Goal: Task Accomplishment & Management: Use online tool/utility

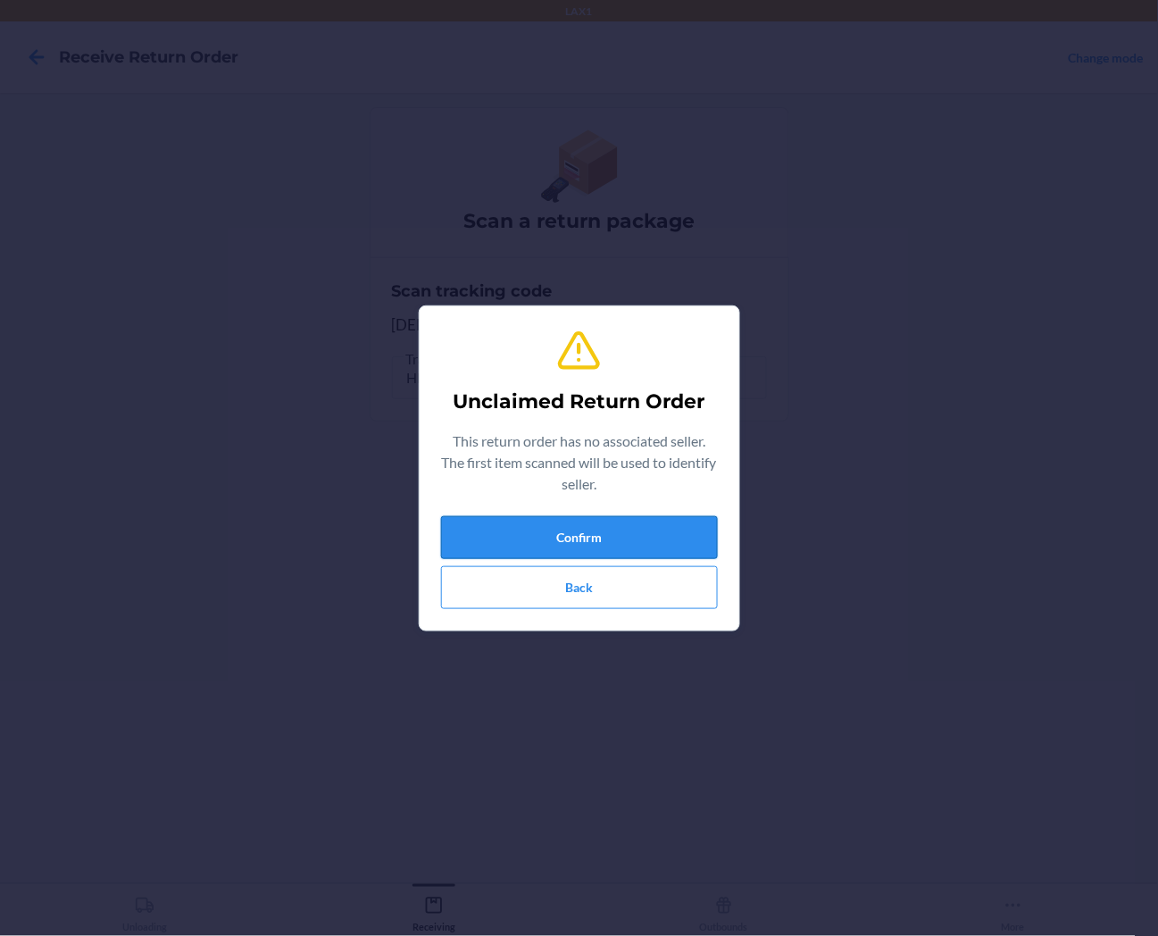
click at [584, 542] on button "Confirm" at bounding box center [579, 537] width 277 height 43
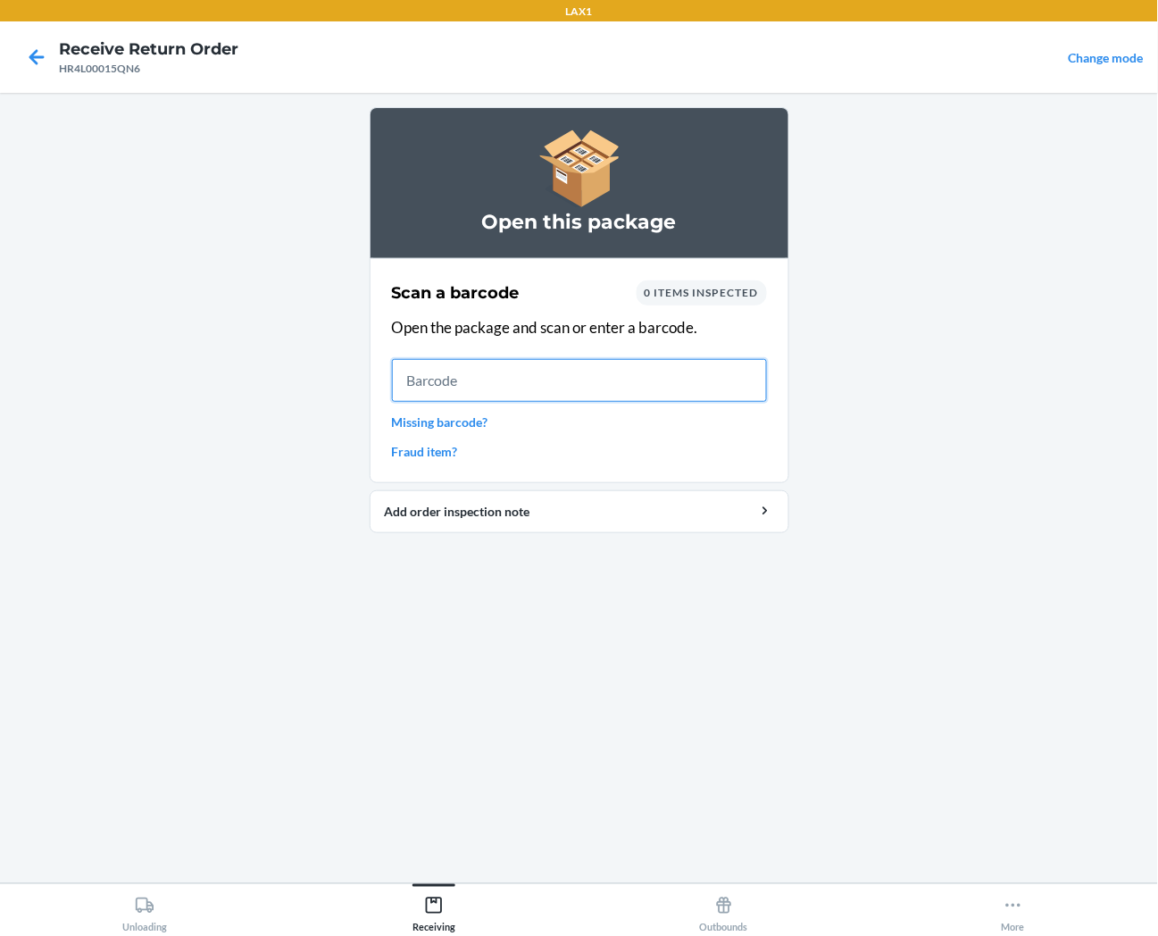
click at [675, 381] on input "text" at bounding box center [579, 380] width 375 height 43
click at [556, 377] on input "text" at bounding box center [579, 380] width 375 height 43
click at [510, 390] on input "text" at bounding box center [579, 380] width 375 height 43
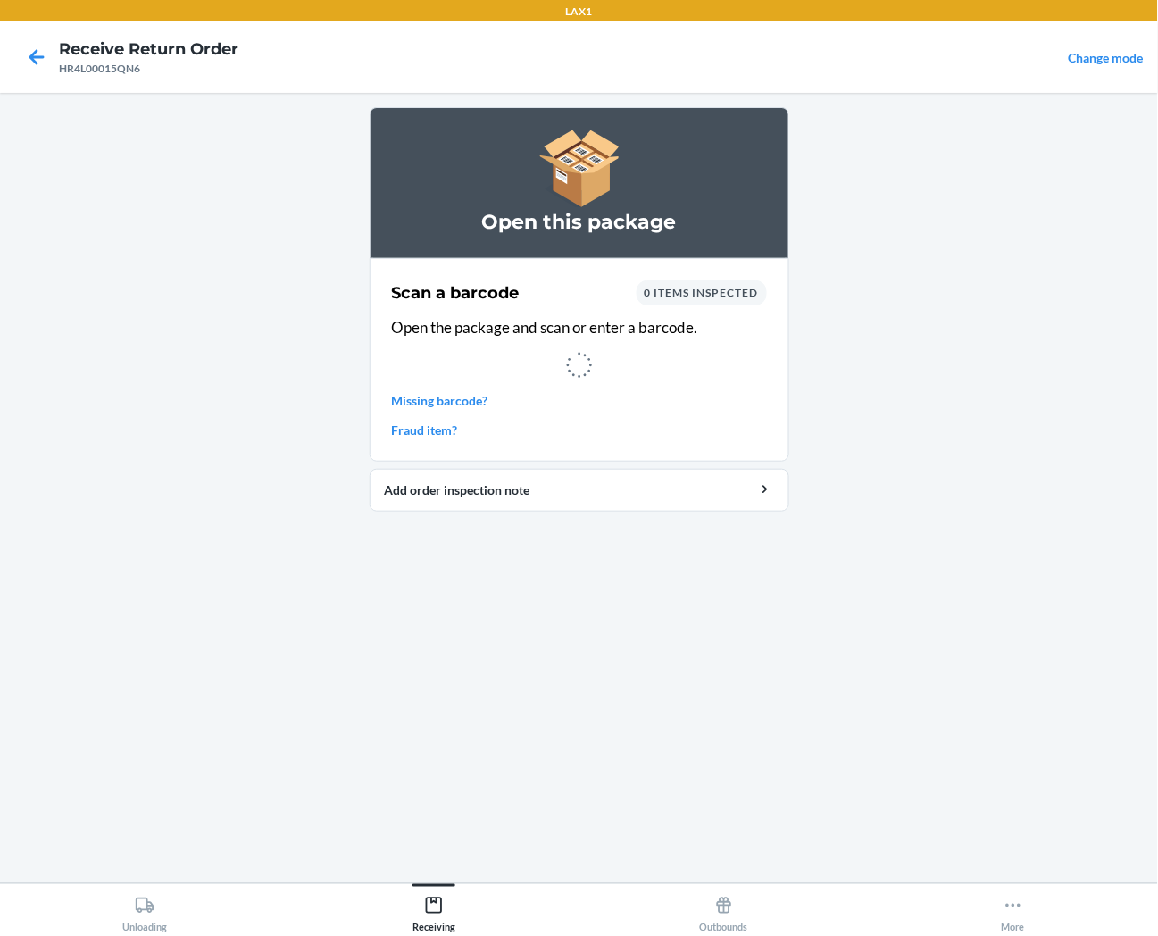
click at [932, 596] on main "Open this package Scan a barcode 0 items inspected Open the package and scan or…" at bounding box center [579, 488] width 1158 height 790
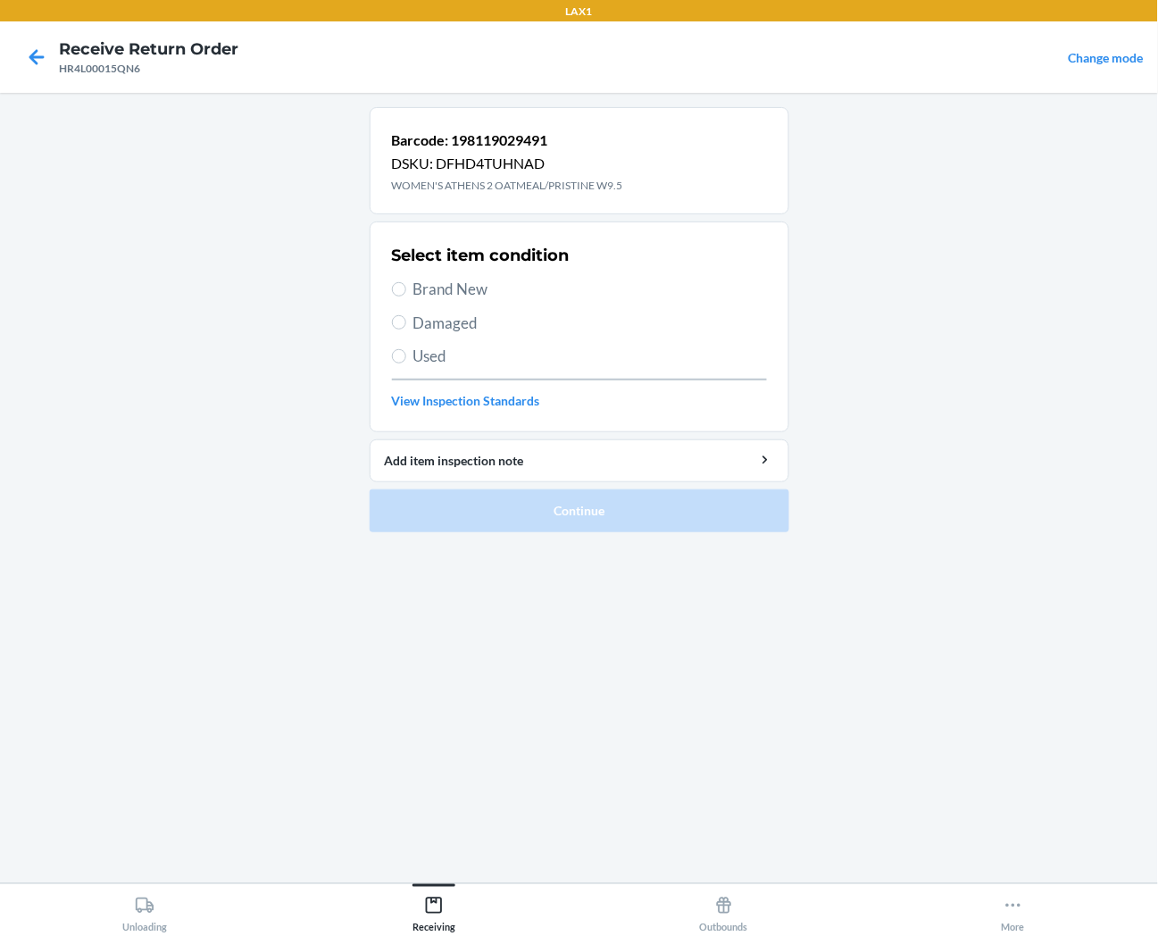
click at [483, 297] on span "Brand New" at bounding box center [591, 289] width 354 height 23
click at [406, 297] on input "Brand New" at bounding box center [399, 289] width 14 height 14
radio input "true"
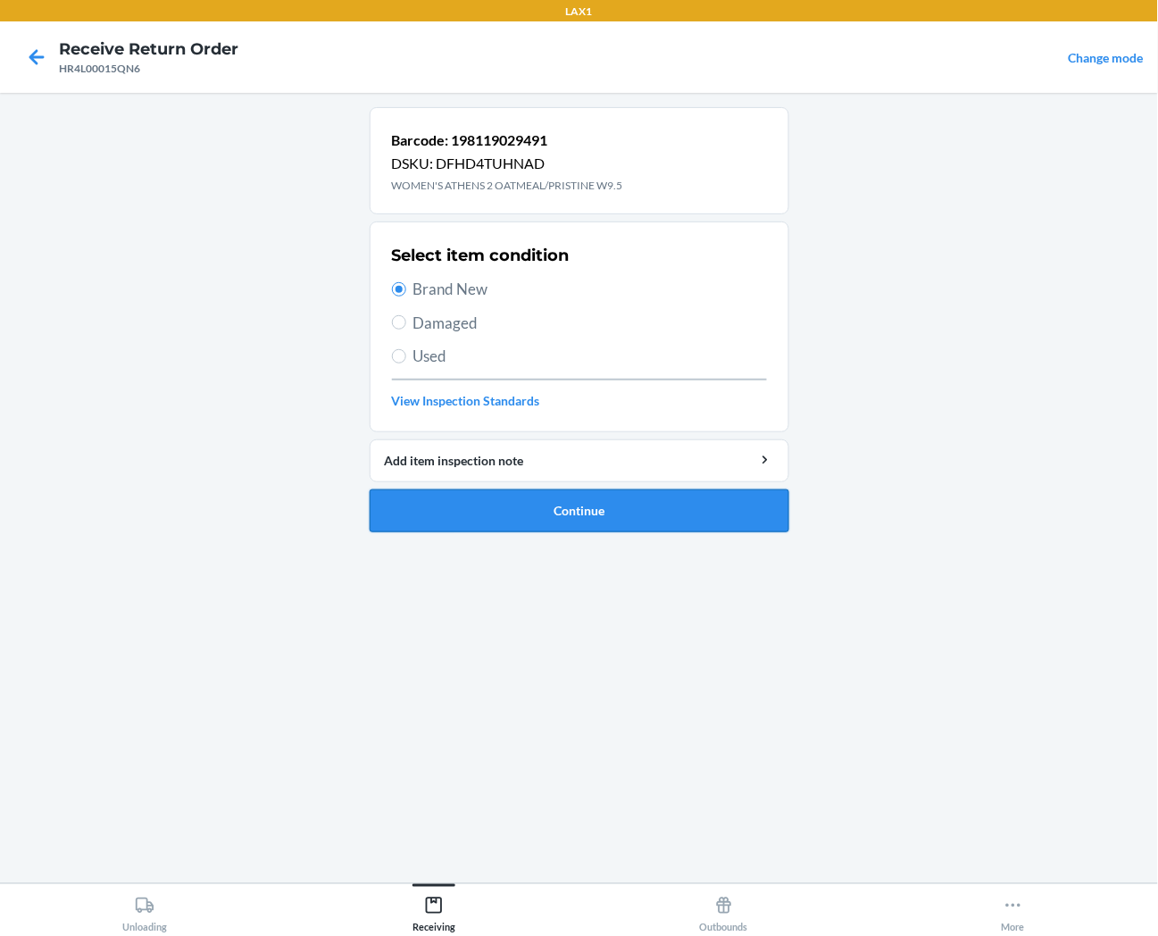
click at [514, 511] on button "Continue" at bounding box center [580, 510] width 420 height 43
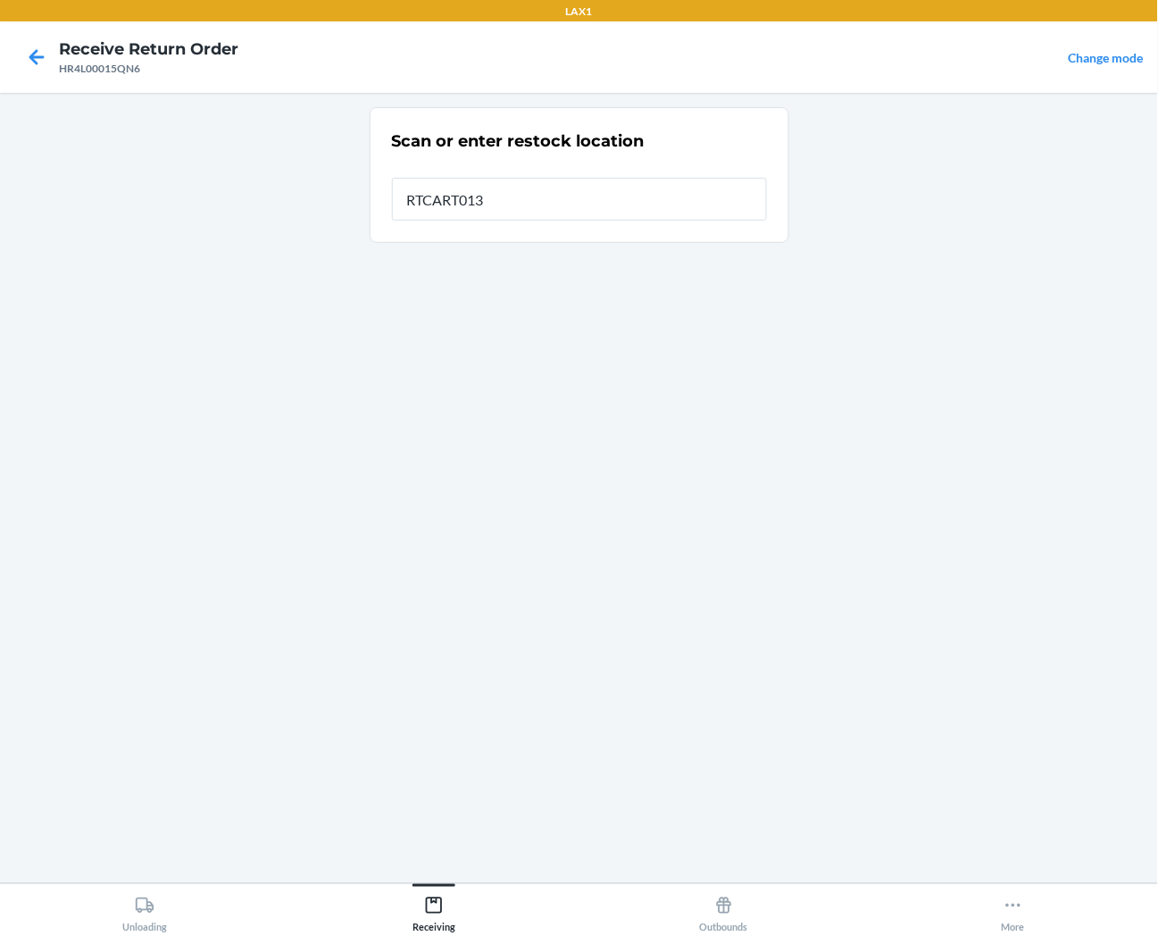
type input "RTCART013"
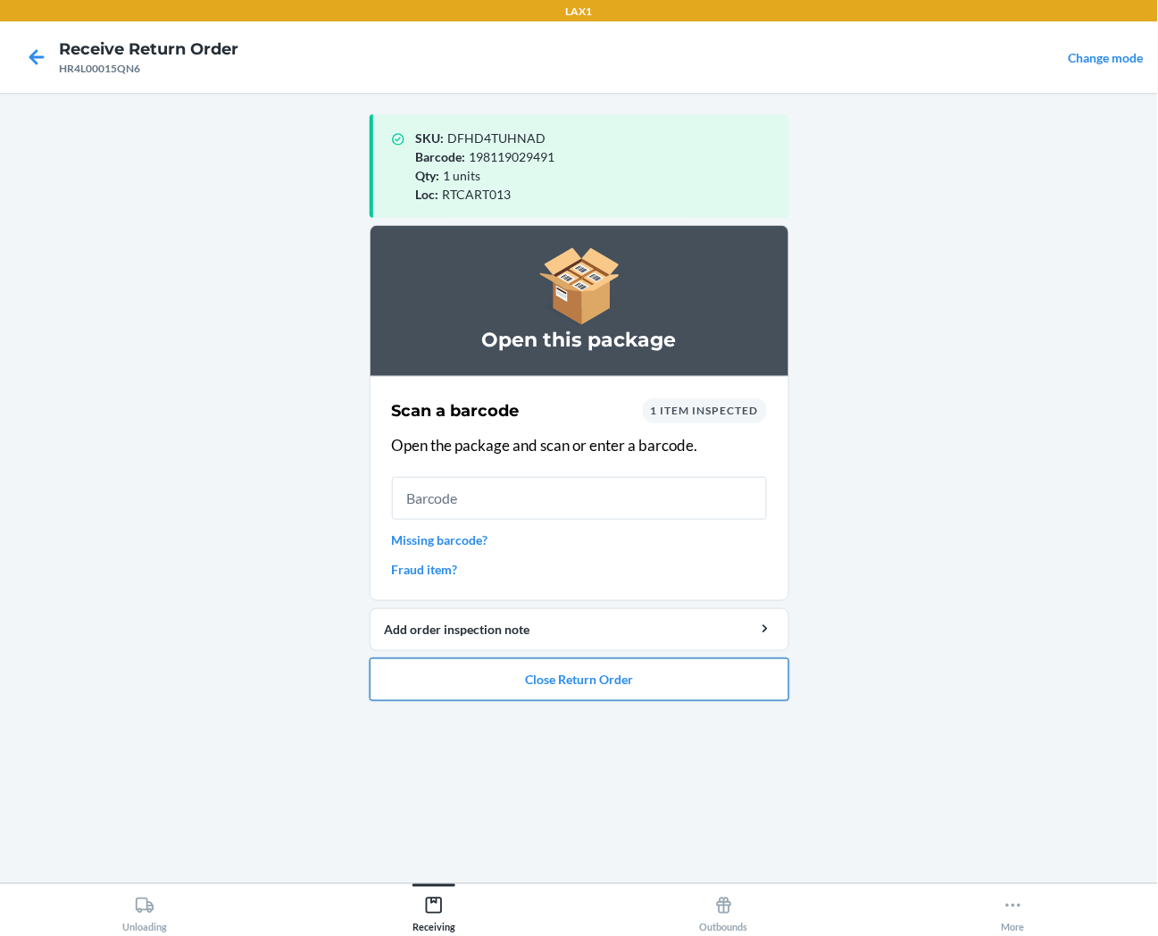
click at [474, 679] on button "Close Return Order" at bounding box center [580, 679] width 420 height 43
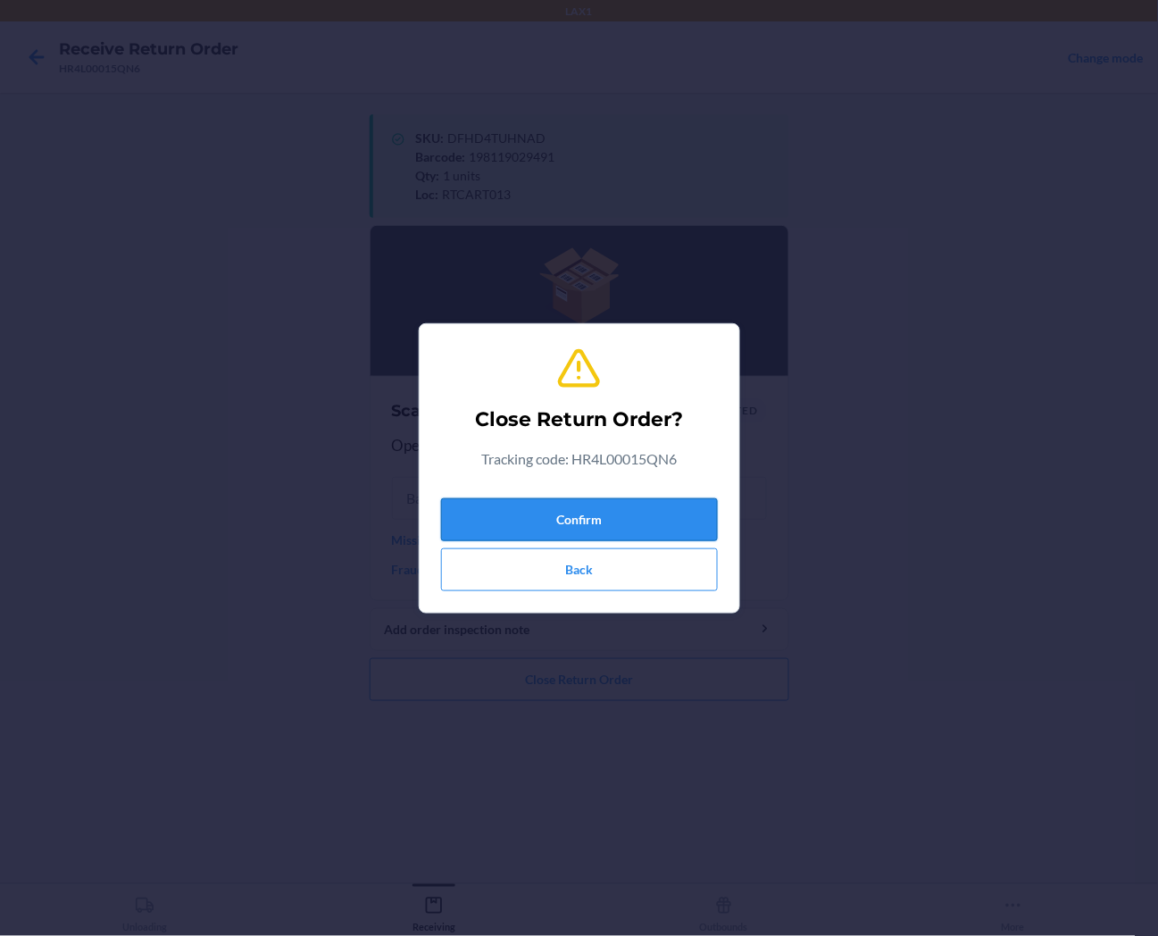
click at [478, 513] on button "Confirm" at bounding box center [579, 519] width 277 height 43
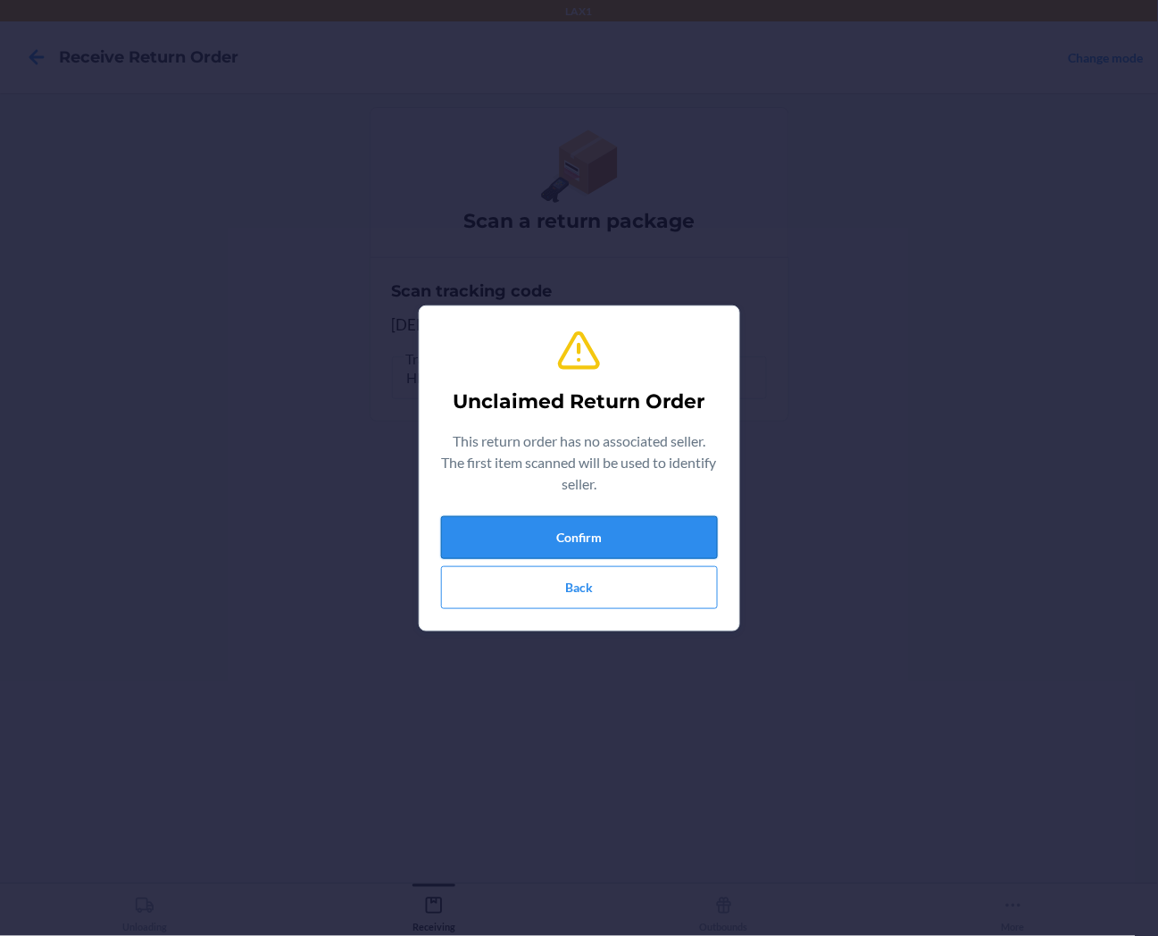
click at [569, 531] on button "Confirm" at bounding box center [579, 537] width 277 height 43
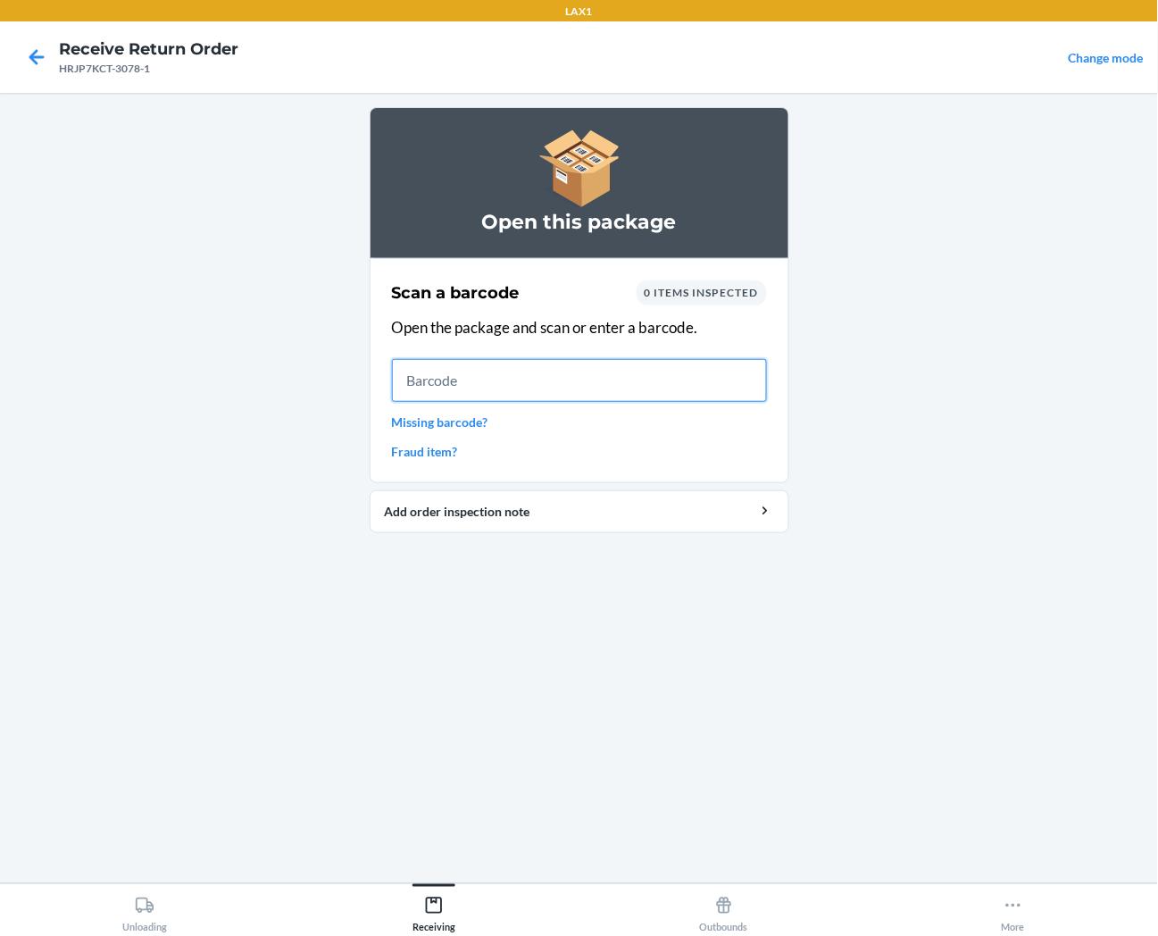
click at [712, 390] on input "text" at bounding box center [579, 380] width 375 height 43
click at [574, 402] on div "Scan a barcode 0 items inspected Open the package and scan or enter a barcode. …" at bounding box center [579, 370] width 375 height 191
click at [574, 394] on input "text" at bounding box center [579, 380] width 375 height 43
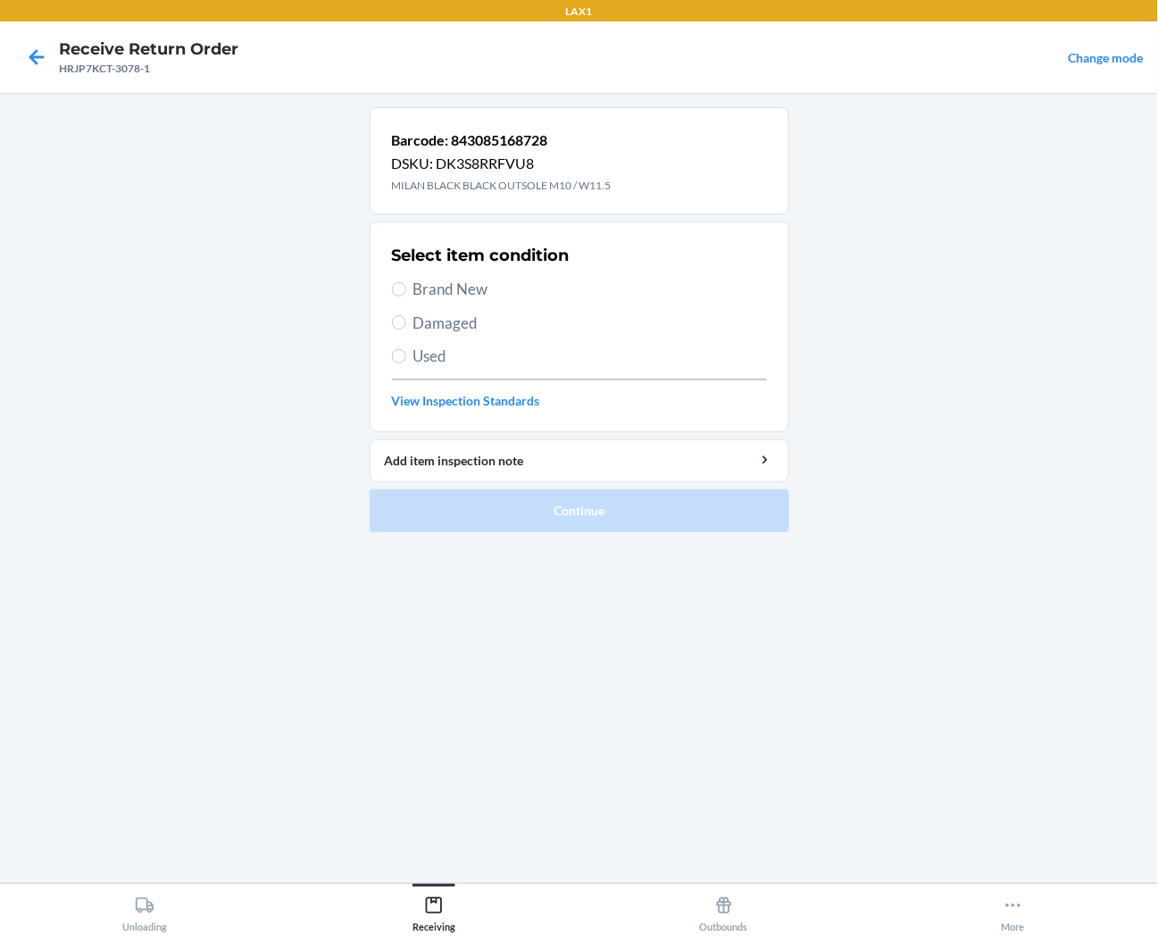
click at [449, 289] on span "Brand New" at bounding box center [591, 289] width 354 height 23
click at [406, 289] on input "Brand New" at bounding box center [399, 289] width 14 height 14
radio input "true"
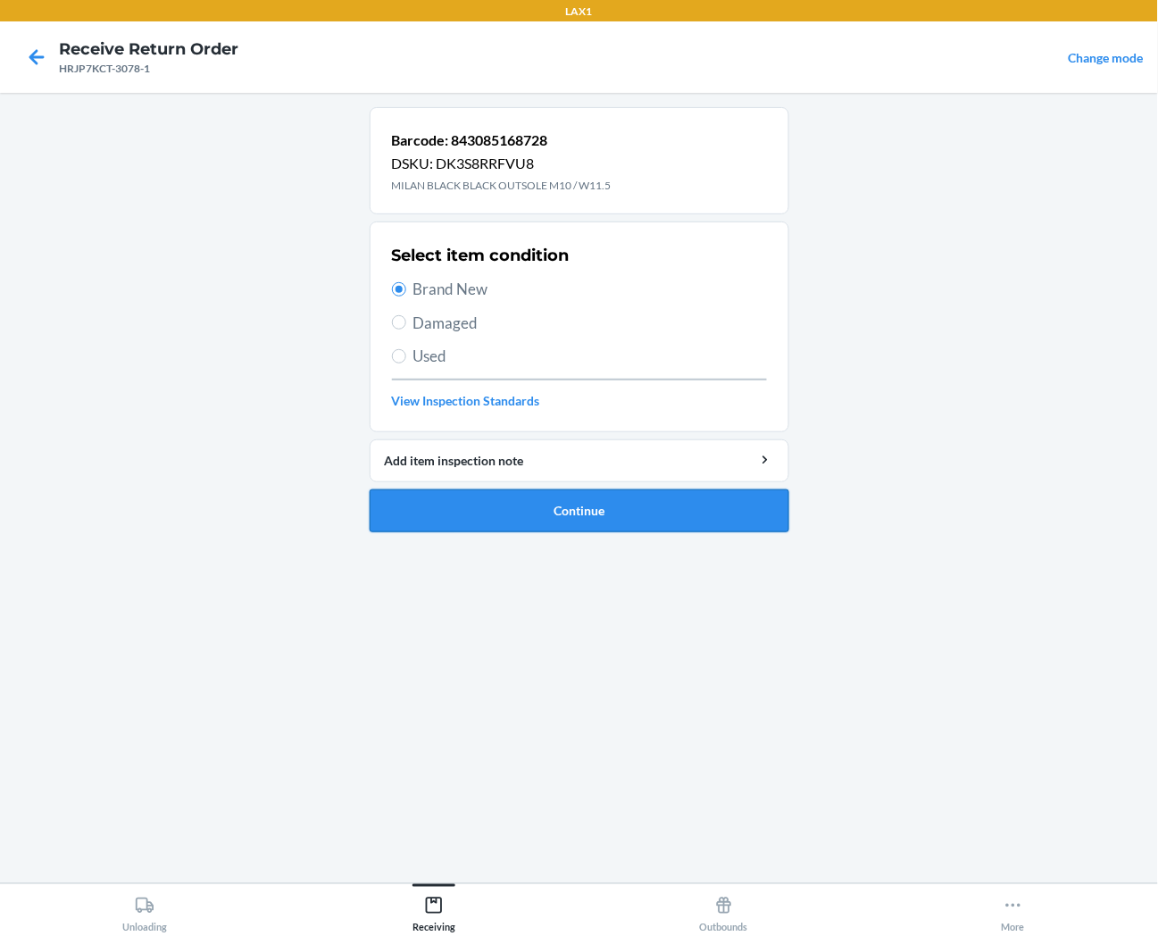
click at [450, 511] on button "Continue" at bounding box center [580, 510] width 420 height 43
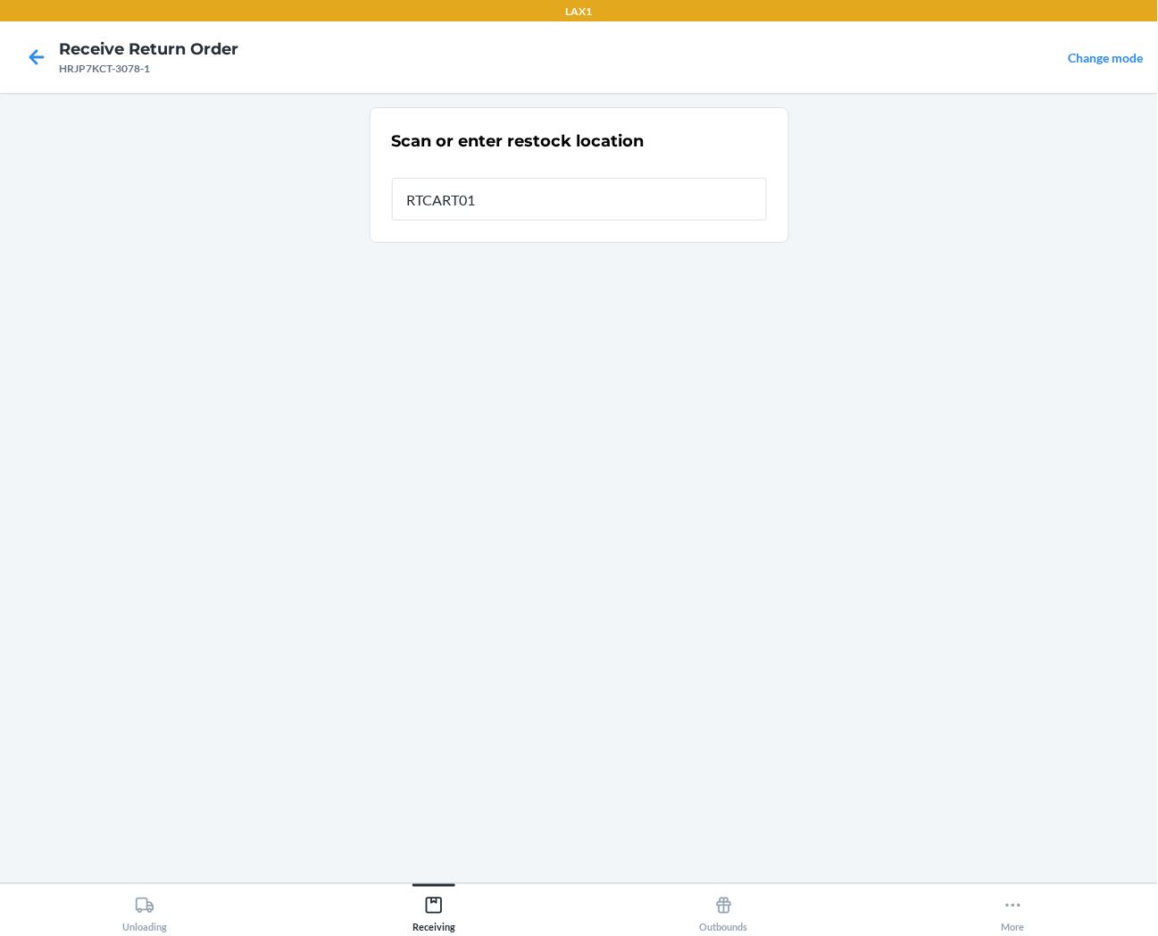
type input "RTCART013"
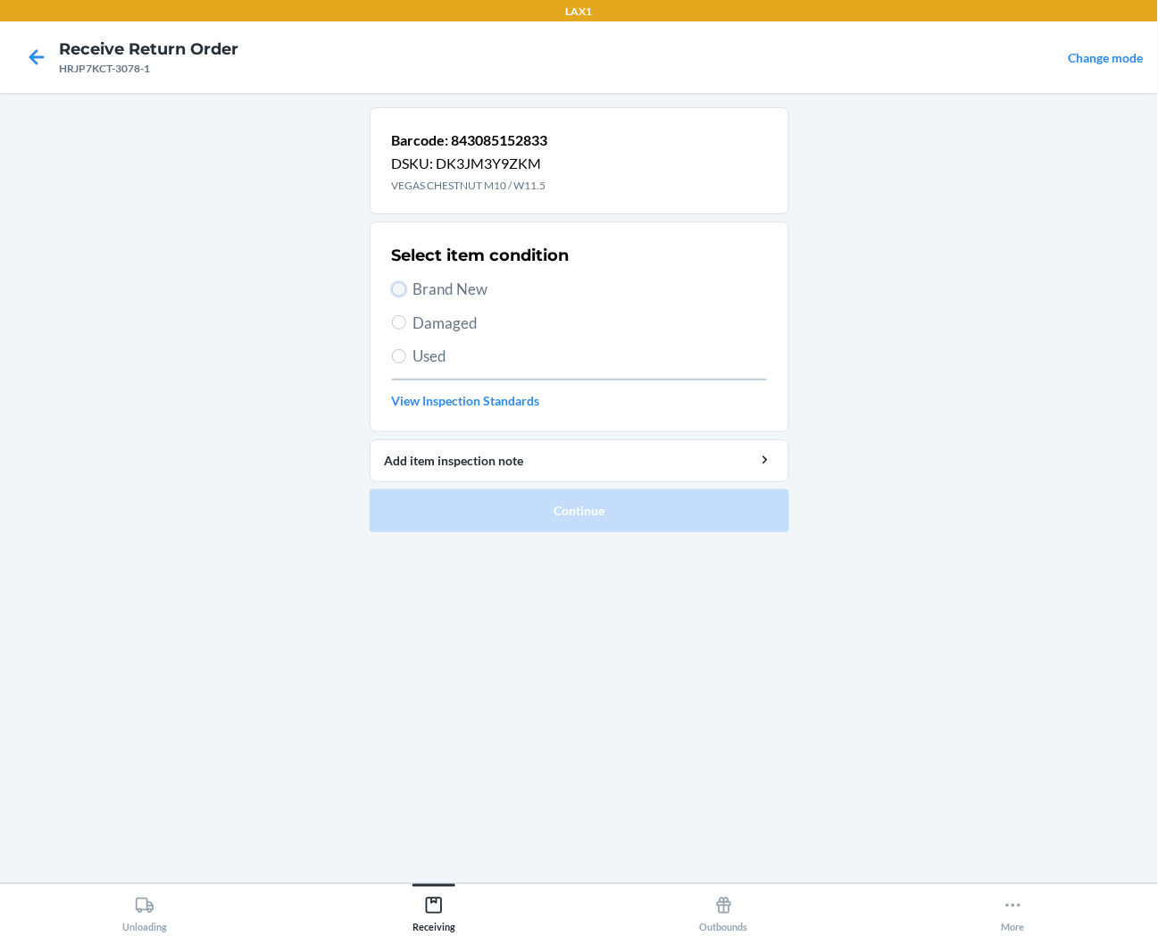
click at [399, 289] on input "Brand New" at bounding box center [399, 289] width 14 height 14
radio input "true"
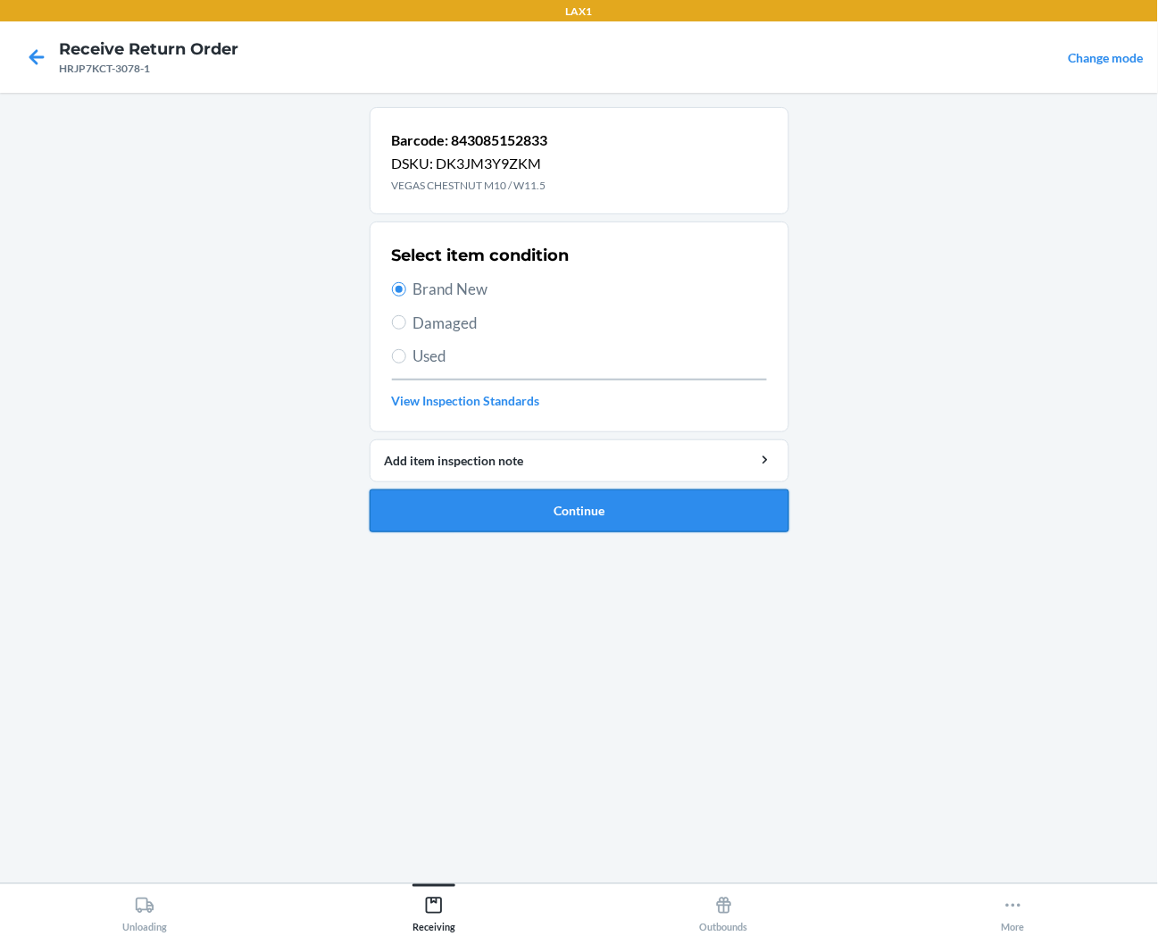
click at [480, 506] on button "Continue" at bounding box center [580, 510] width 420 height 43
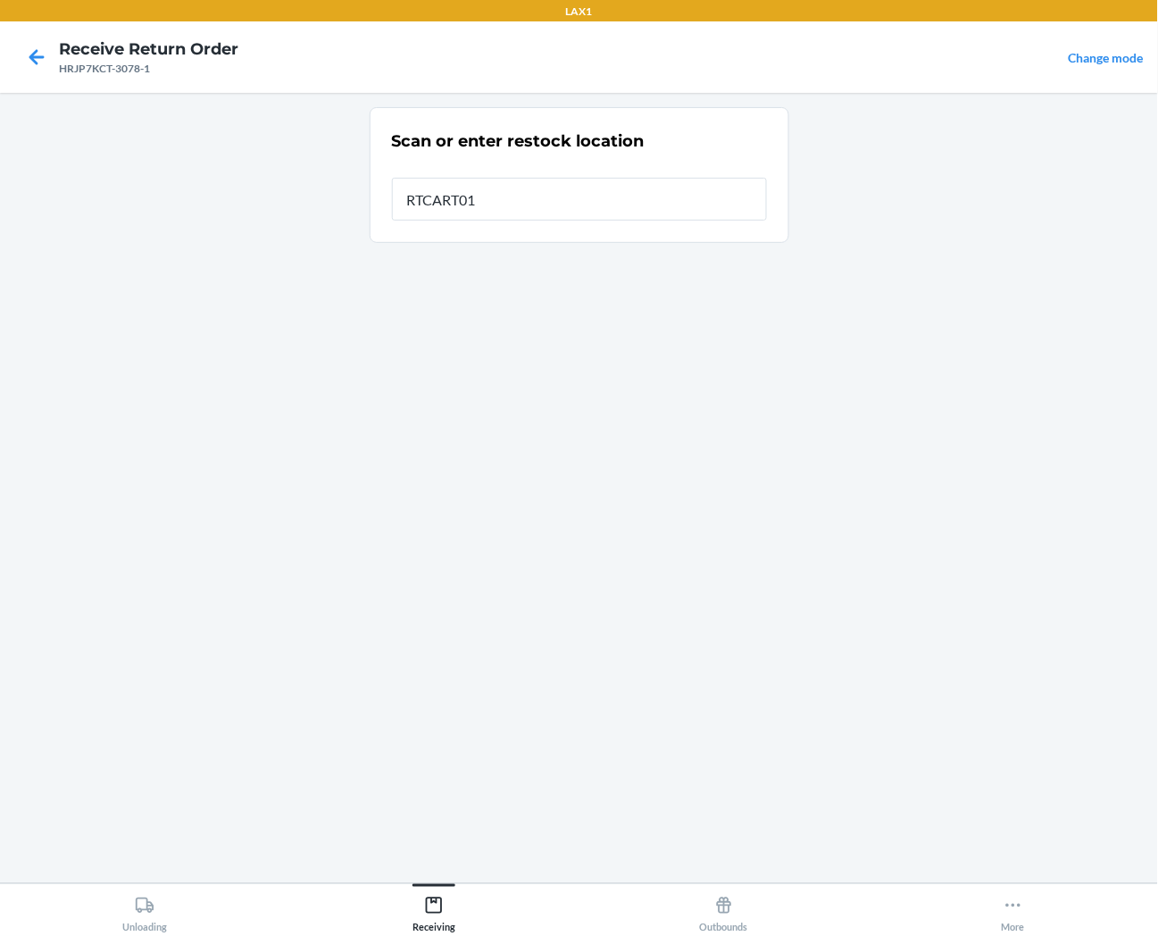
type input "RTCART013"
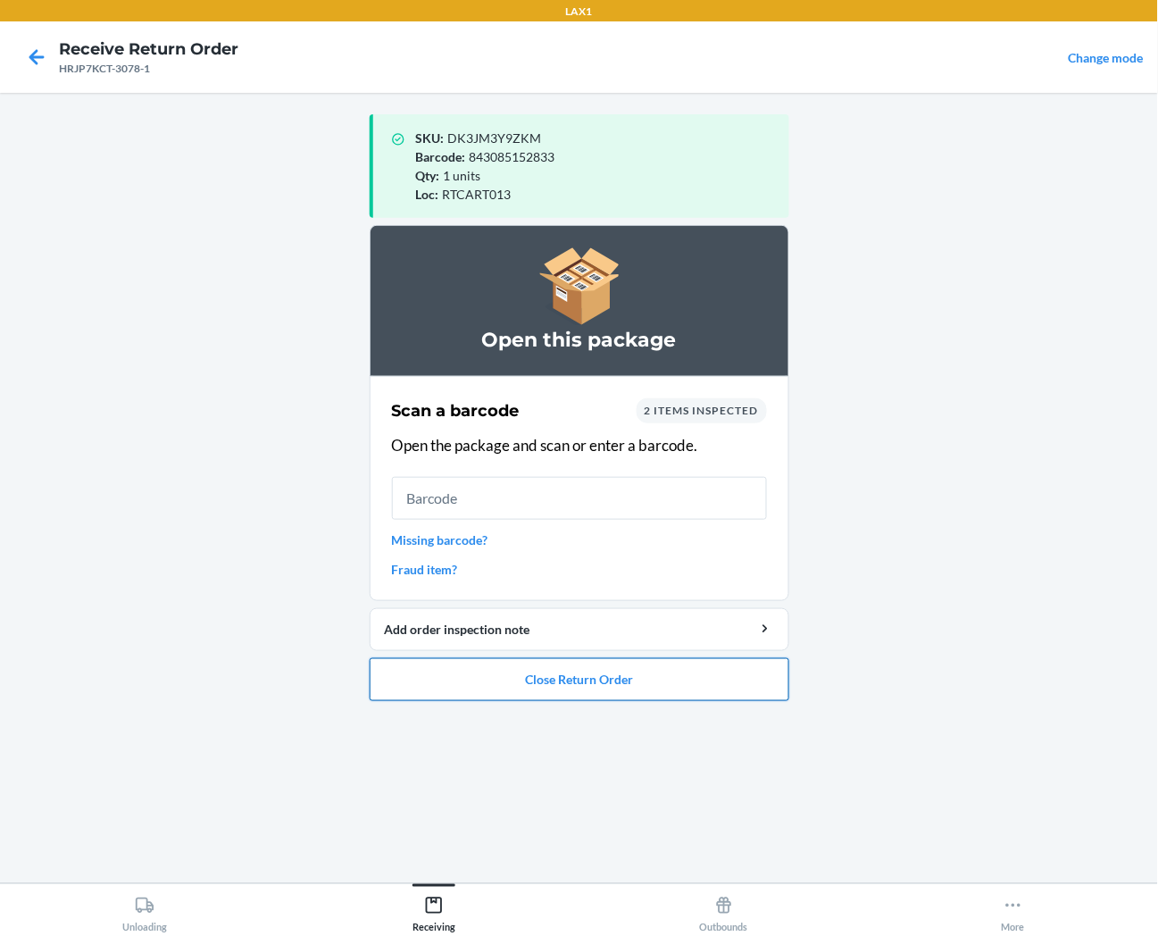
click at [531, 691] on button "Close Return Order" at bounding box center [580, 679] width 420 height 43
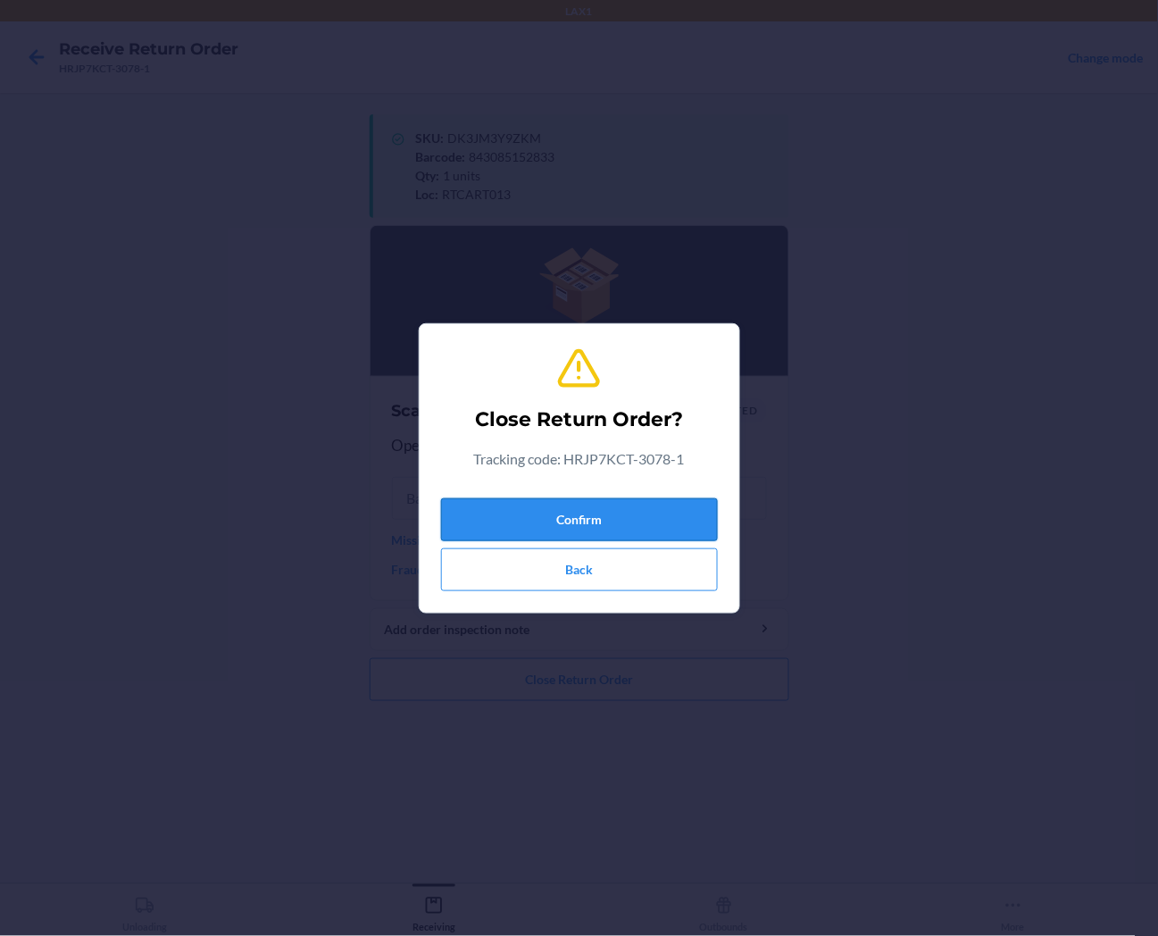
click at [575, 524] on button "Confirm" at bounding box center [579, 519] width 277 height 43
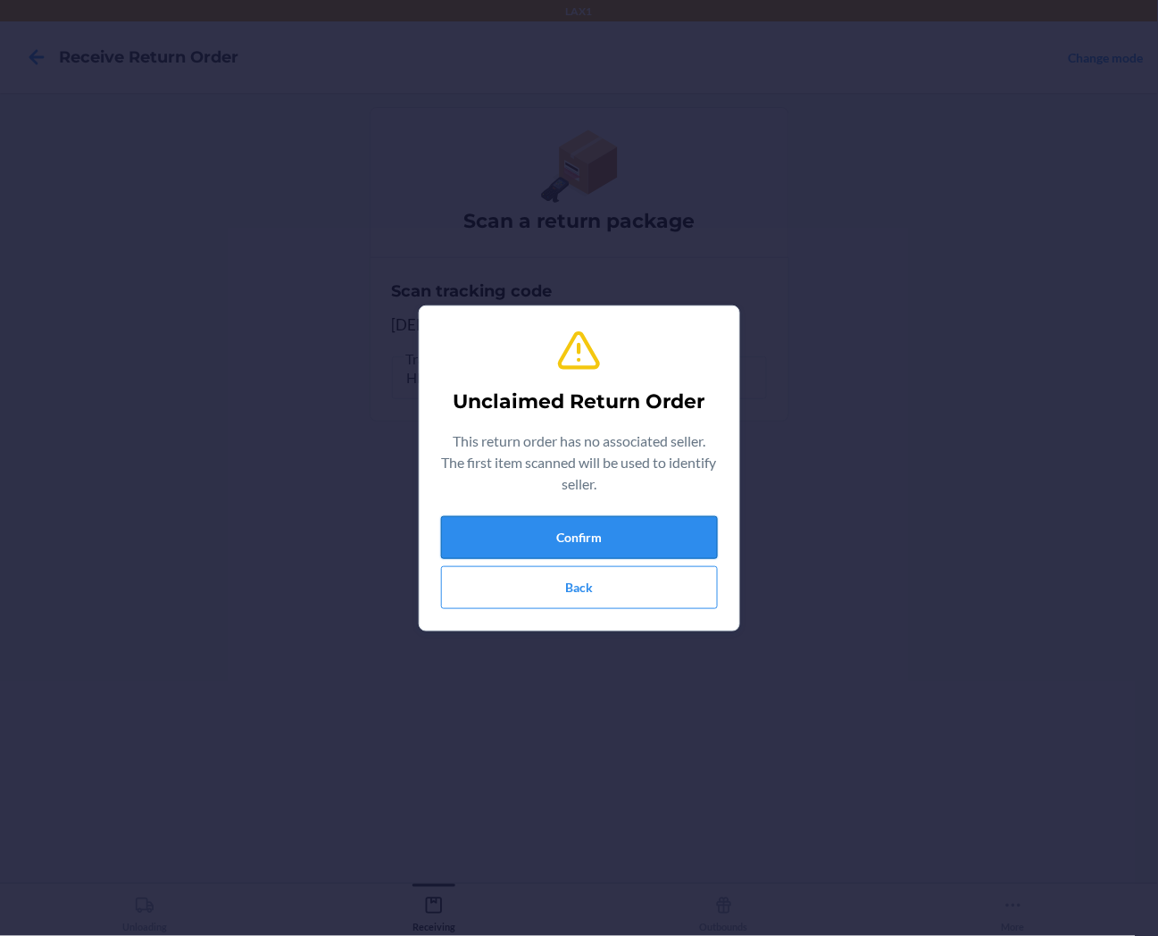
click at [570, 531] on button "Confirm" at bounding box center [579, 537] width 277 height 43
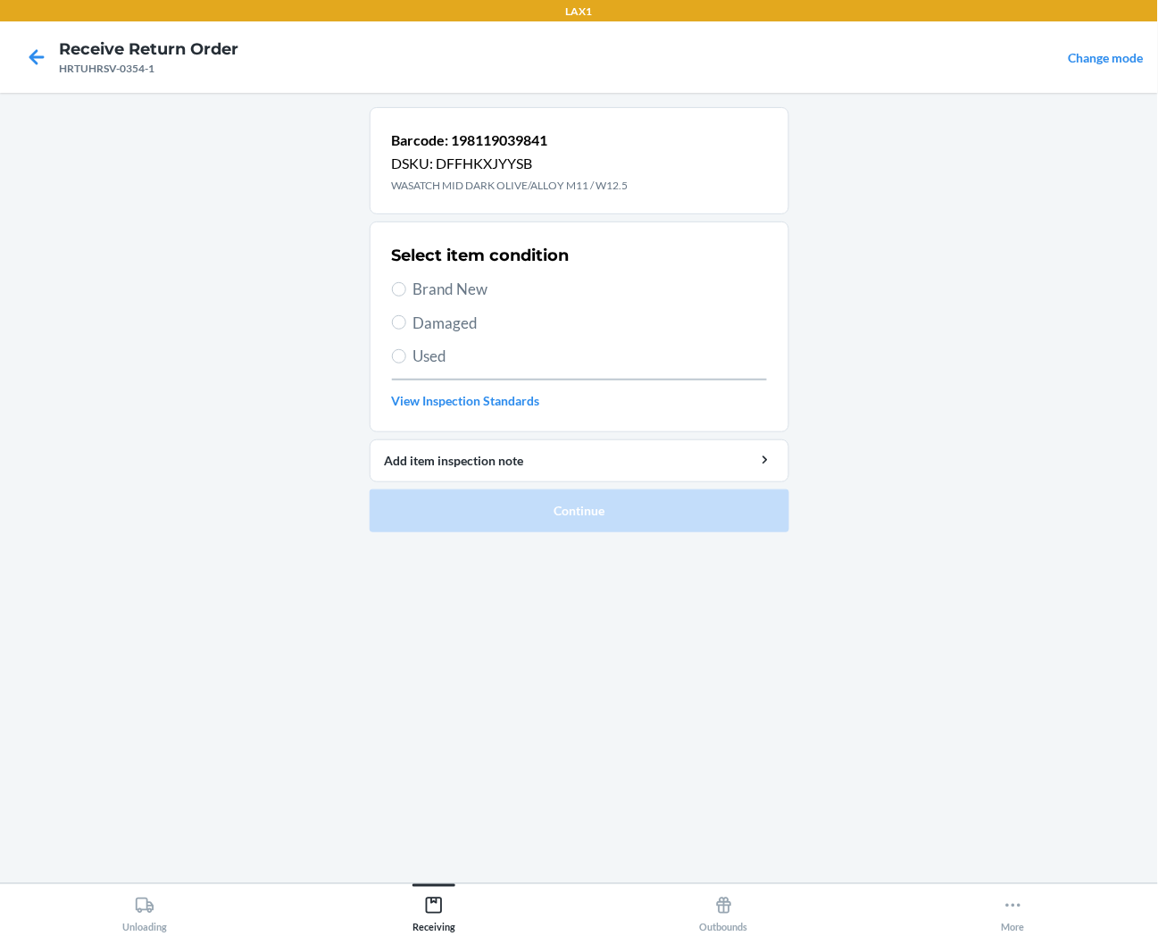
click at [414, 287] on span "Brand New" at bounding box center [591, 289] width 354 height 23
click at [406, 287] on input "Brand New" at bounding box center [399, 289] width 14 height 14
radio input "true"
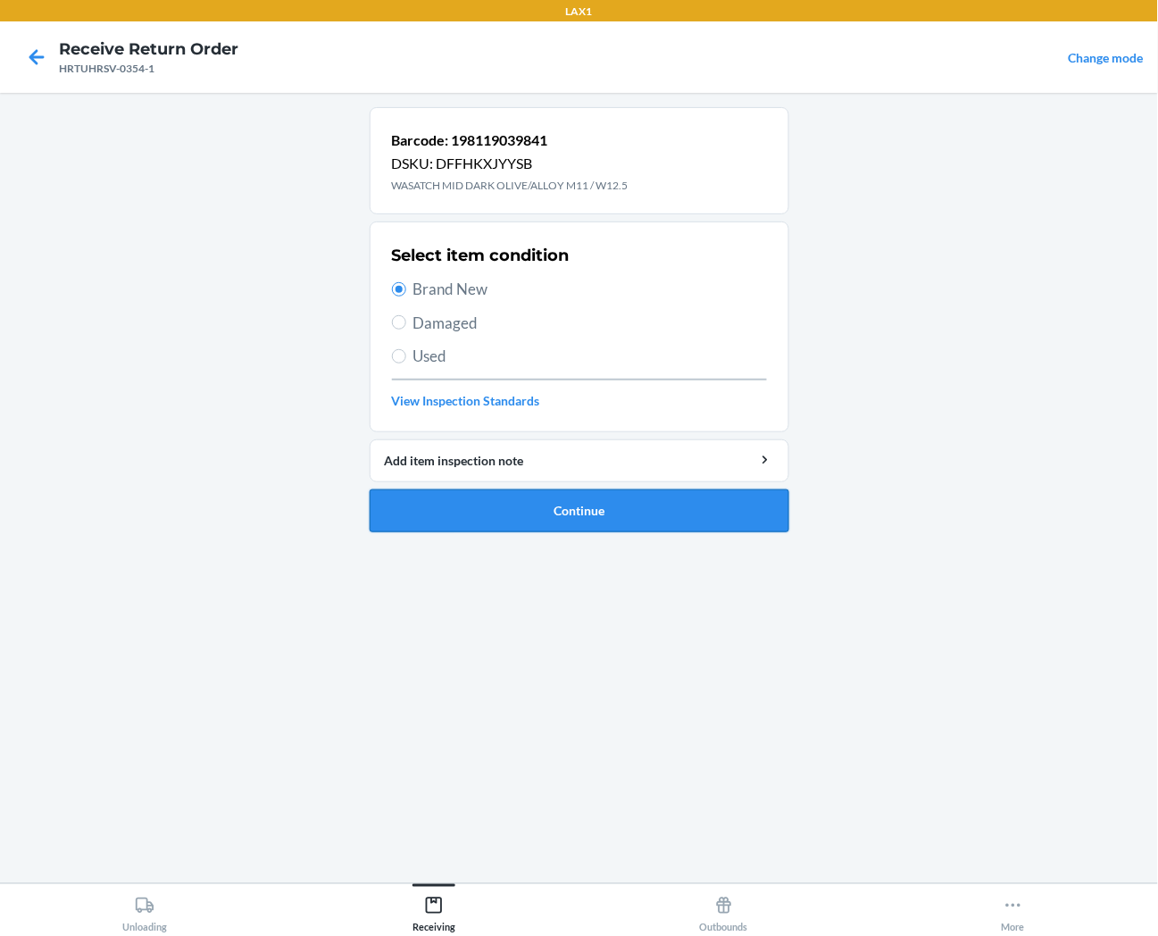
click at [467, 522] on button "Continue" at bounding box center [580, 510] width 420 height 43
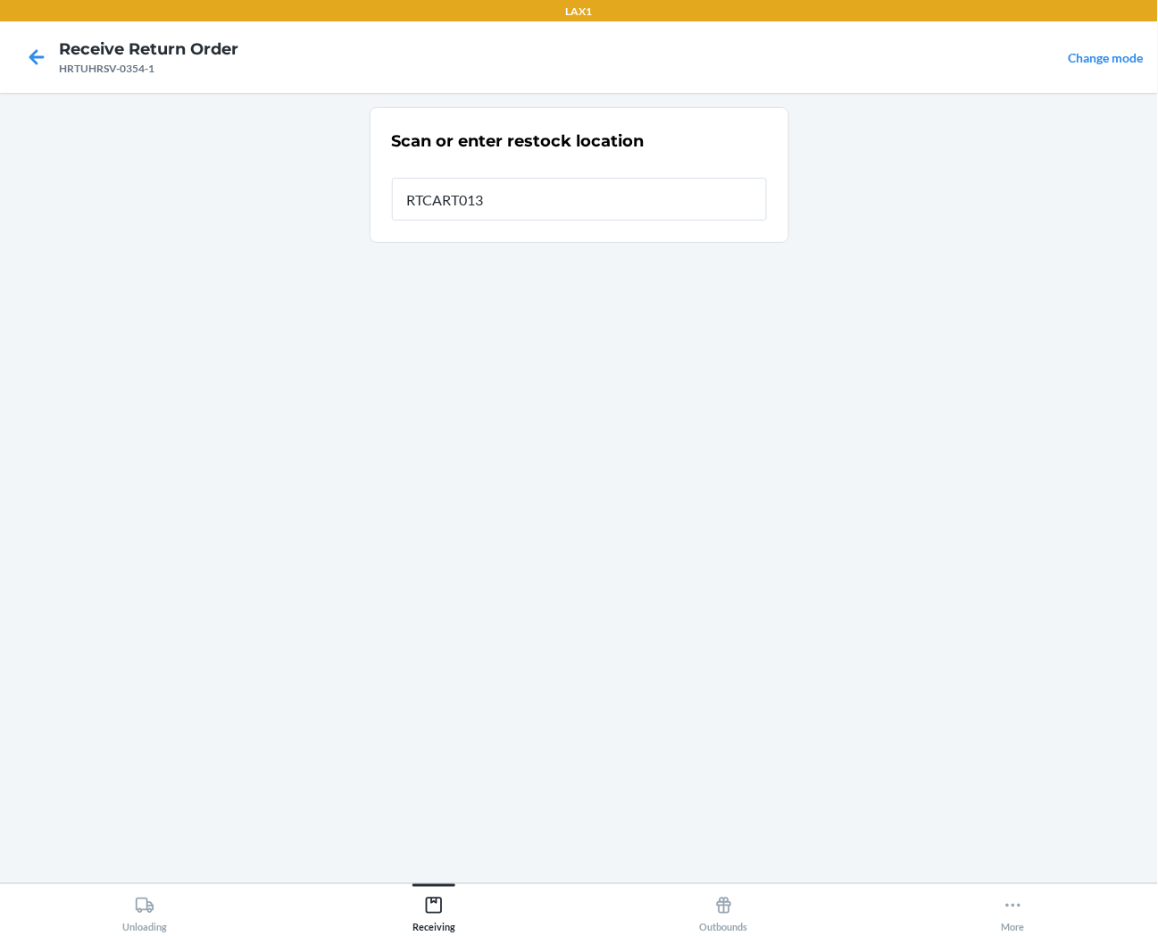
type input "RTCART013"
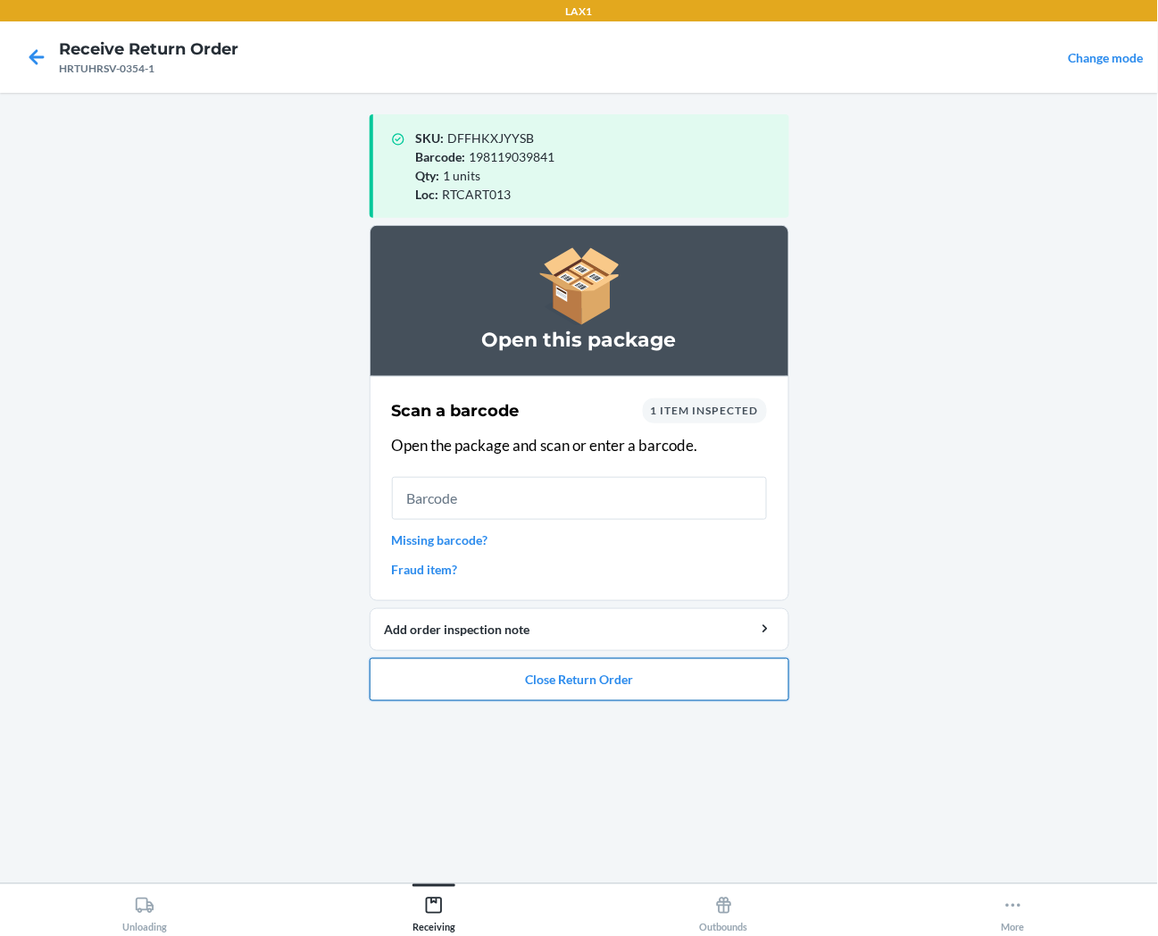
click at [611, 689] on button "Close Return Order" at bounding box center [580, 679] width 420 height 43
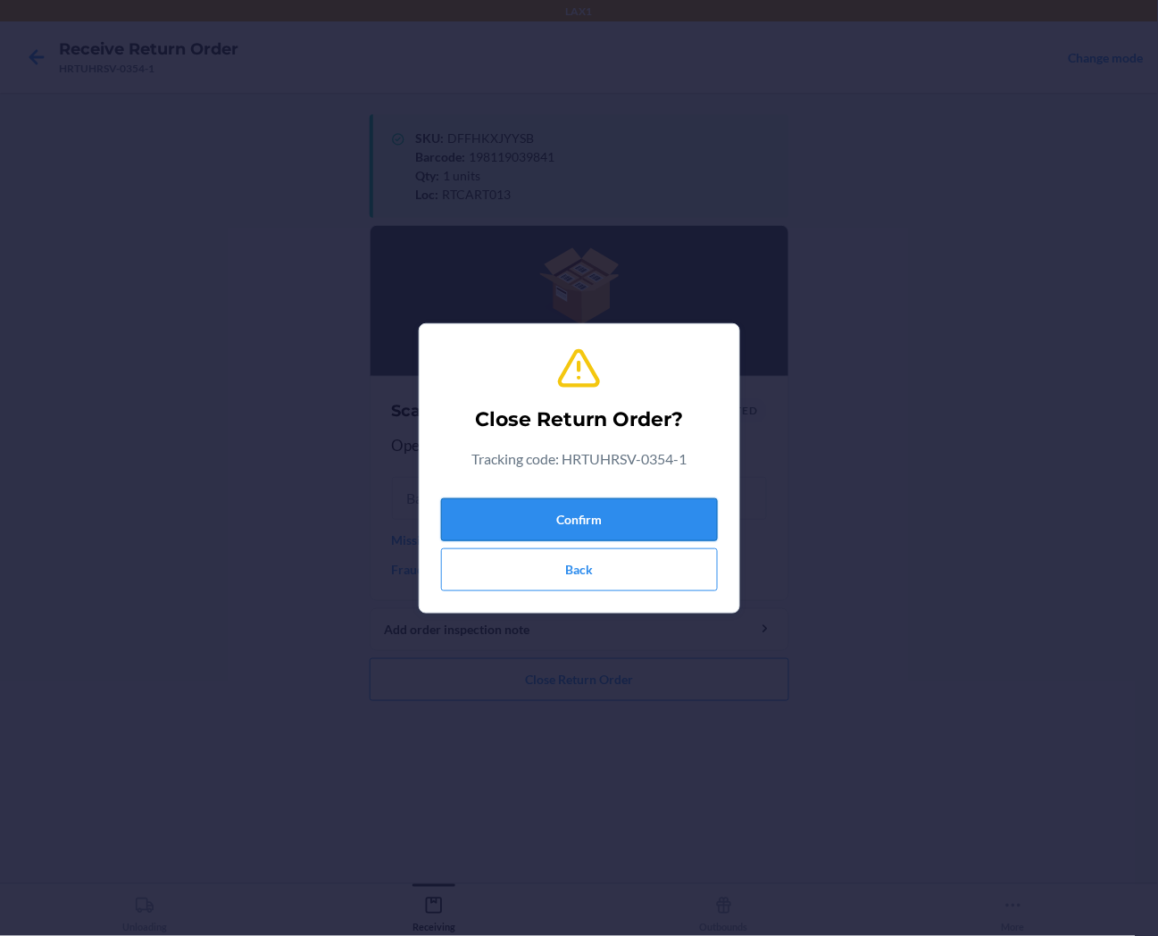
click at [620, 515] on button "Confirm" at bounding box center [579, 519] width 277 height 43
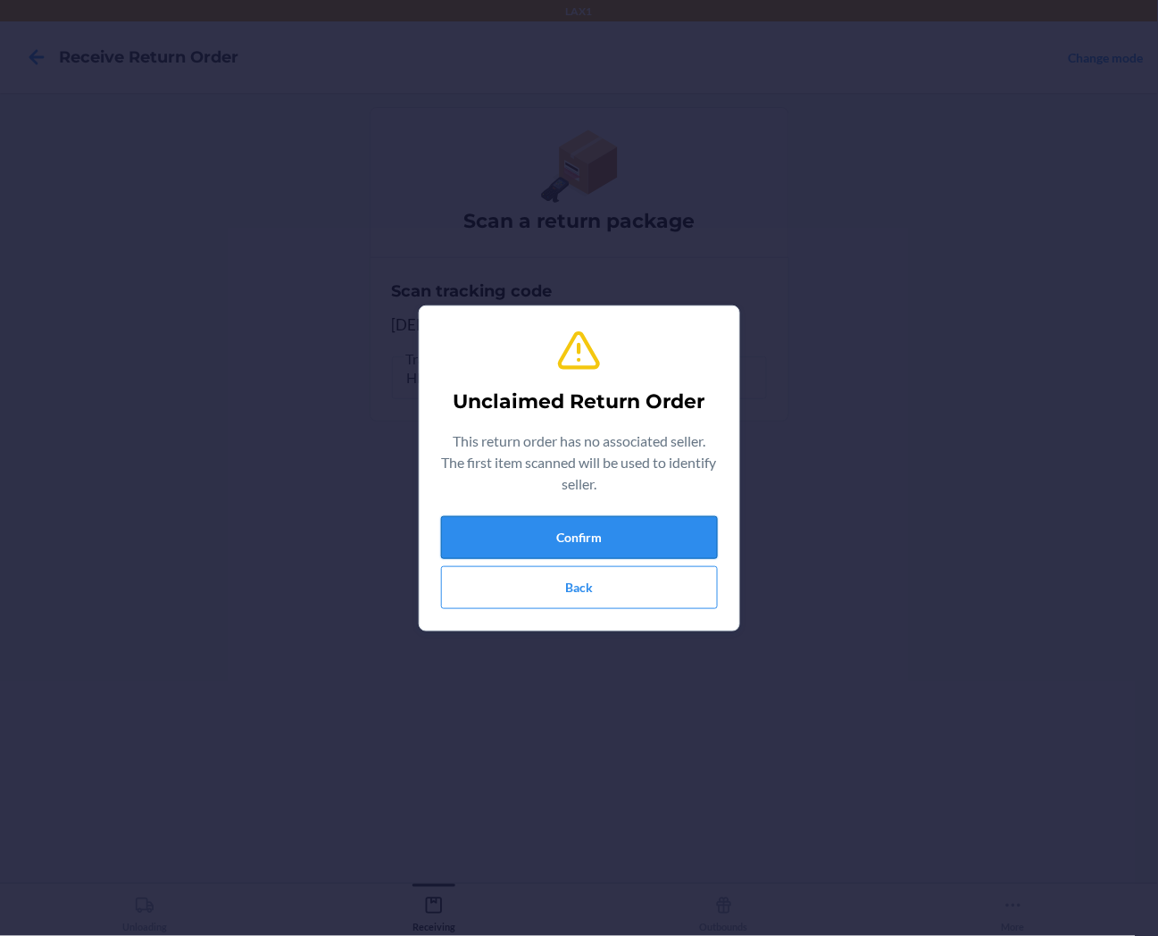
click at [614, 524] on button "Confirm" at bounding box center [579, 537] width 277 height 43
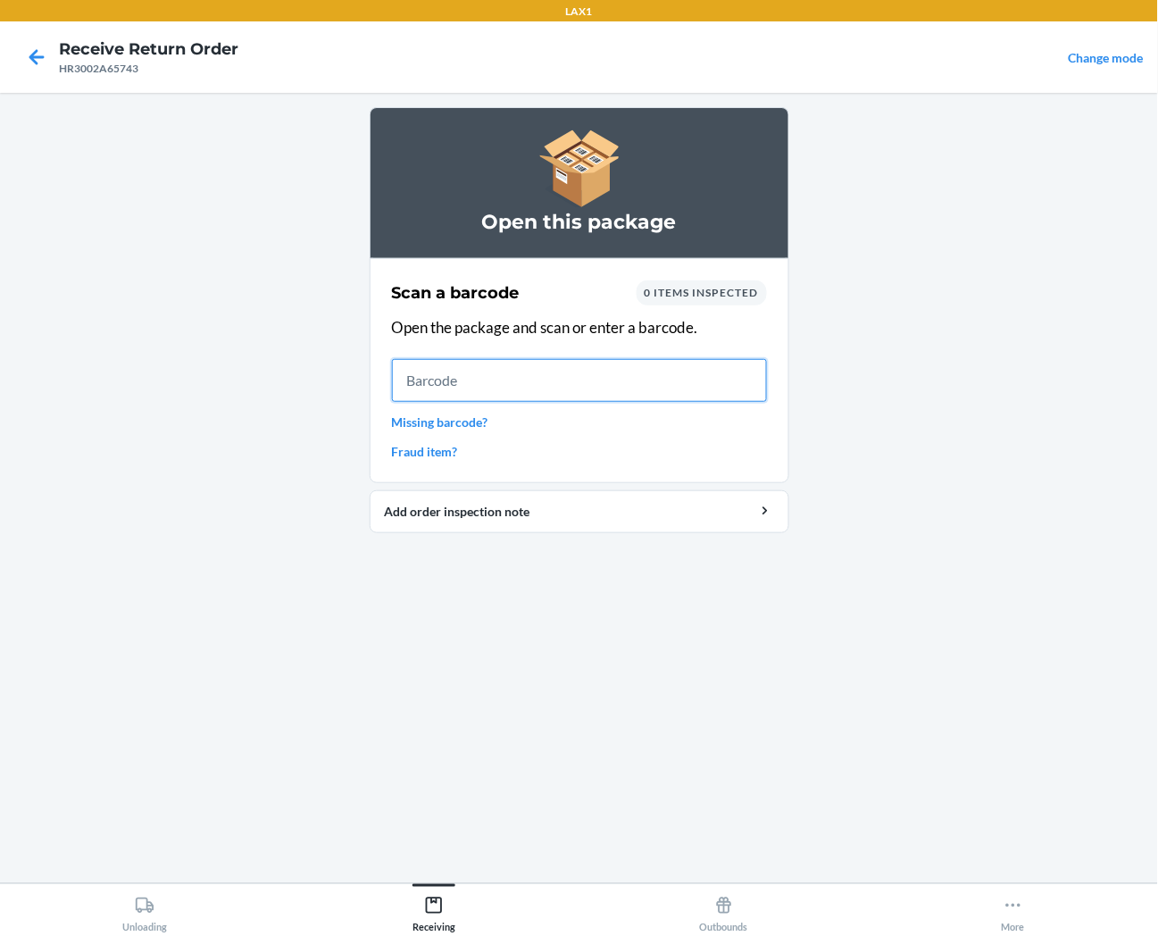
click at [578, 372] on input "text" at bounding box center [579, 380] width 375 height 43
drag, startPoint x: 700, startPoint y: 386, endPoint x: 685, endPoint y: 375, distance: 18.6
click at [700, 387] on input "text" at bounding box center [579, 380] width 375 height 43
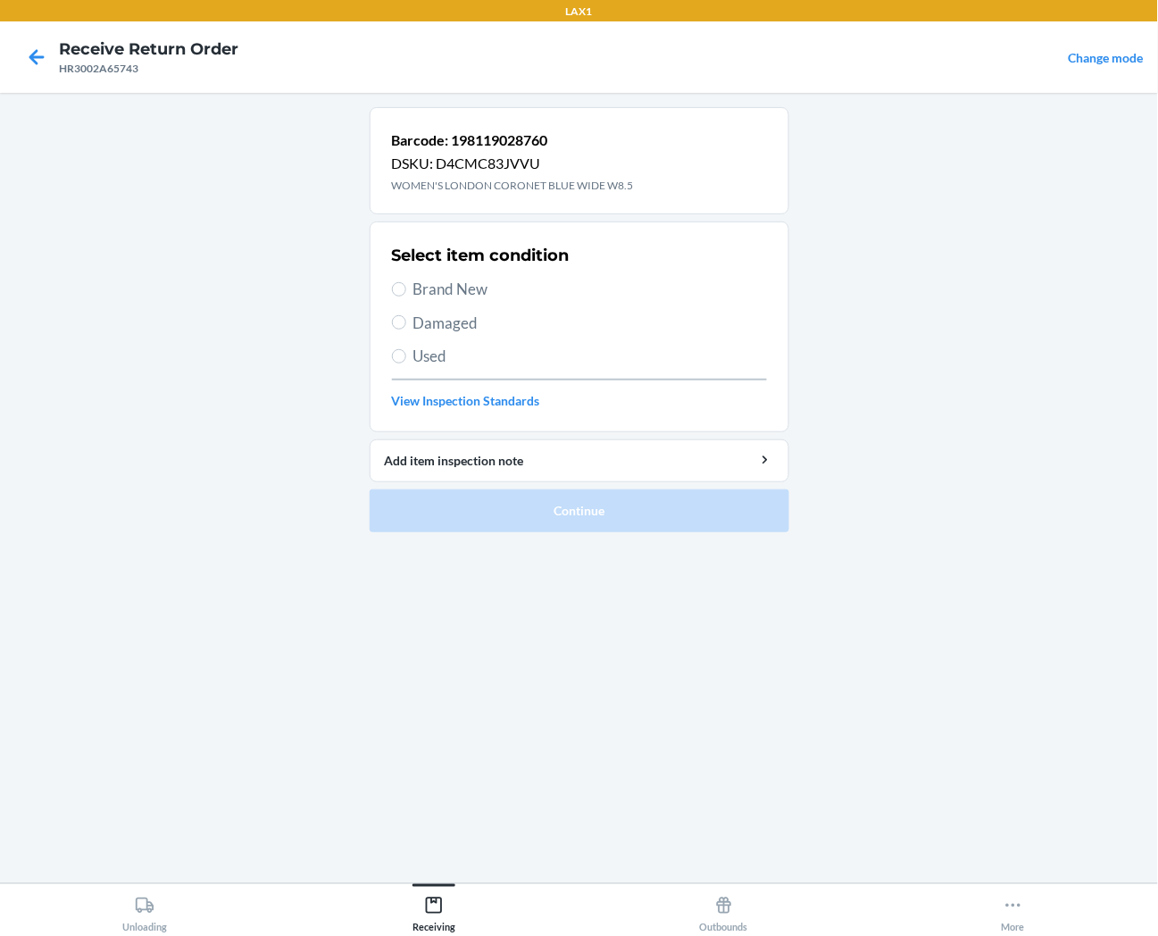
click at [408, 288] on label "Brand New" at bounding box center [579, 289] width 375 height 23
click at [406, 288] on input "Brand New" at bounding box center [399, 289] width 14 height 14
radio input "true"
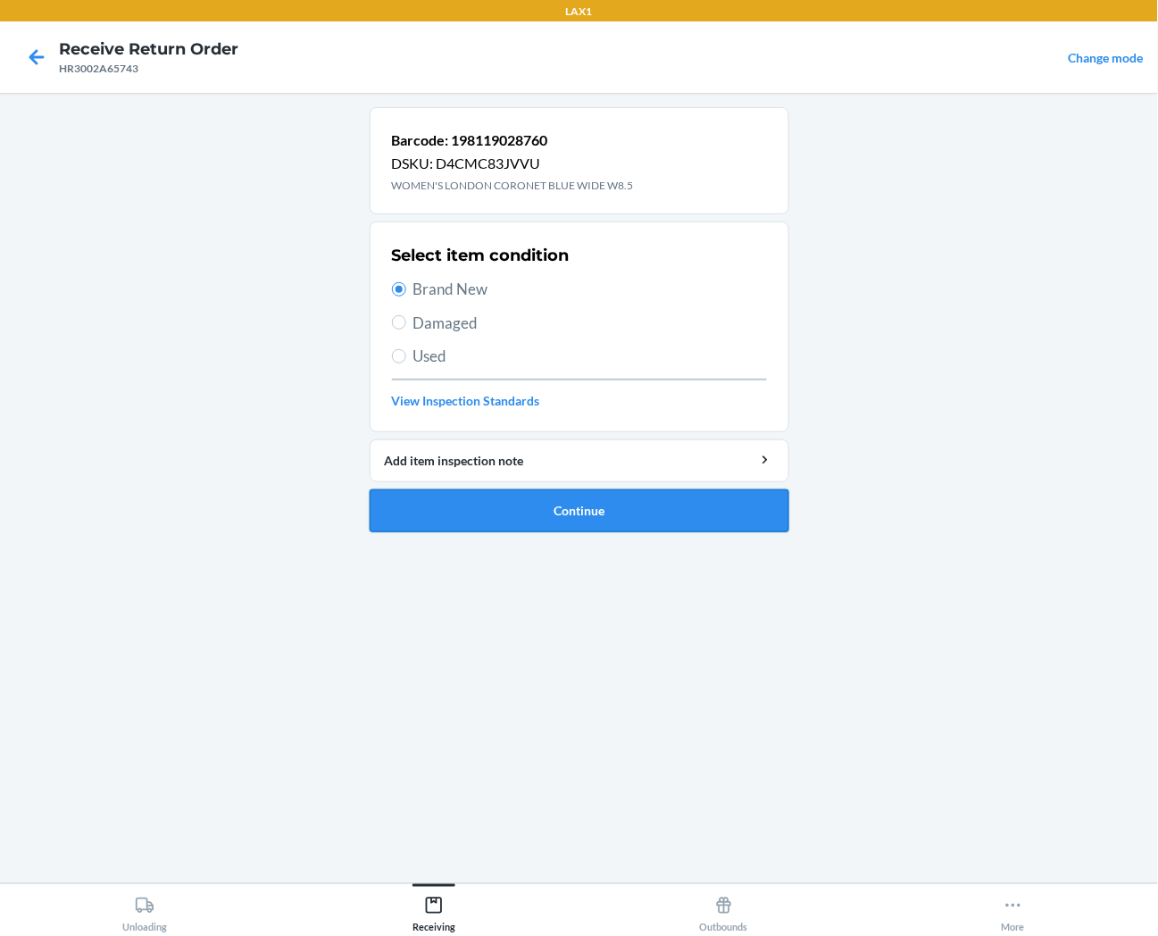
click at [498, 514] on button "Continue" at bounding box center [580, 510] width 420 height 43
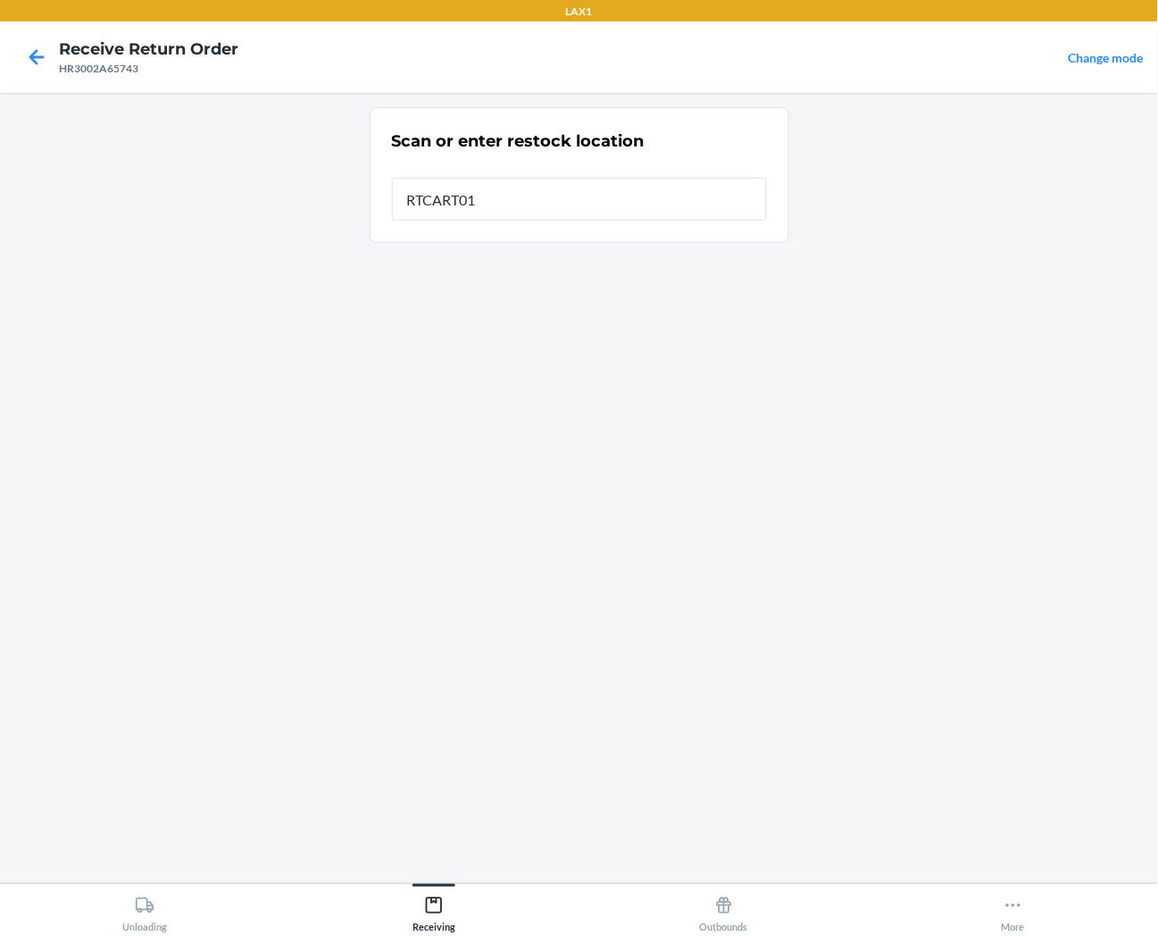
type input "RTCART013"
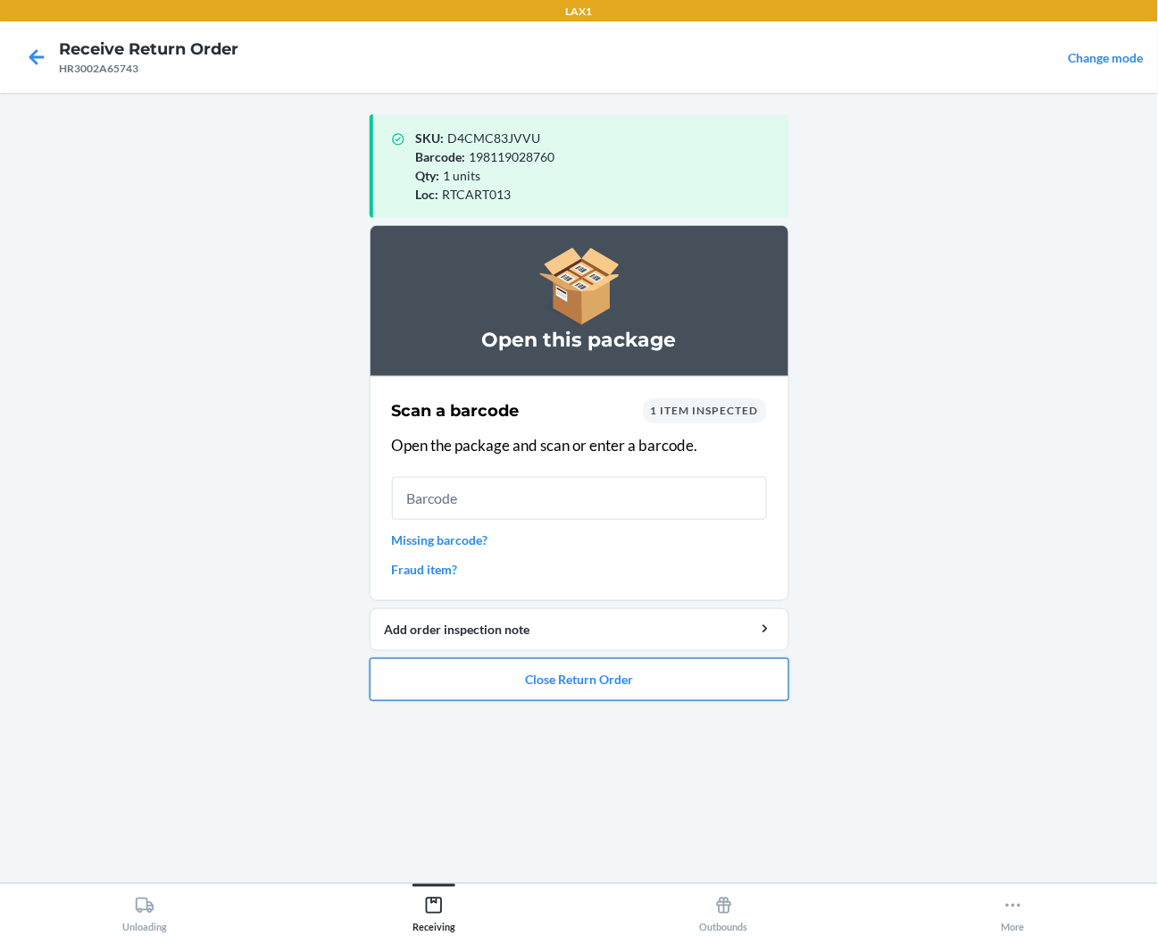
click at [594, 684] on button "Close Return Order" at bounding box center [580, 679] width 420 height 43
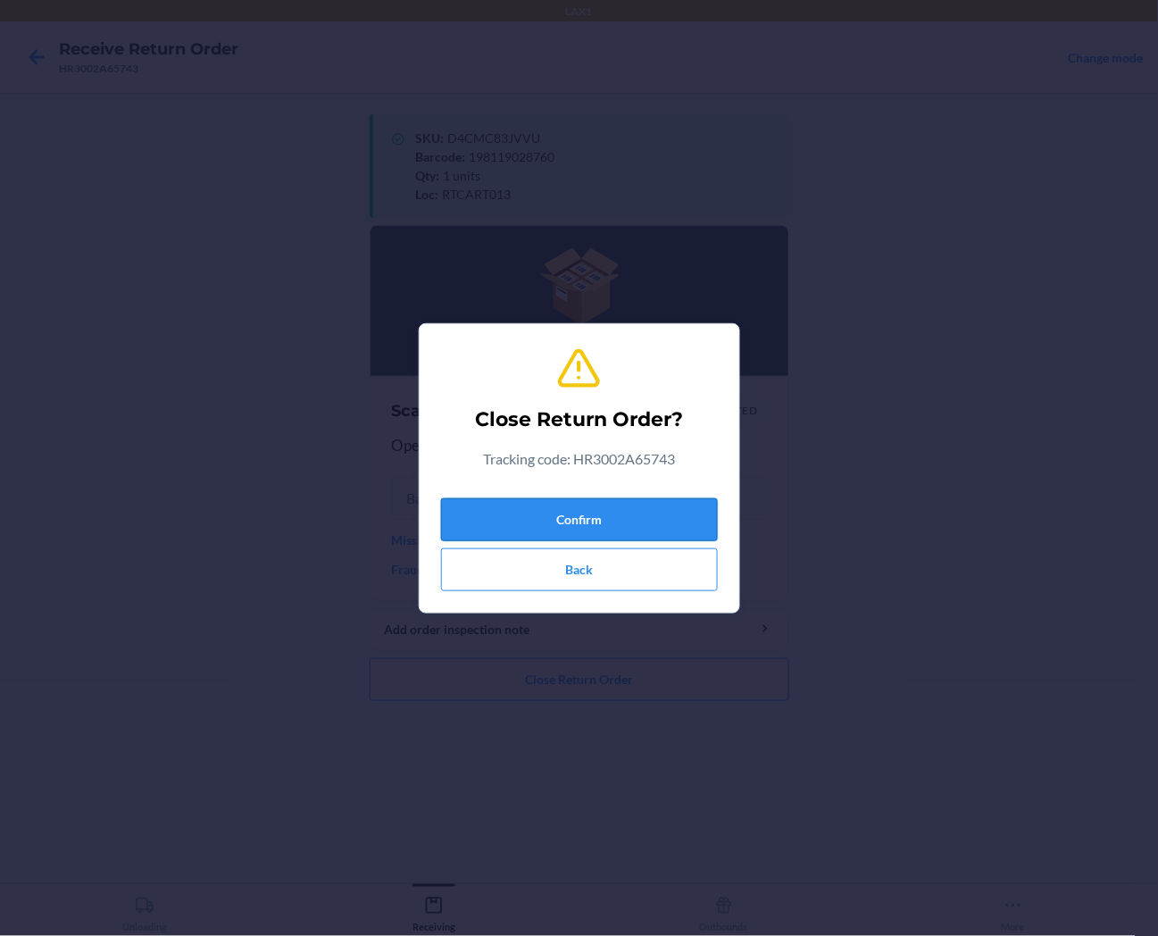
click at [614, 515] on button "Confirm" at bounding box center [579, 519] width 277 height 43
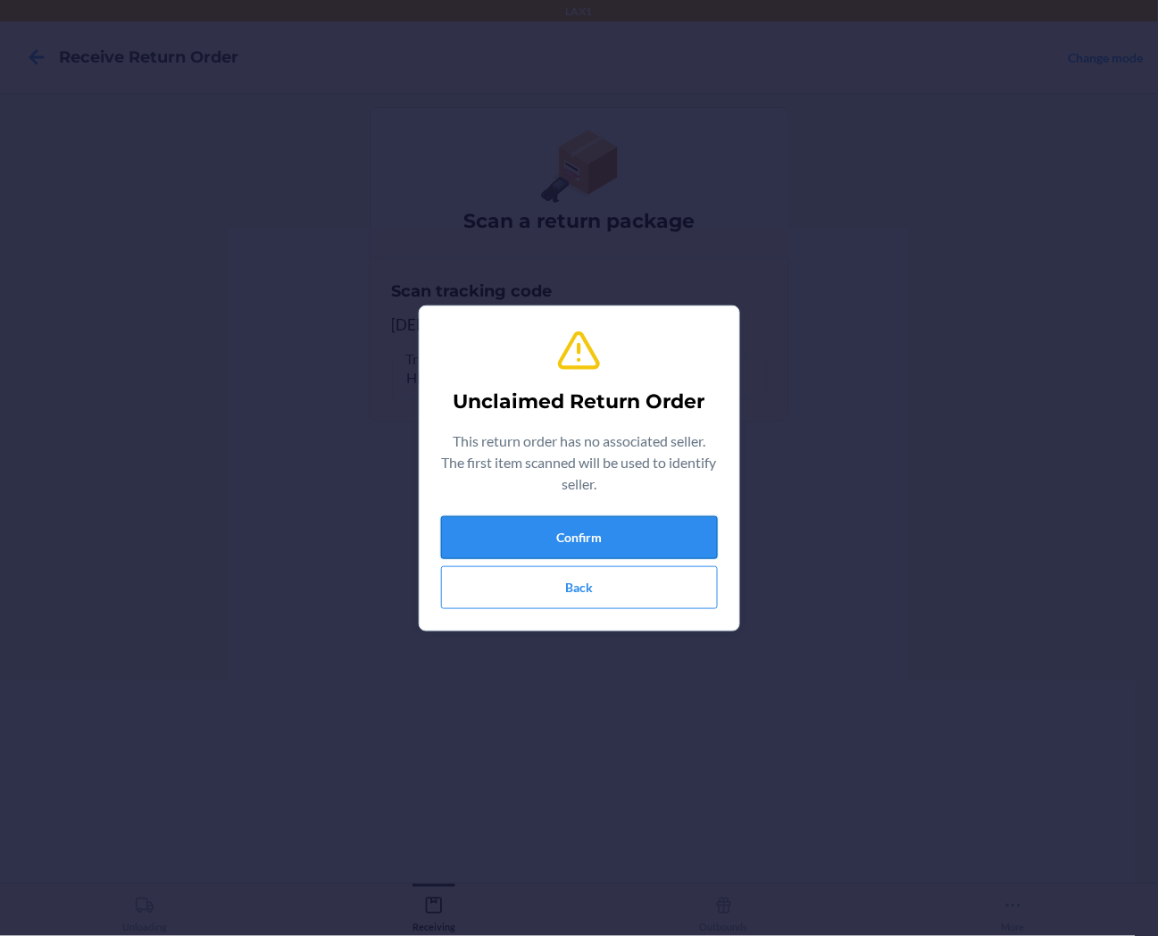
click at [618, 530] on button "Confirm" at bounding box center [579, 537] width 277 height 43
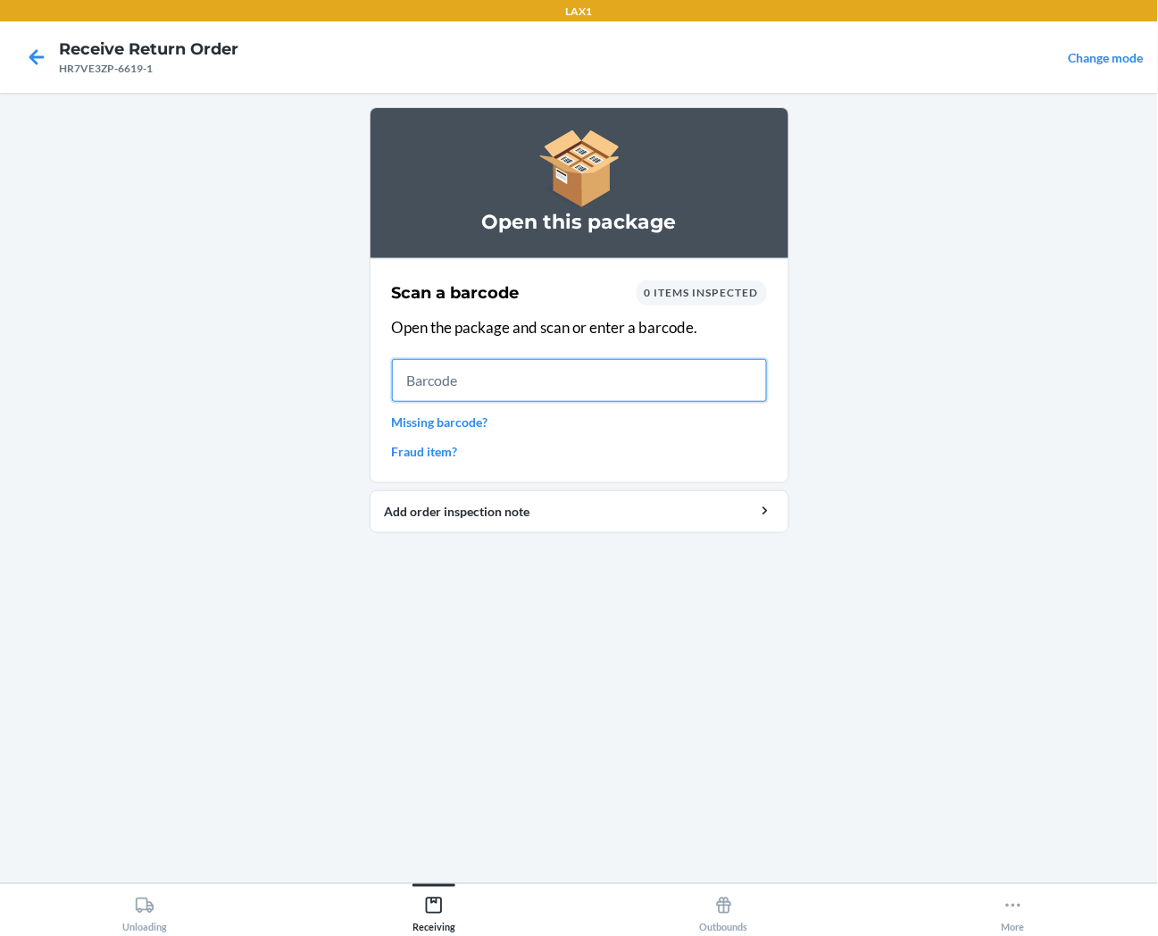
click at [425, 389] on input "text" at bounding box center [579, 380] width 375 height 43
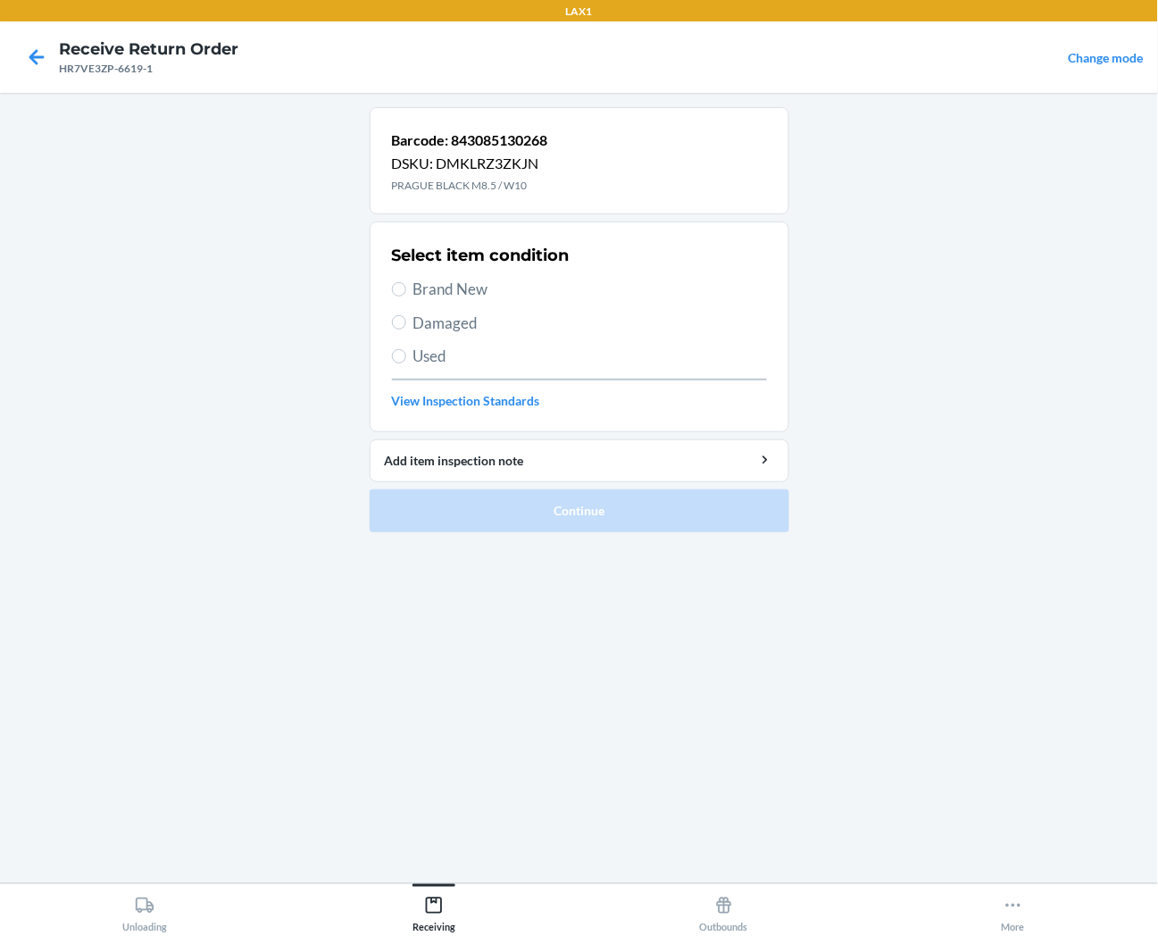
click at [435, 289] on span "Brand New" at bounding box center [591, 289] width 354 height 23
click at [406, 289] on input "Brand New" at bounding box center [399, 289] width 14 height 14
radio input "true"
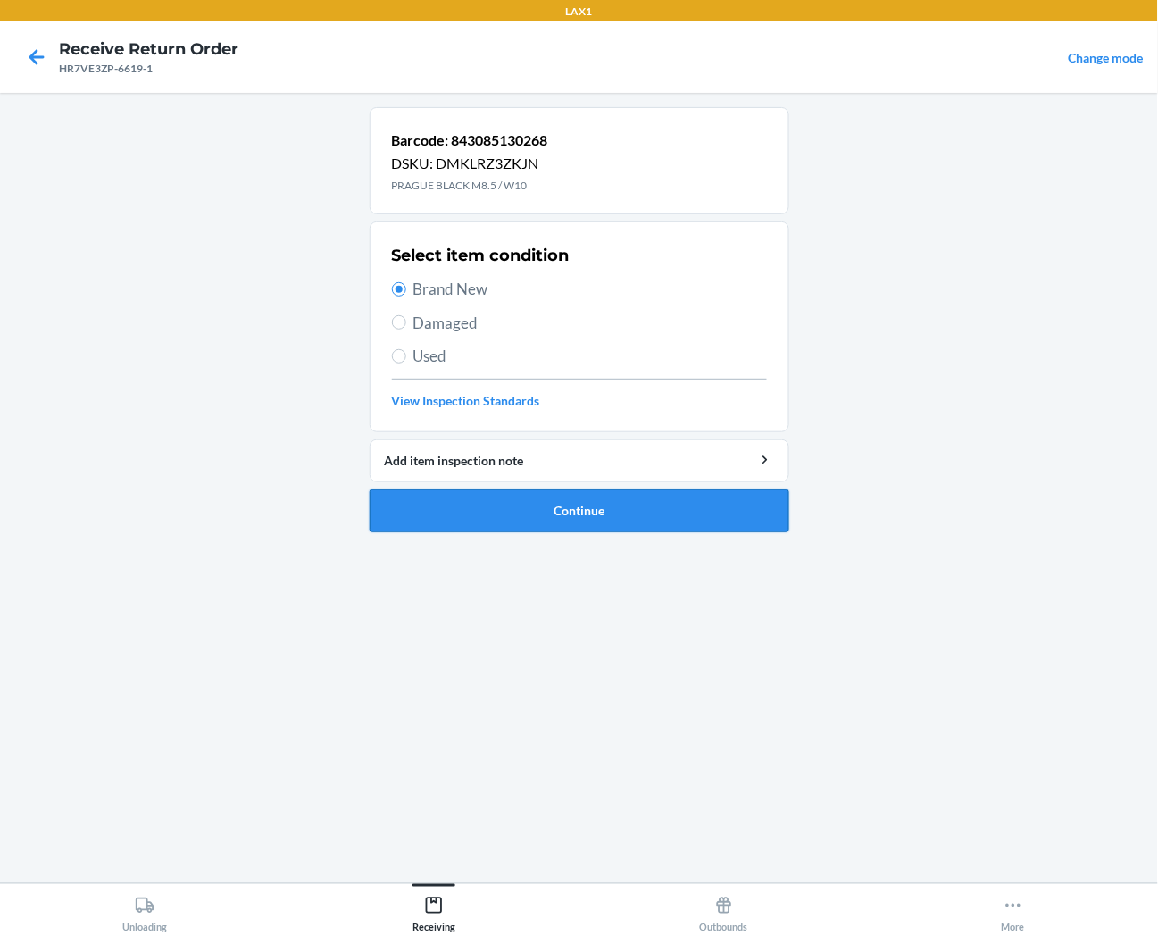
click at [442, 516] on button "Continue" at bounding box center [580, 510] width 420 height 43
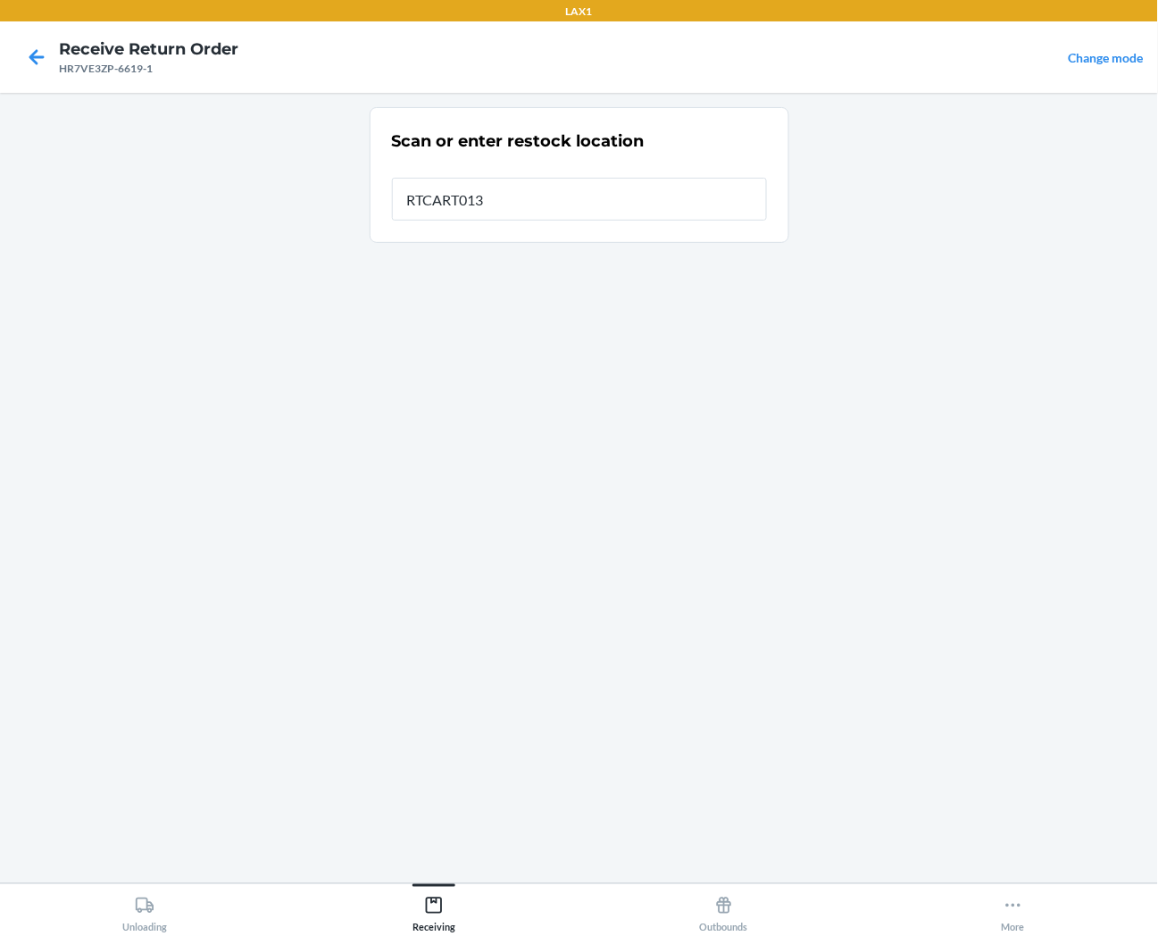
type input "RTCART013"
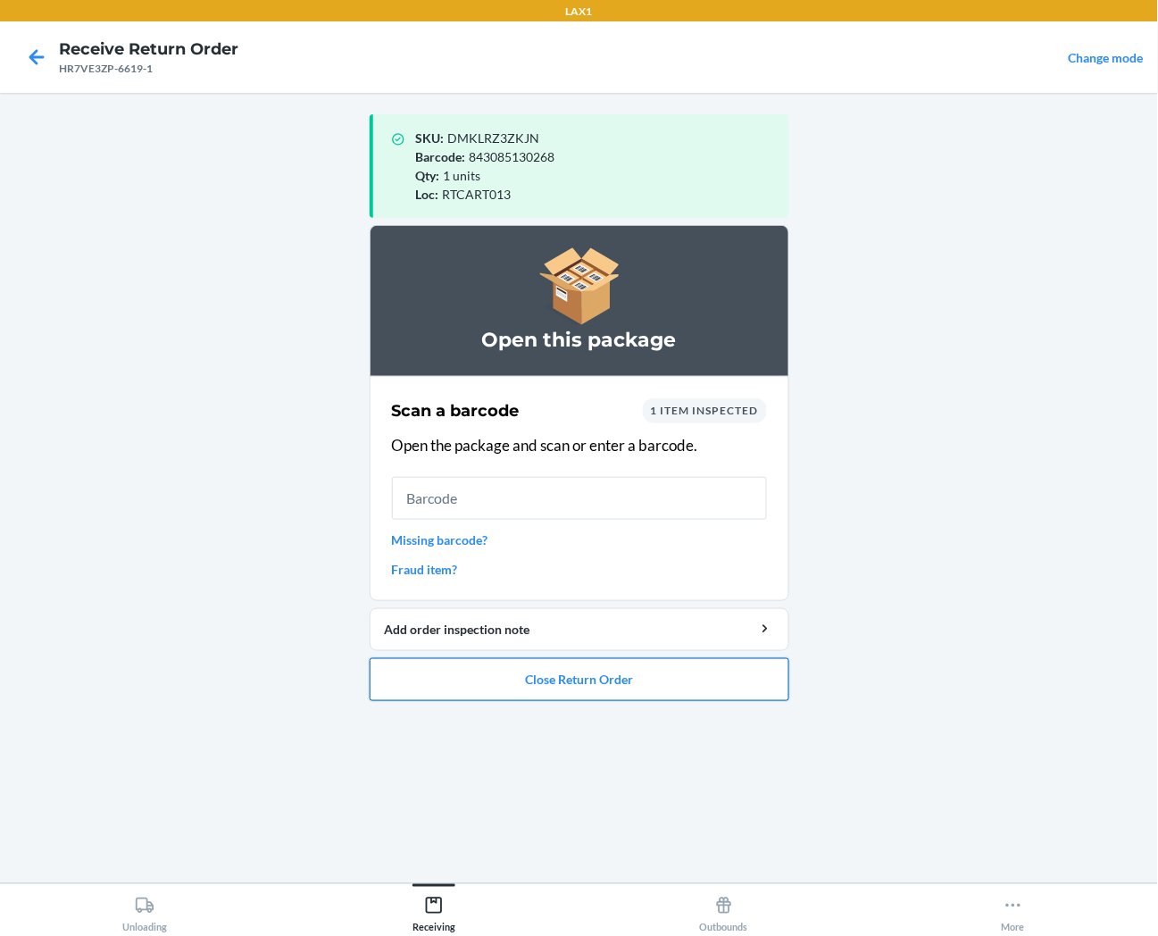
click at [406, 684] on button "Close Return Order" at bounding box center [580, 679] width 420 height 43
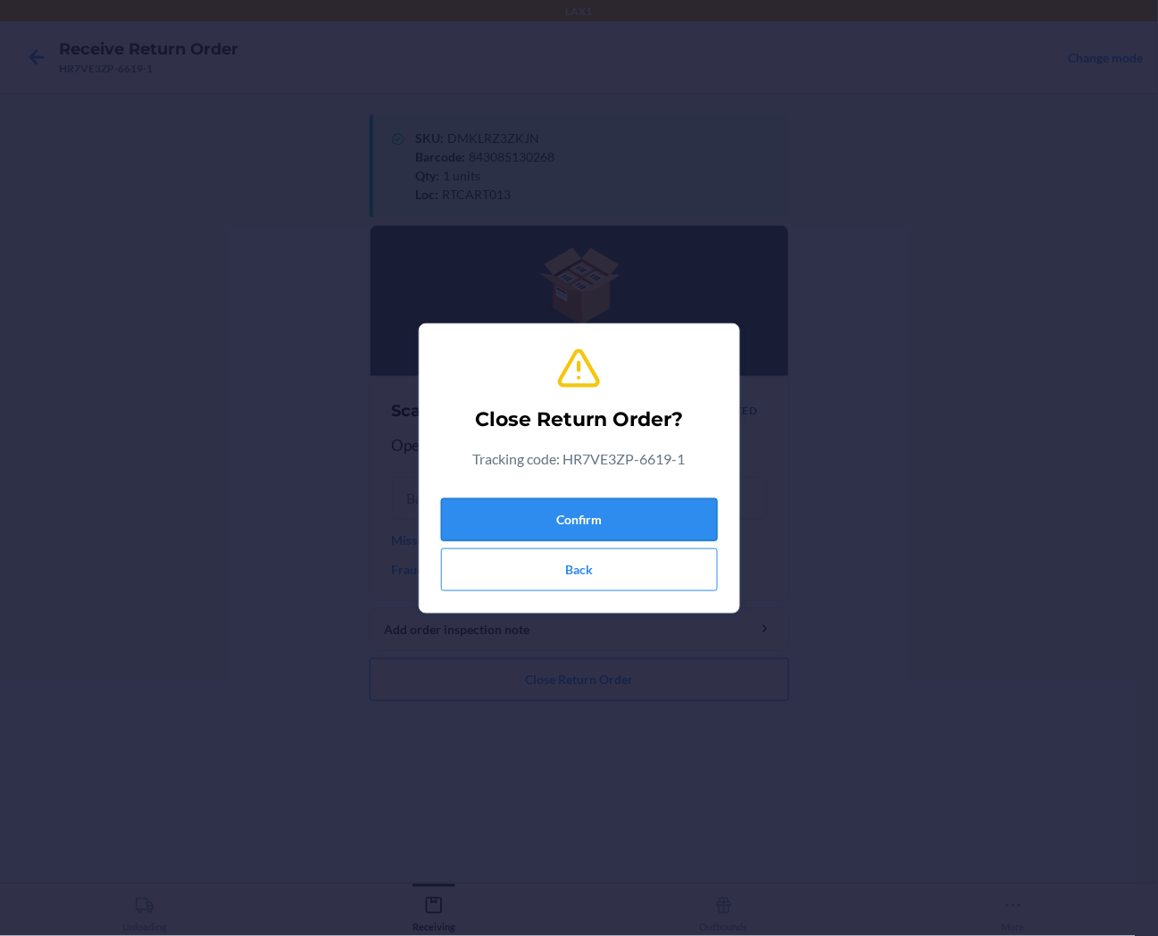
click at [458, 532] on button "Confirm" at bounding box center [579, 519] width 277 height 43
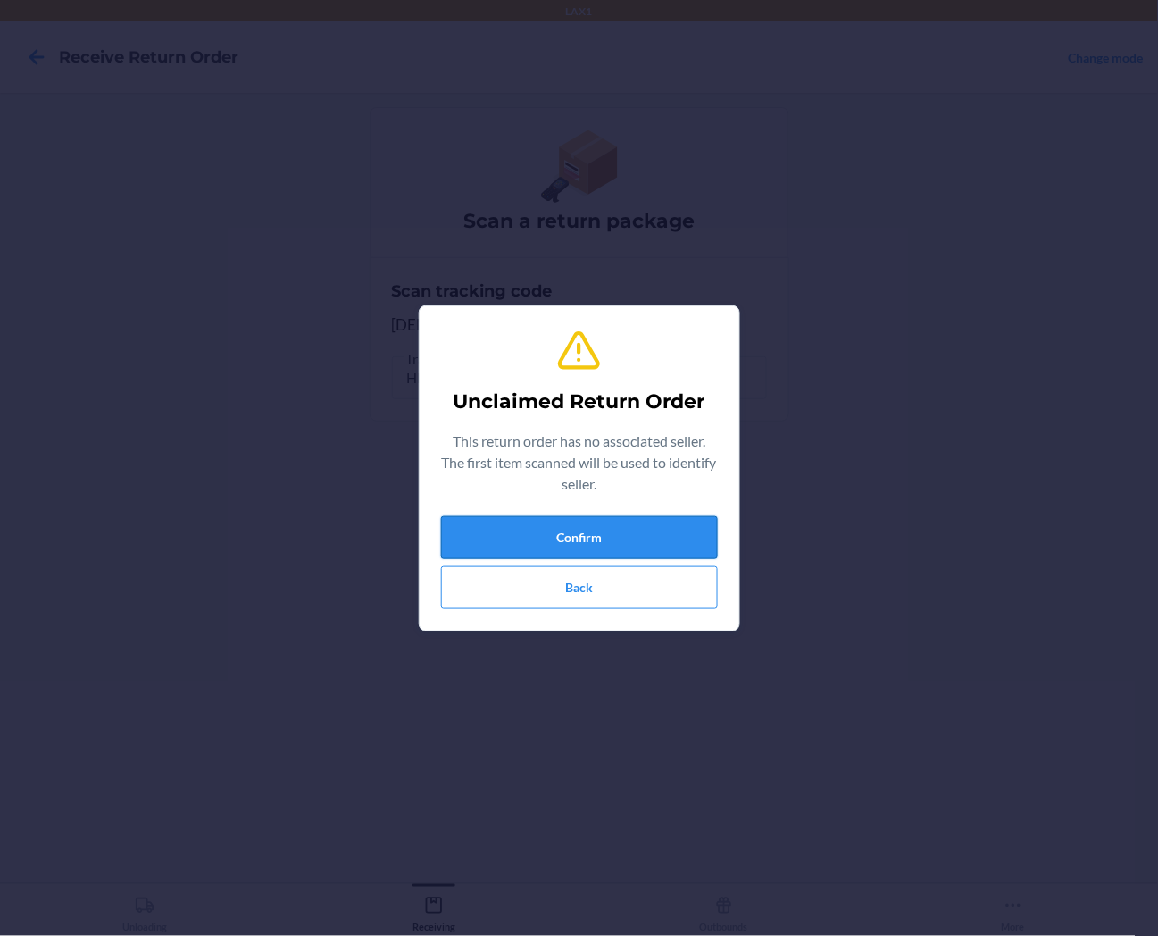
click at [494, 543] on button "Confirm" at bounding box center [579, 537] width 277 height 43
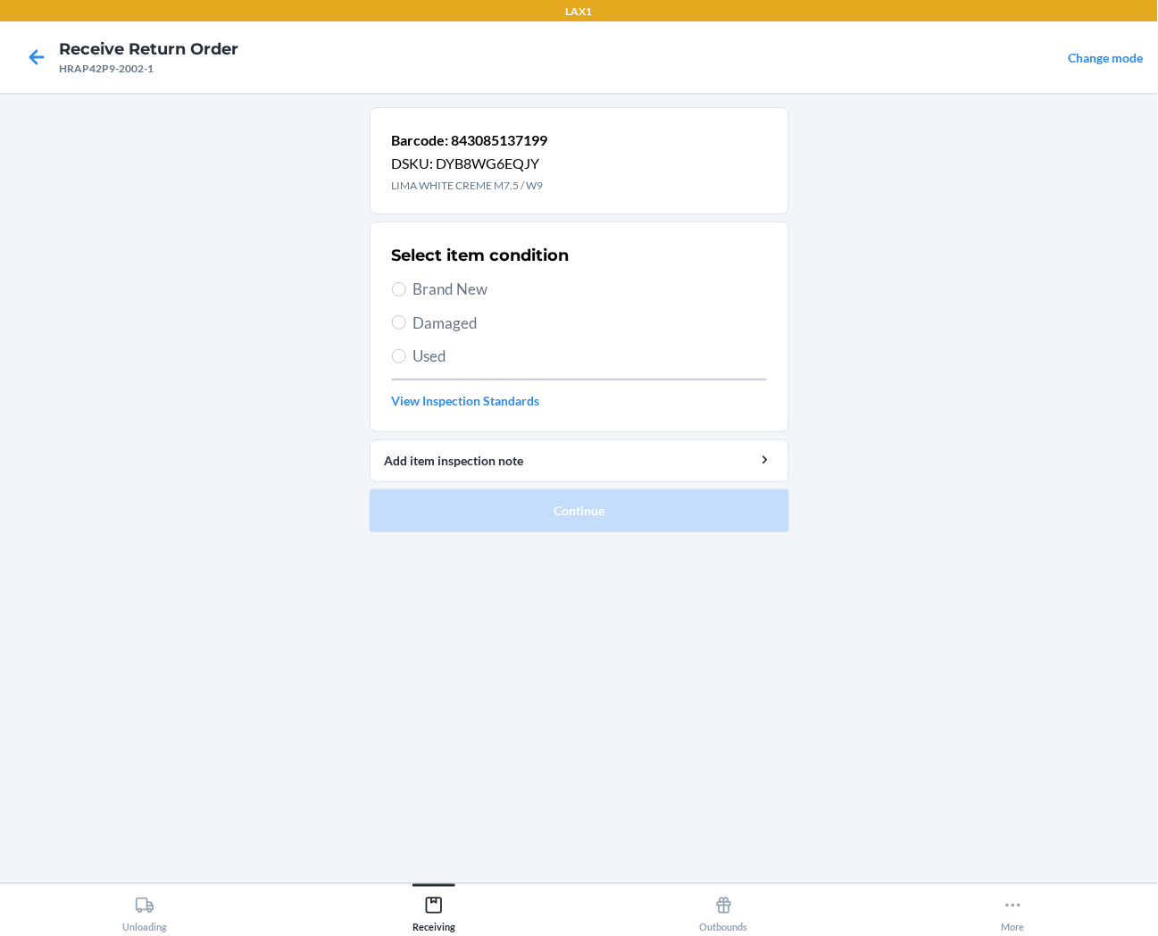
click at [458, 295] on span "Brand New" at bounding box center [591, 289] width 354 height 23
click at [406, 295] on input "Brand New" at bounding box center [399, 289] width 14 height 14
radio input "true"
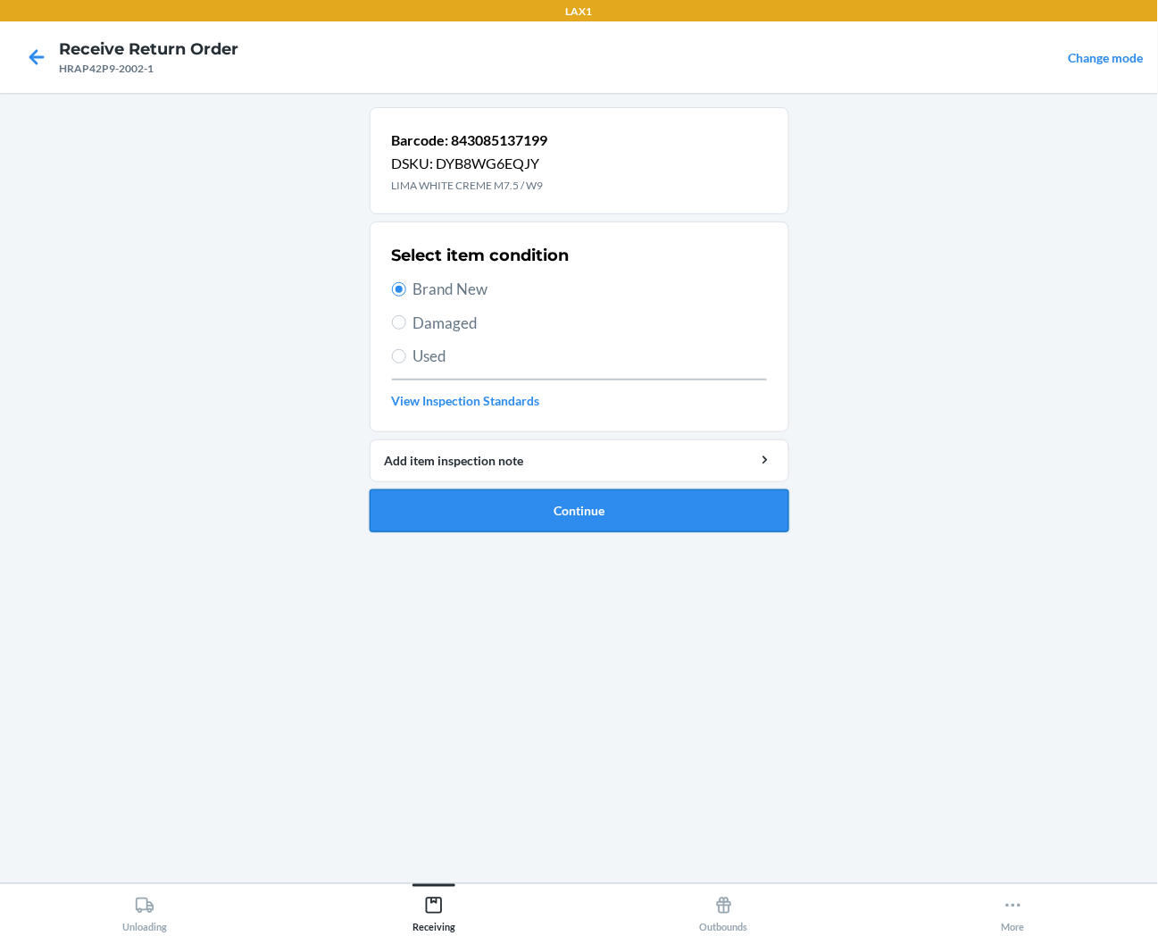
click at [472, 520] on button "Continue" at bounding box center [580, 510] width 420 height 43
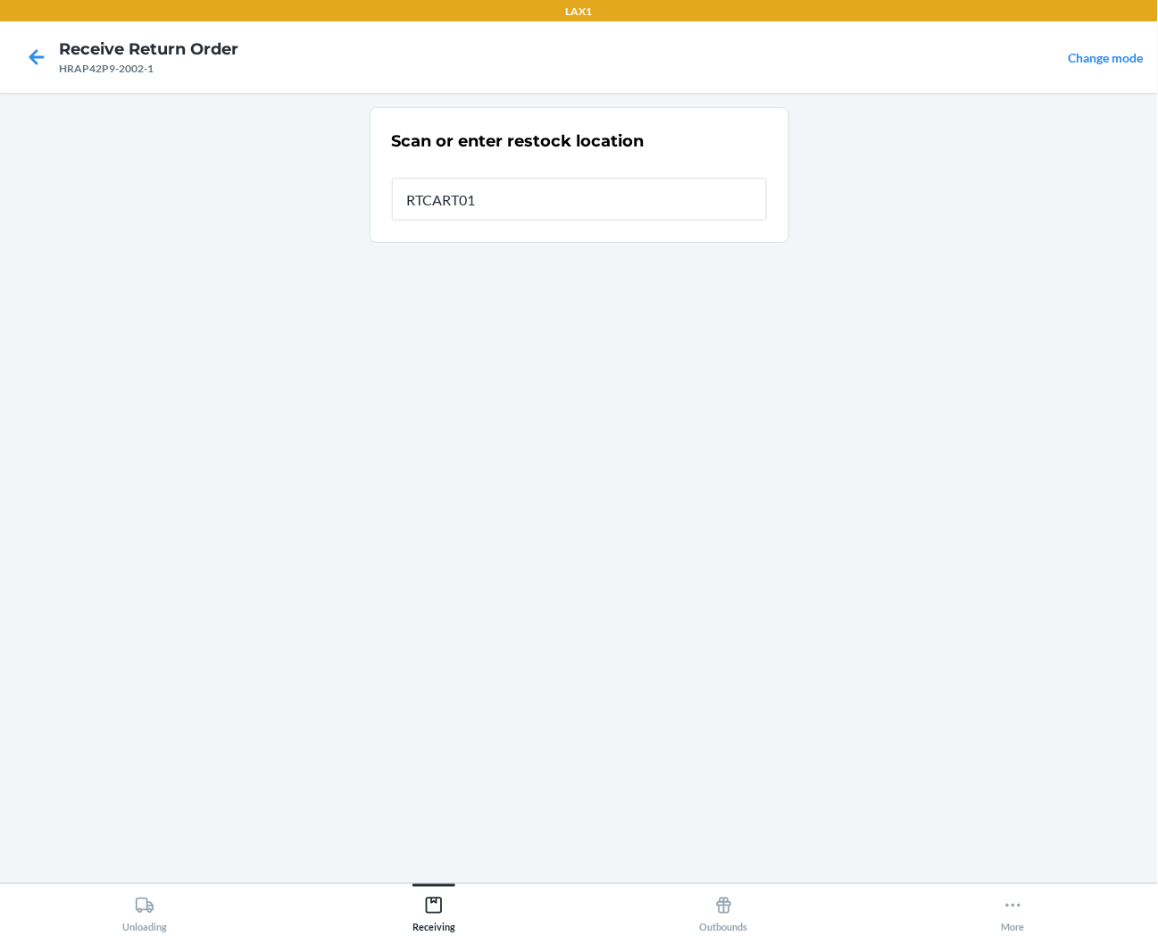
type input "RTCART013"
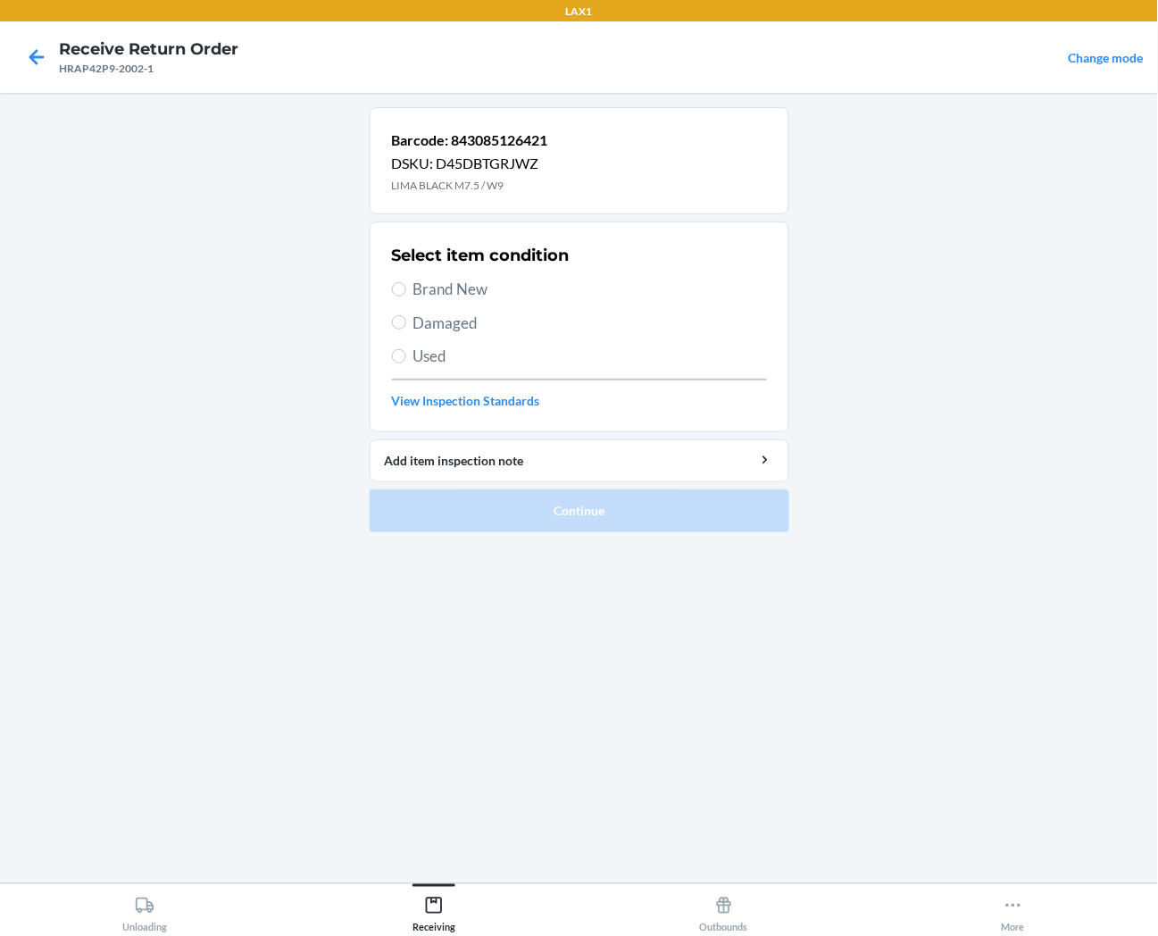
click at [469, 296] on span "Brand New" at bounding box center [591, 289] width 354 height 23
click at [406, 296] on input "Brand New" at bounding box center [399, 289] width 14 height 14
radio input "true"
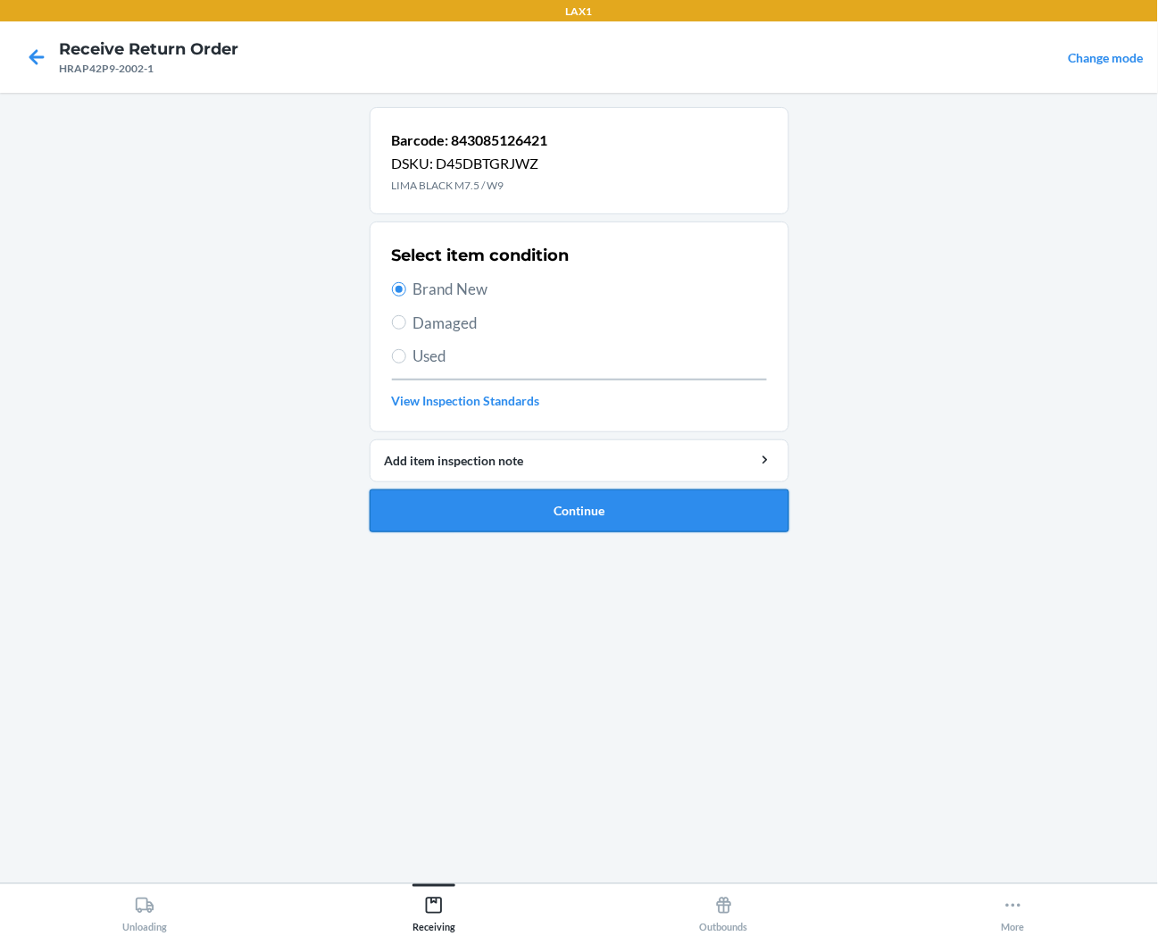
click at [471, 514] on button "Continue" at bounding box center [580, 510] width 420 height 43
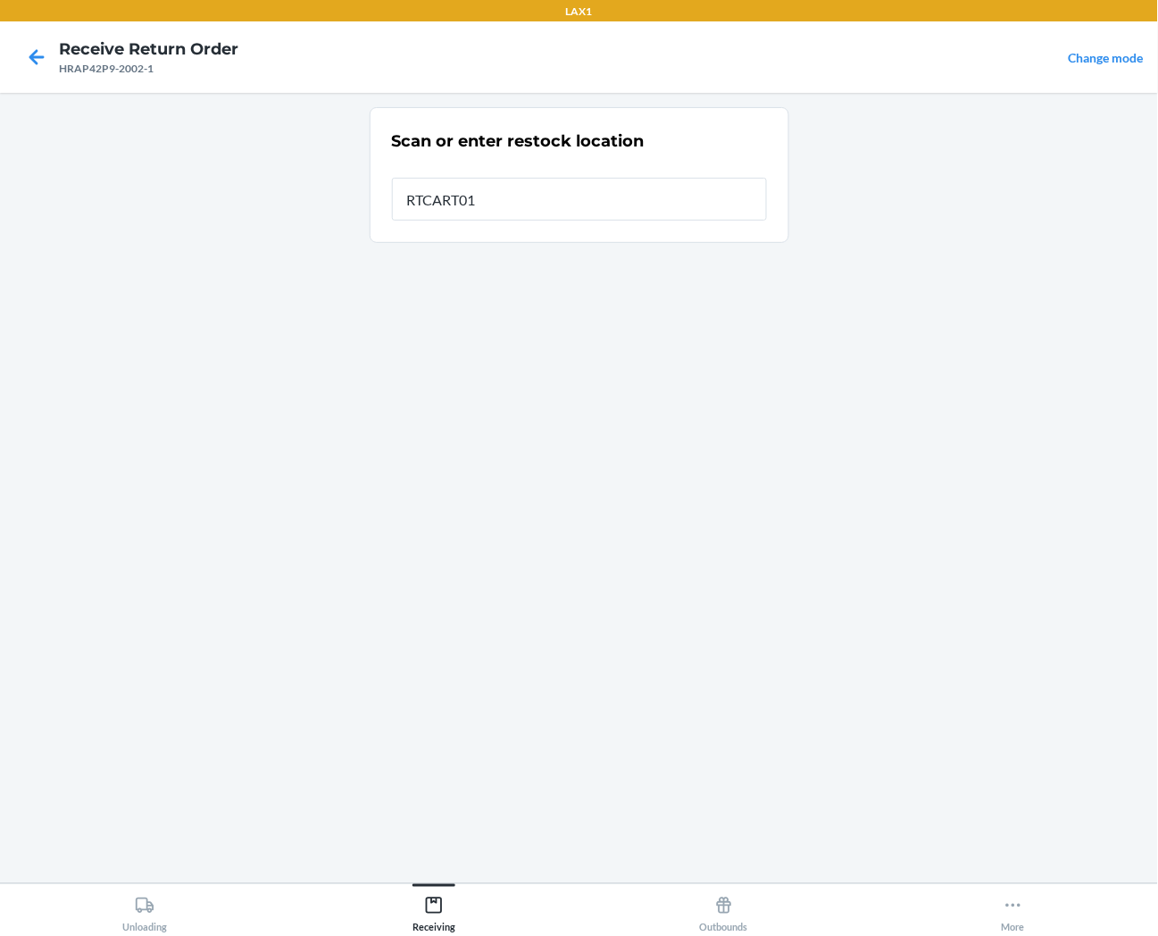
type input "RTCART013"
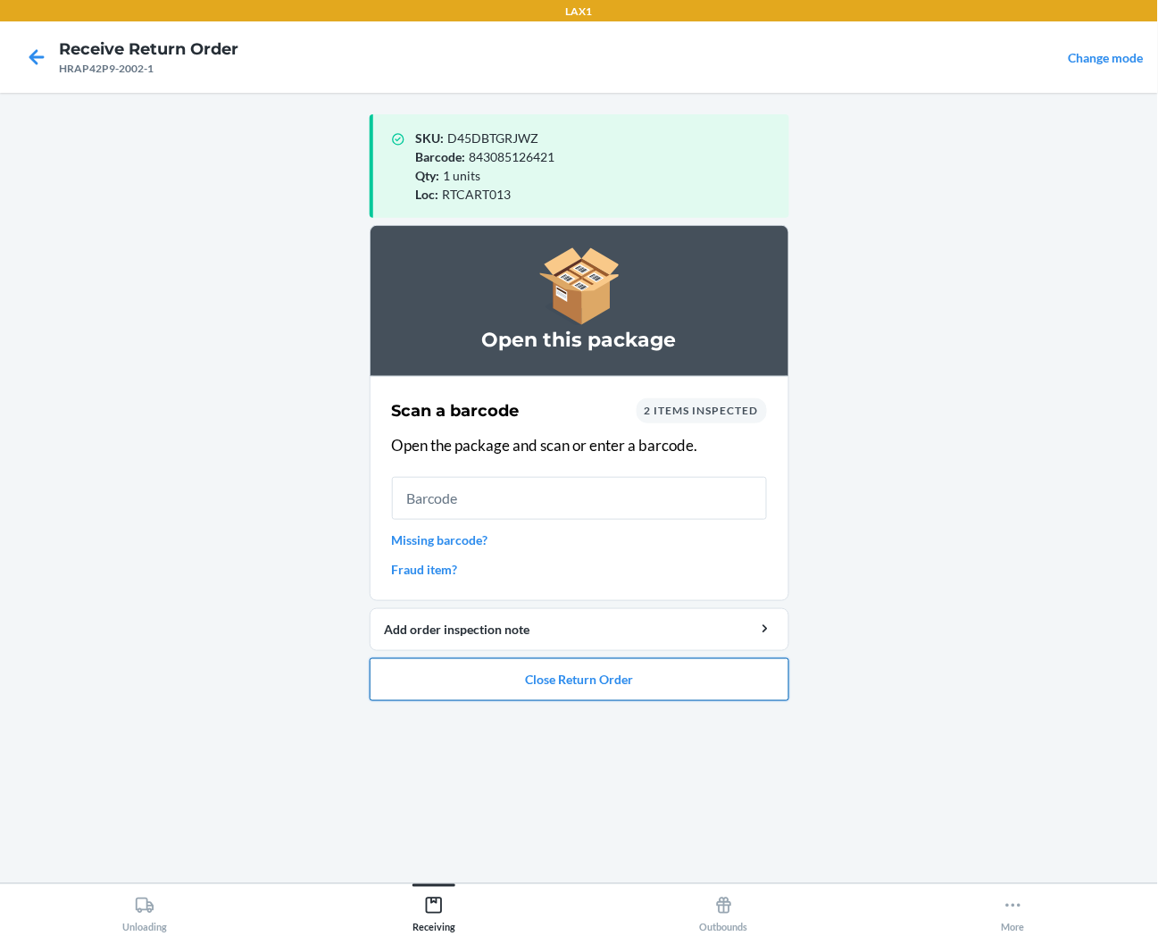
click at [551, 681] on button "Close Return Order" at bounding box center [580, 679] width 420 height 43
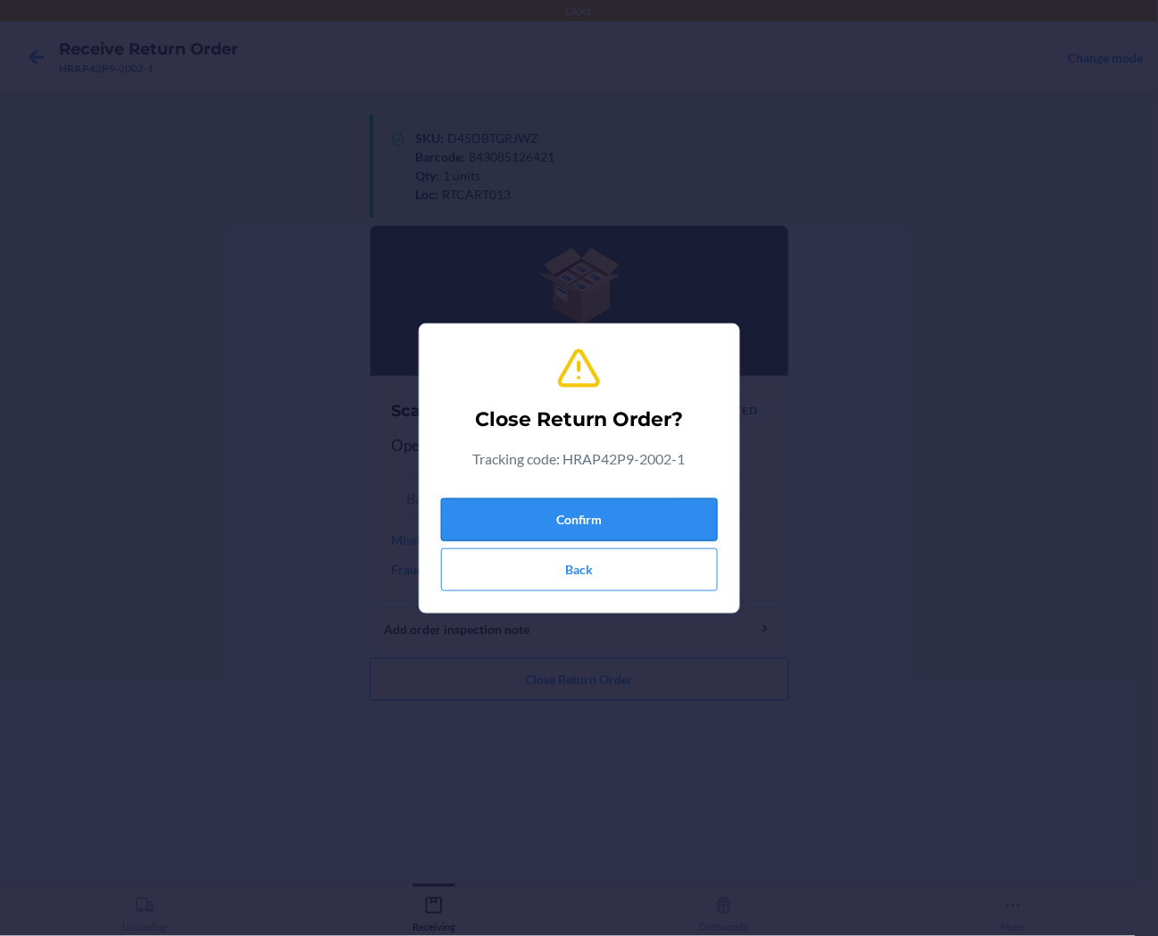
click at [581, 530] on button "Confirm" at bounding box center [579, 519] width 277 height 43
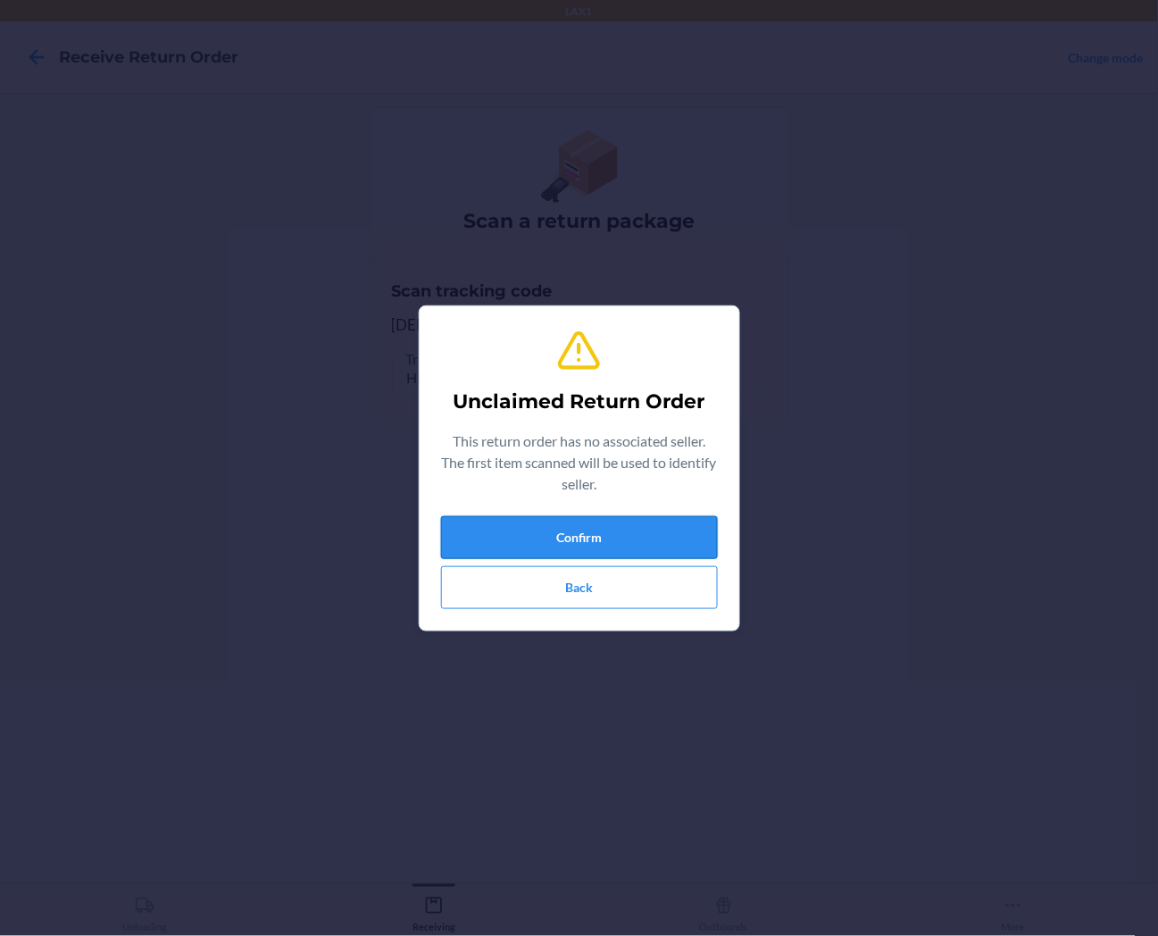
click at [610, 533] on button "Confirm" at bounding box center [579, 537] width 277 height 43
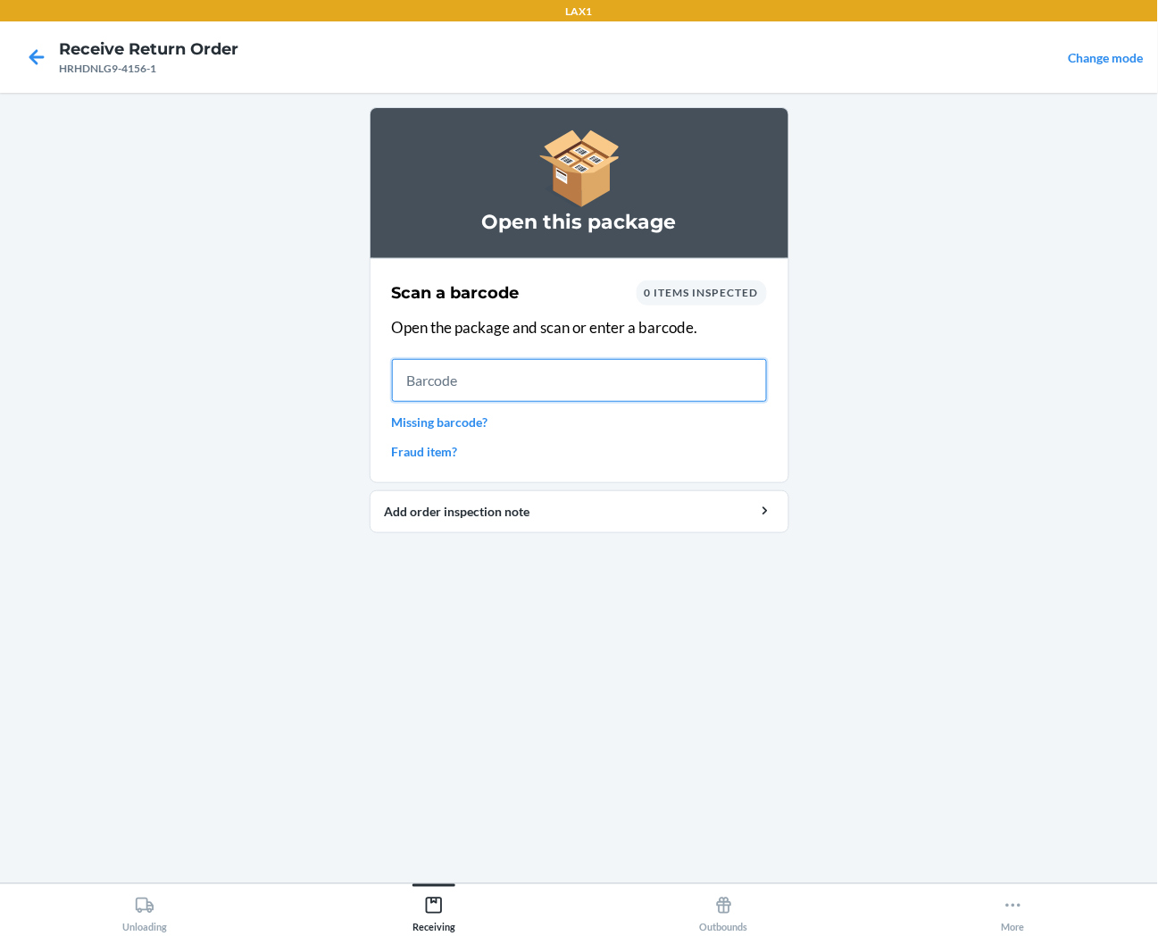
click at [464, 376] on input "text" at bounding box center [579, 380] width 375 height 43
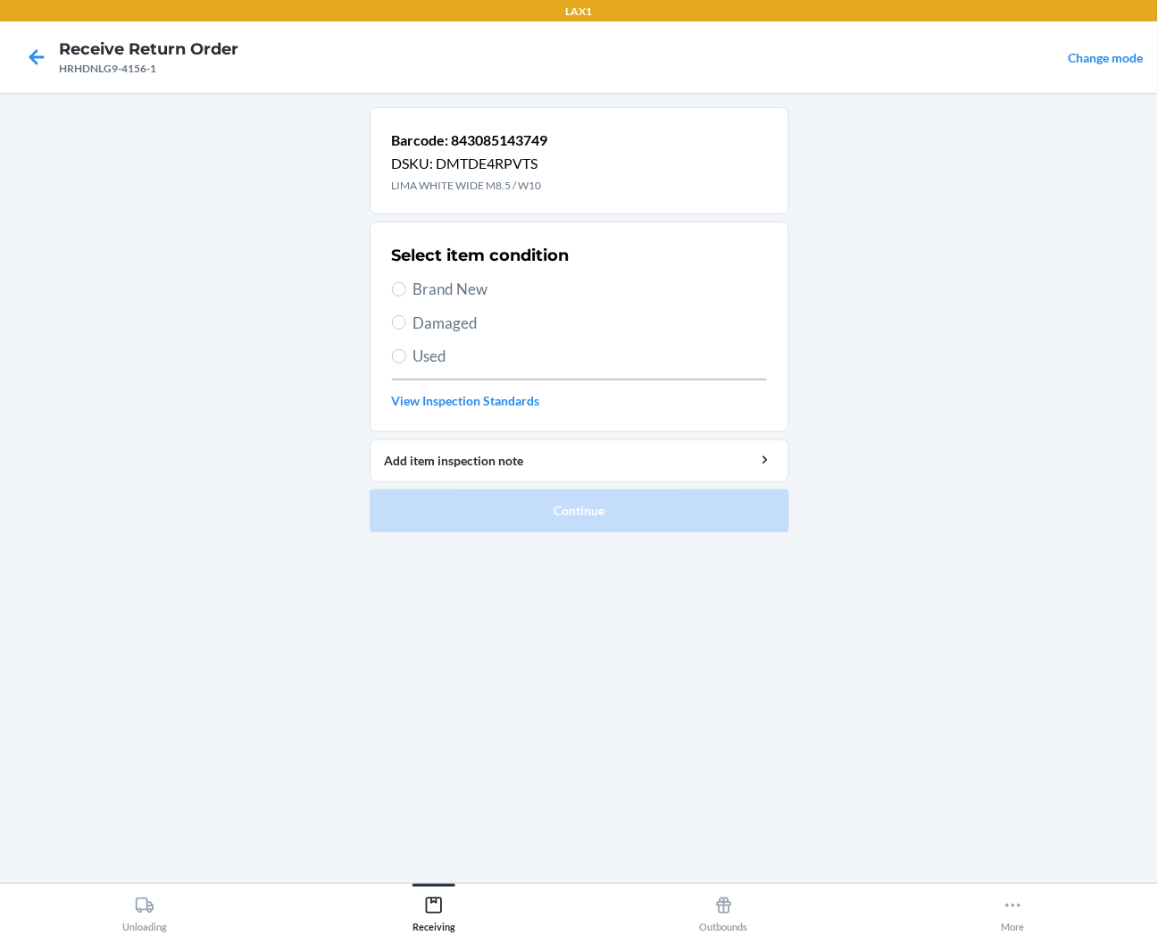
click at [482, 289] on span "Brand New" at bounding box center [591, 289] width 354 height 23
click at [406, 289] on input "Brand New" at bounding box center [399, 289] width 14 height 14
radio input "true"
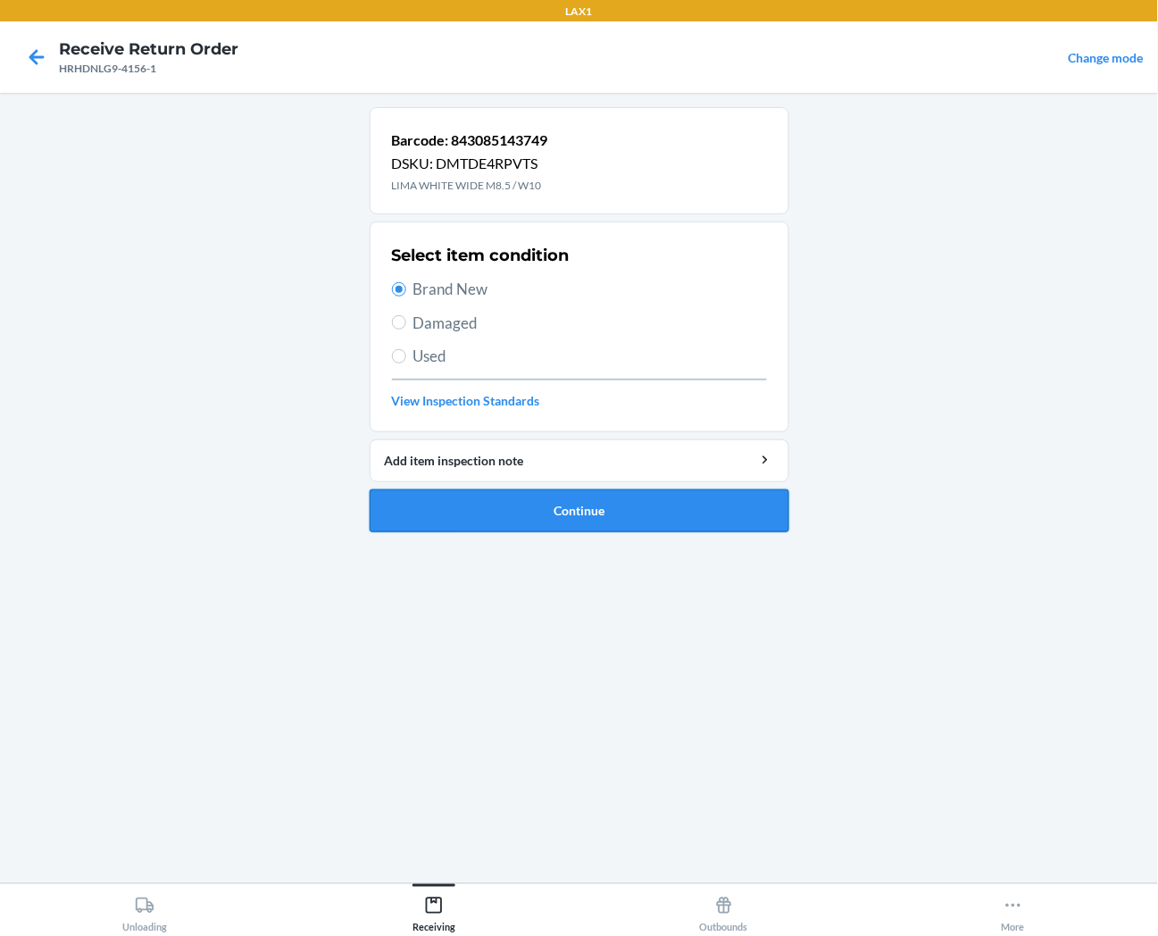
click at [511, 511] on button "Continue" at bounding box center [580, 510] width 420 height 43
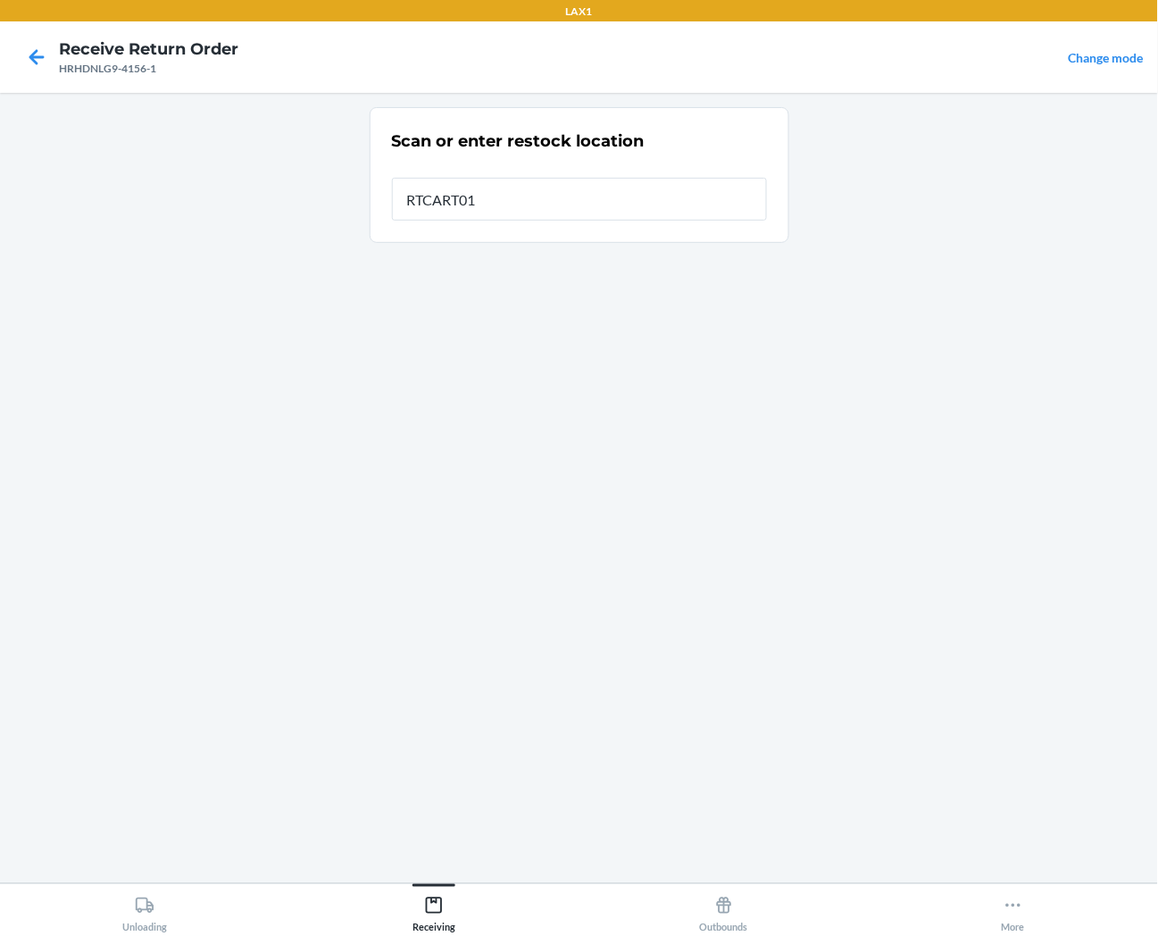
type input "RTCART013"
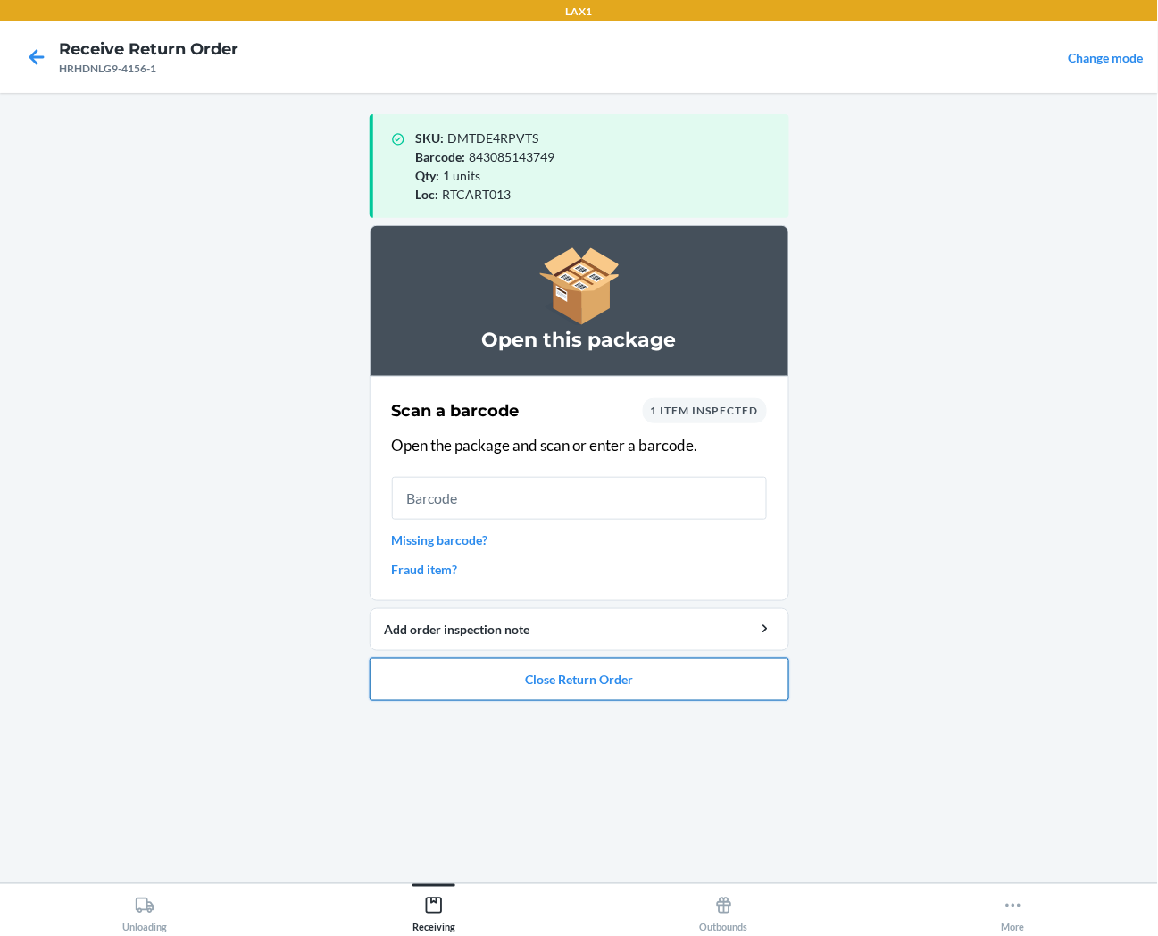
click at [537, 673] on button "Close Return Order" at bounding box center [580, 679] width 420 height 43
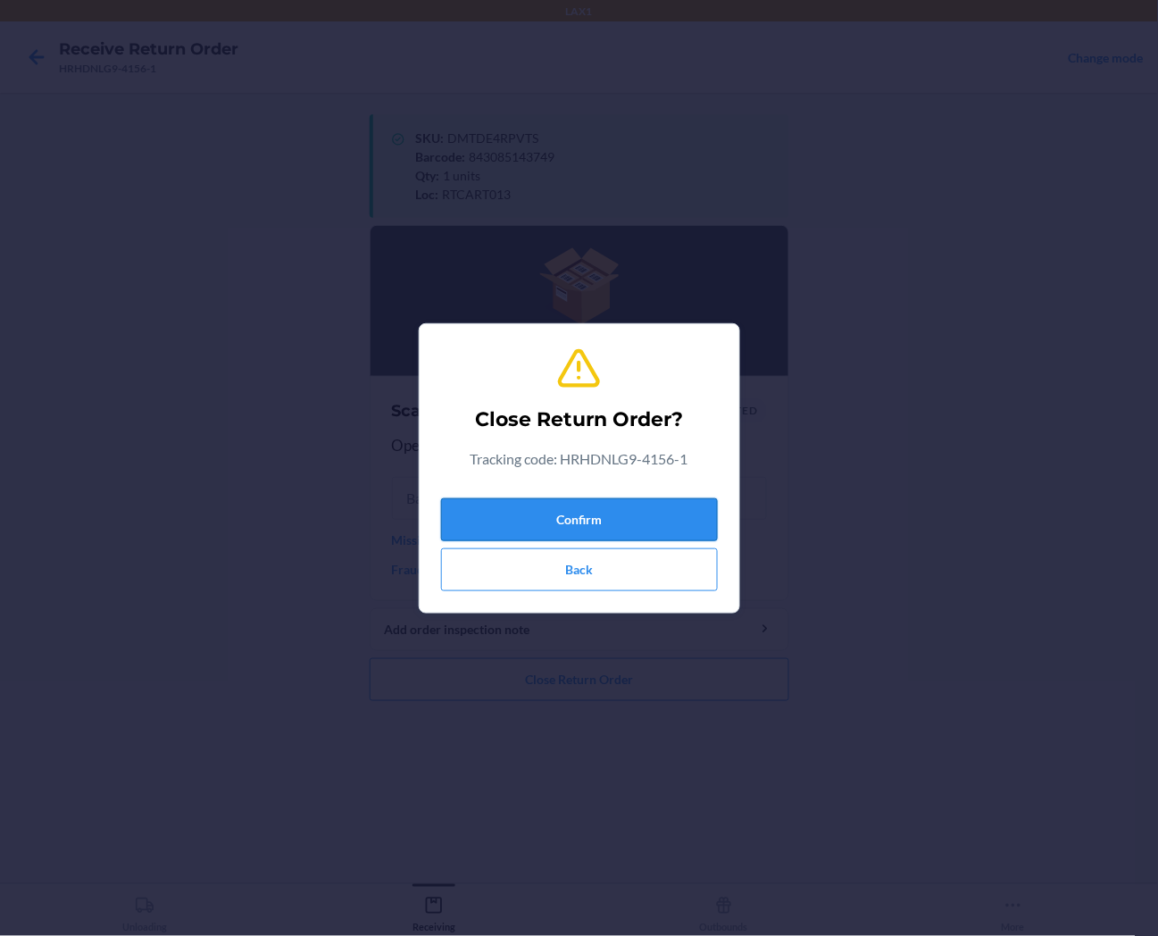
click at [581, 510] on button "Confirm" at bounding box center [579, 519] width 277 height 43
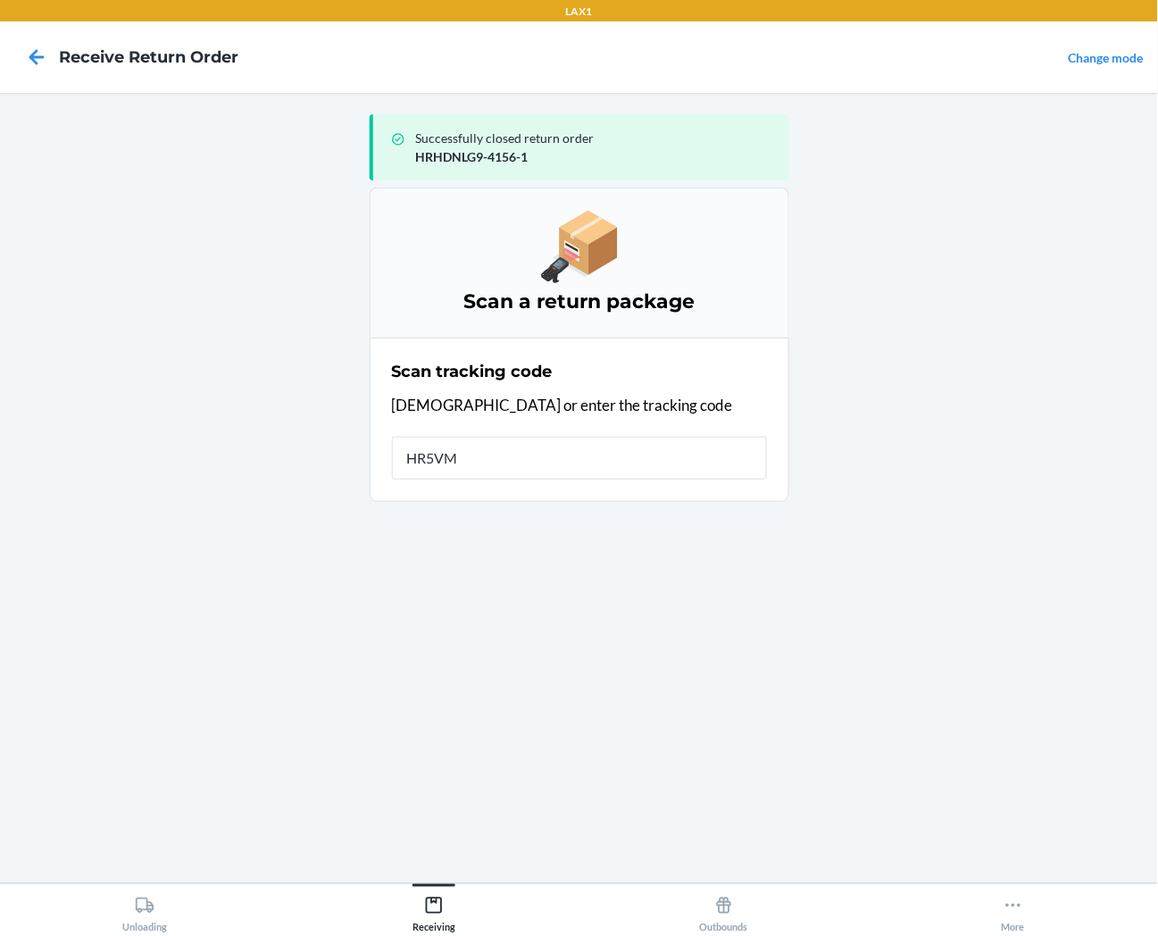
type input "HR5VMT"
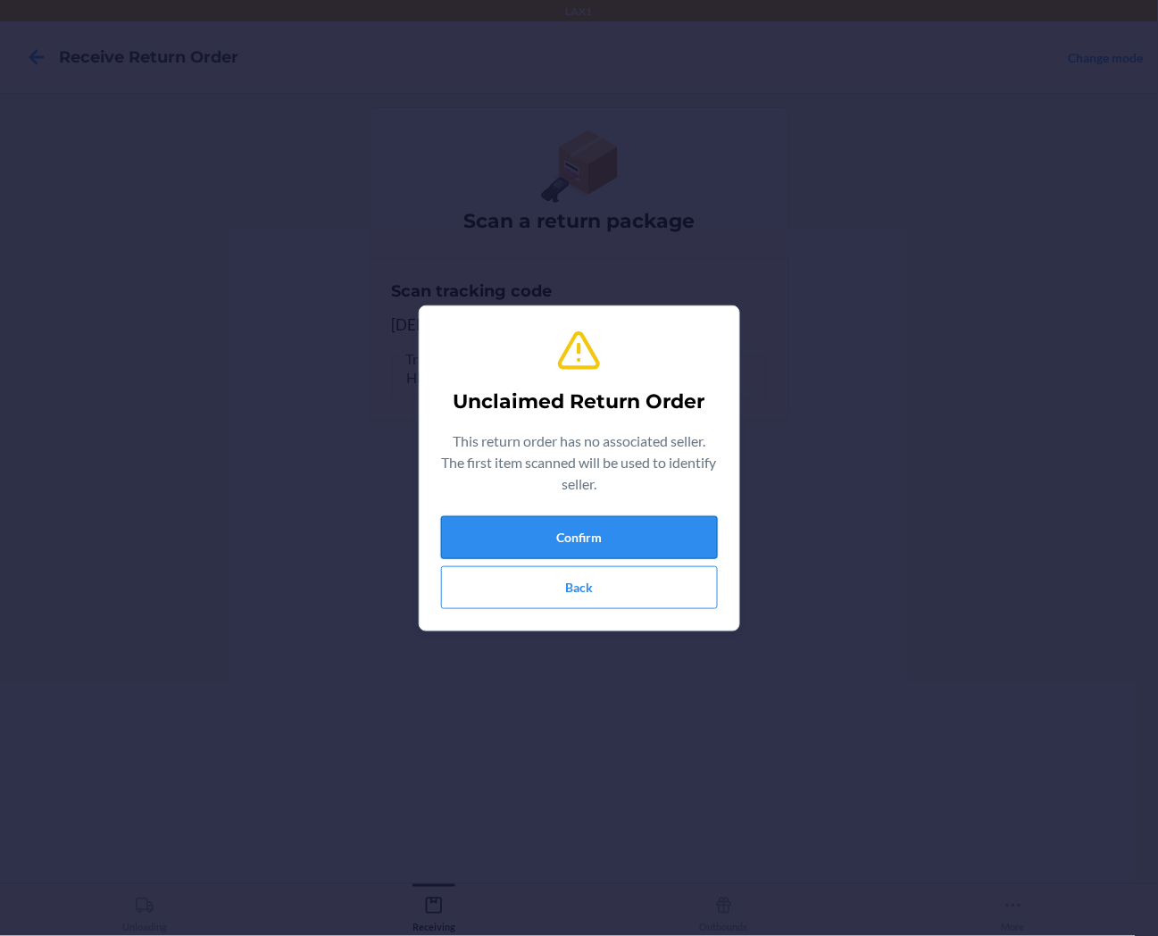
click at [639, 534] on button "Confirm" at bounding box center [579, 537] width 277 height 43
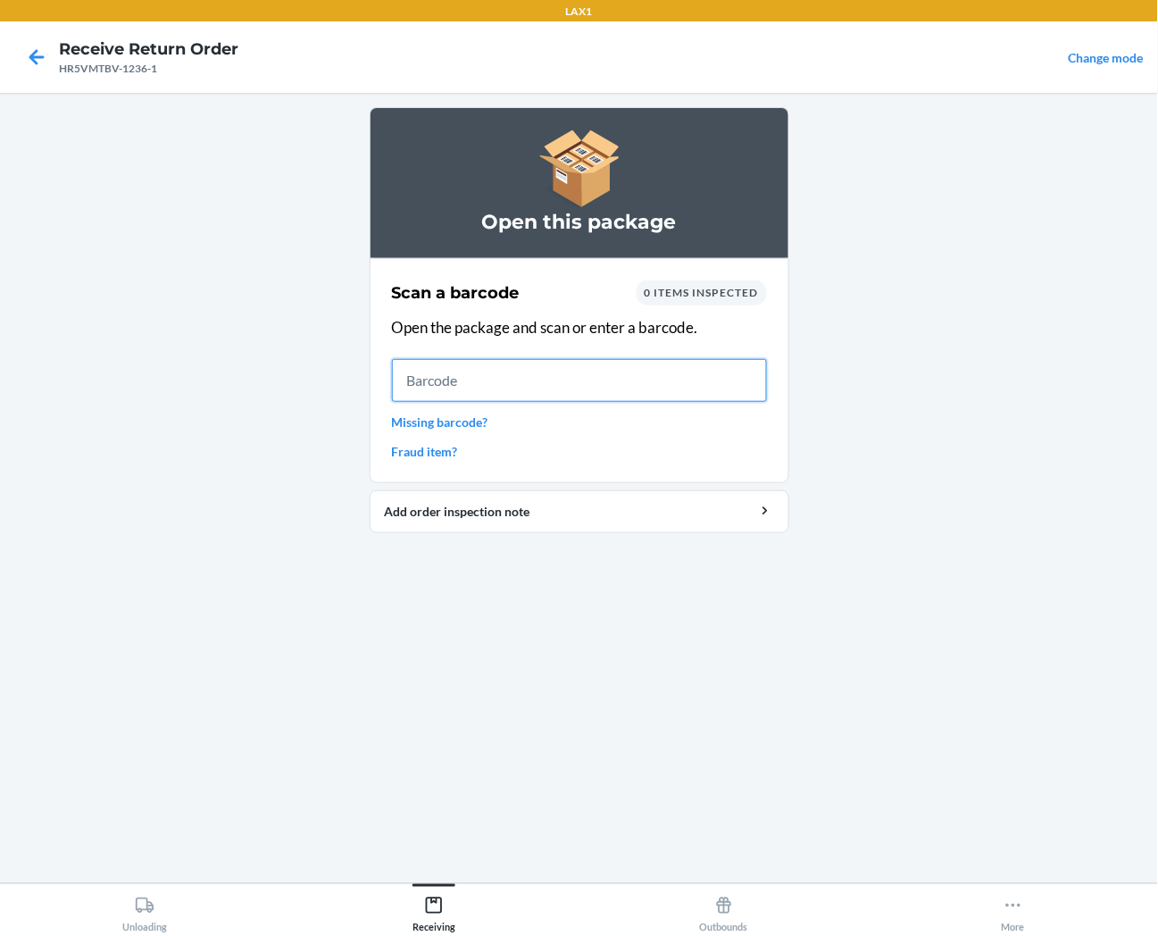
click at [704, 384] on input "text" at bounding box center [579, 380] width 375 height 43
click at [547, 390] on input "text" at bounding box center [579, 380] width 375 height 43
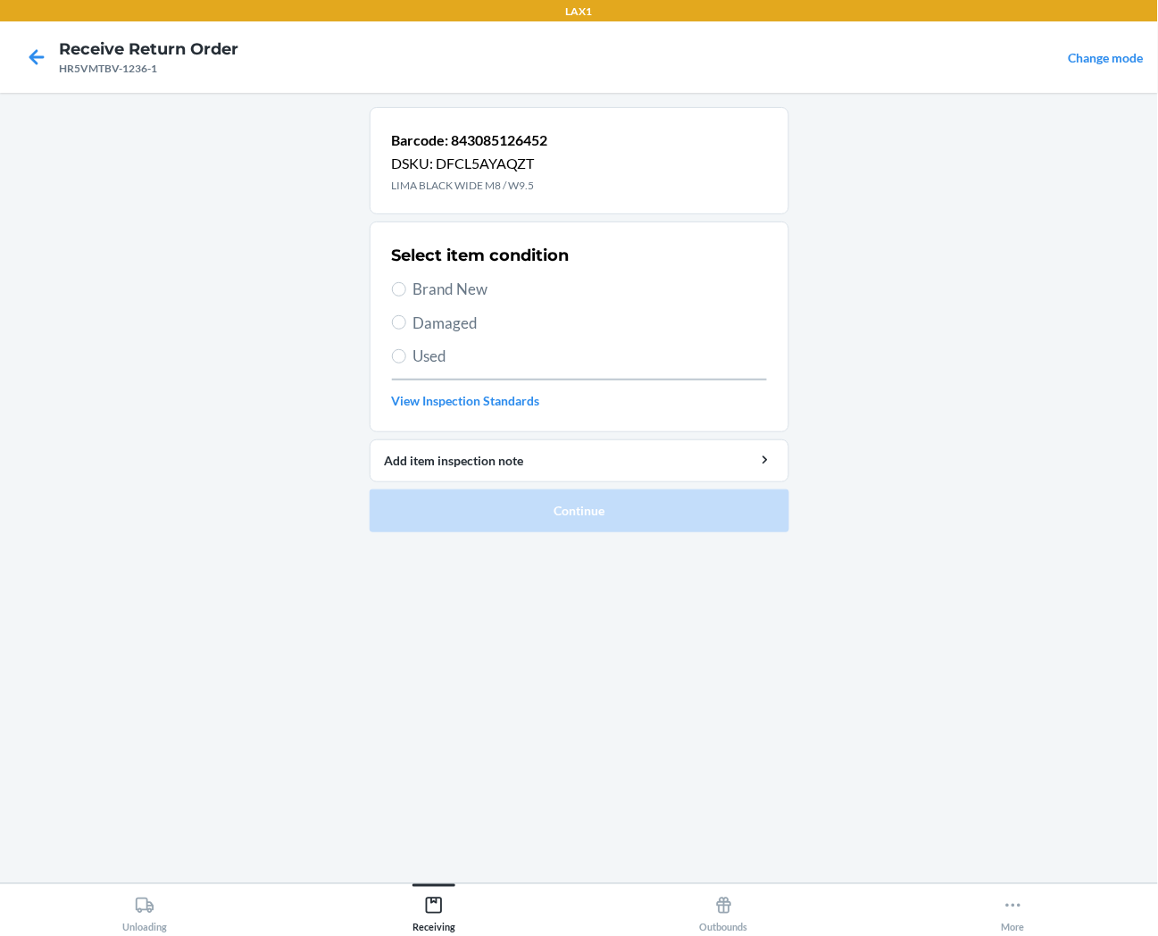
click at [480, 292] on span "Brand New" at bounding box center [591, 289] width 354 height 23
click at [406, 292] on input "Brand New" at bounding box center [399, 289] width 14 height 14
radio input "true"
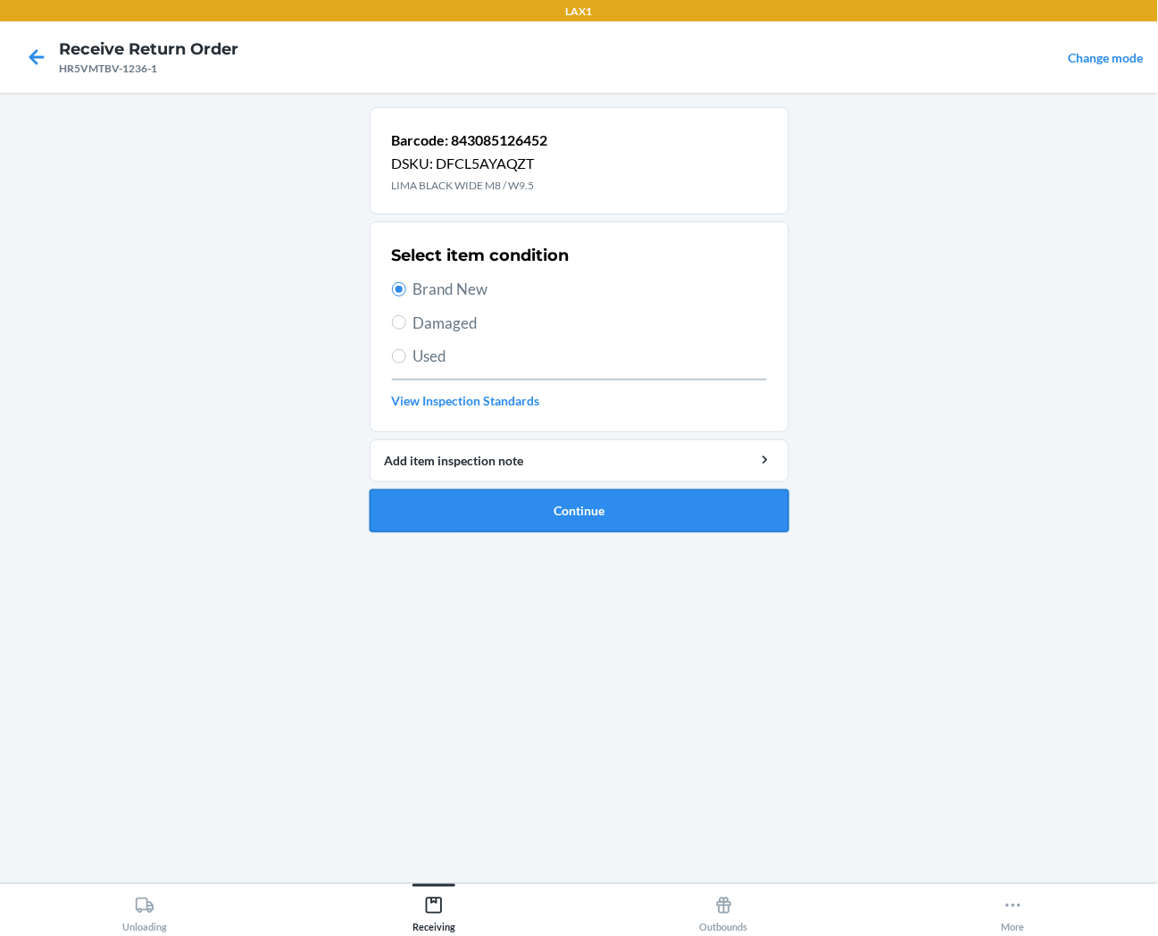
click at [572, 503] on button "Continue" at bounding box center [580, 510] width 420 height 43
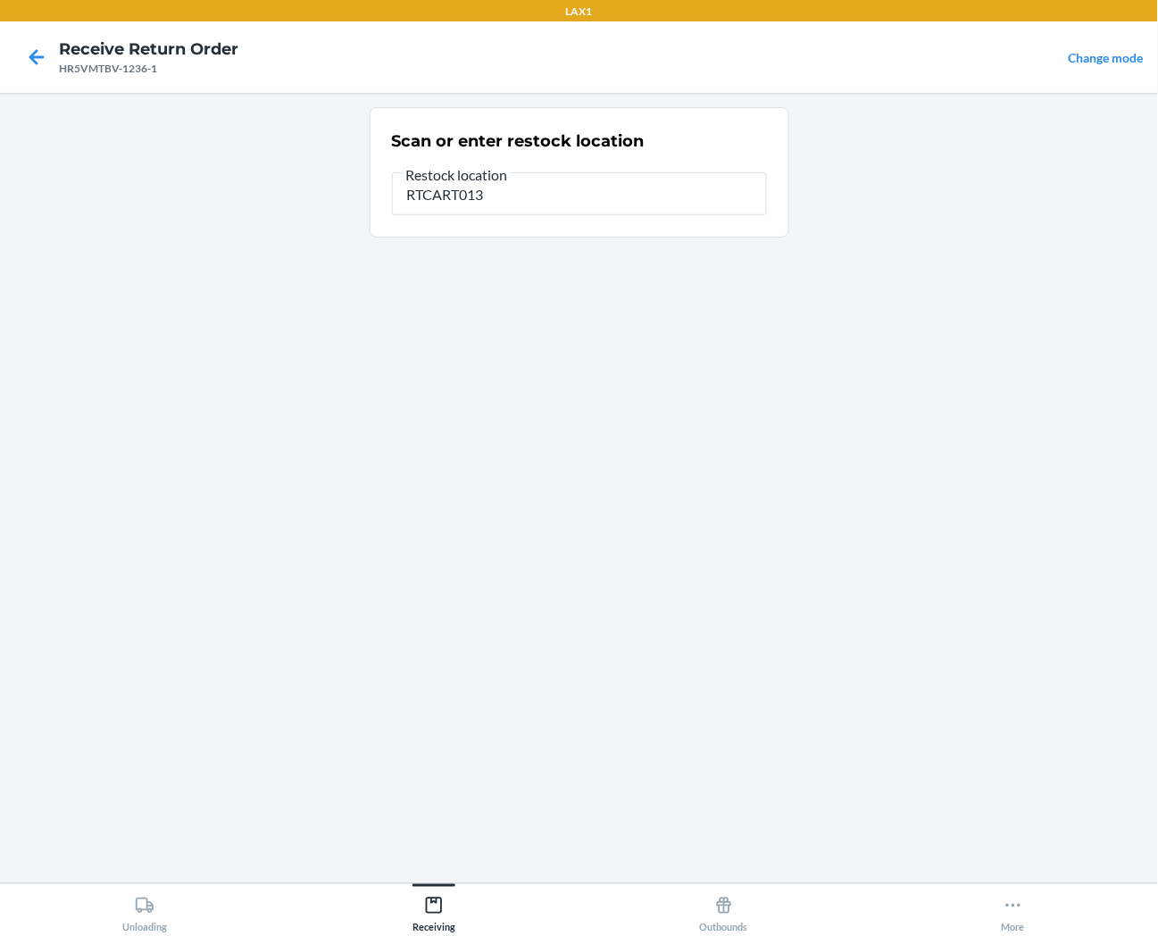
type input "RTCART013"
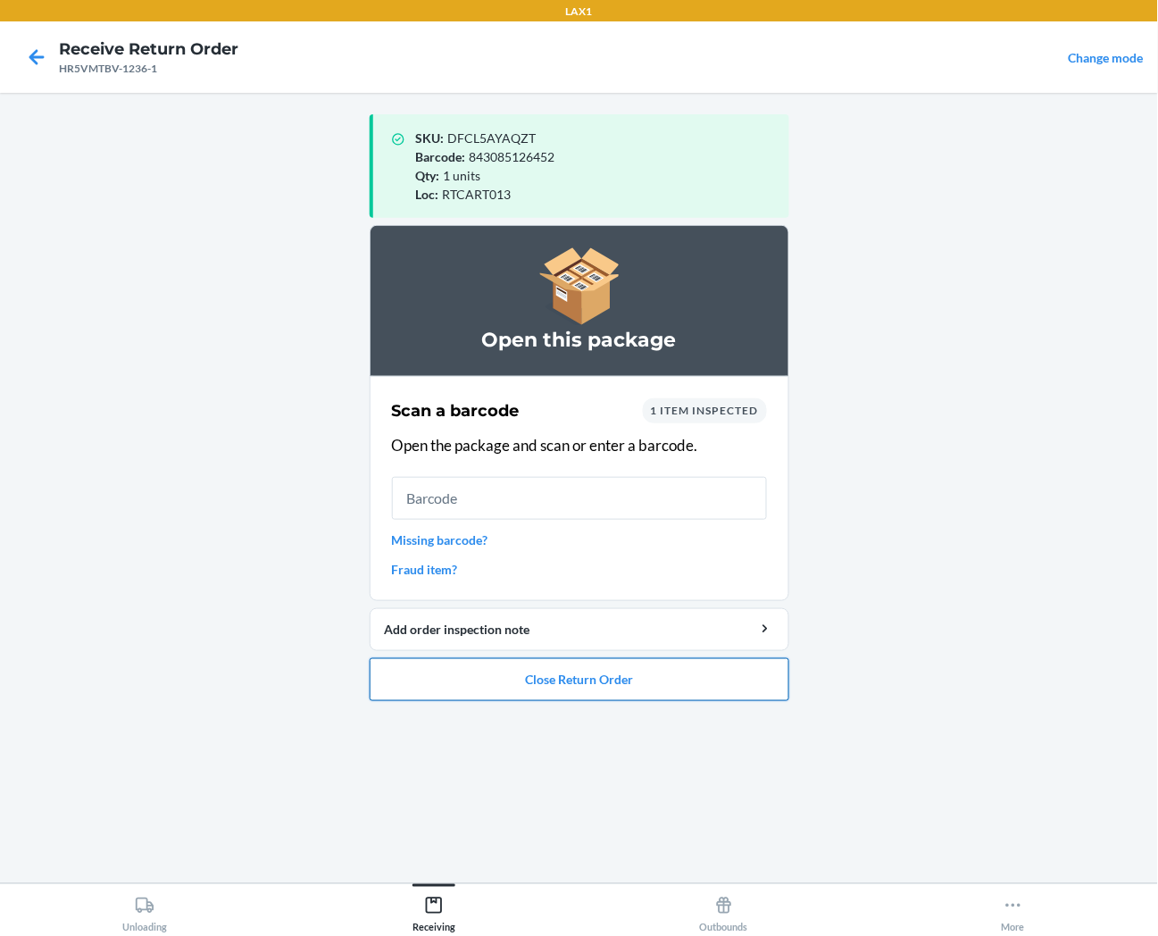
click at [668, 694] on button "Close Return Order" at bounding box center [580, 679] width 420 height 43
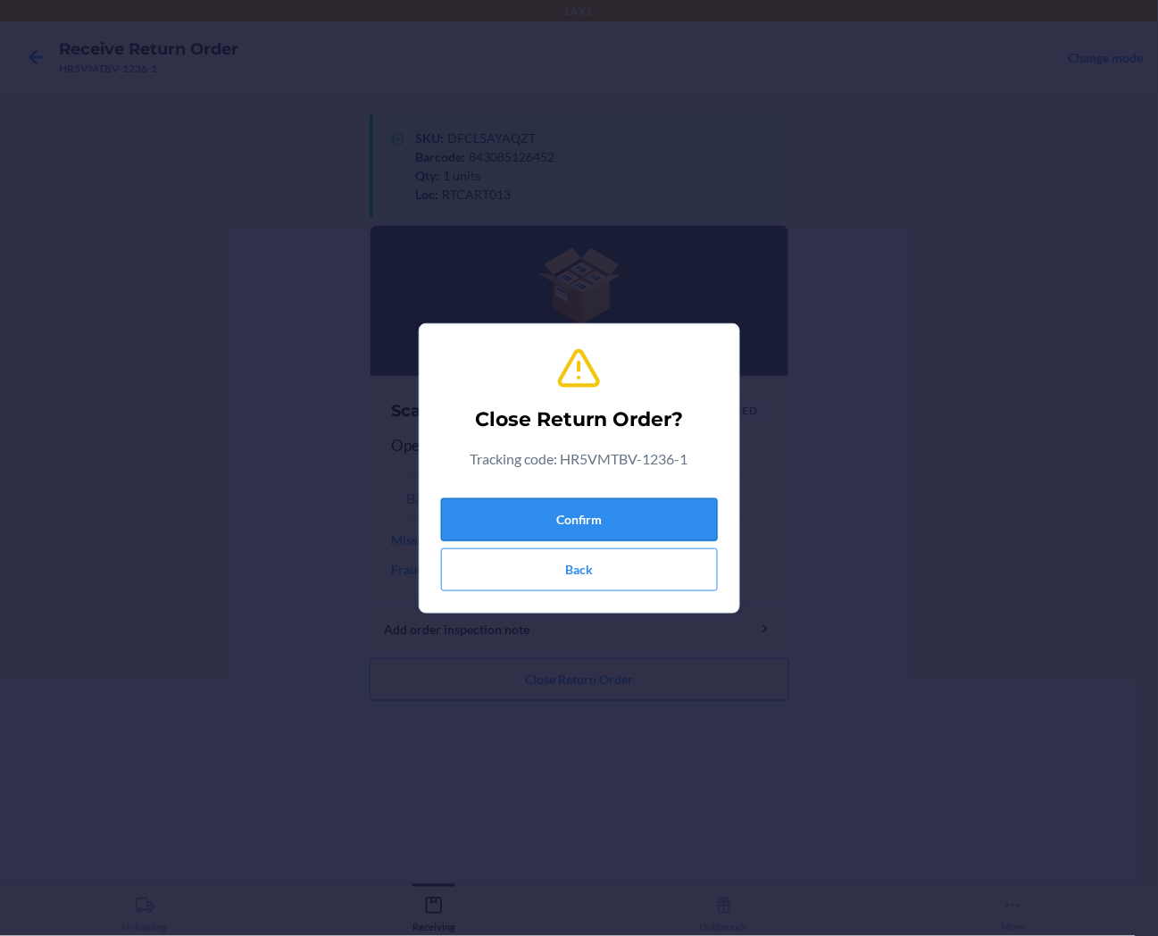
click at [654, 531] on button "Confirm" at bounding box center [579, 519] width 277 height 43
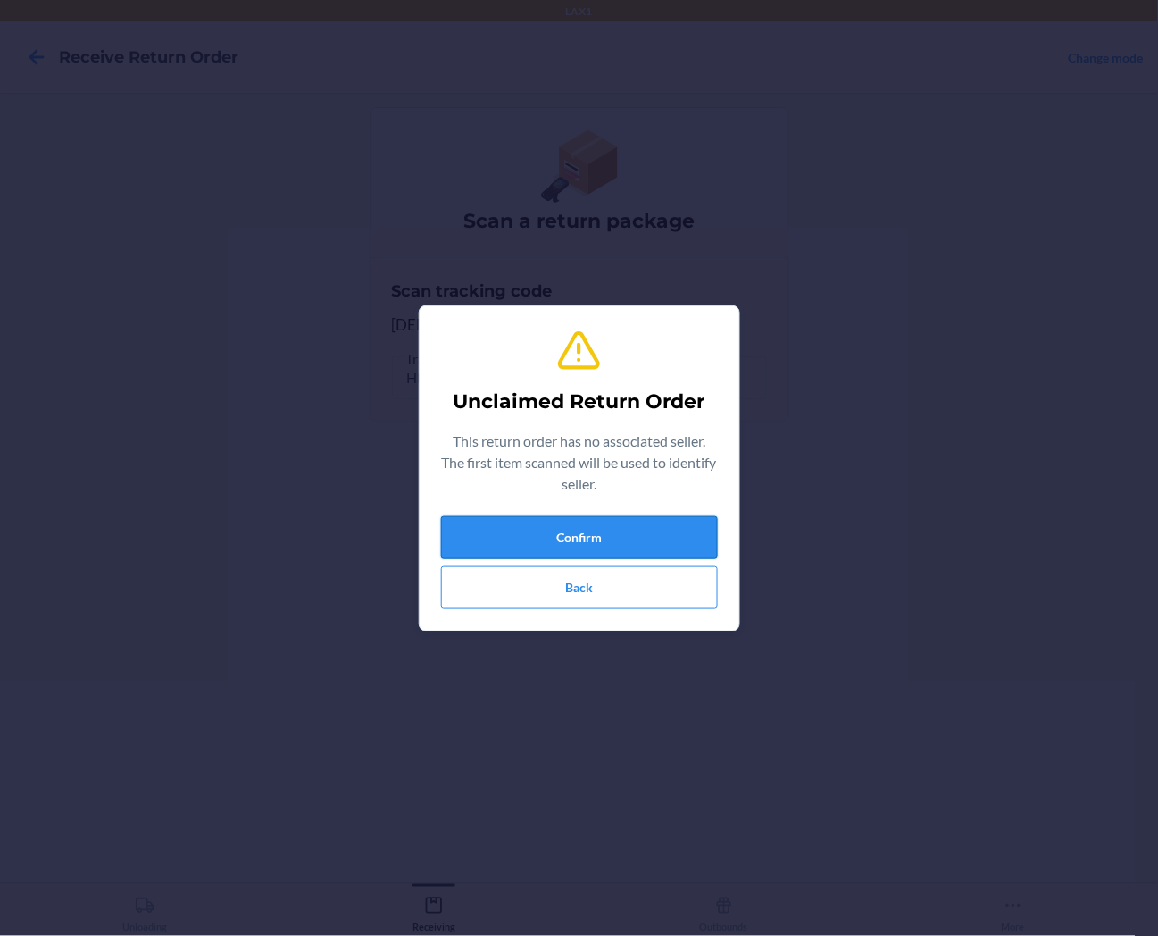
click at [601, 545] on button "Confirm" at bounding box center [579, 537] width 277 height 43
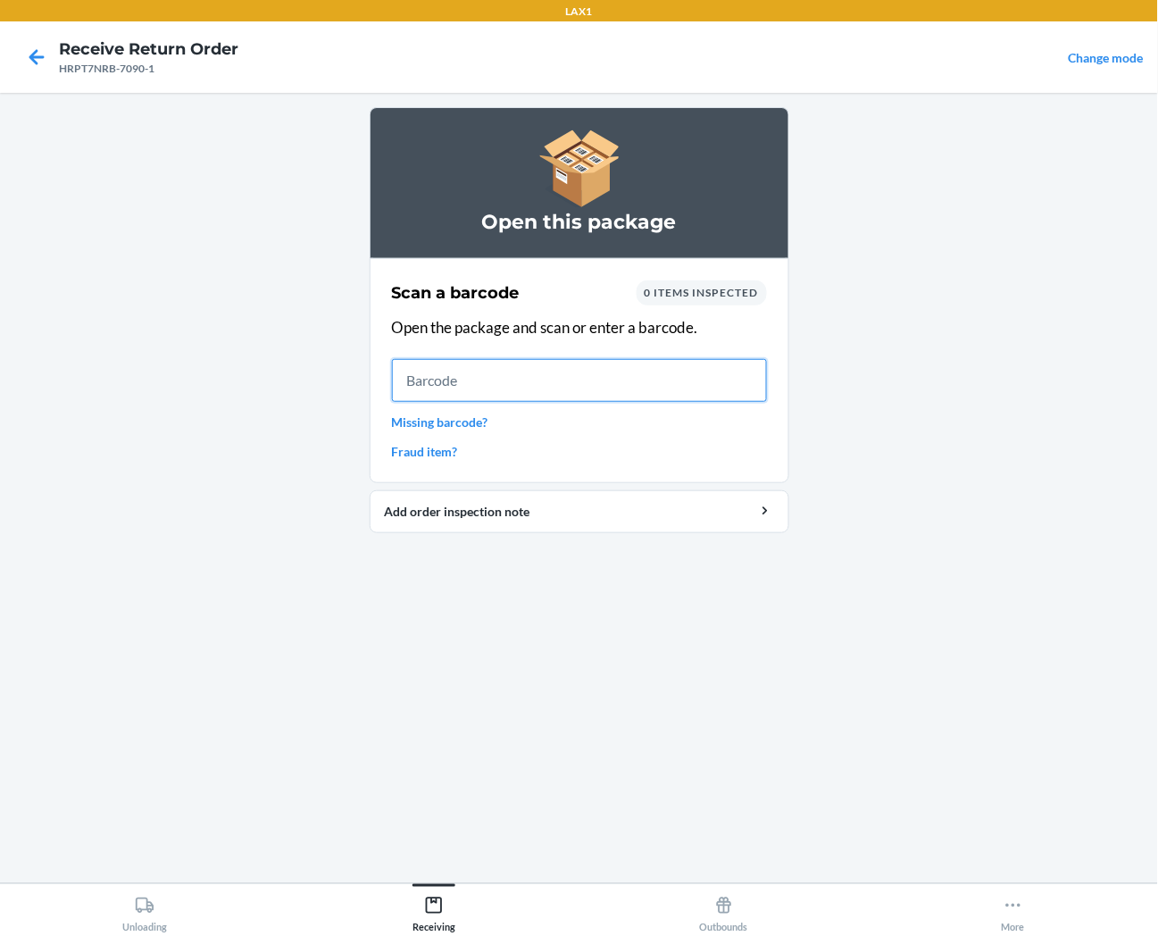
click at [516, 364] on input "text" at bounding box center [579, 380] width 375 height 43
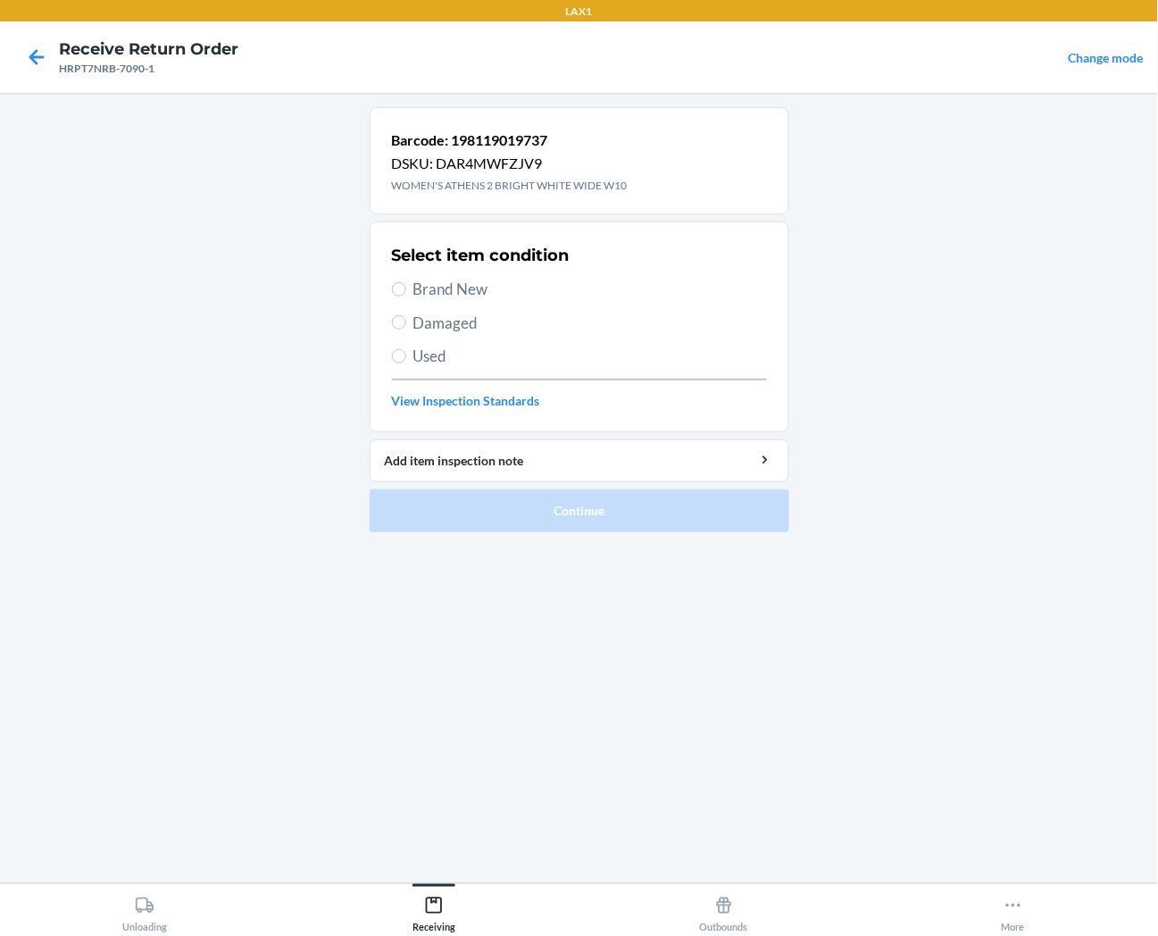
click at [453, 288] on span "Brand New" at bounding box center [591, 289] width 354 height 23
click at [406, 288] on input "Brand New" at bounding box center [399, 289] width 14 height 14
radio input "true"
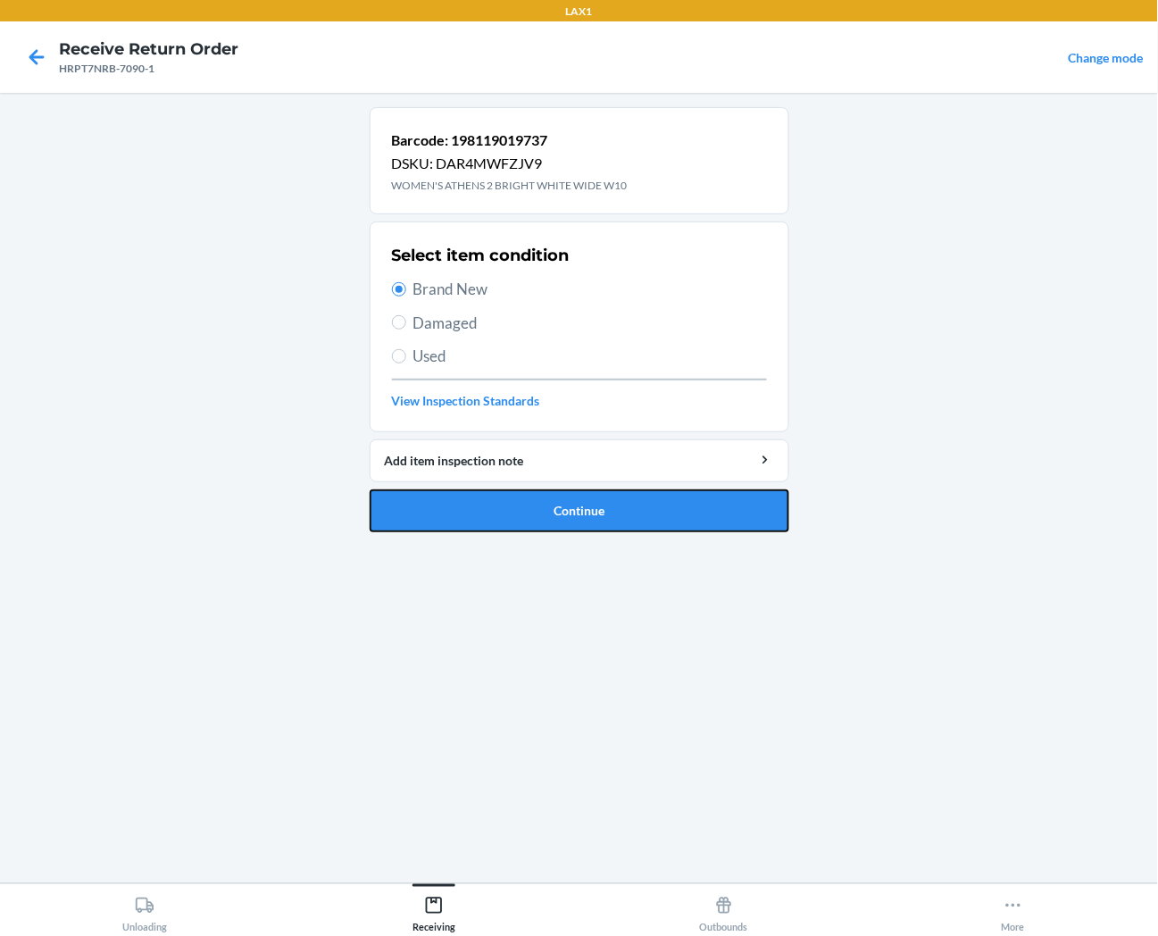
drag, startPoint x: 500, startPoint y: 514, endPoint x: 478, endPoint y: 489, distance: 32.9
click at [486, 497] on button "Continue" at bounding box center [580, 510] width 420 height 43
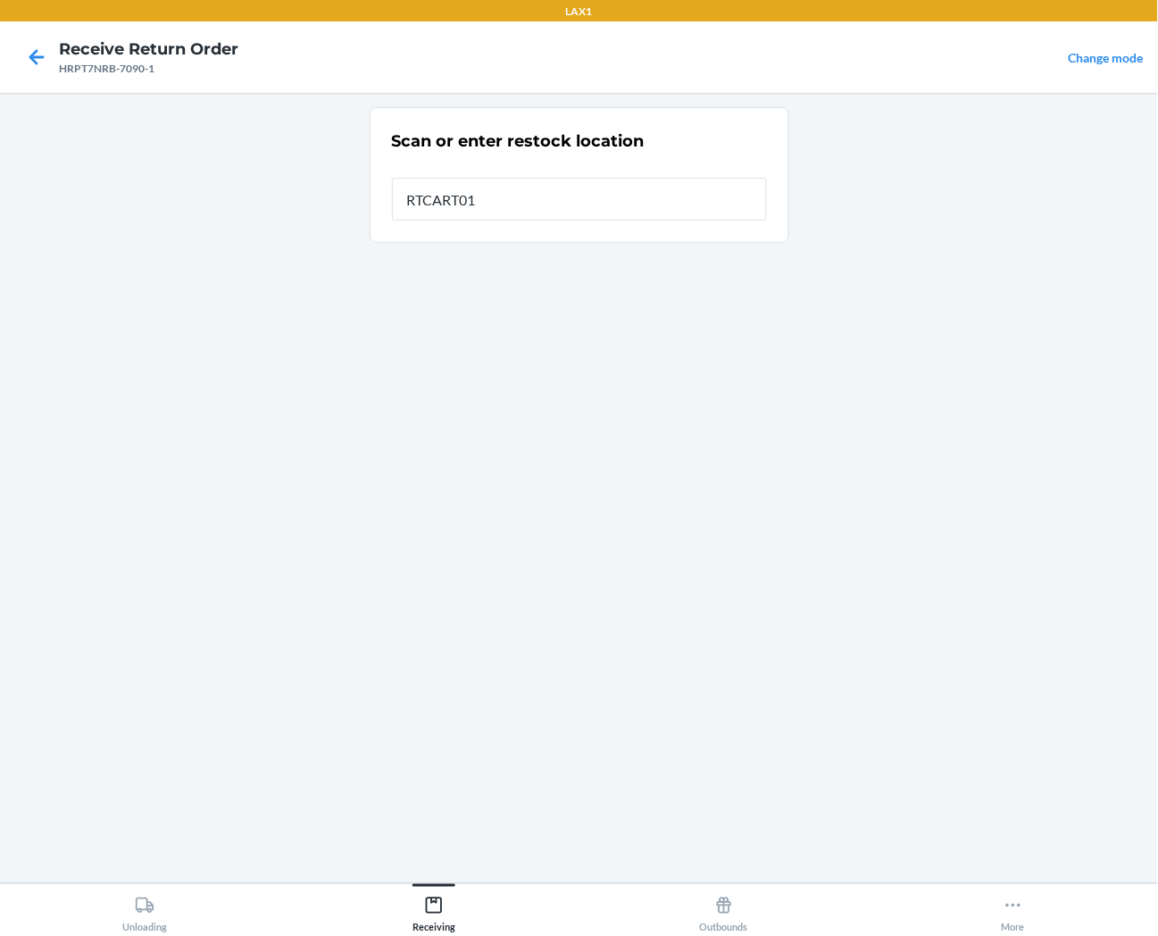
type input "RTCART013"
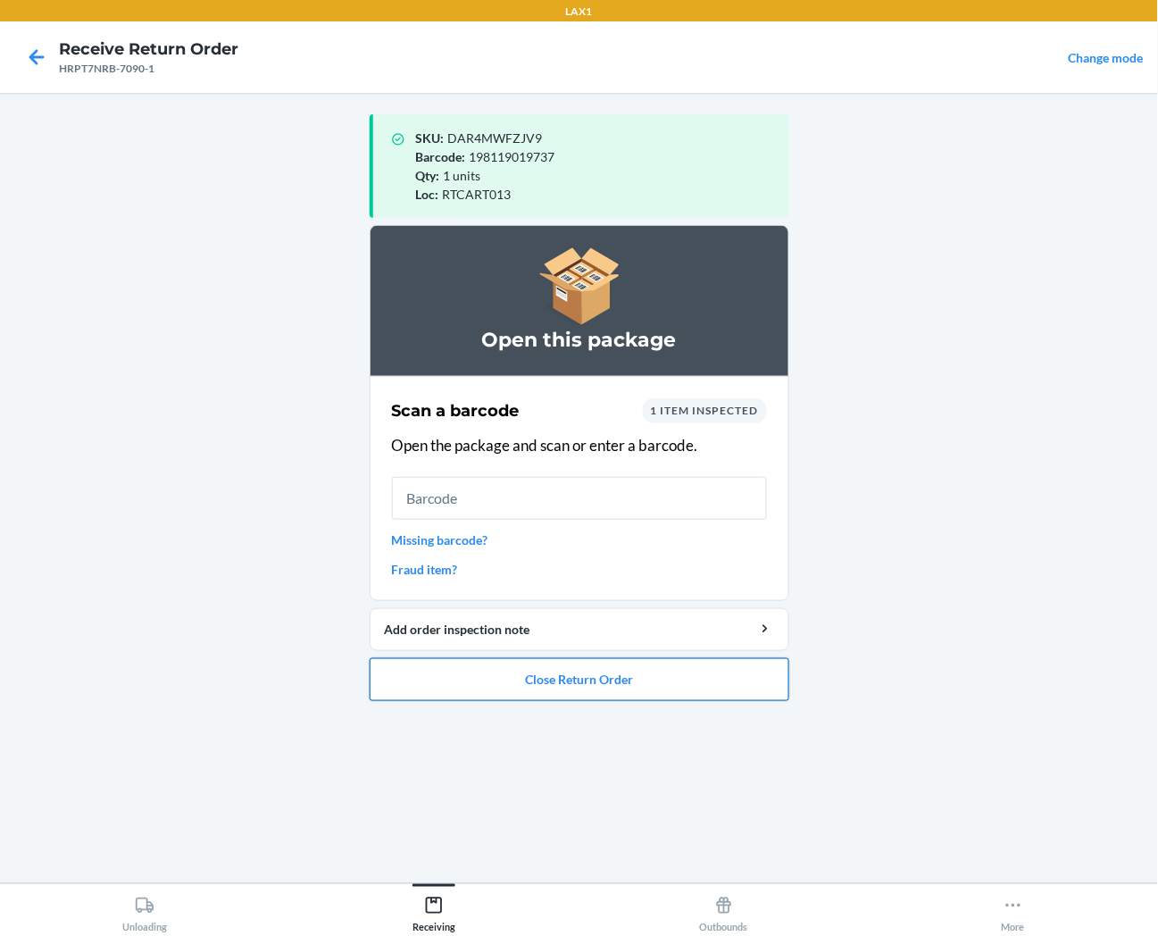
click at [614, 681] on button "Close Return Order" at bounding box center [580, 679] width 420 height 43
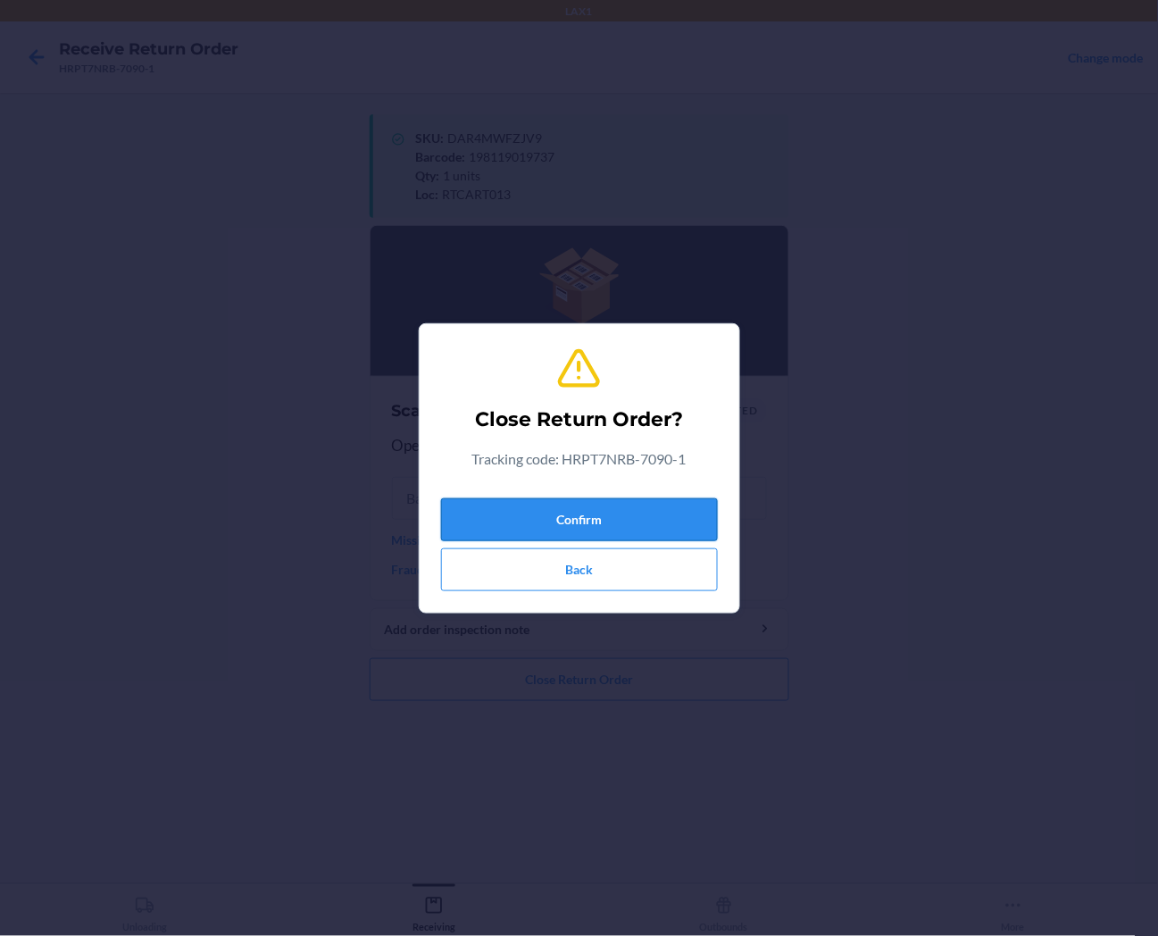
click at [622, 512] on button "Confirm" at bounding box center [579, 519] width 277 height 43
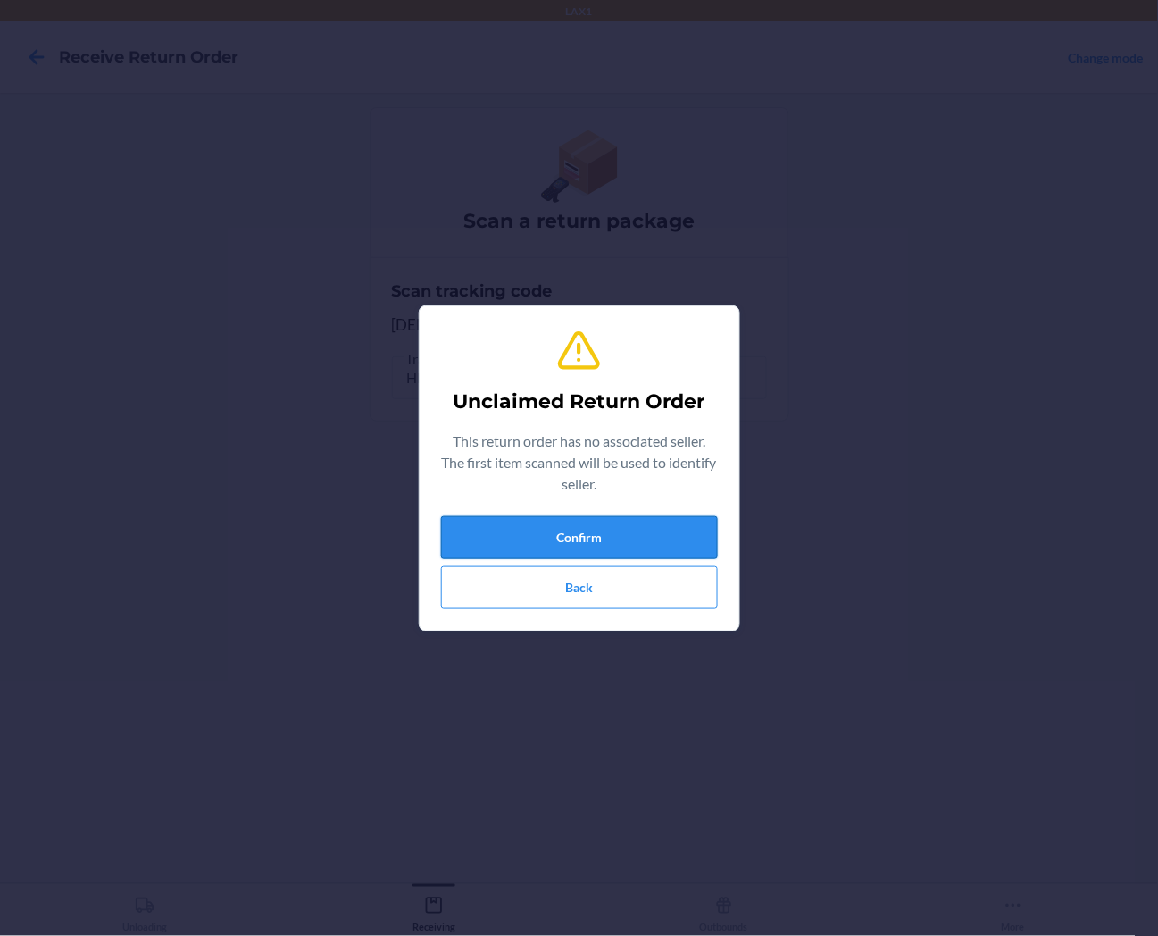
click at [617, 540] on button "Confirm" at bounding box center [579, 537] width 277 height 43
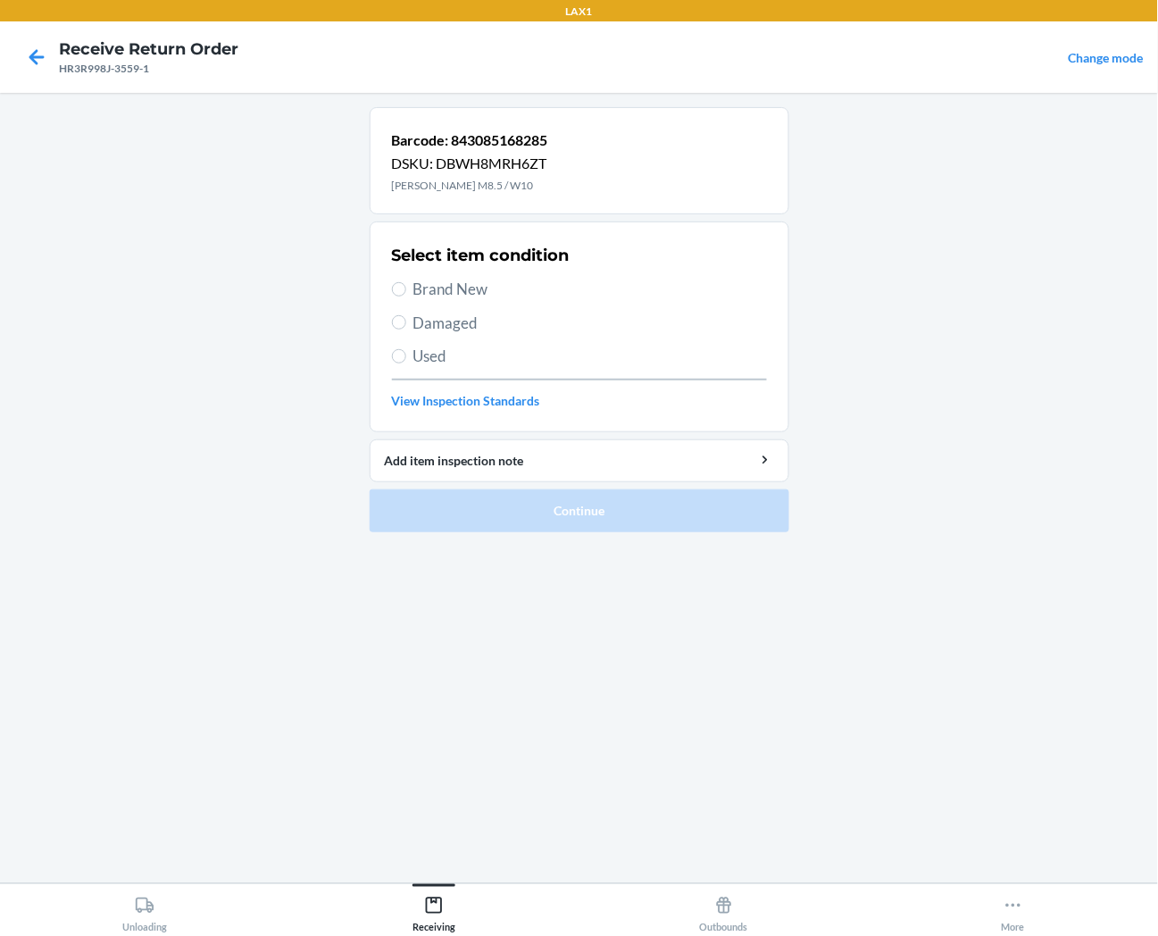
click at [489, 288] on span "Brand New" at bounding box center [591, 289] width 354 height 23
click at [406, 288] on input "Brand New" at bounding box center [399, 289] width 14 height 14
radio input "true"
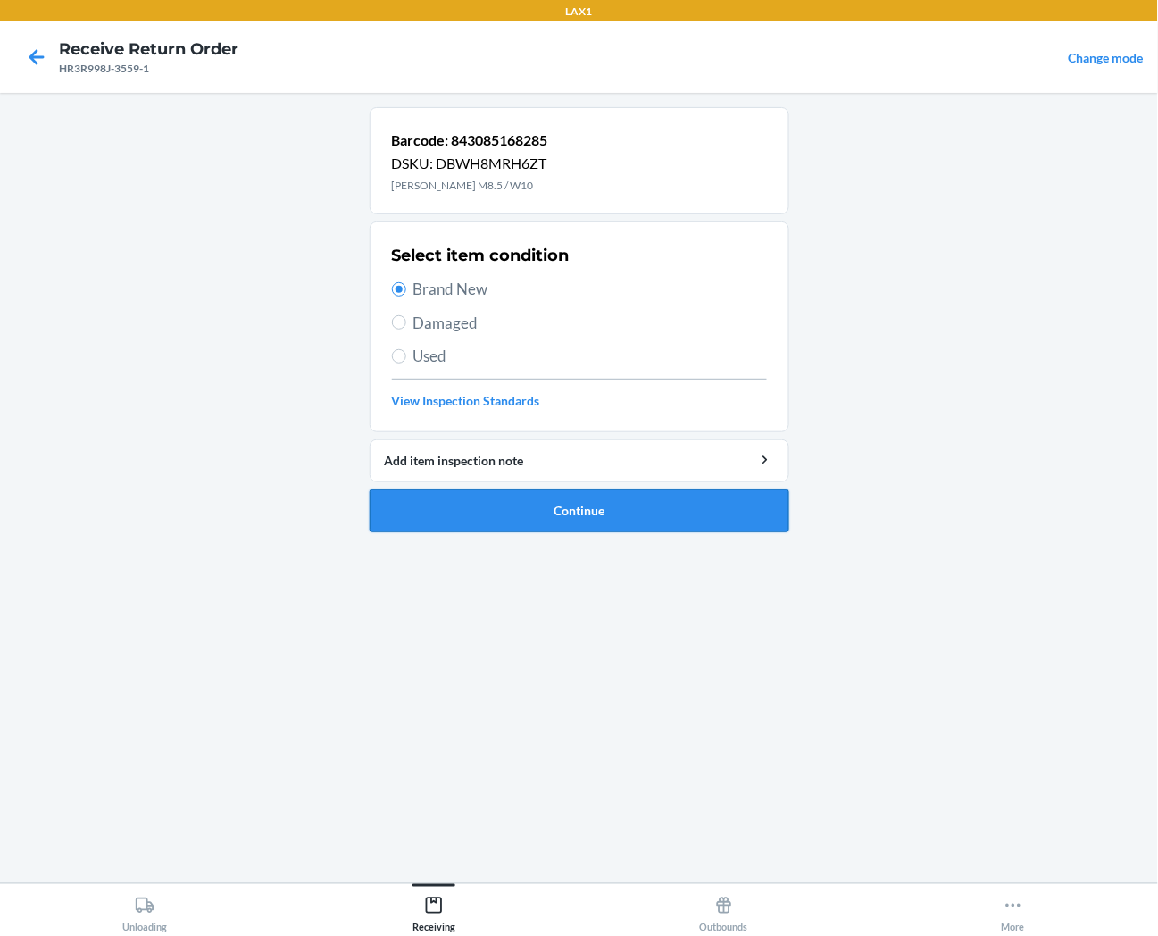
click at [502, 506] on button "Continue" at bounding box center [580, 510] width 420 height 43
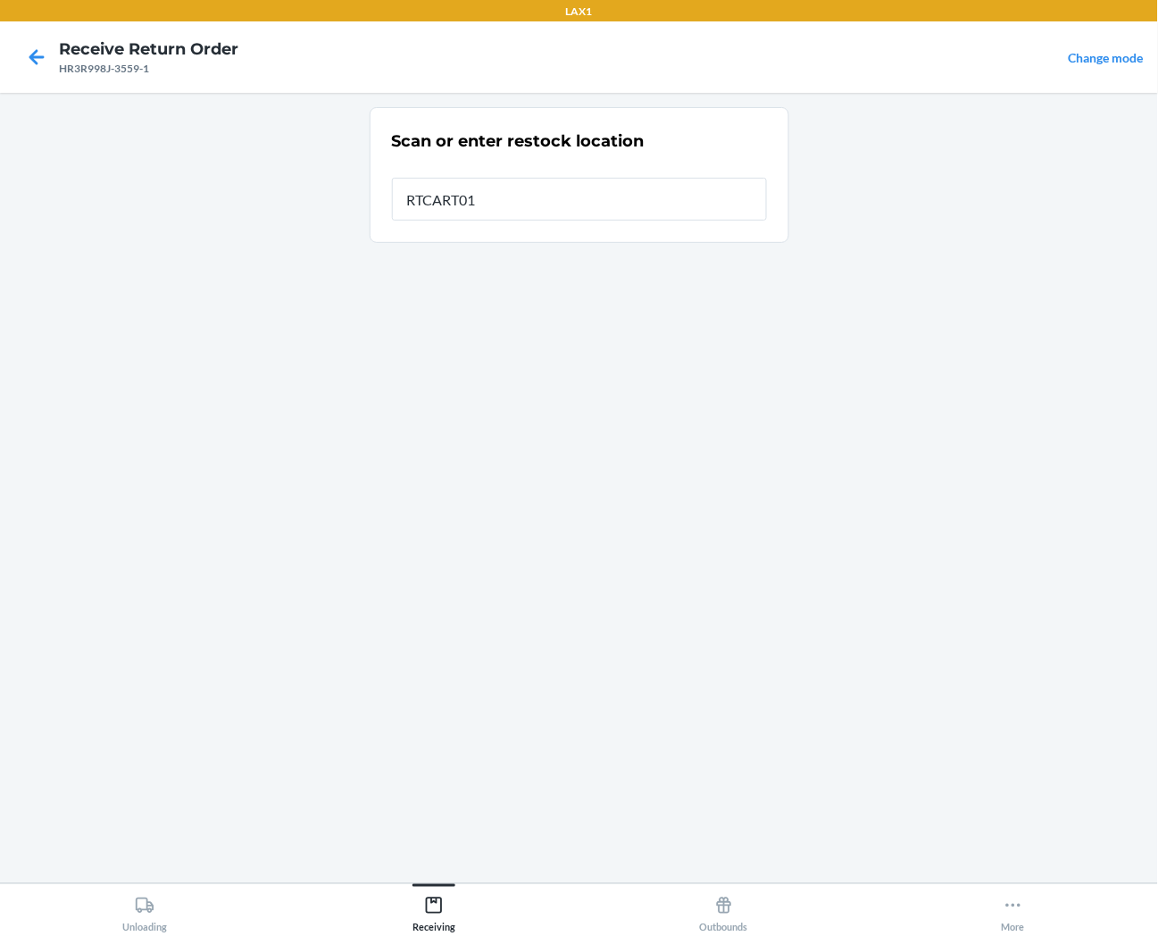
type input "RTCART013"
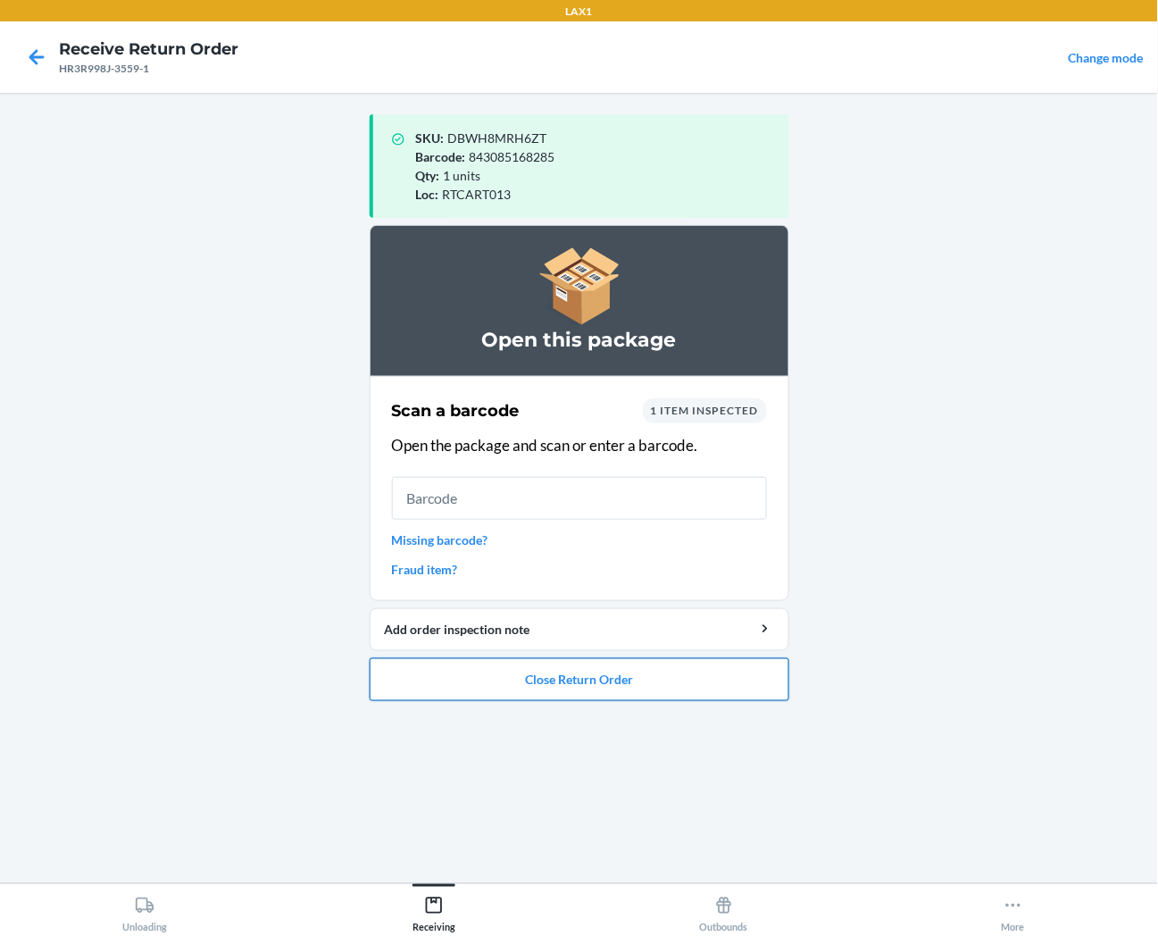
click at [616, 679] on button "Close Return Order" at bounding box center [580, 679] width 420 height 43
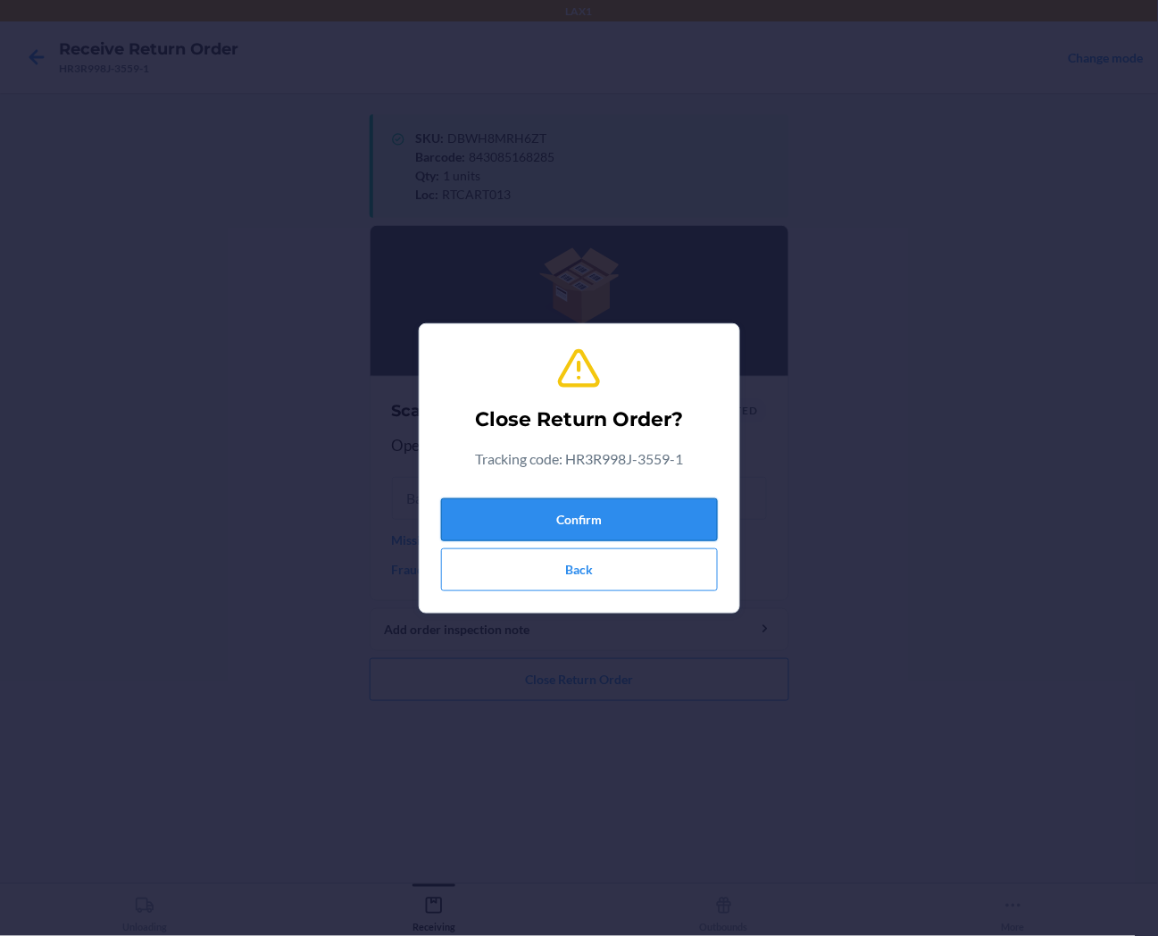
click at [659, 528] on button "Confirm" at bounding box center [579, 519] width 277 height 43
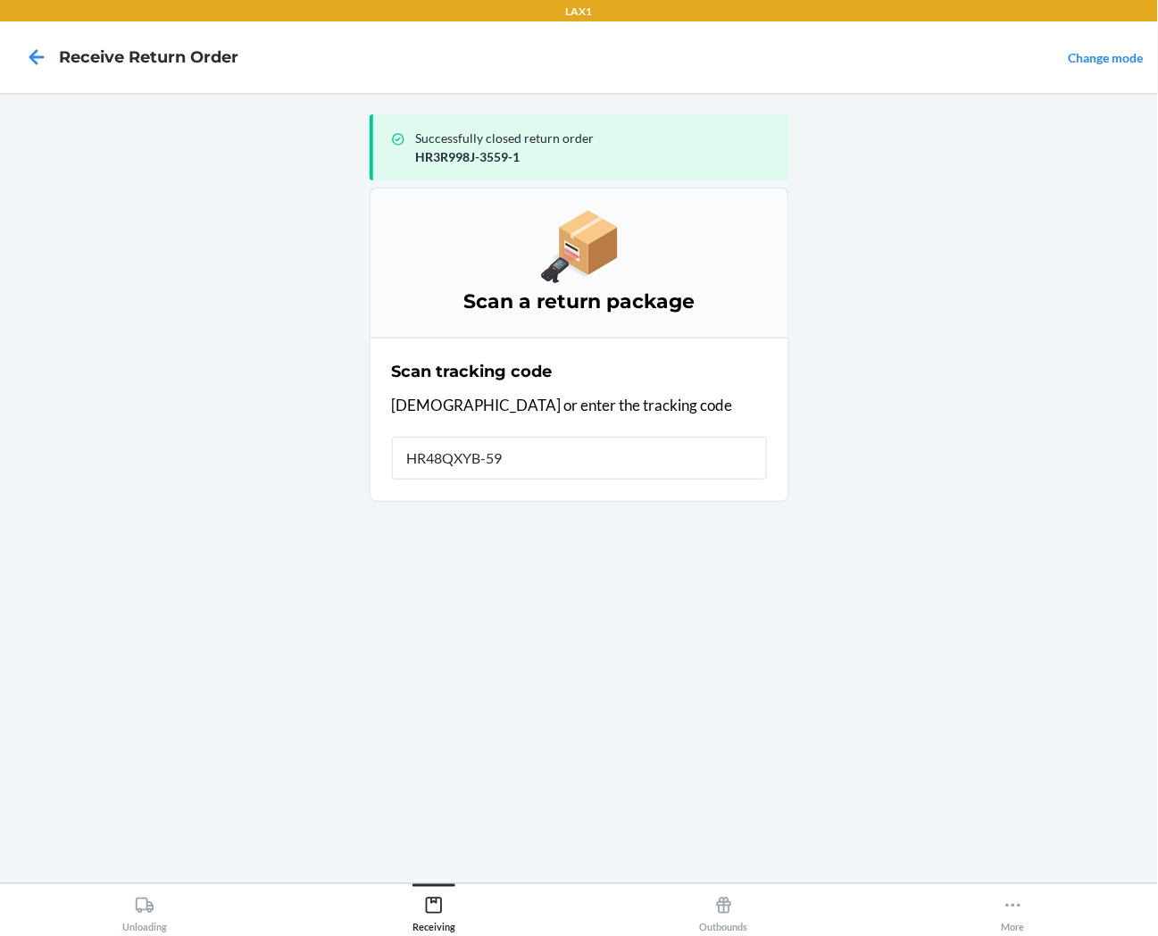
type input "HR48QXYB-592"
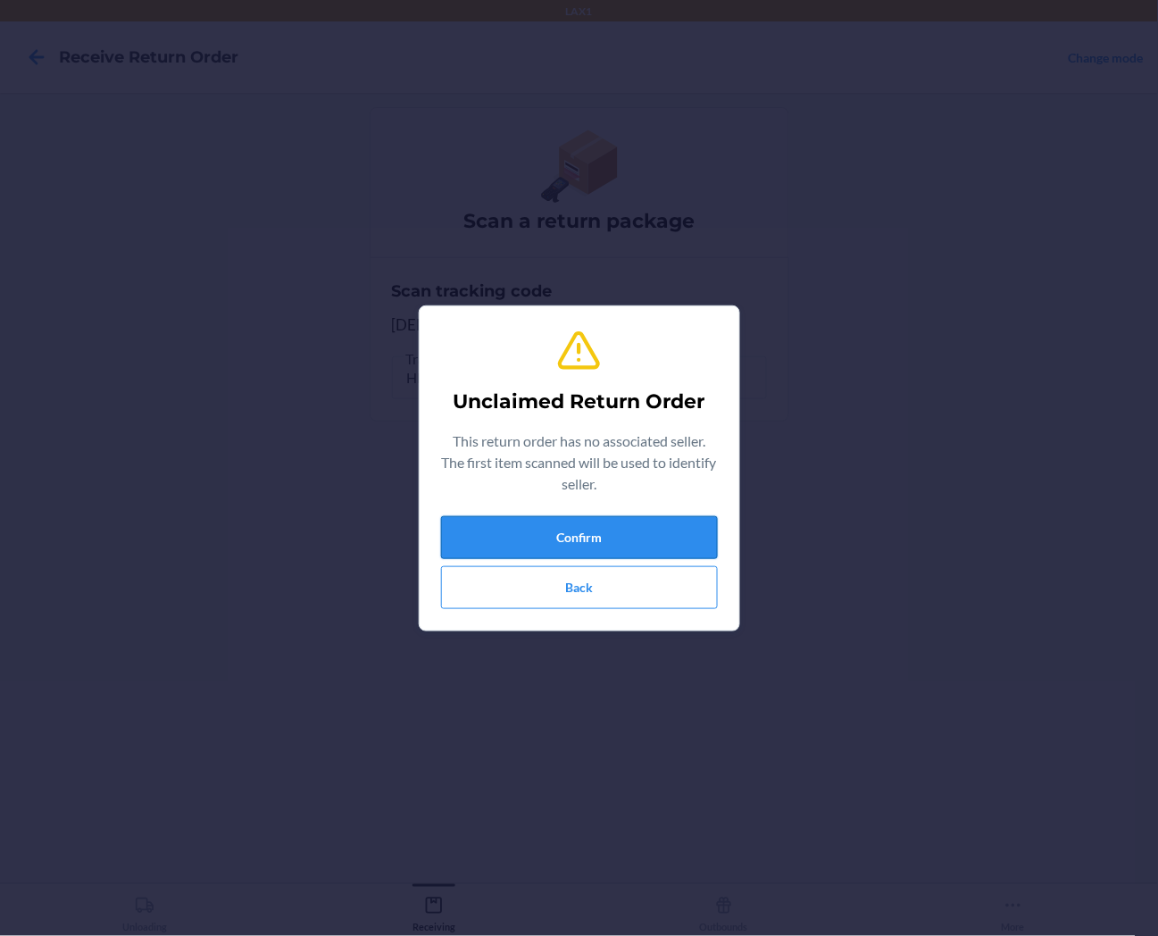
click at [612, 542] on button "Confirm" at bounding box center [579, 537] width 277 height 43
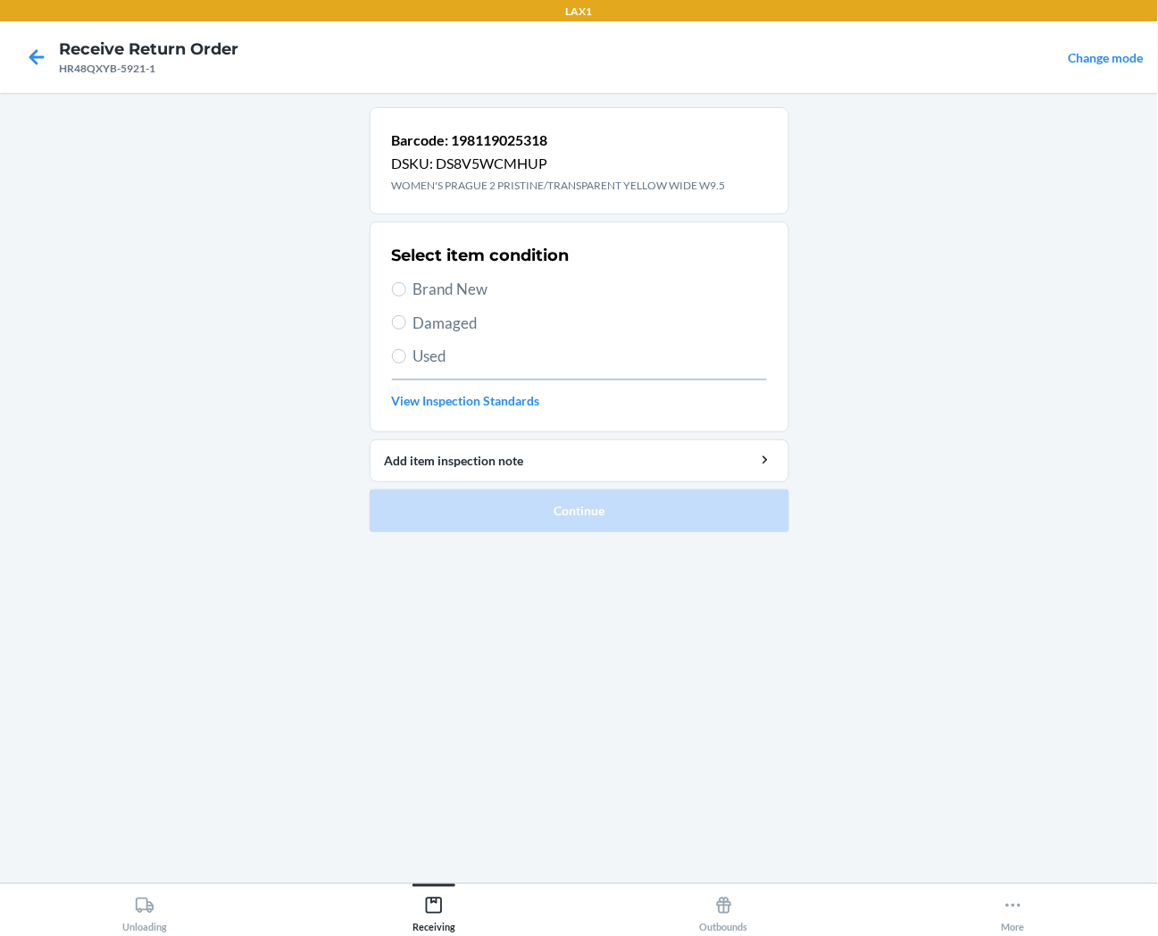
click at [474, 290] on span "Brand New" at bounding box center [591, 289] width 354 height 23
click at [406, 290] on input "Brand New" at bounding box center [399, 289] width 14 height 14
radio input "true"
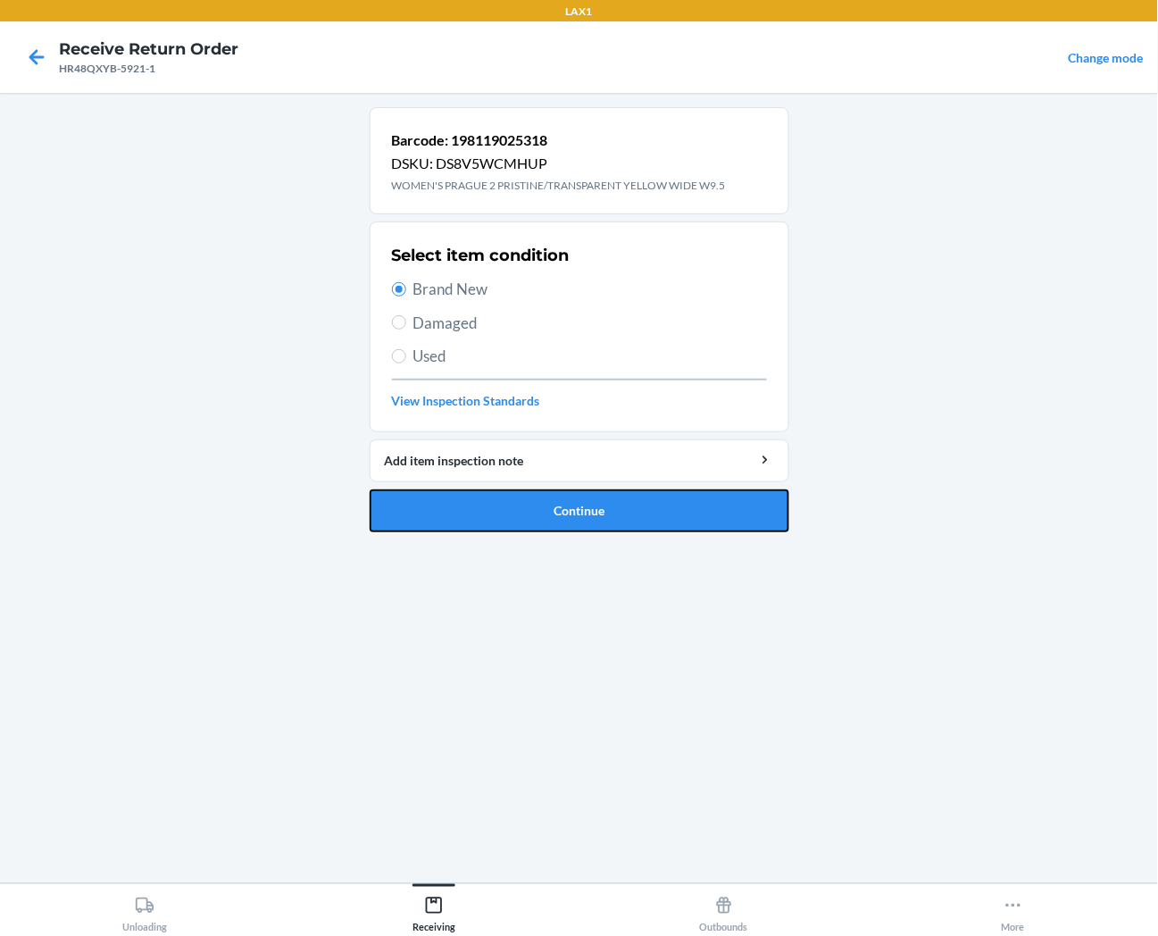
drag, startPoint x: 474, startPoint y: 506, endPoint x: 433, endPoint y: 483, distance: 46.8
click at [471, 506] on button "Continue" at bounding box center [580, 510] width 420 height 43
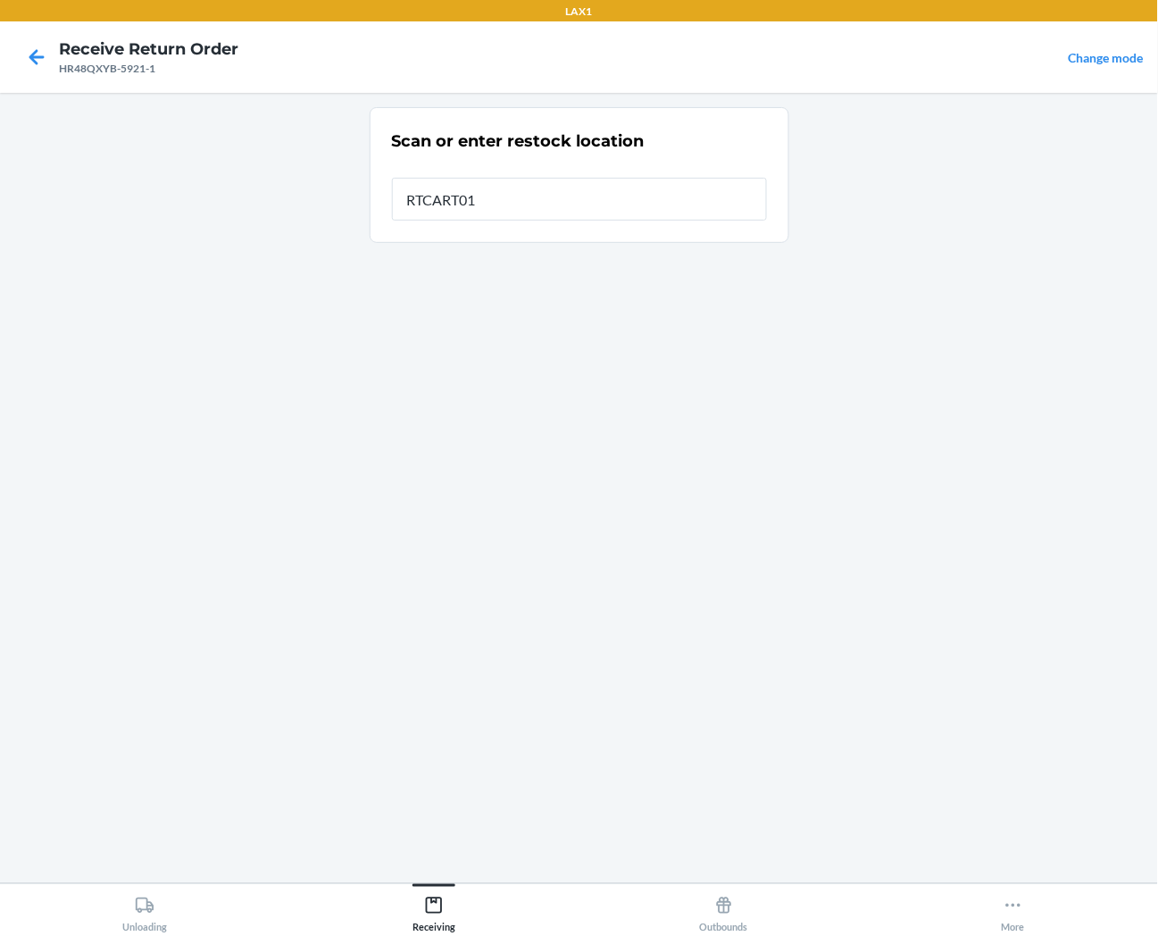
type input "RTCART013"
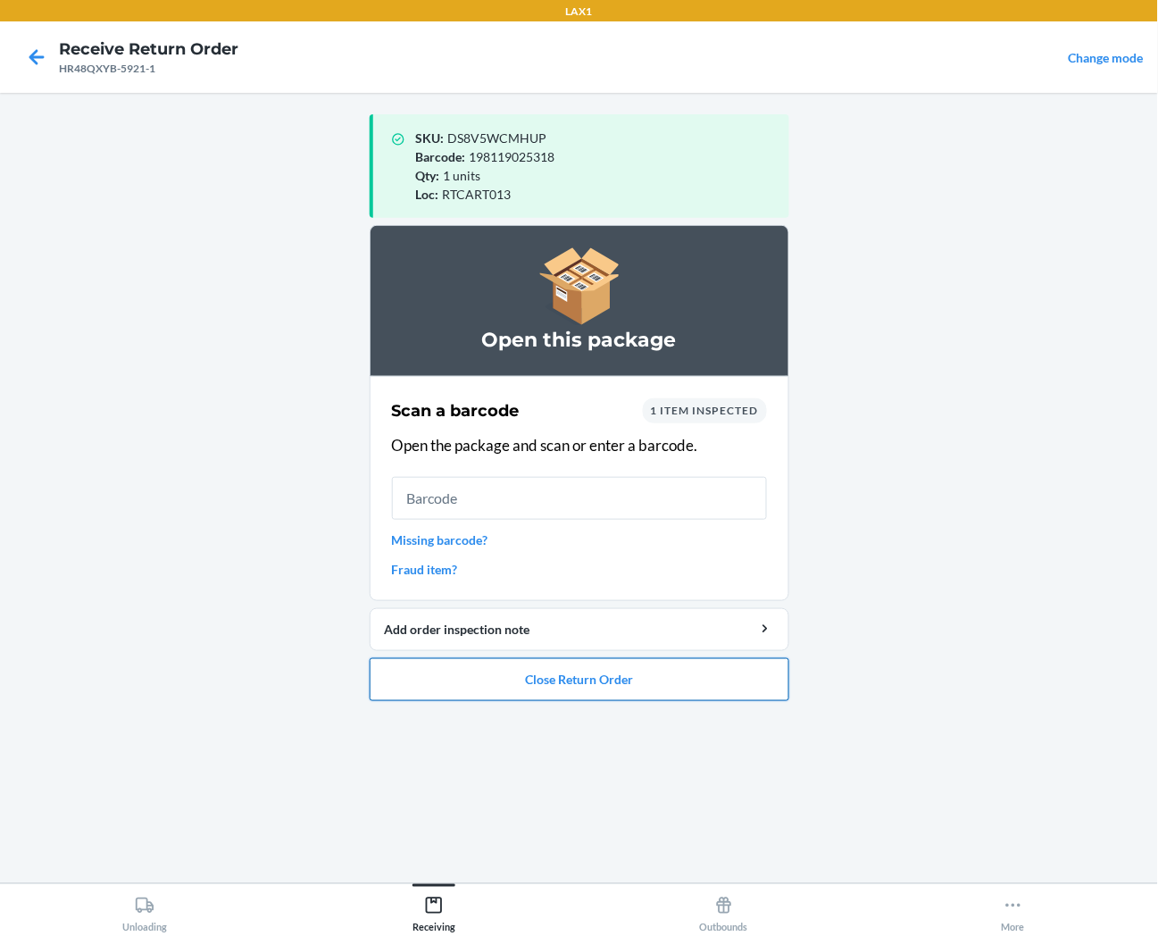
click at [666, 667] on button "Close Return Order" at bounding box center [580, 679] width 420 height 43
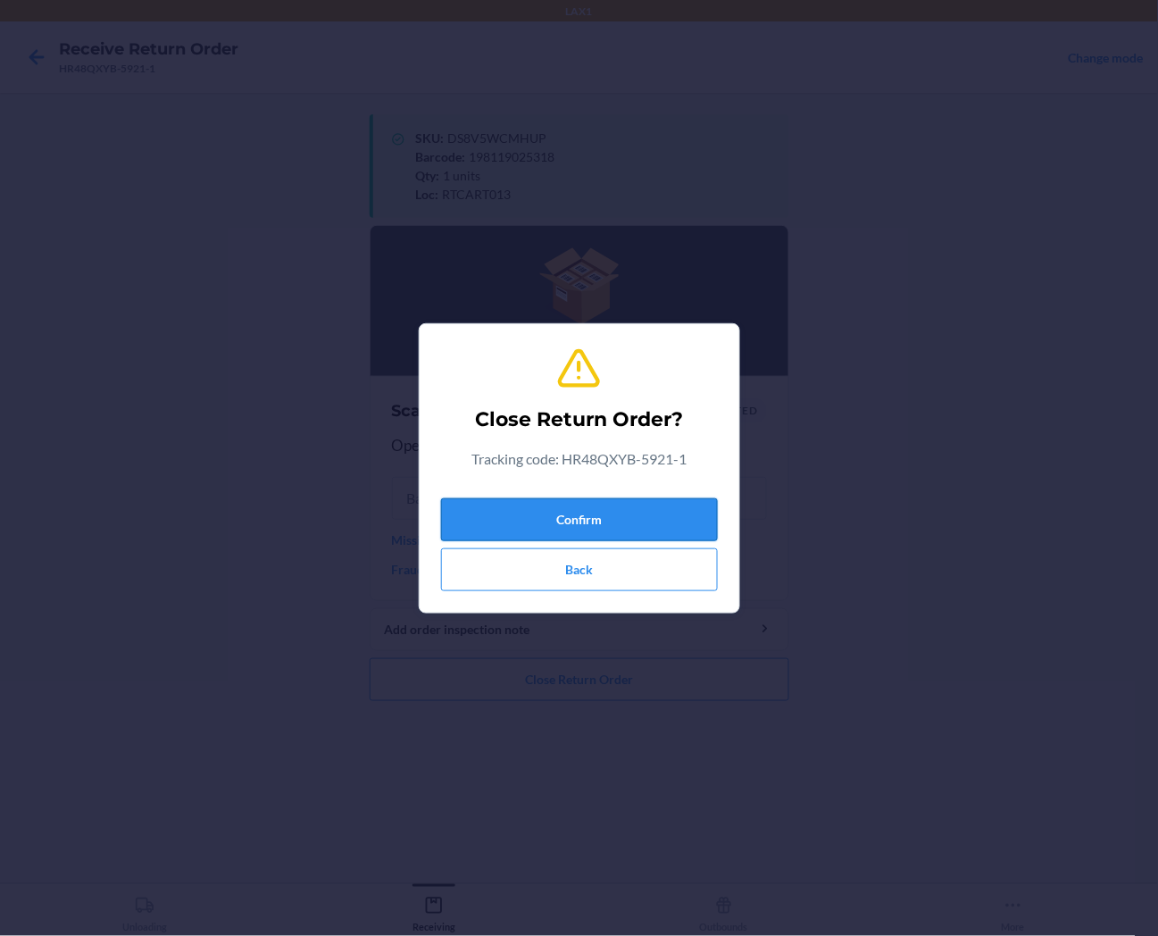
click at [657, 514] on button "Confirm" at bounding box center [579, 519] width 277 height 43
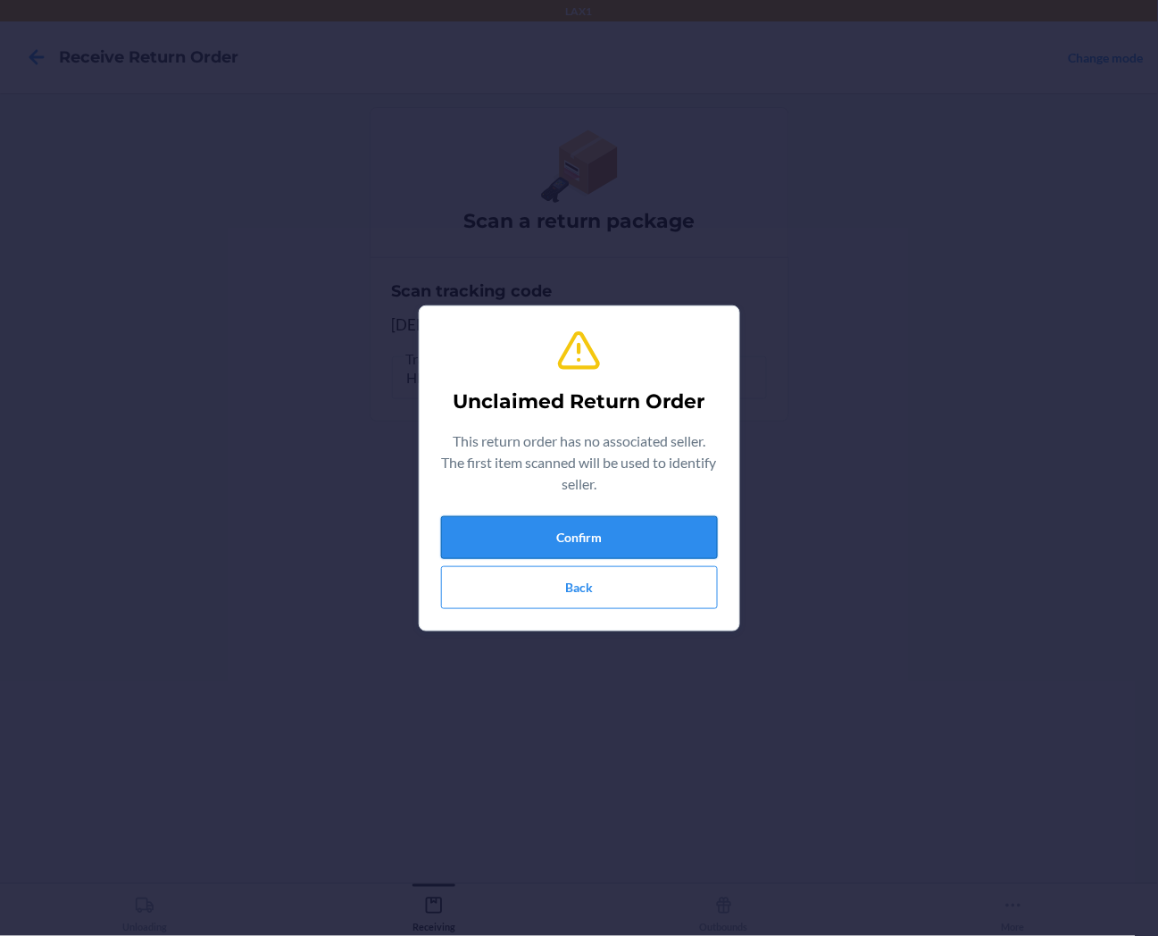
click at [628, 547] on button "Confirm" at bounding box center [579, 537] width 277 height 43
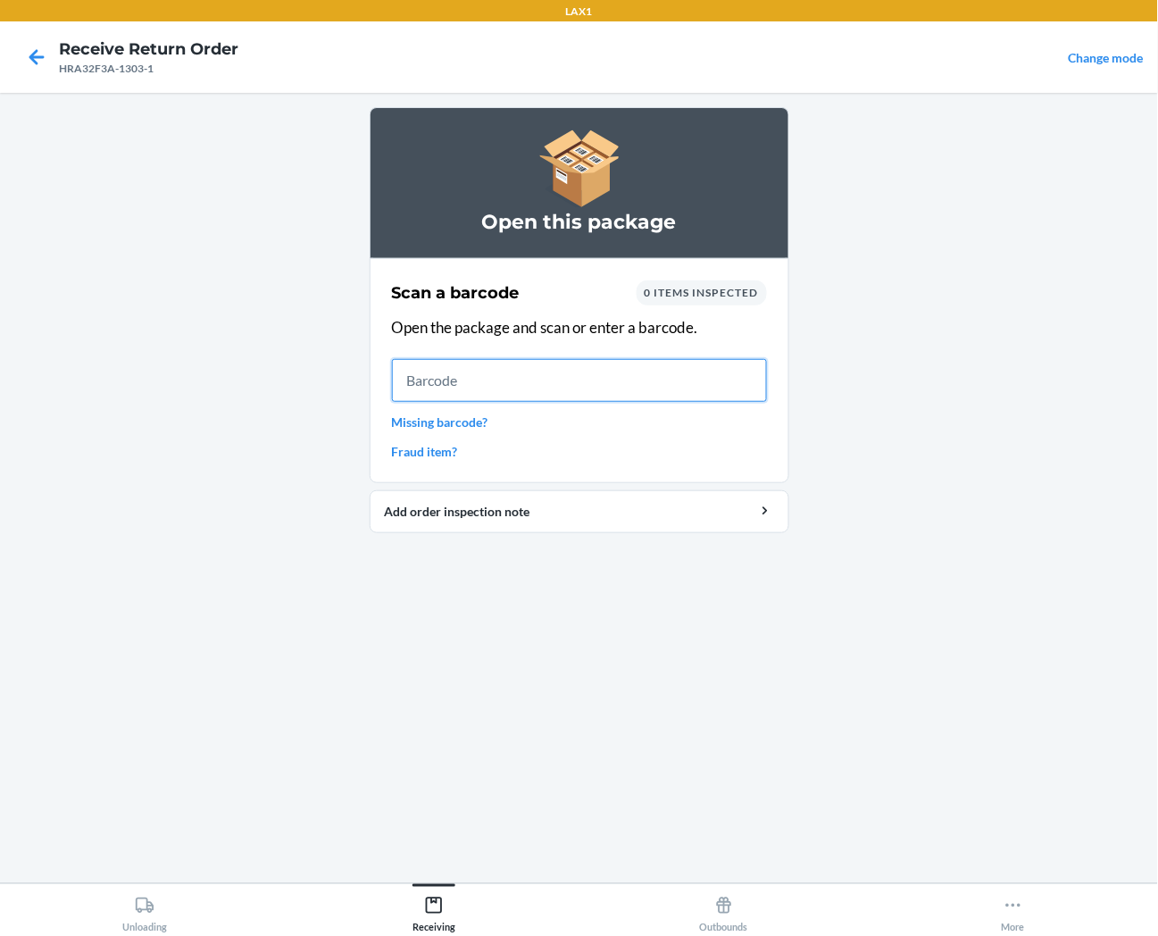
click at [547, 393] on input "text" at bounding box center [579, 380] width 375 height 43
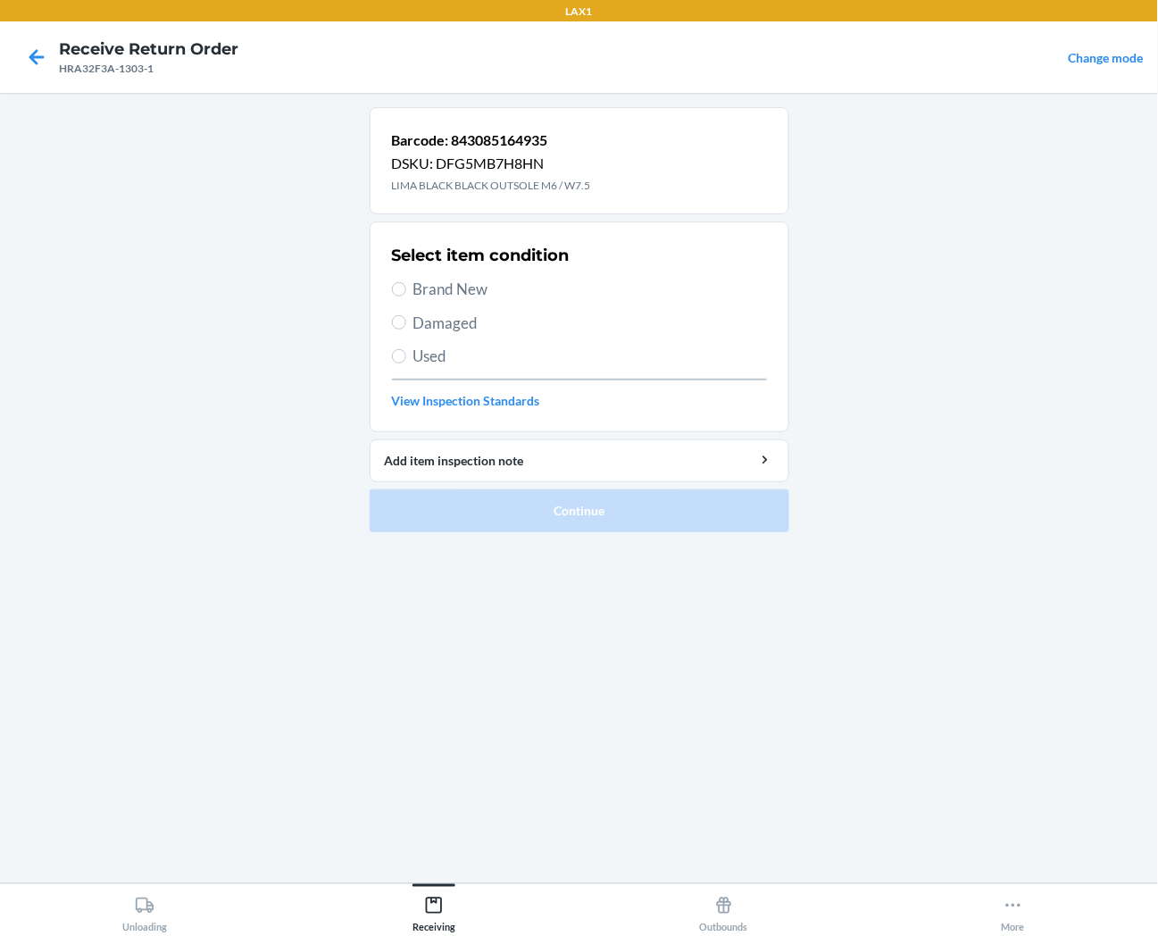
click at [489, 289] on span "Brand New" at bounding box center [591, 289] width 354 height 23
click at [406, 289] on input "Brand New" at bounding box center [399, 289] width 14 height 14
radio input "true"
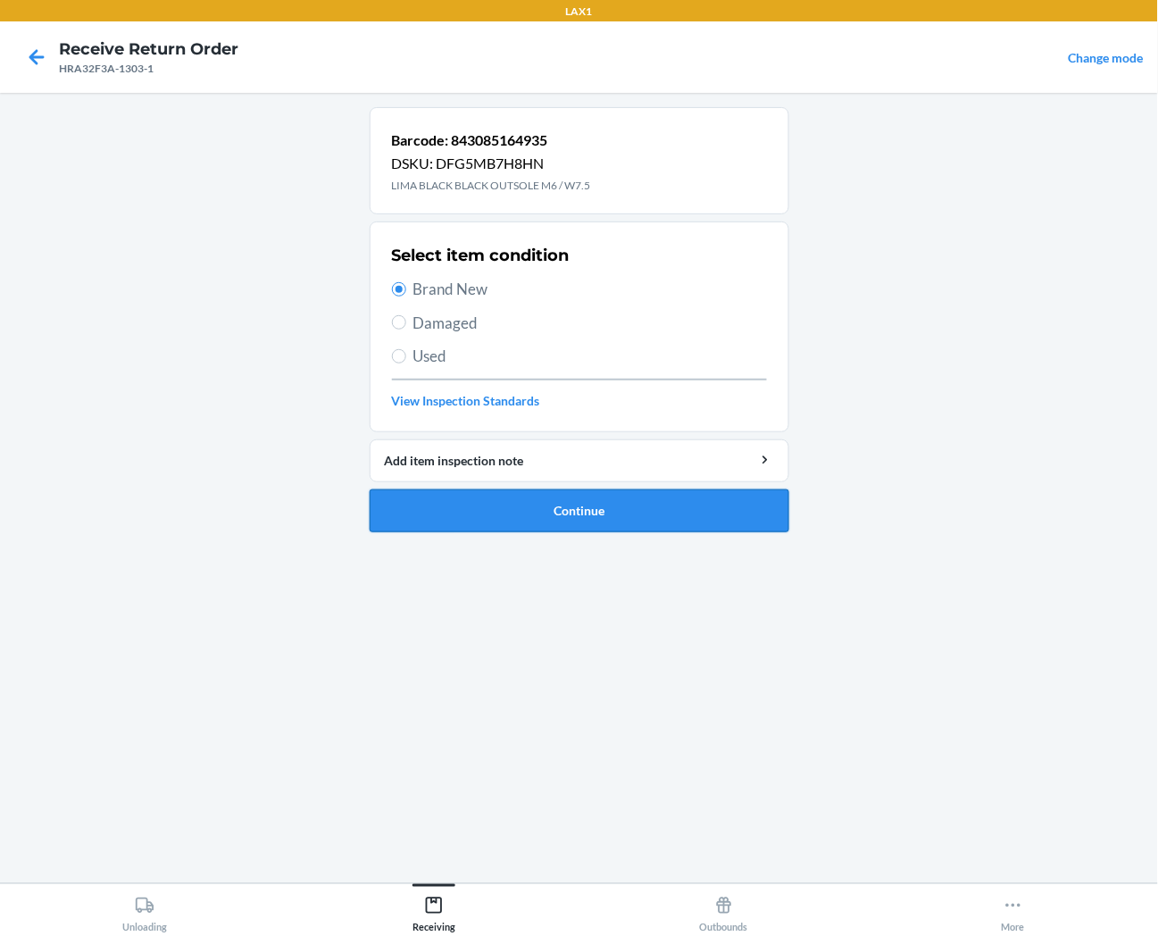
click at [513, 515] on button "Continue" at bounding box center [580, 510] width 420 height 43
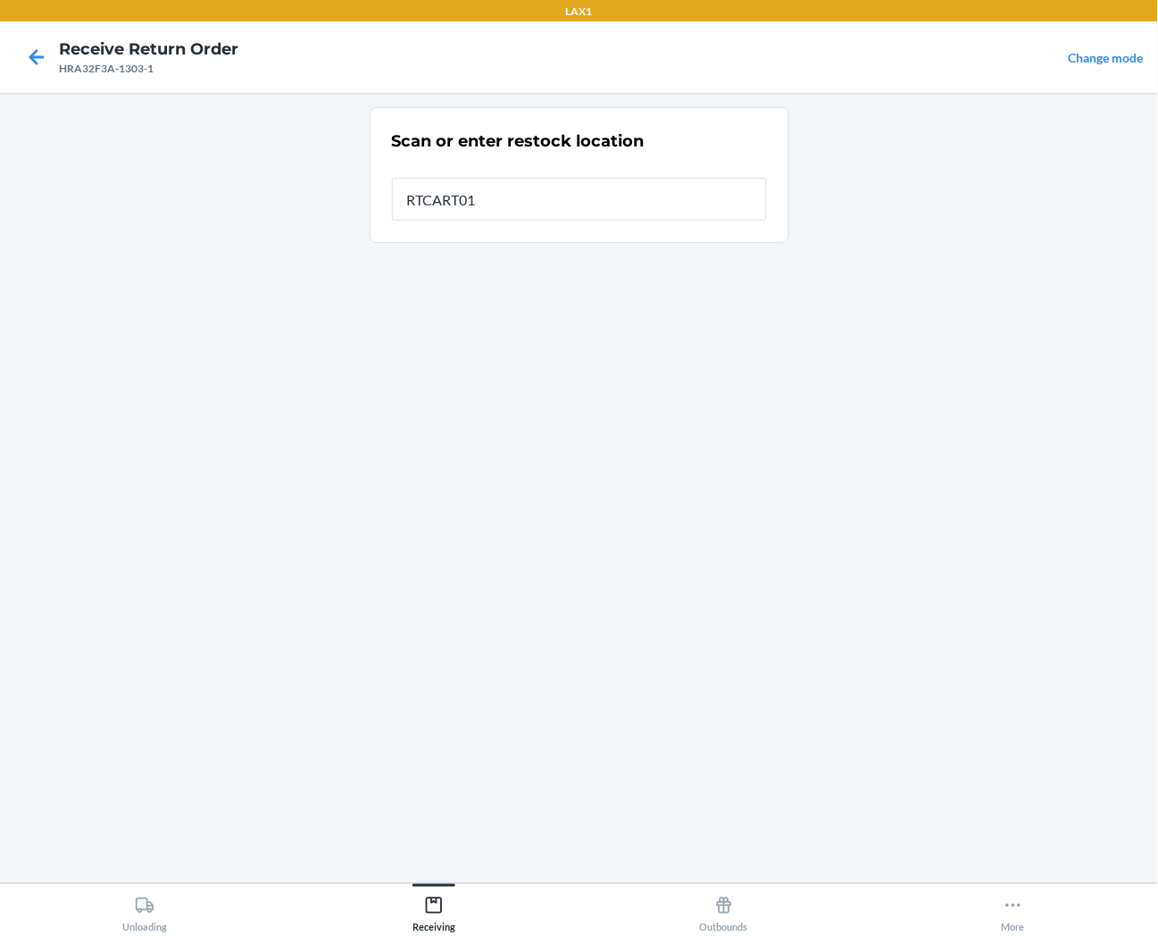
type input "RTCART013"
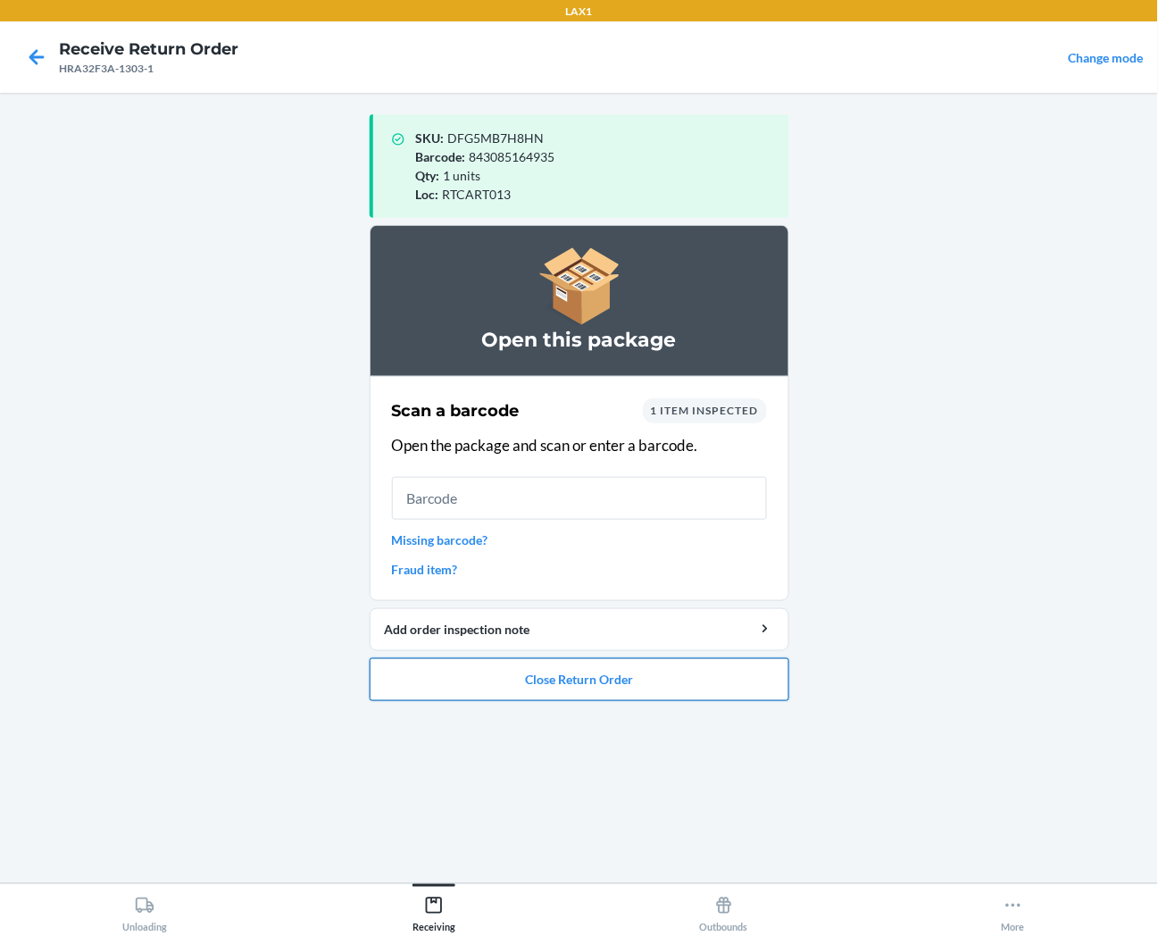
click at [550, 698] on button "Close Return Order" at bounding box center [580, 679] width 420 height 43
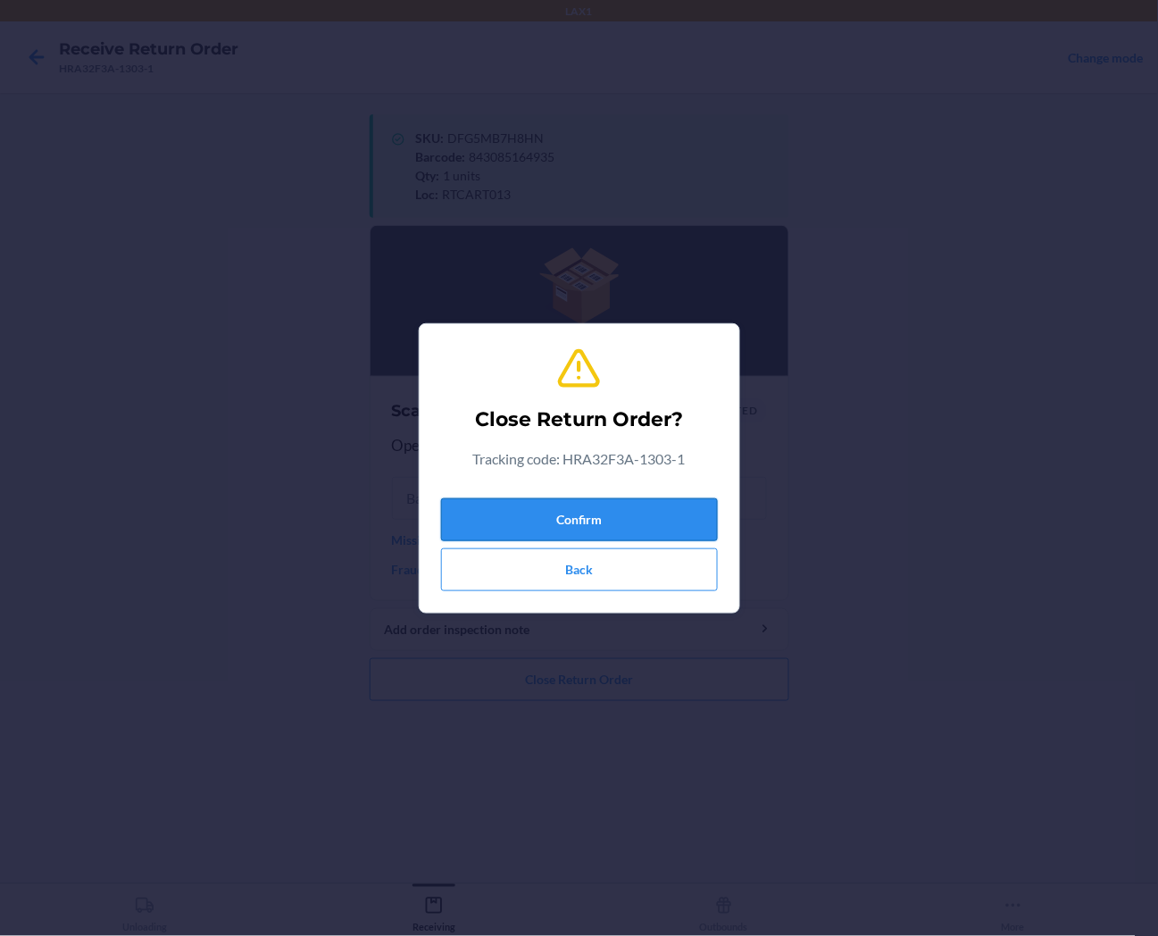
click at [597, 524] on button "Confirm" at bounding box center [579, 519] width 277 height 43
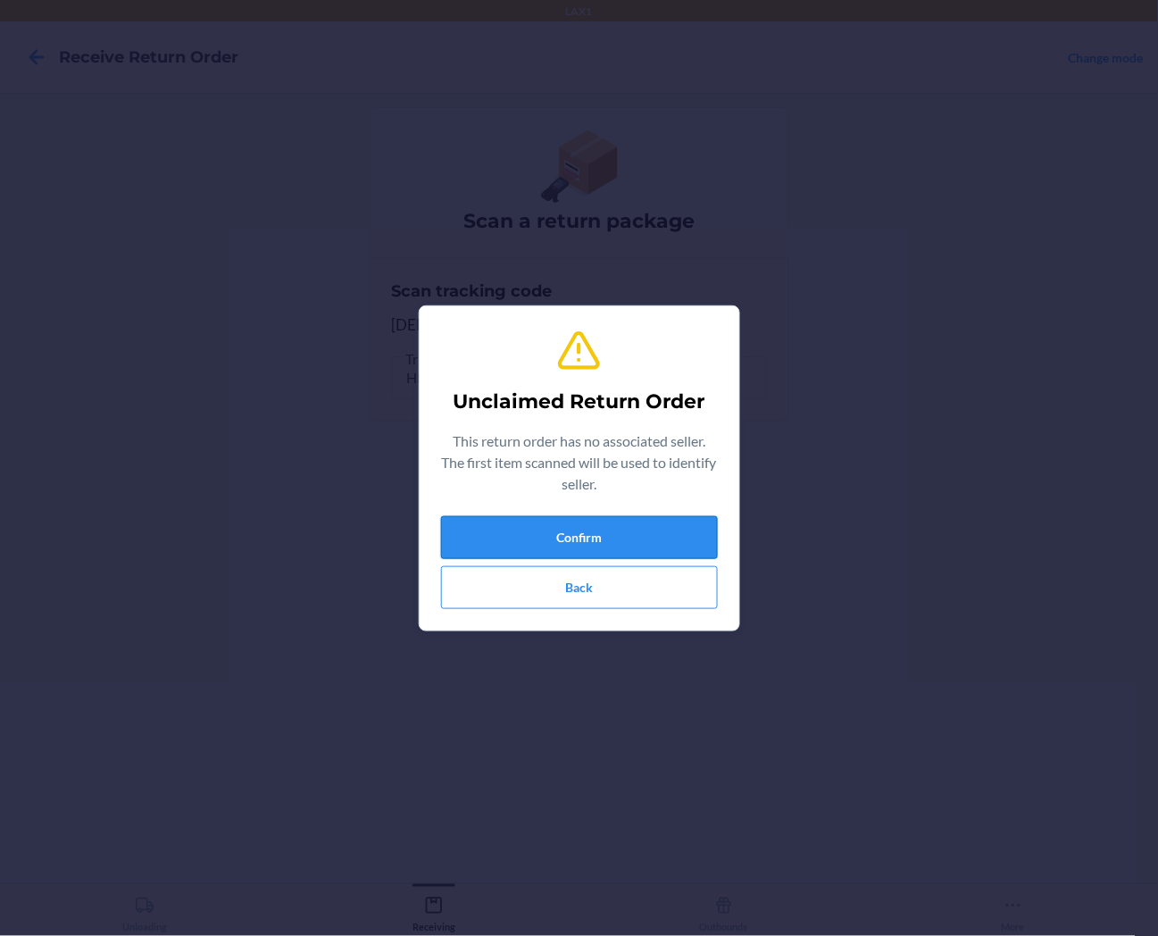
click at [588, 536] on button "Confirm" at bounding box center [579, 537] width 277 height 43
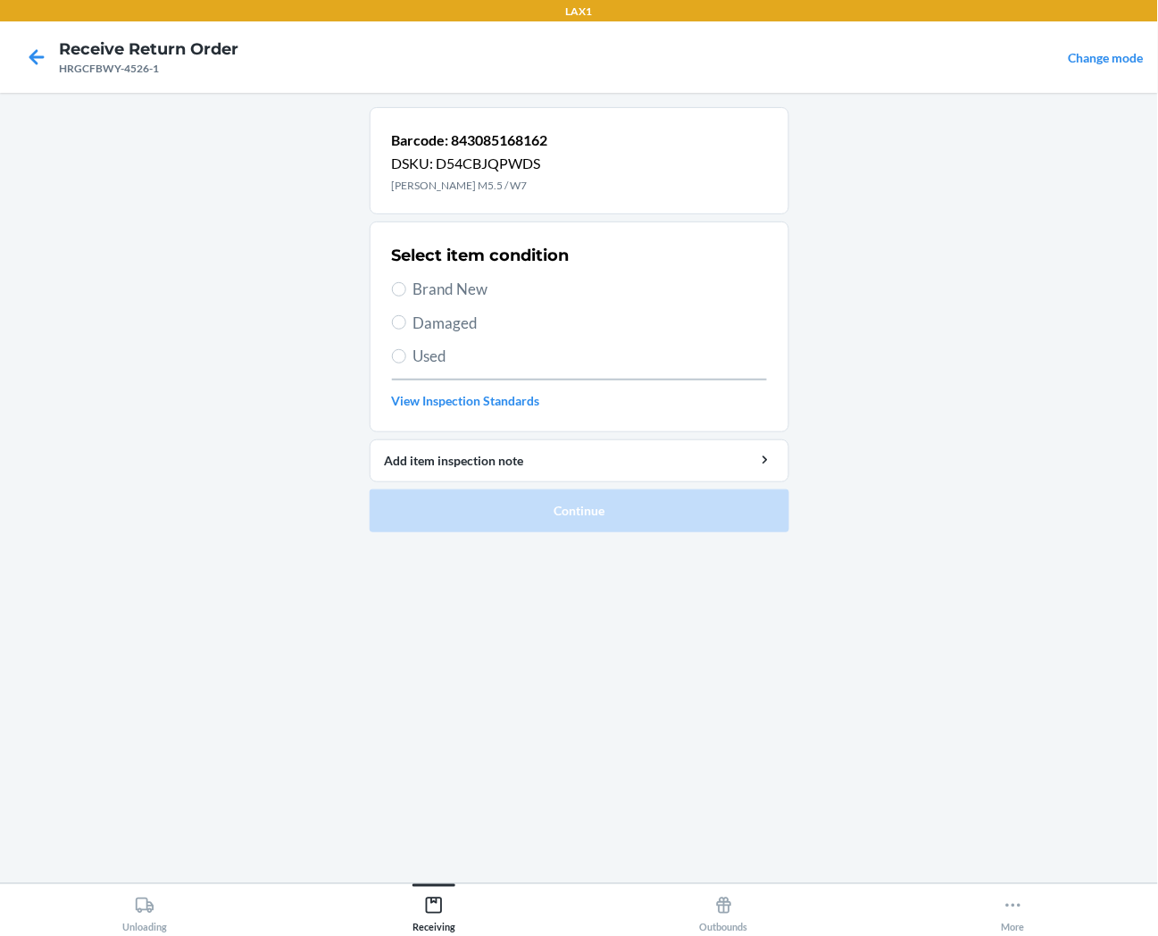
click at [480, 287] on span "Brand New" at bounding box center [591, 289] width 354 height 23
click at [406, 287] on input "Brand New" at bounding box center [399, 289] width 14 height 14
radio input "true"
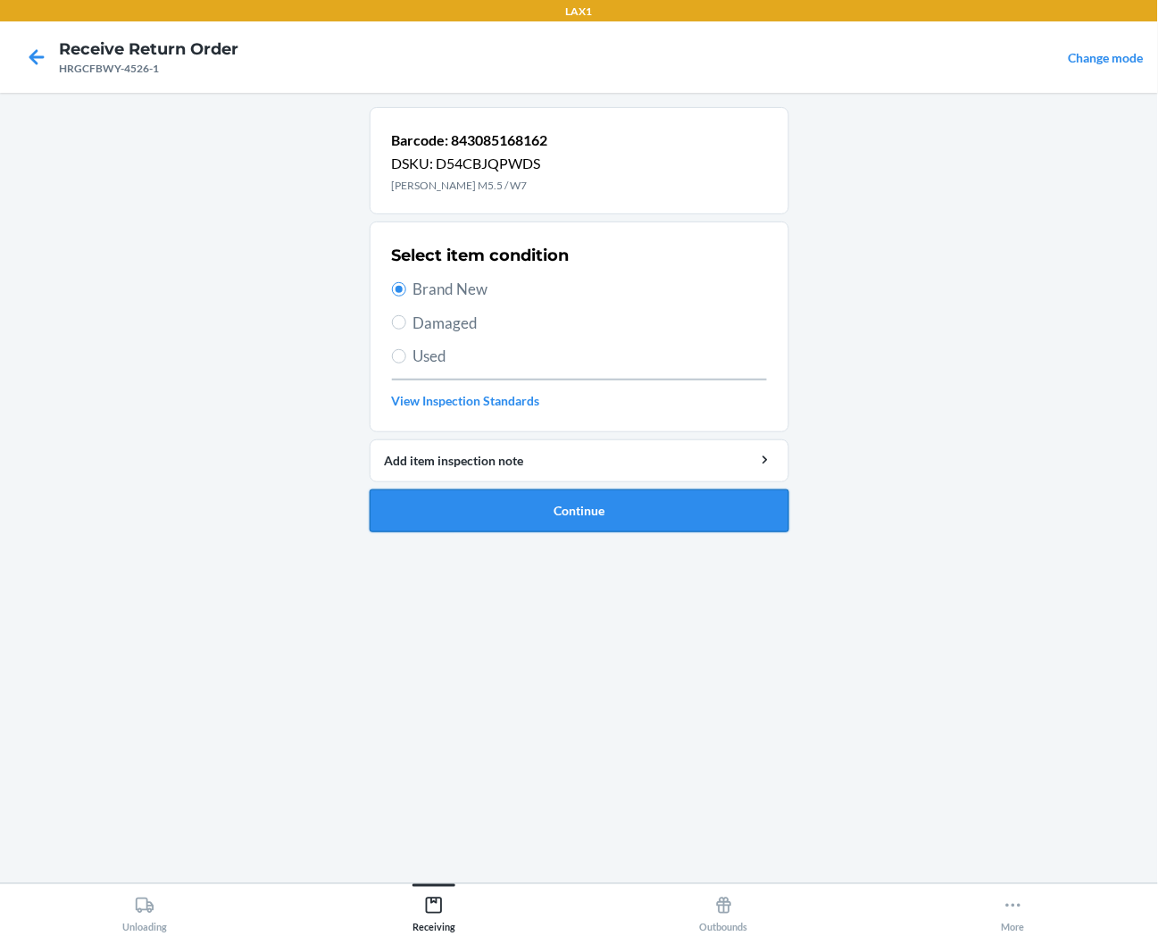
click at [501, 502] on button "Continue" at bounding box center [580, 510] width 420 height 43
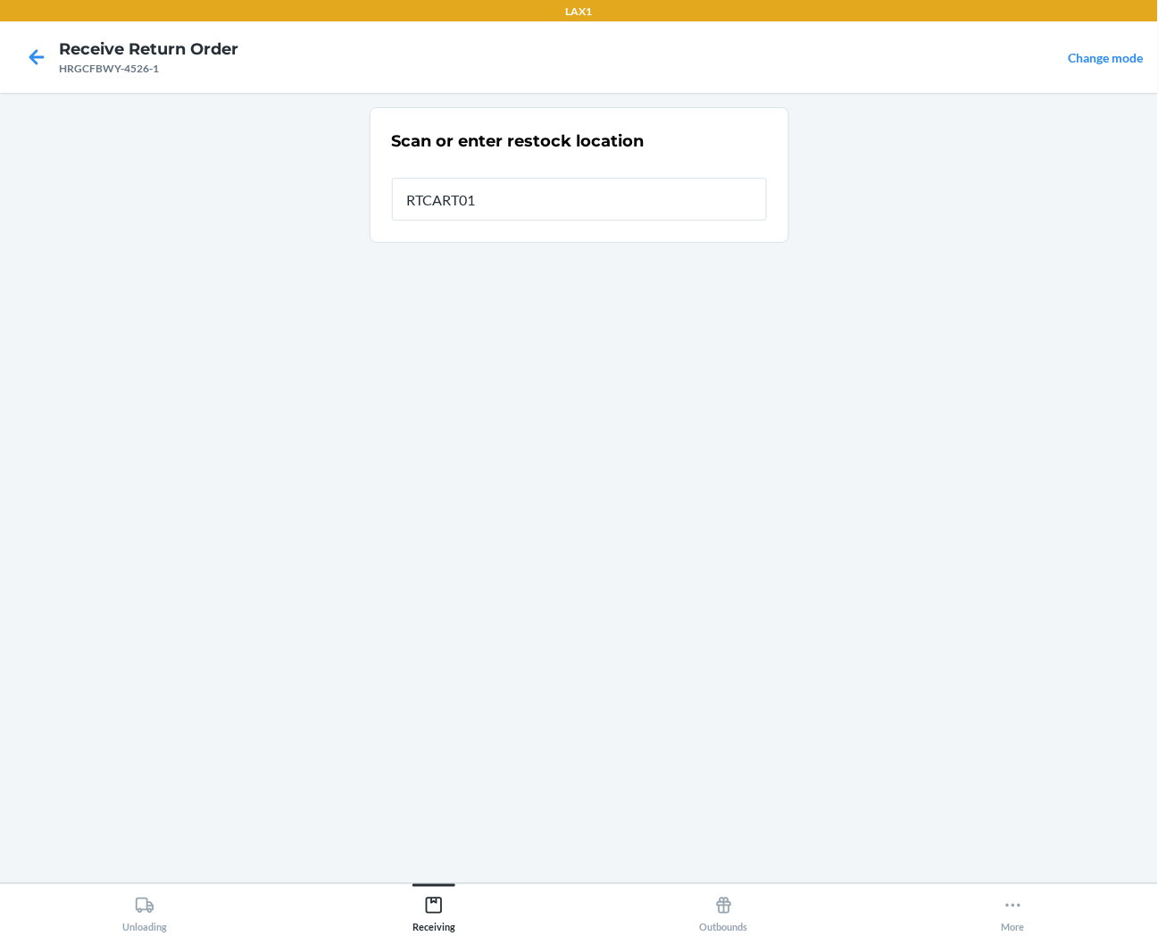
type input "RTCART013"
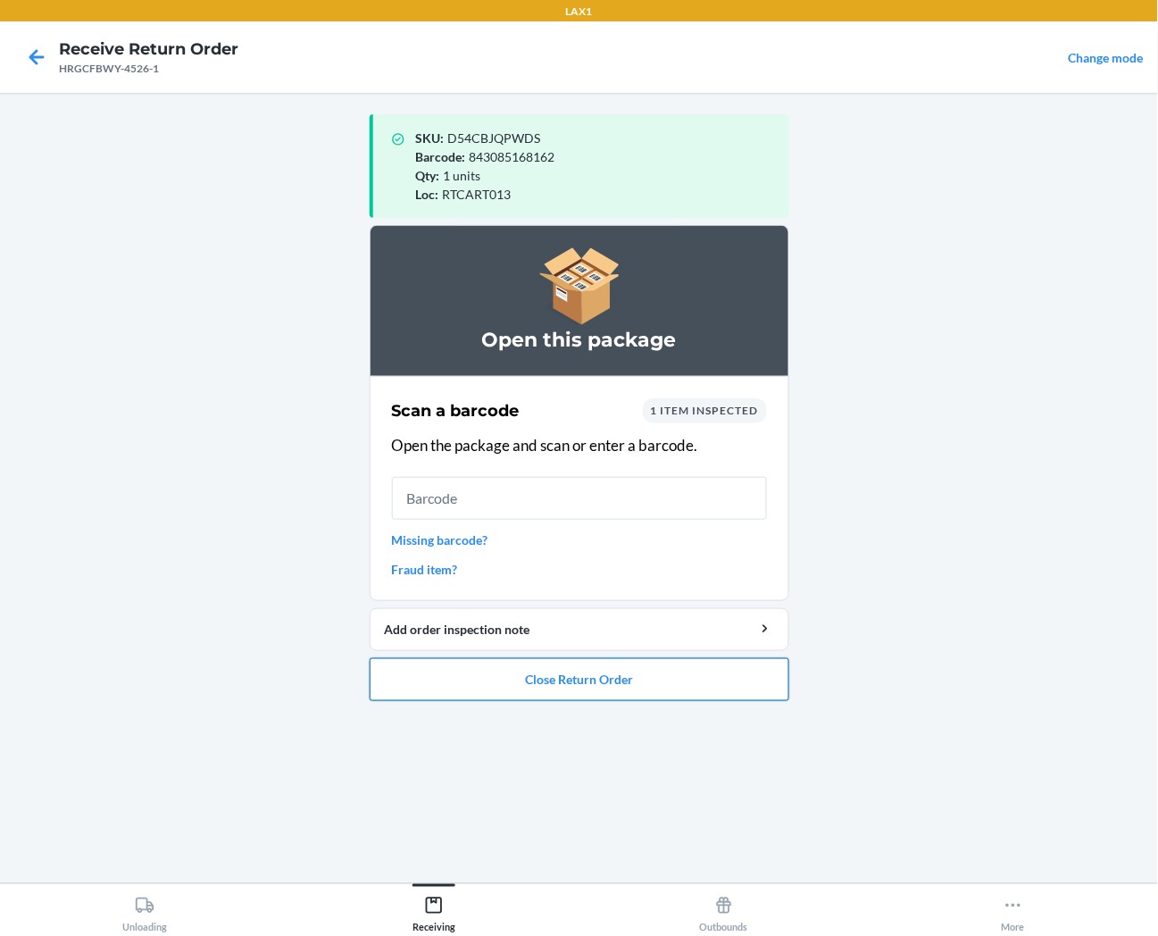
click at [512, 689] on button "Close Return Order" at bounding box center [580, 679] width 420 height 43
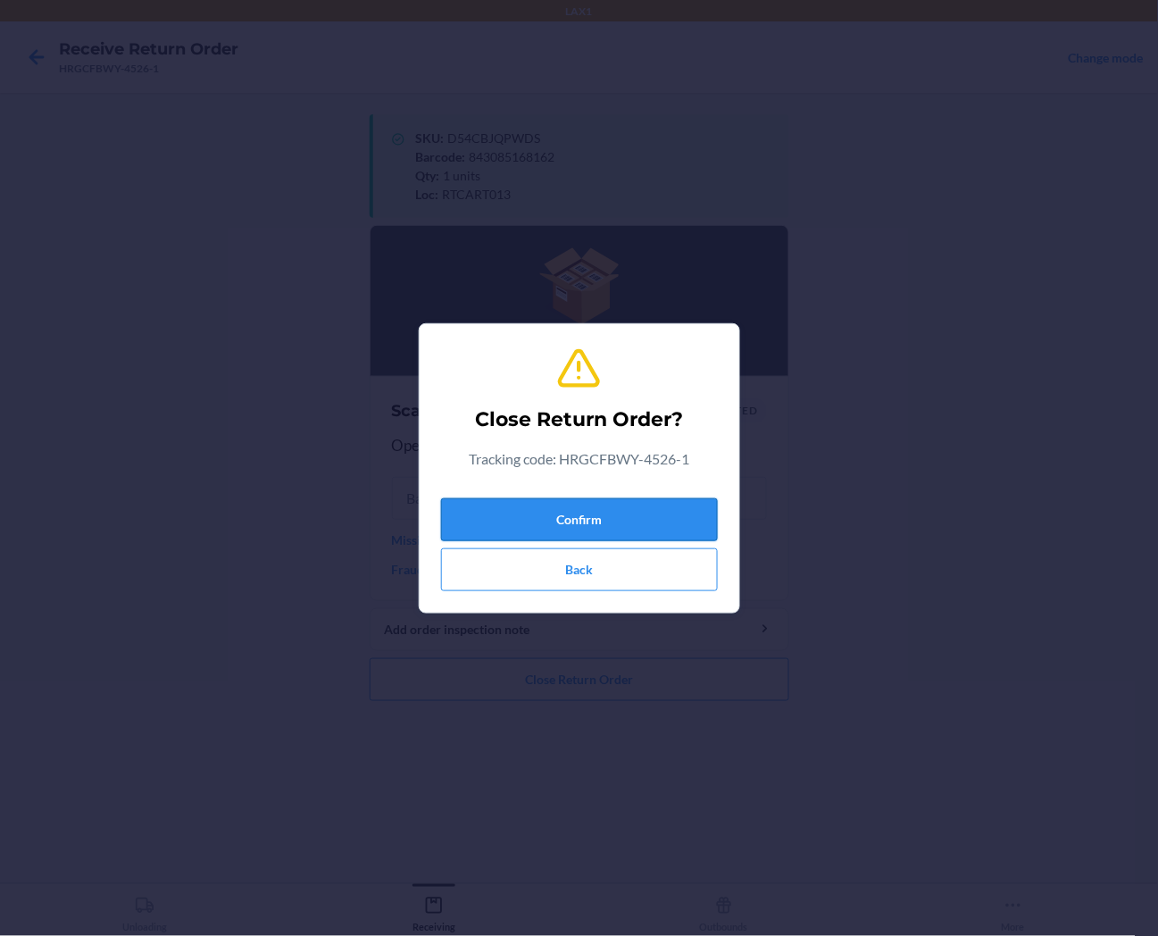
click at [581, 525] on button "Confirm" at bounding box center [579, 519] width 277 height 43
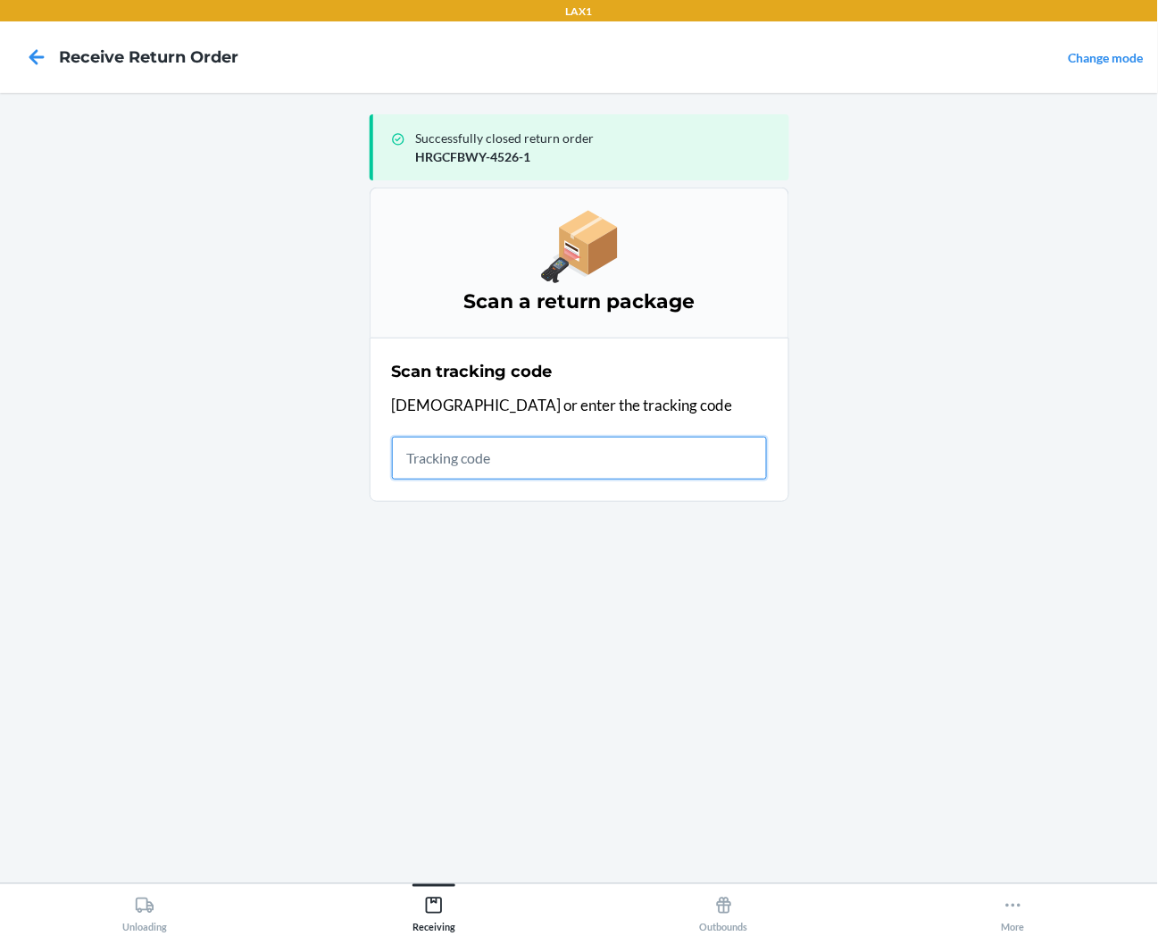
click at [497, 450] on input "text" at bounding box center [579, 458] width 375 height 43
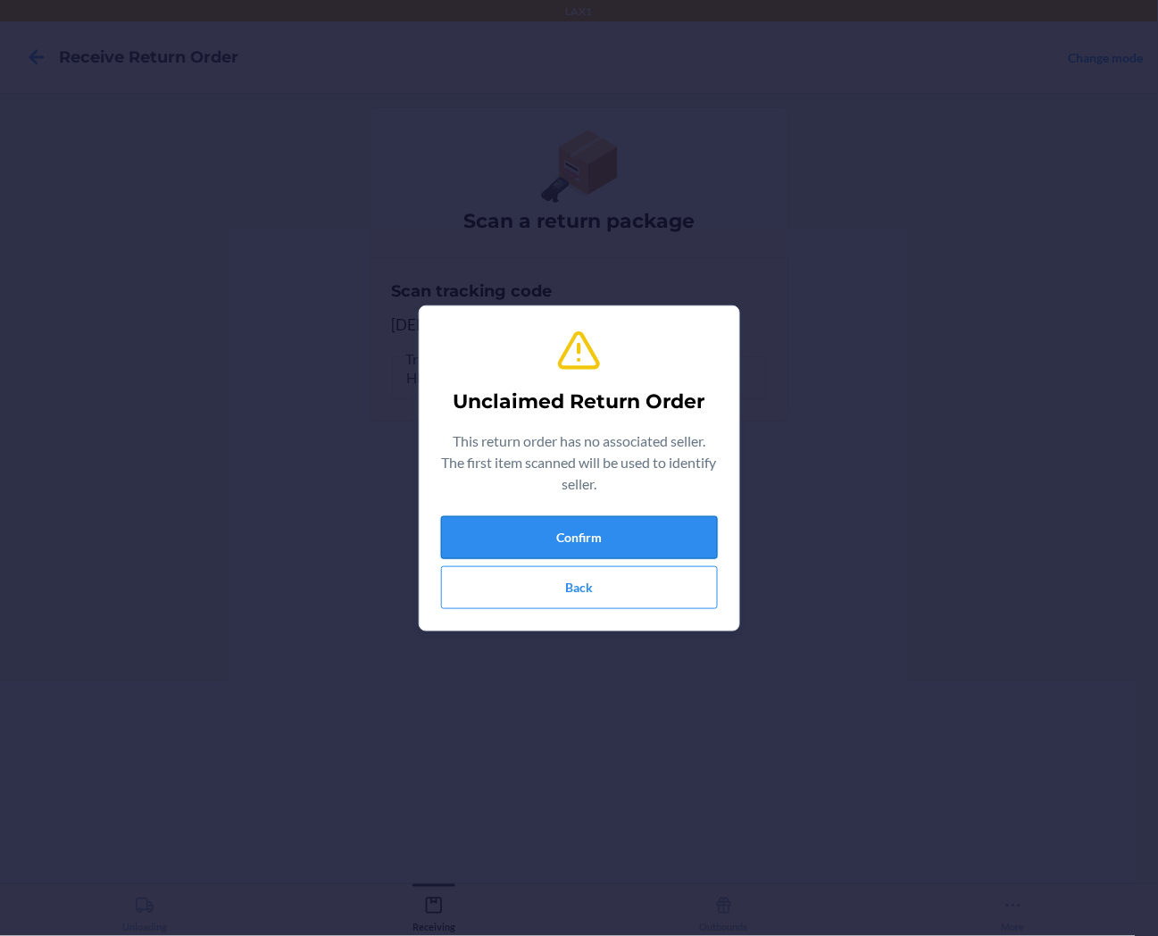
click at [521, 539] on button "Confirm" at bounding box center [579, 537] width 277 height 43
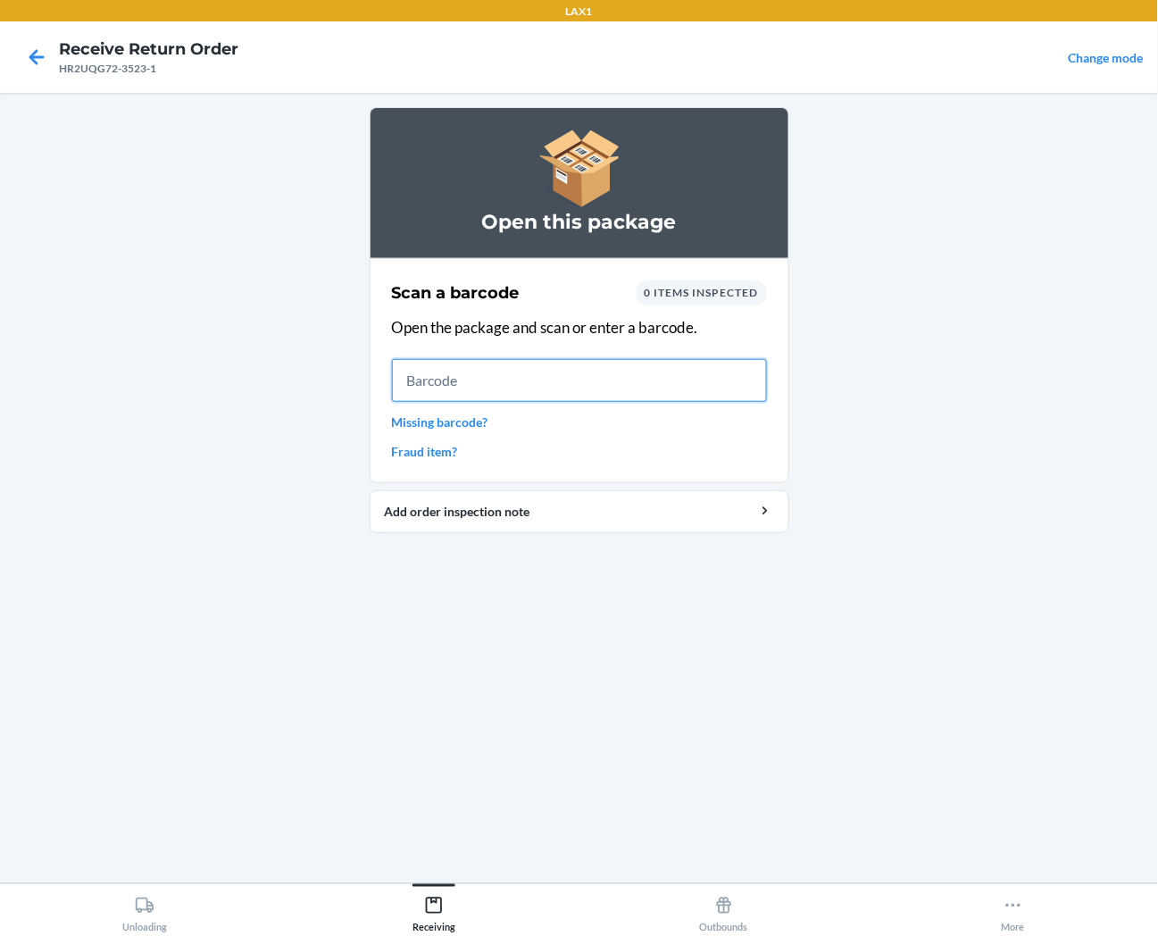
click at [523, 388] on input "text" at bounding box center [579, 380] width 375 height 43
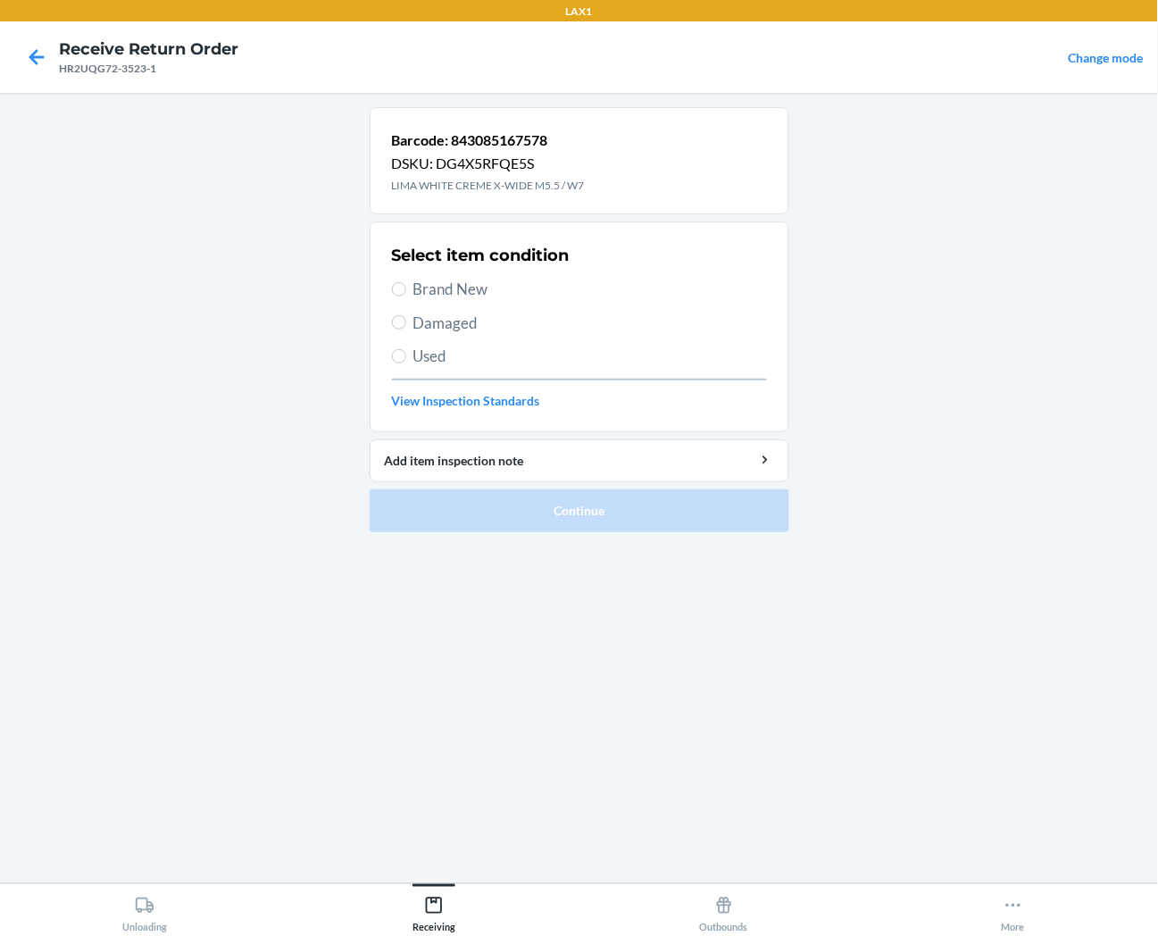
click at [405, 282] on label "Brand New" at bounding box center [579, 289] width 375 height 23
click at [405, 282] on input "Brand New" at bounding box center [399, 289] width 14 height 14
radio input "true"
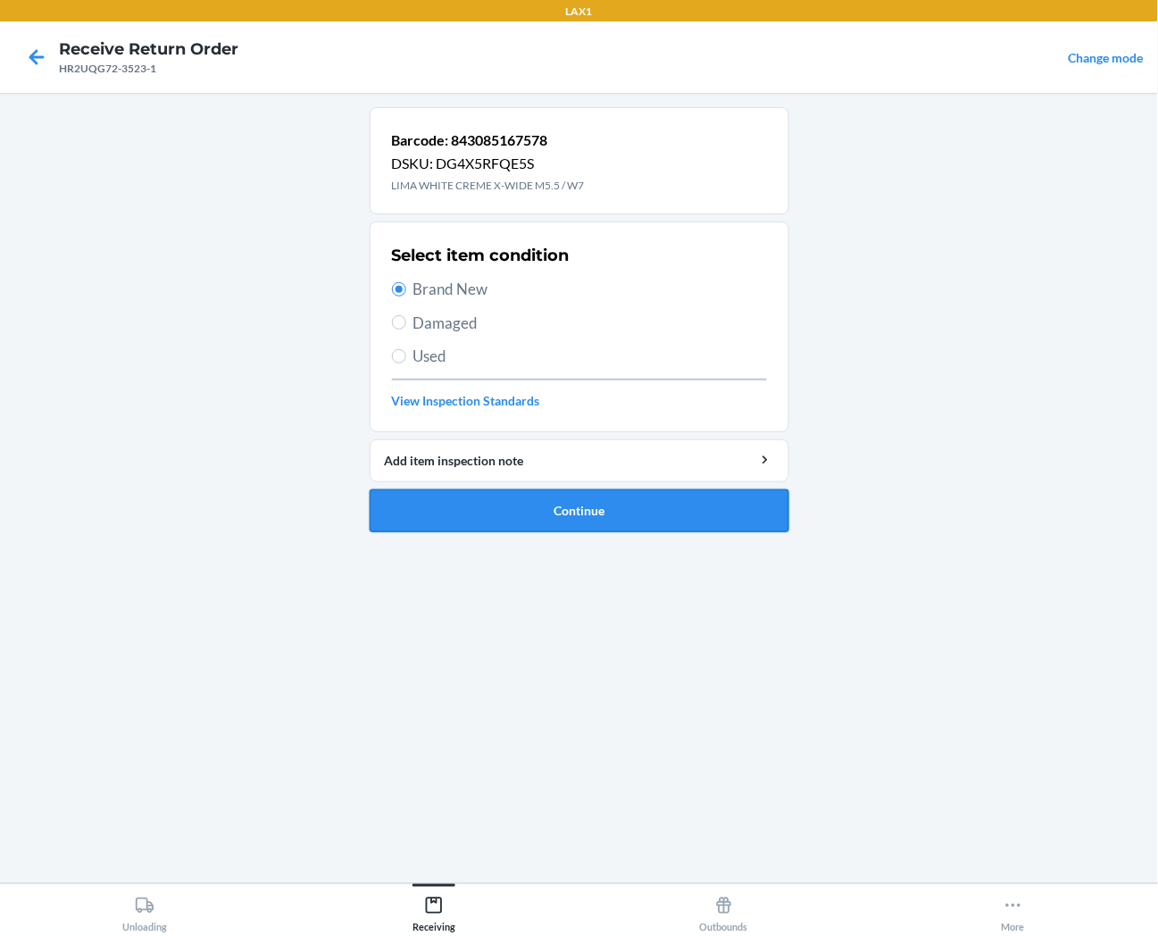
click at [423, 519] on button "Continue" at bounding box center [580, 510] width 420 height 43
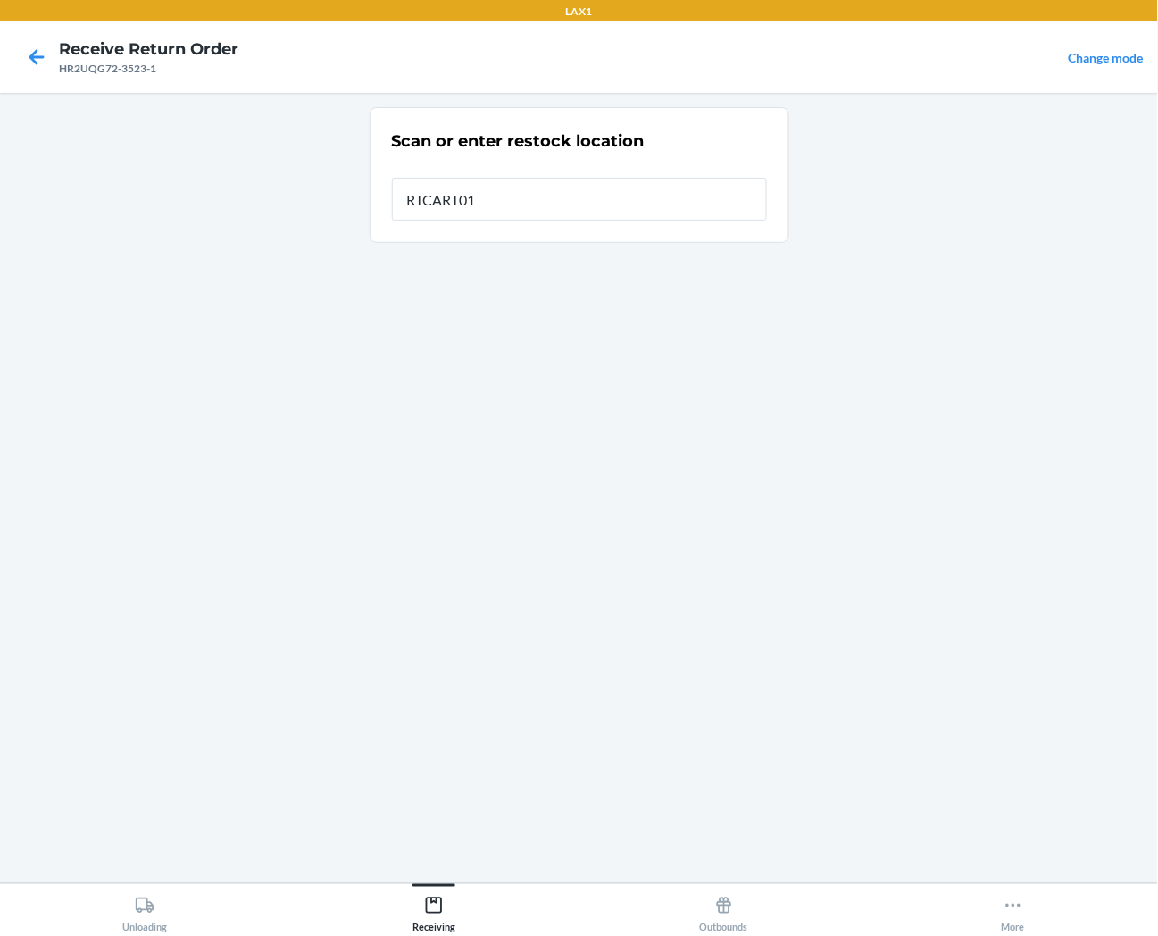
type input "RTCART013"
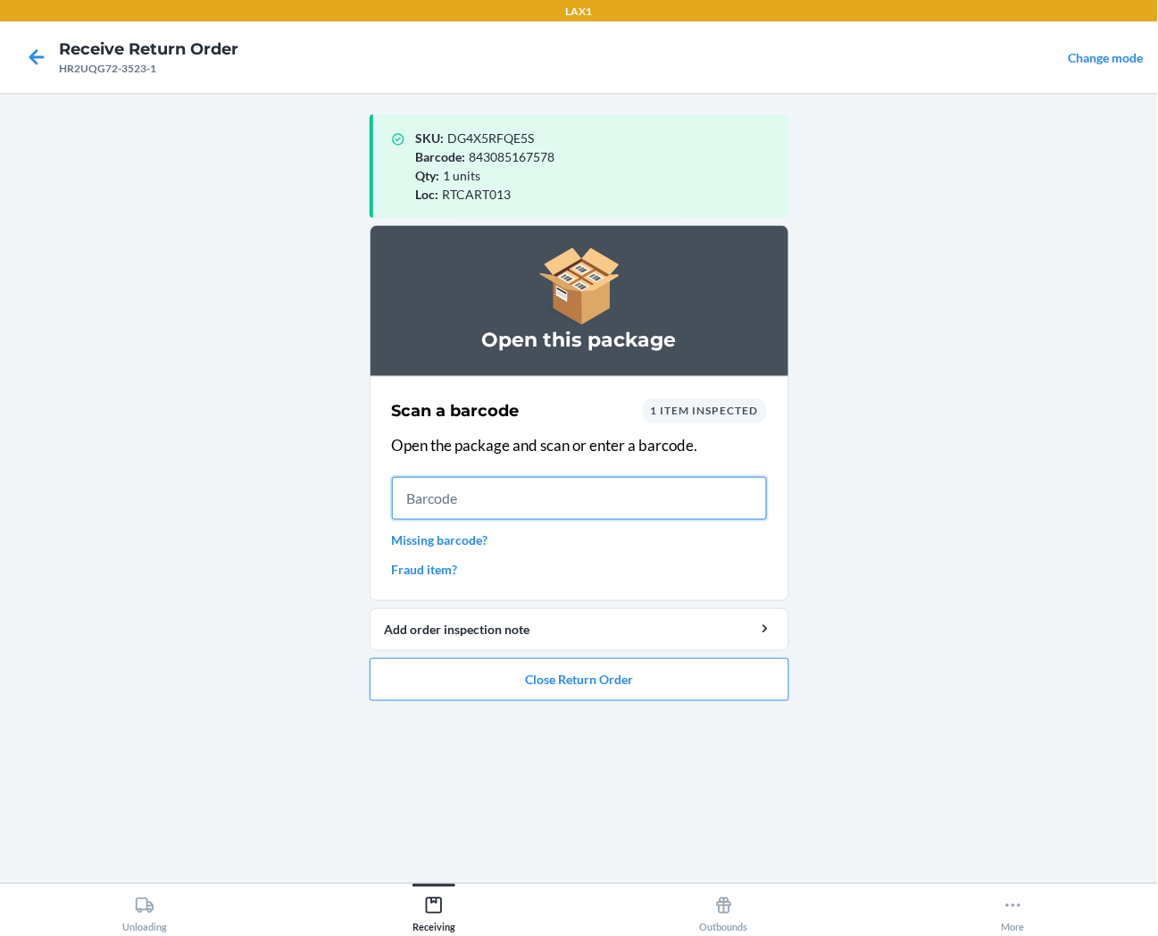
click at [645, 496] on input "text" at bounding box center [579, 498] width 375 height 43
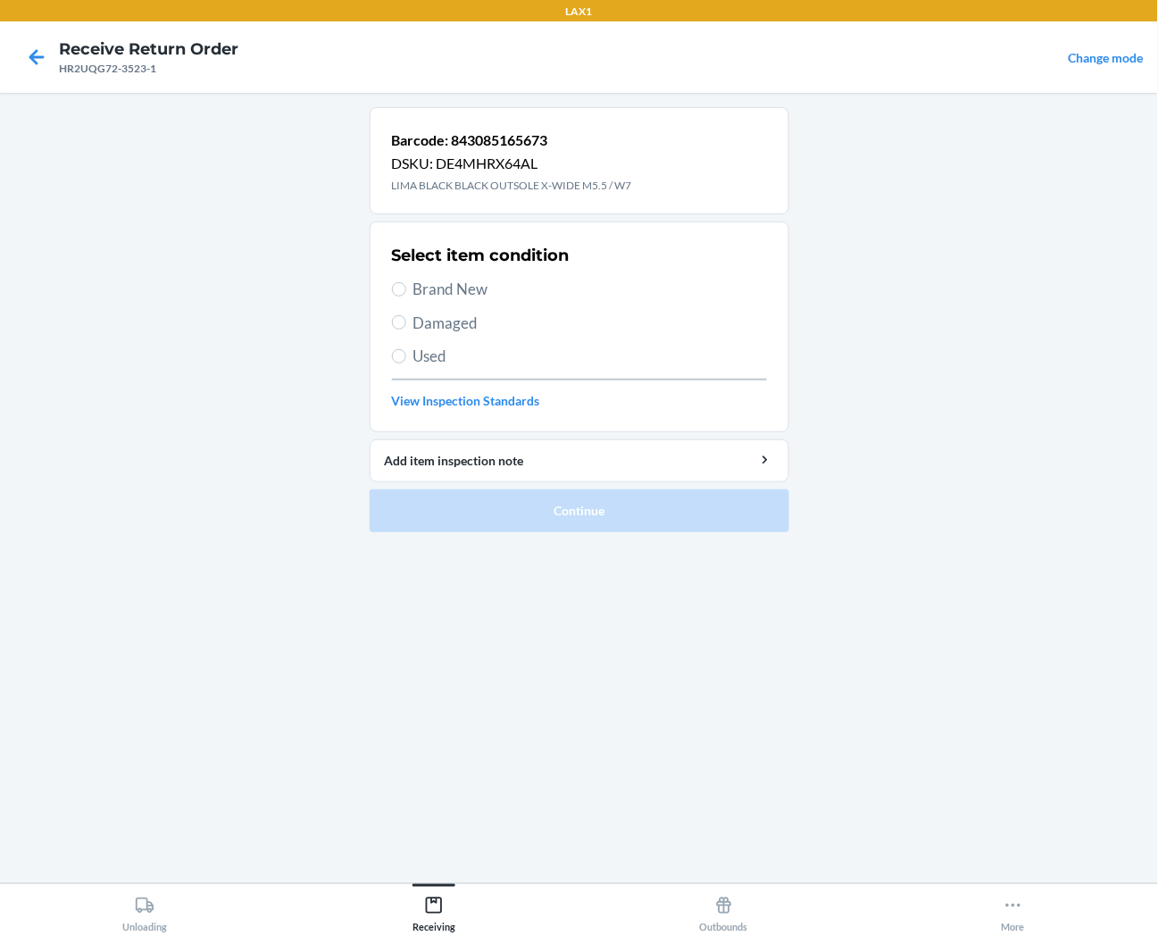
click at [426, 287] on span "Brand New" at bounding box center [591, 289] width 354 height 23
click at [406, 287] on input "Brand New" at bounding box center [399, 289] width 14 height 14
radio input "true"
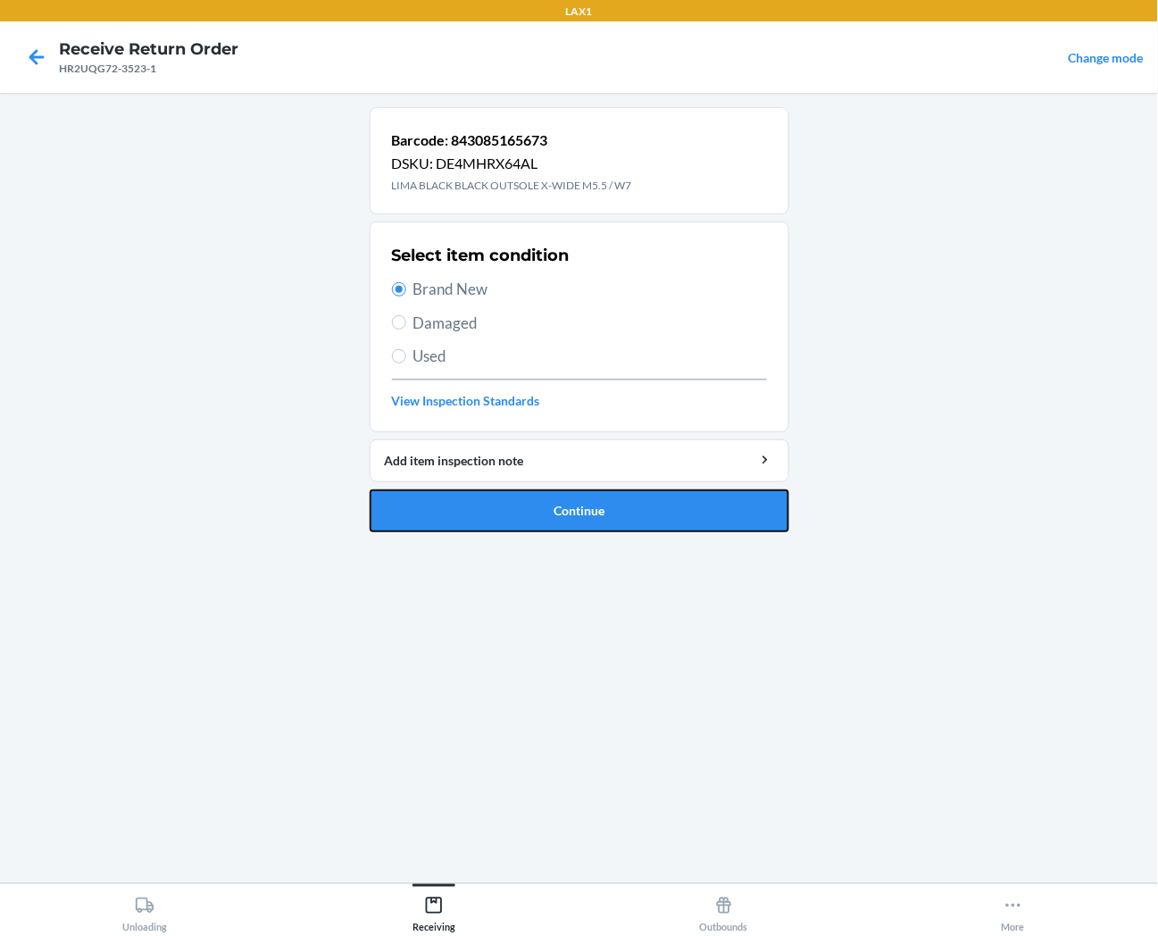
drag, startPoint x: 447, startPoint y: 504, endPoint x: 433, endPoint y: 497, distance: 16.0
click at [445, 504] on button "Continue" at bounding box center [580, 510] width 420 height 43
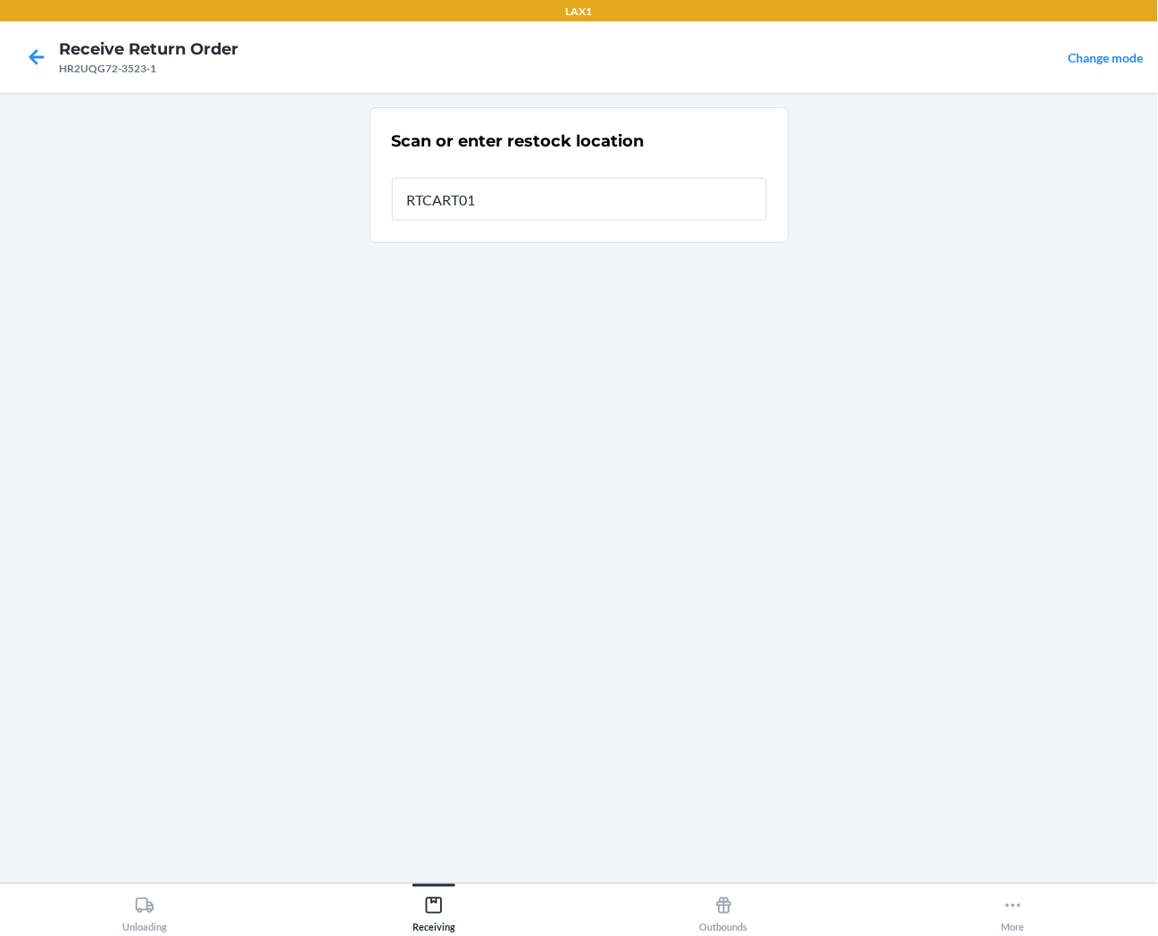
type input "RTCART013"
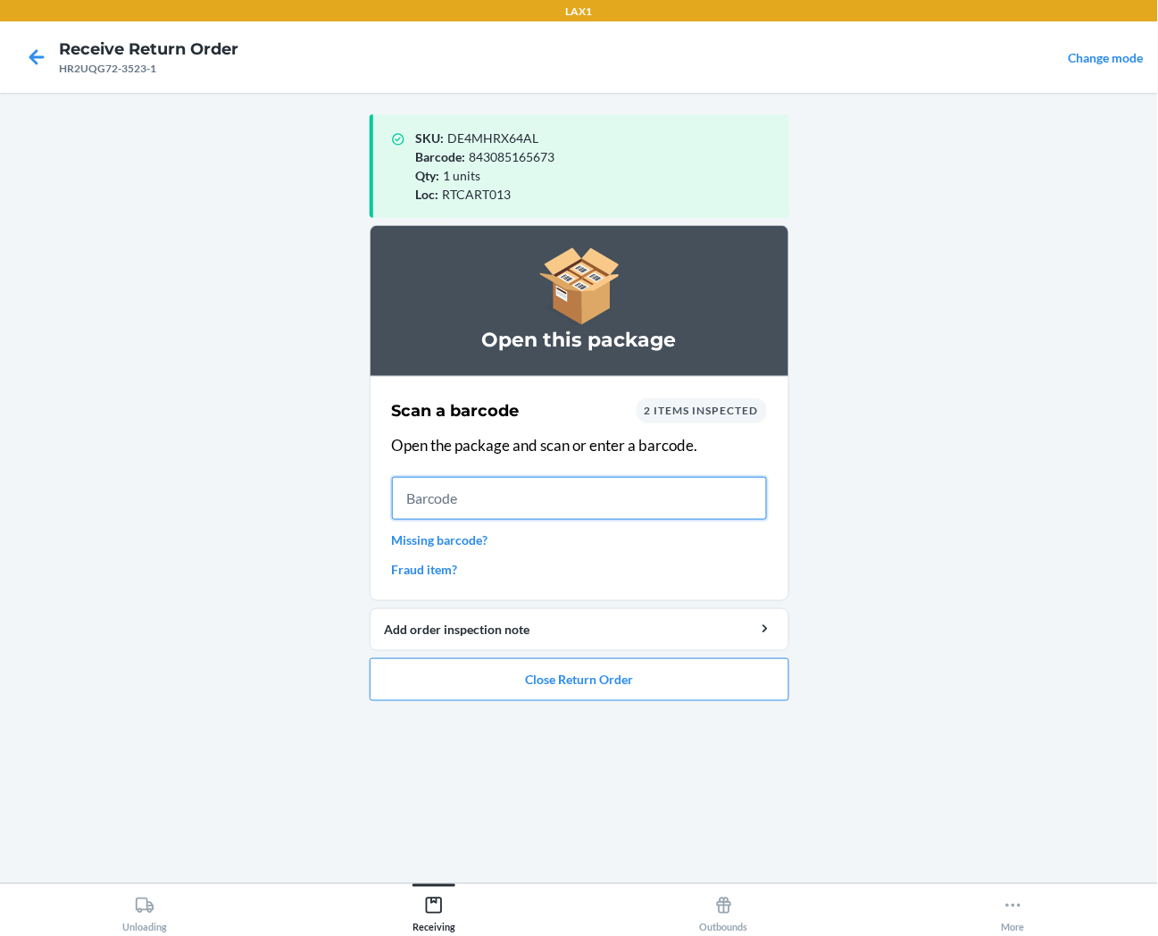
drag, startPoint x: 721, startPoint y: 503, endPoint x: 656, endPoint y: 492, distance: 66.1
click at [721, 503] on input "text" at bounding box center [579, 498] width 375 height 43
click at [716, 503] on input "text" at bounding box center [579, 498] width 375 height 43
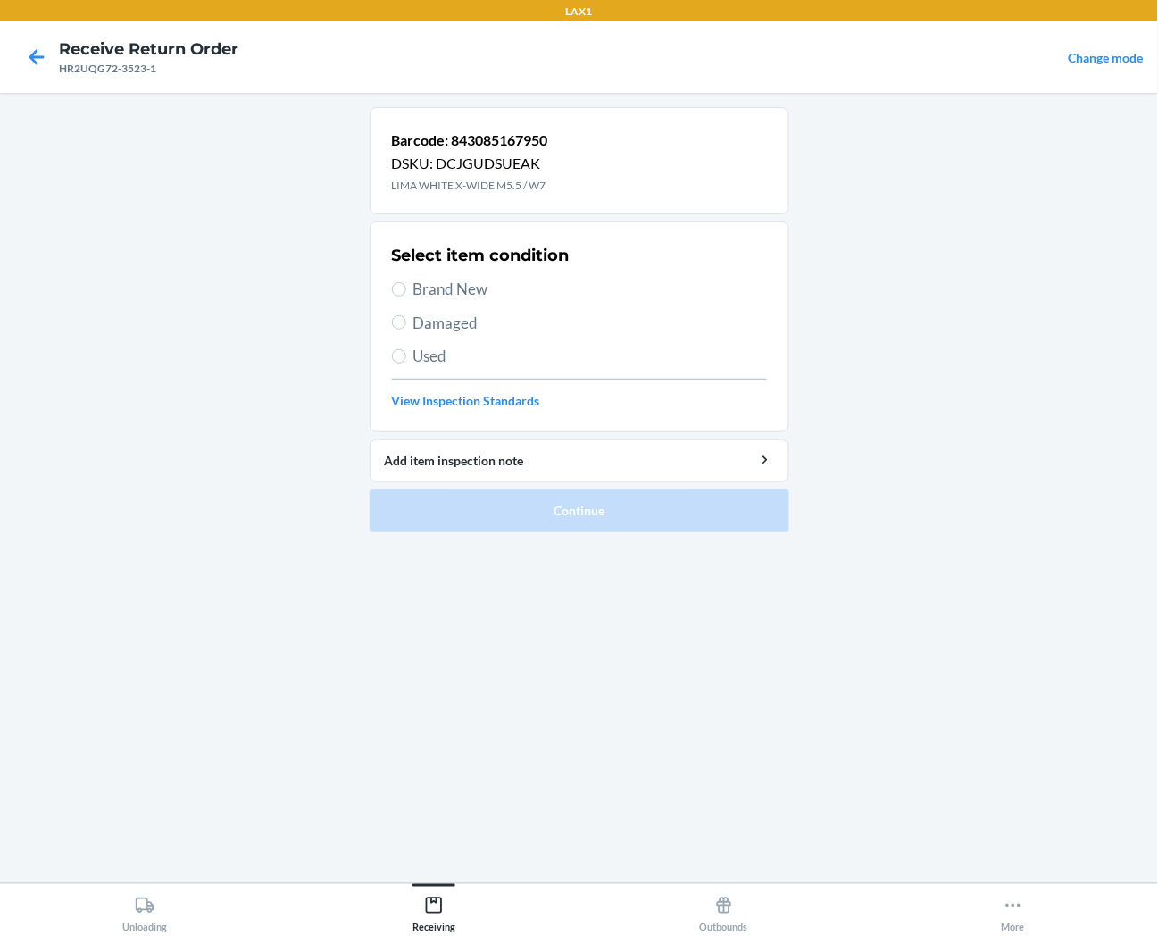
click at [492, 291] on span "Brand New" at bounding box center [591, 289] width 354 height 23
click at [406, 291] on input "Brand New" at bounding box center [399, 289] width 14 height 14
radio input "true"
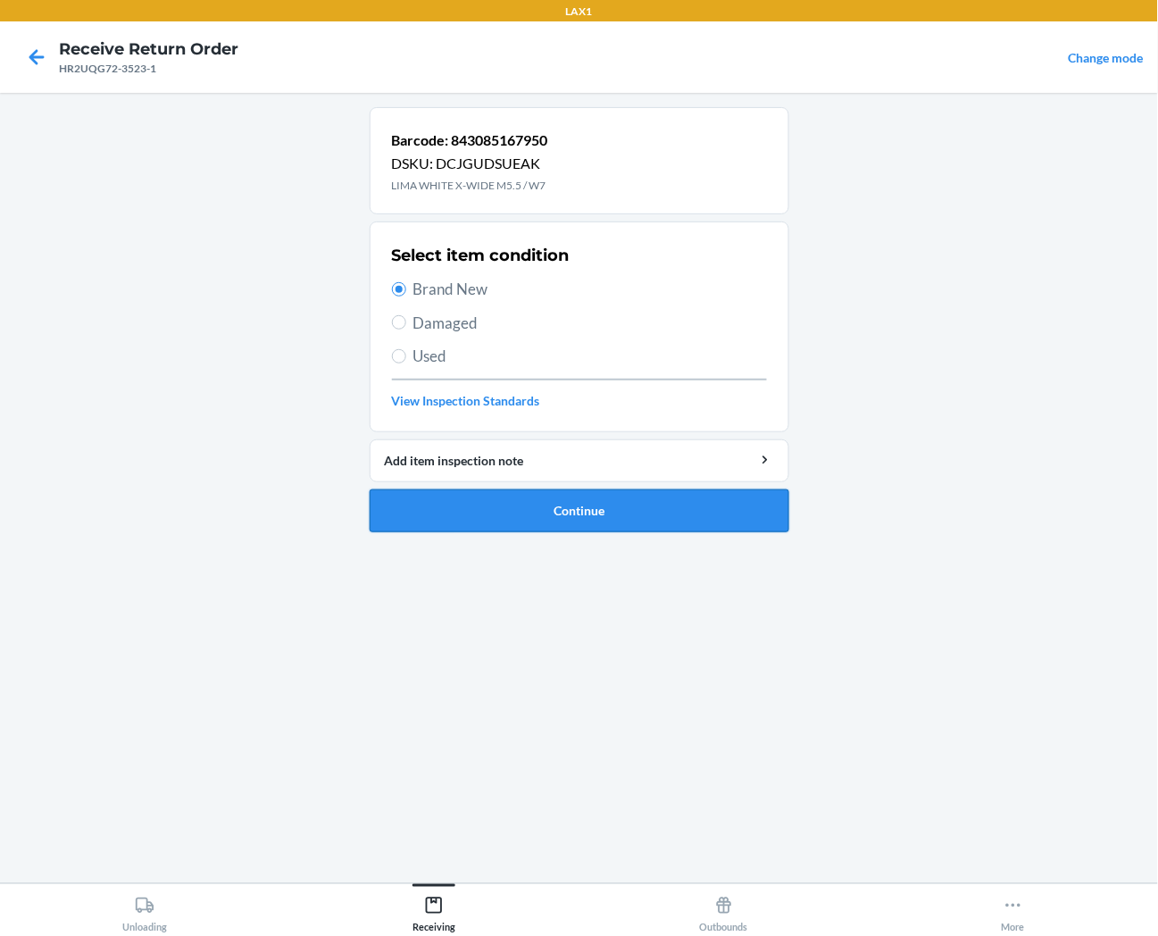
click at [506, 495] on button "Continue" at bounding box center [580, 510] width 420 height 43
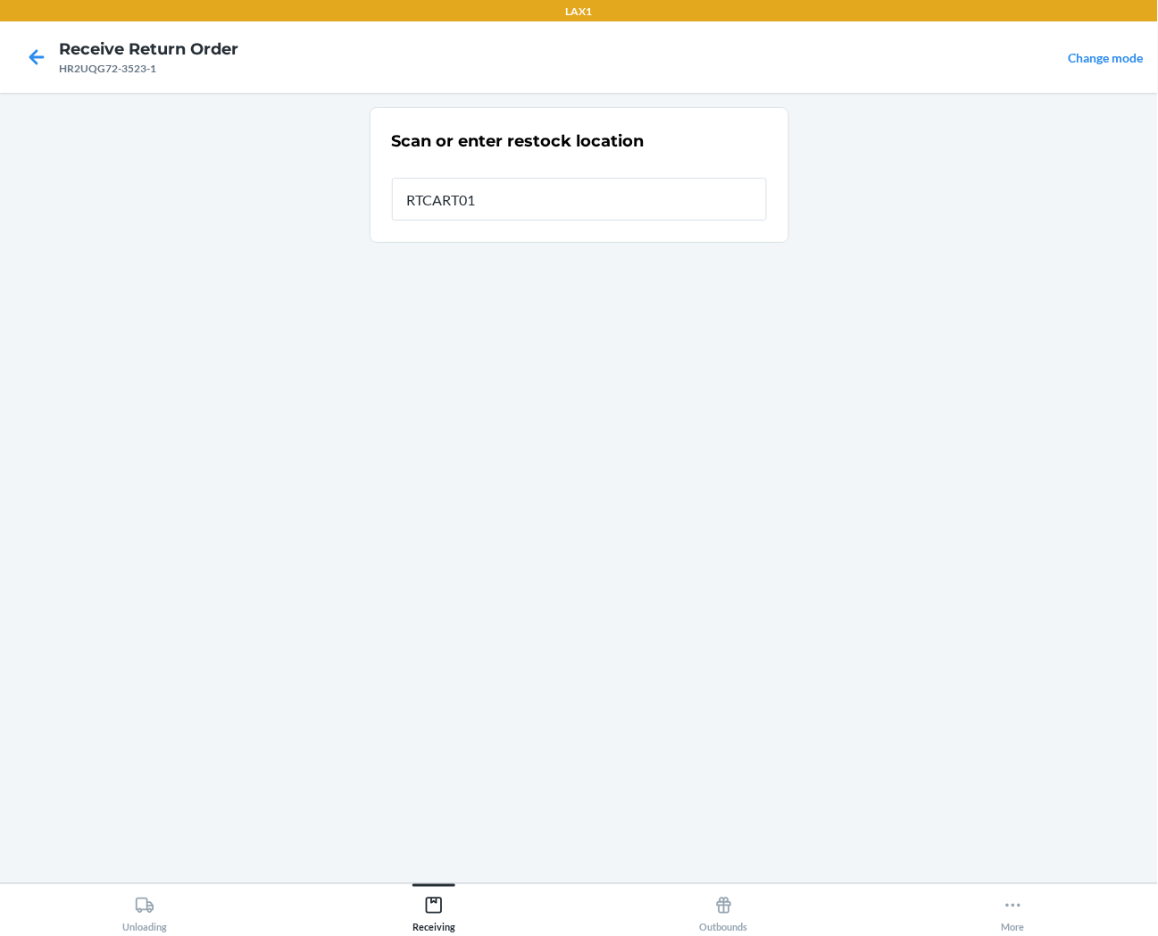
type input "RTCART013"
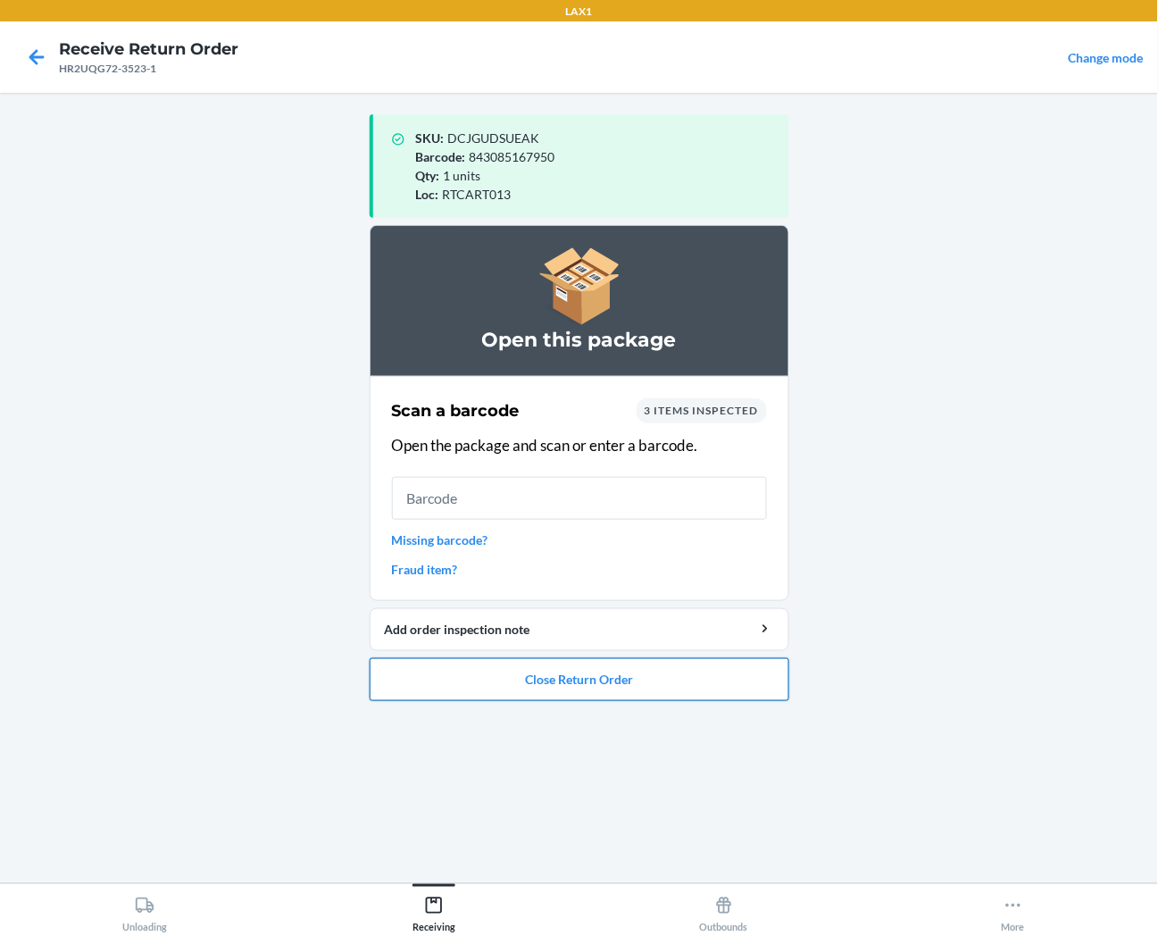
click at [449, 676] on button "Close Return Order" at bounding box center [580, 679] width 420 height 43
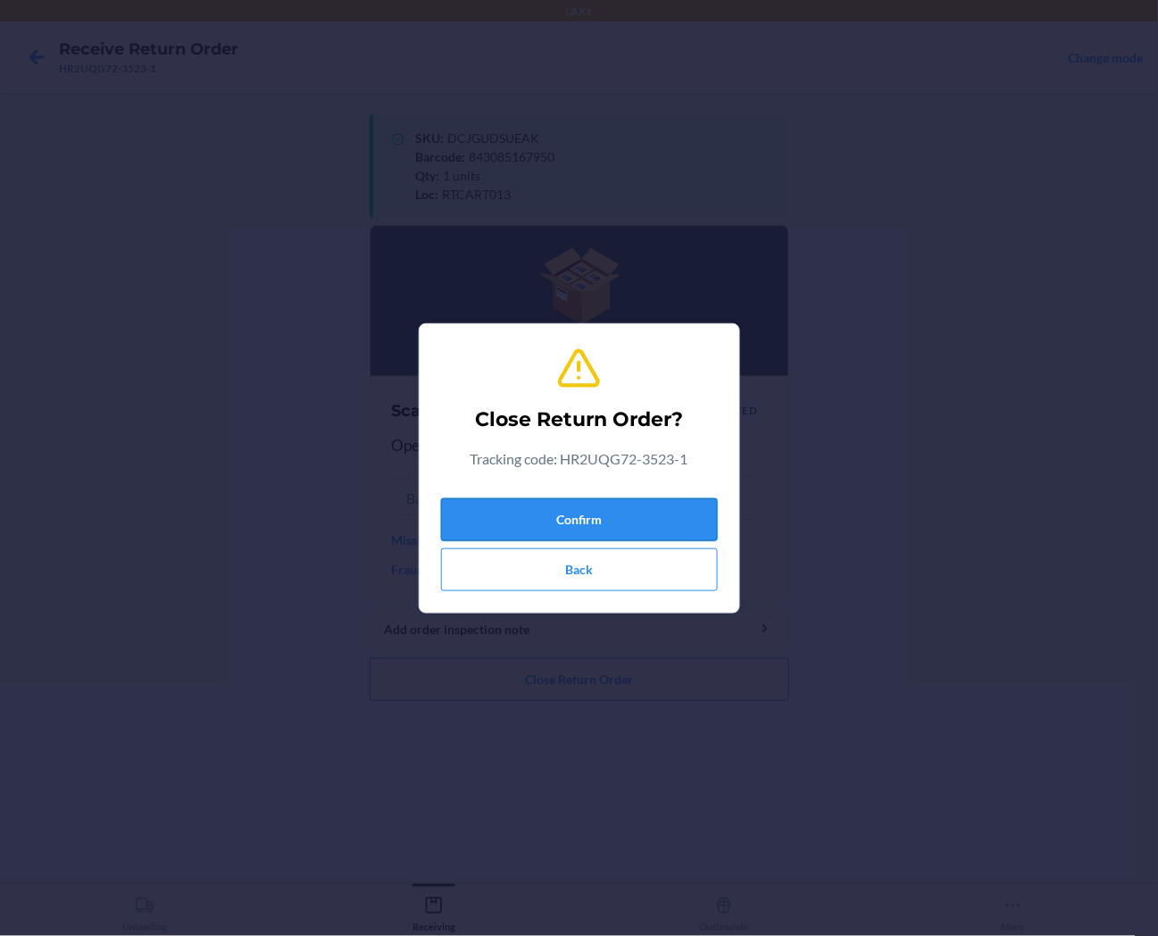
click at [519, 506] on button "Confirm" at bounding box center [579, 519] width 277 height 43
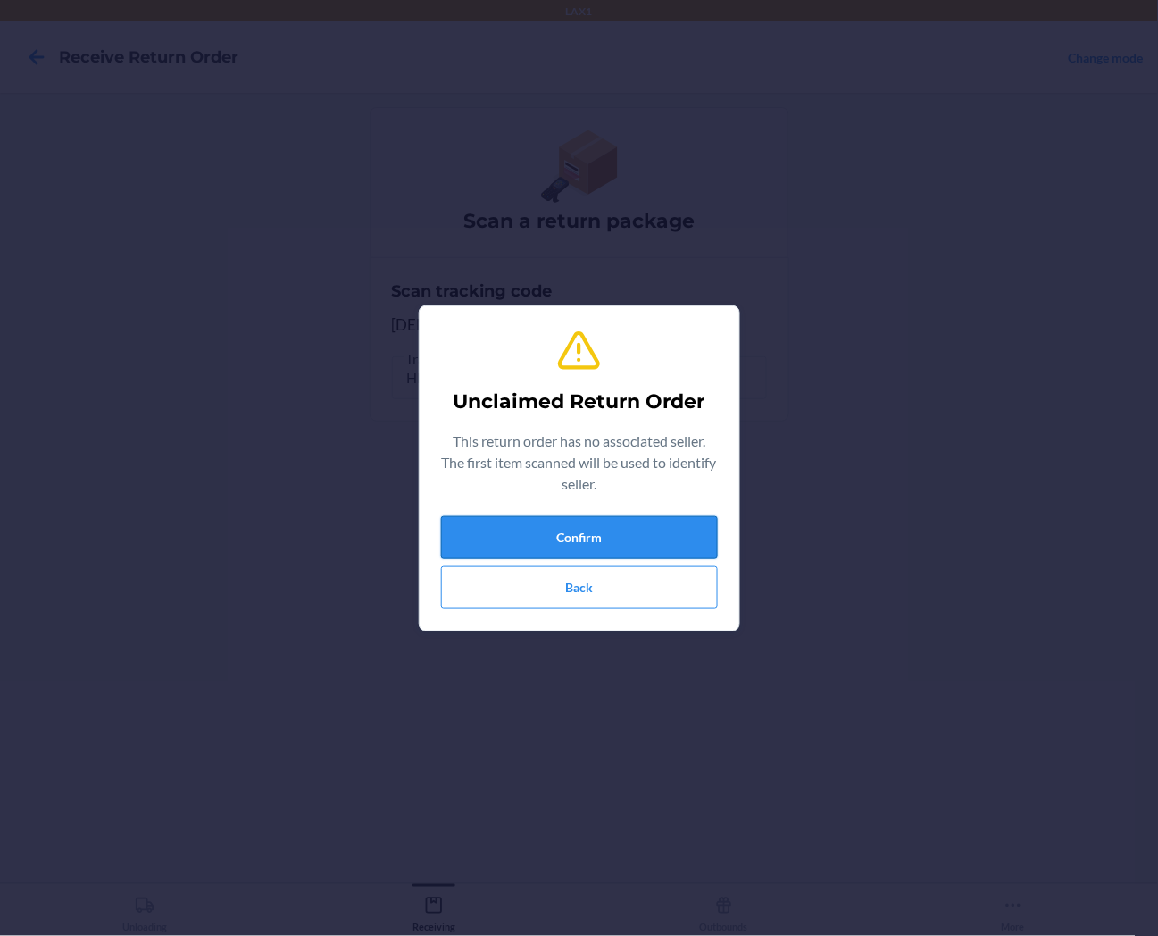
click at [520, 541] on button "Confirm" at bounding box center [579, 537] width 277 height 43
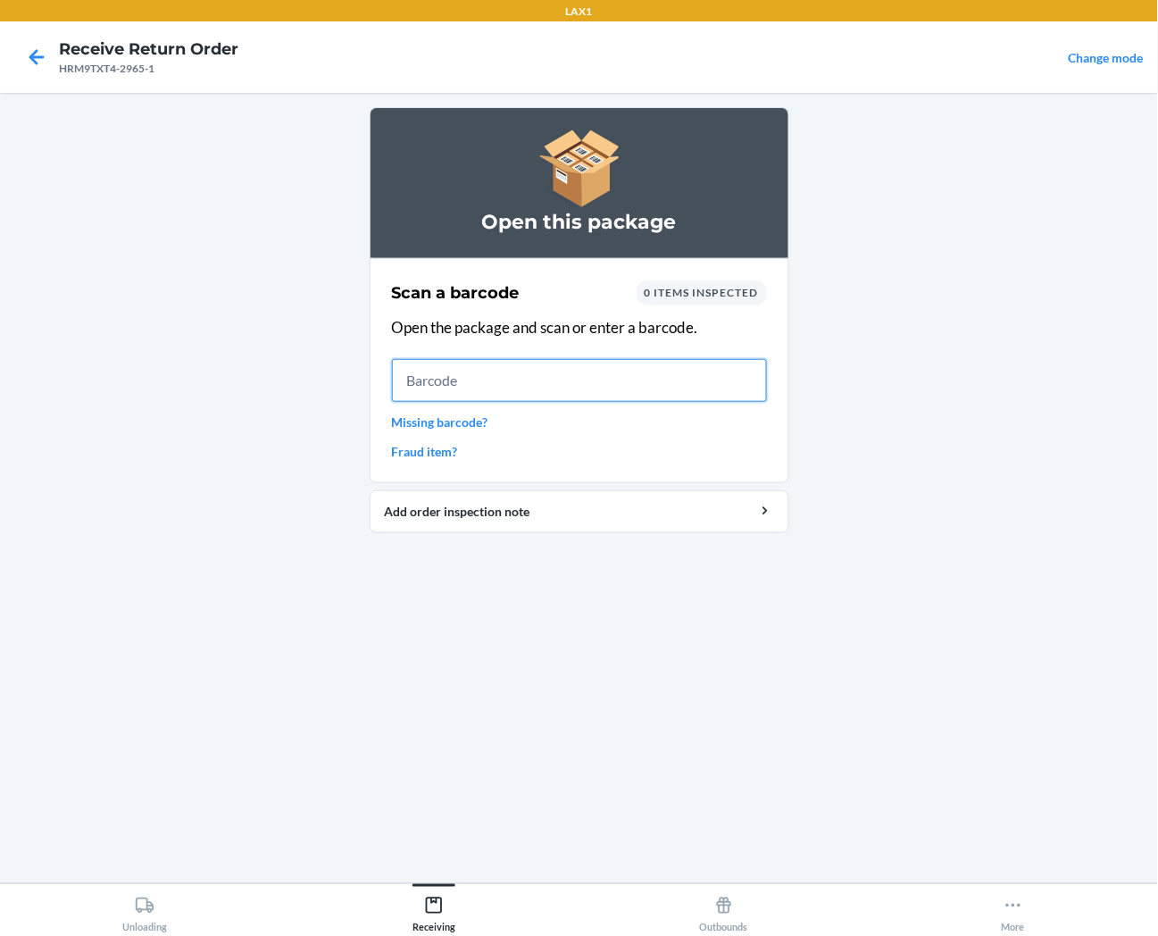
click at [654, 372] on input "text" at bounding box center [579, 380] width 375 height 43
click at [722, 389] on input "text" at bounding box center [579, 380] width 375 height 43
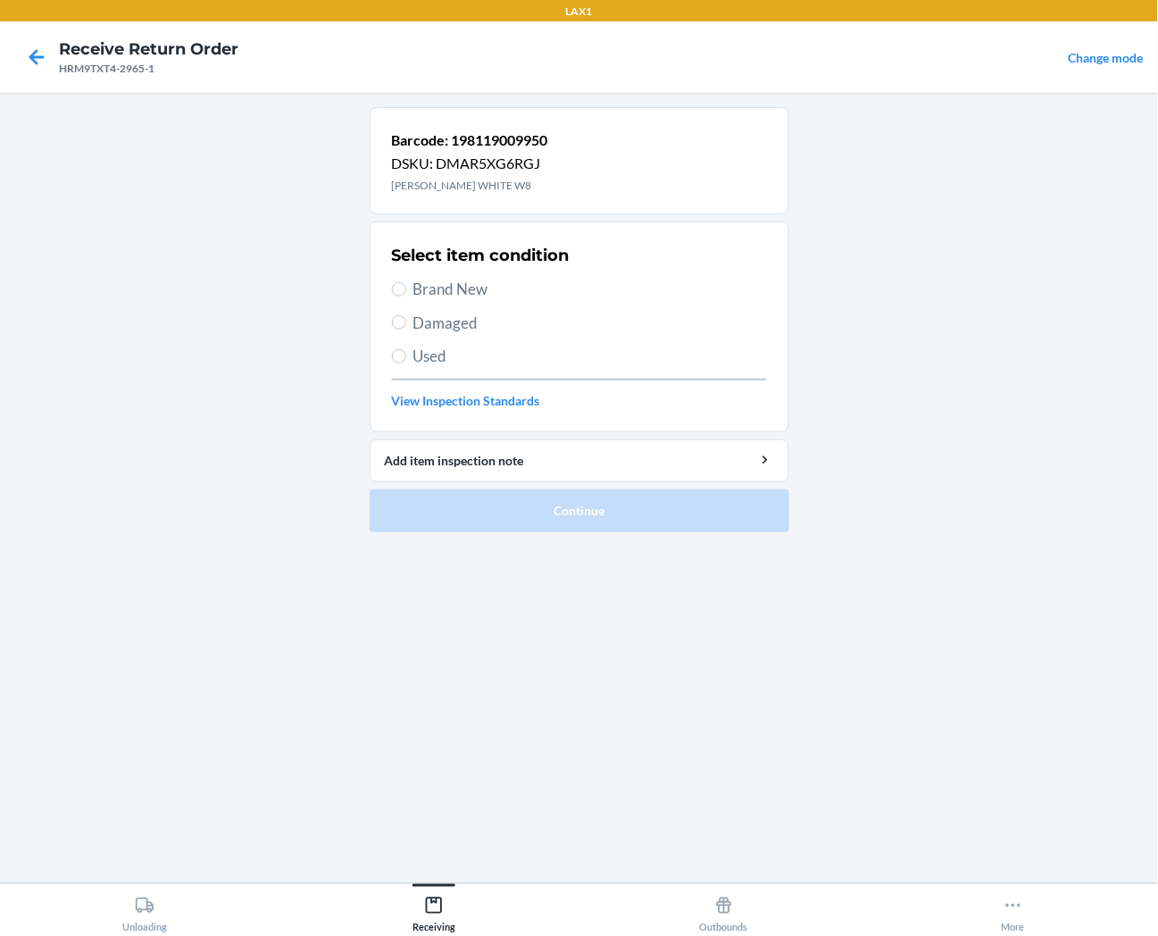
click at [445, 295] on span "Brand New" at bounding box center [591, 289] width 354 height 23
click at [406, 295] on input "Brand New" at bounding box center [399, 289] width 14 height 14
radio input "true"
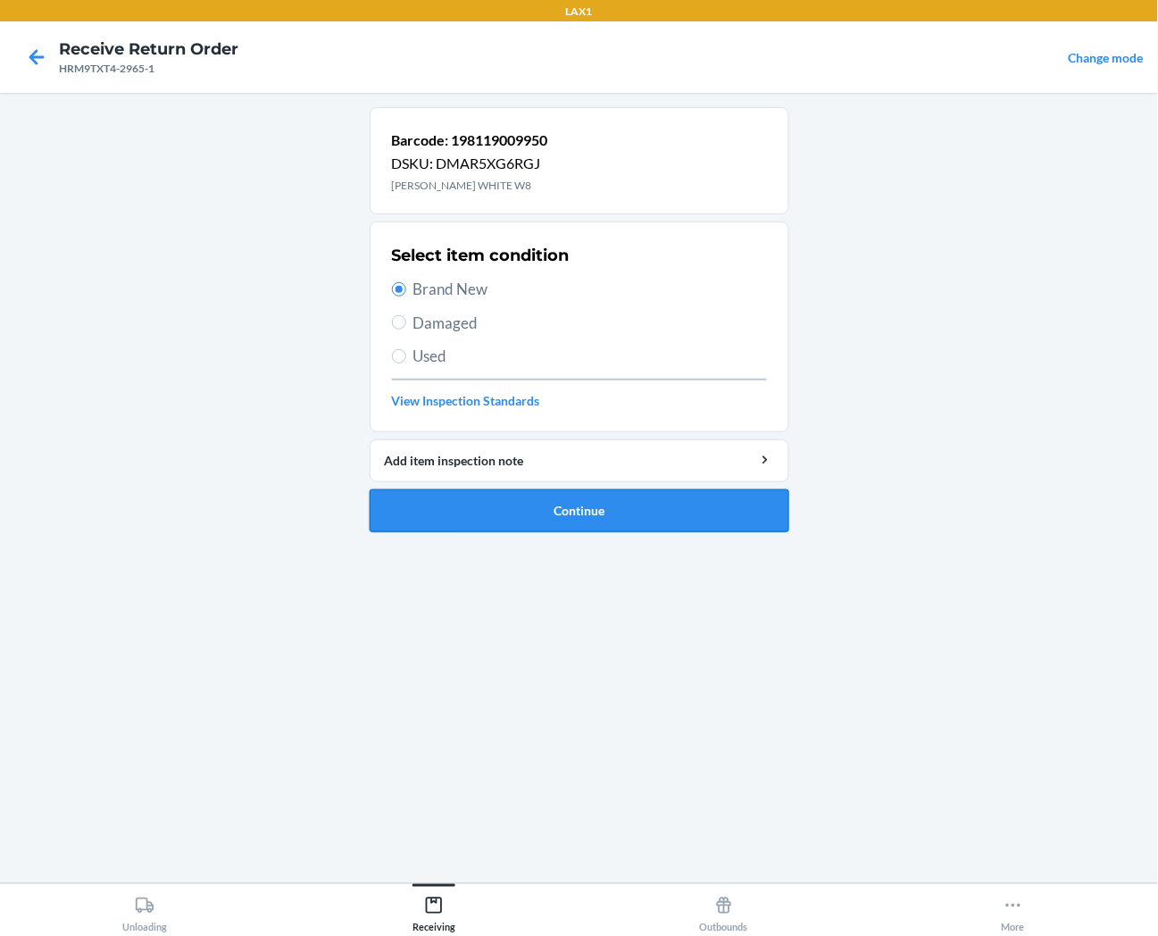
click at [442, 510] on button "Continue" at bounding box center [580, 510] width 420 height 43
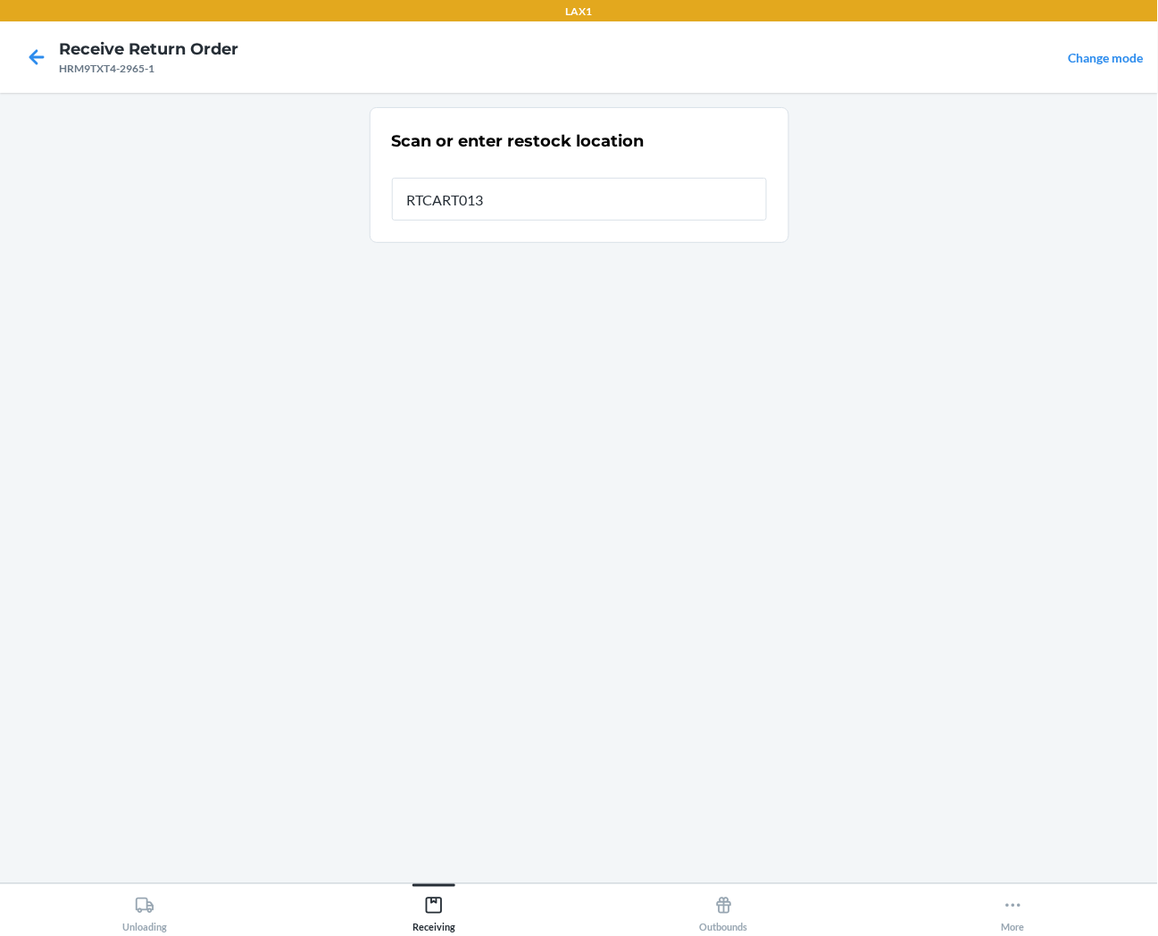
type input "RTCART013"
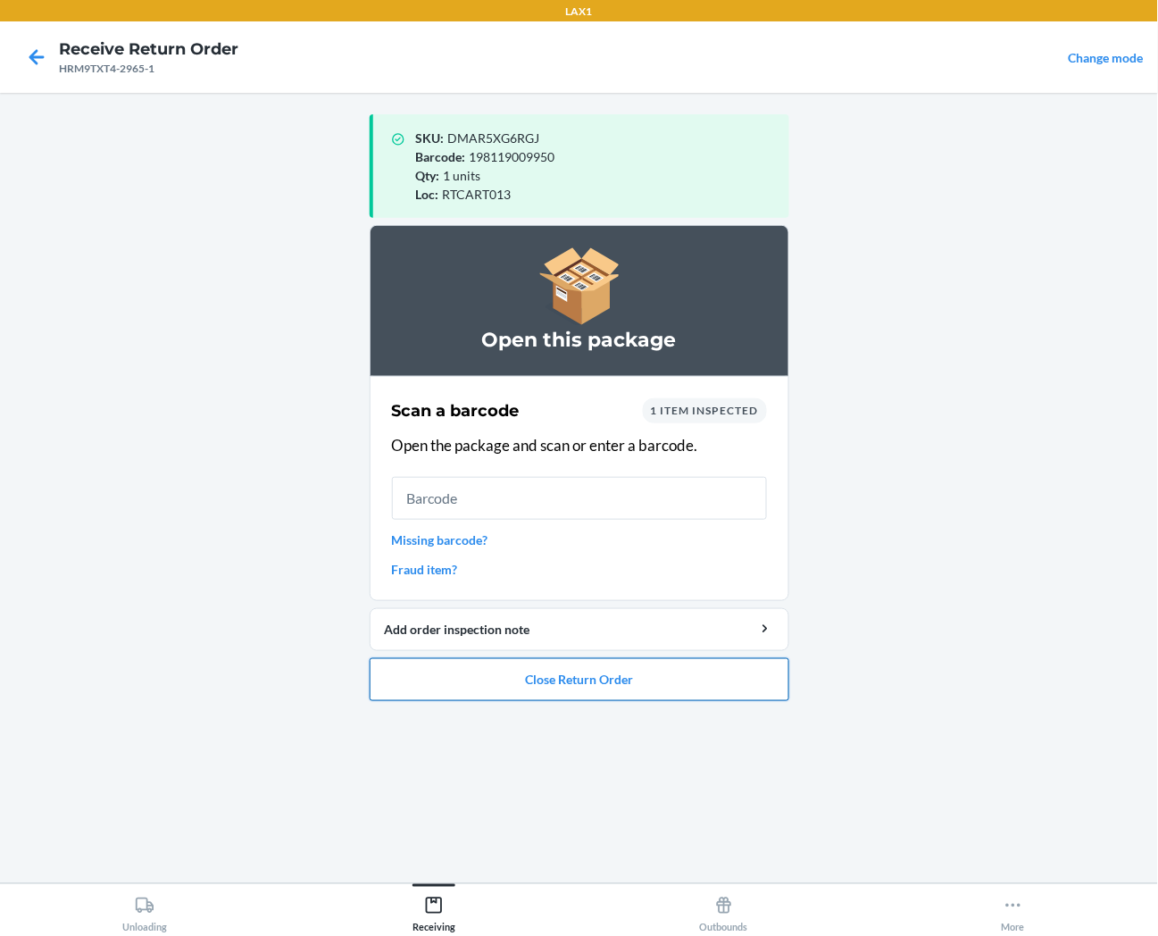
drag, startPoint x: 711, startPoint y: 681, endPoint x: 706, endPoint y: 659, distance: 21.9
click at [708, 672] on button "Close Return Order" at bounding box center [580, 679] width 420 height 43
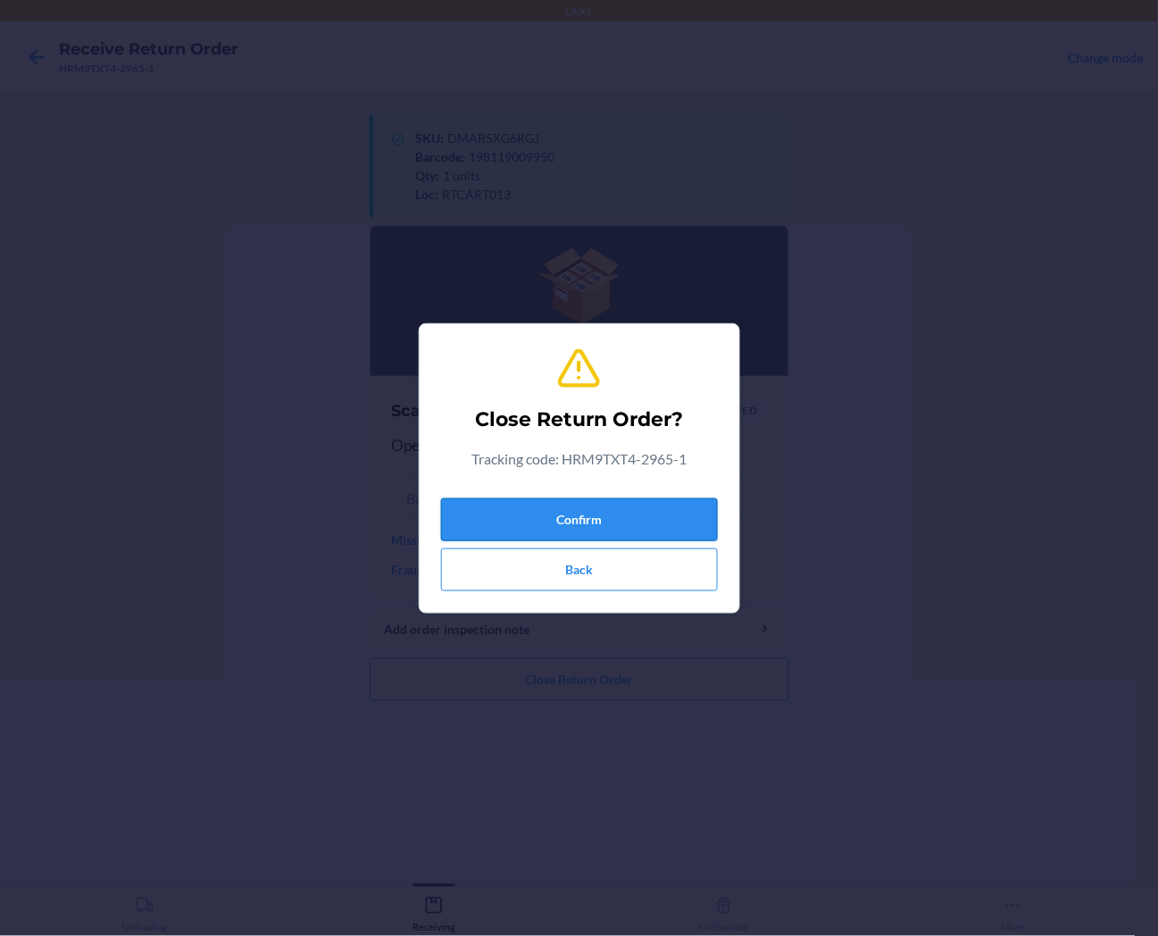
click at [708, 500] on button "Confirm" at bounding box center [579, 519] width 277 height 43
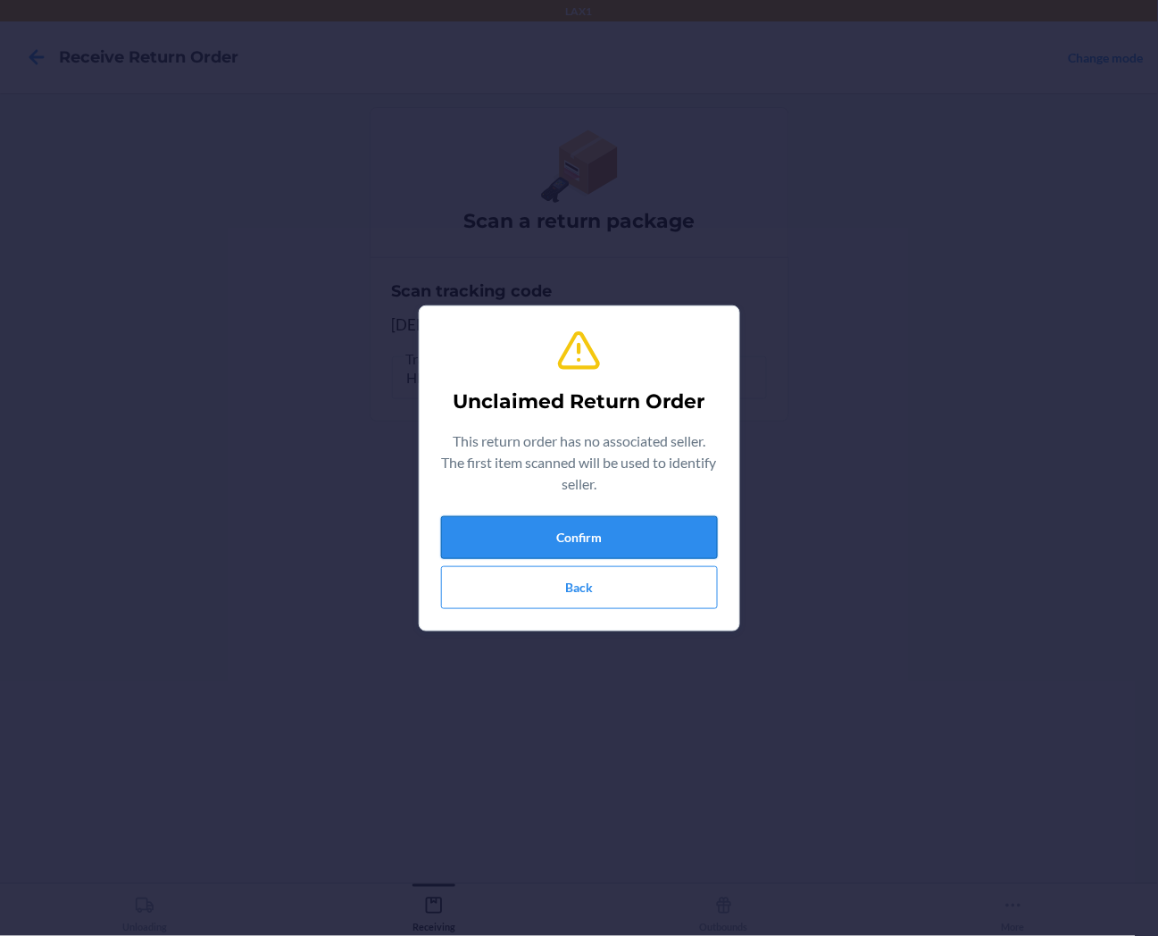
click at [675, 539] on button "Confirm" at bounding box center [579, 537] width 277 height 43
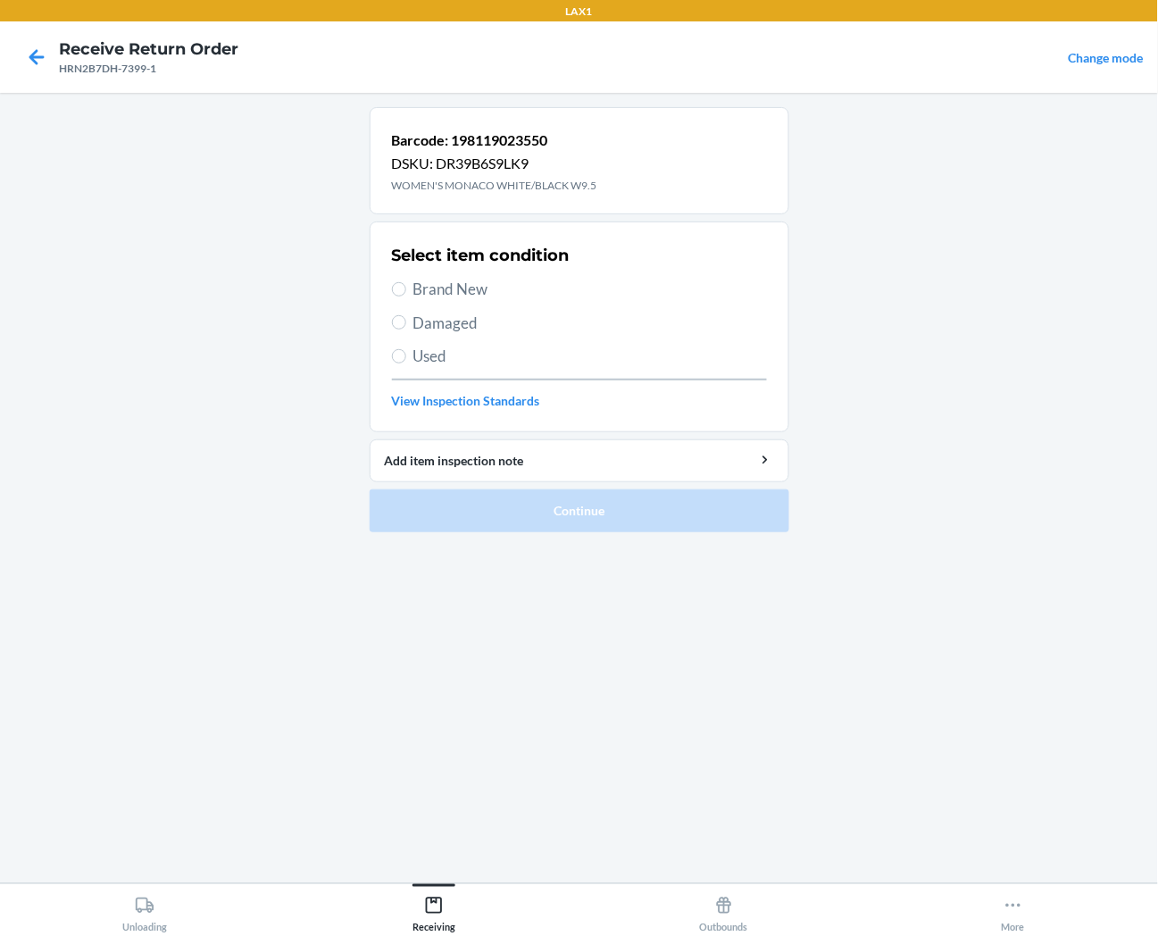
click at [477, 288] on span "Brand New" at bounding box center [591, 289] width 354 height 23
click at [406, 288] on input "Brand New" at bounding box center [399, 289] width 14 height 14
radio input "true"
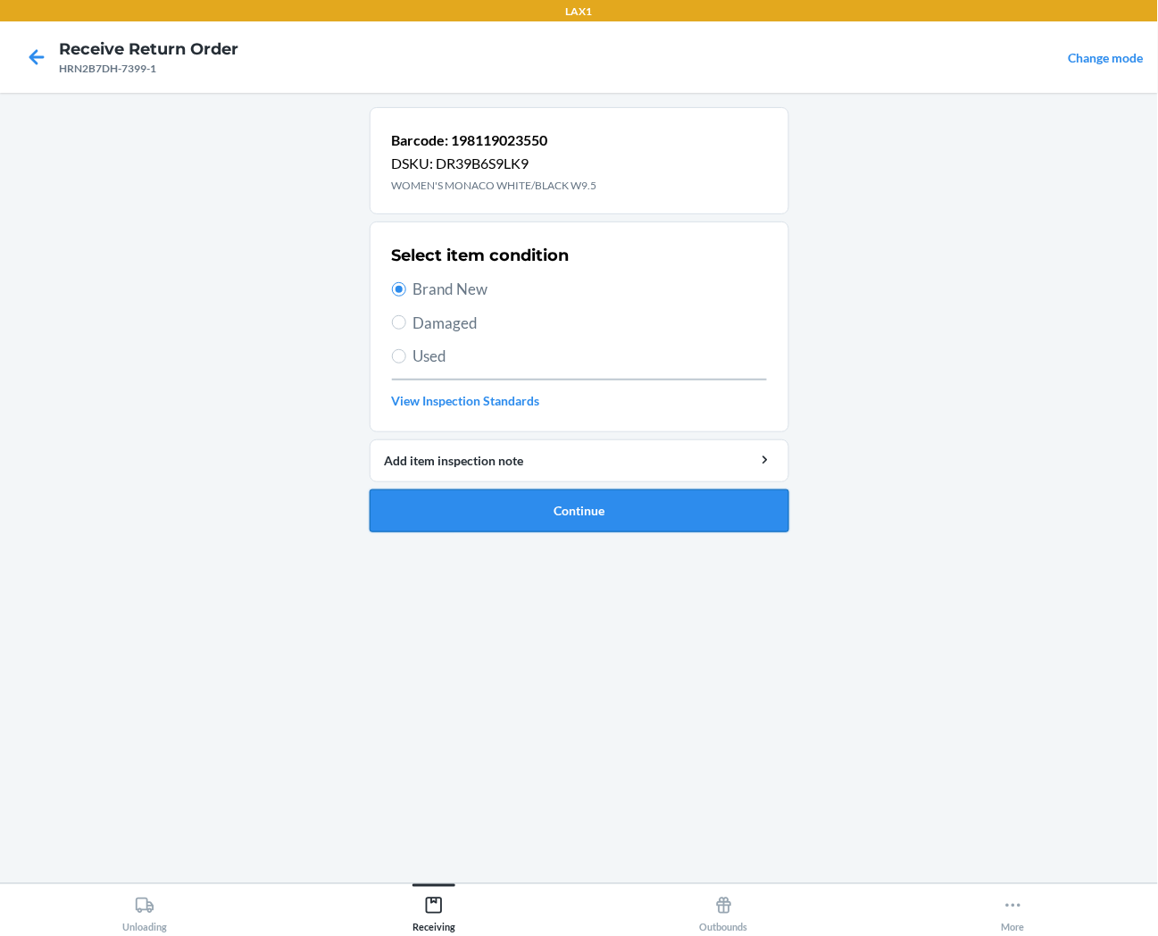
click at [525, 513] on button "Continue" at bounding box center [580, 510] width 420 height 43
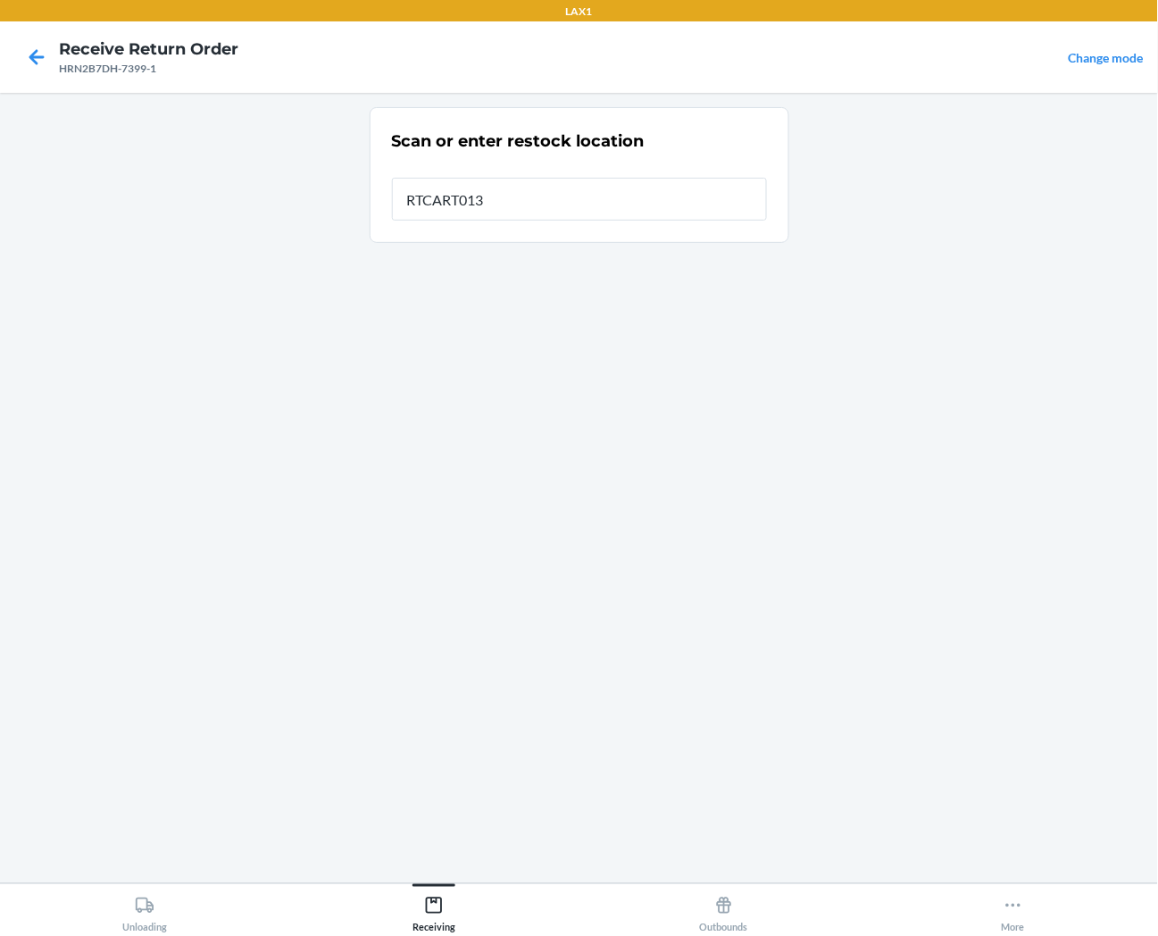
type input "RTCART013"
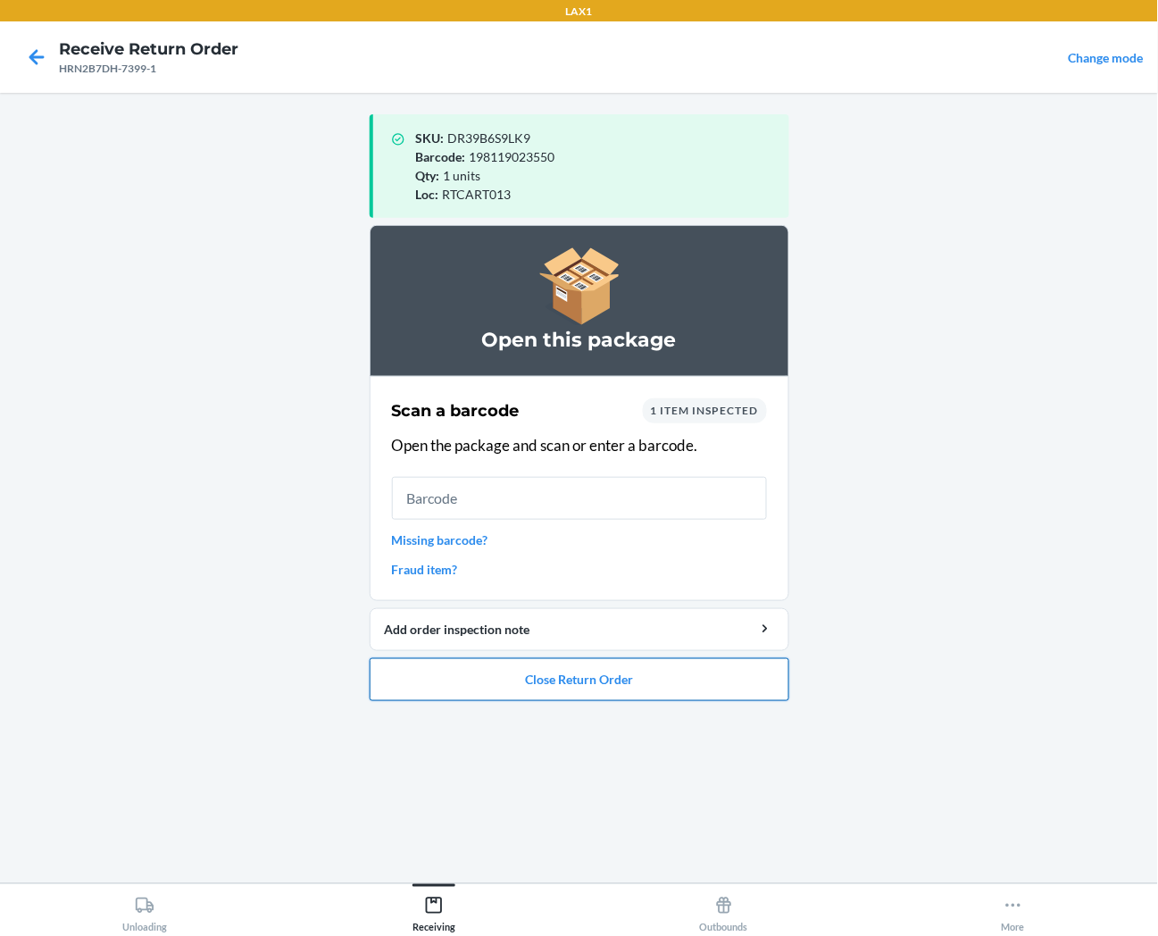
click at [546, 680] on button "Close Return Order" at bounding box center [580, 679] width 420 height 43
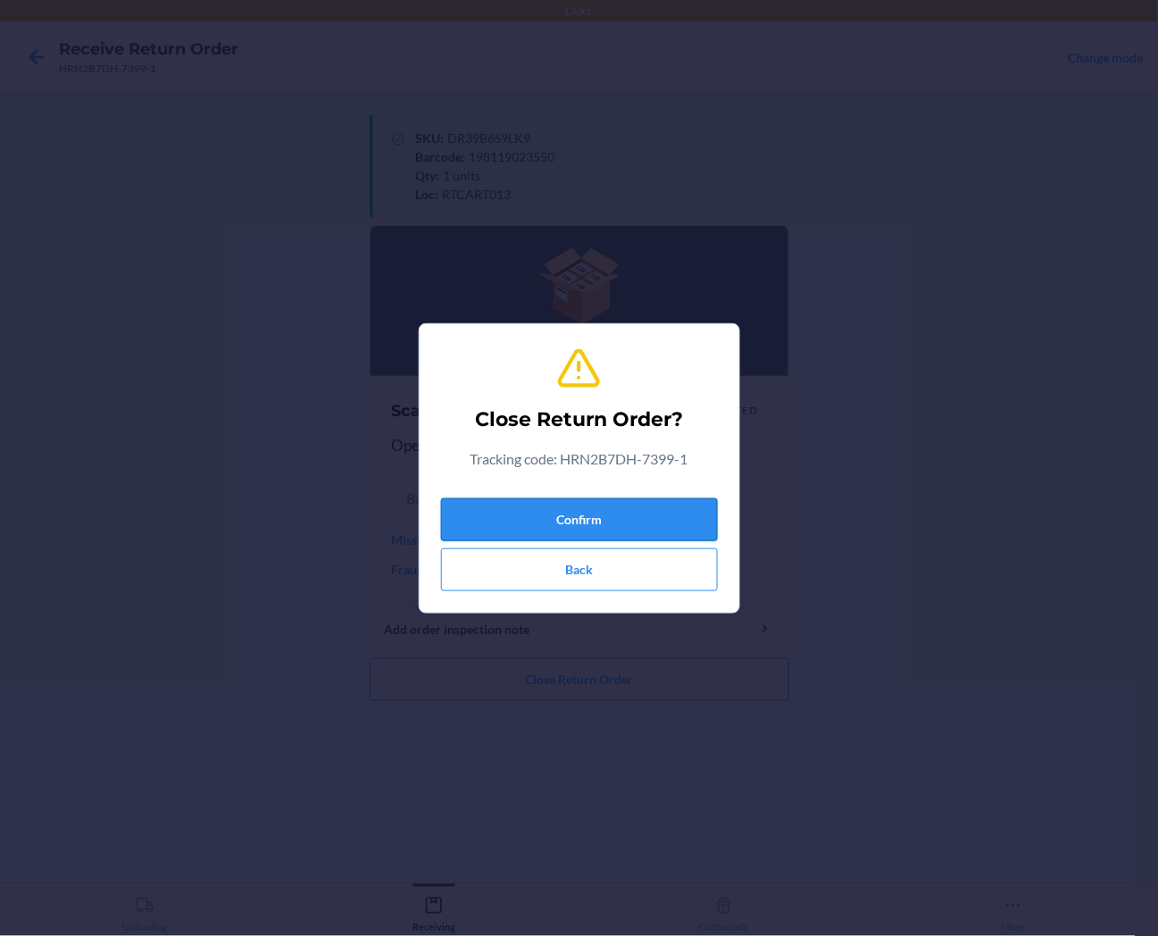
click at [591, 506] on button "Confirm" at bounding box center [579, 519] width 277 height 43
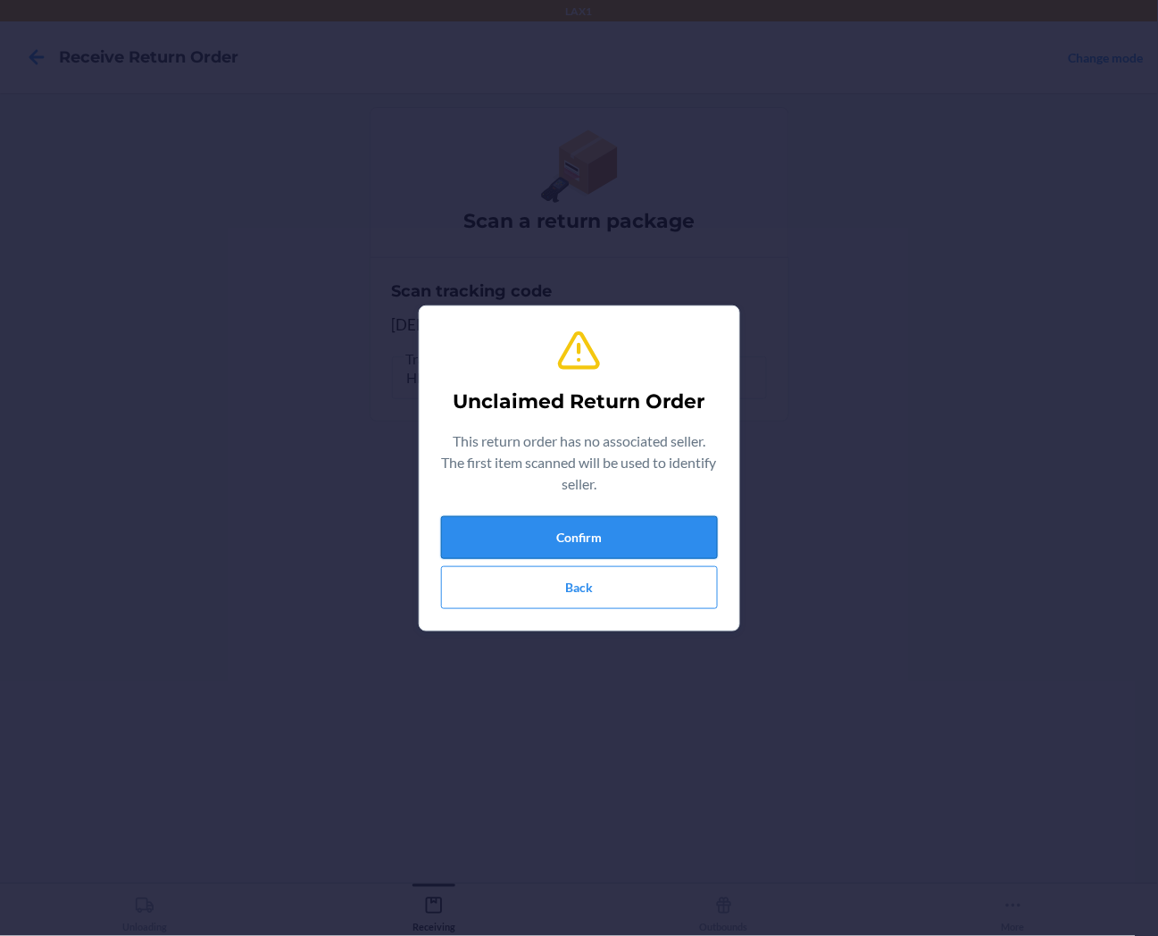
click at [647, 541] on button "Confirm" at bounding box center [579, 537] width 277 height 43
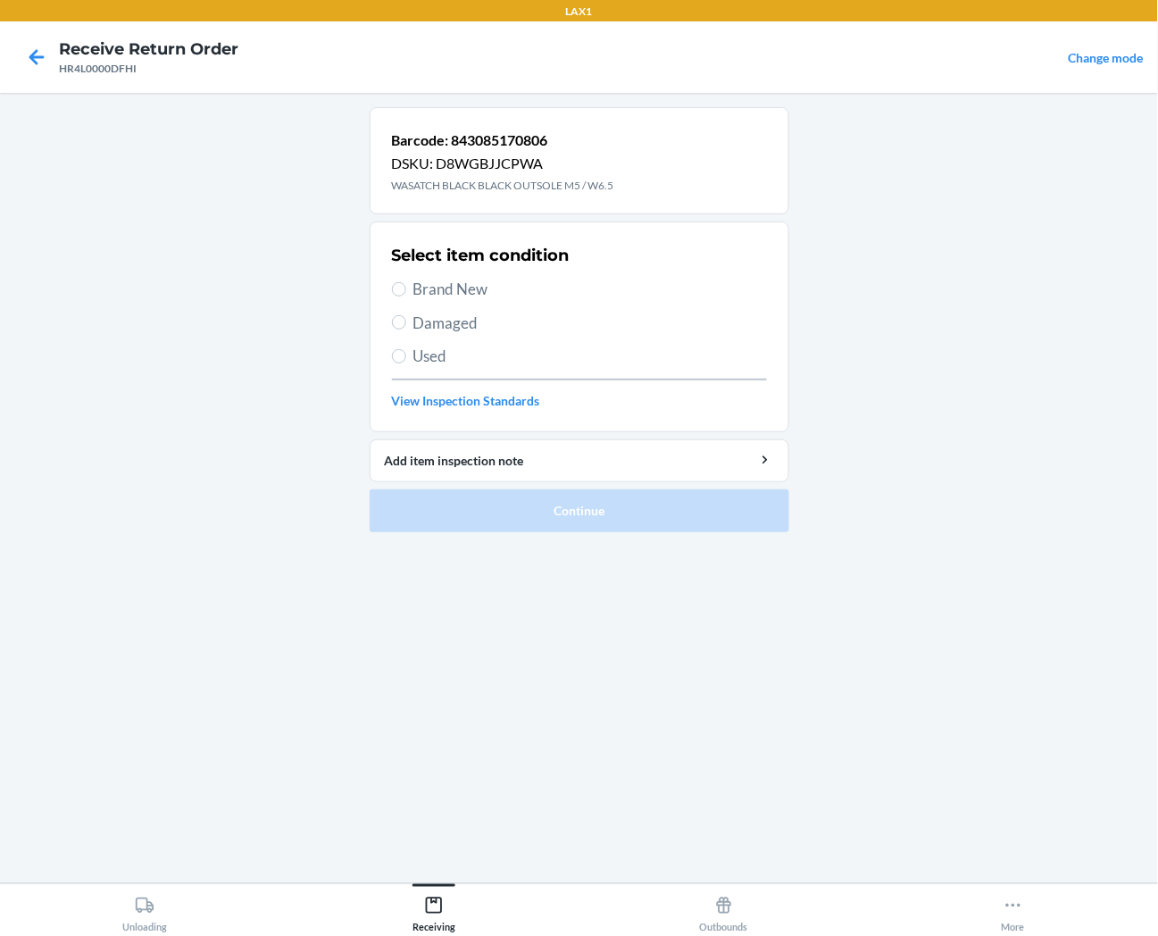
click at [457, 290] on span "Brand New" at bounding box center [591, 289] width 354 height 23
click at [406, 290] on input "Brand New" at bounding box center [399, 289] width 14 height 14
radio input "true"
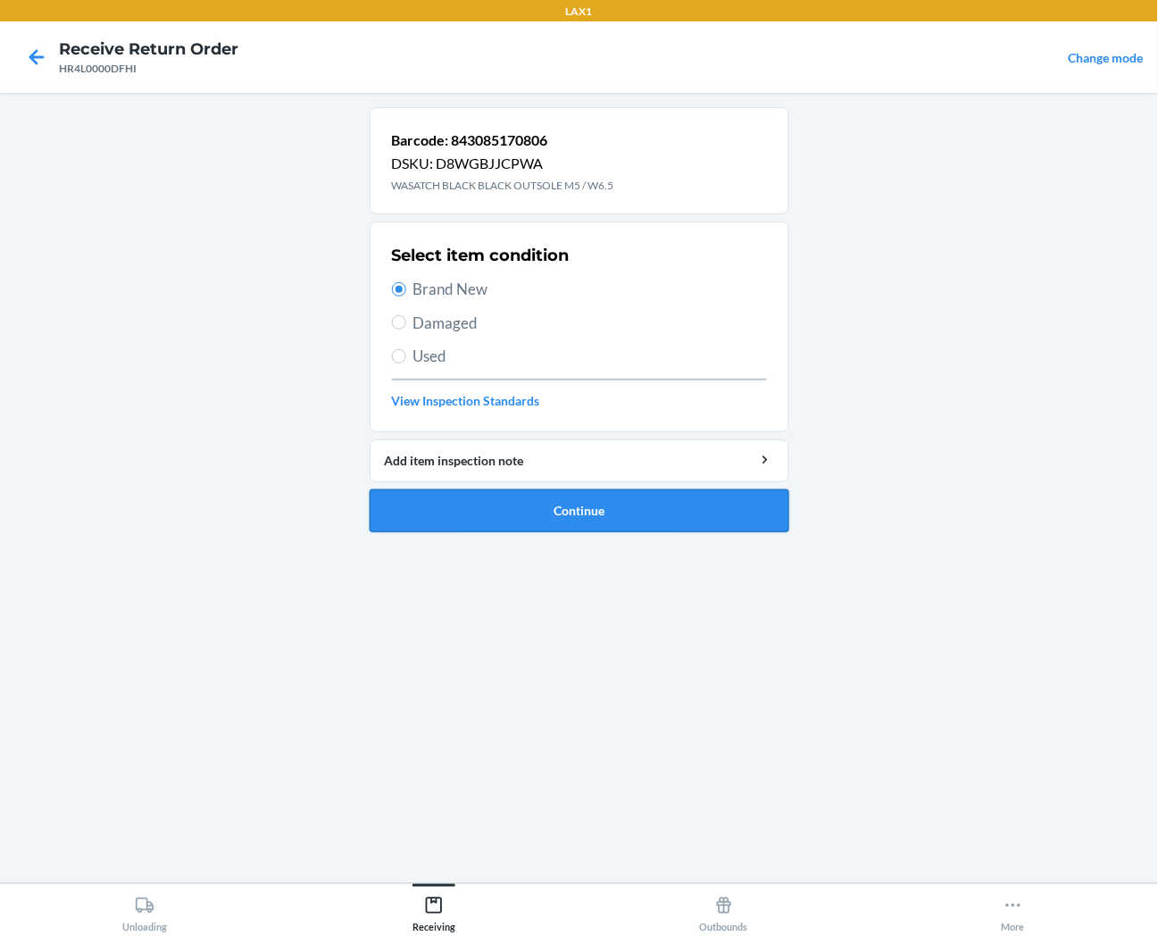
click at [528, 510] on button "Continue" at bounding box center [580, 510] width 420 height 43
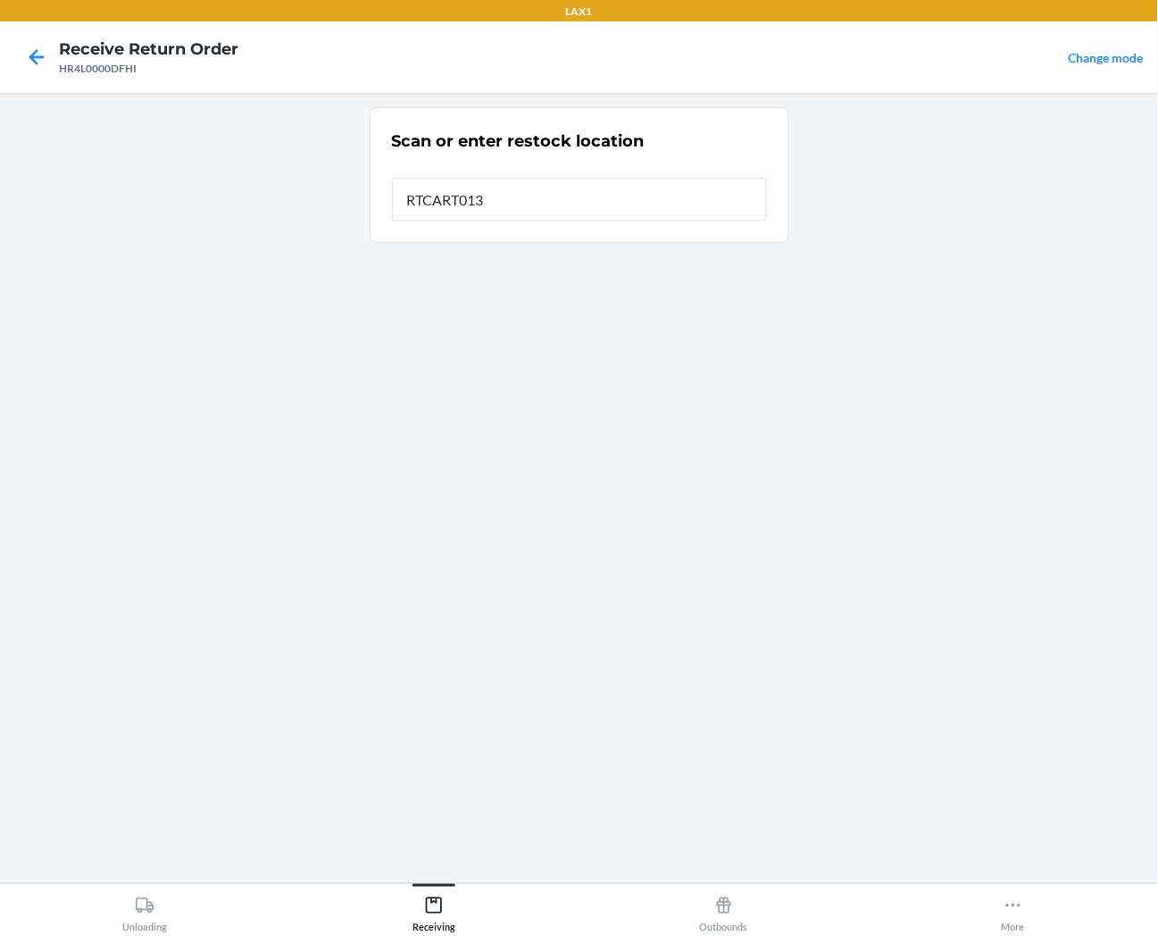
type input "RTCART013"
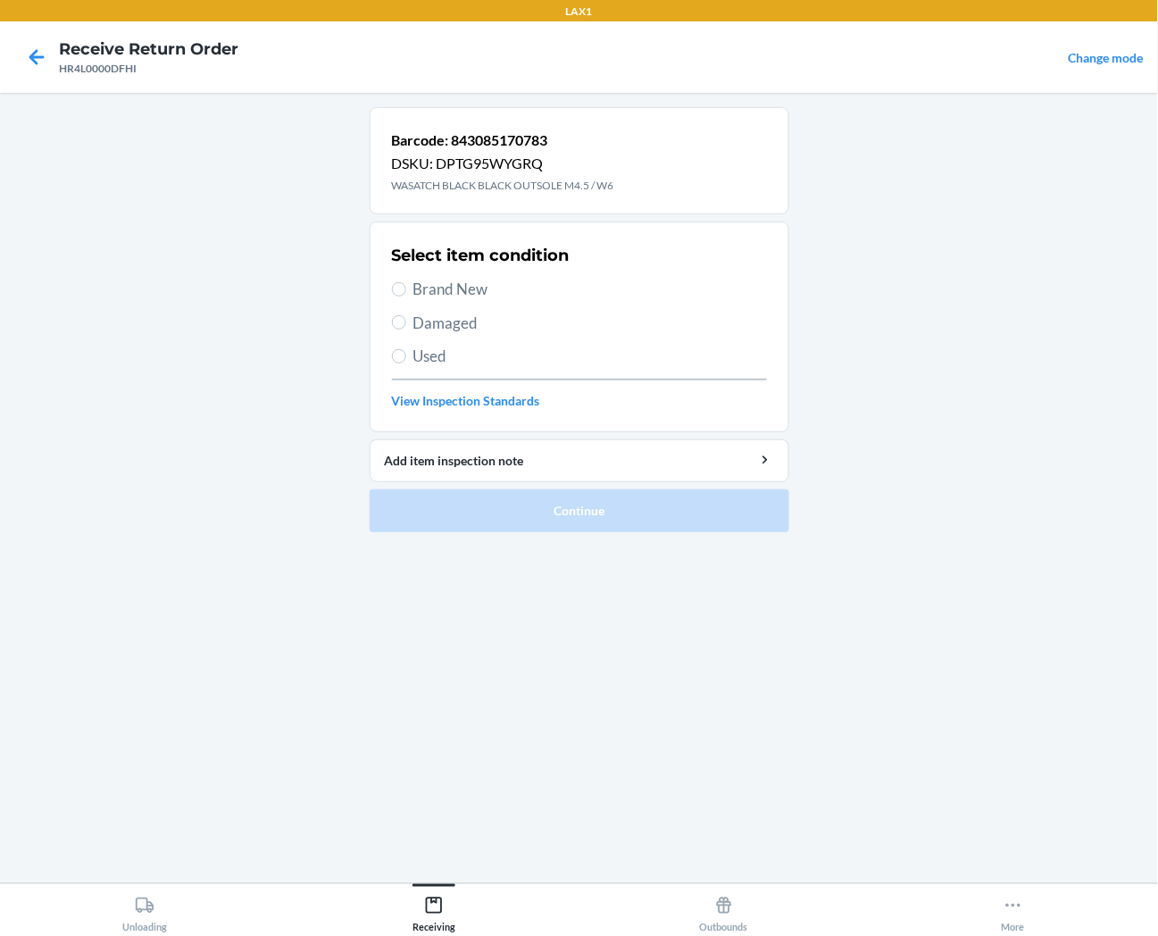
click at [423, 290] on span "Brand New" at bounding box center [591, 289] width 354 height 23
click at [406, 290] on input "Brand New" at bounding box center [399, 289] width 14 height 14
radio input "true"
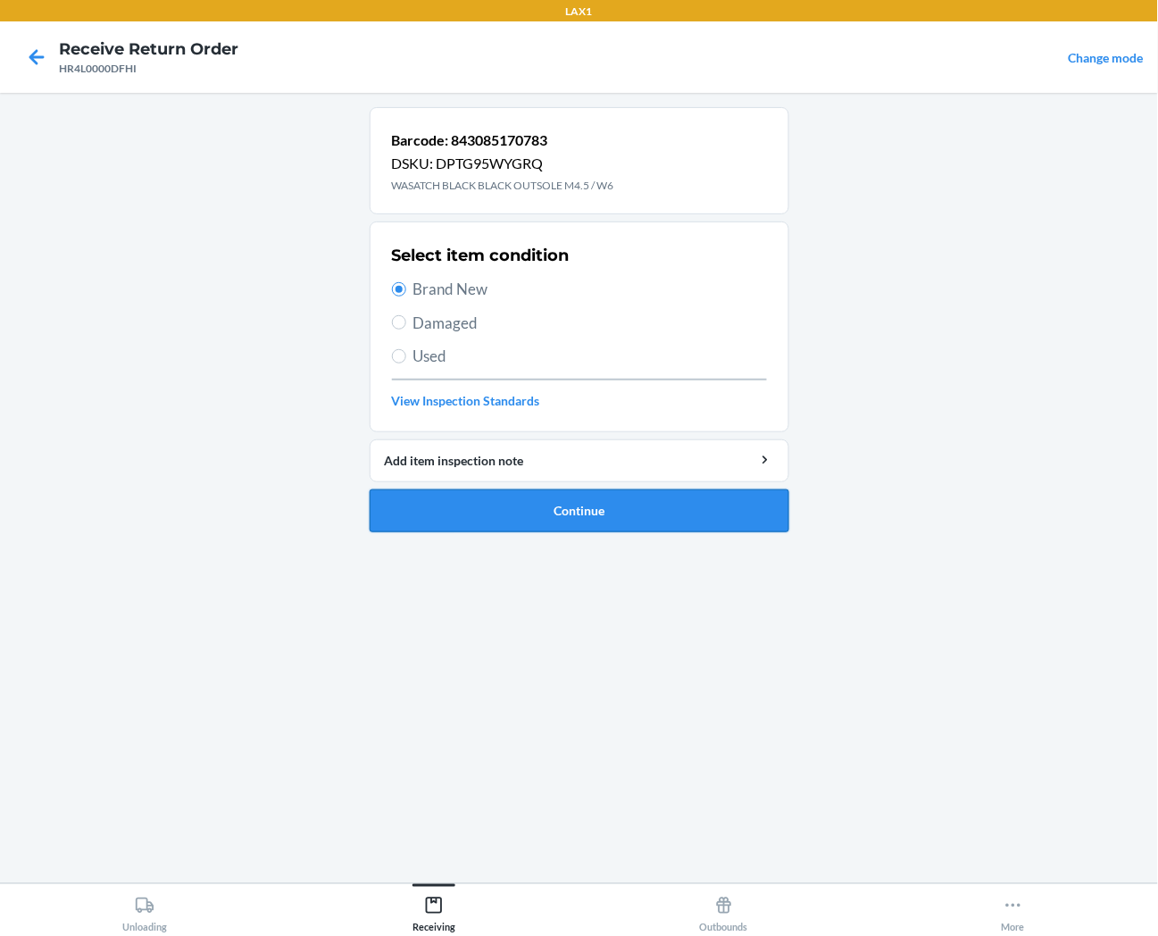
click at [399, 509] on button "Continue" at bounding box center [580, 510] width 420 height 43
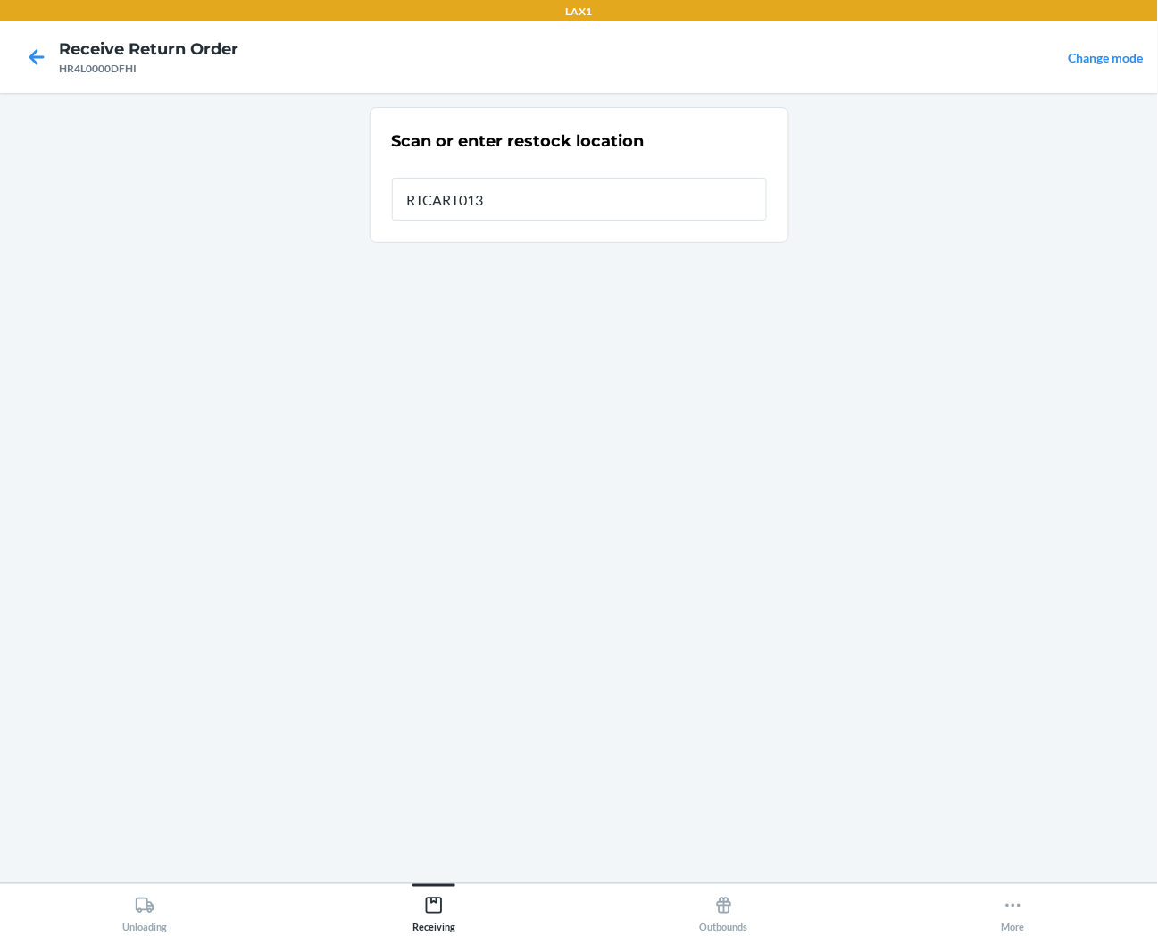
type input "RTCART013"
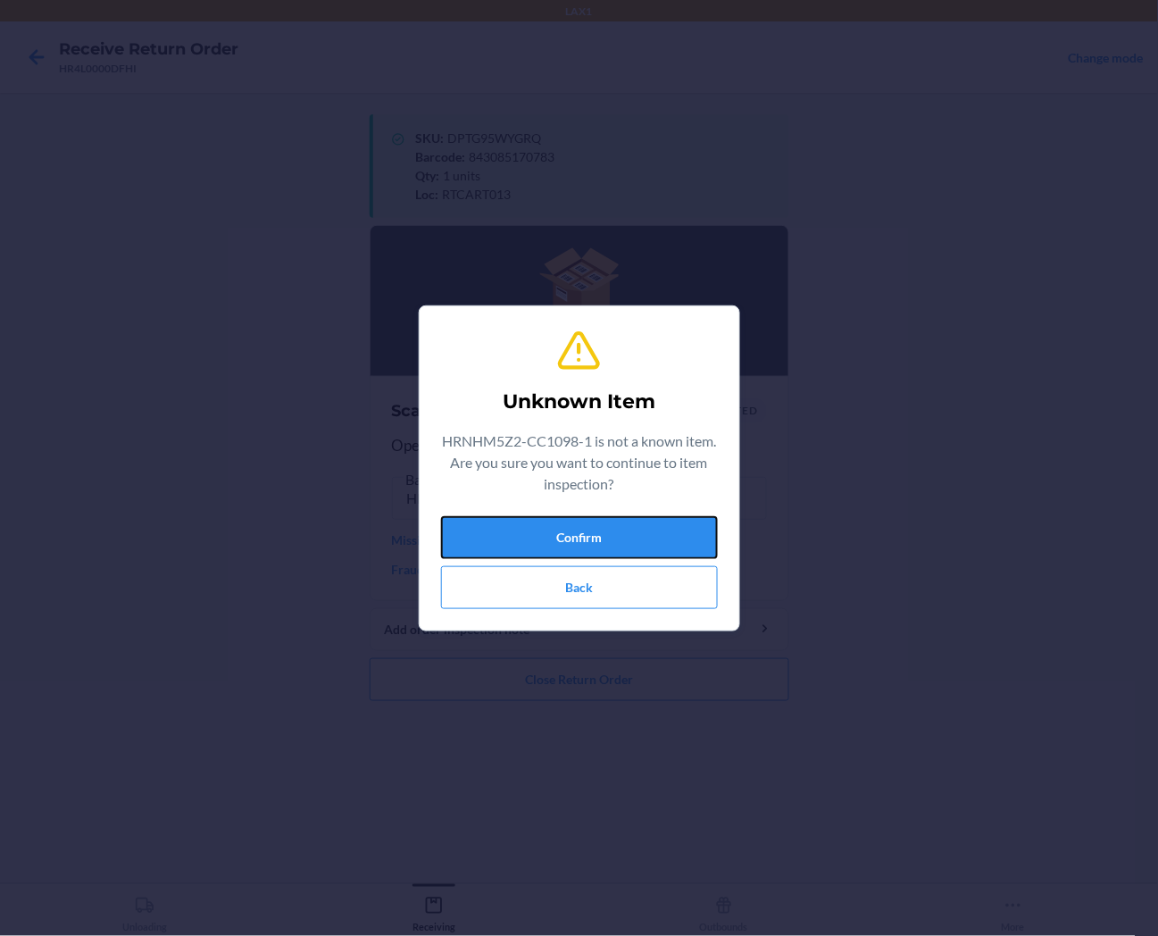
drag, startPoint x: 495, startPoint y: 516, endPoint x: 506, endPoint y: 507, distance: 14.6
click at [496, 516] on button "Confirm" at bounding box center [579, 537] width 277 height 43
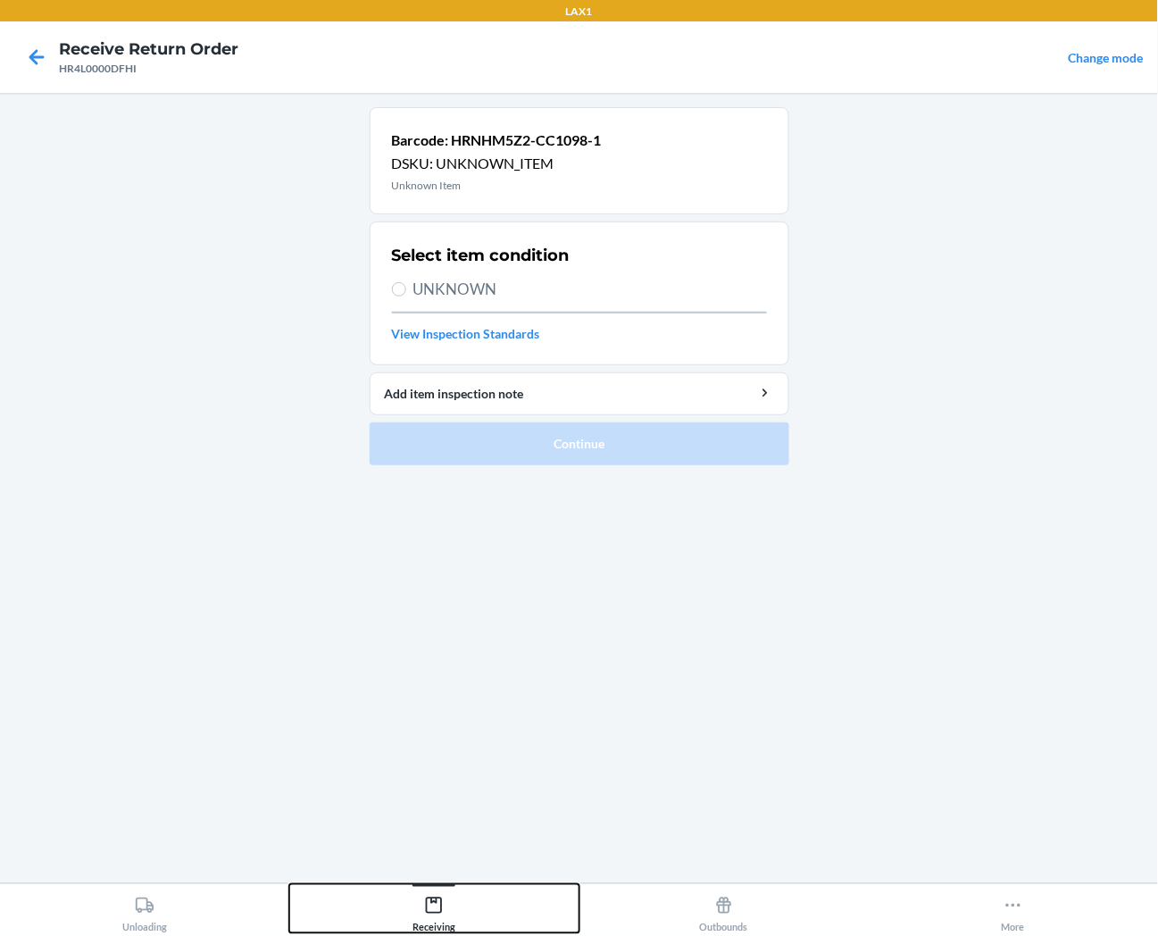
click at [440, 931] on div "Receiving" at bounding box center [434, 911] width 43 height 45
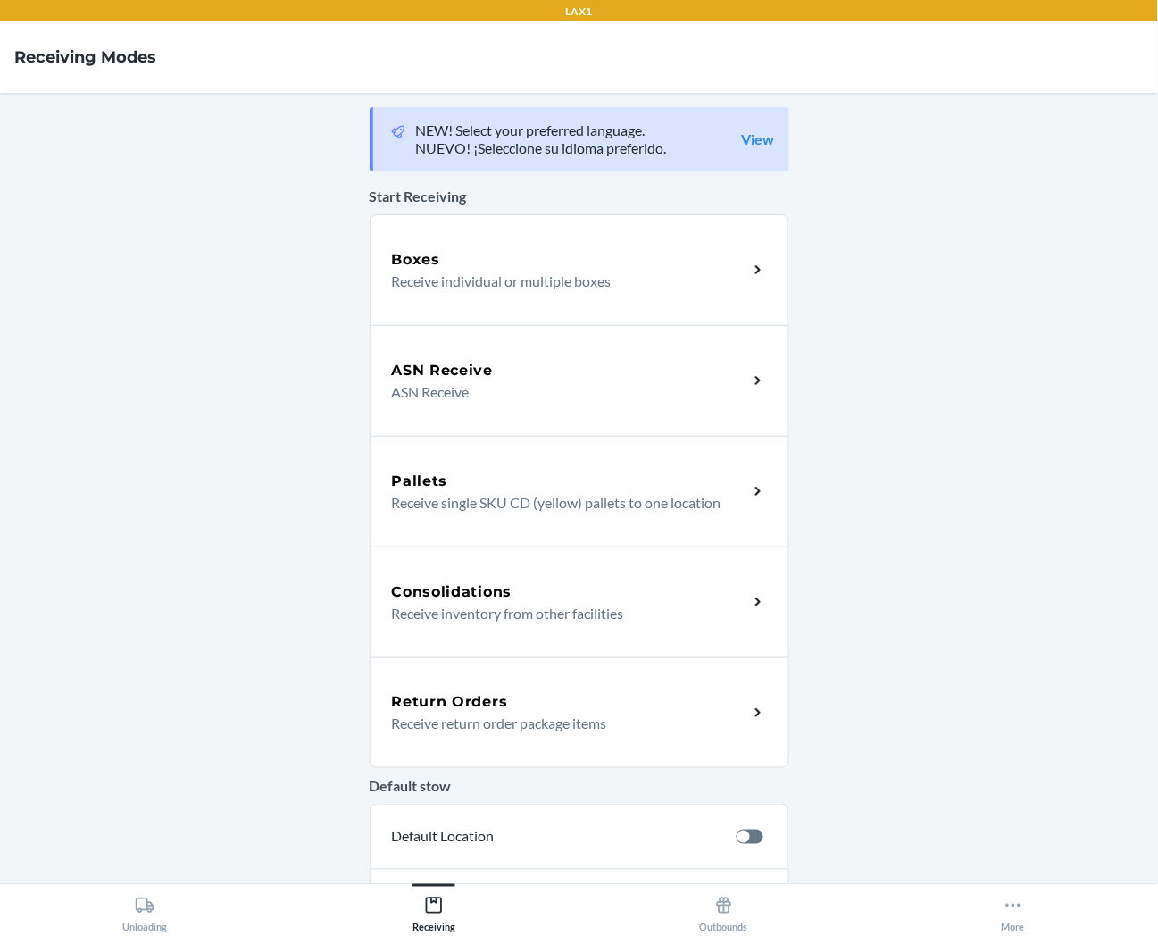
click at [443, 731] on p "Receive return order package items" at bounding box center [563, 723] width 342 height 21
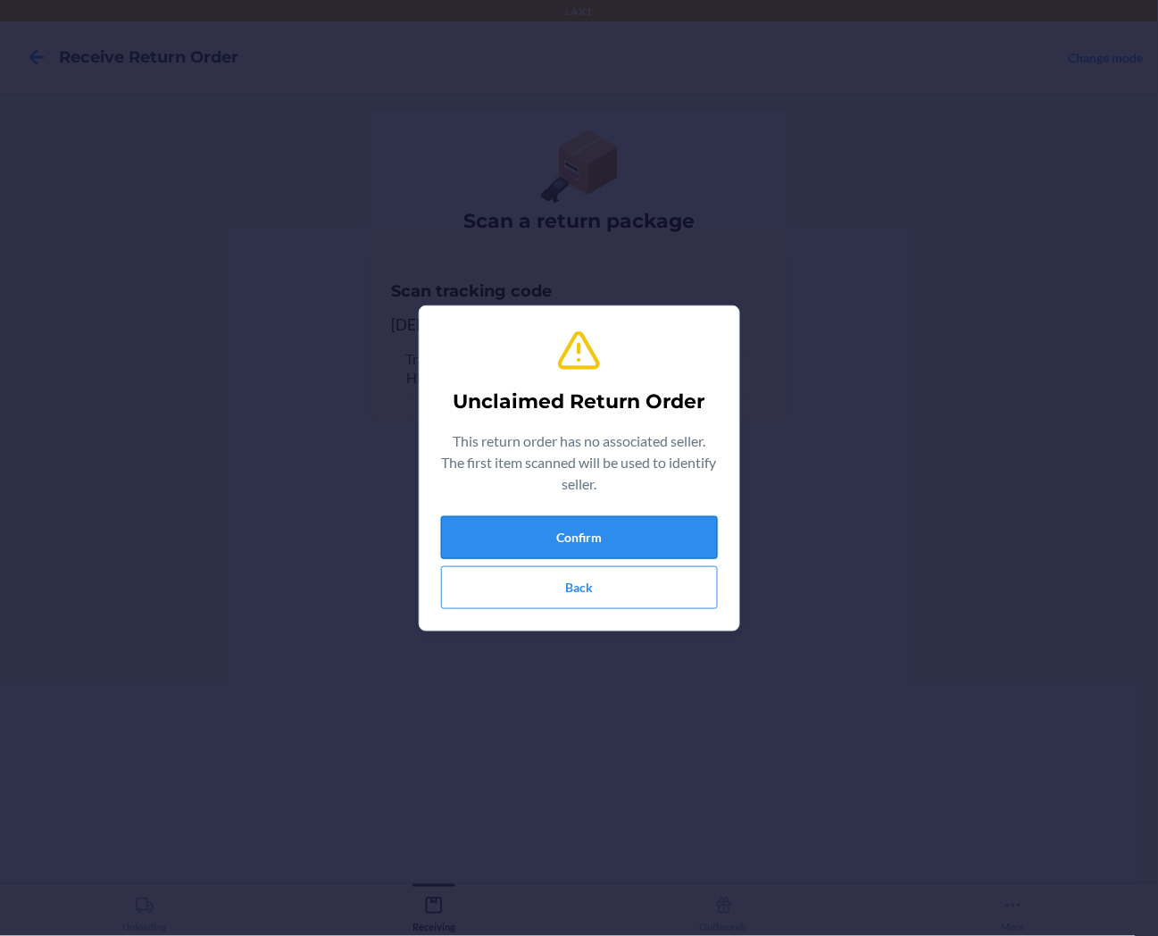
click at [591, 522] on button "Confirm" at bounding box center [579, 537] width 277 height 43
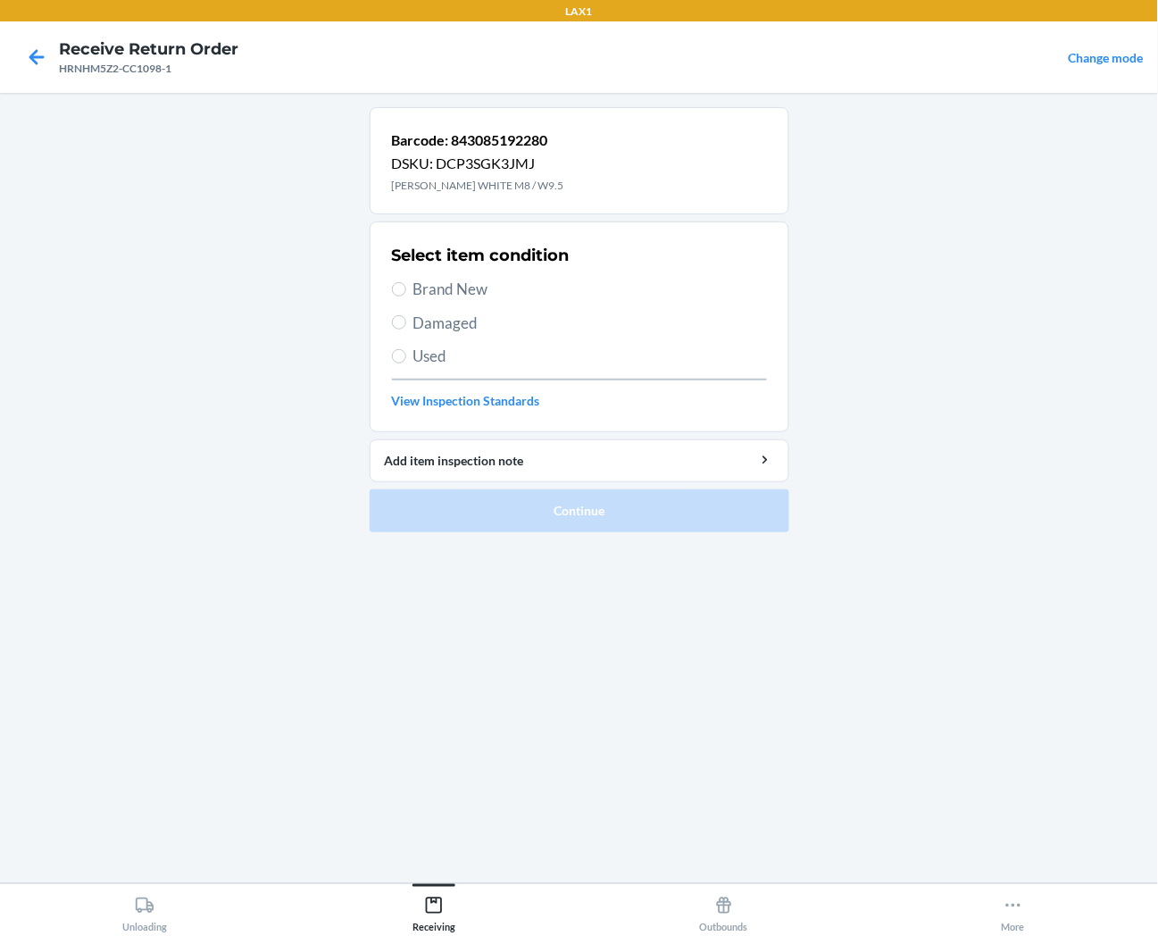
click at [462, 284] on span "Brand New" at bounding box center [591, 289] width 354 height 23
click at [406, 284] on input "Brand New" at bounding box center [399, 289] width 14 height 14
radio input "true"
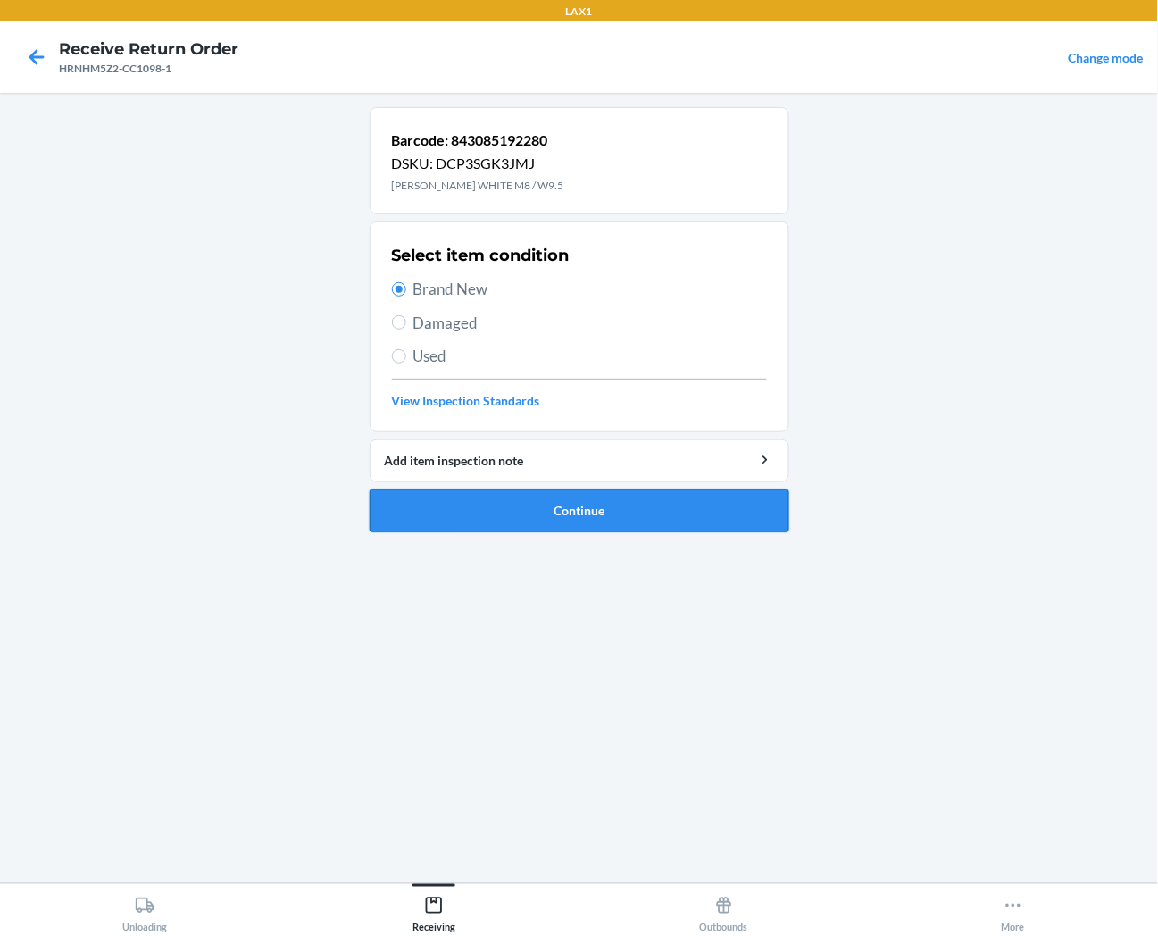
click at [566, 522] on button "Continue" at bounding box center [580, 510] width 420 height 43
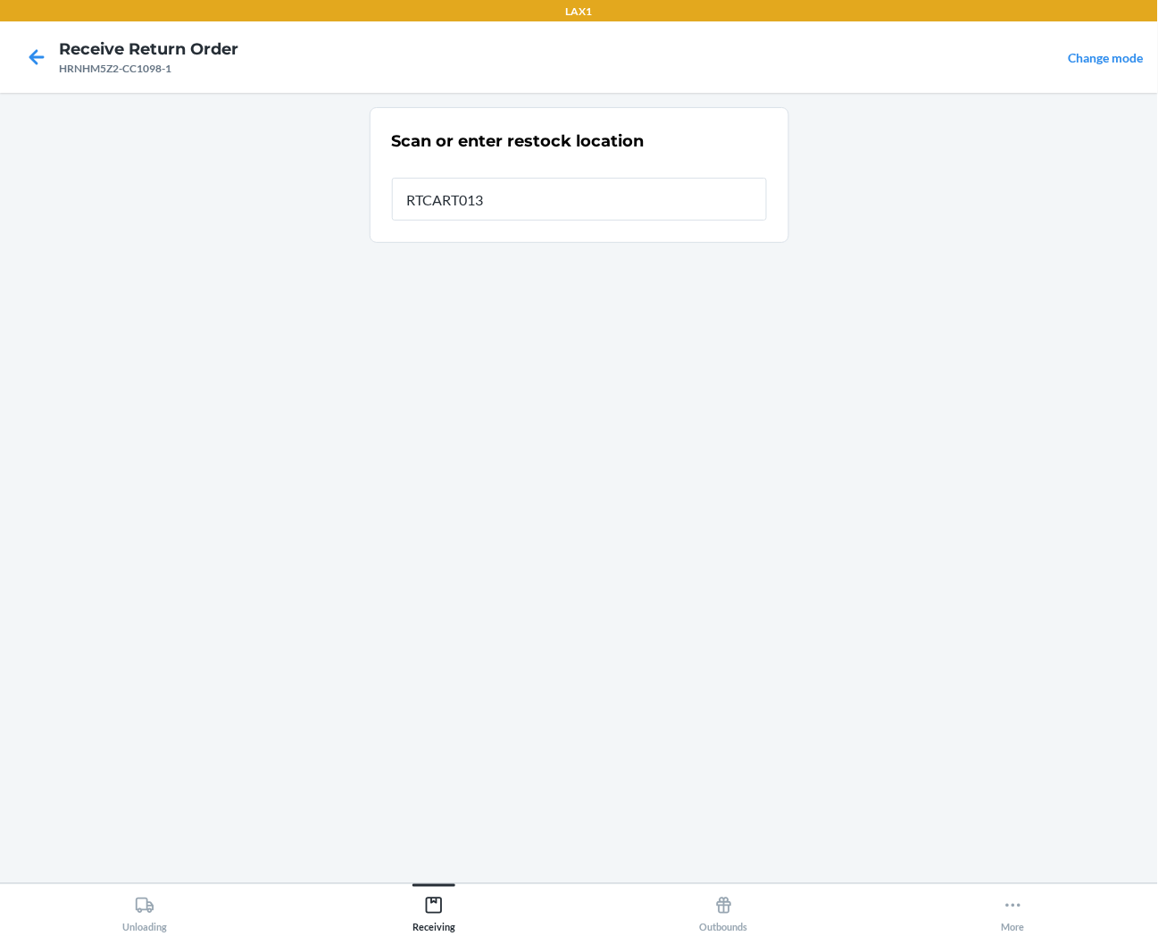
type input "RTCART013"
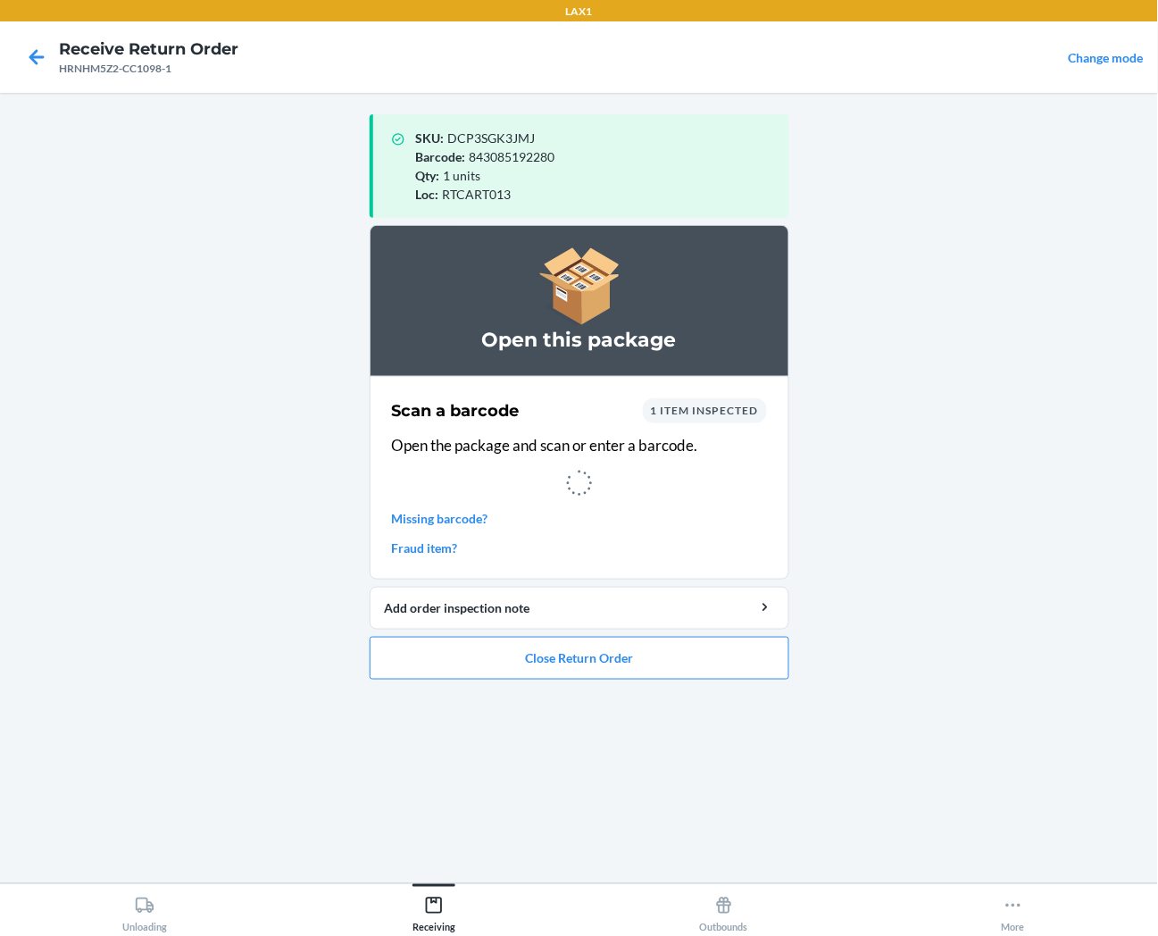
click at [715, 514] on link "Missing barcode?" at bounding box center [579, 518] width 375 height 19
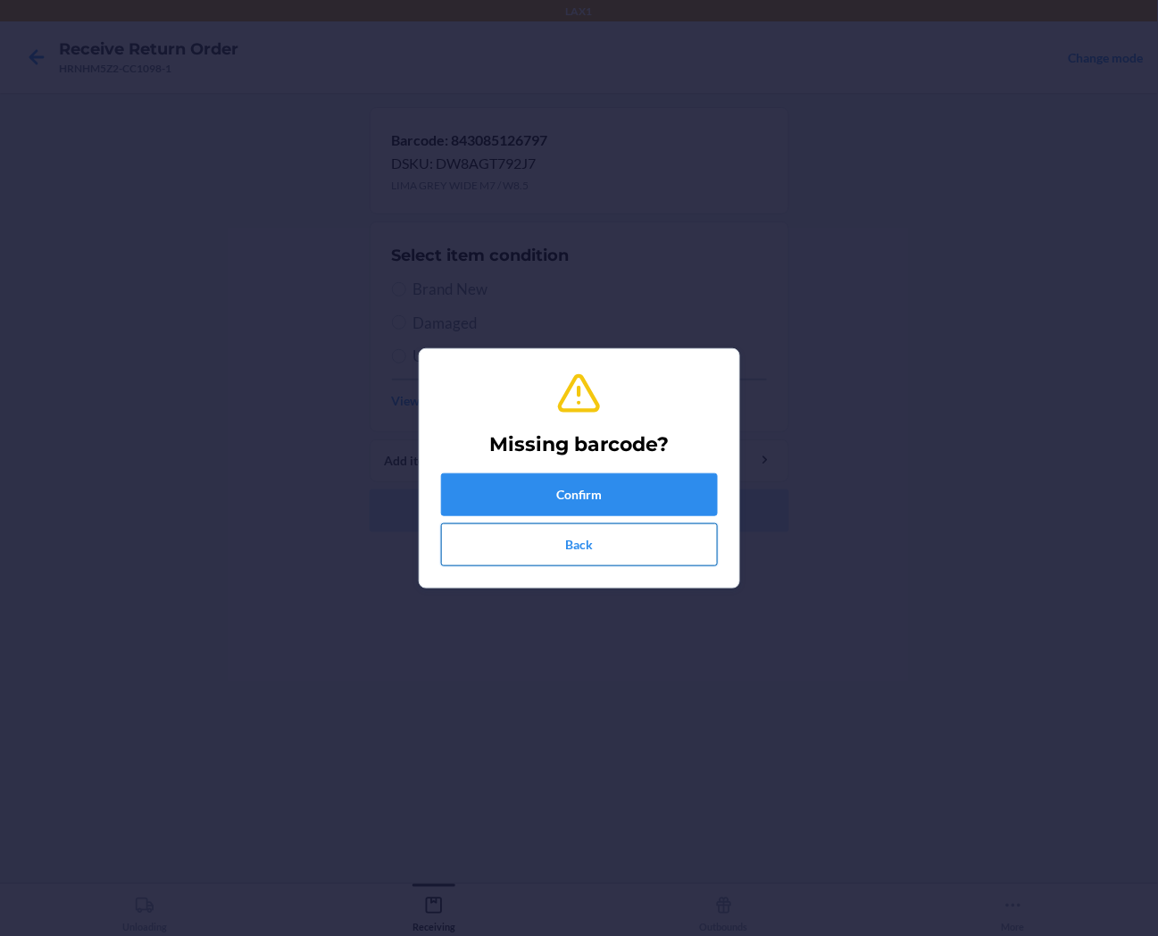
click at [681, 539] on button "Back" at bounding box center [579, 544] width 277 height 43
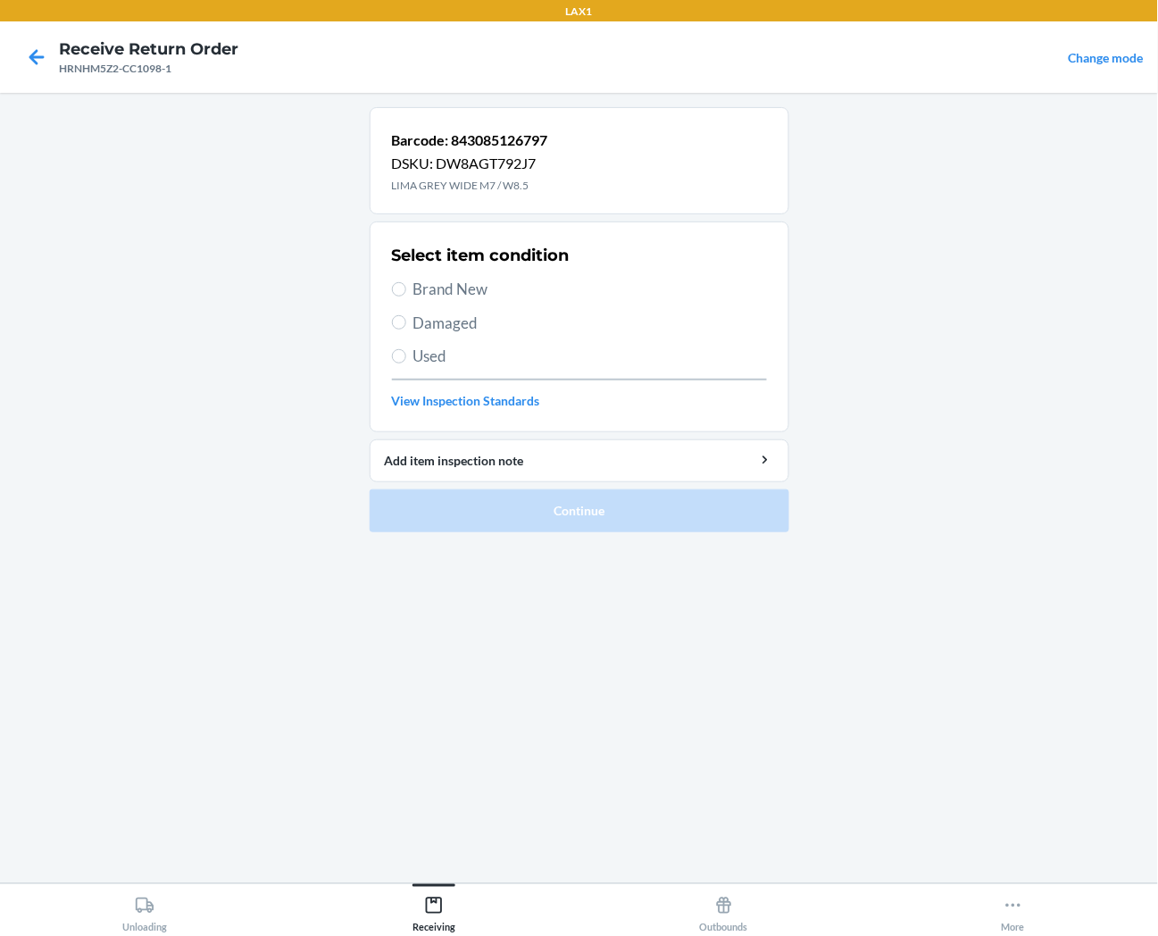
click at [426, 354] on span "Used" at bounding box center [591, 356] width 354 height 23
click at [406, 354] on input "Used" at bounding box center [399, 356] width 14 height 14
radio input "true"
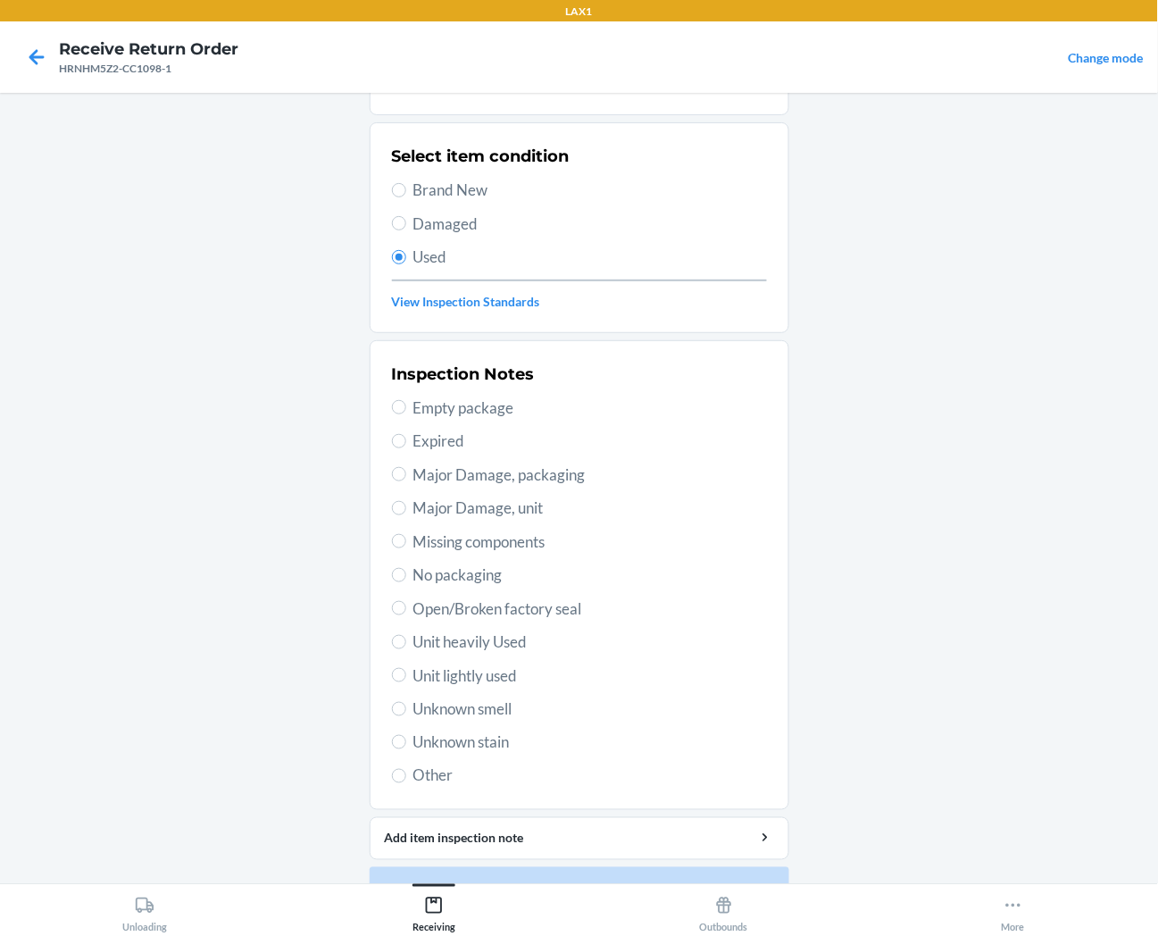
click at [444, 674] on span "Unit lightly used" at bounding box center [591, 675] width 354 height 23
click at [406, 674] on input "Unit lightly used" at bounding box center [399, 675] width 14 height 14
radio input "true"
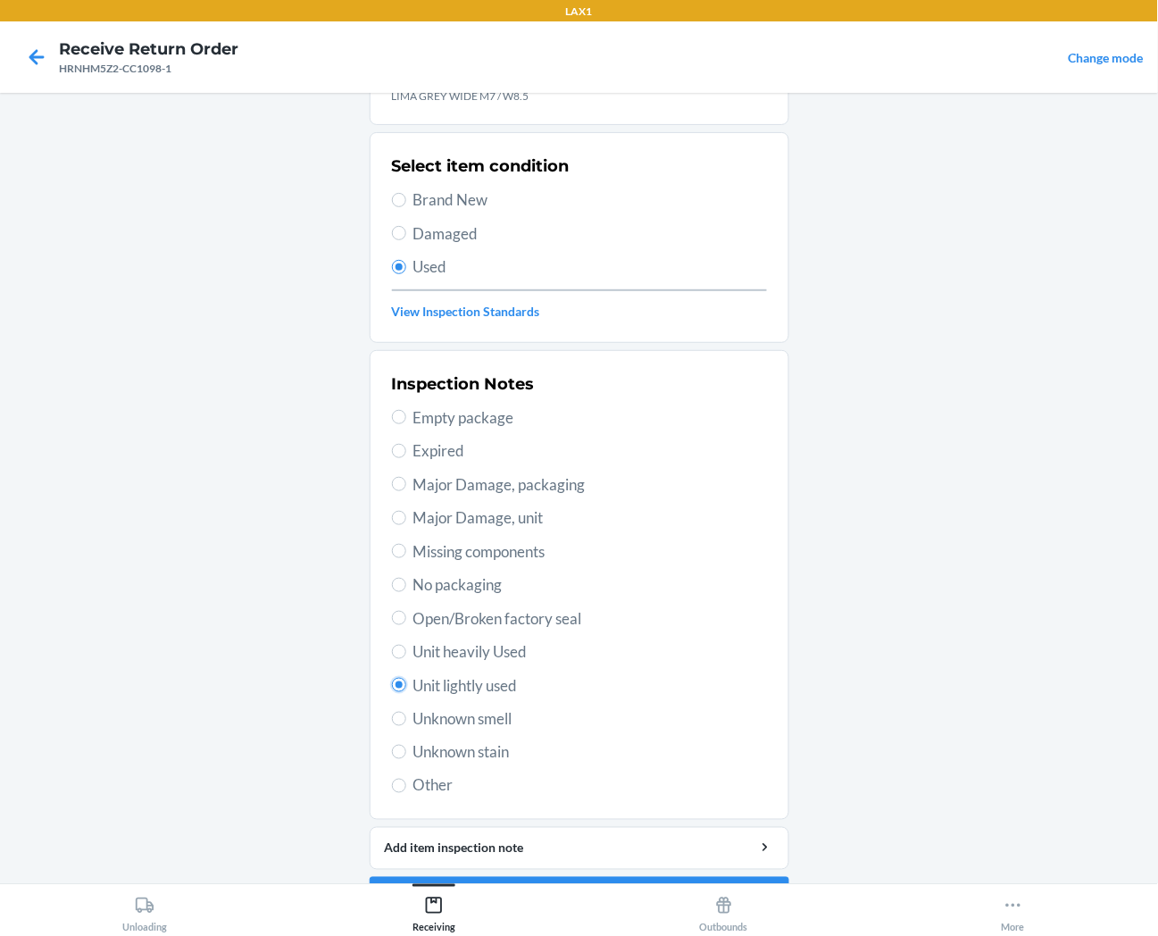
scroll to position [99, 0]
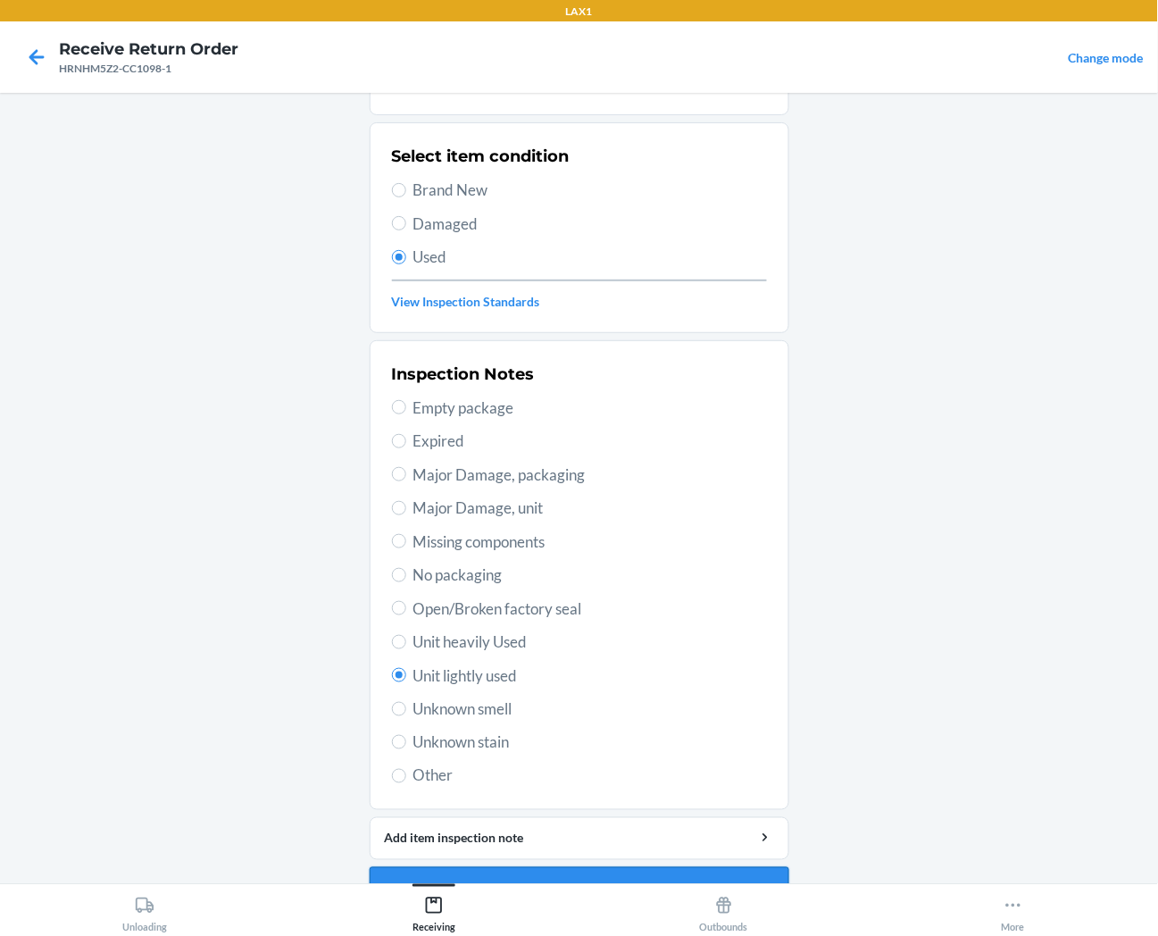
click at [451, 870] on button "Continue" at bounding box center [580, 888] width 420 height 43
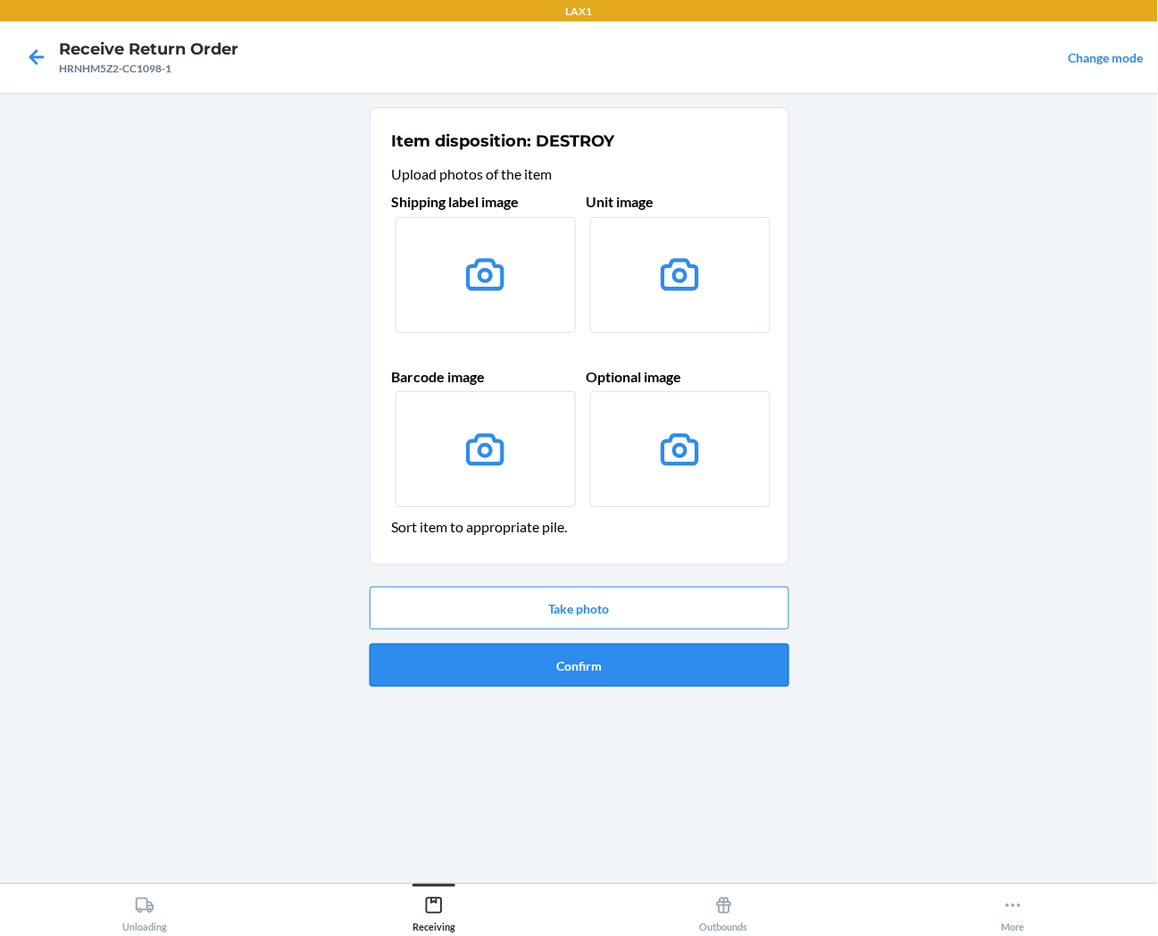
click at [489, 674] on button "Confirm" at bounding box center [580, 665] width 420 height 43
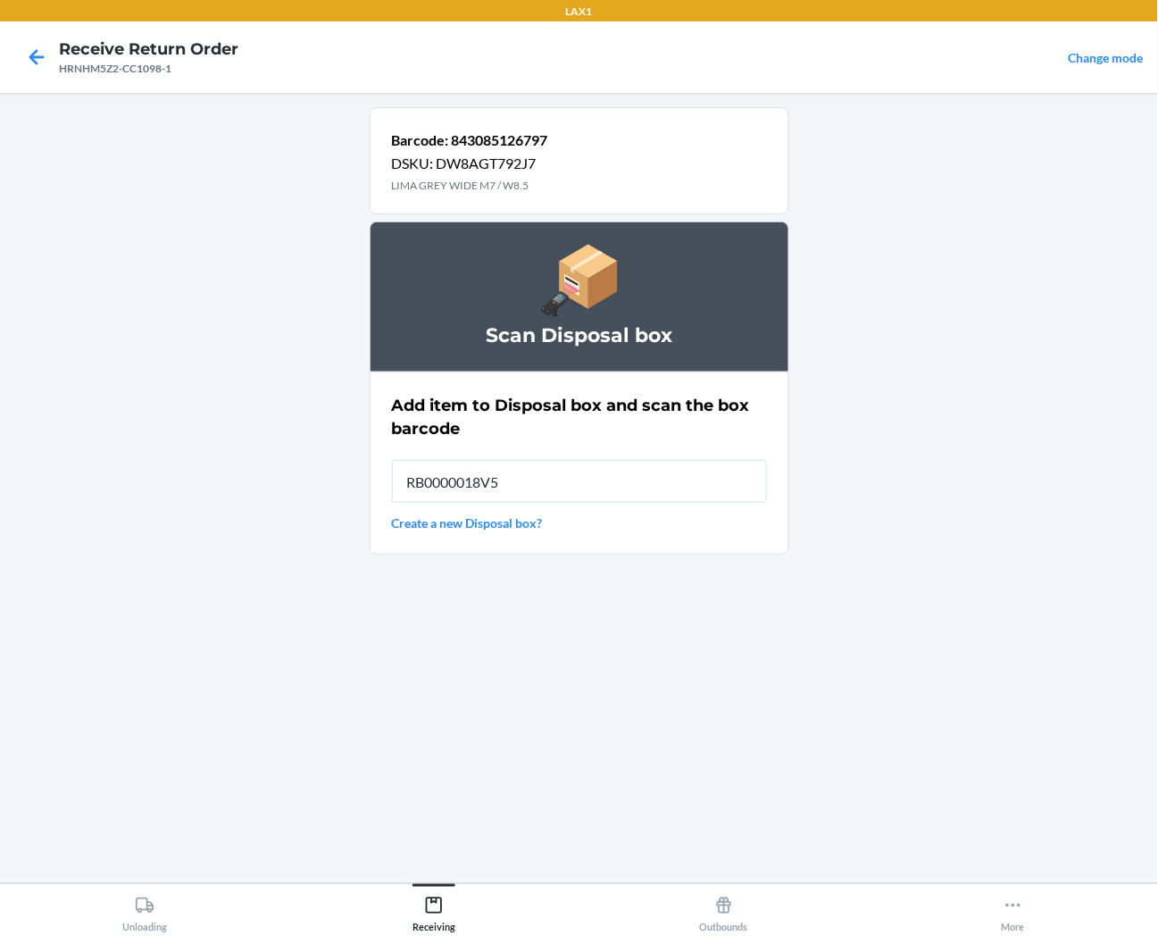
type input "RB0000018V5"
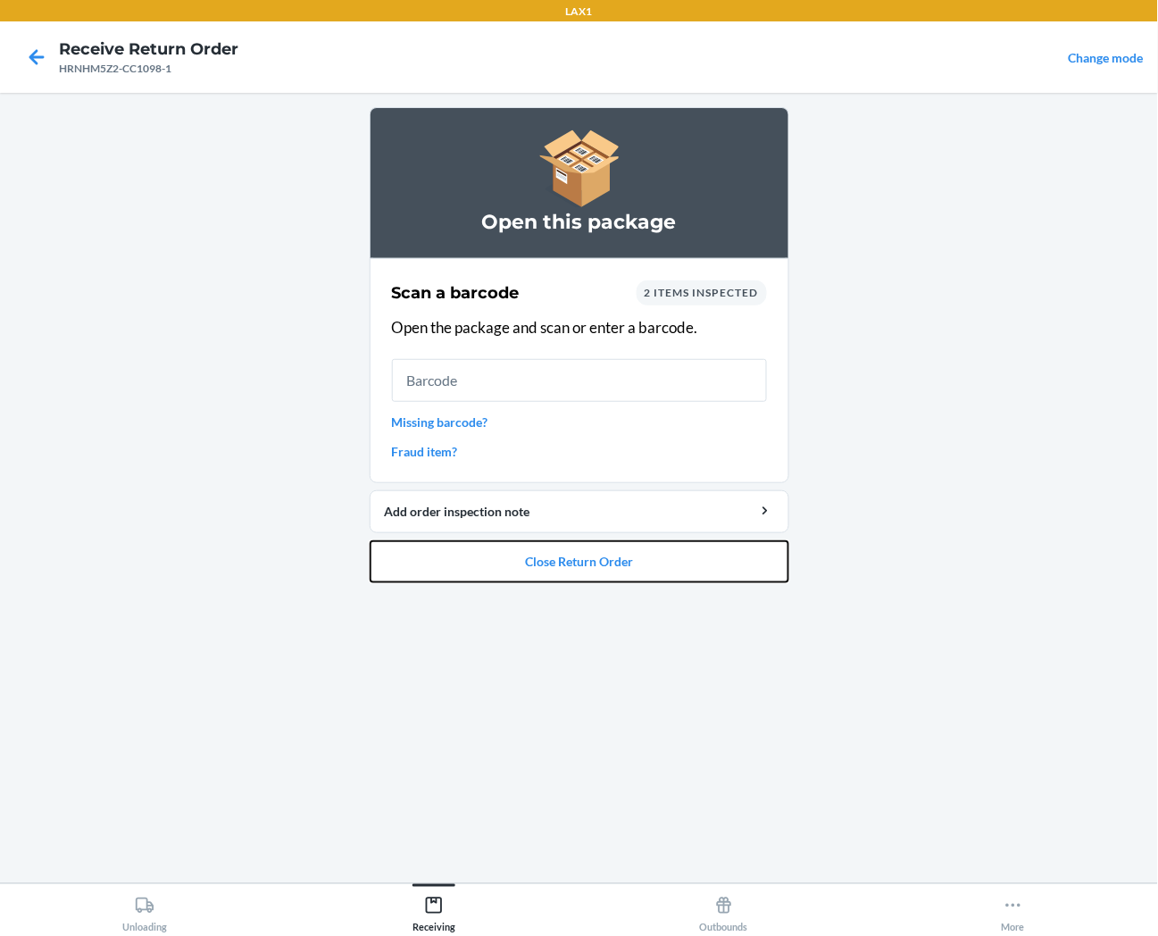
click at [525, 572] on button "Close Return Order" at bounding box center [580, 561] width 420 height 43
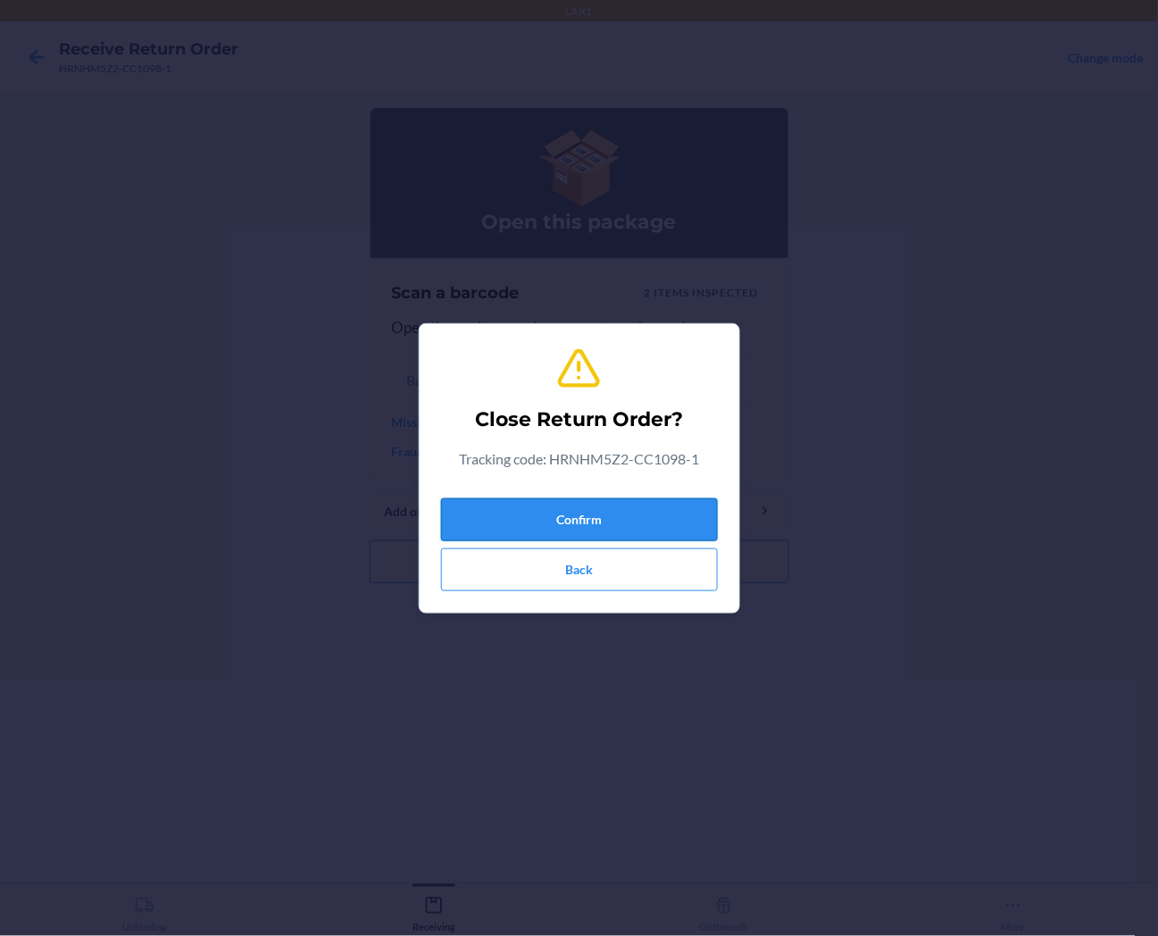
click at [550, 522] on button "Confirm" at bounding box center [579, 519] width 277 height 43
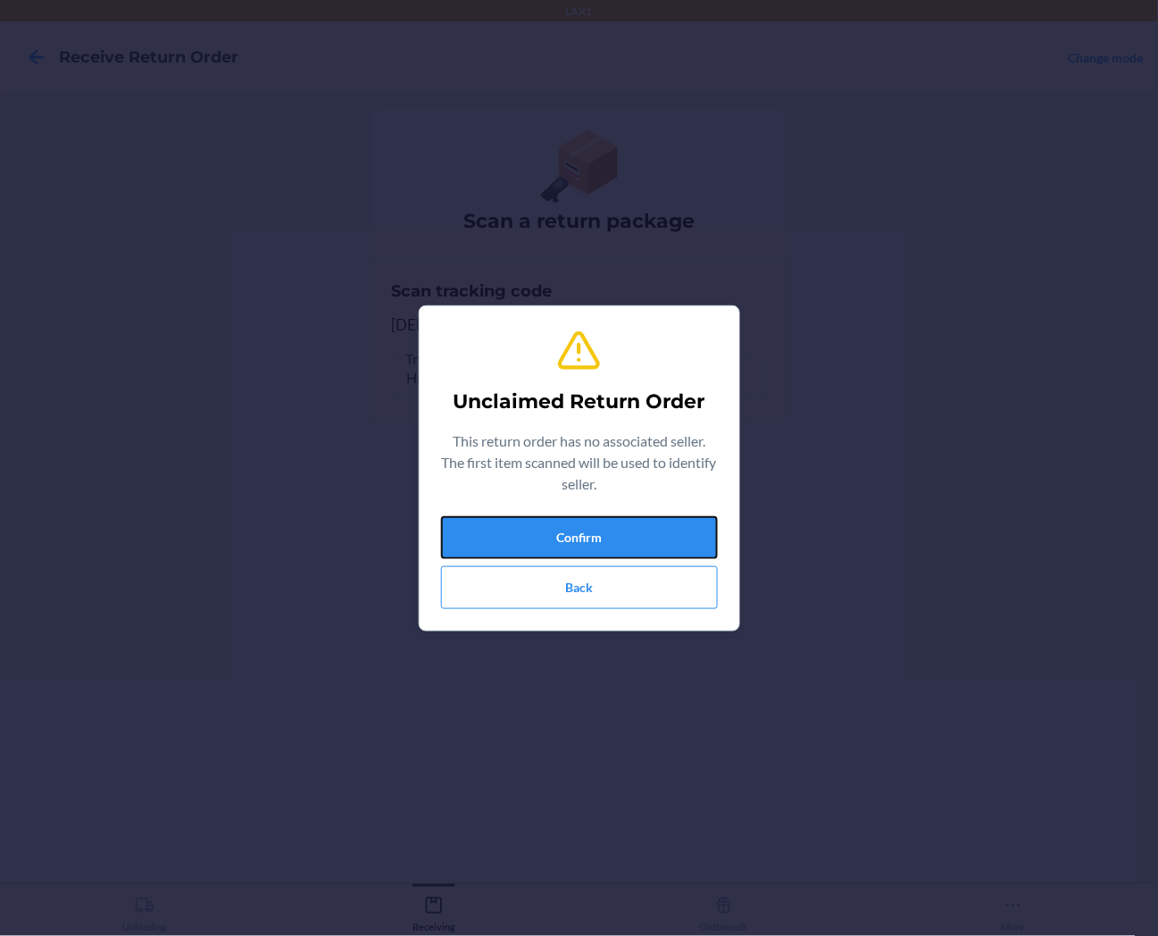
click at [552, 522] on button "Confirm" at bounding box center [579, 537] width 277 height 43
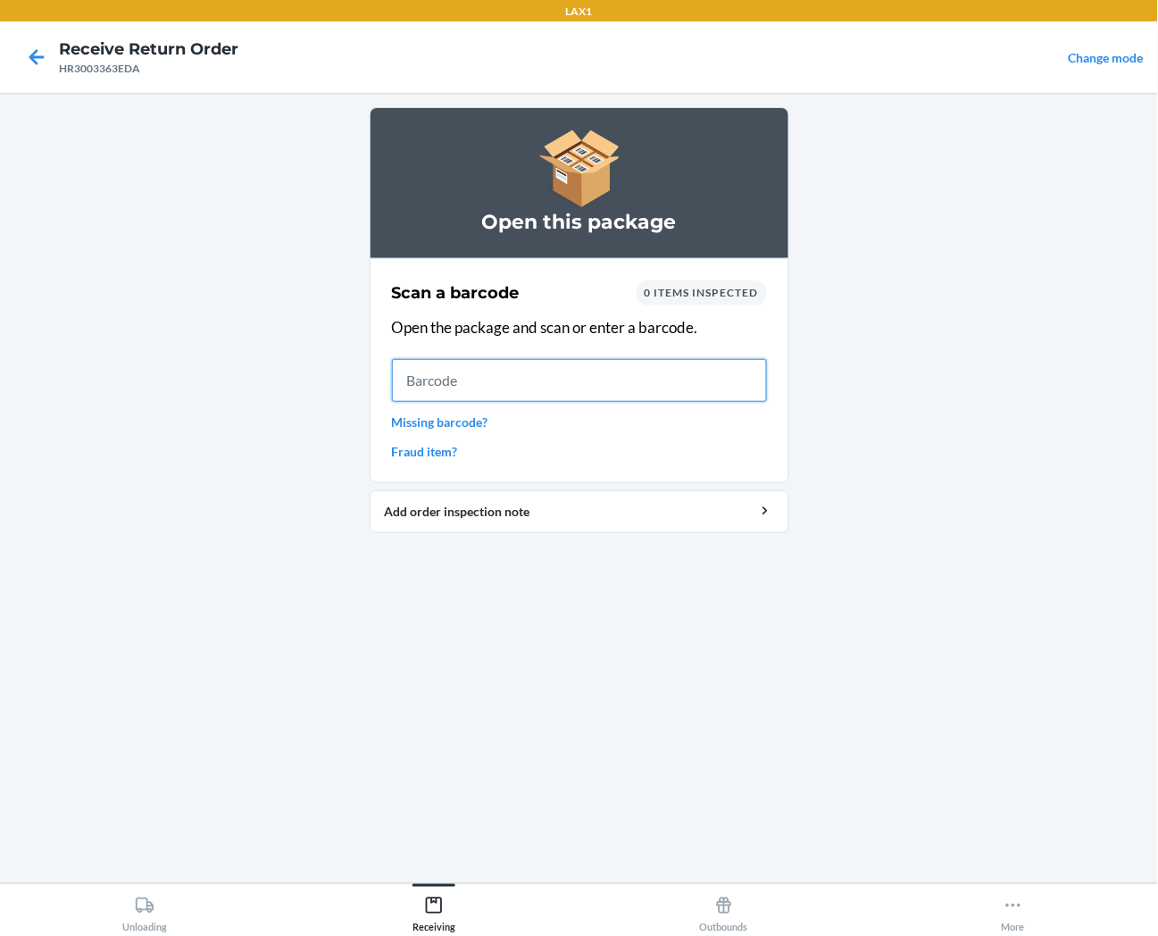
click at [723, 380] on input "text" at bounding box center [579, 380] width 375 height 43
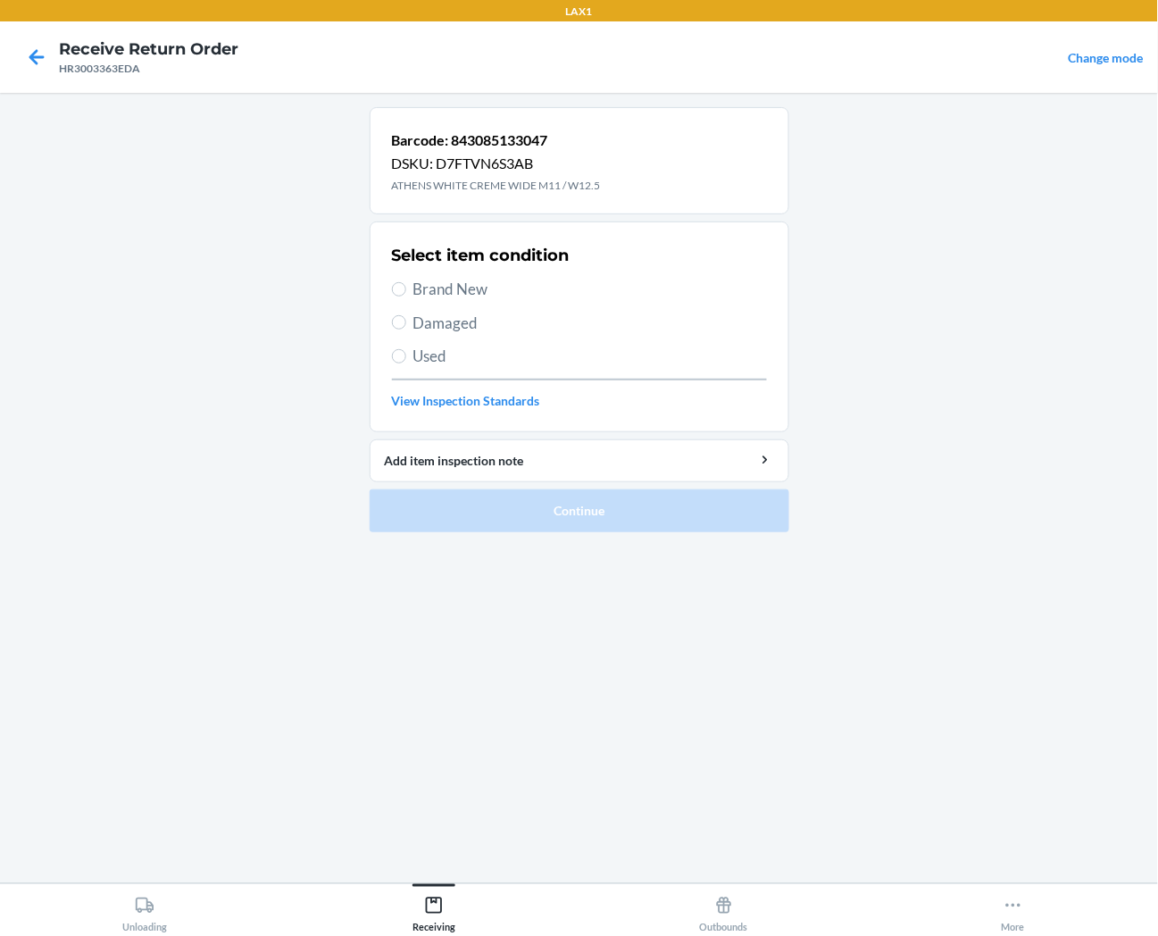
click at [451, 293] on span "Brand New" at bounding box center [591, 289] width 354 height 23
click at [406, 293] on input "Brand New" at bounding box center [399, 289] width 14 height 14
radio input "true"
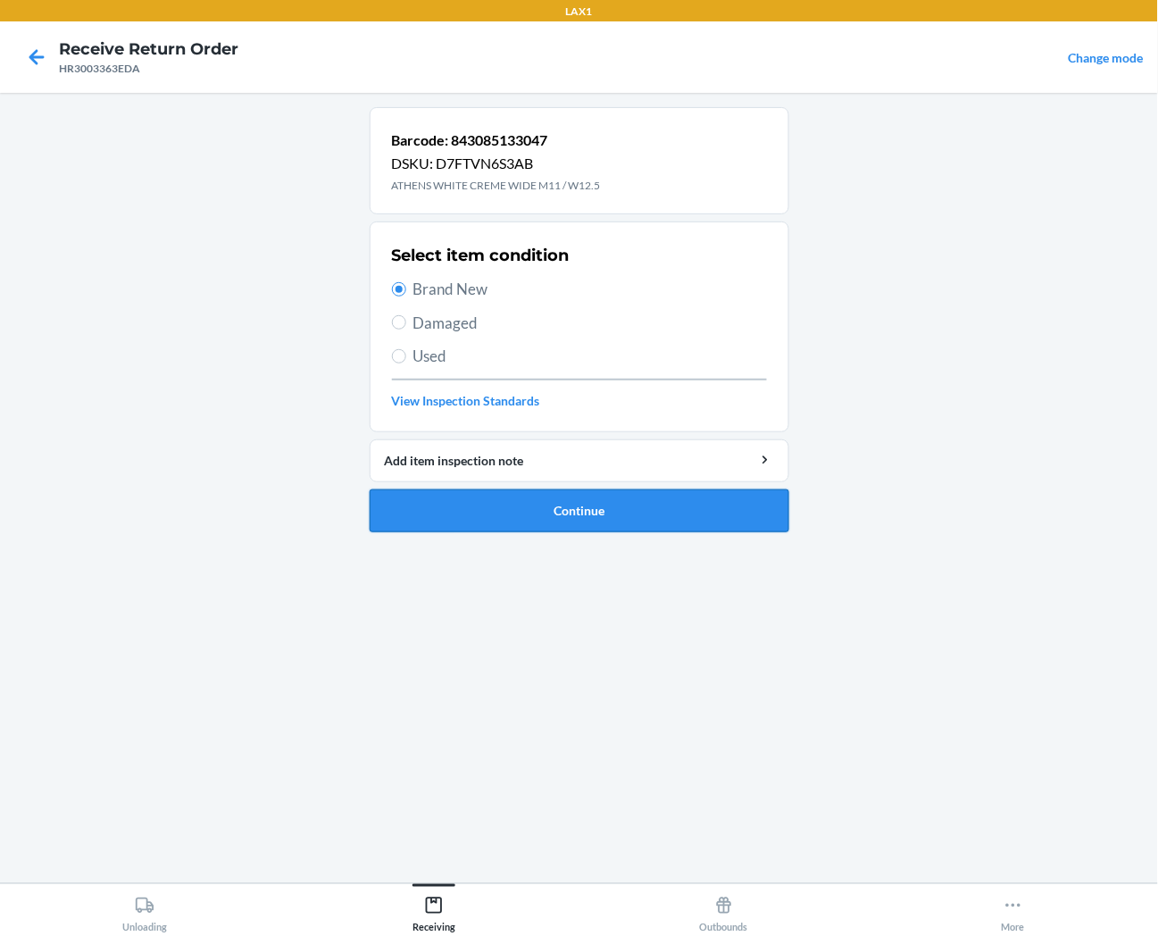
click at [502, 510] on button "Continue" at bounding box center [580, 510] width 420 height 43
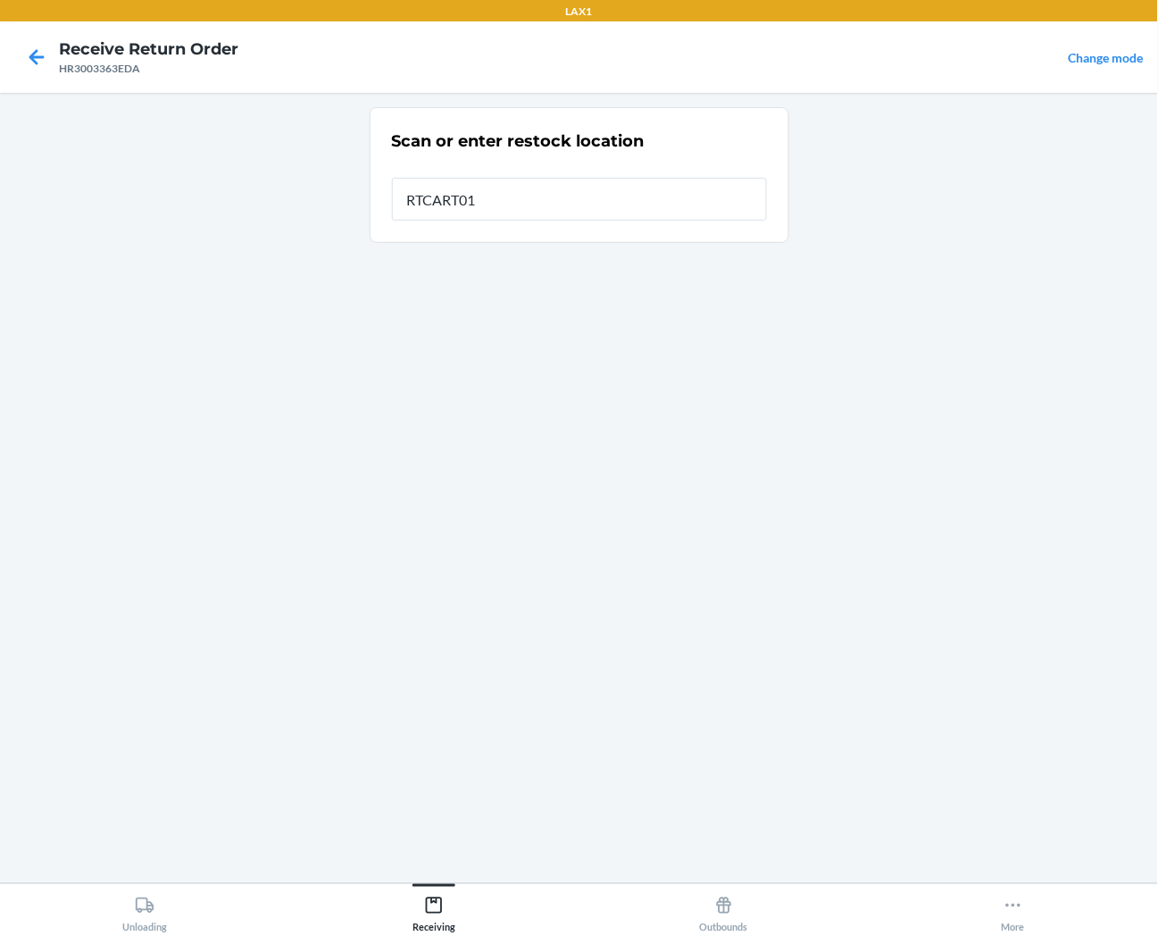
type input "RTCART013"
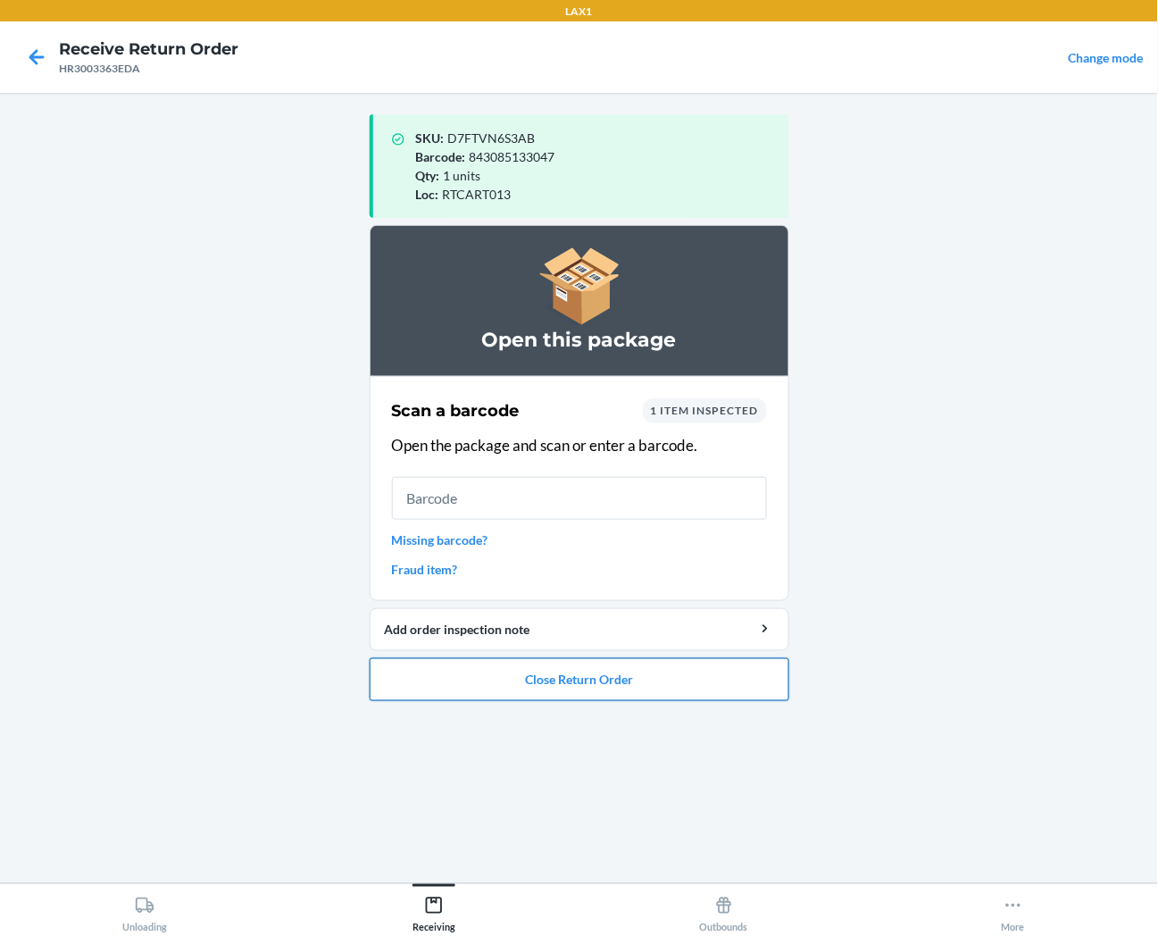
drag, startPoint x: 487, startPoint y: 692, endPoint x: 497, endPoint y: 664, distance: 29.4
click at [497, 664] on button "Close Return Order" at bounding box center [580, 679] width 420 height 43
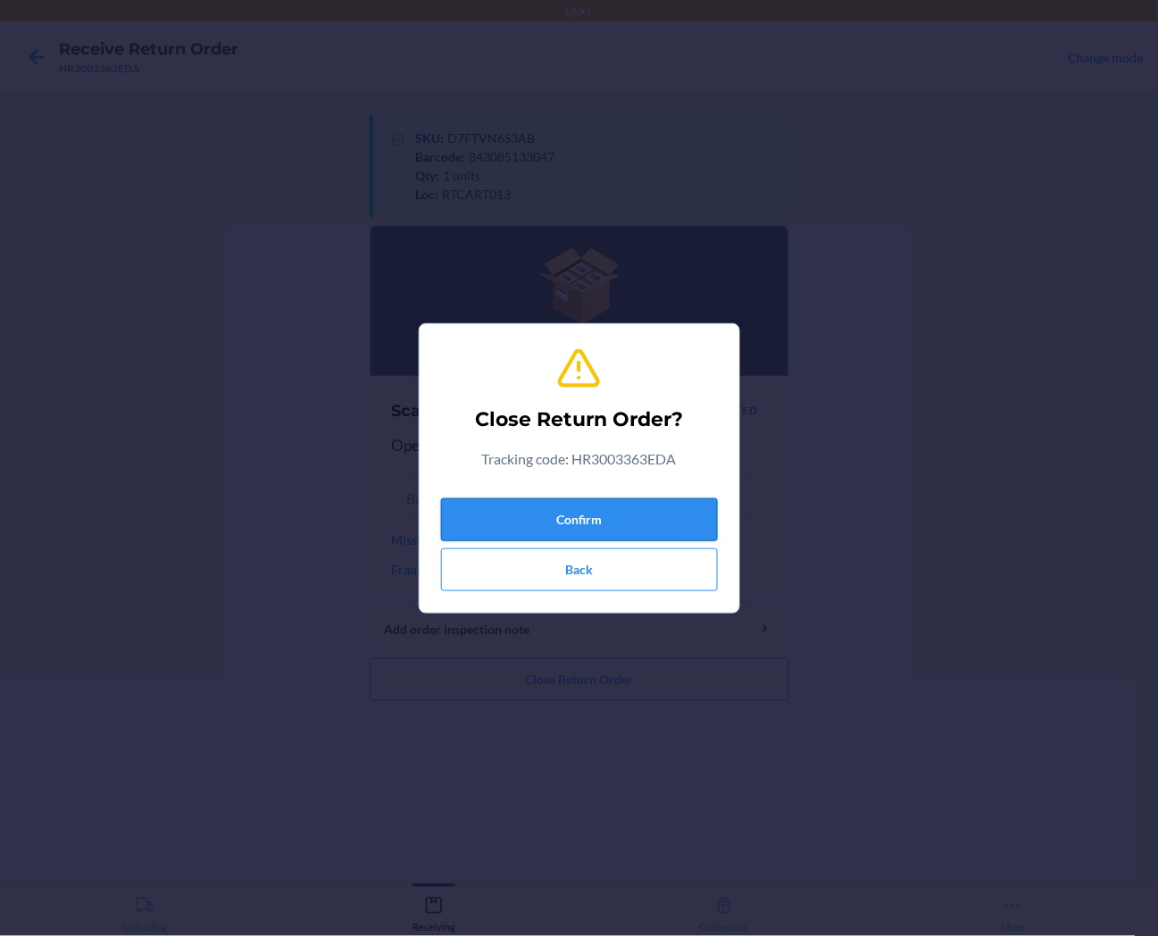
click at [563, 524] on button "Confirm" at bounding box center [579, 519] width 277 height 43
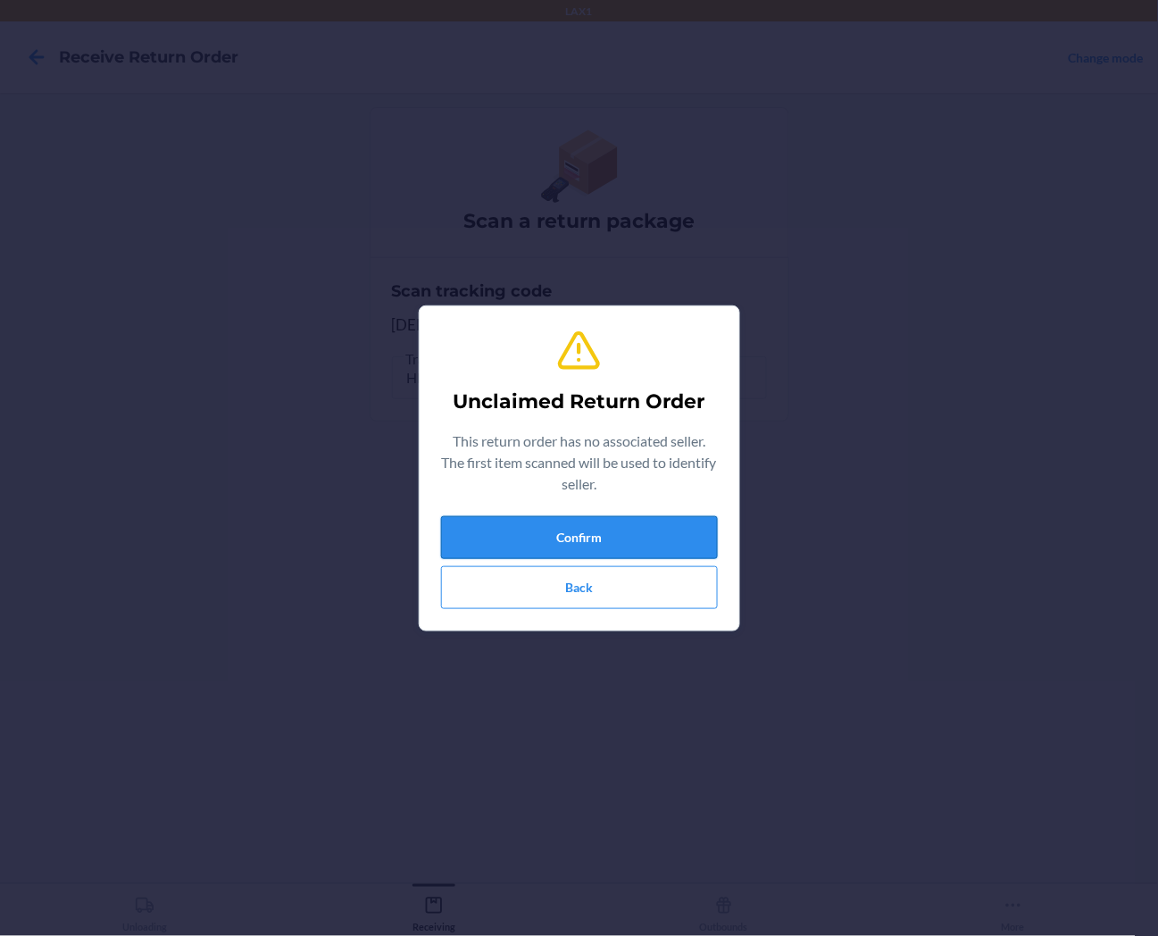
click at [567, 540] on button "Confirm" at bounding box center [579, 537] width 277 height 43
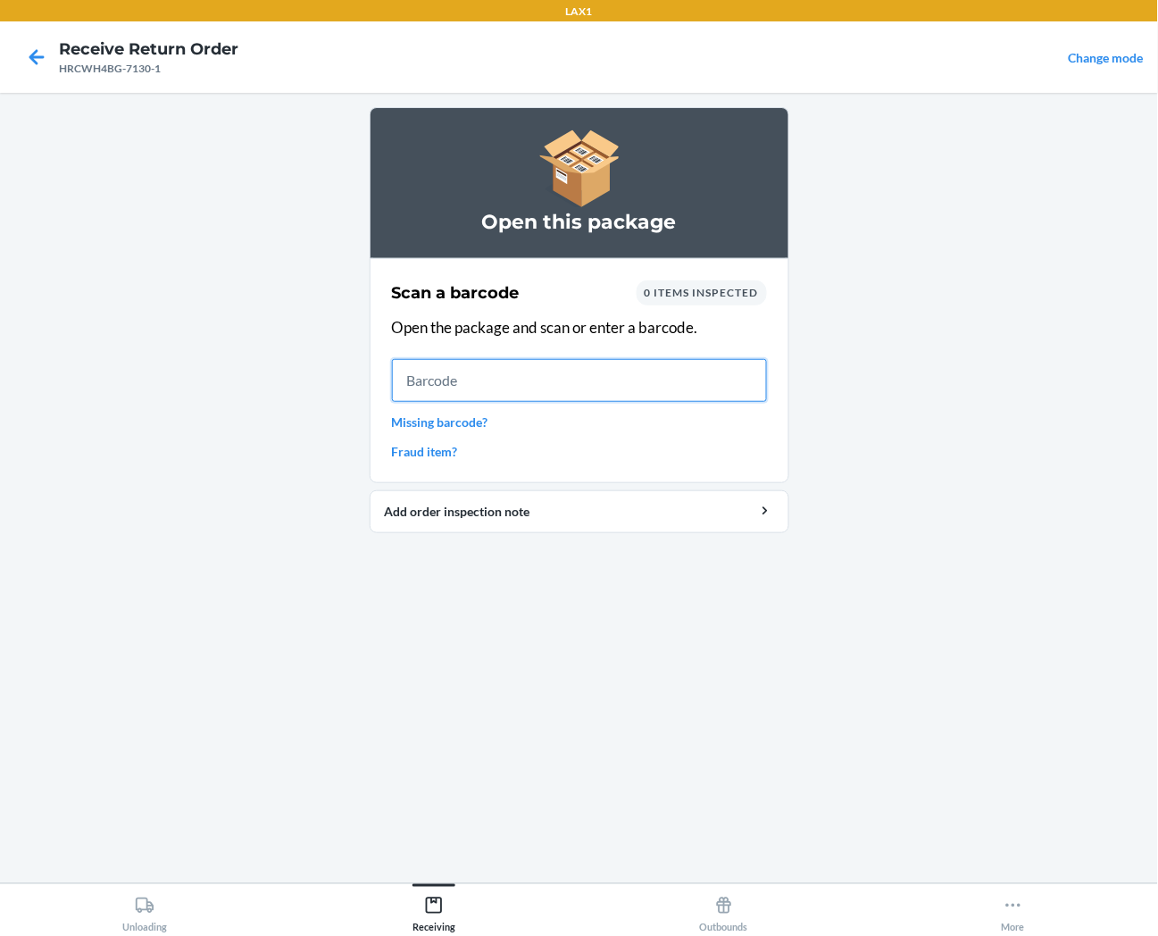
click at [648, 380] on input "text" at bounding box center [579, 380] width 375 height 43
click at [626, 377] on input "text" at bounding box center [579, 380] width 375 height 43
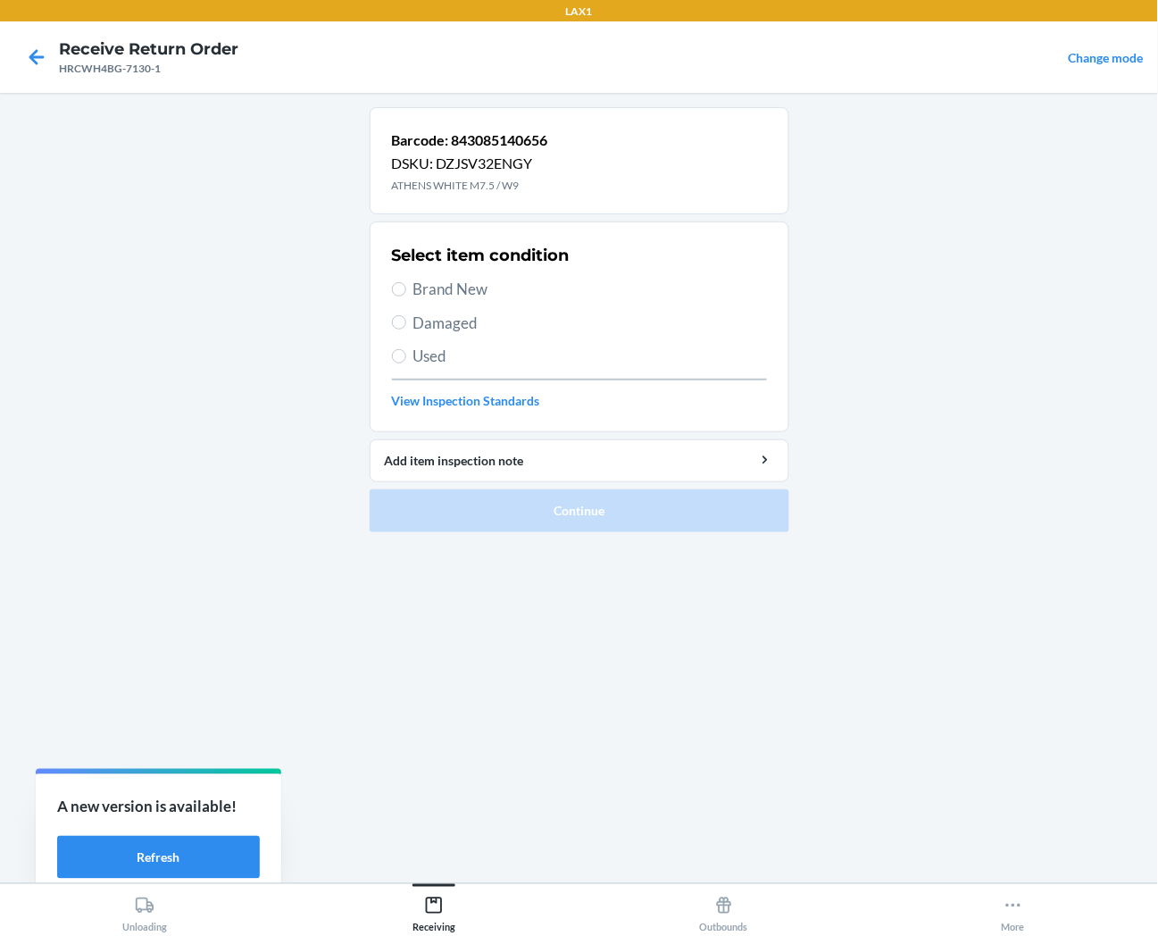
click at [489, 296] on span "Brand New" at bounding box center [591, 289] width 354 height 23
click at [406, 296] on input "Brand New" at bounding box center [399, 289] width 14 height 14
radio input "true"
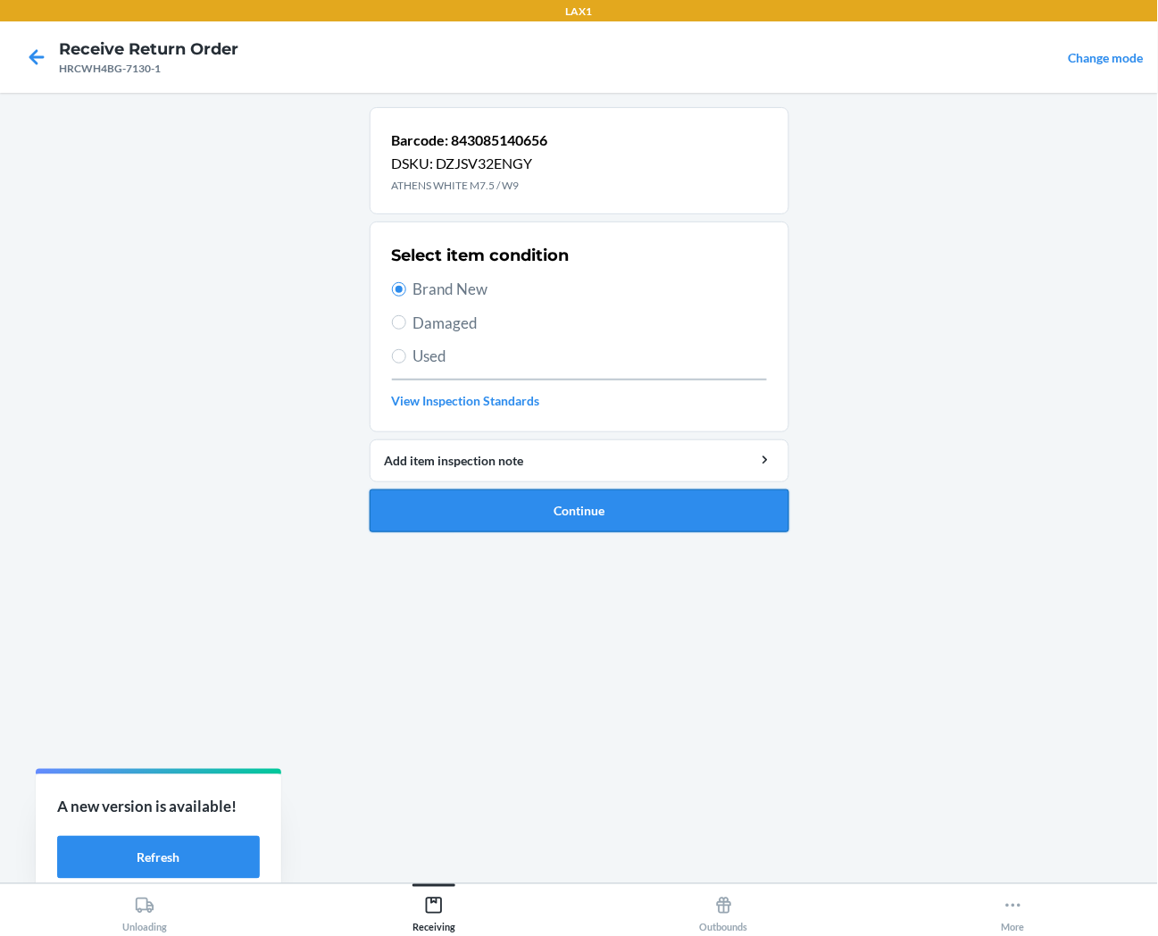
click at [506, 514] on button "Continue" at bounding box center [580, 510] width 420 height 43
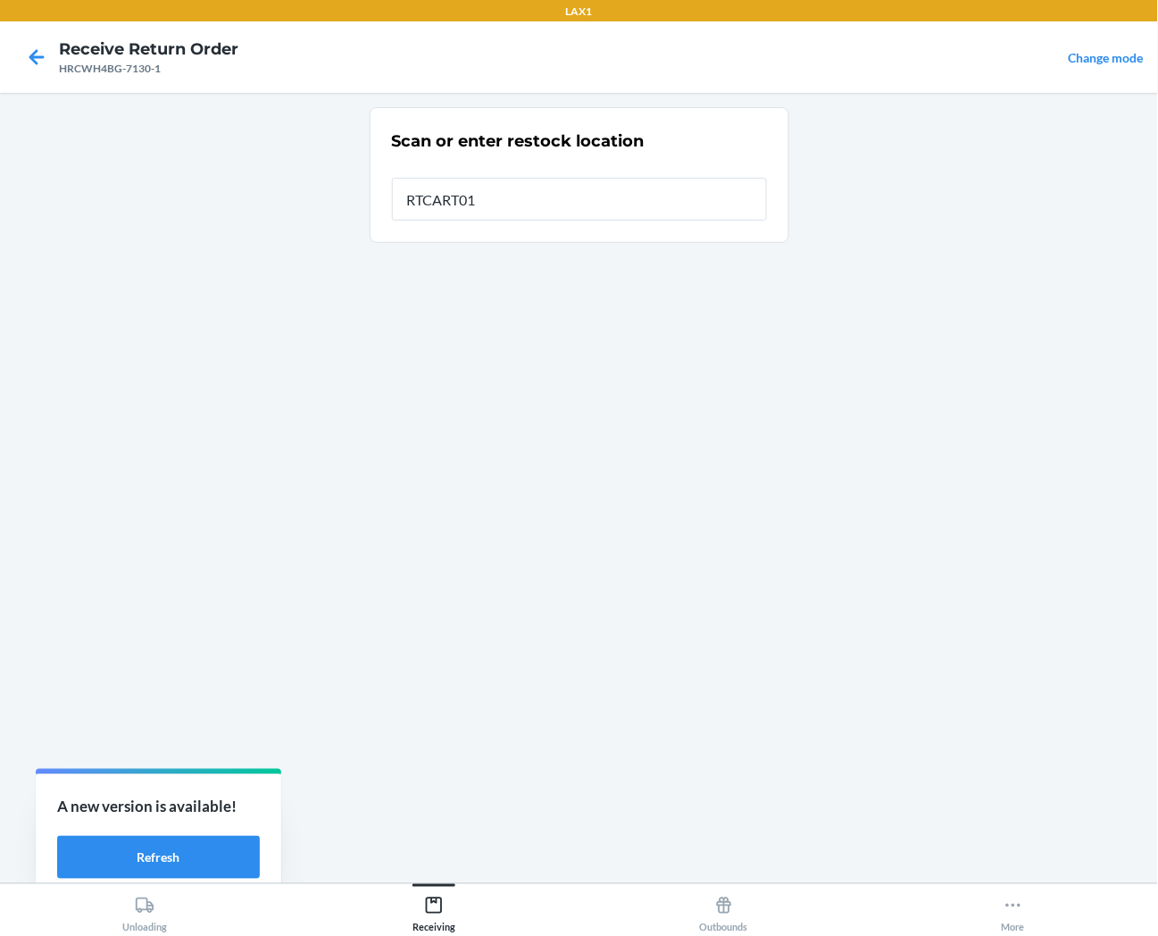
type input "RTCART013"
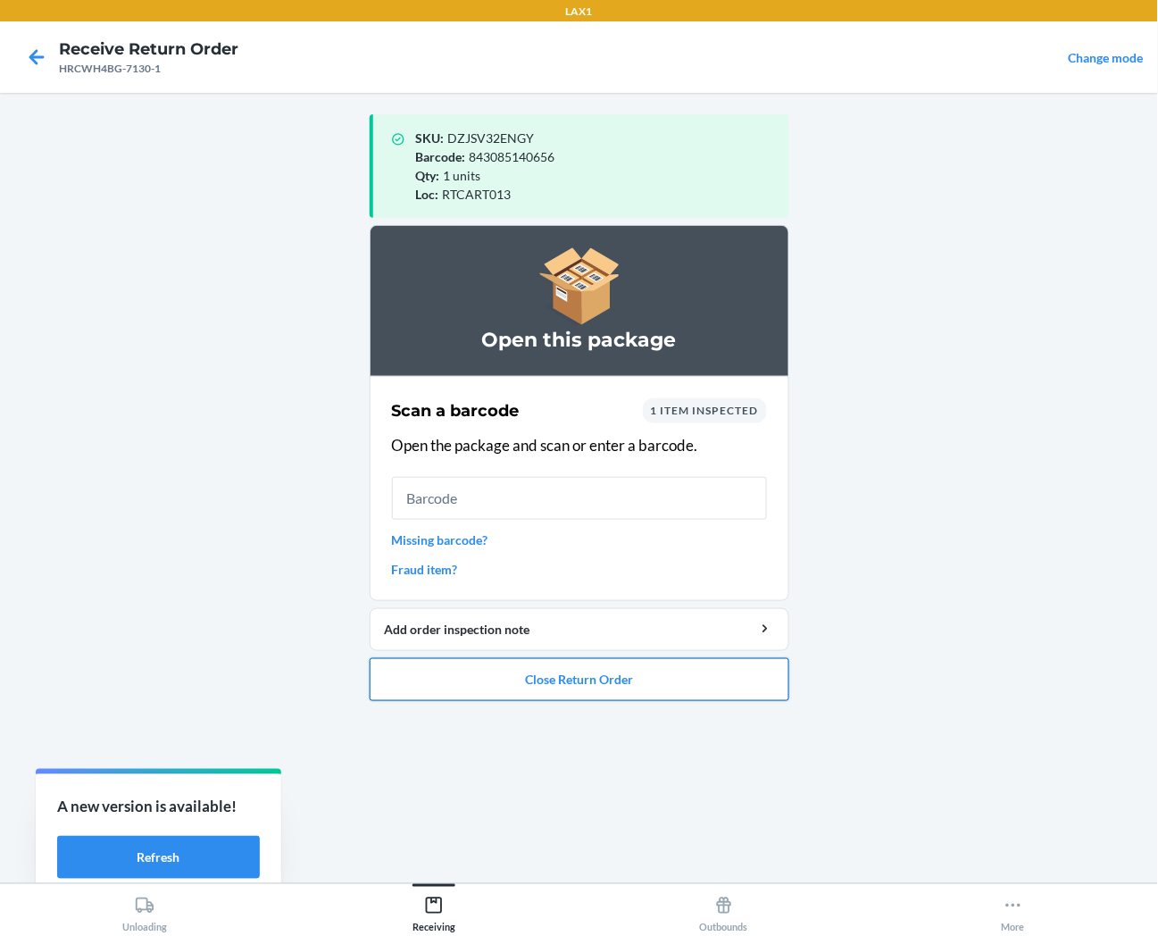
click at [594, 673] on button "Close Return Order" at bounding box center [580, 679] width 420 height 43
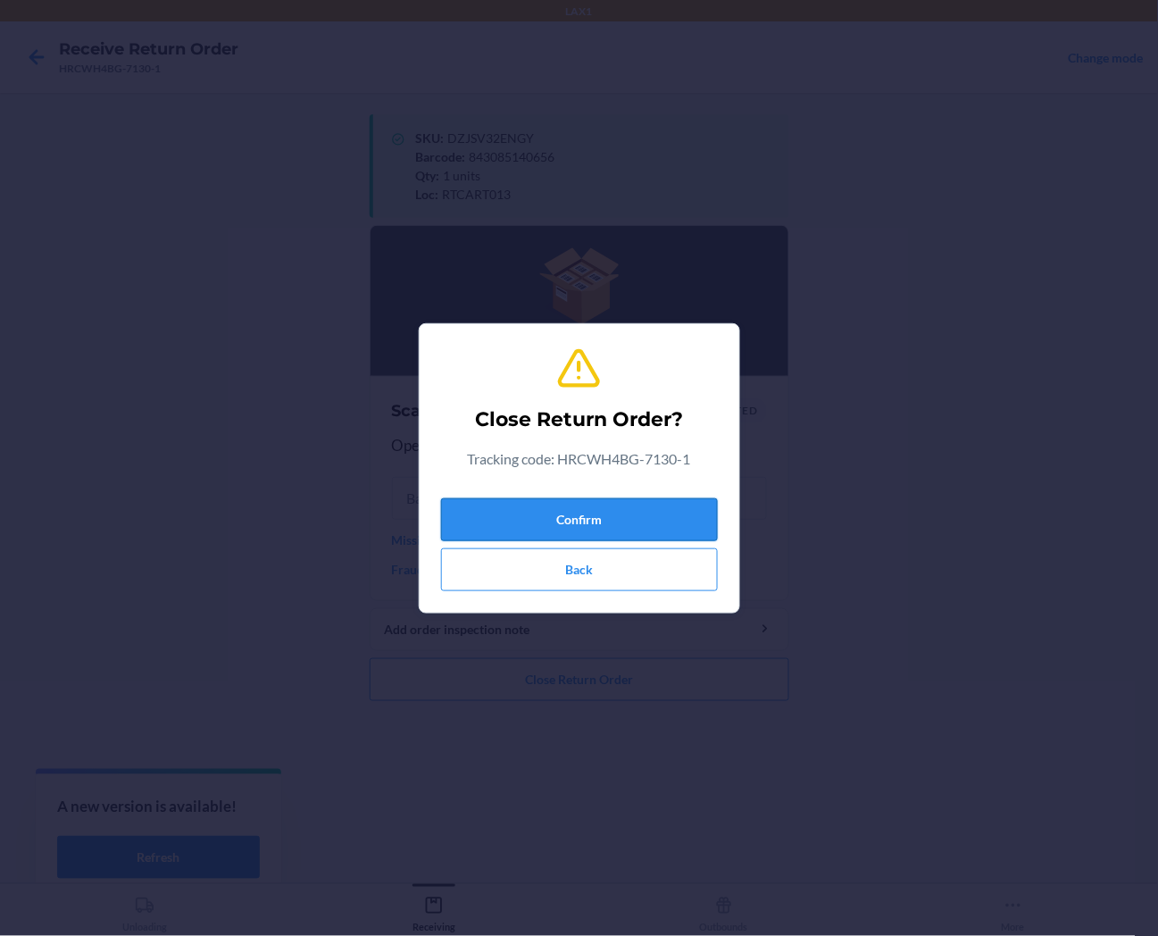
click at [604, 527] on button "Confirm" at bounding box center [579, 519] width 277 height 43
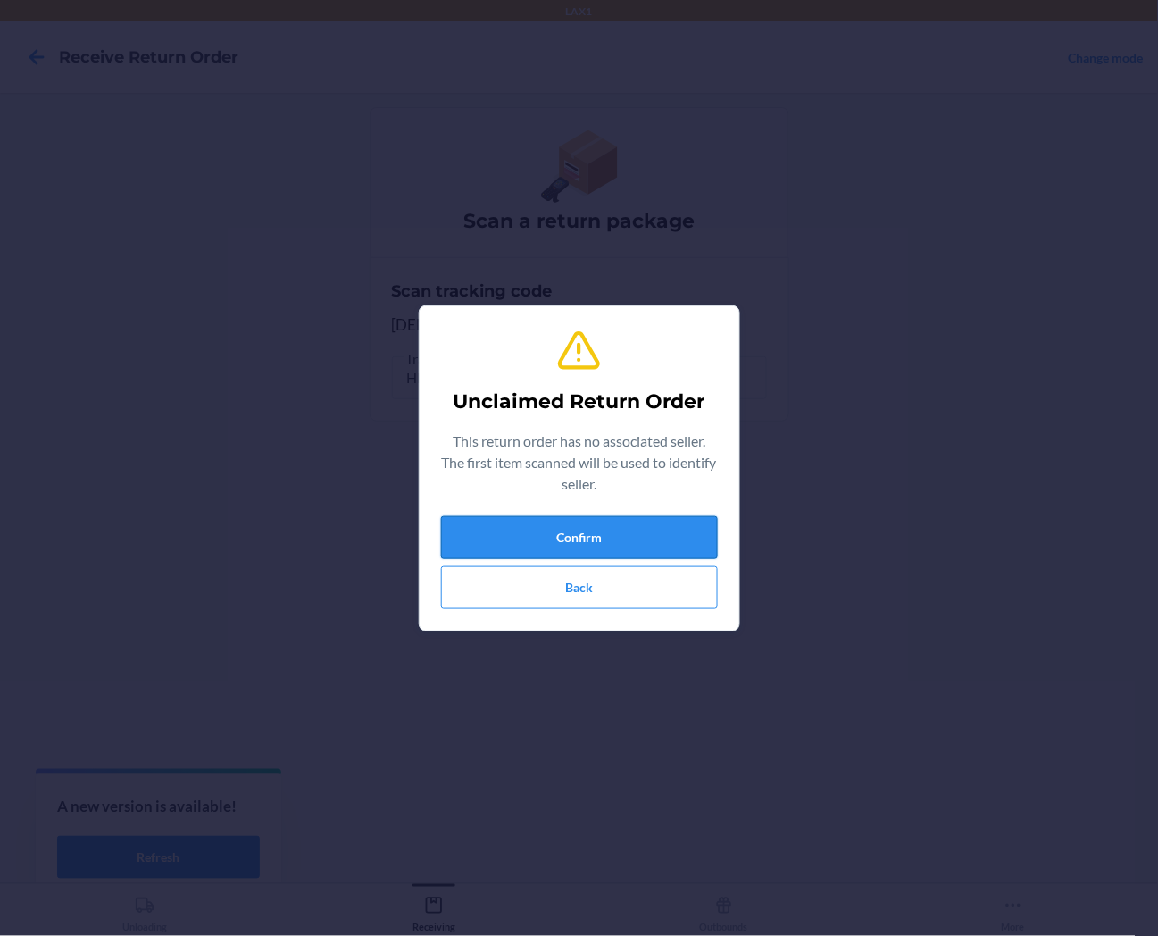
click at [707, 541] on button "Confirm" at bounding box center [579, 537] width 277 height 43
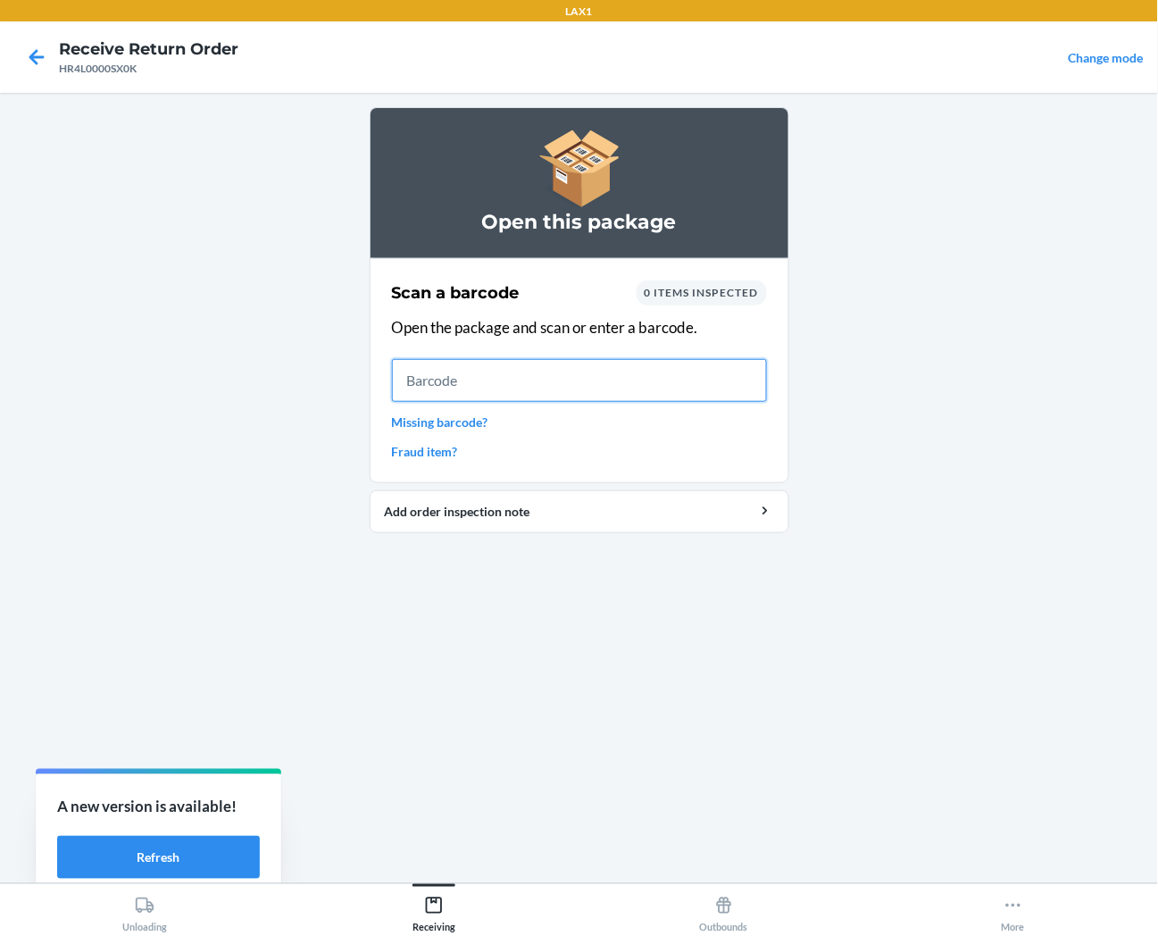
click at [431, 376] on input "text" at bounding box center [579, 380] width 375 height 43
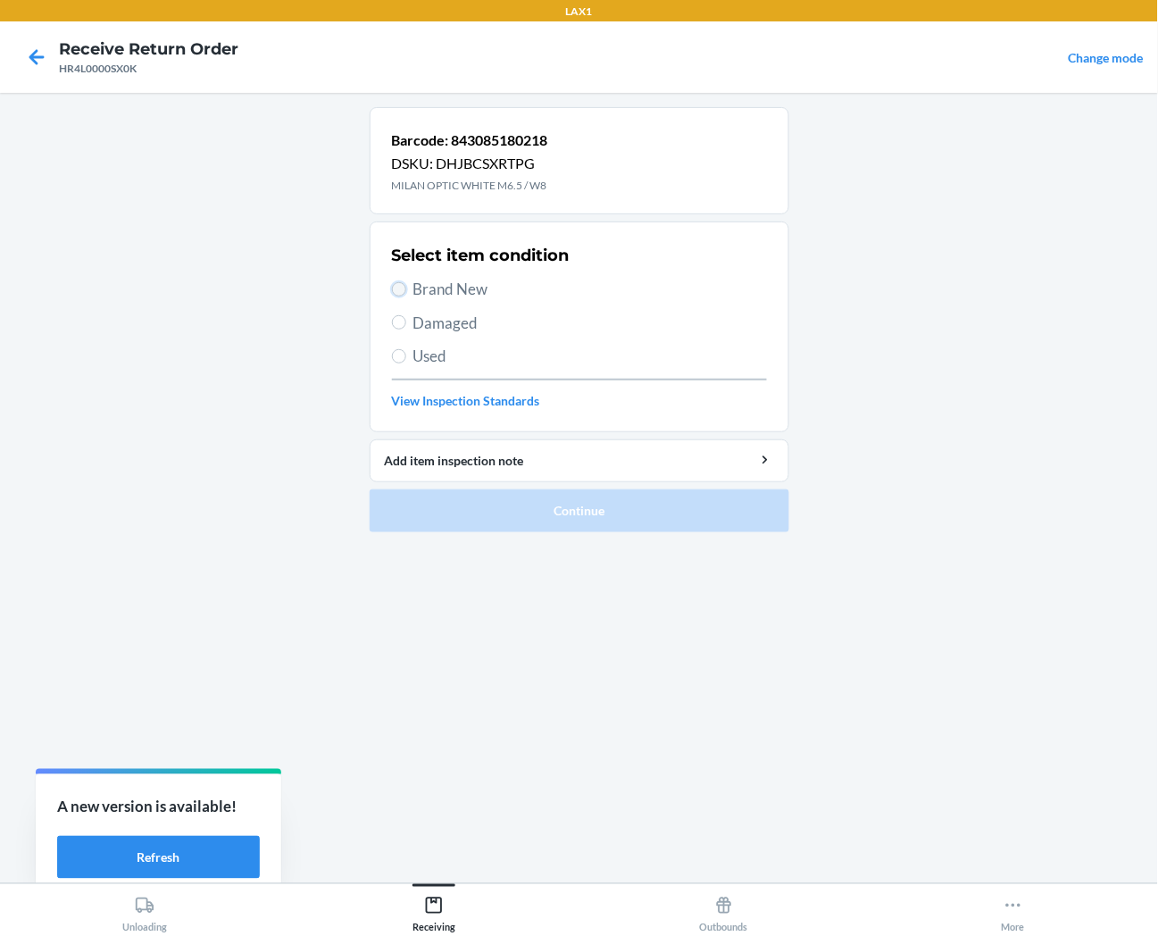
click at [404, 286] on input "Brand New" at bounding box center [399, 289] width 14 height 14
radio input "true"
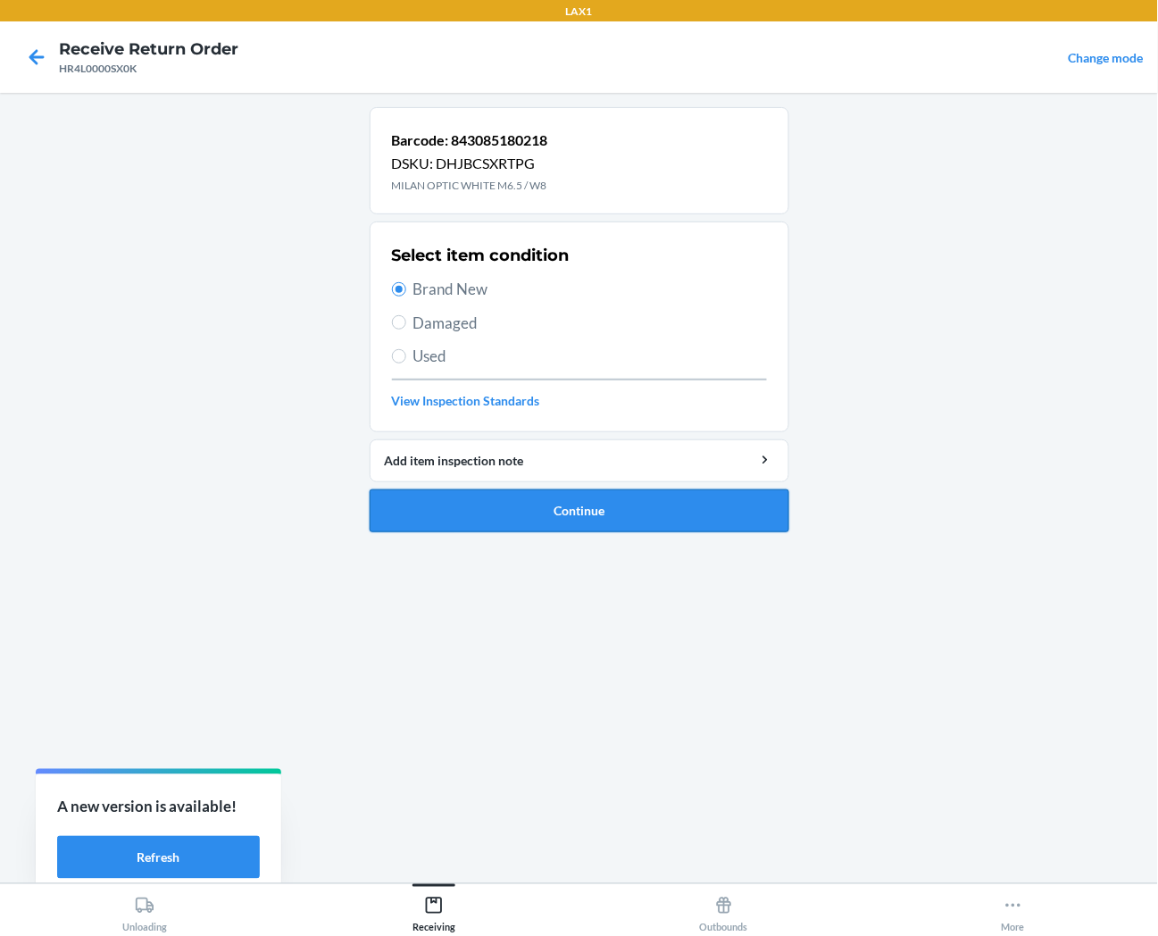
click at [450, 506] on button "Continue" at bounding box center [580, 510] width 420 height 43
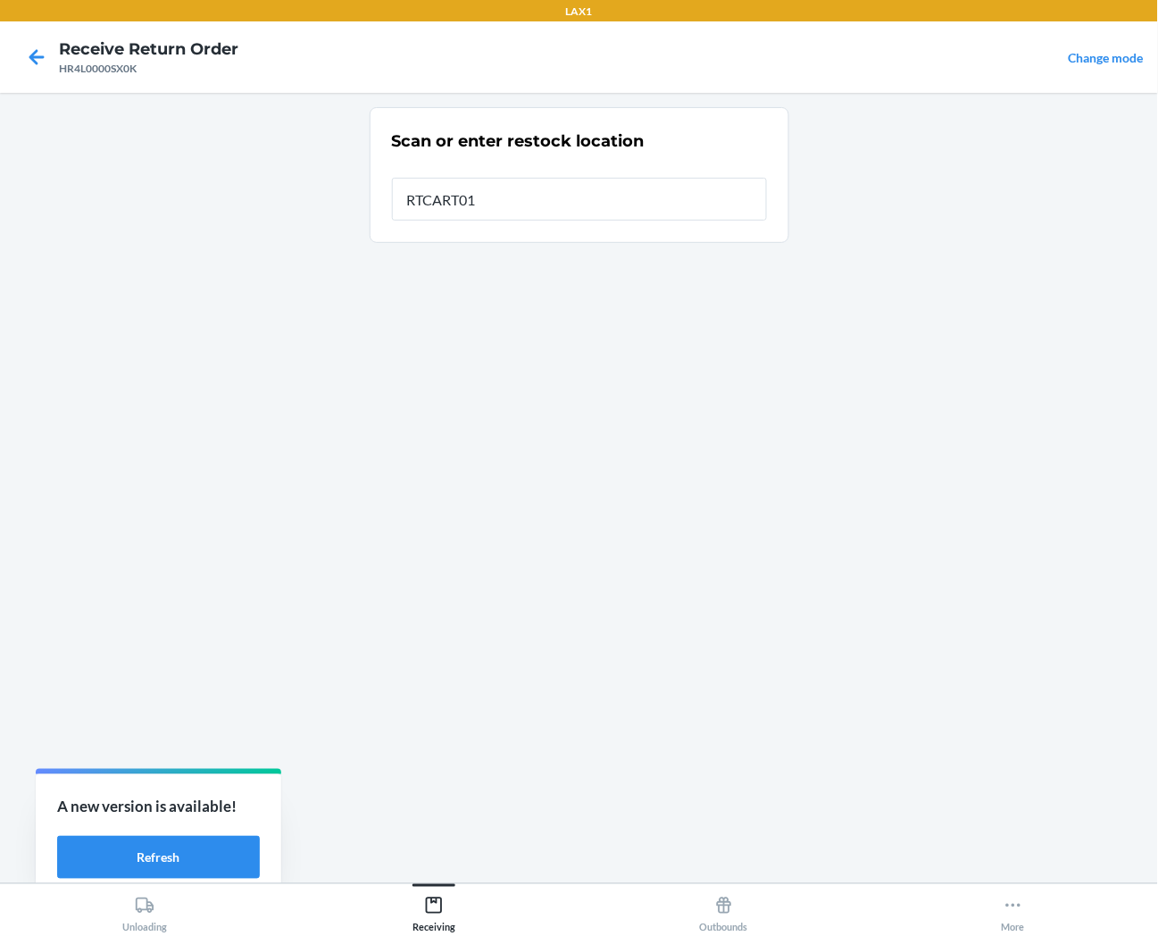
type input "RTCART013"
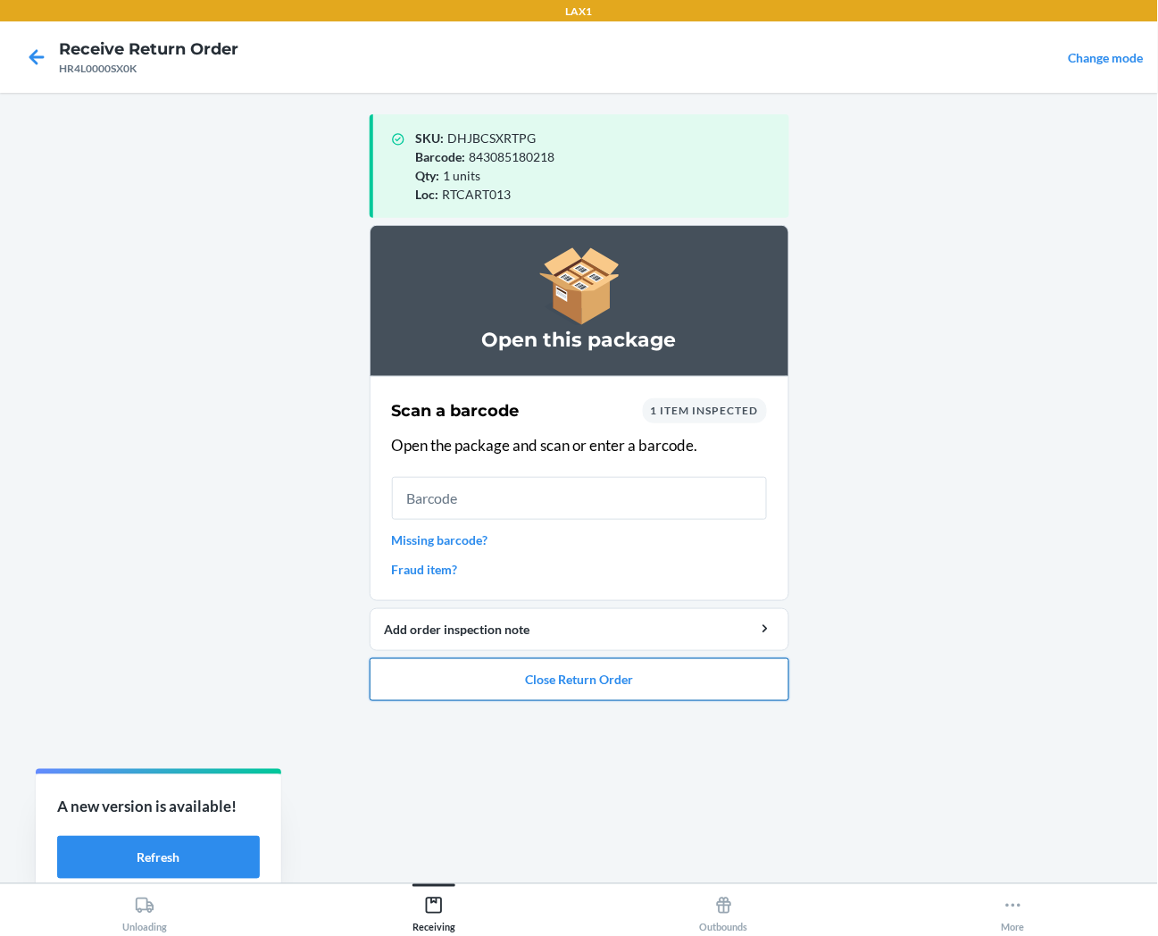
click at [560, 680] on button "Close Return Order" at bounding box center [580, 679] width 420 height 43
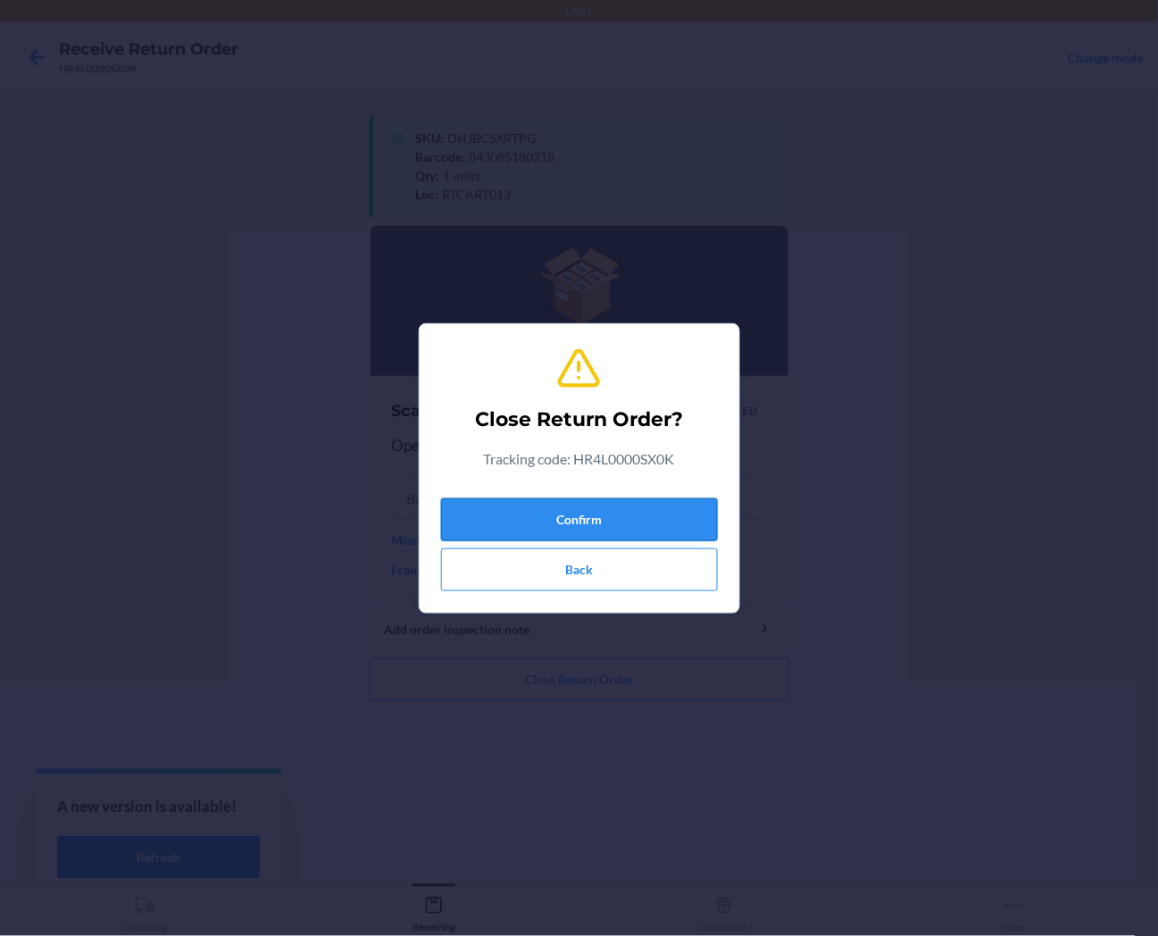
click at [606, 507] on button "Confirm" at bounding box center [579, 519] width 277 height 43
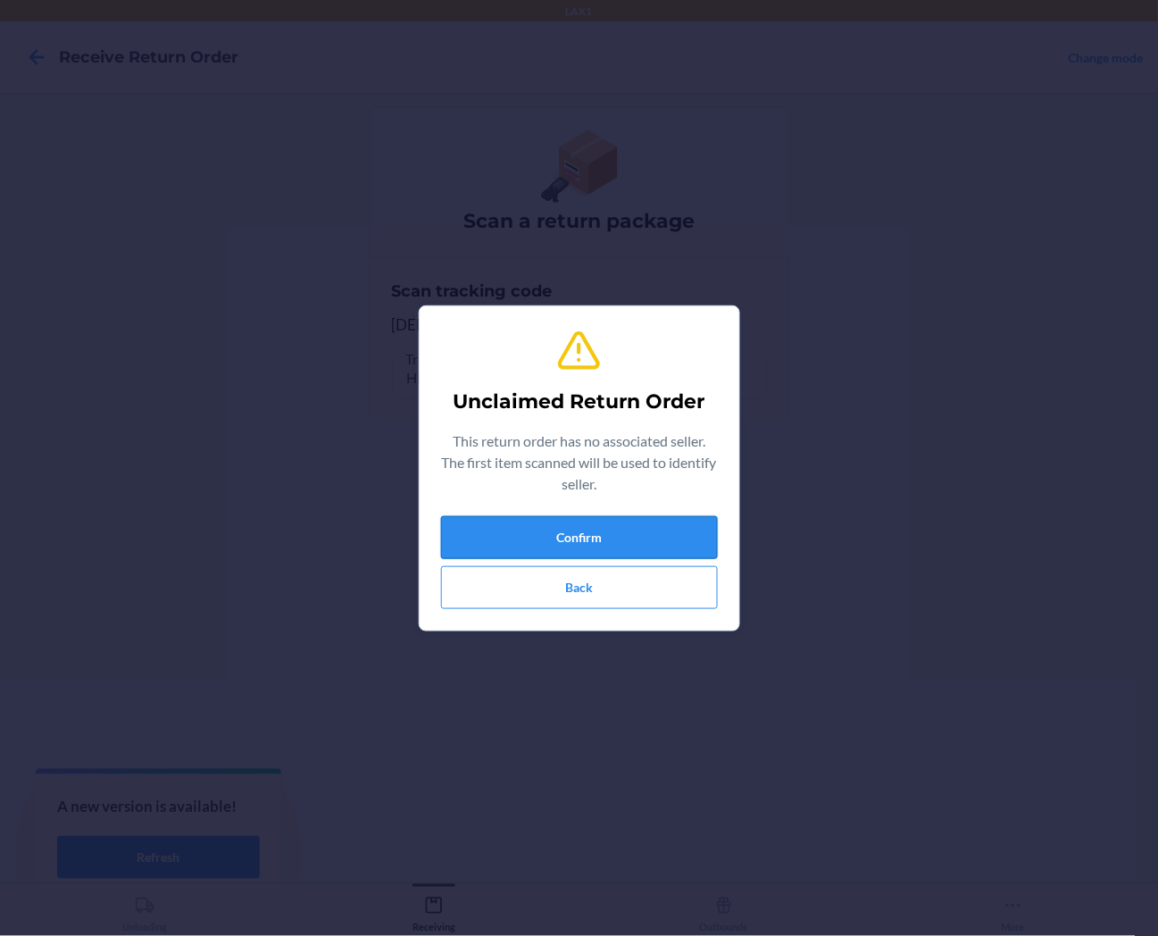
click at [690, 538] on button "Confirm" at bounding box center [579, 537] width 277 height 43
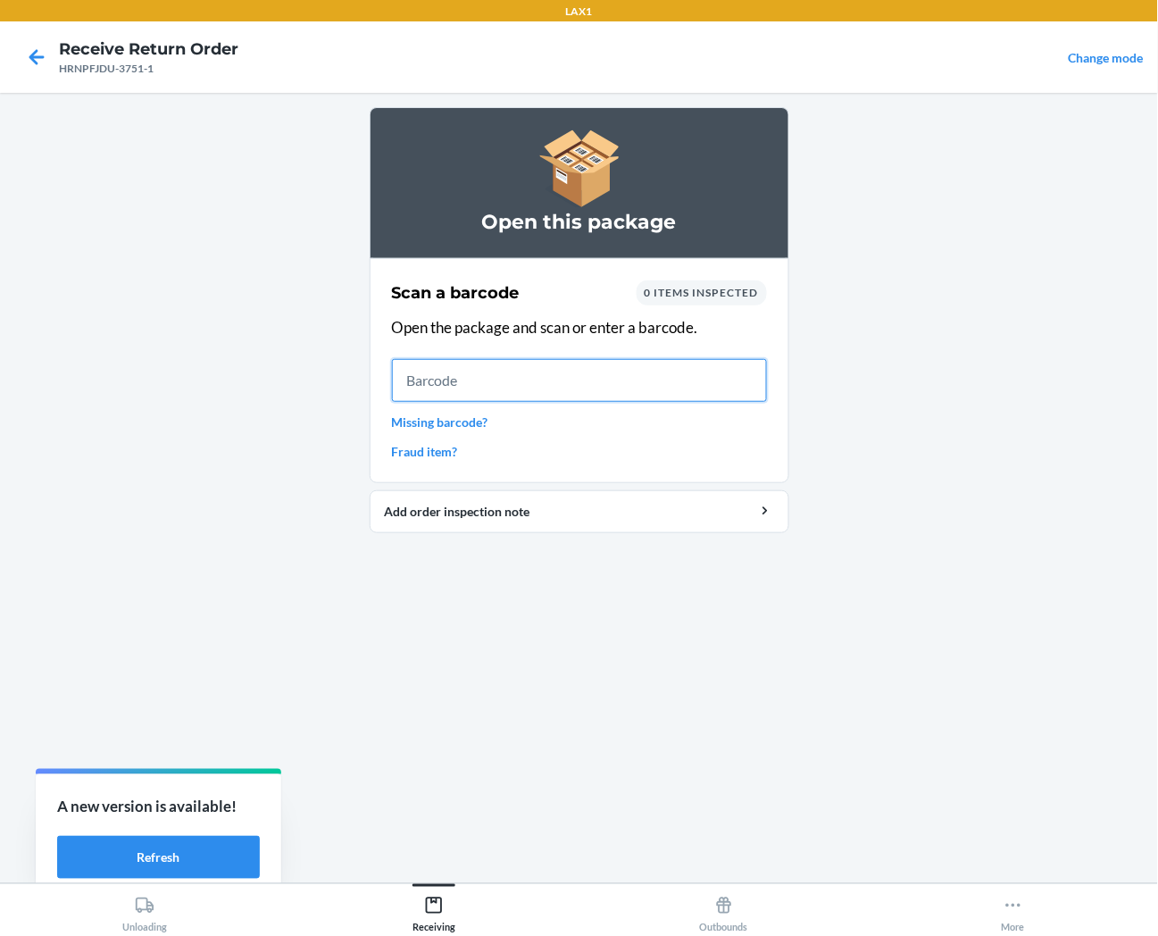
click at [656, 379] on input "text" at bounding box center [579, 380] width 375 height 43
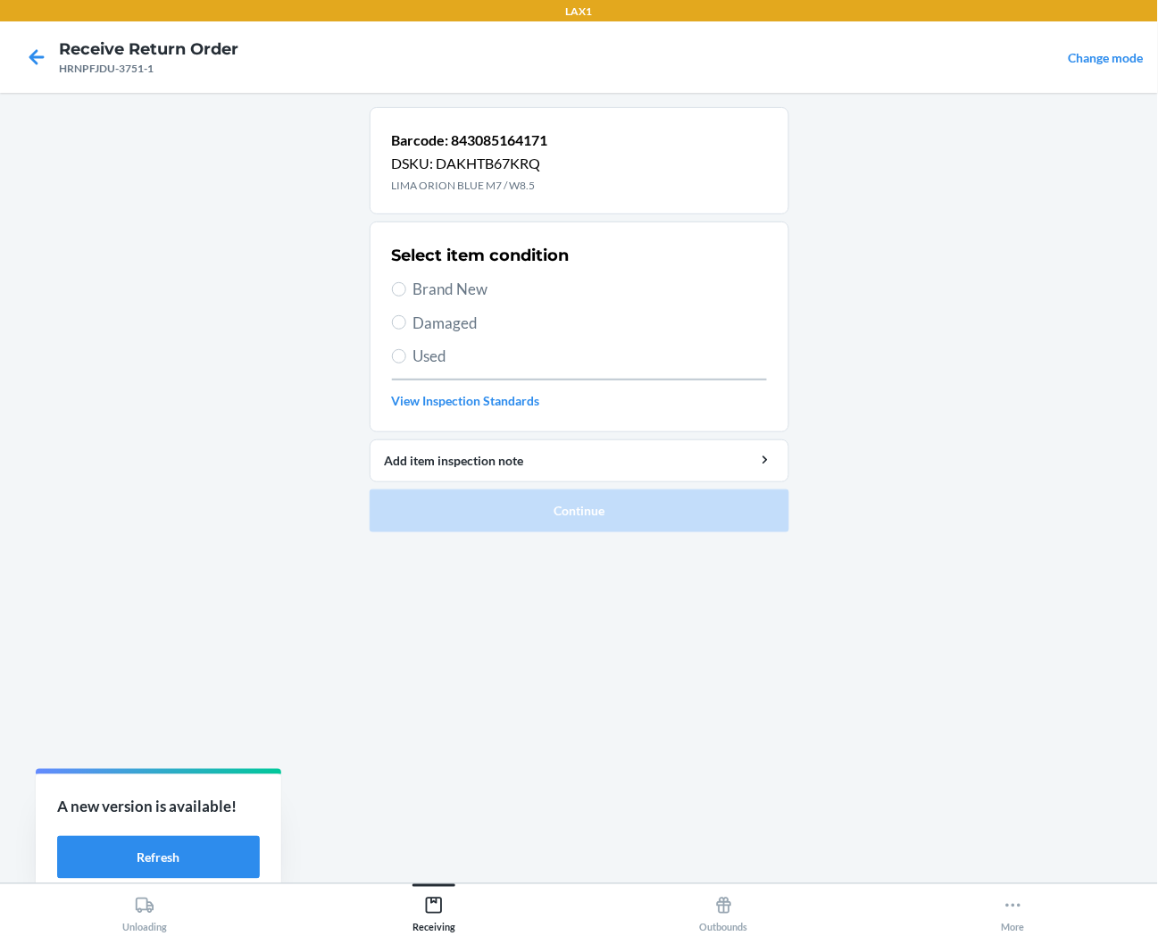
click at [478, 293] on span "Brand New" at bounding box center [591, 289] width 354 height 23
click at [406, 293] on input "Brand New" at bounding box center [399, 289] width 14 height 14
radio input "true"
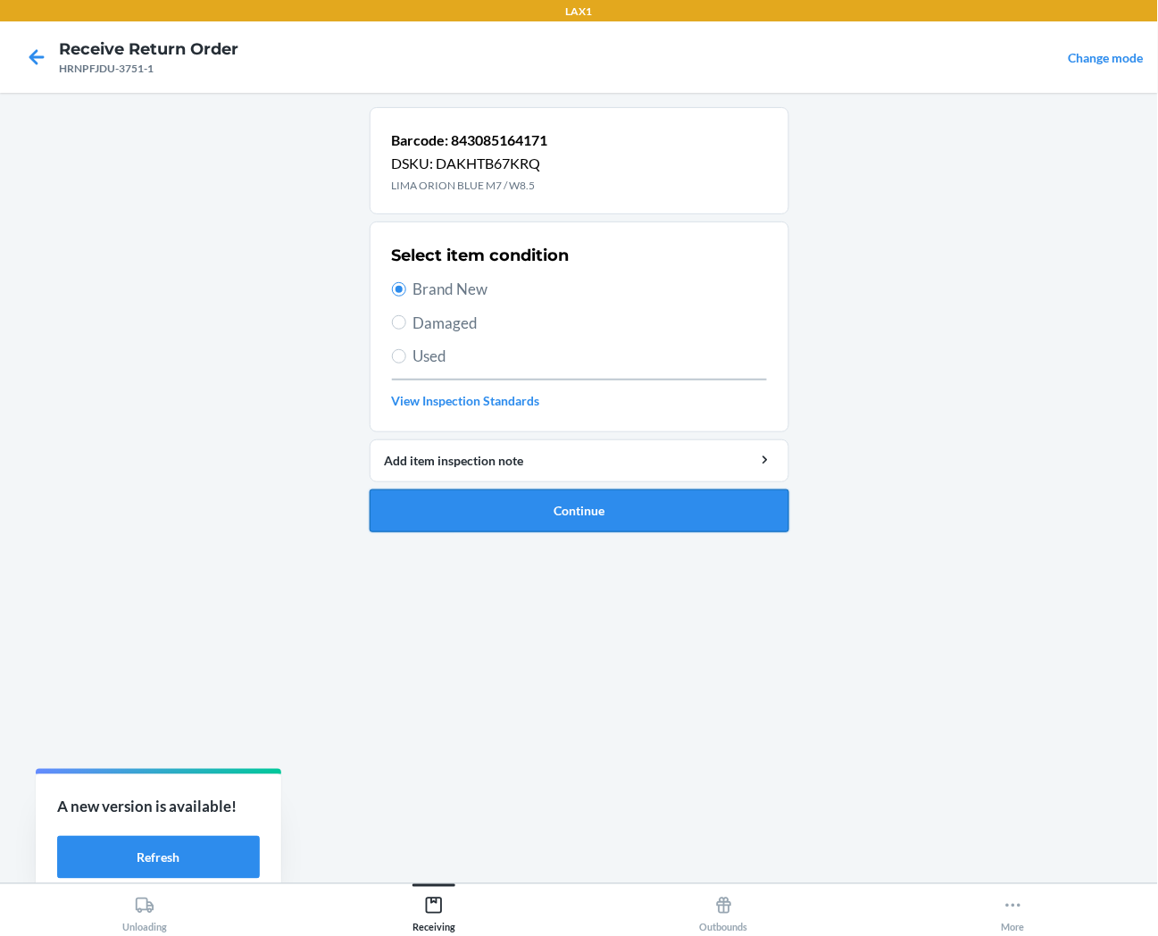
click at [487, 506] on button "Continue" at bounding box center [580, 510] width 420 height 43
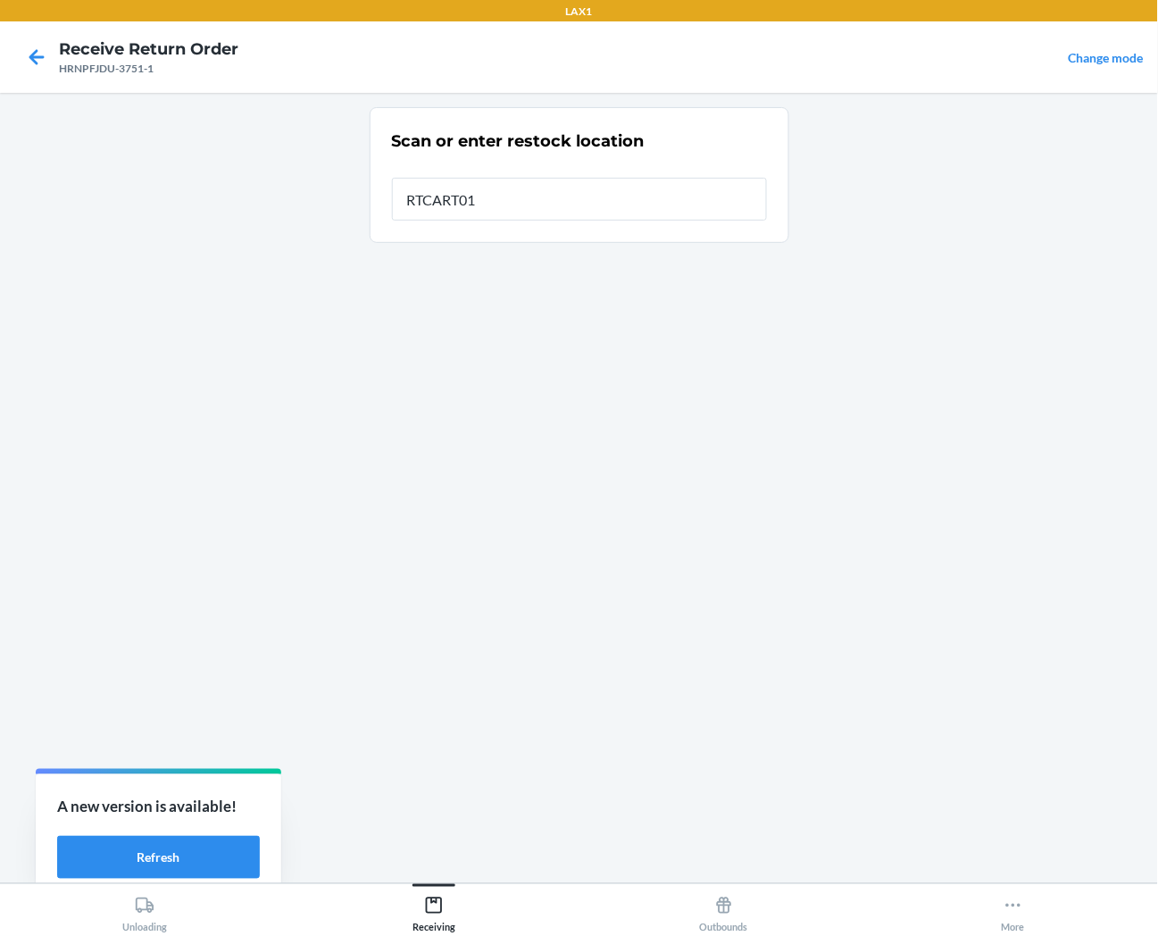
type input "RTCART013"
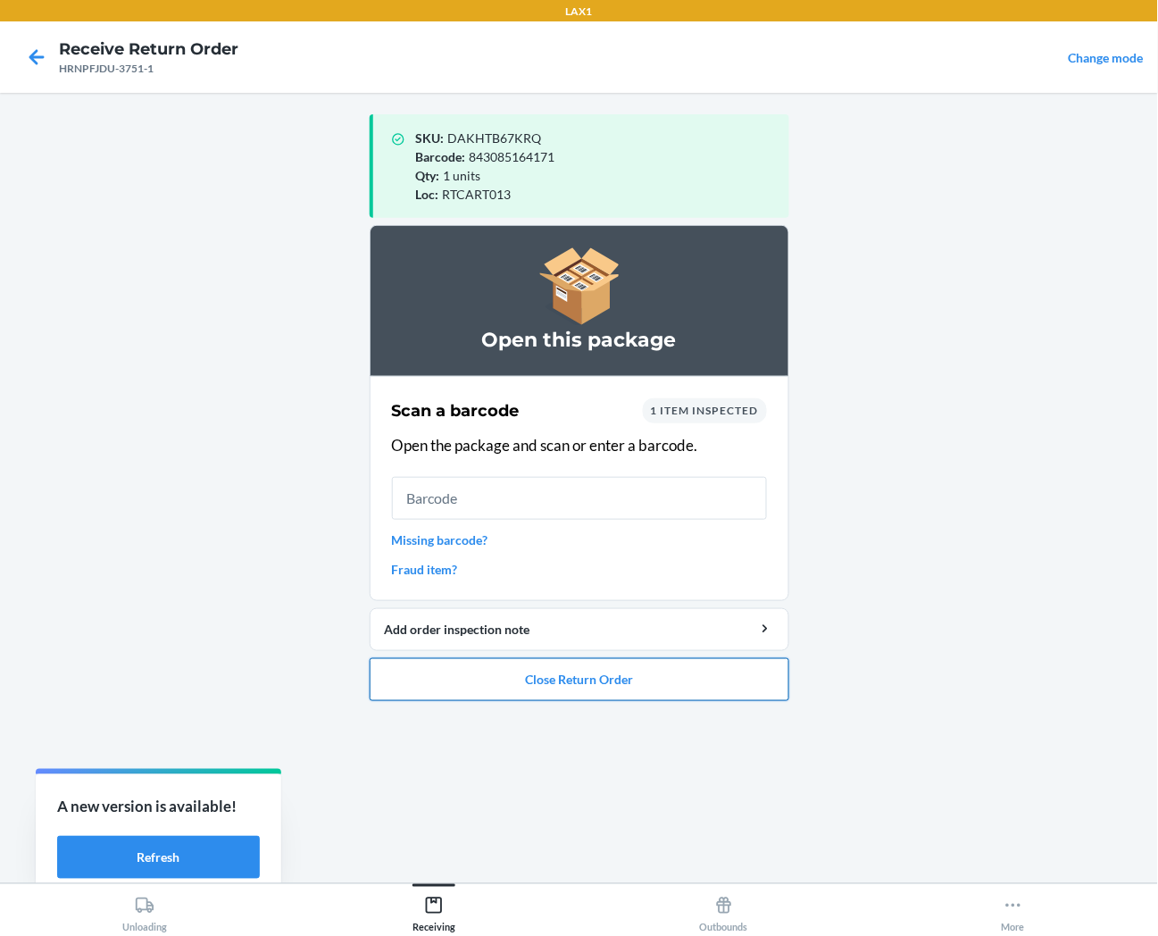
click at [429, 675] on button "Close Return Order" at bounding box center [580, 679] width 420 height 43
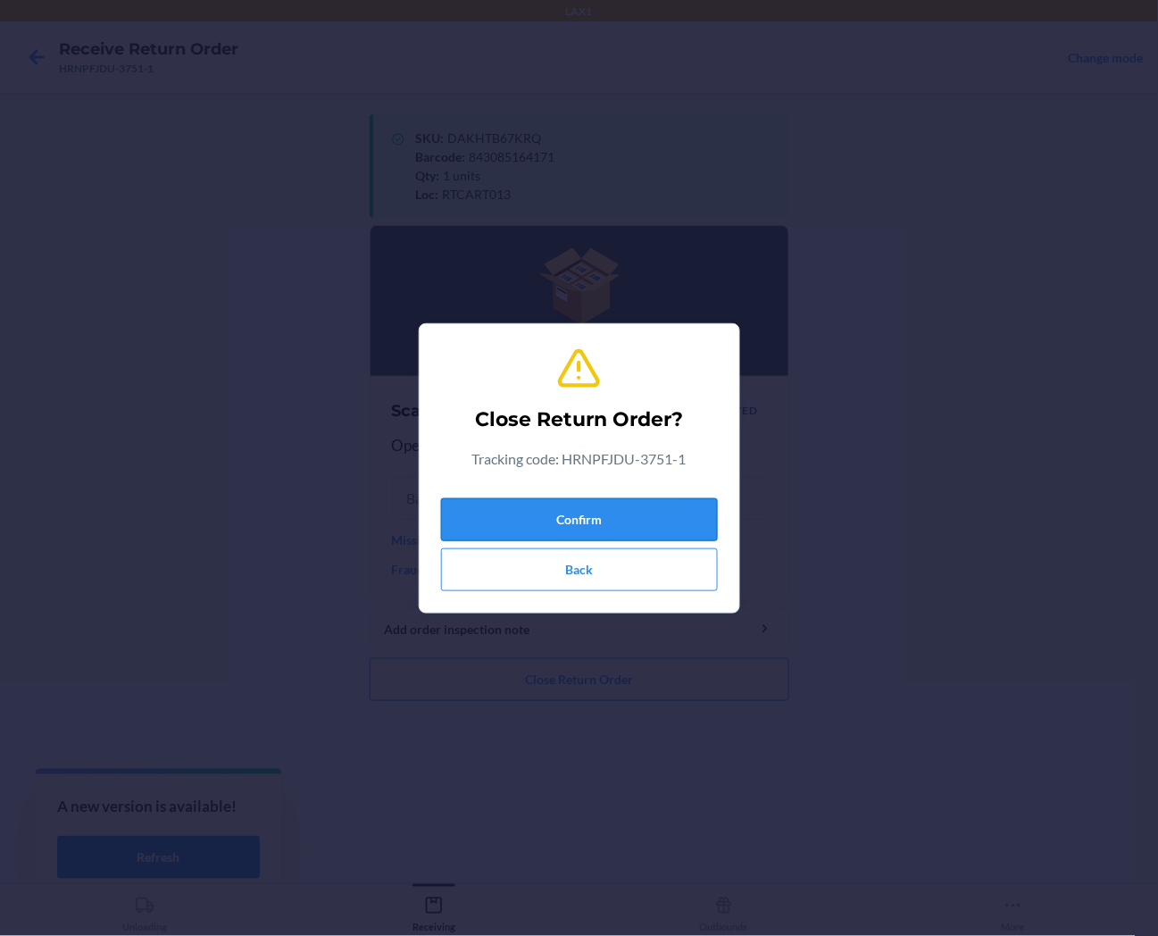
click at [504, 521] on button "Confirm" at bounding box center [579, 519] width 277 height 43
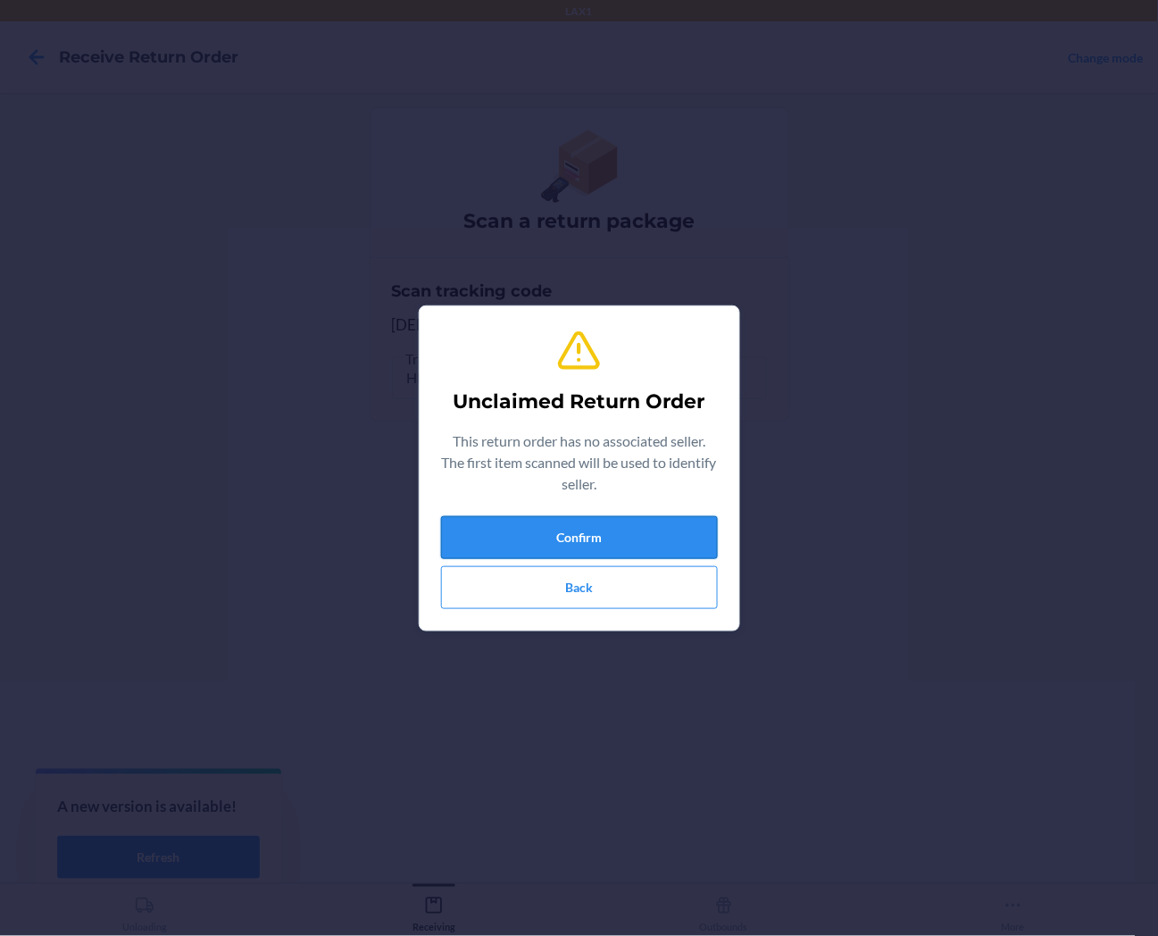
click at [593, 546] on button "Confirm" at bounding box center [579, 537] width 277 height 43
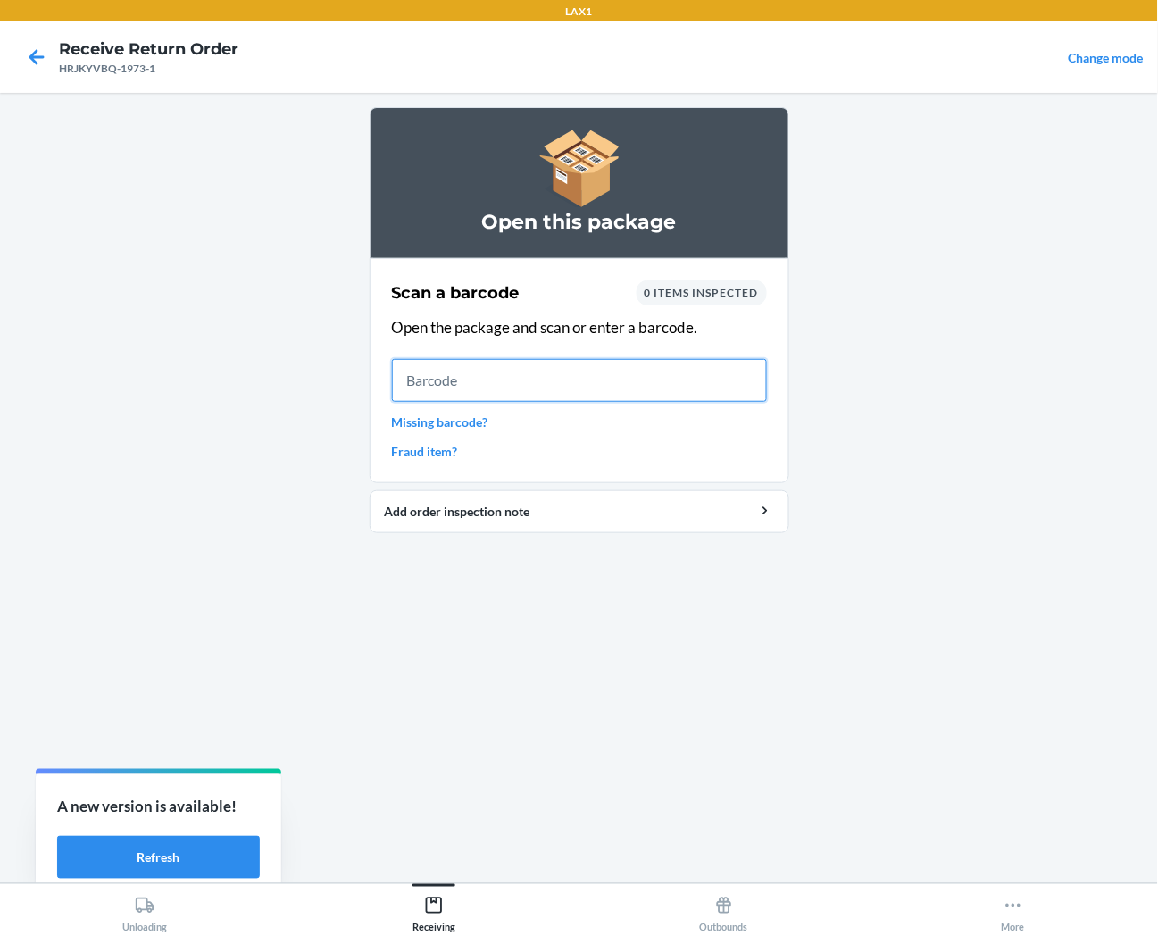
click at [688, 381] on input "text" at bounding box center [579, 380] width 375 height 43
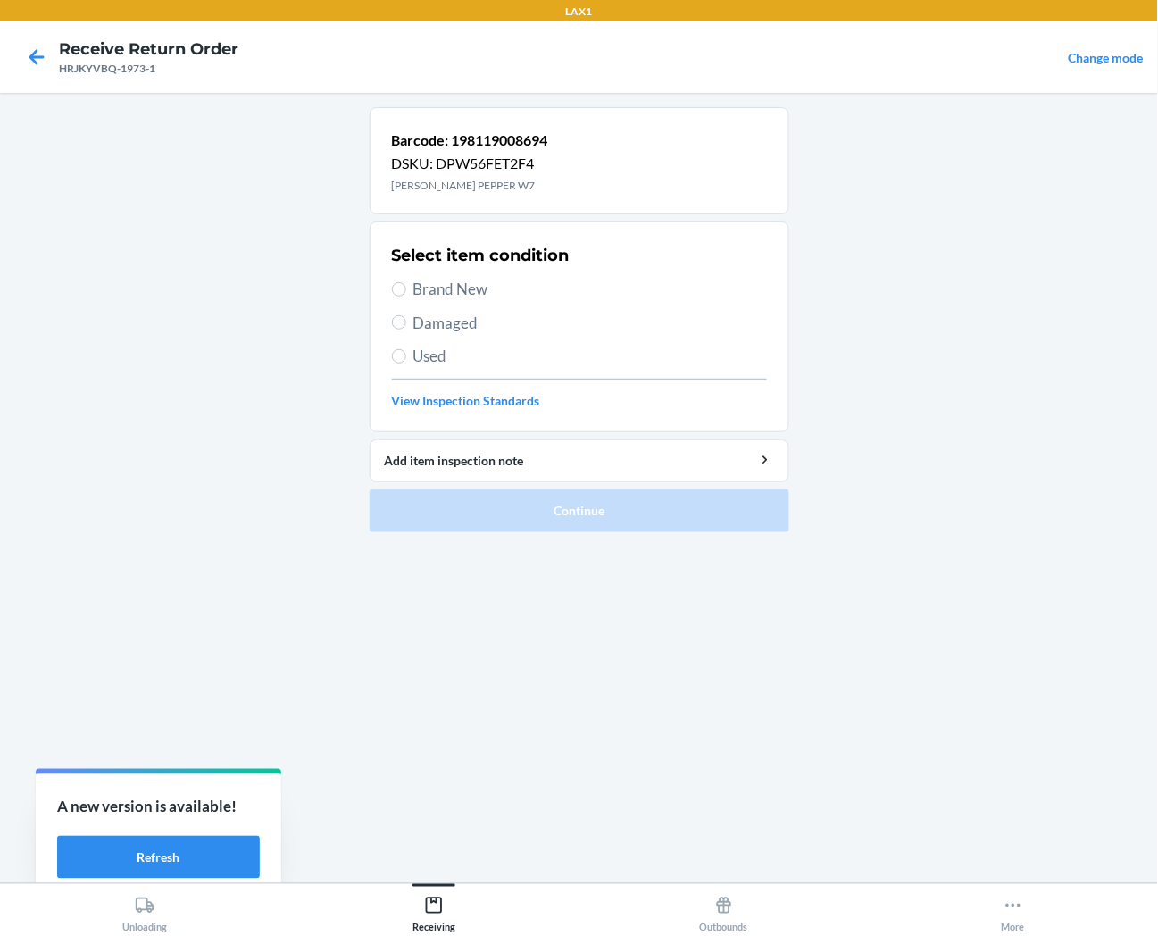
click at [455, 289] on span "Brand New" at bounding box center [591, 289] width 354 height 23
click at [406, 289] on input "Brand New" at bounding box center [399, 289] width 14 height 14
radio input "true"
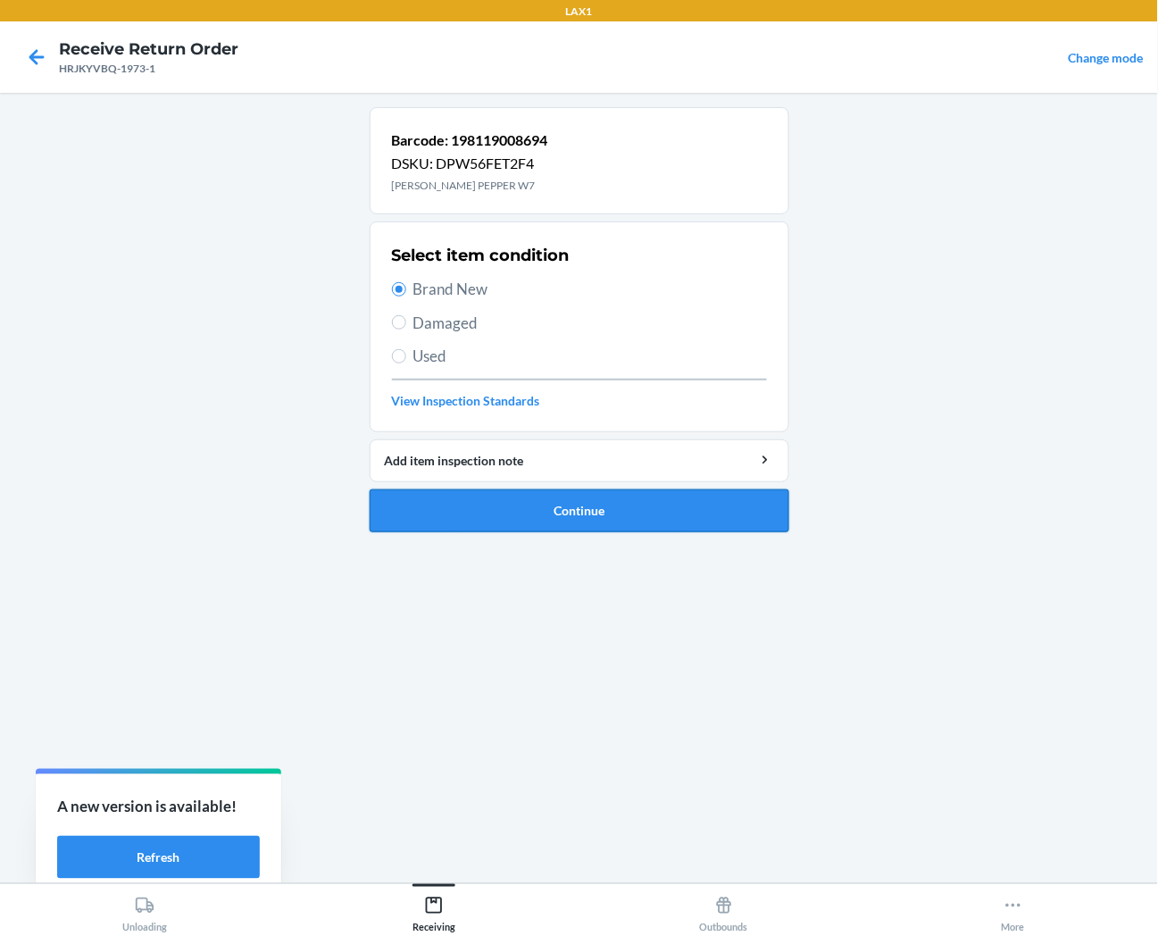
click at [497, 519] on button "Continue" at bounding box center [580, 510] width 420 height 43
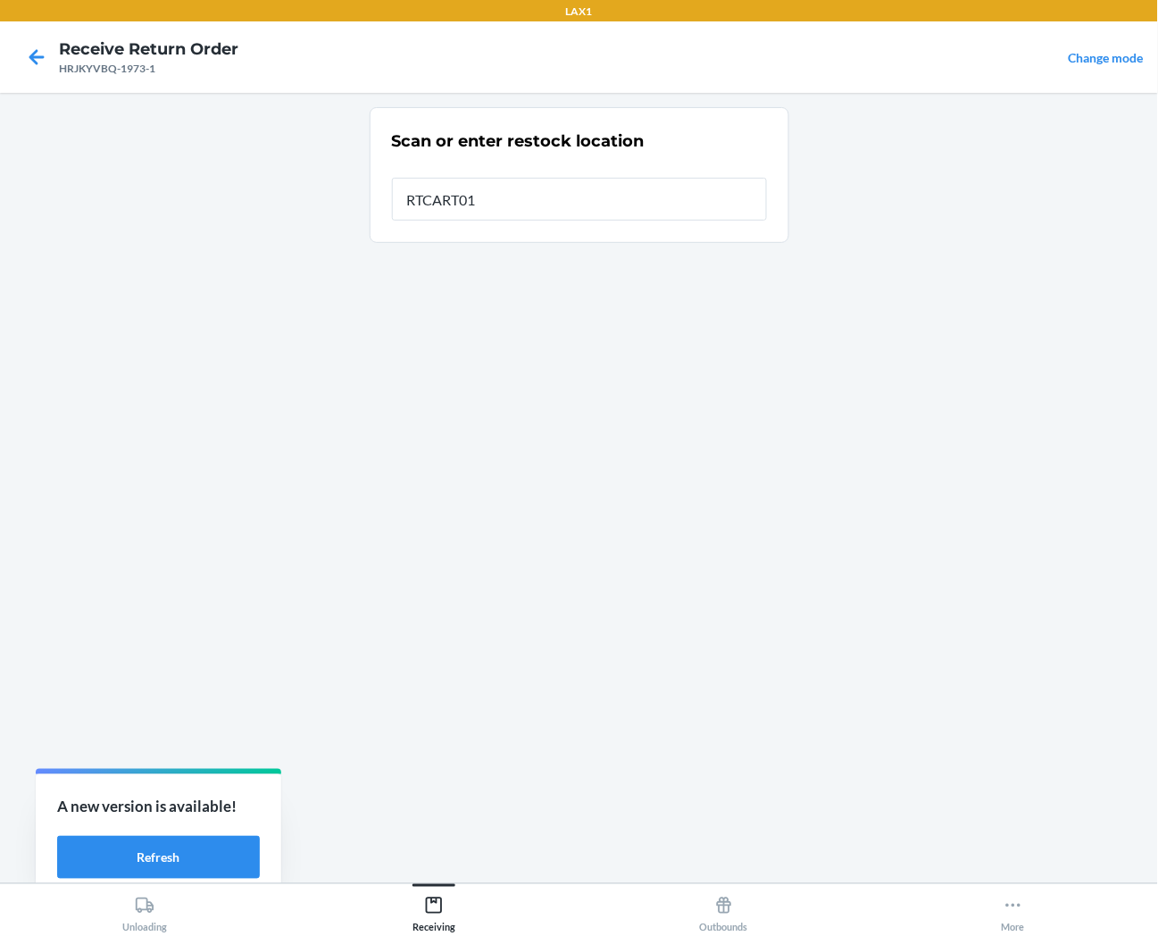
type input "RTCART013"
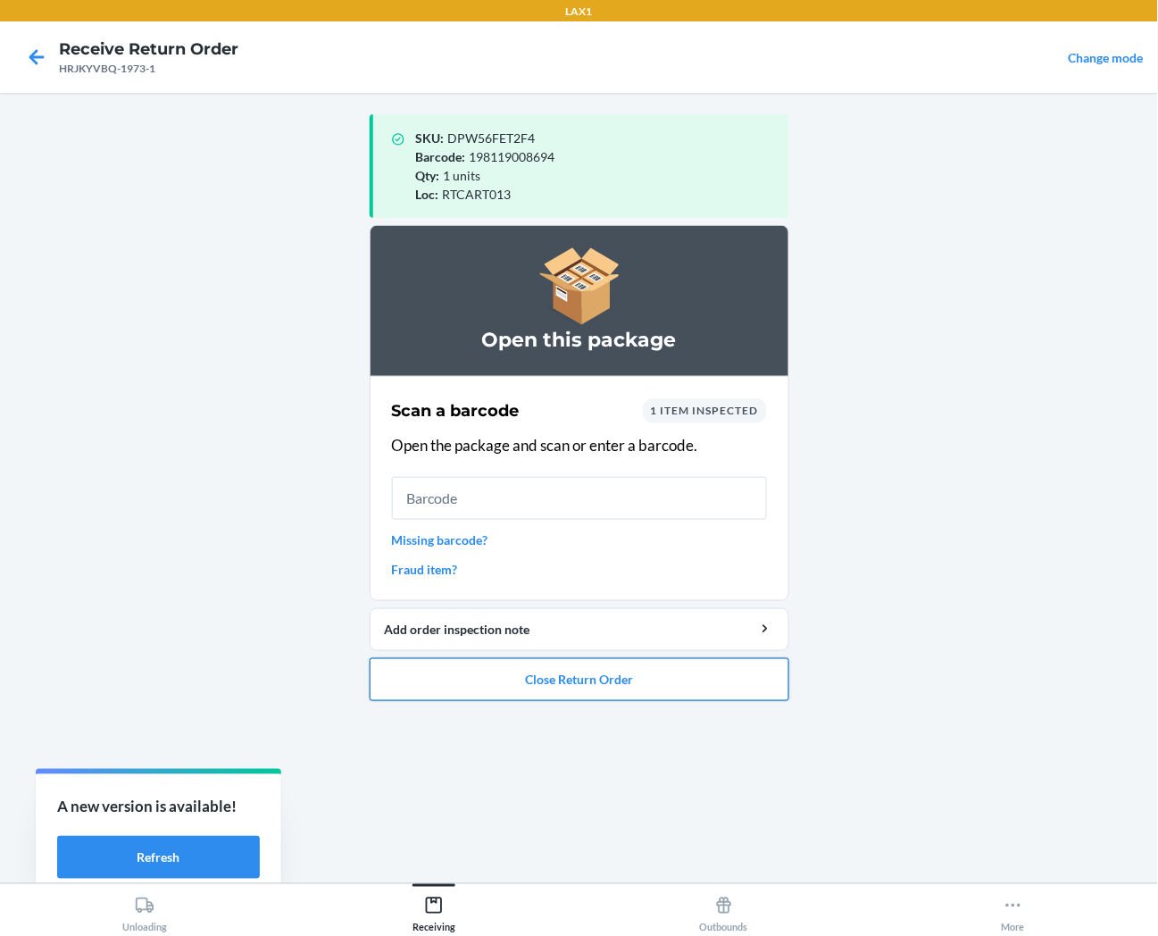
click at [644, 681] on button "Close Return Order" at bounding box center [580, 679] width 420 height 43
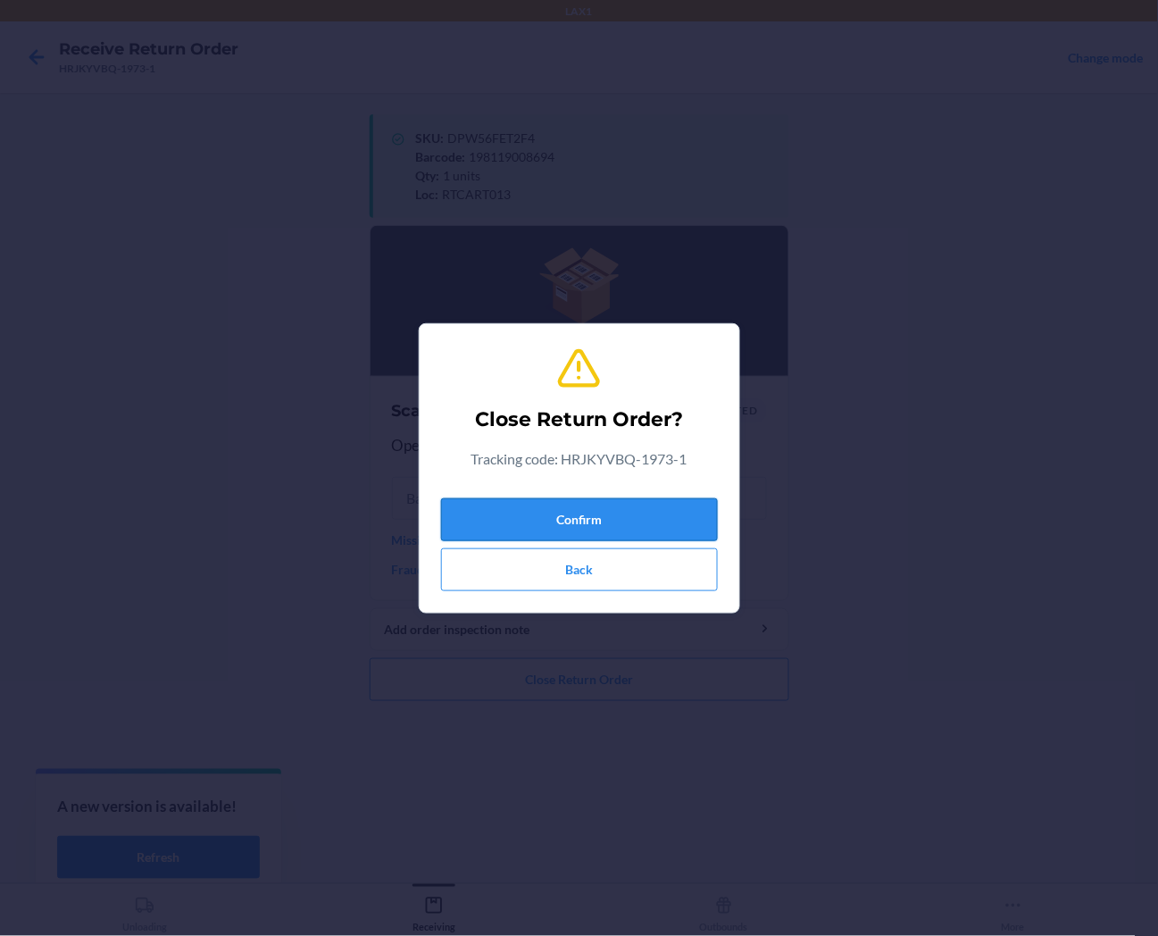
click at [656, 528] on button "Confirm" at bounding box center [579, 519] width 277 height 43
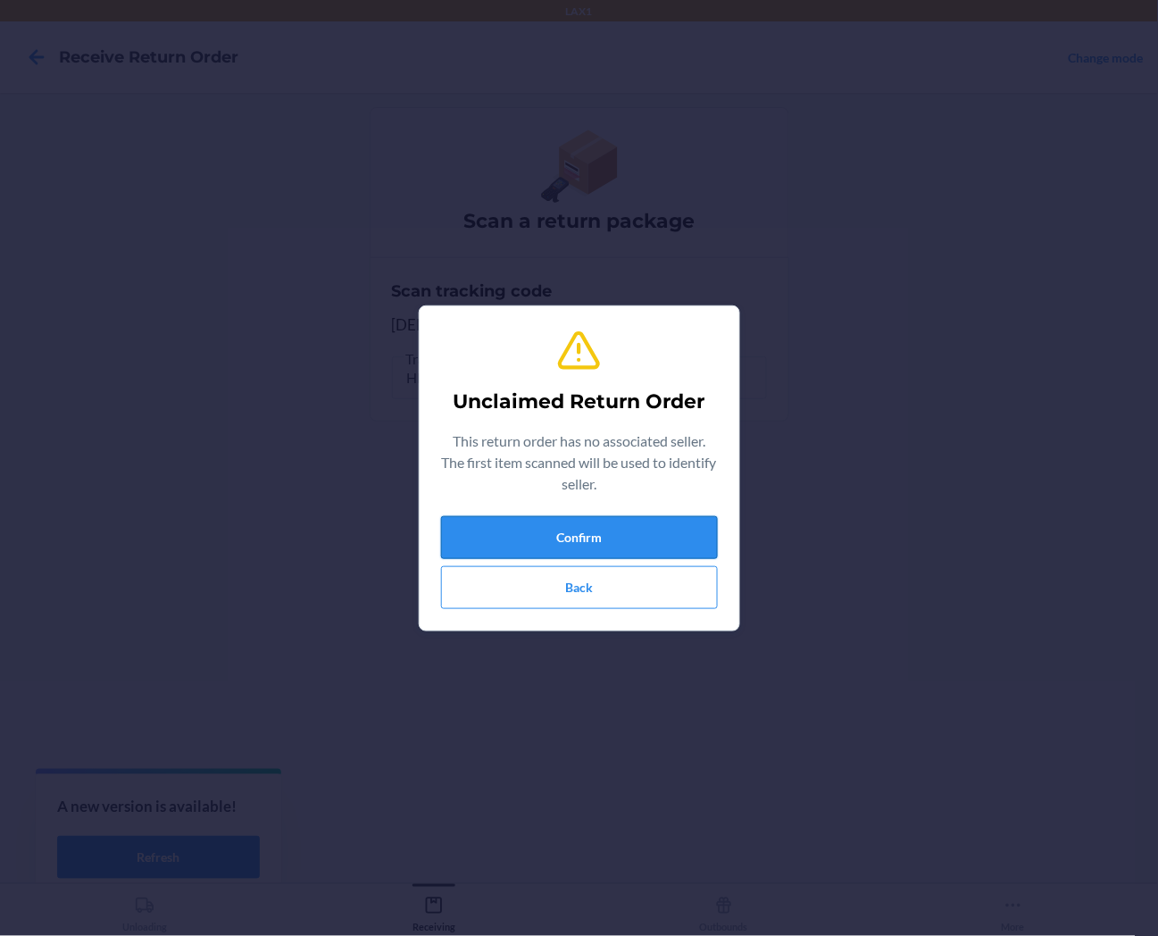
click at [480, 524] on button "Confirm" at bounding box center [579, 537] width 277 height 43
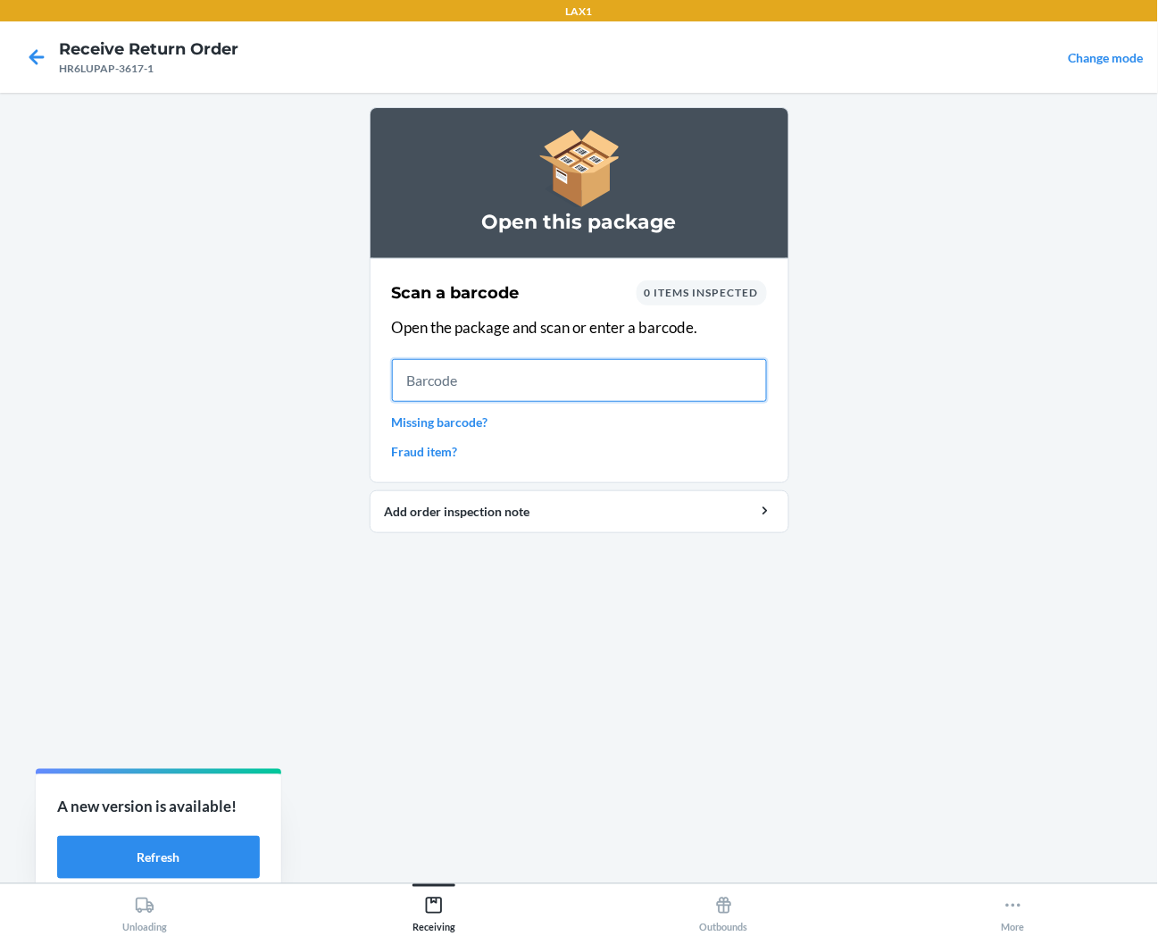
click at [699, 371] on input "text" at bounding box center [579, 380] width 375 height 43
click at [754, 367] on input "text" at bounding box center [579, 380] width 375 height 43
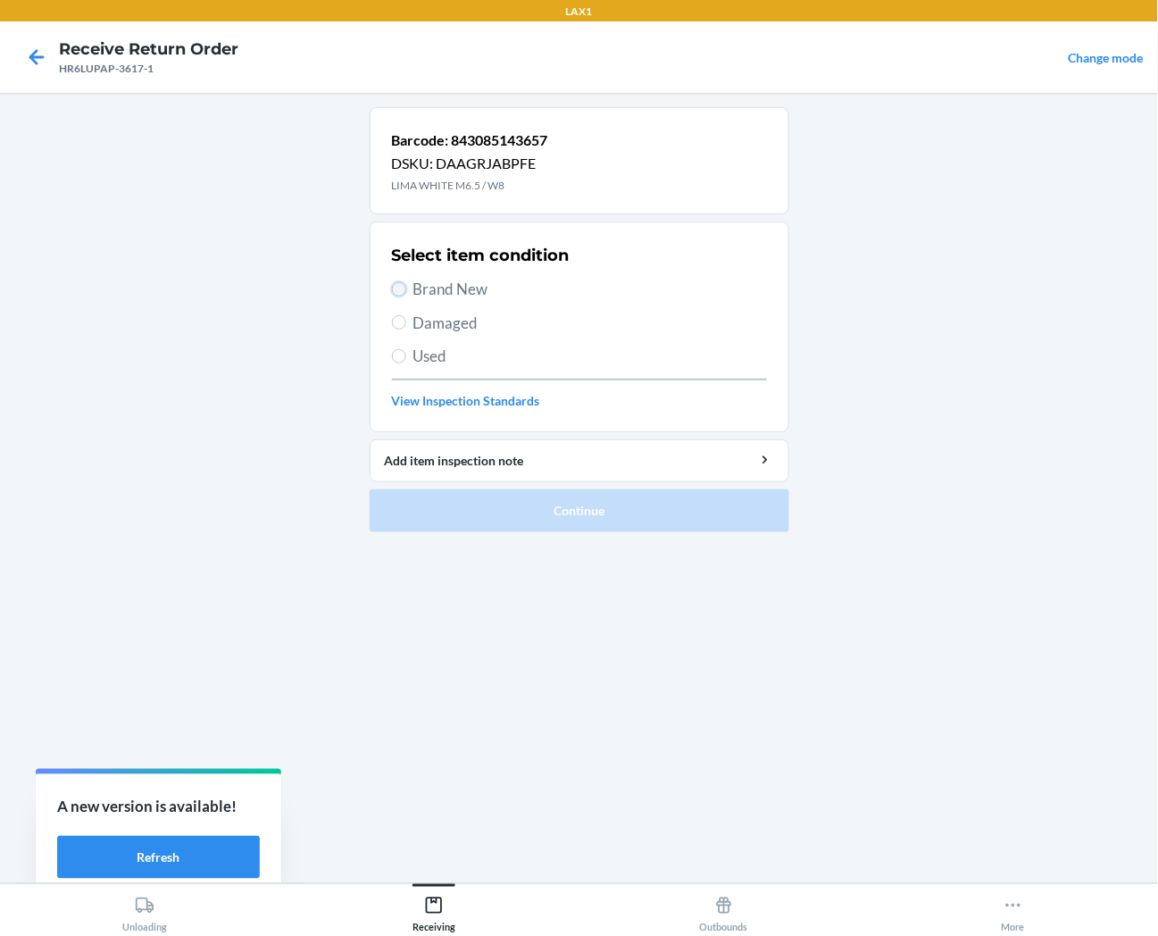
click at [402, 289] on input "Brand New" at bounding box center [399, 289] width 14 height 14
radio input "true"
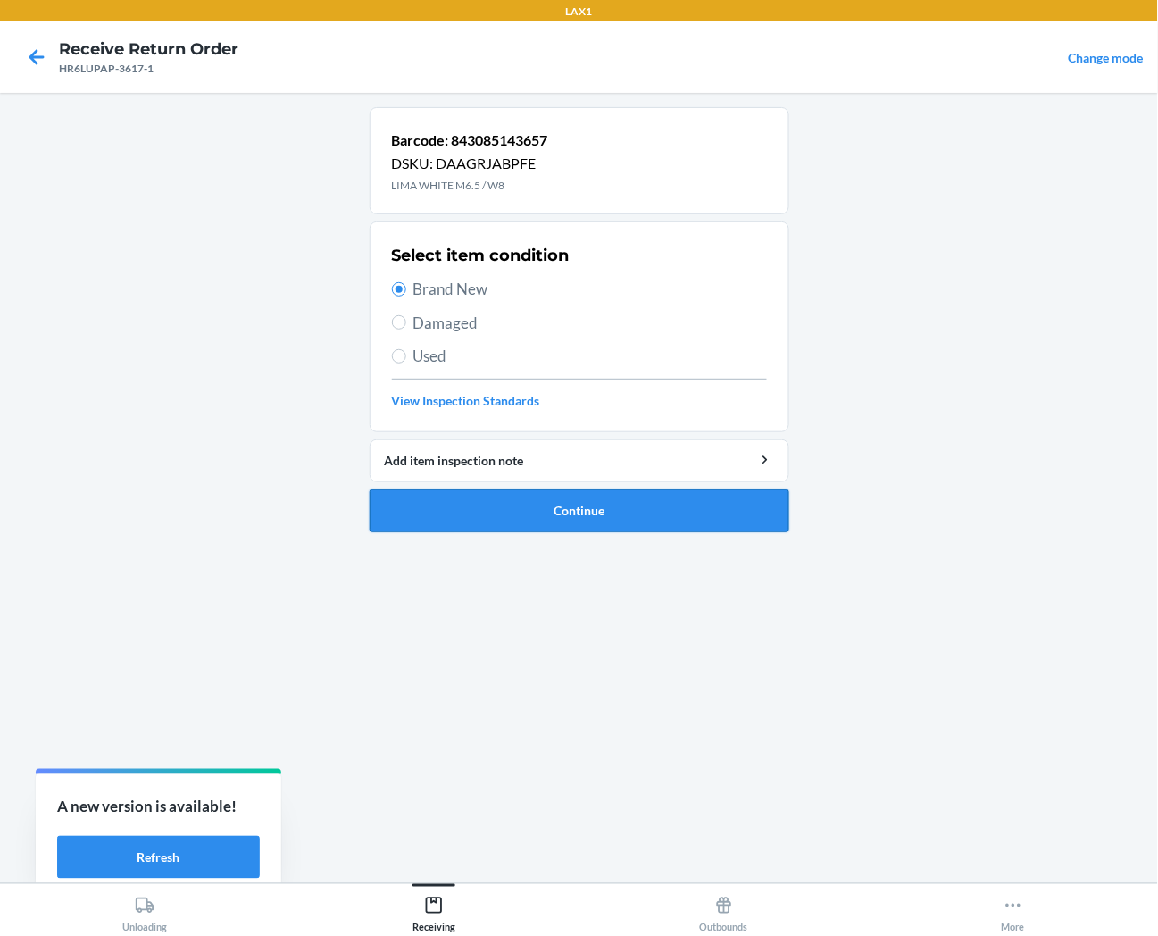
click at [460, 519] on button "Continue" at bounding box center [580, 510] width 420 height 43
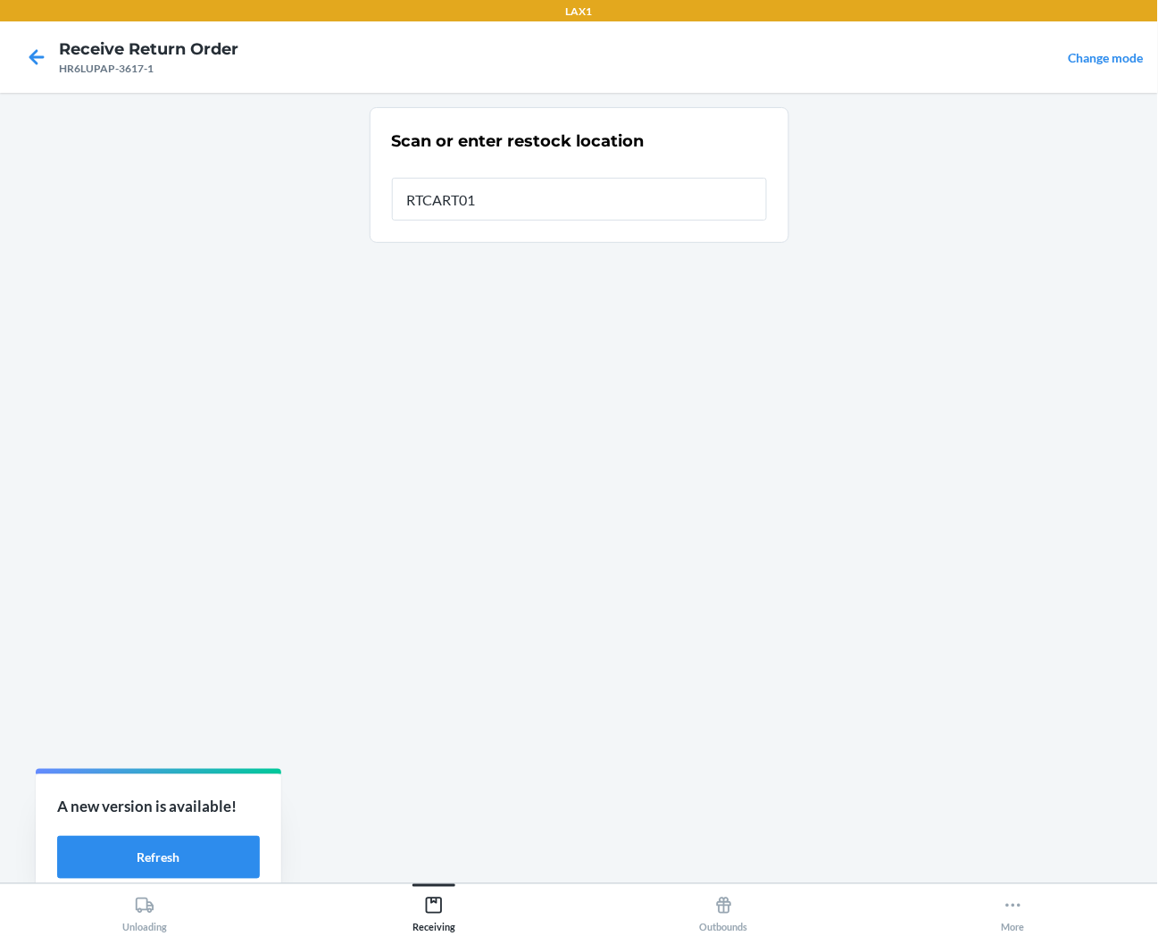
type input "RTCART013"
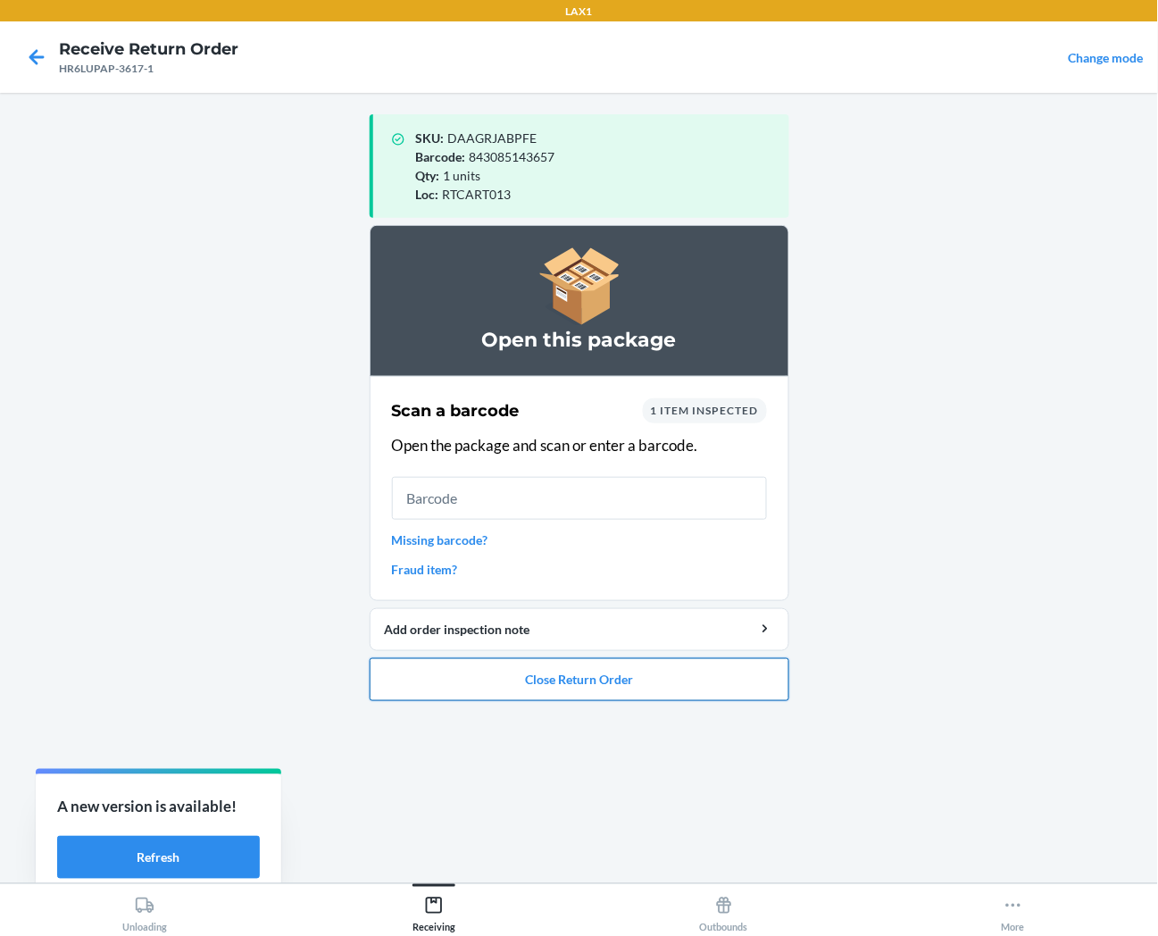
click at [613, 698] on button "Close Return Order" at bounding box center [580, 679] width 420 height 43
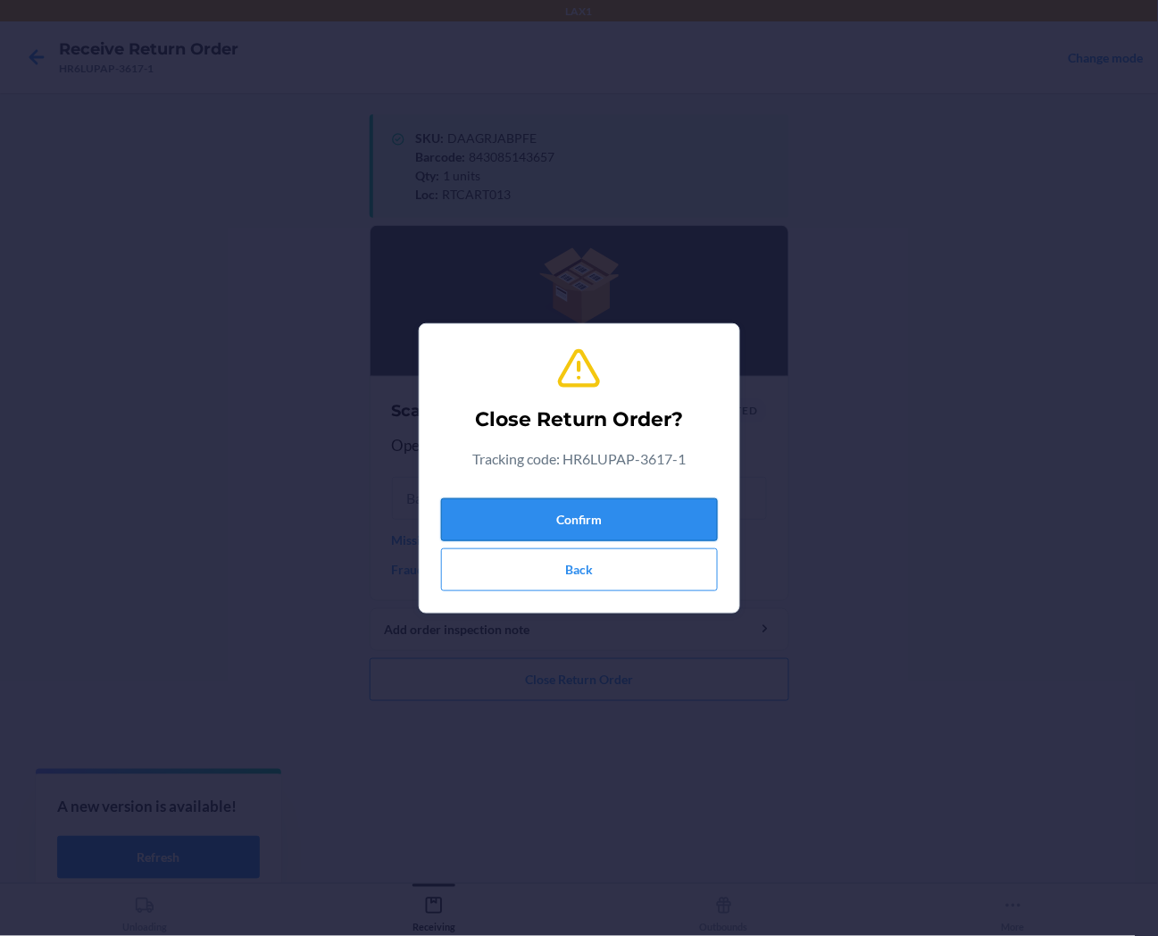
click at [650, 528] on button "Confirm" at bounding box center [579, 519] width 277 height 43
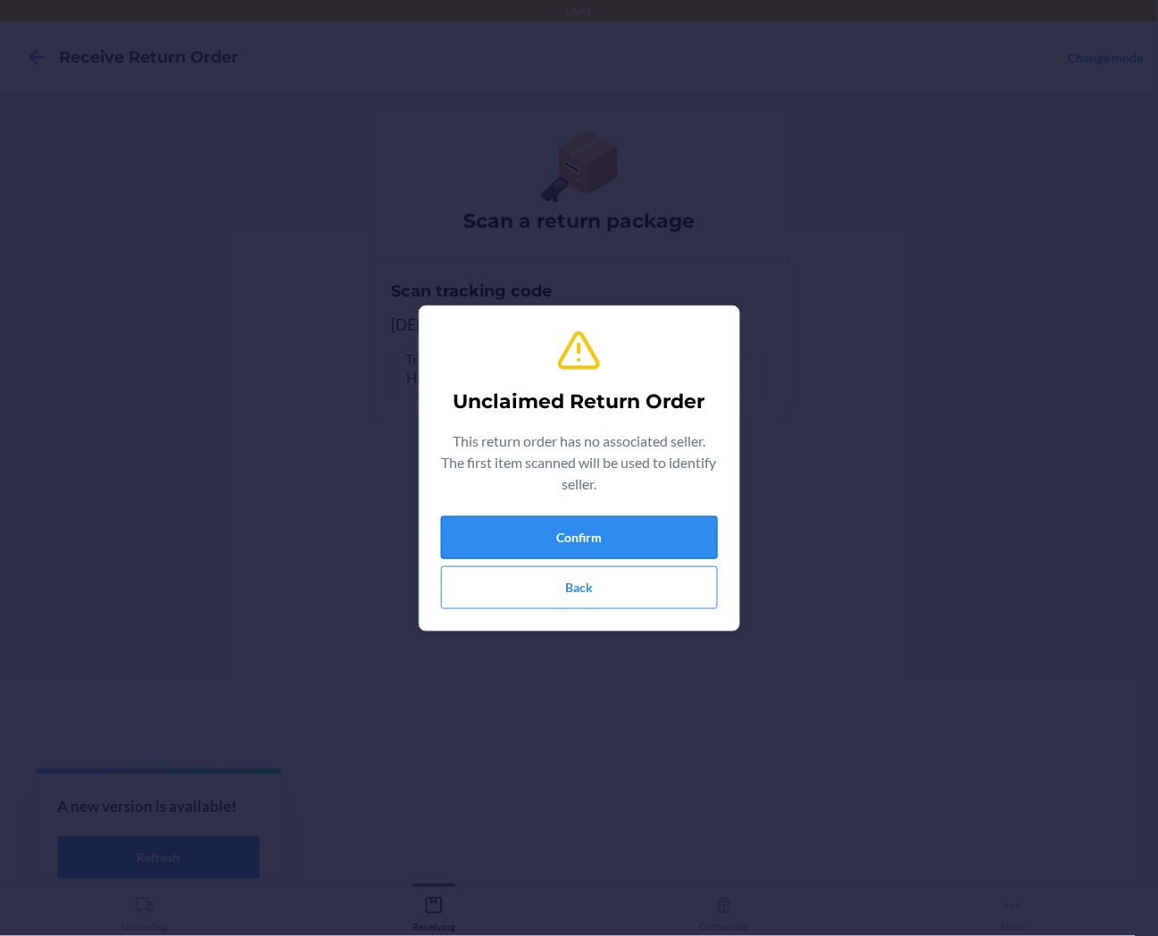
click at [695, 525] on button "Confirm" at bounding box center [579, 537] width 277 height 43
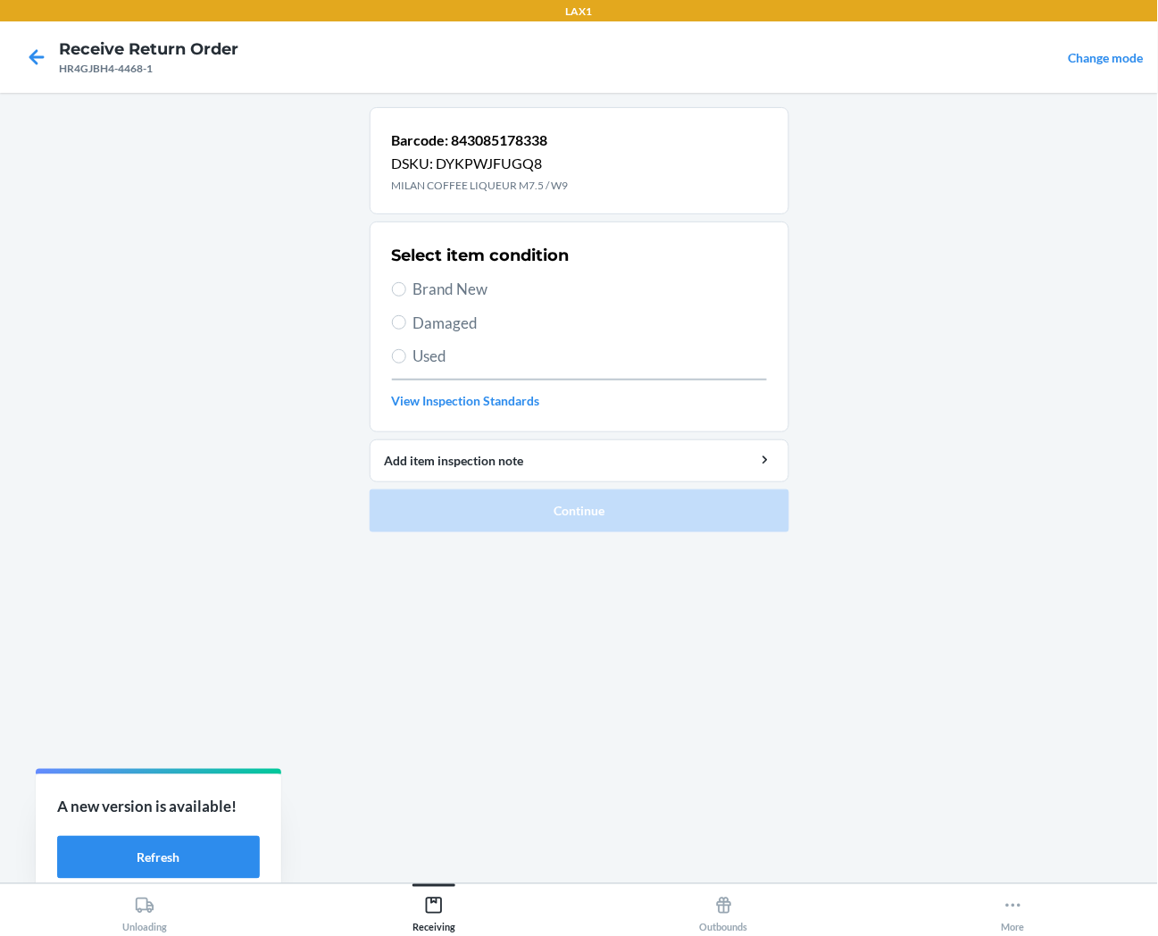
click at [456, 283] on span "Brand New" at bounding box center [591, 289] width 354 height 23
click at [406, 283] on input "Brand New" at bounding box center [399, 289] width 14 height 14
radio input "true"
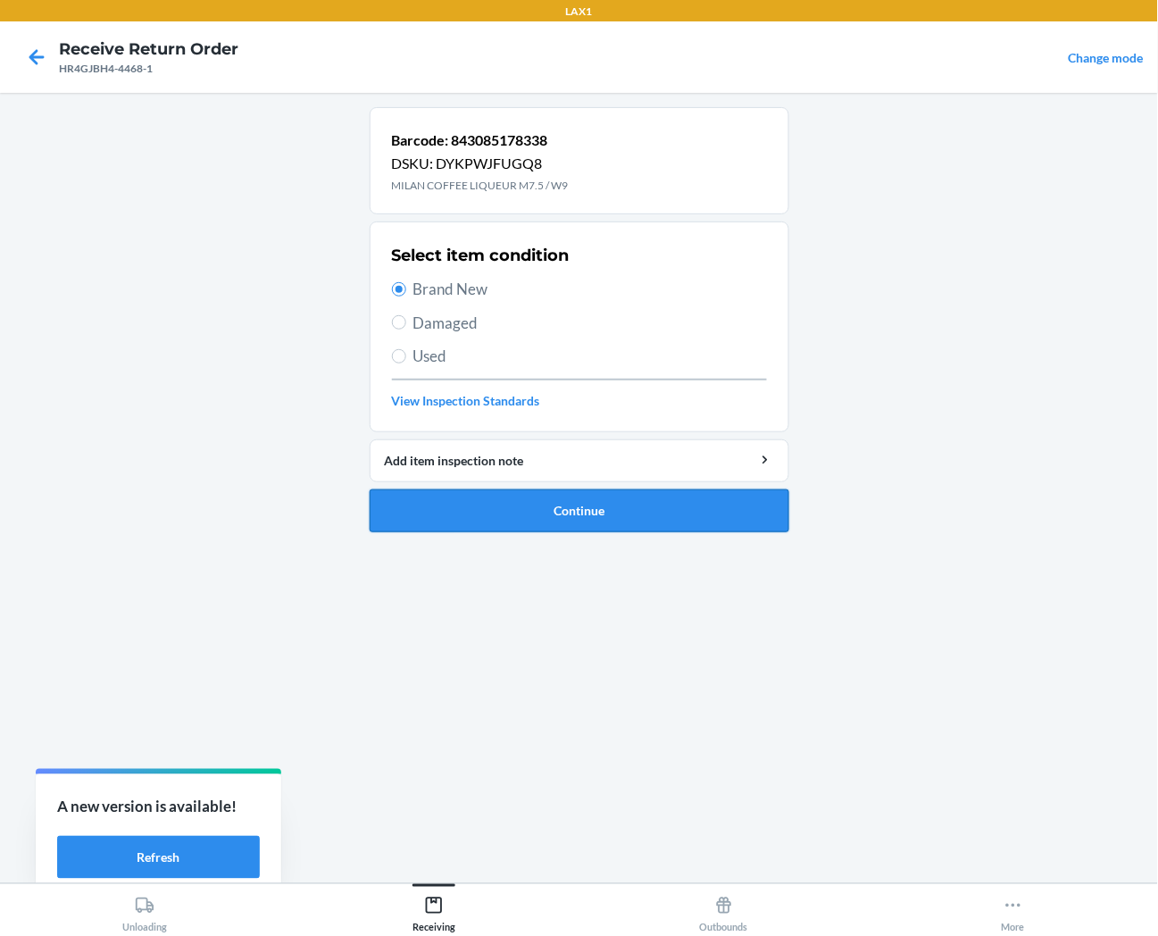
click at [471, 510] on button "Continue" at bounding box center [580, 510] width 420 height 43
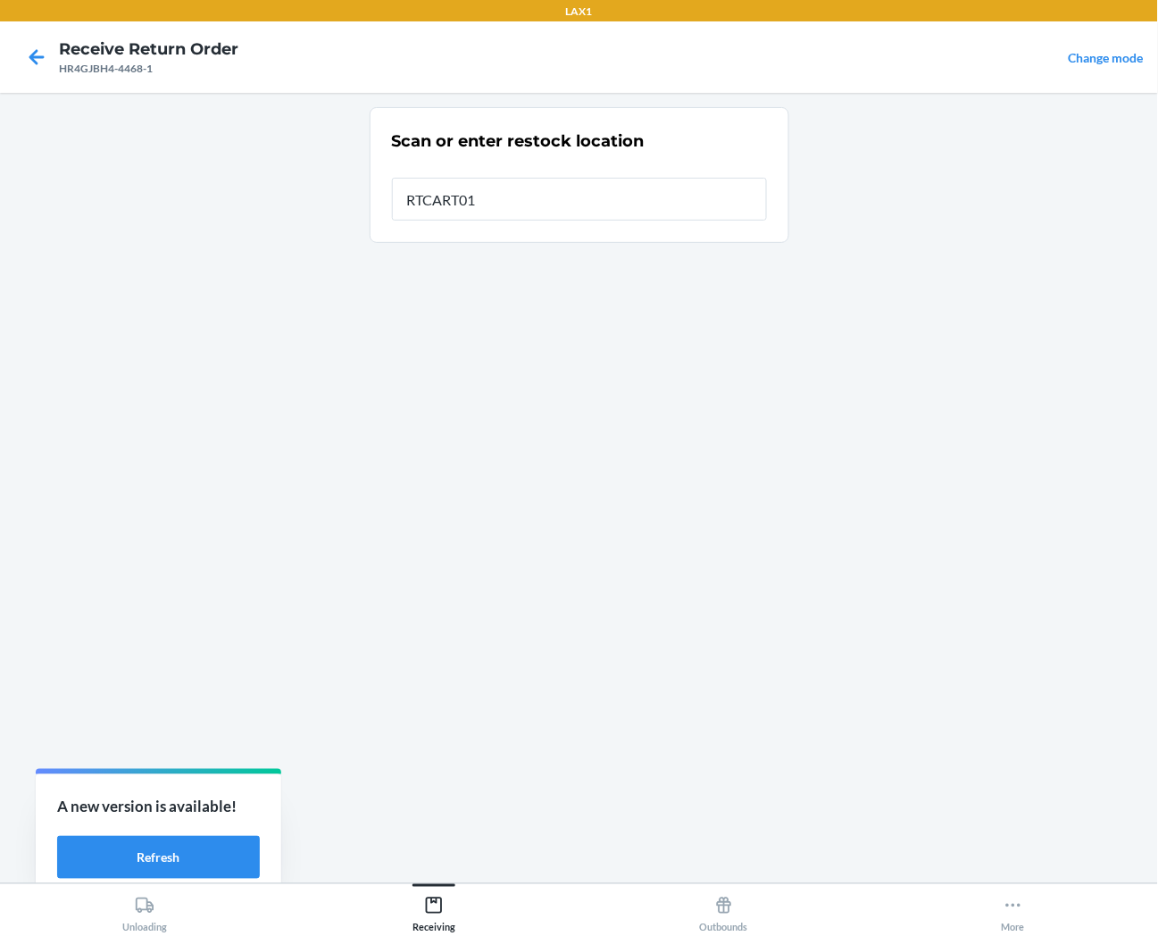
type input "RTCART013"
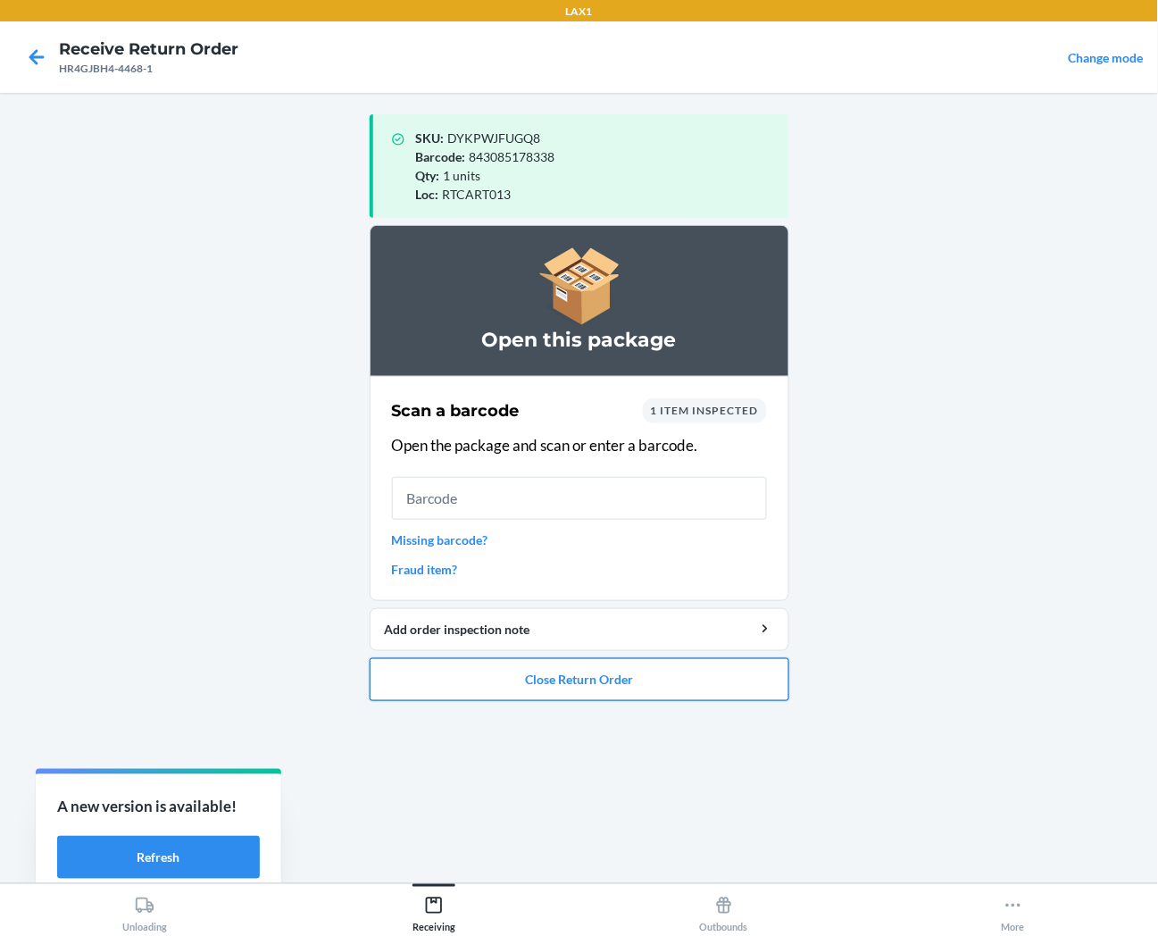
click at [416, 681] on button "Close Return Order" at bounding box center [580, 679] width 420 height 43
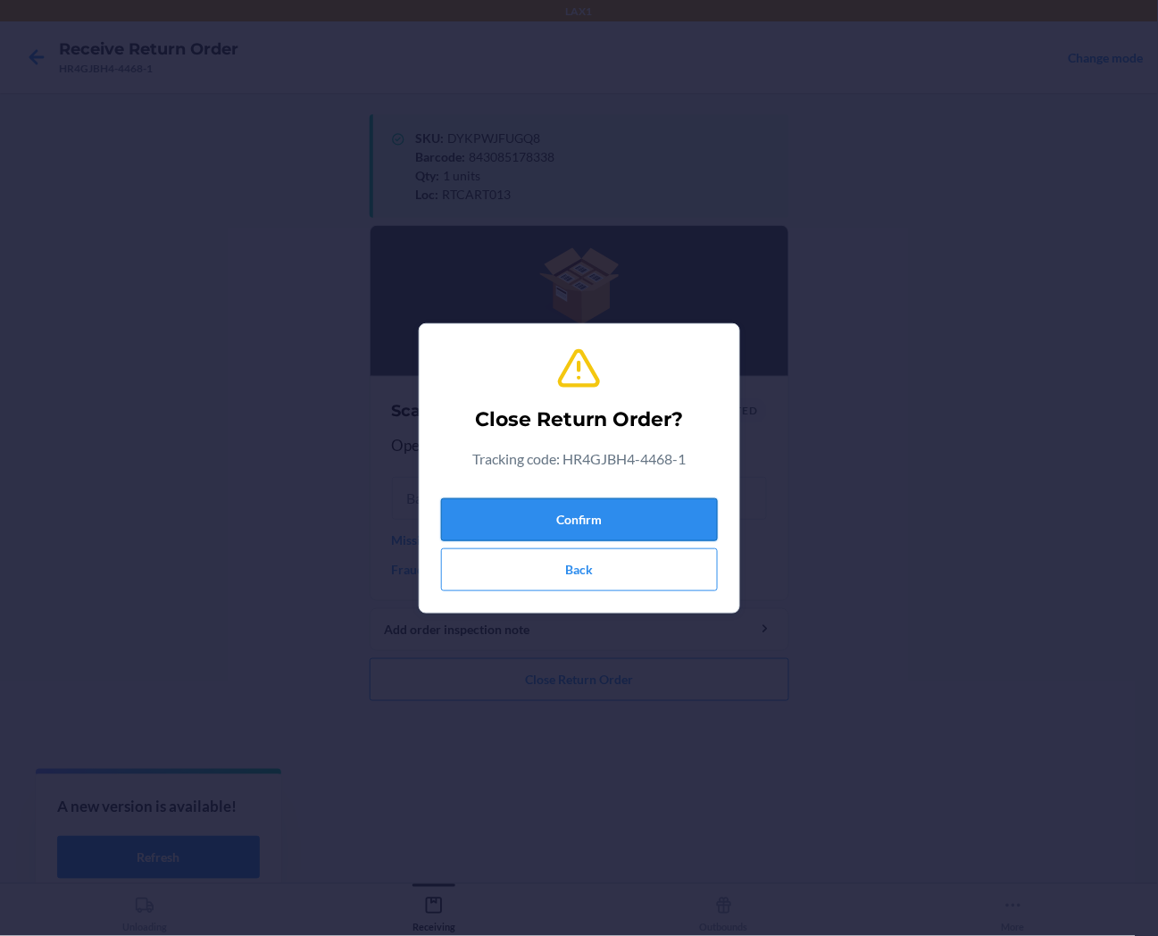
click at [496, 506] on button "Confirm" at bounding box center [579, 519] width 277 height 43
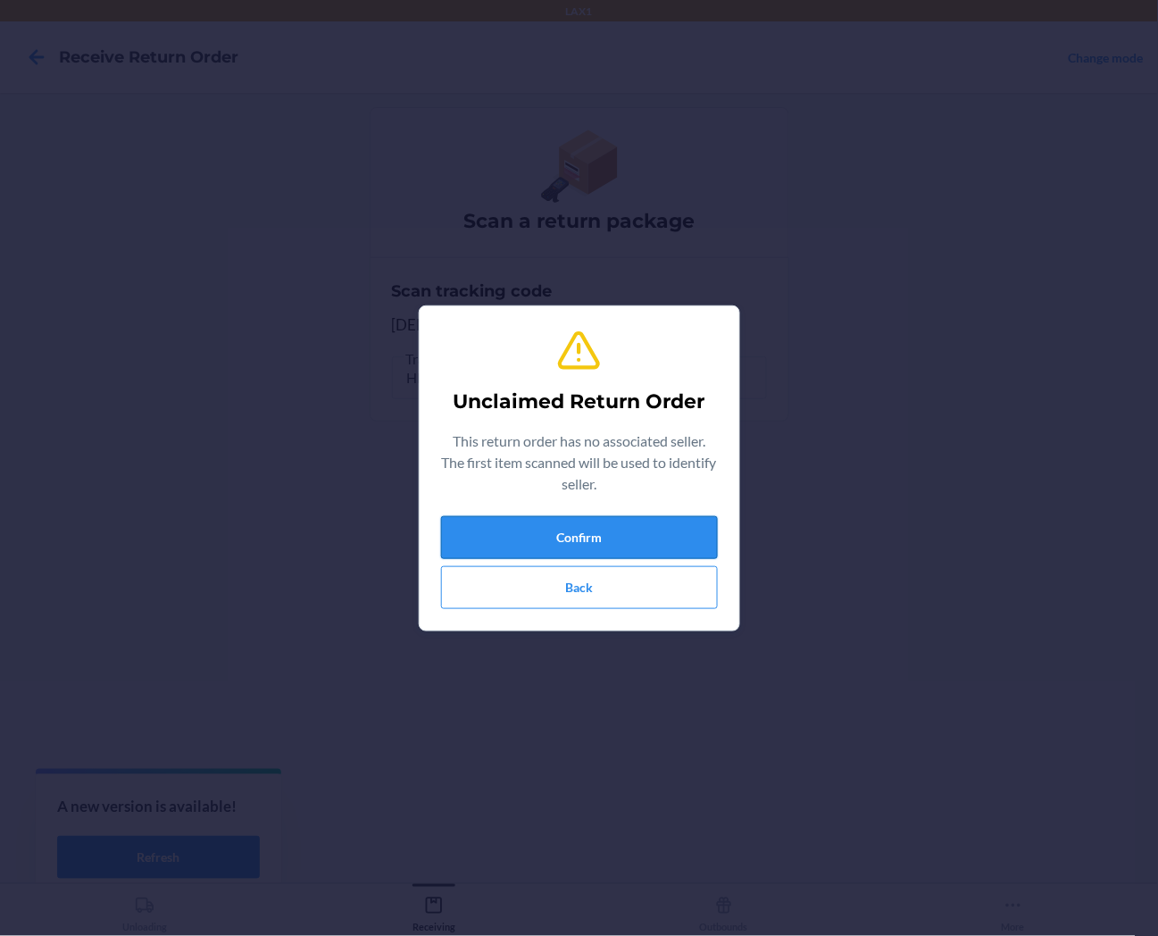
click at [496, 531] on button "Confirm" at bounding box center [579, 537] width 277 height 43
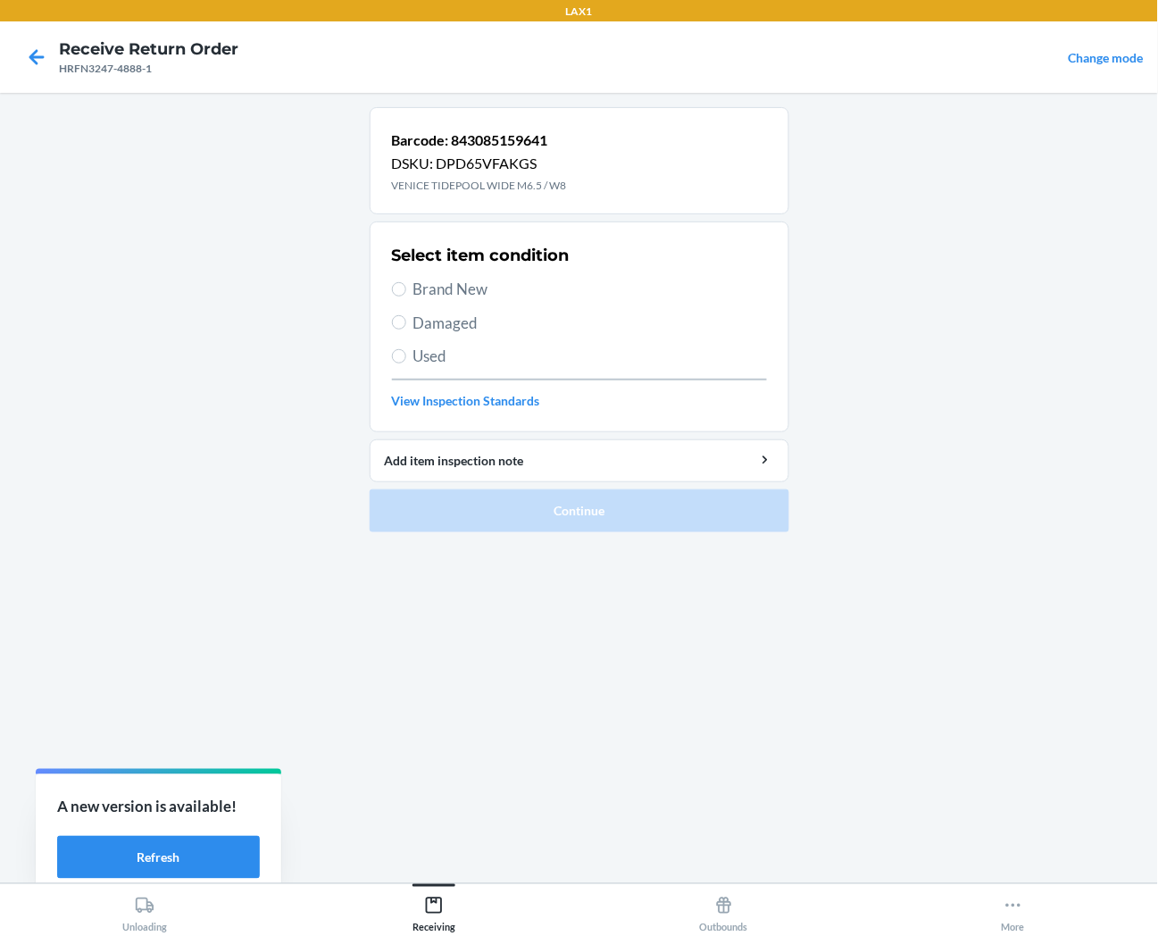
click at [397, 364] on label "Used" at bounding box center [579, 356] width 375 height 23
click at [397, 364] on input "Used" at bounding box center [399, 356] width 14 height 14
radio input "true"
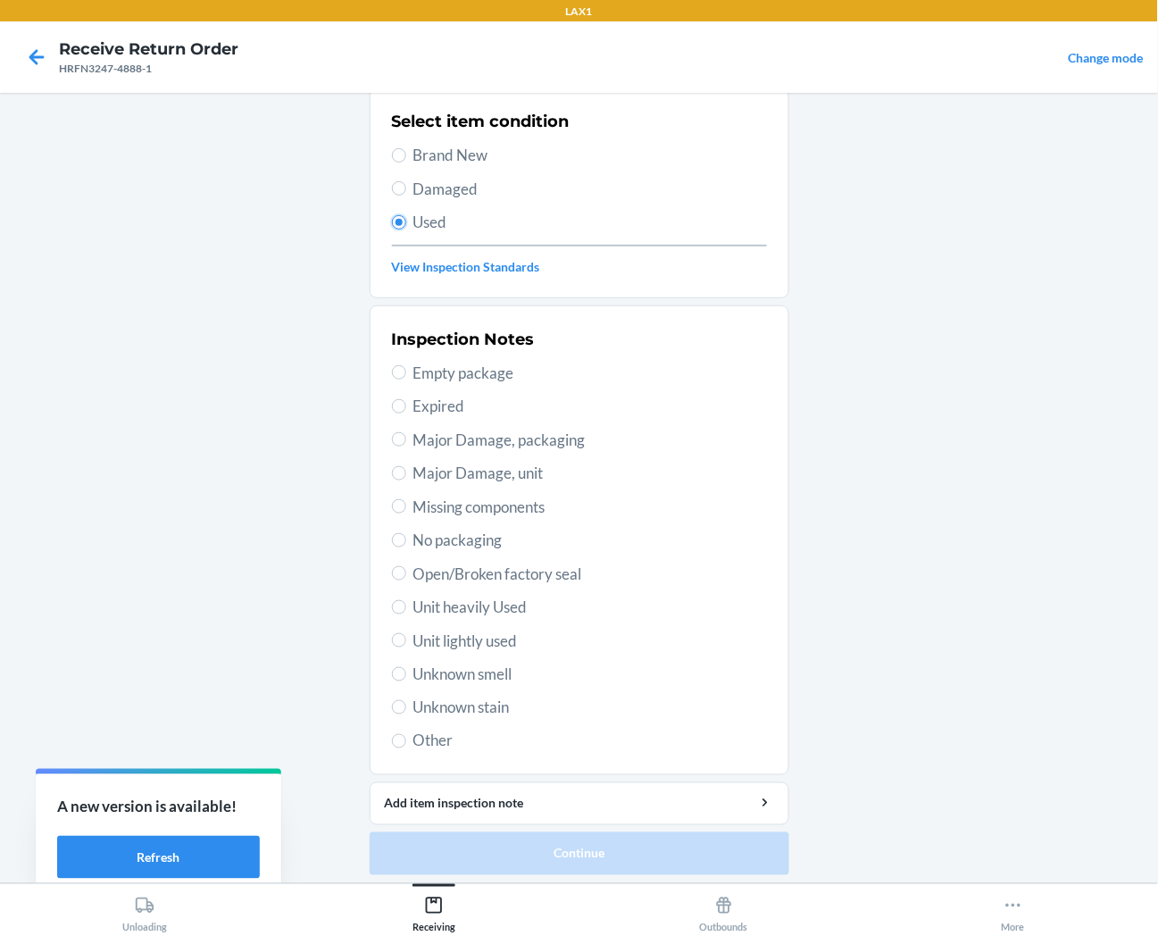
scroll to position [138, 0]
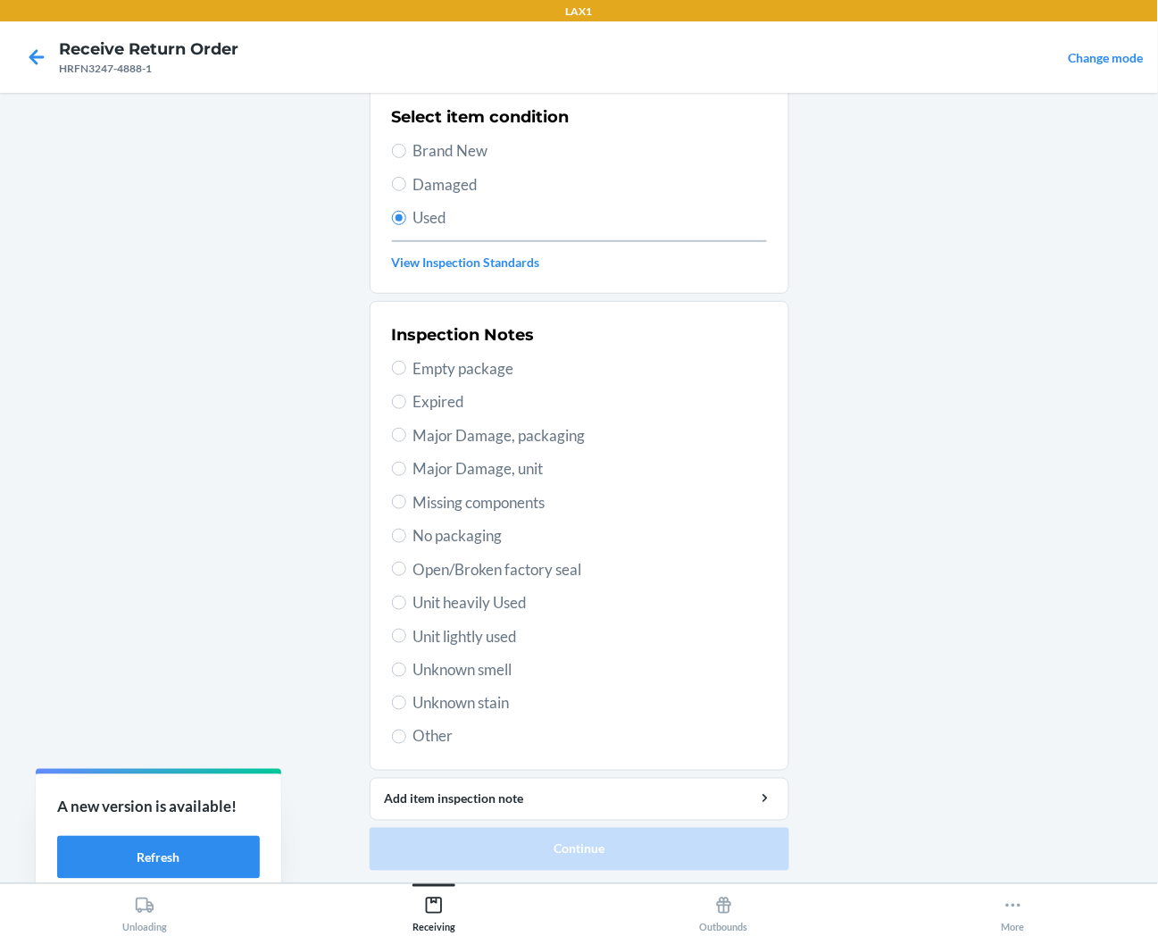
click at [498, 644] on span "Unit lightly used" at bounding box center [591, 636] width 354 height 23
click at [406, 643] on input "Unit lightly used" at bounding box center [399, 636] width 14 height 14
radio input "true"
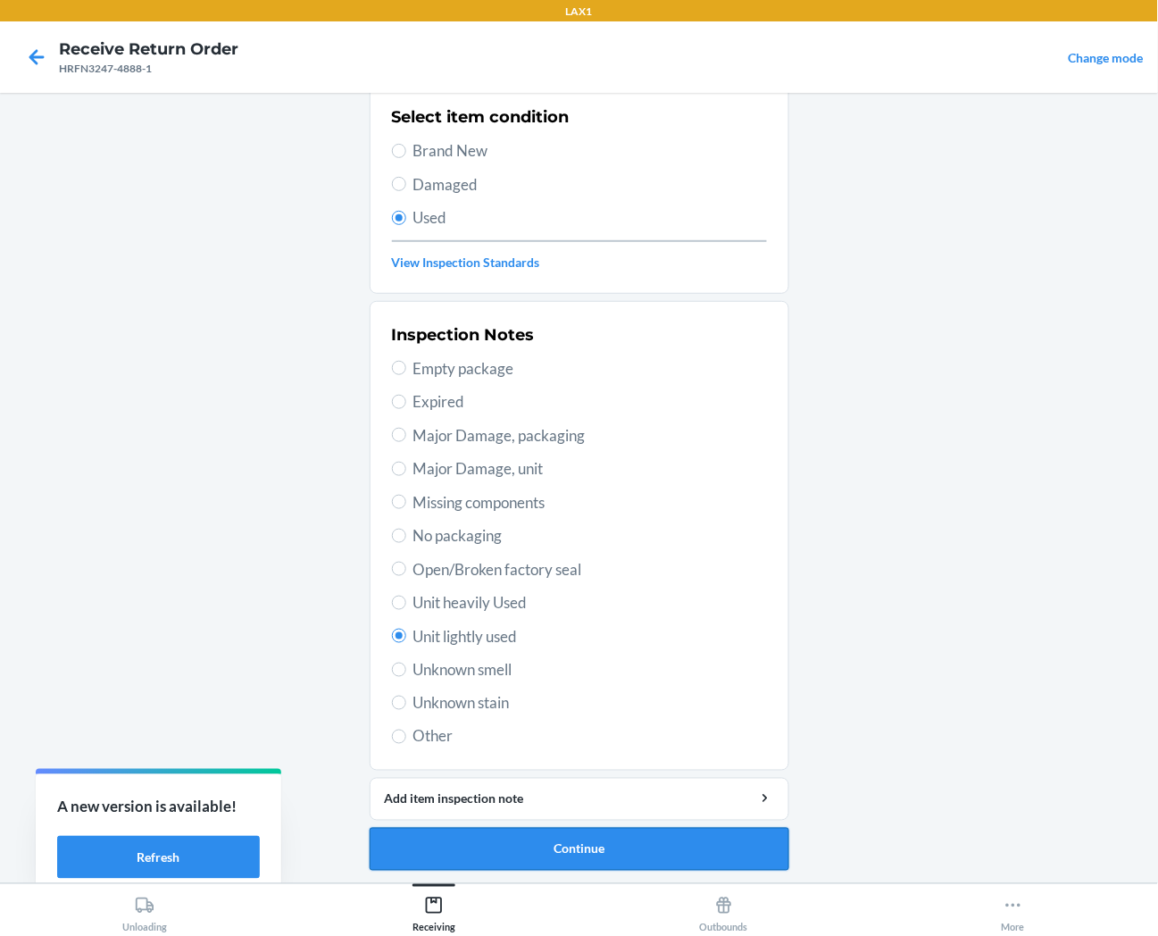
click at [568, 845] on button "Continue" at bounding box center [580, 849] width 420 height 43
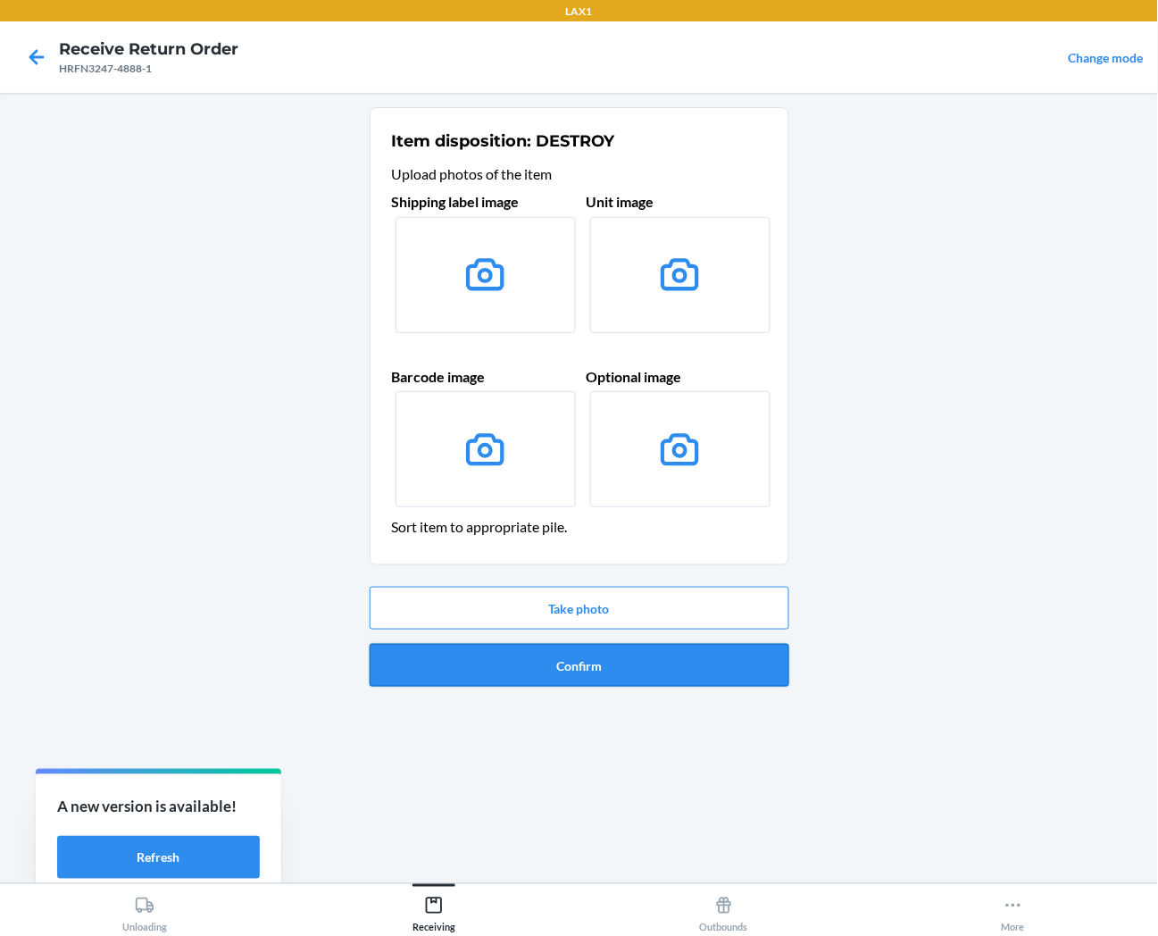
click at [491, 672] on button "Confirm" at bounding box center [580, 665] width 420 height 43
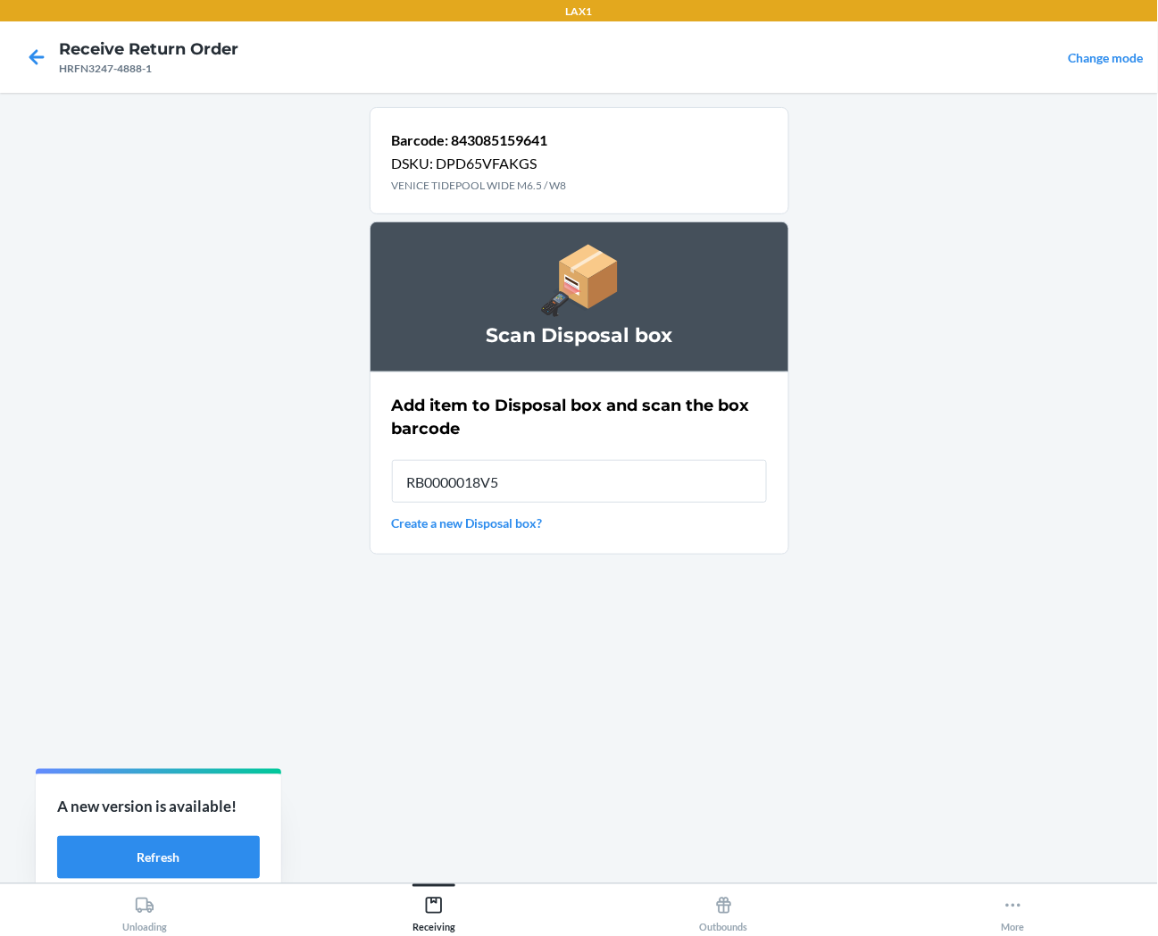
type input "RB0000018V5"
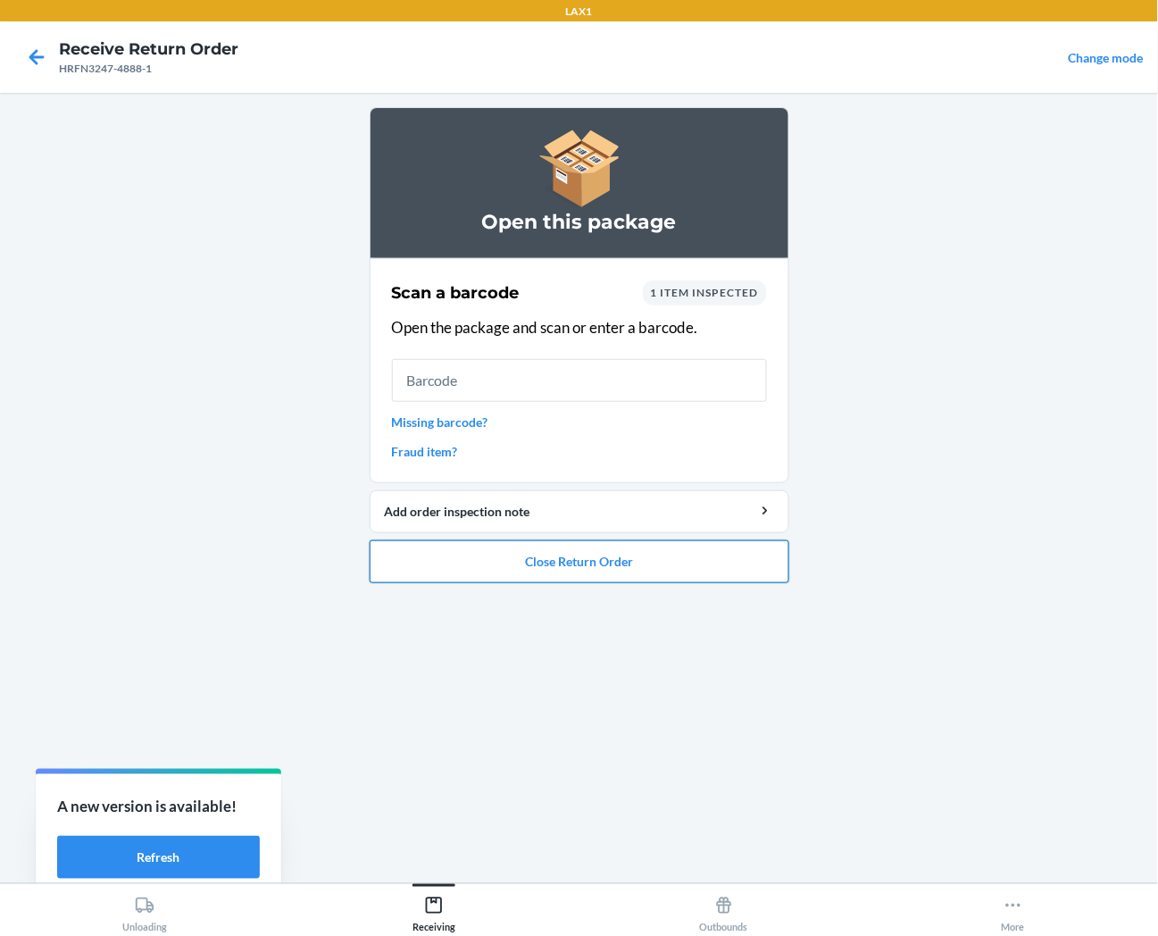
click at [462, 579] on button "Close Return Order" at bounding box center [580, 561] width 420 height 43
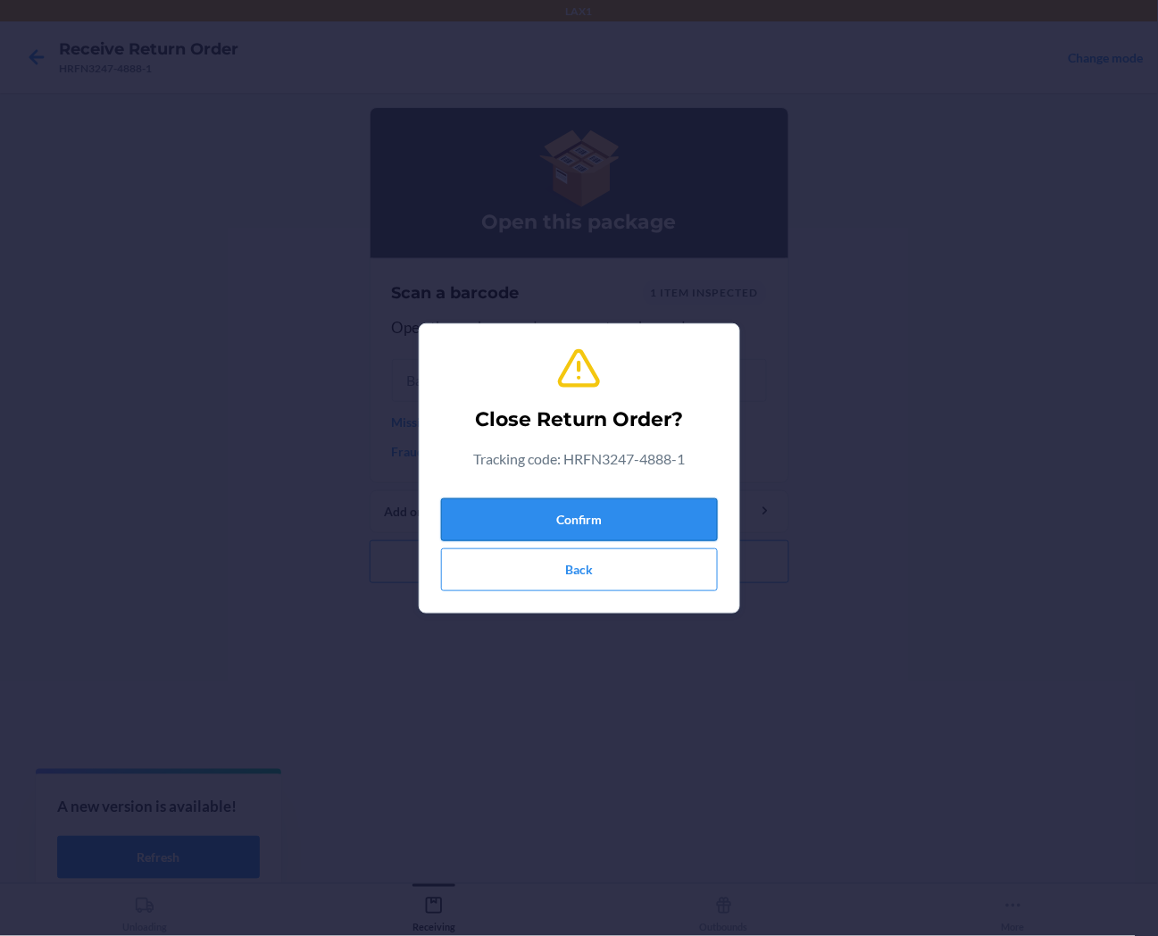
click at [511, 518] on button "Confirm" at bounding box center [579, 519] width 277 height 43
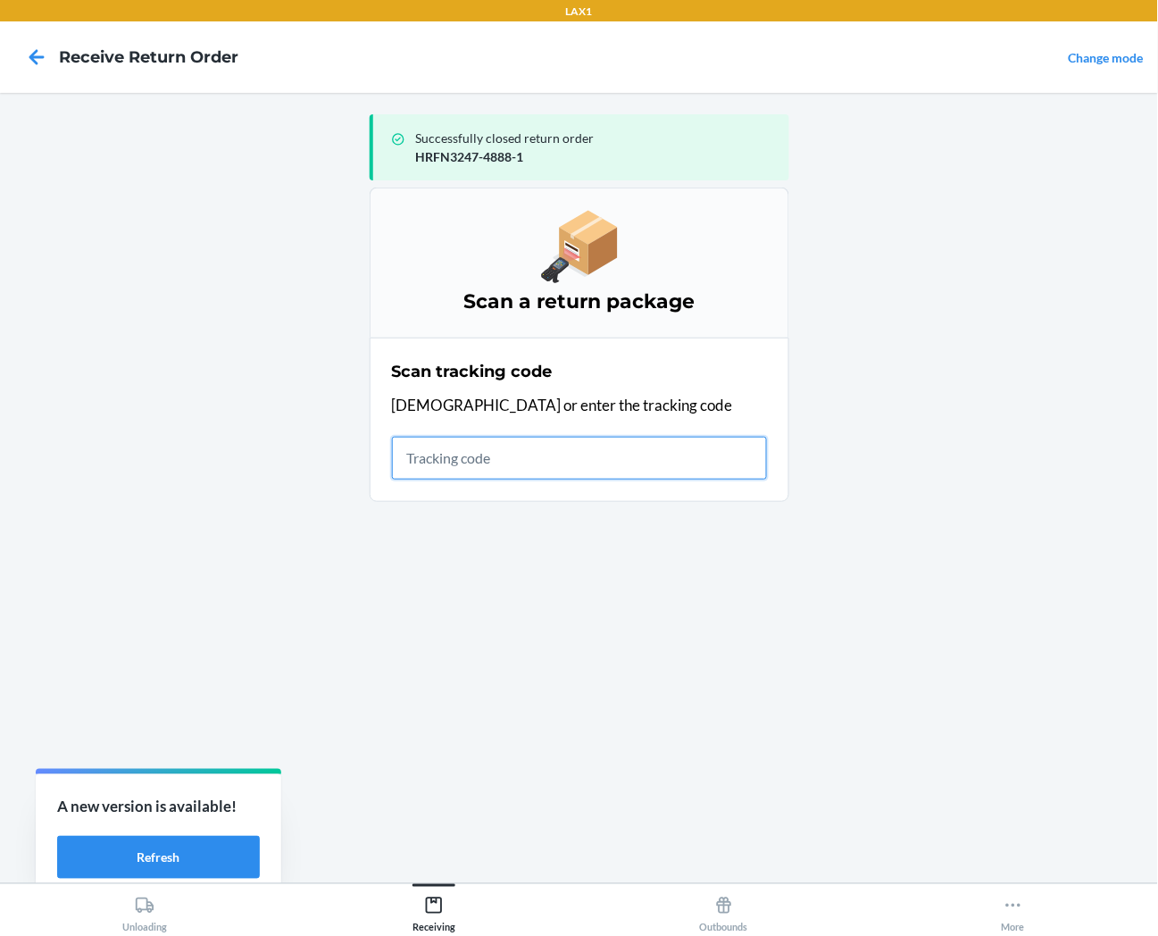
drag, startPoint x: 742, startPoint y: 469, endPoint x: 731, endPoint y: 470, distance: 11.6
click at [737, 469] on input "text" at bounding box center [579, 458] width 375 height 43
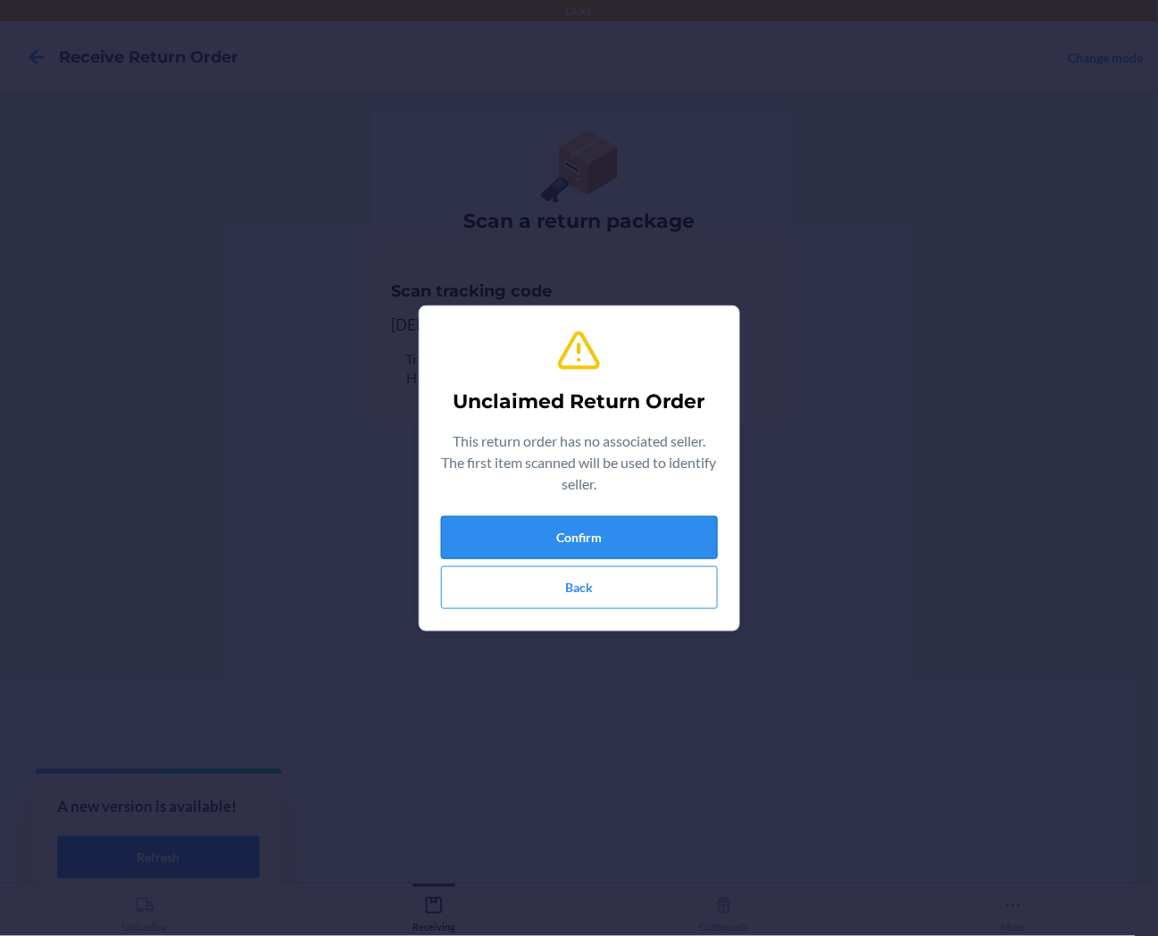
click at [631, 545] on button "Confirm" at bounding box center [579, 537] width 277 height 43
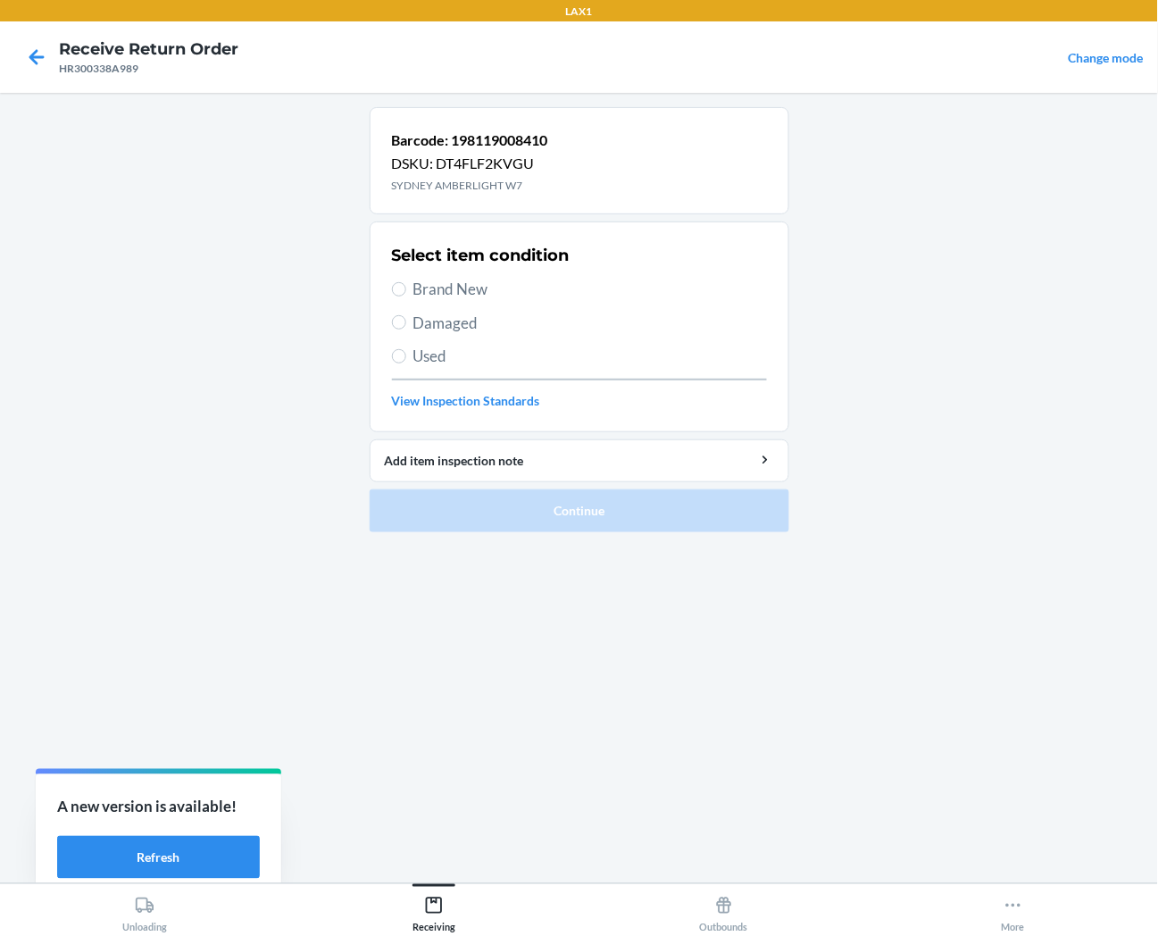
click at [461, 295] on span "Brand New" at bounding box center [591, 289] width 354 height 23
click at [406, 295] on input "Brand New" at bounding box center [399, 289] width 14 height 14
radio input "true"
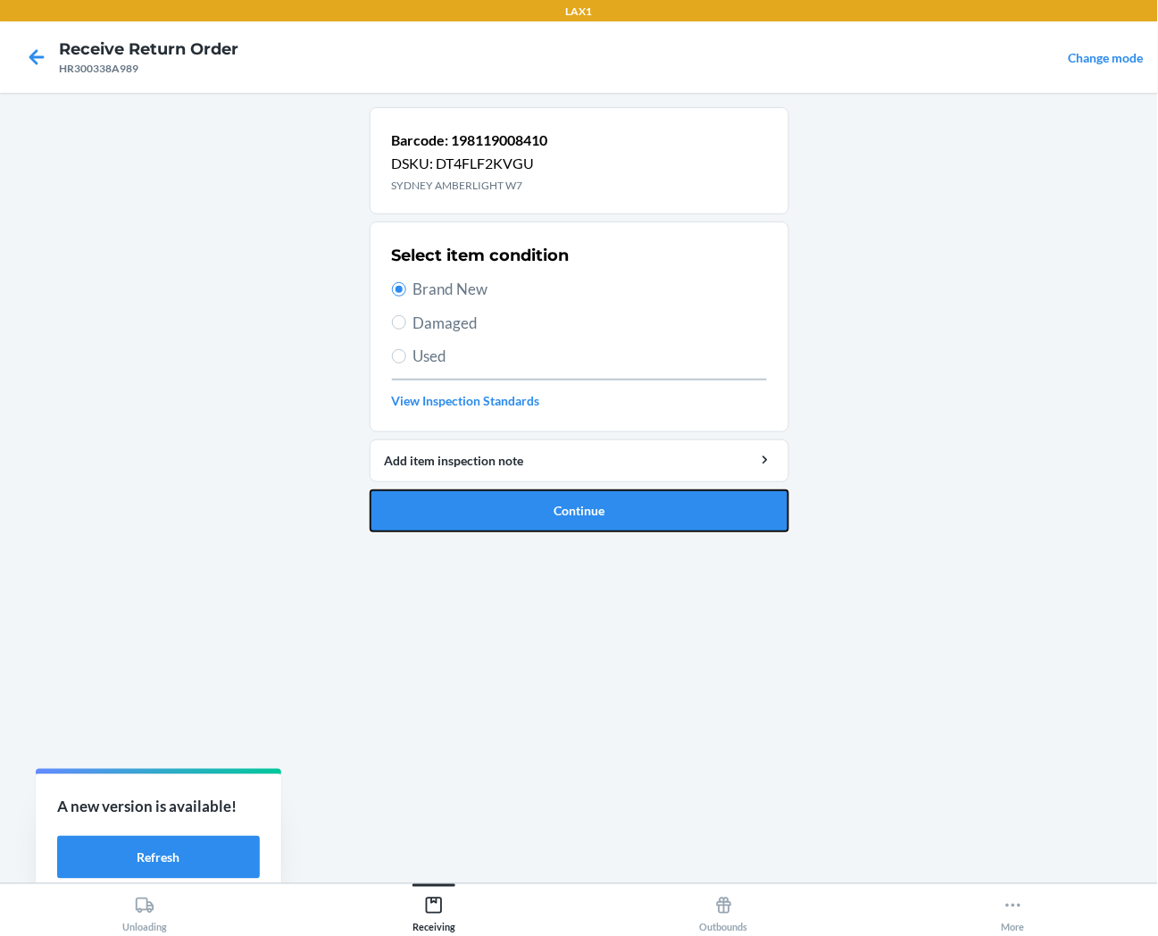
drag, startPoint x: 496, startPoint y: 511, endPoint x: 447, endPoint y: 492, distance: 51.7
click at [473, 496] on button "Continue" at bounding box center [580, 510] width 420 height 43
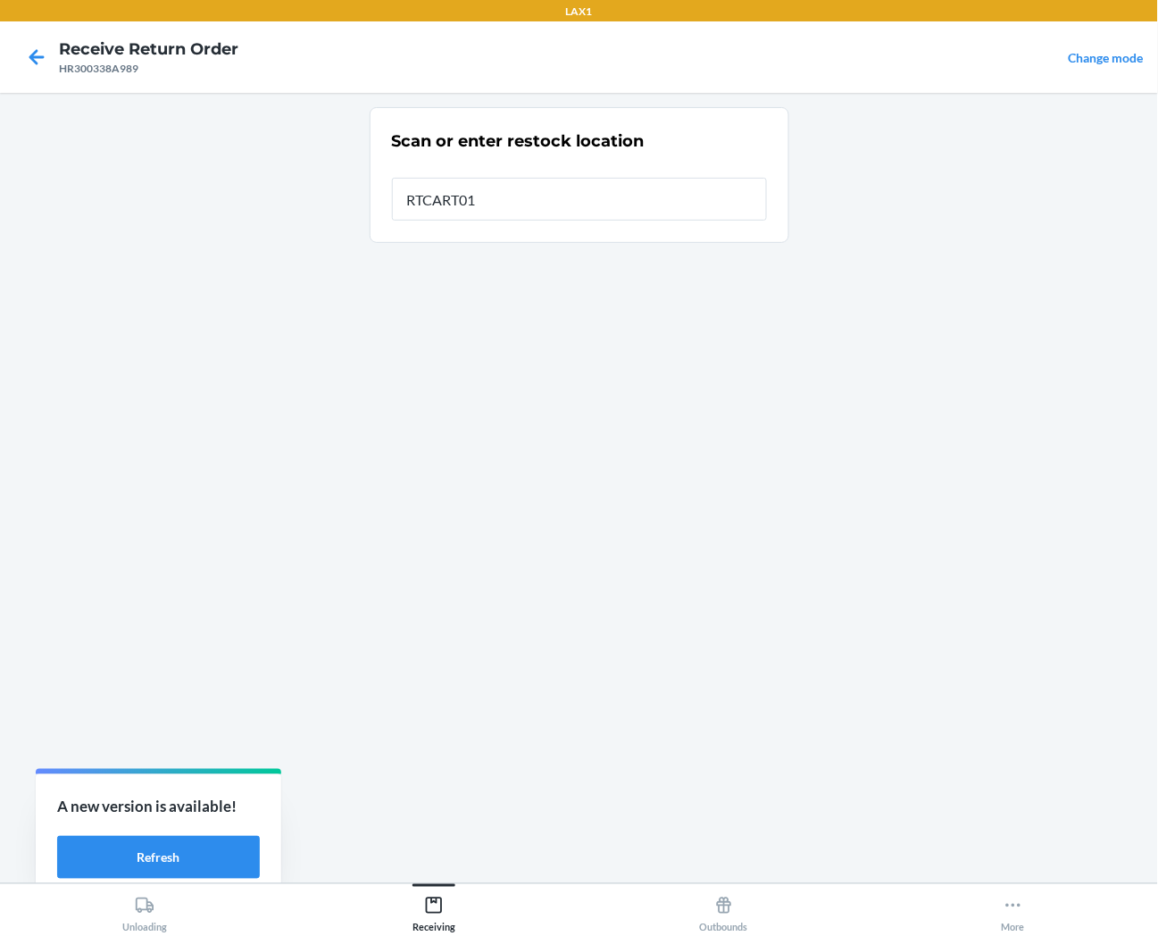
type input "RTCART013"
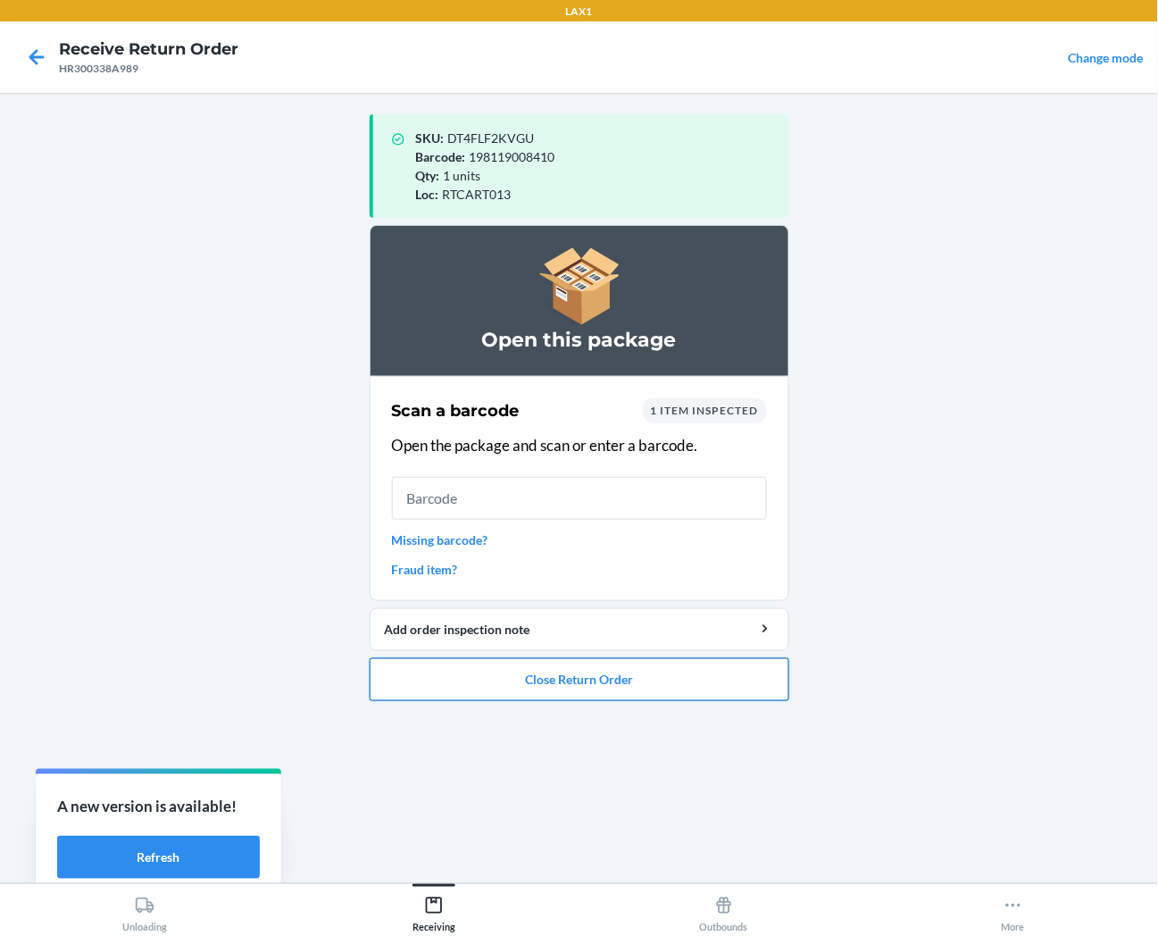
click at [496, 679] on button "Close Return Order" at bounding box center [580, 679] width 420 height 43
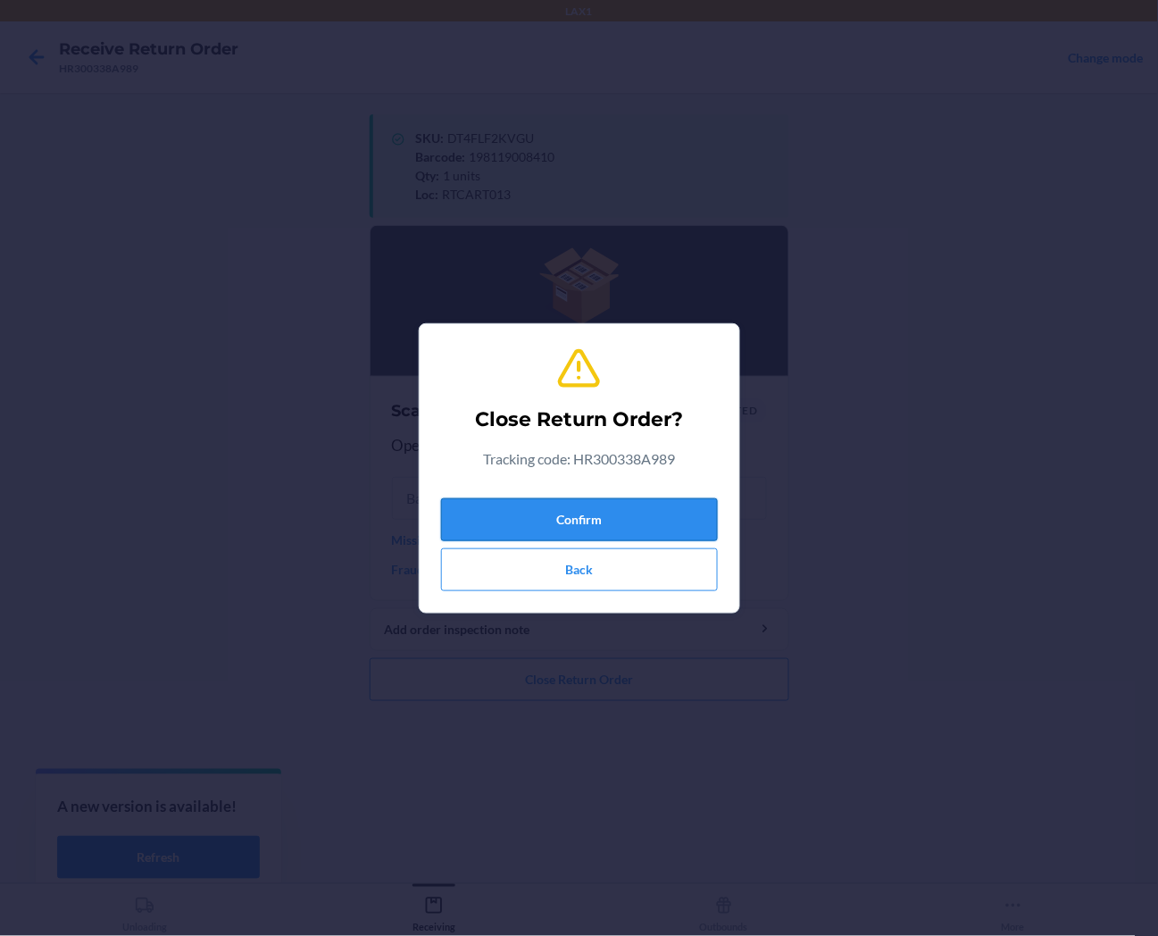
click at [514, 511] on button "Confirm" at bounding box center [579, 519] width 277 height 43
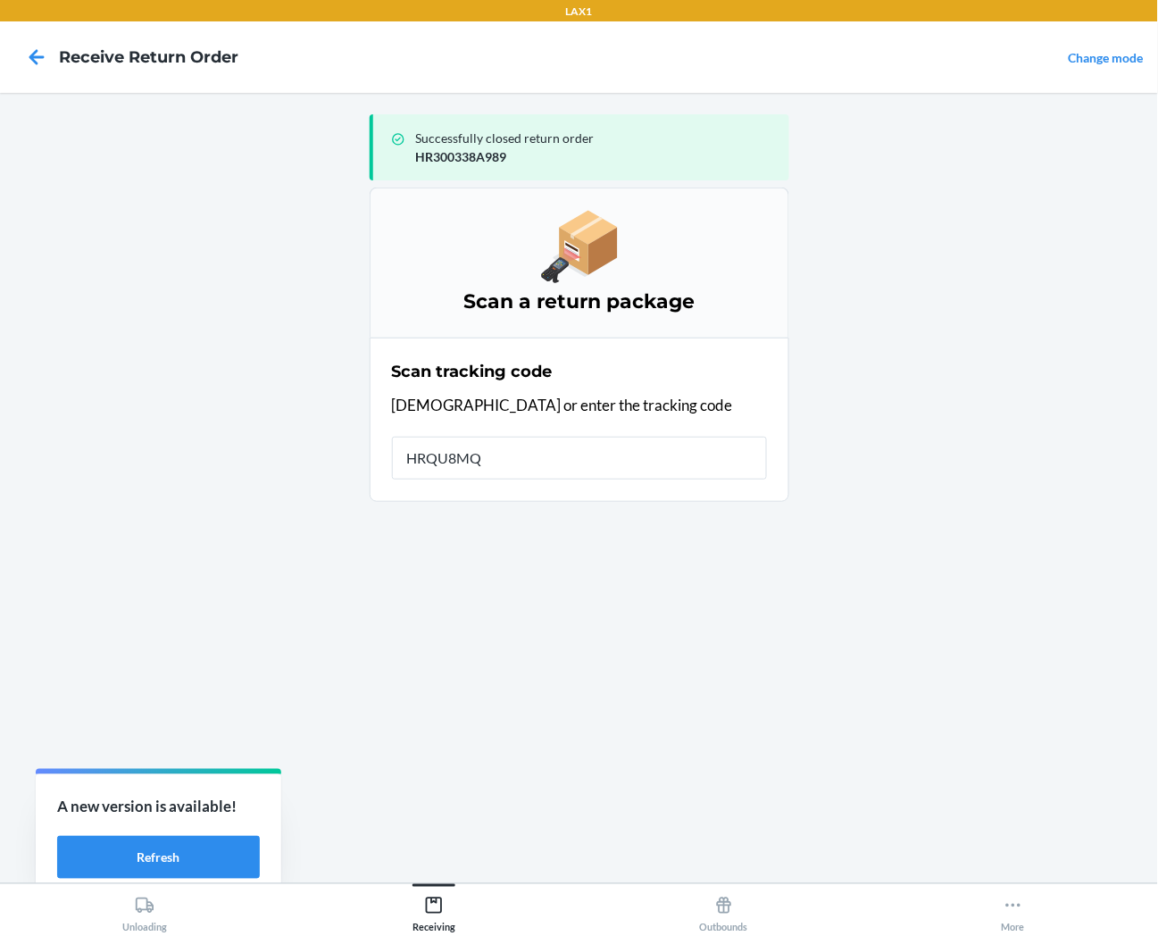
type input "HRQU8MQD"
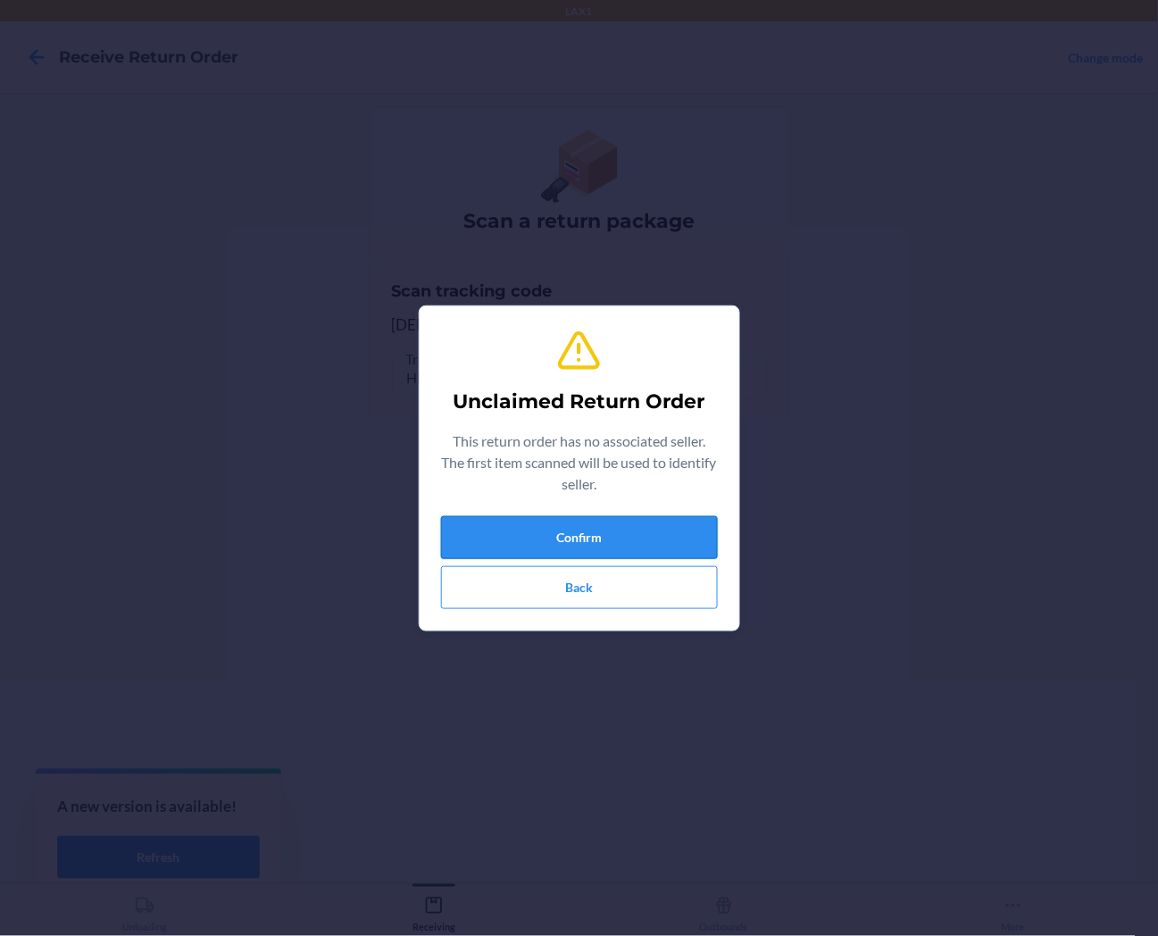
click at [538, 548] on button "Confirm" at bounding box center [579, 537] width 277 height 43
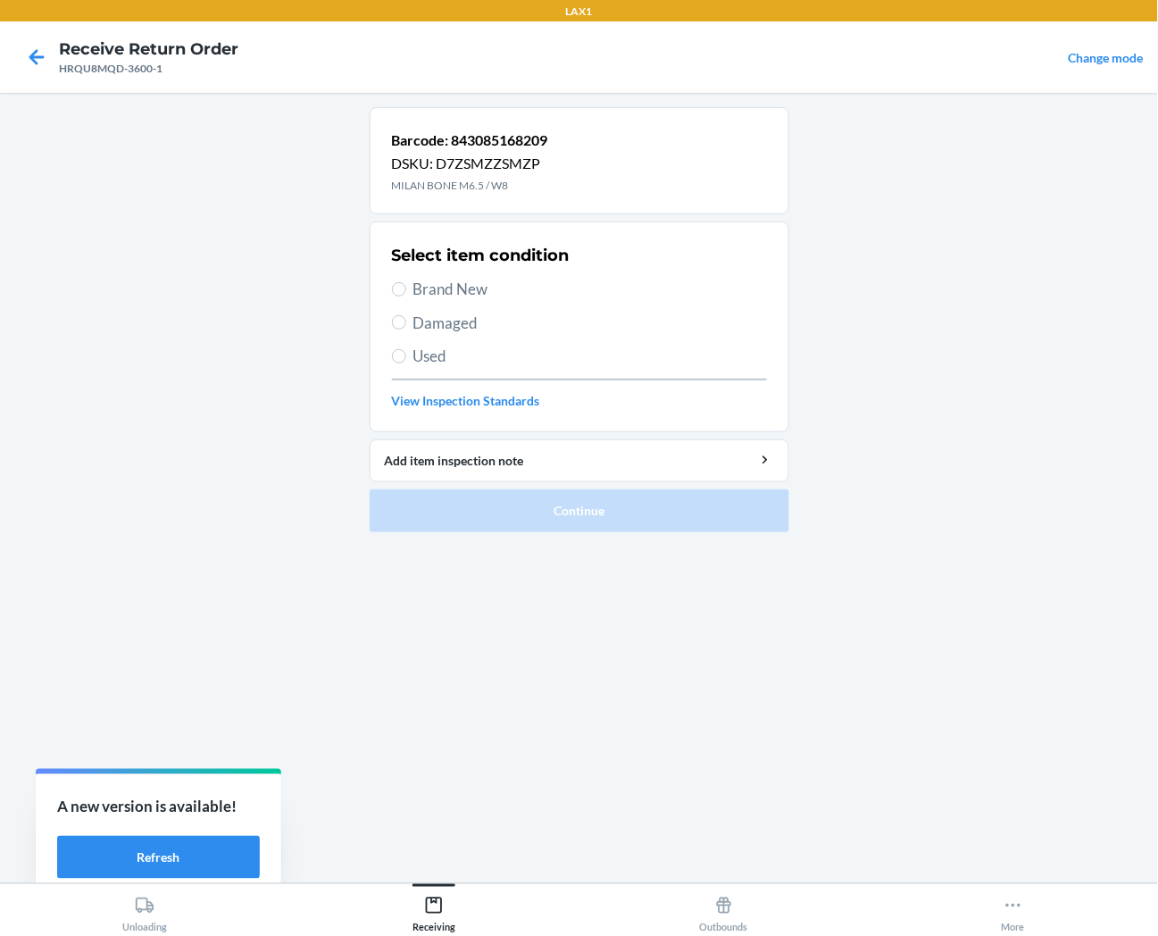
click at [414, 348] on span "Used" at bounding box center [591, 356] width 354 height 23
click at [406, 349] on input "Used" at bounding box center [399, 356] width 14 height 14
radio input "true"
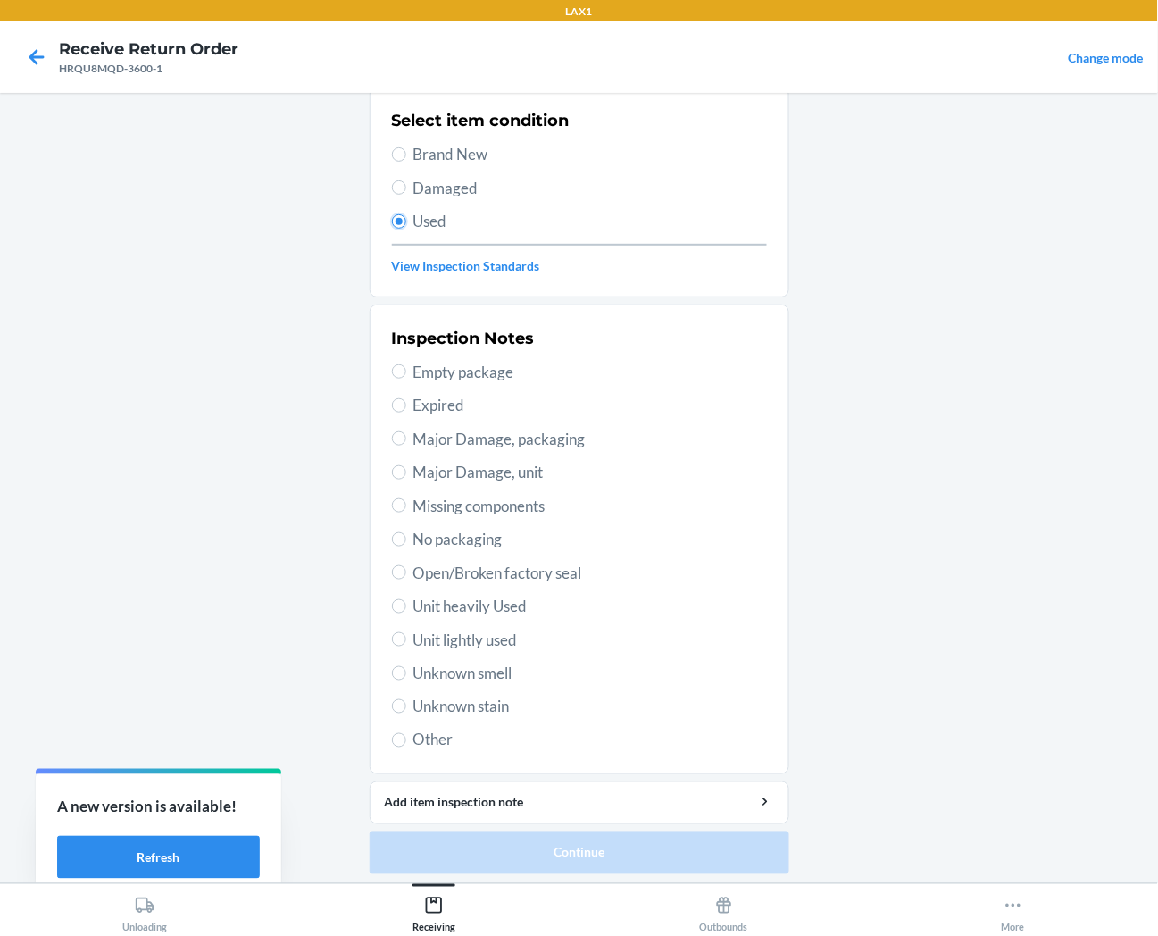
scroll to position [138, 0]
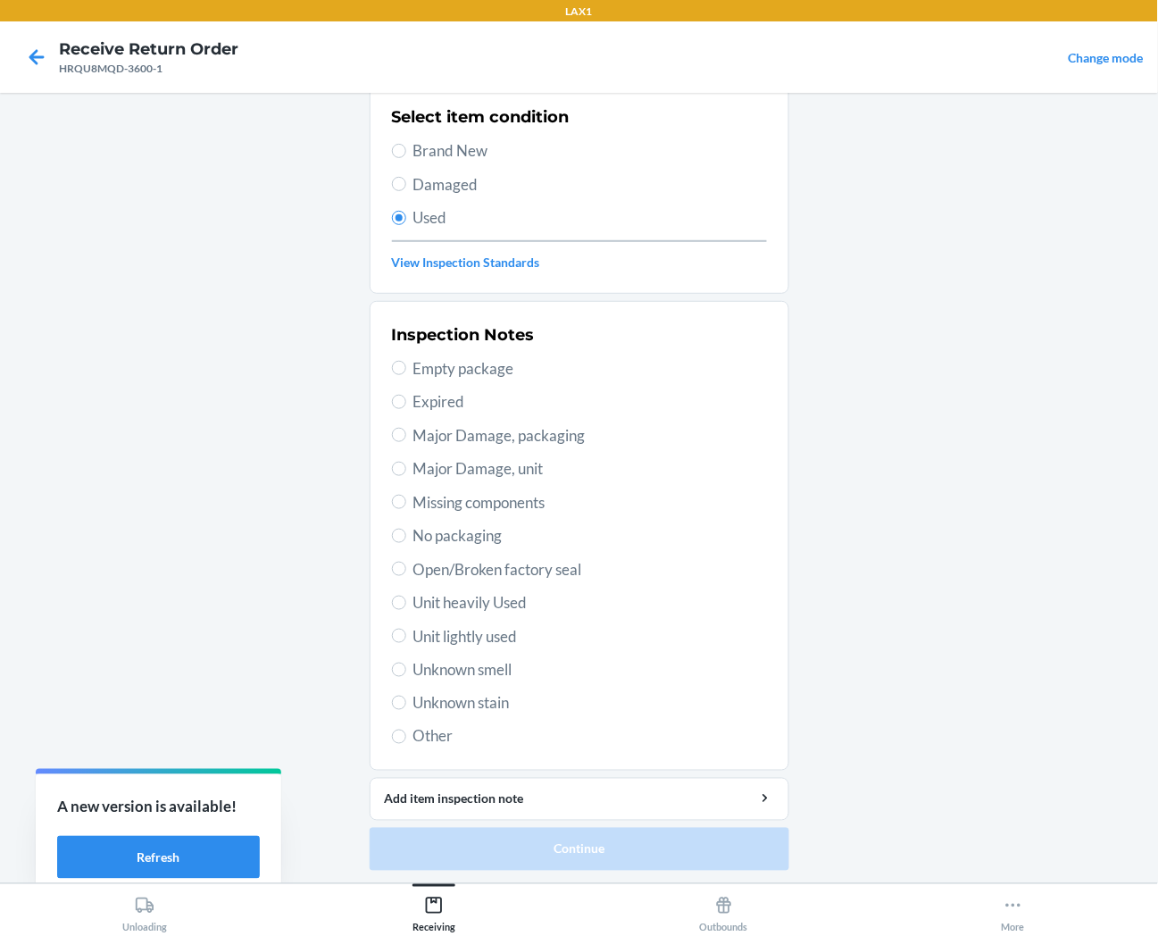
click at [472, 628] on span "Unit lightly used" at bounding box center [591, 636] width 354 height 23
click at [406, 629] on input "Unit lightly used" at bounding box center [399, 636] width 14 height 14
radio input "true"
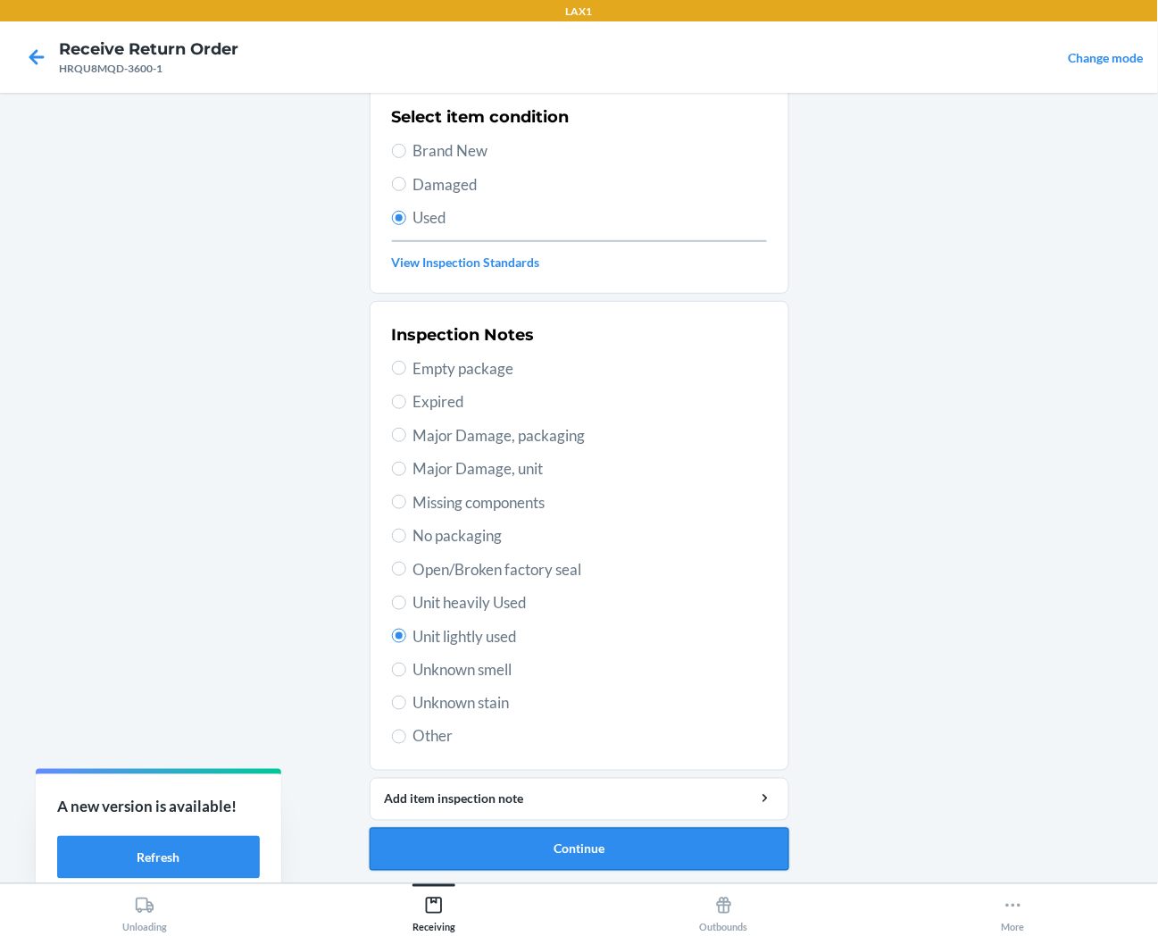
click at [486, 849] on button "Continue" at bounding box center [580, 849] width 420 height 43
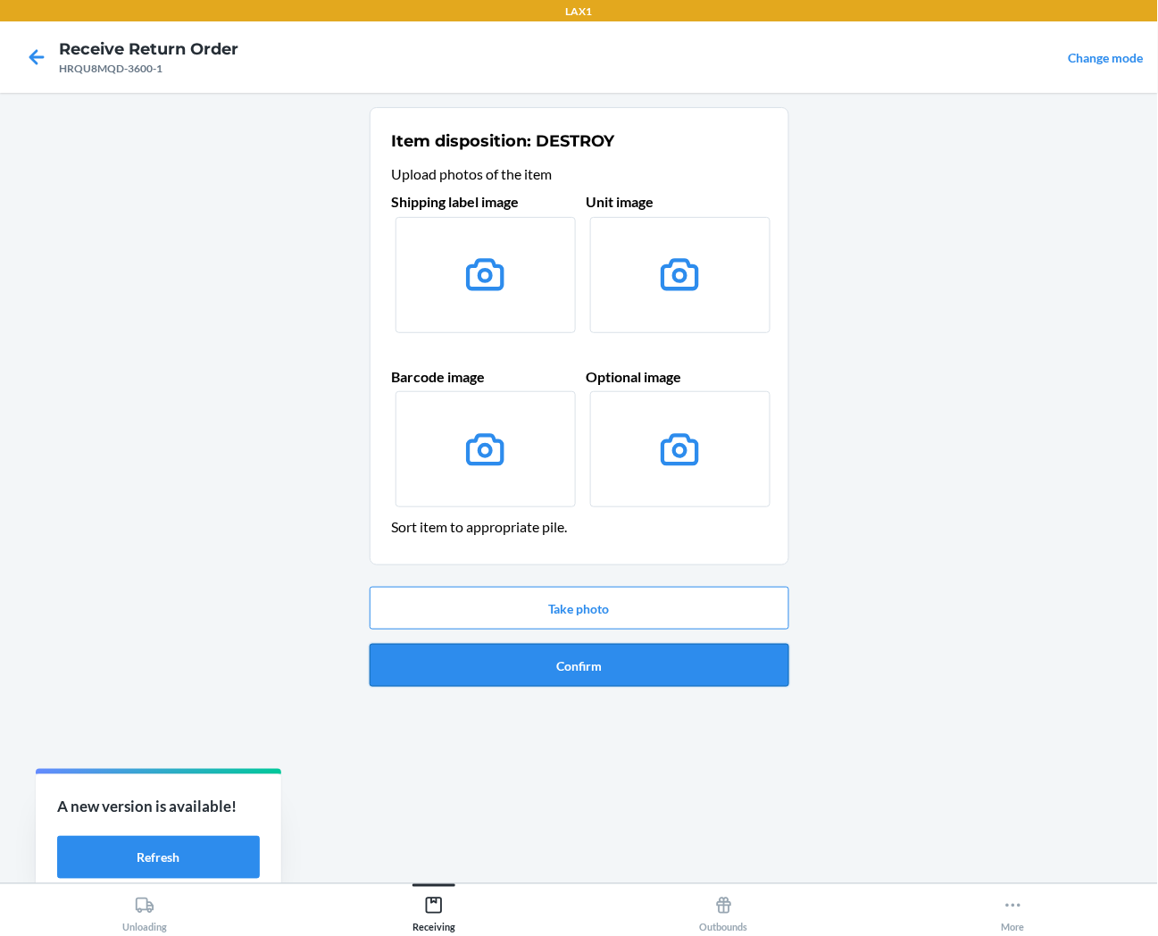
click at [505, 674] on button "Confirm" at bounding box center [580, 665] width 420 height 43
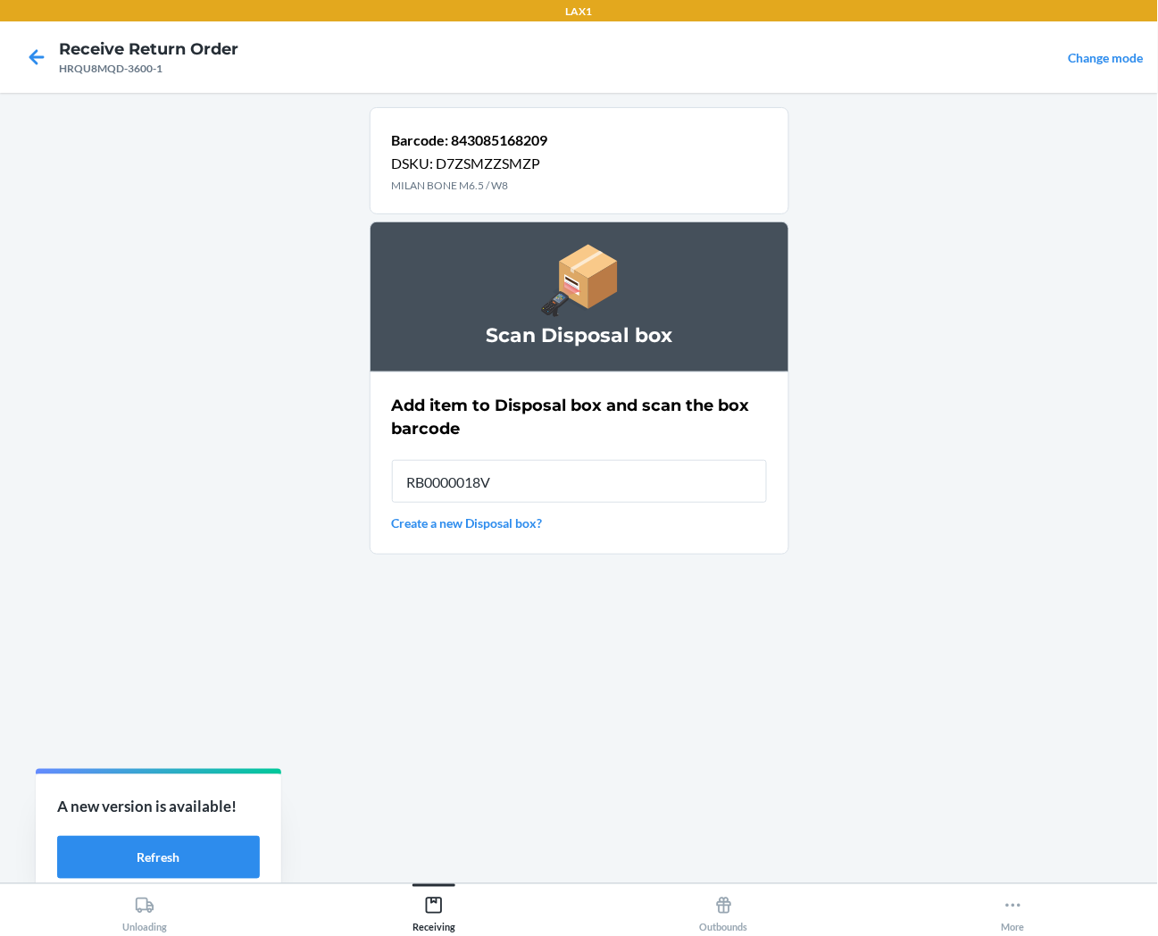
type input "RB0000018V5"
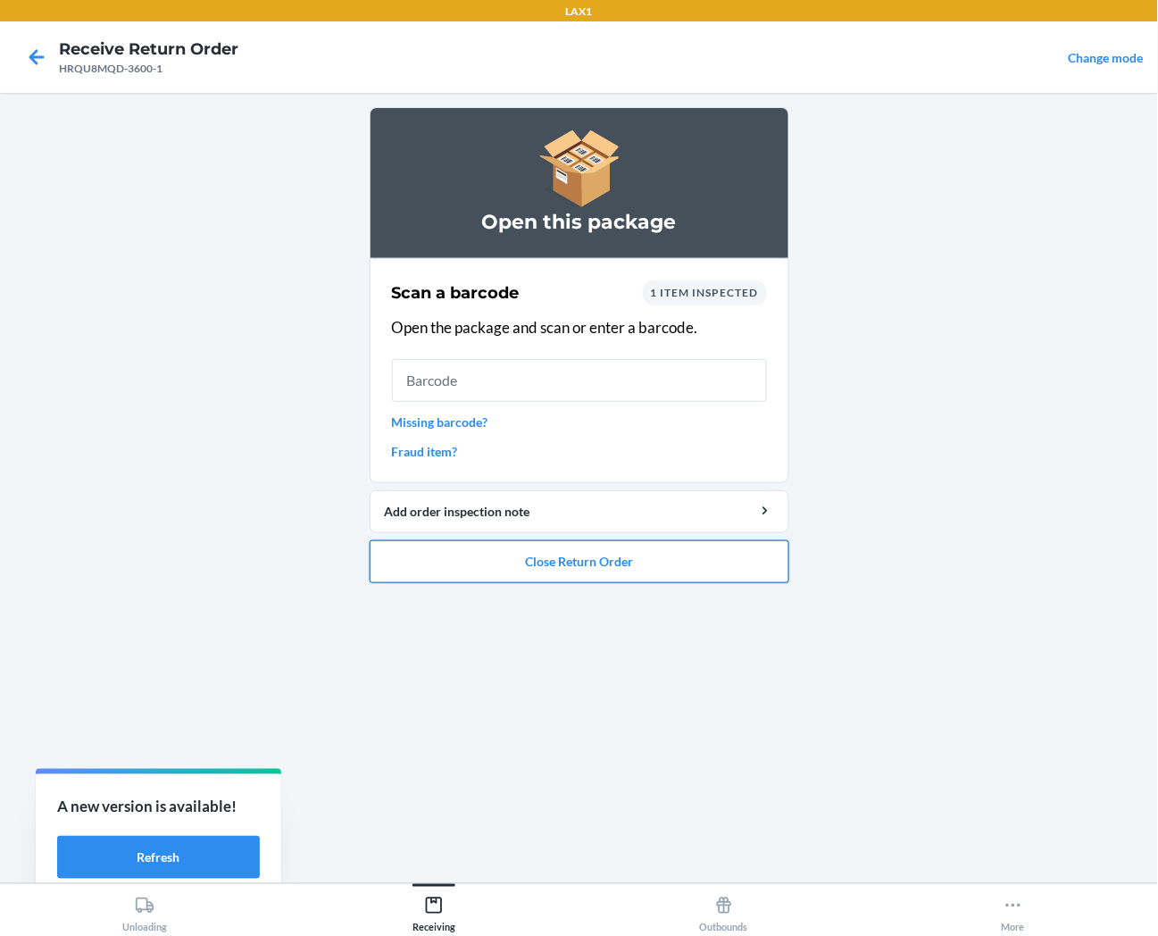
click at [519, 558] on button "Close Return Order" at bounding box center [580, 561] width 420 height 43
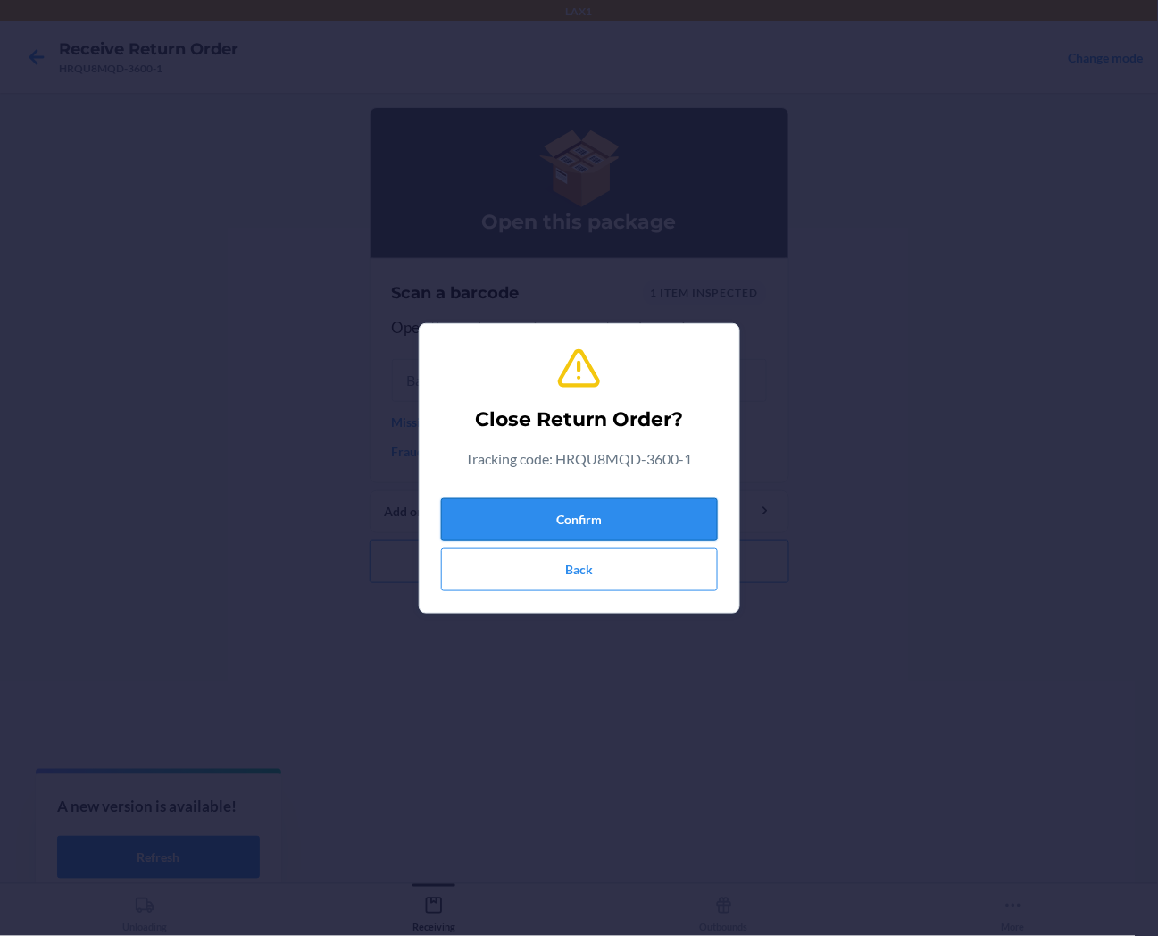
click at [572, 514] on button "Confirm" at bounding box center [579, 519] width 277 height 43
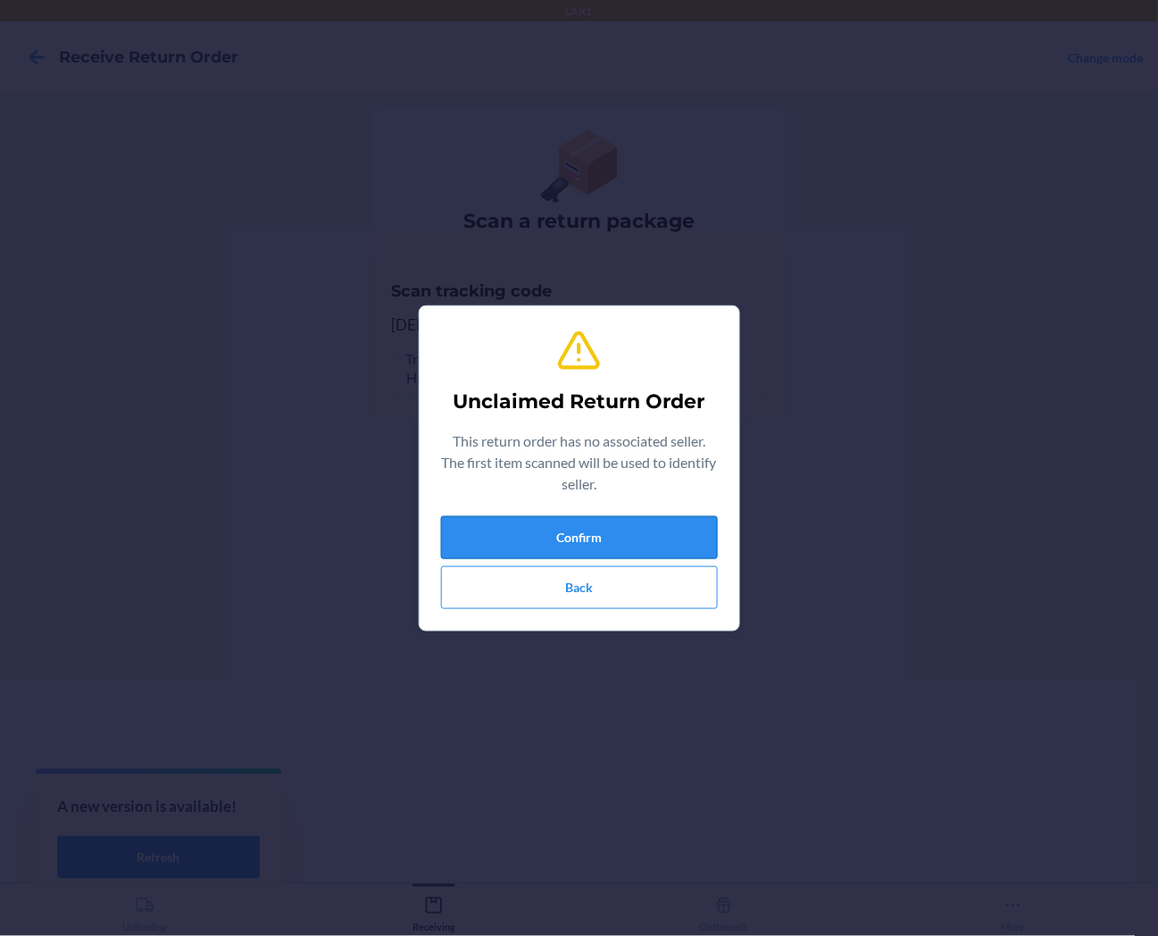
click at [572, 539] on button "Confirm" at bounding box center [579, 537] width 277 height 43
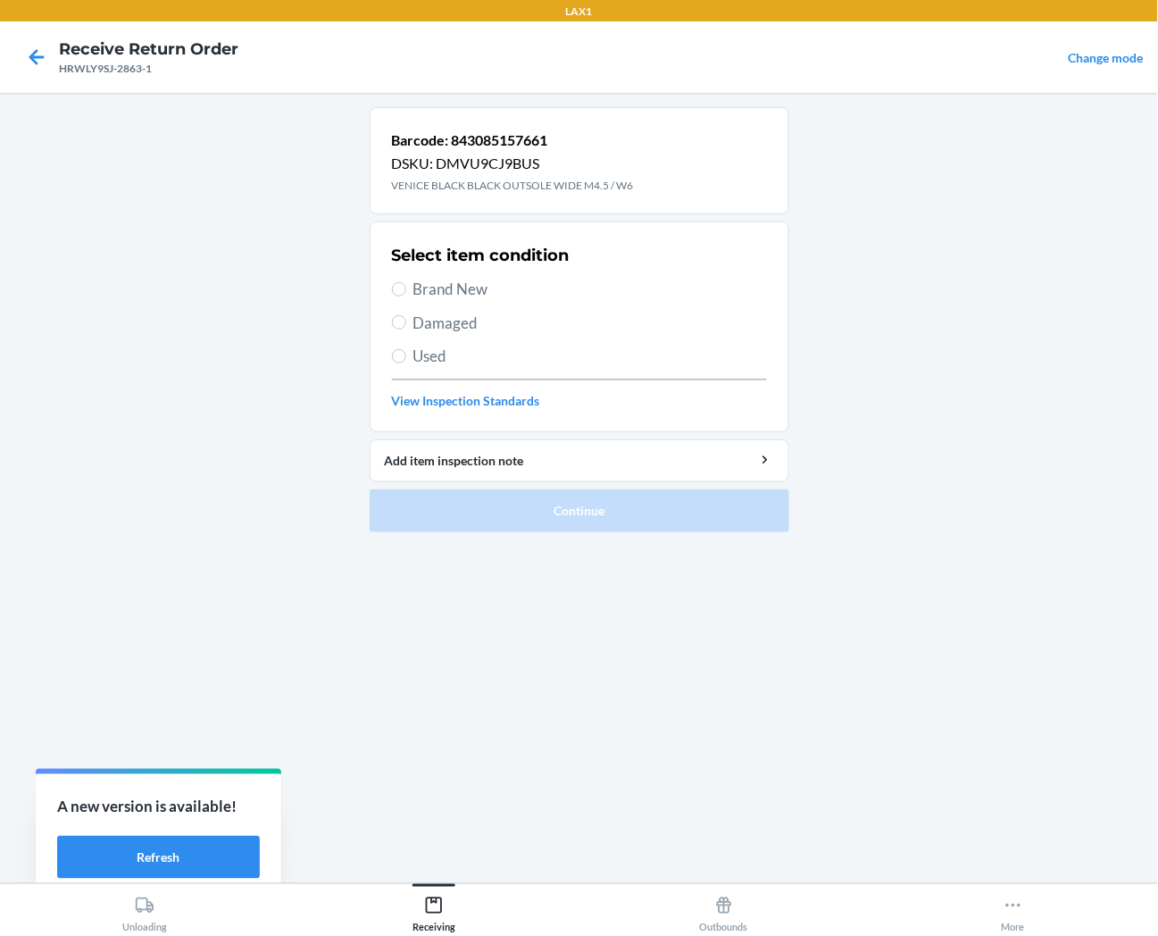
click at [480, 291] on span "Brand New" at bounding box center [591, 289] width 354 height 23
click at [406, 291] on input "Brand New" at bounding box center [399, 289] width 14 height 14
radio input "true"
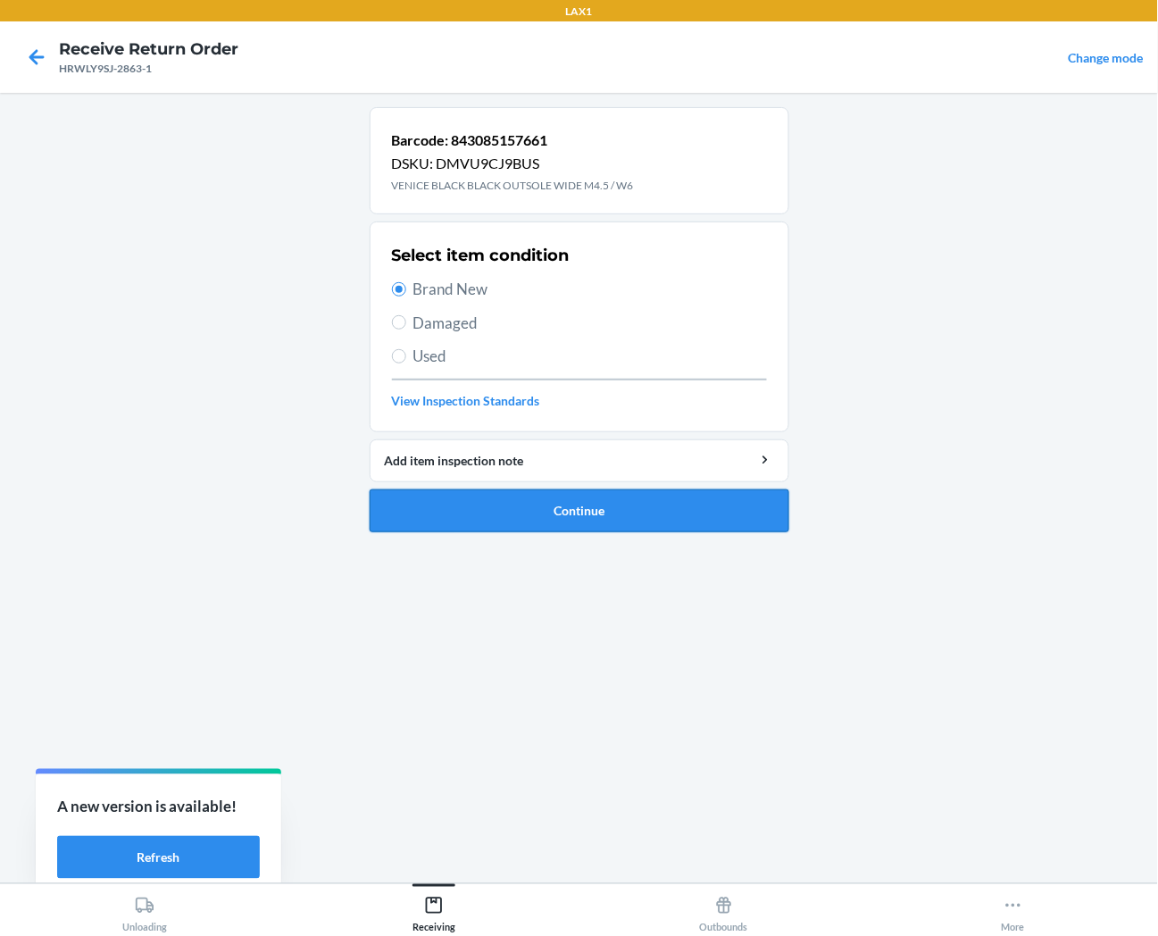
click at [470, 516] on button "Continue" at bounding box center [580, 510] width 420 height 43
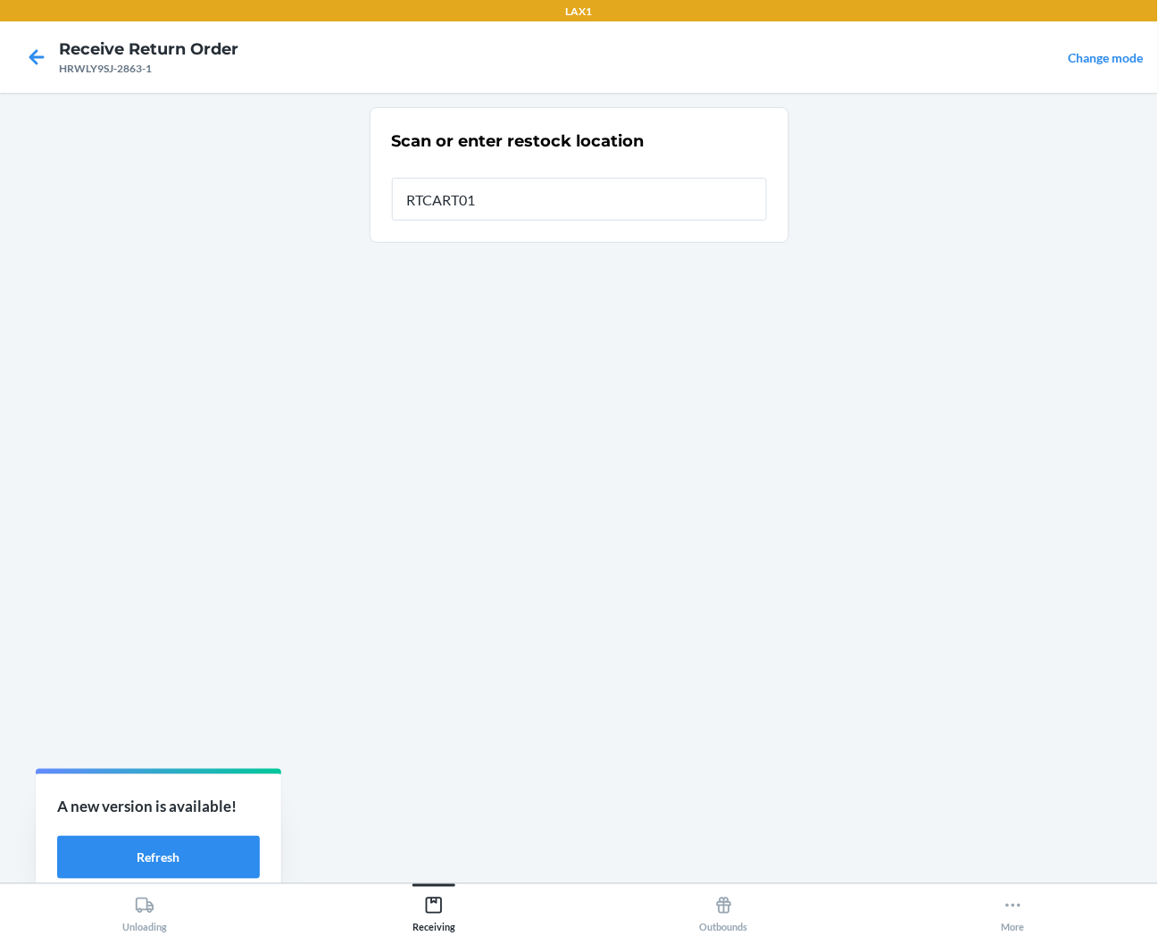
type input "RTCART013"
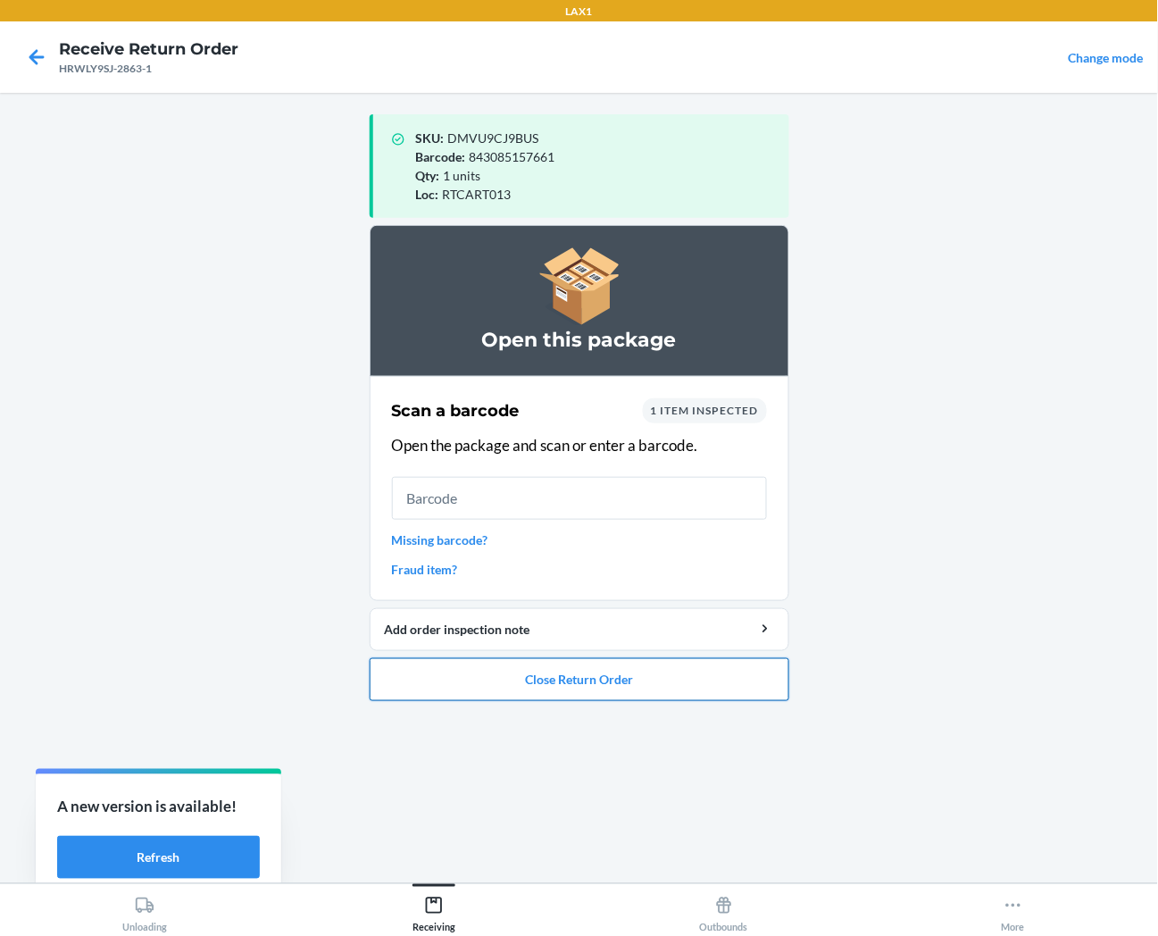
click at [515, 689] on button "Close Return Order" at bounding box center [580, 679] width 420 height 43
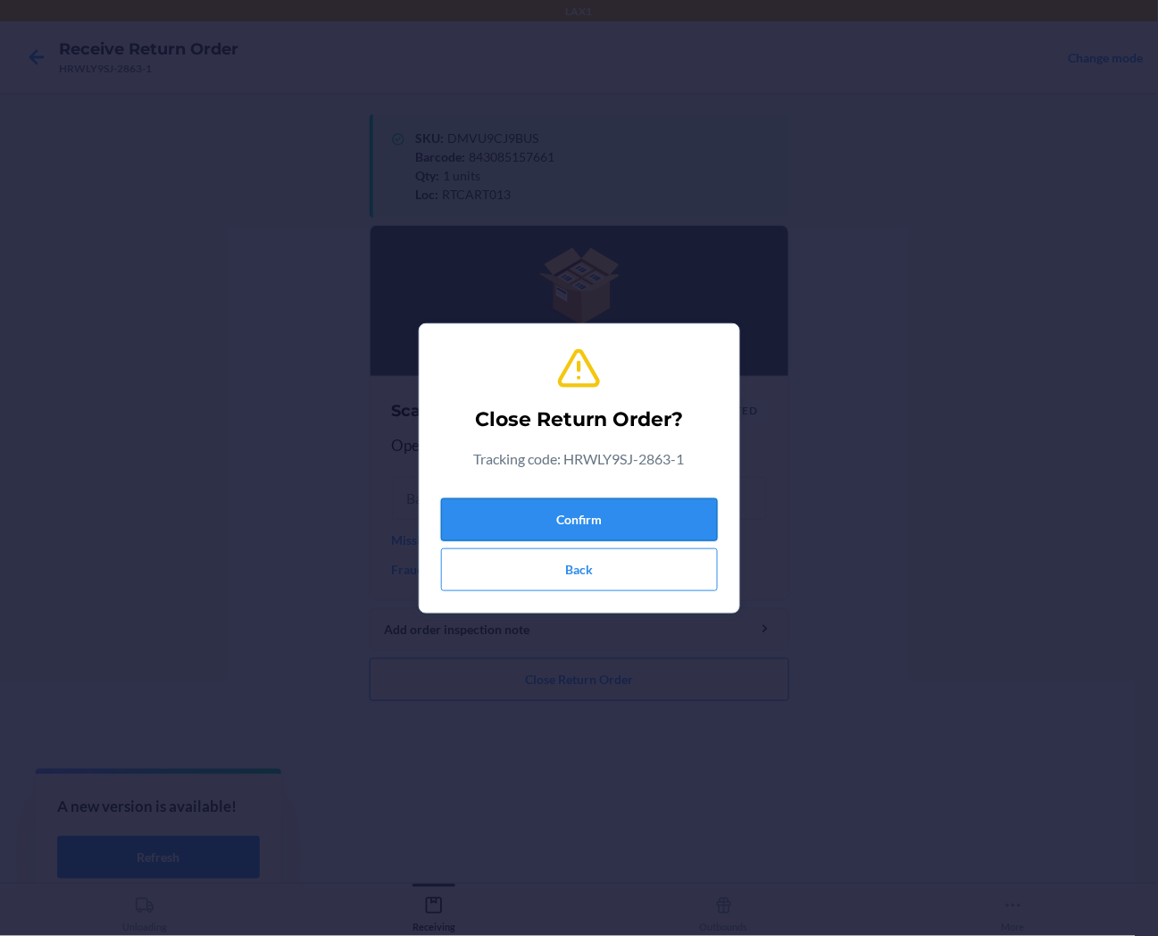
click at [527, 519] on button "Confirm" at bounding box center [579, 519] width 277 height 43
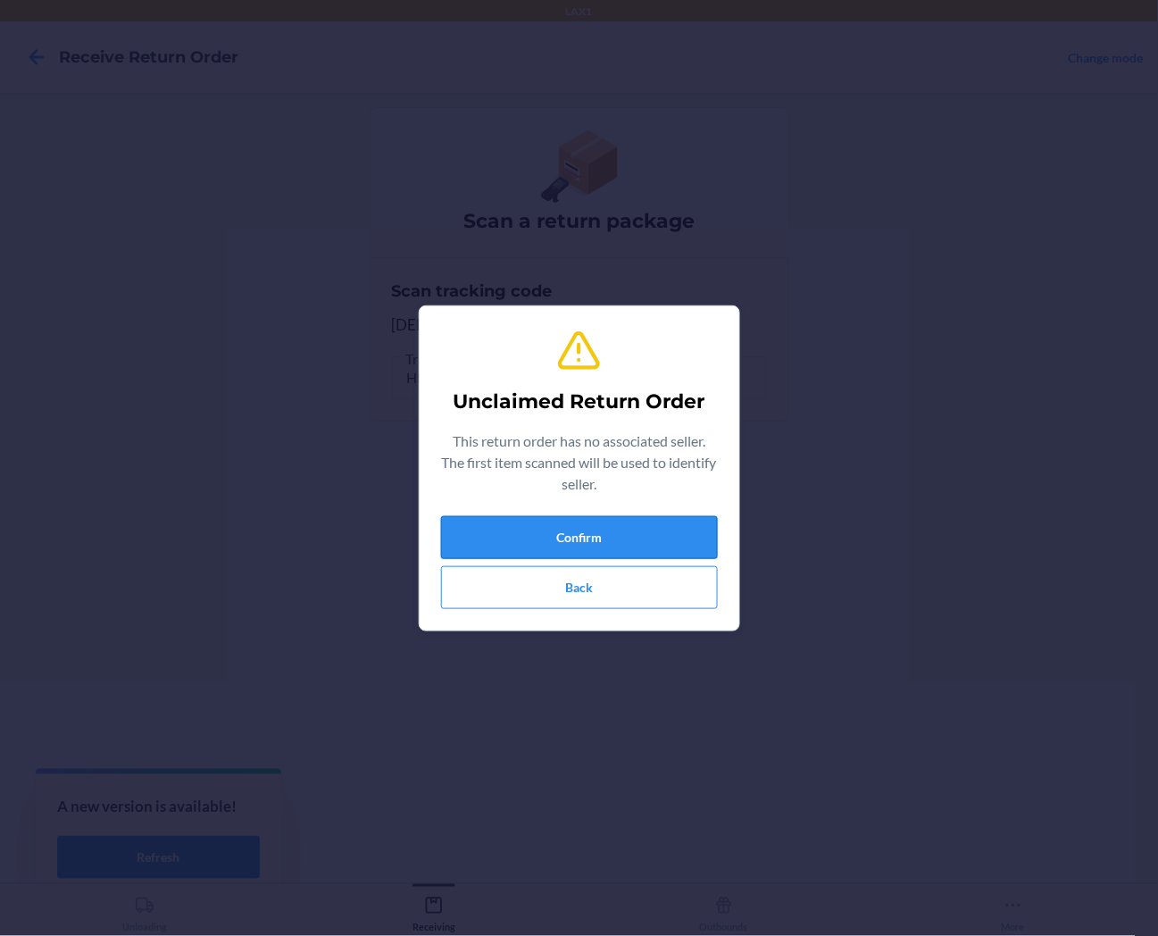
click at [500, 556] on button "Confirm" at bounding box center [579, 537] width 277 height 43
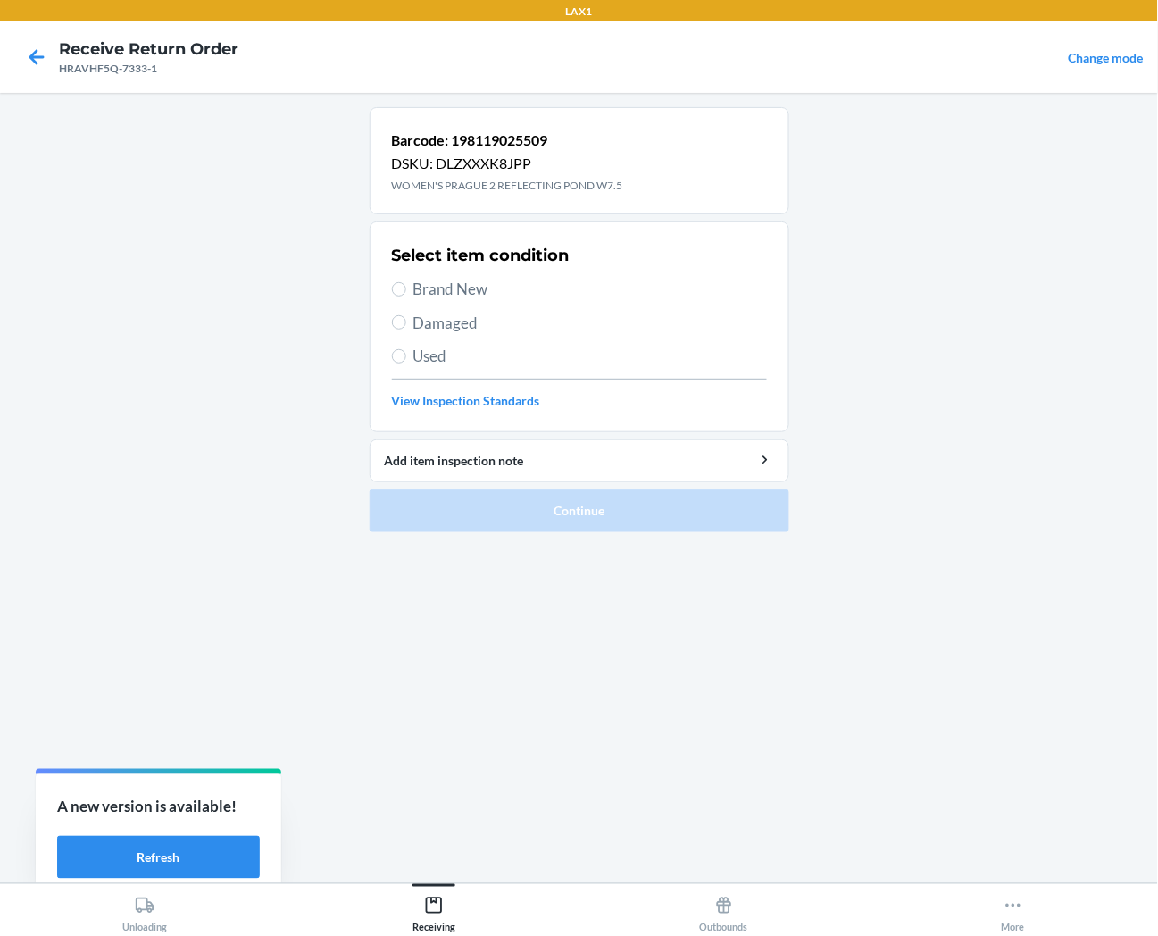
click at [474, 292] on span "Brand New" at bounding box center [591, 289] width 354 height 23
click at [406, 292] on input "Brand New" at bounding box center [399, 289] width 14 height 14
radio input "true"
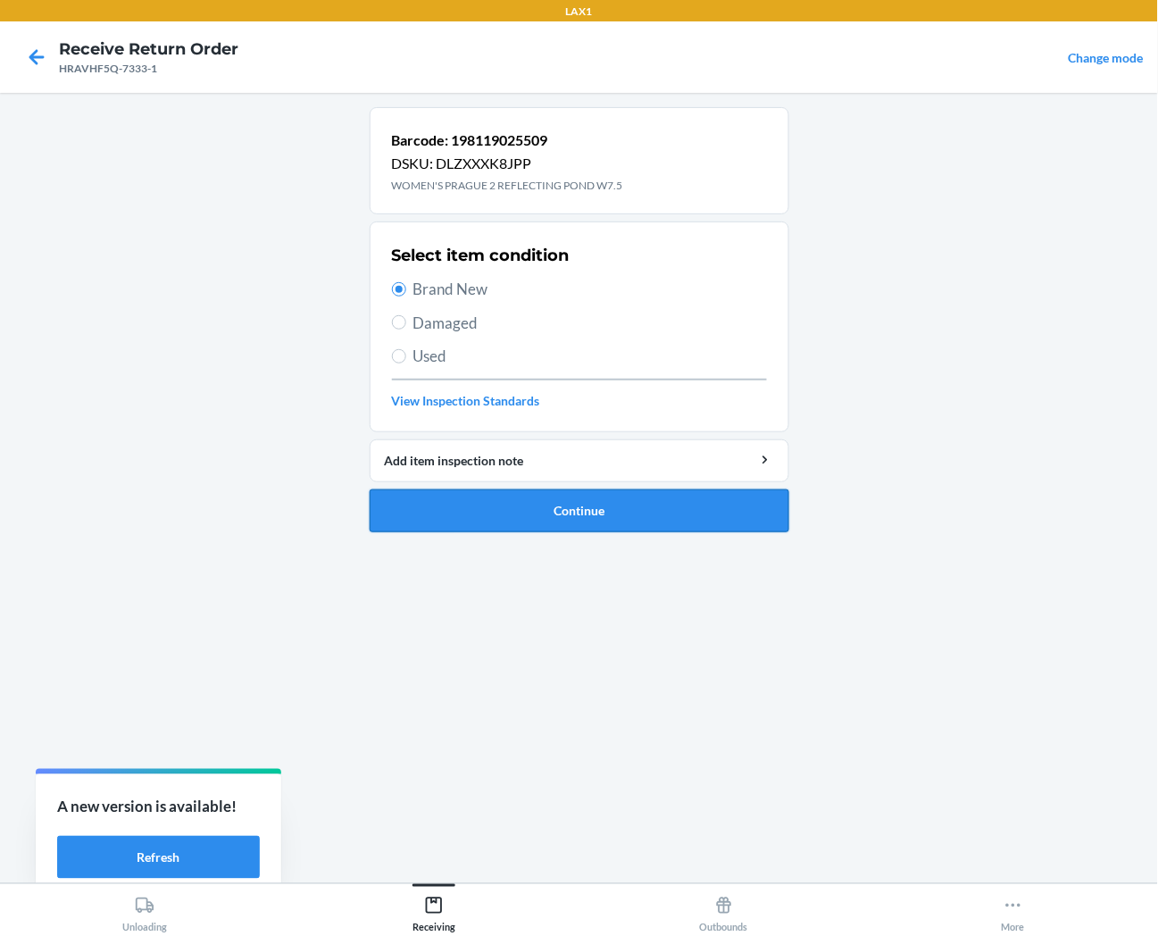
click at [503, 515] on button "Continue" at bounding box center [580, 510] width 420 height 43
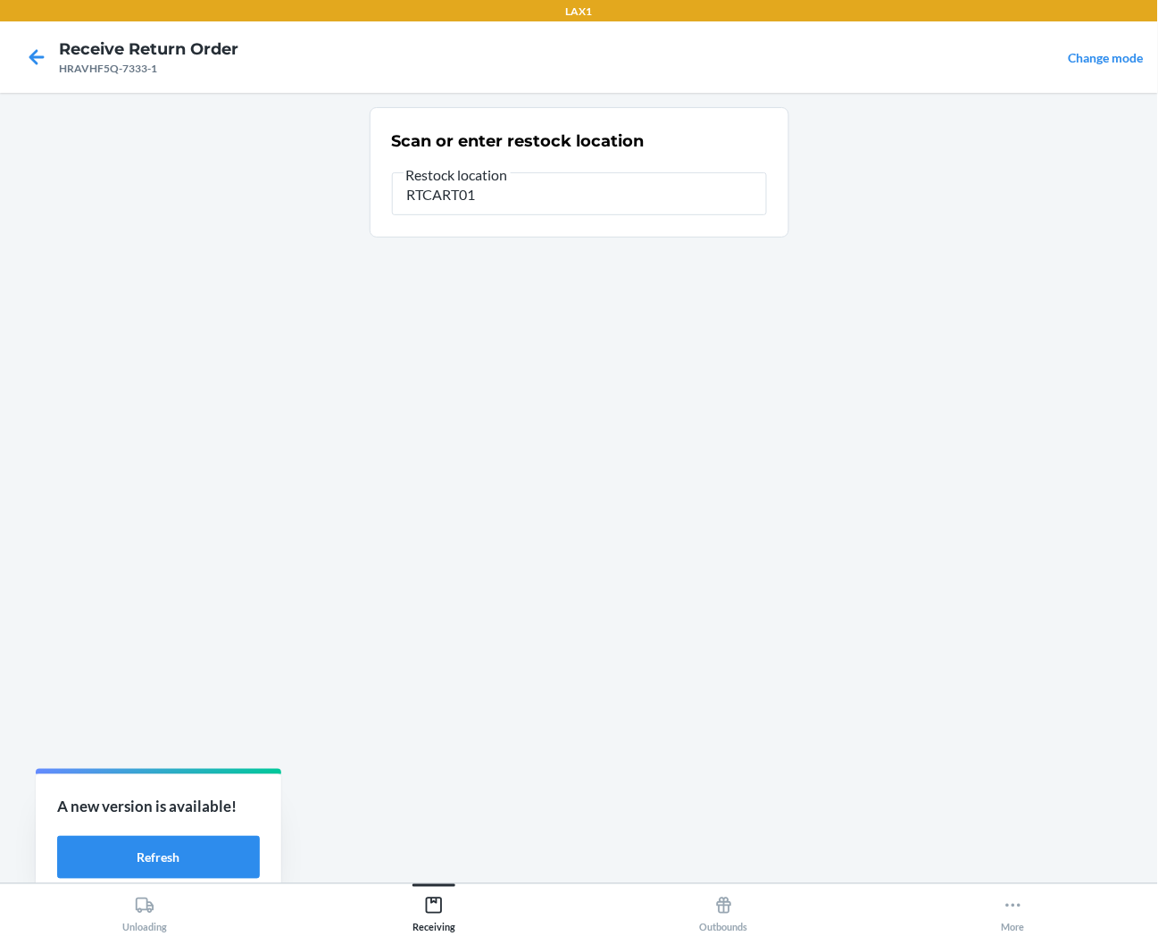
type input "RTCART013"
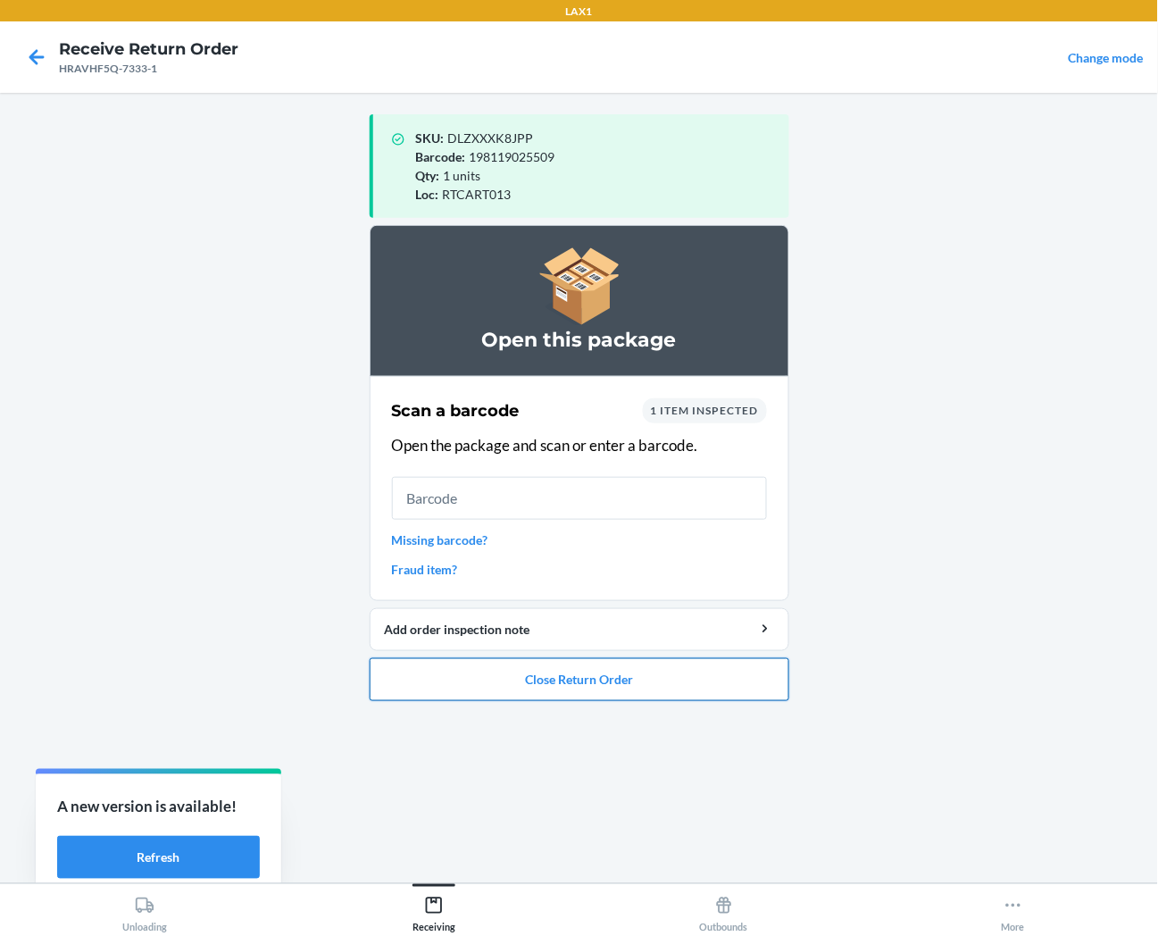
click at [399, 692] on button "Close Return Order" at bounding box center [580, 679] width 420 height 43
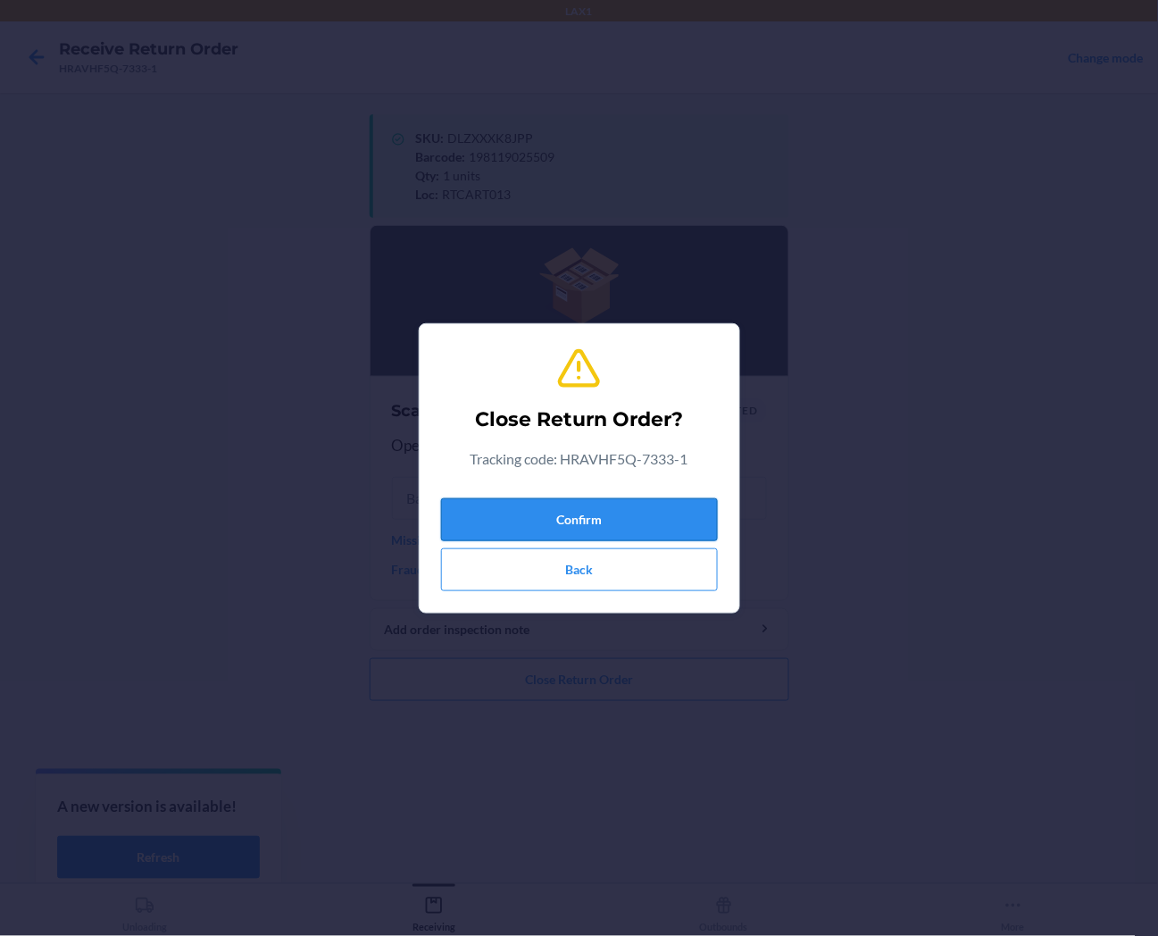
click at [473, 522] on button "Confirm" at bounding box center [579, 519] width 277 height 43
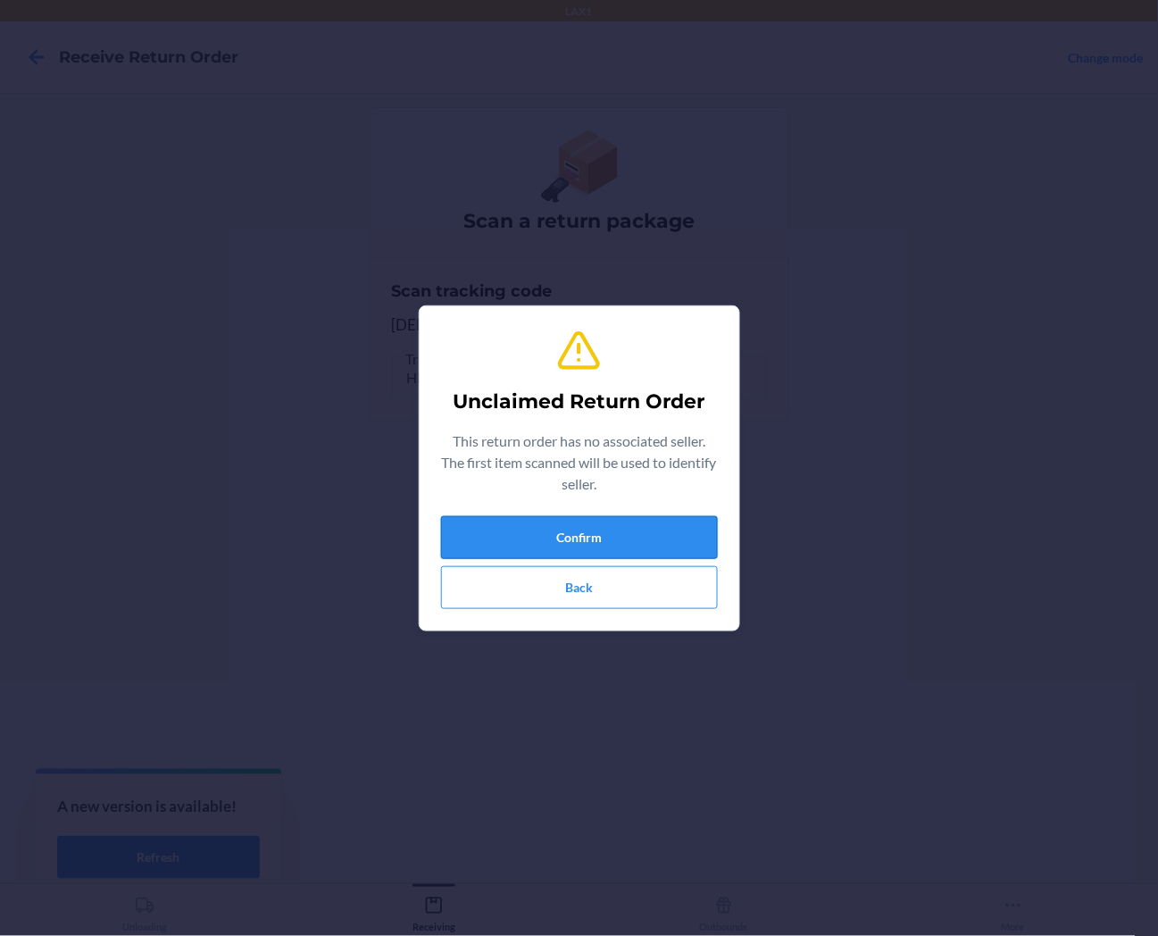
click at [475, 528] on button "Confirm" at bounding box center [579, 537] width 277 height 43
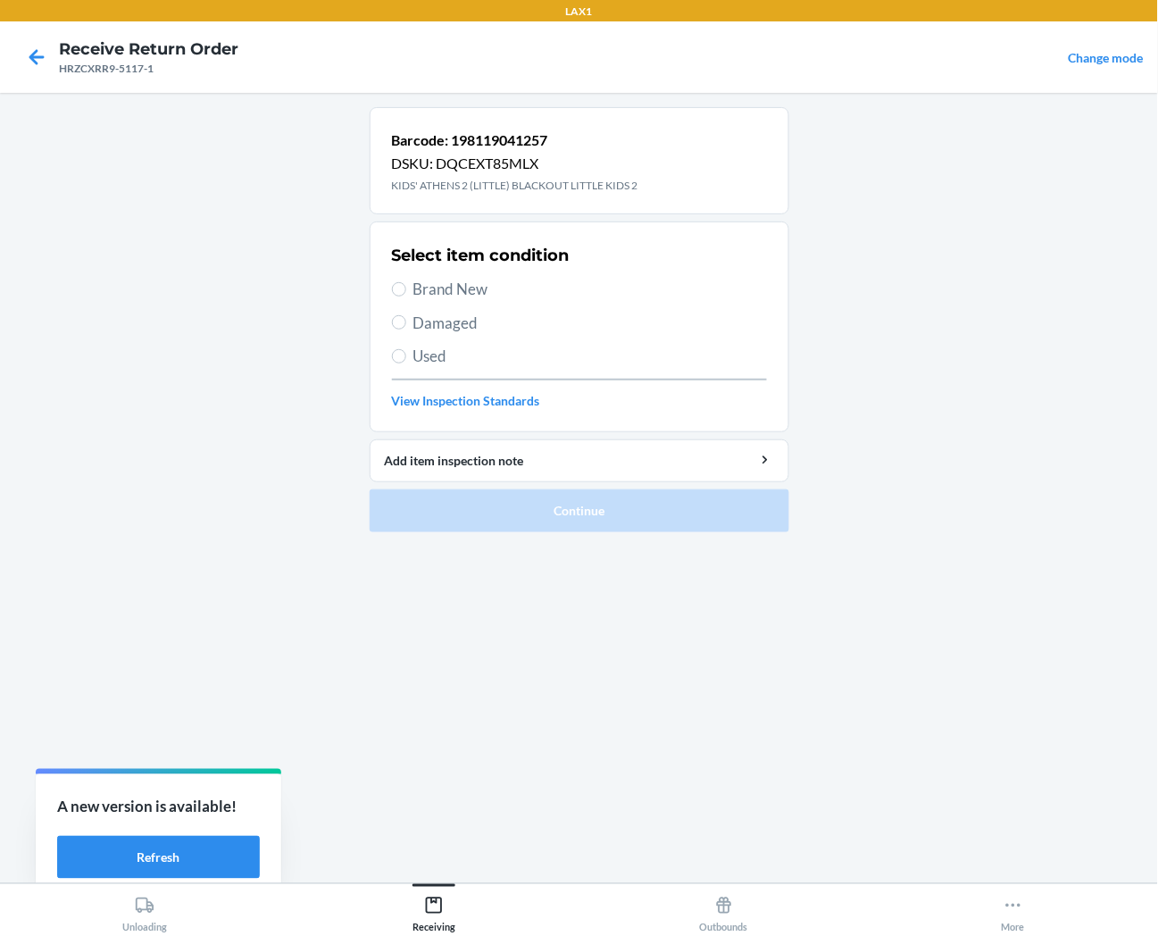
click at [422, 280] on span "Brand New" at bounding box center [591, 289] width 354 height 23
click at [406, 282] on input "Brand New" at bounding box center [399, 289] width 14 height 14
radio input "true"
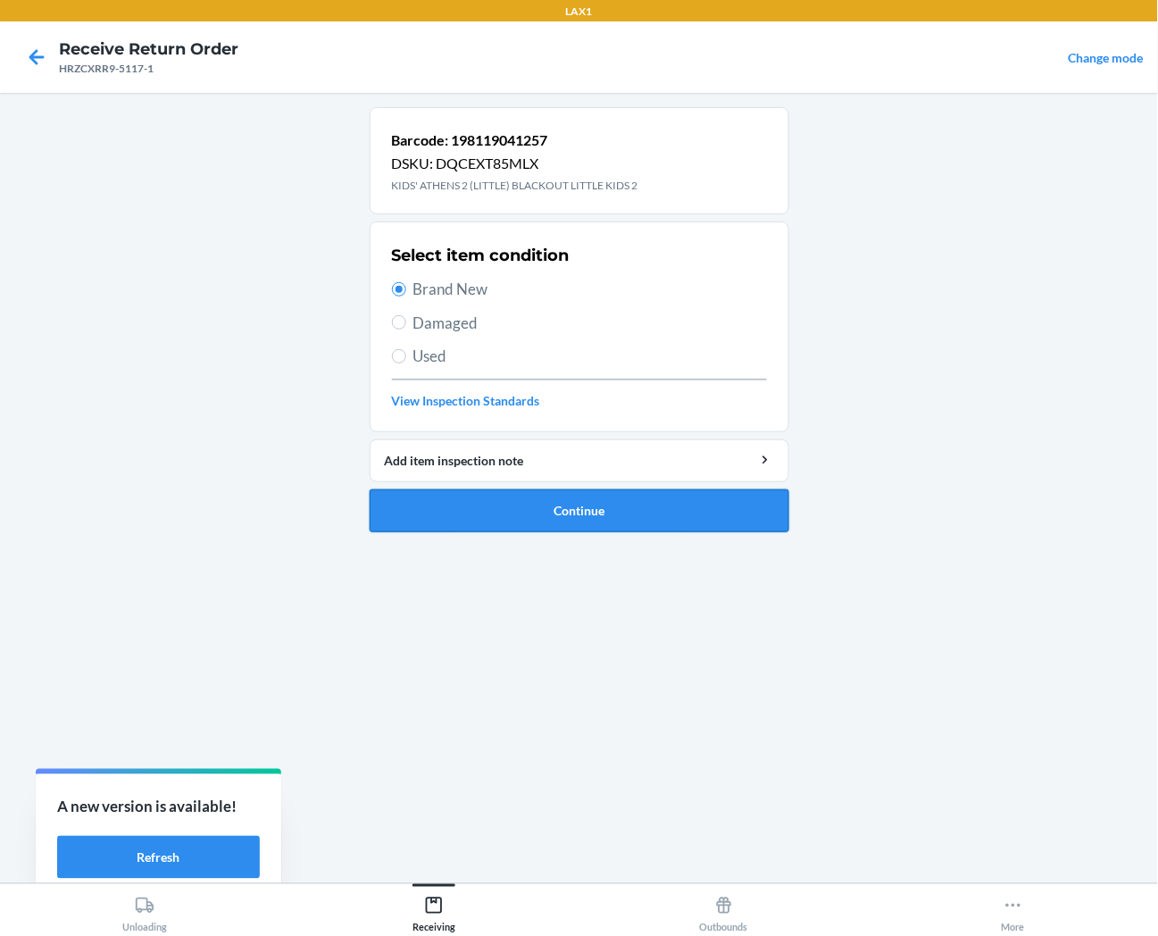
click at [448, 512] on button "Continue" at bounding box center [580, 510] width 420 height 43
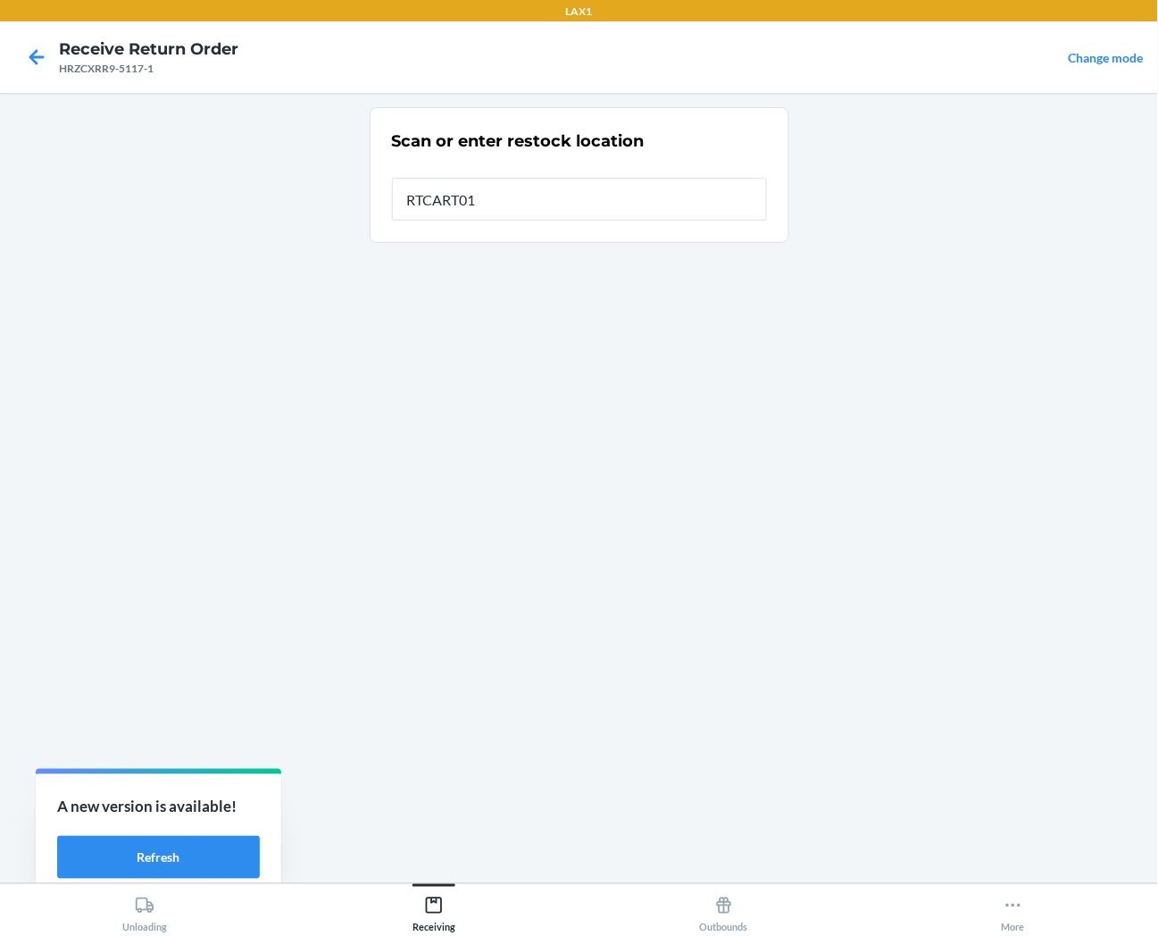
type input "RTCART013"
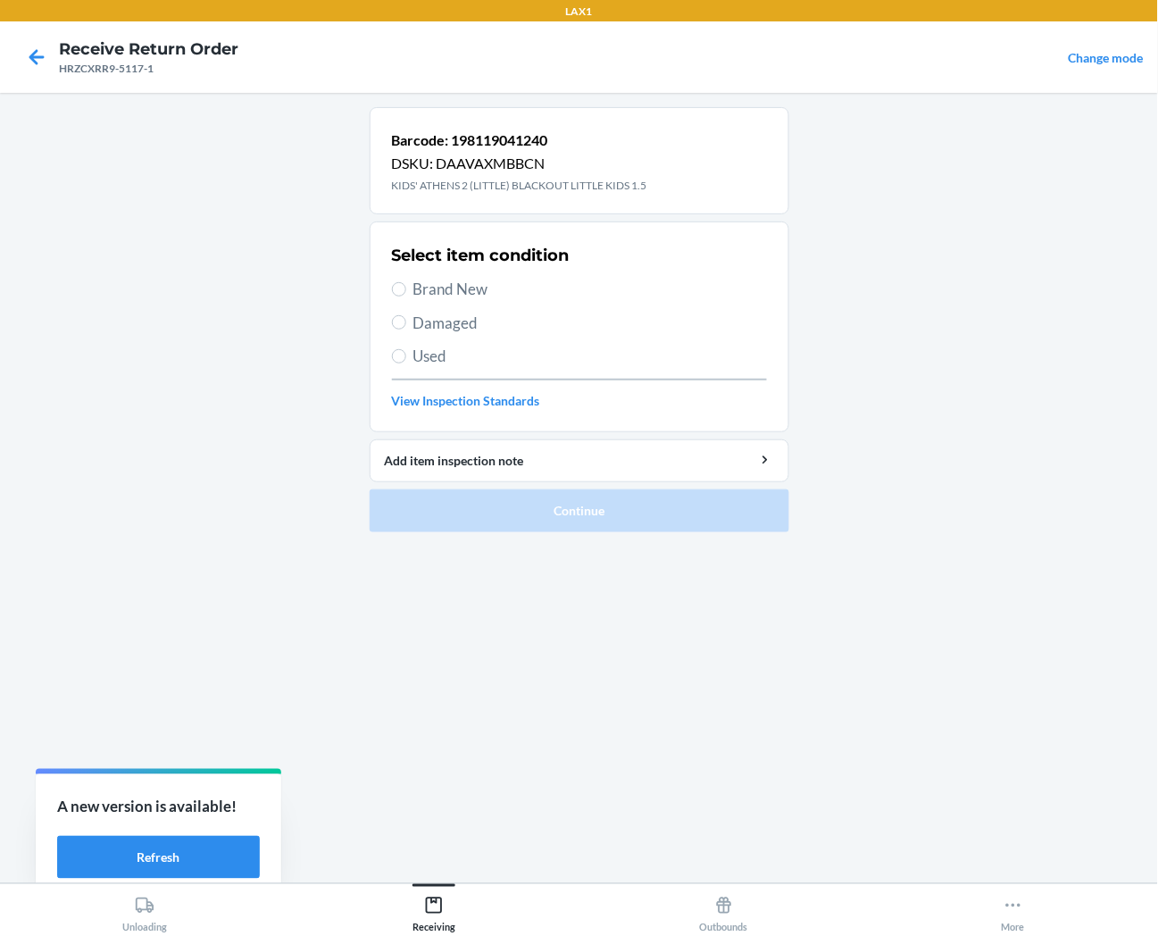
click at [473, 296] on span "Brand New" at bounding box center [591, 289] width 354 height 23
click at [406, 296] on input "Brand New" at bounding box center [399, 289] width 14 height 14
radio input "true"
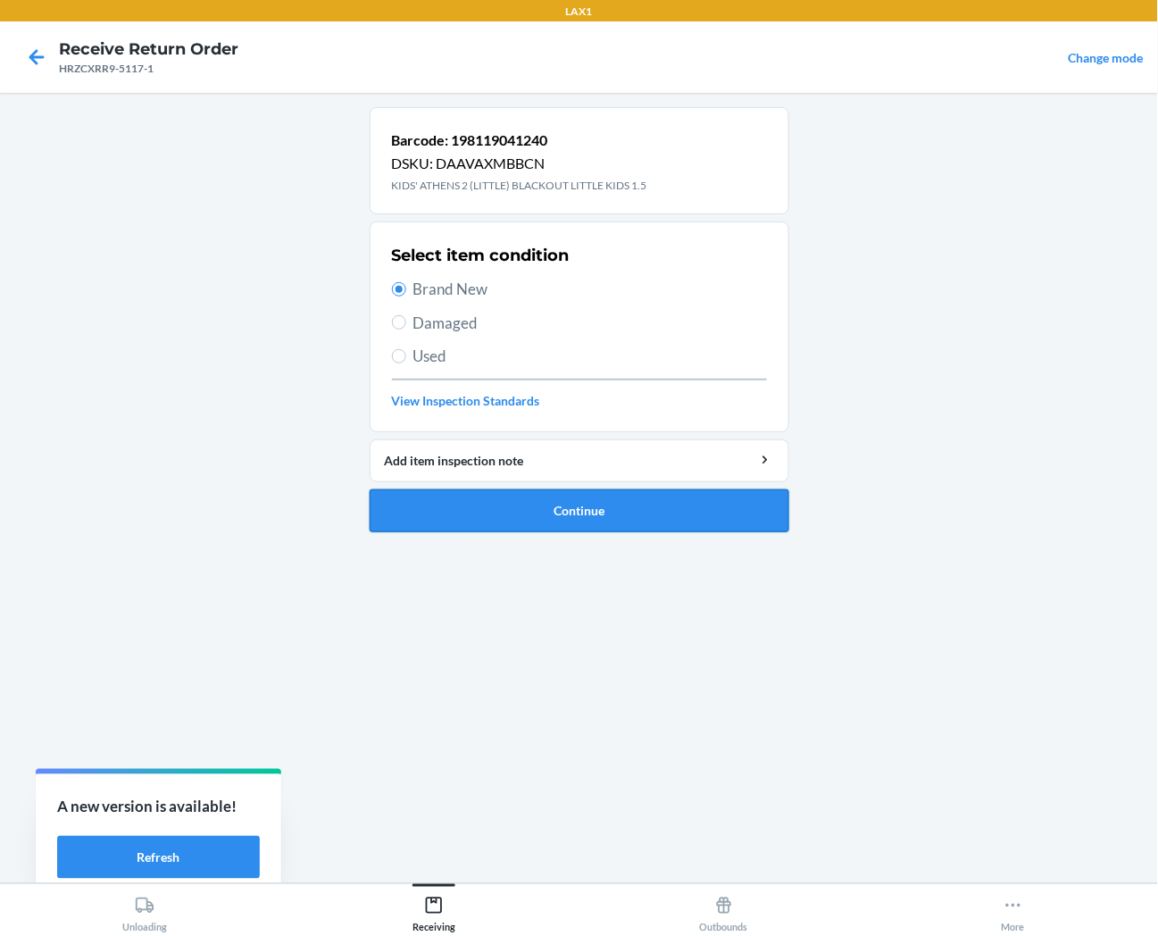
click at [496, 504] on button "Continue" at bounding box center [580, 510] width 420 height 43
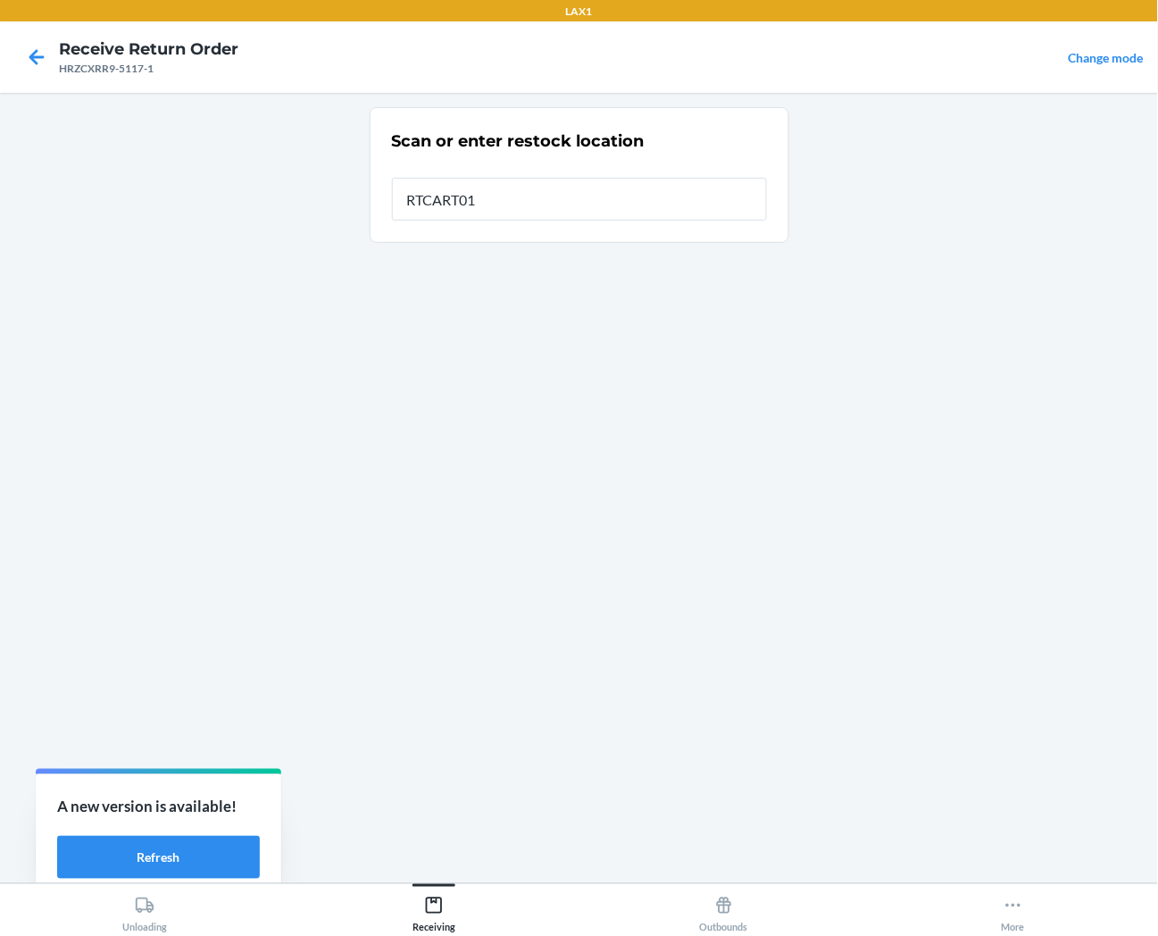
type input "RTCART013"
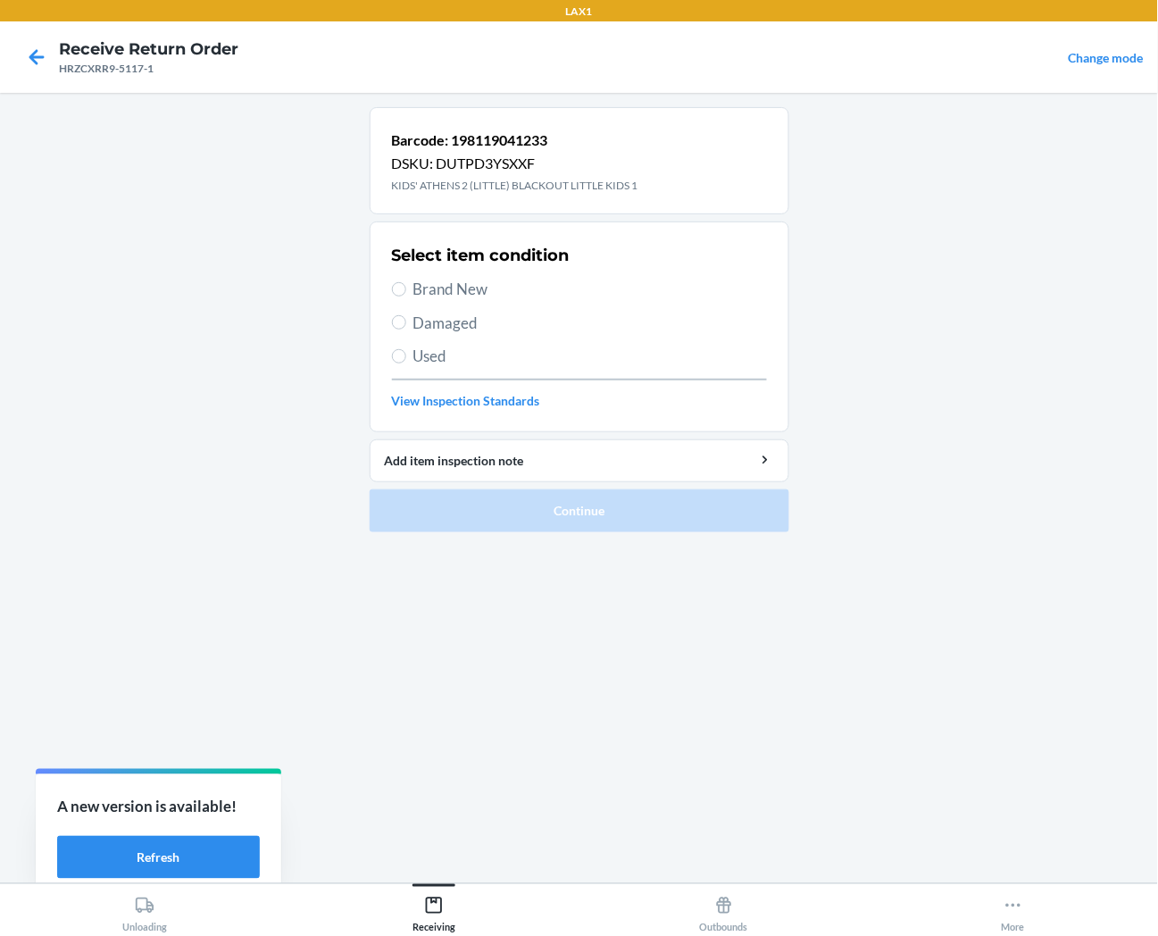
click at [457, 297] on span "Brand New" at bounding box center [591, 289] width 354 height 23
click at [406, 297] on input "Brand New" at bounding box center [399, 289] width 14 height 14
radio input "true"
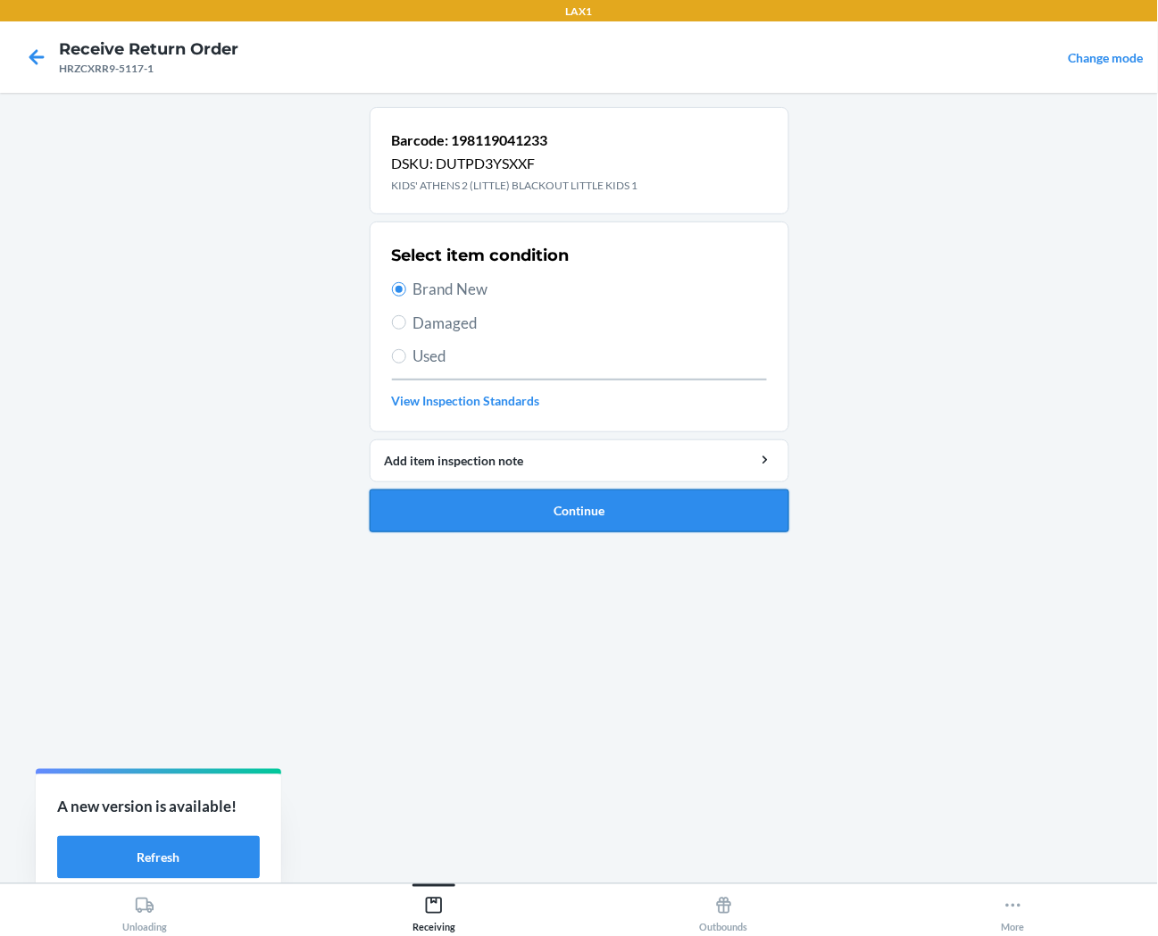
click at [512, 521] on button "Continue" at bounding box center [580, 510] width 420 height 43
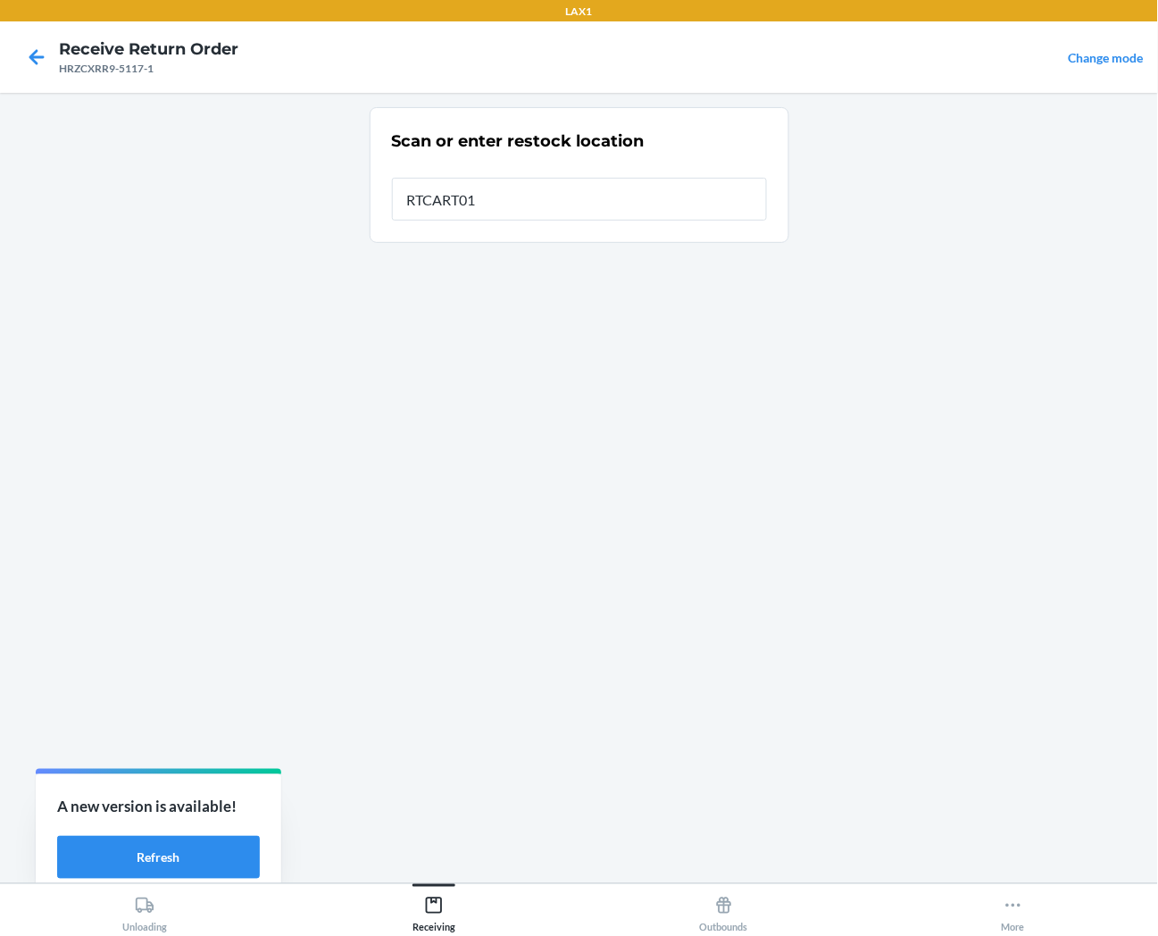
type input "RTCART013"
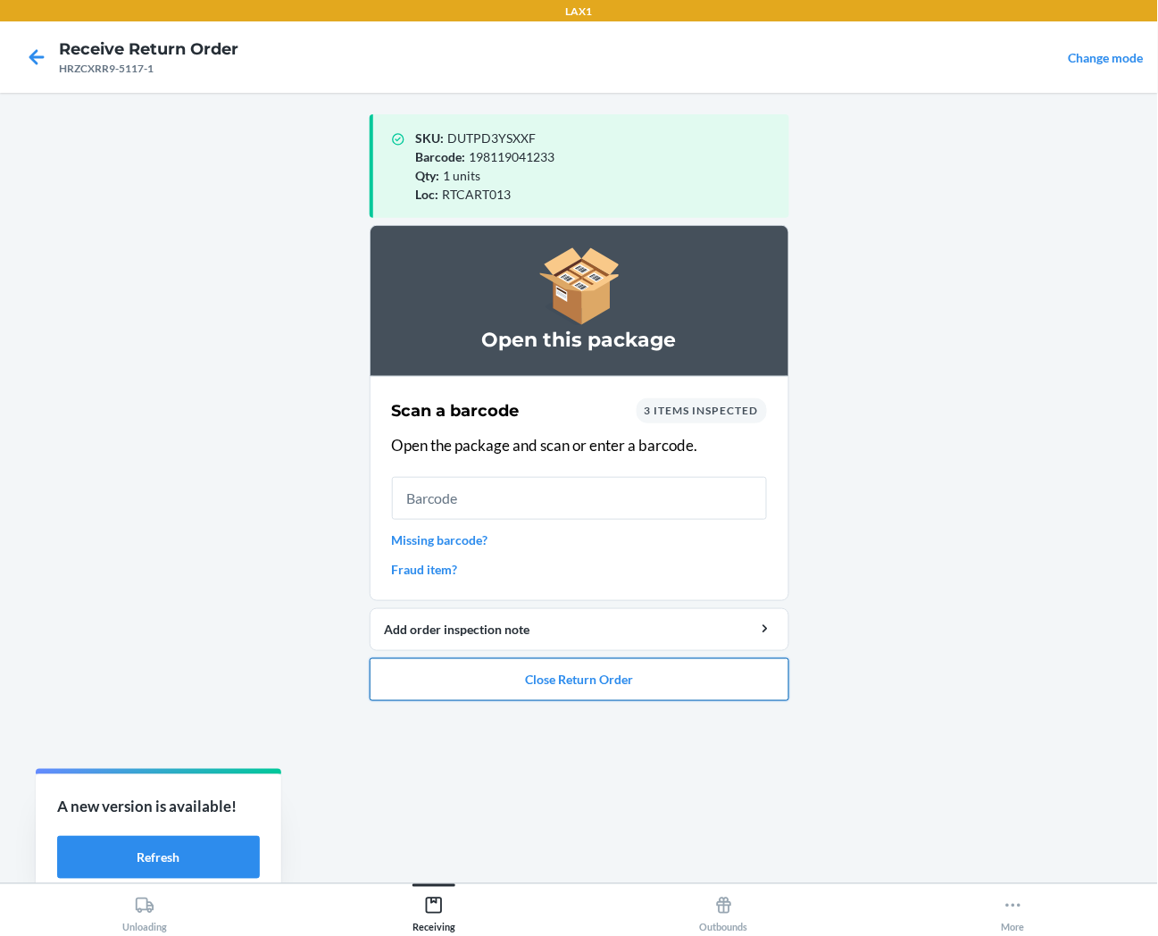
click at [534, 688] on button "Close Return Order" at bounding box center [580, 679] width 420 height 43
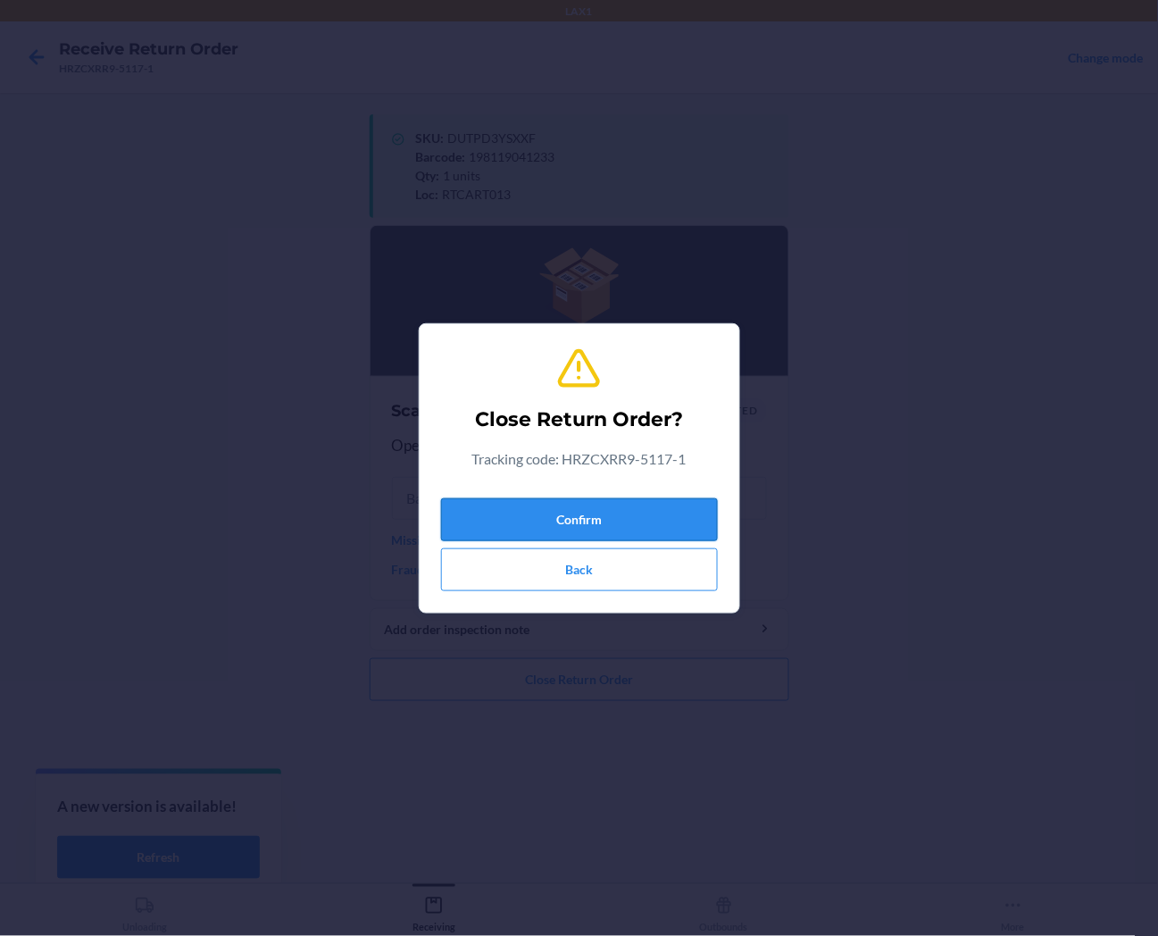
click at [584, 527] on button "Confirm" at bounding box center [579, 519] width 277 height 43
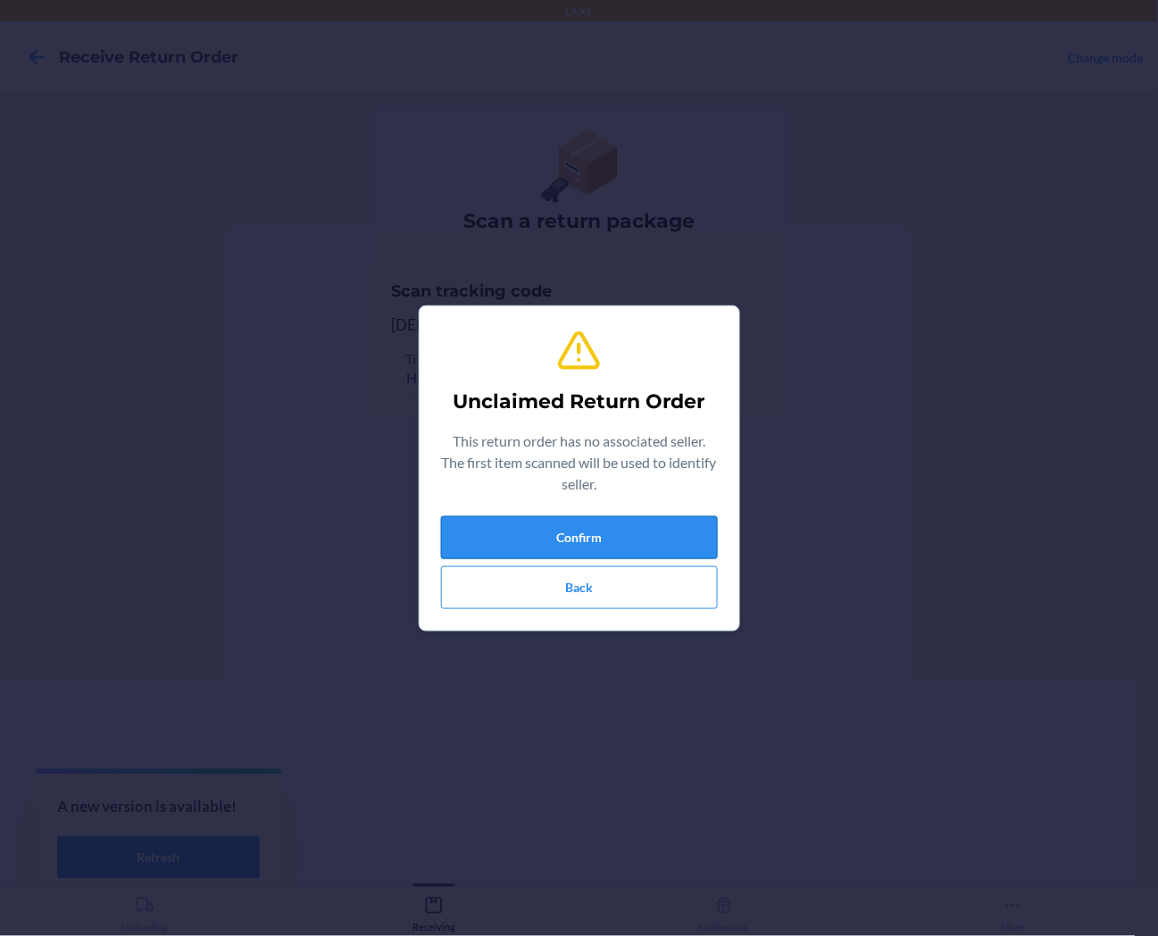
click at [631, 524] on button "Confirm" at bounding box center [579, 537] width 277 height 43
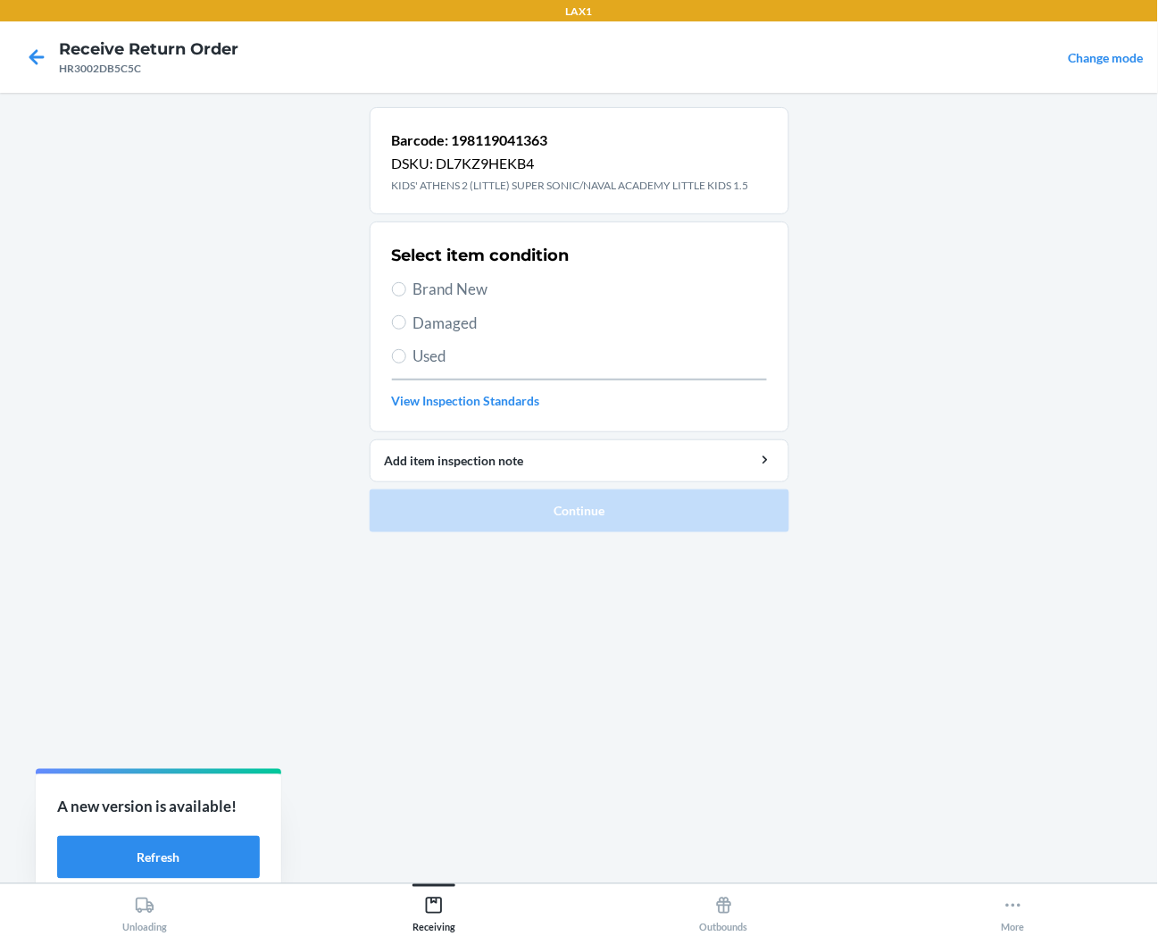
click at [486, 288] on span "Brand New" at bounding box center [591, 289] width 354 height 23
click at [406, 288] on input "Brand New" at bounding box center [399, 289] width 14 height 14
radio input "true"
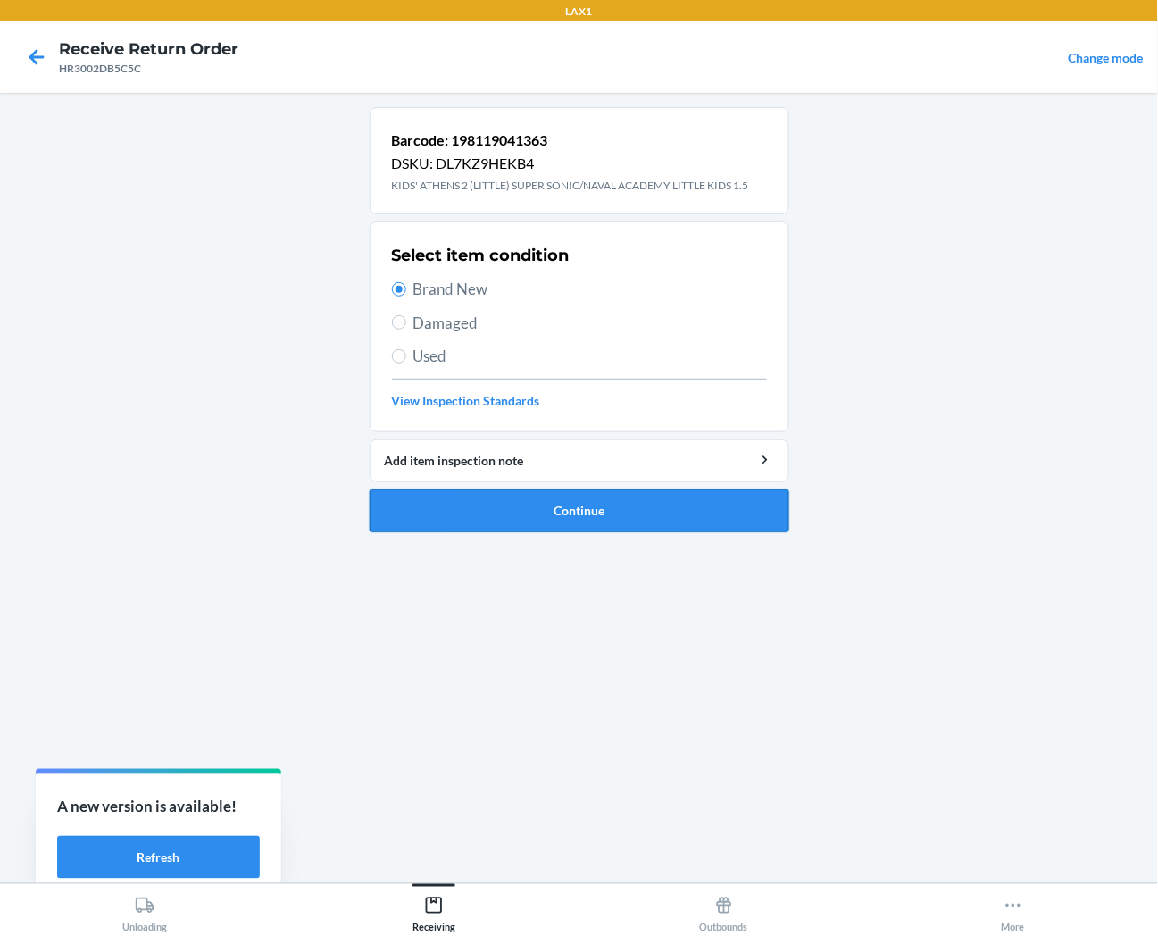
click at [494, 515] on button "Continue" at bounding box center [580, 510] width 420 height 43
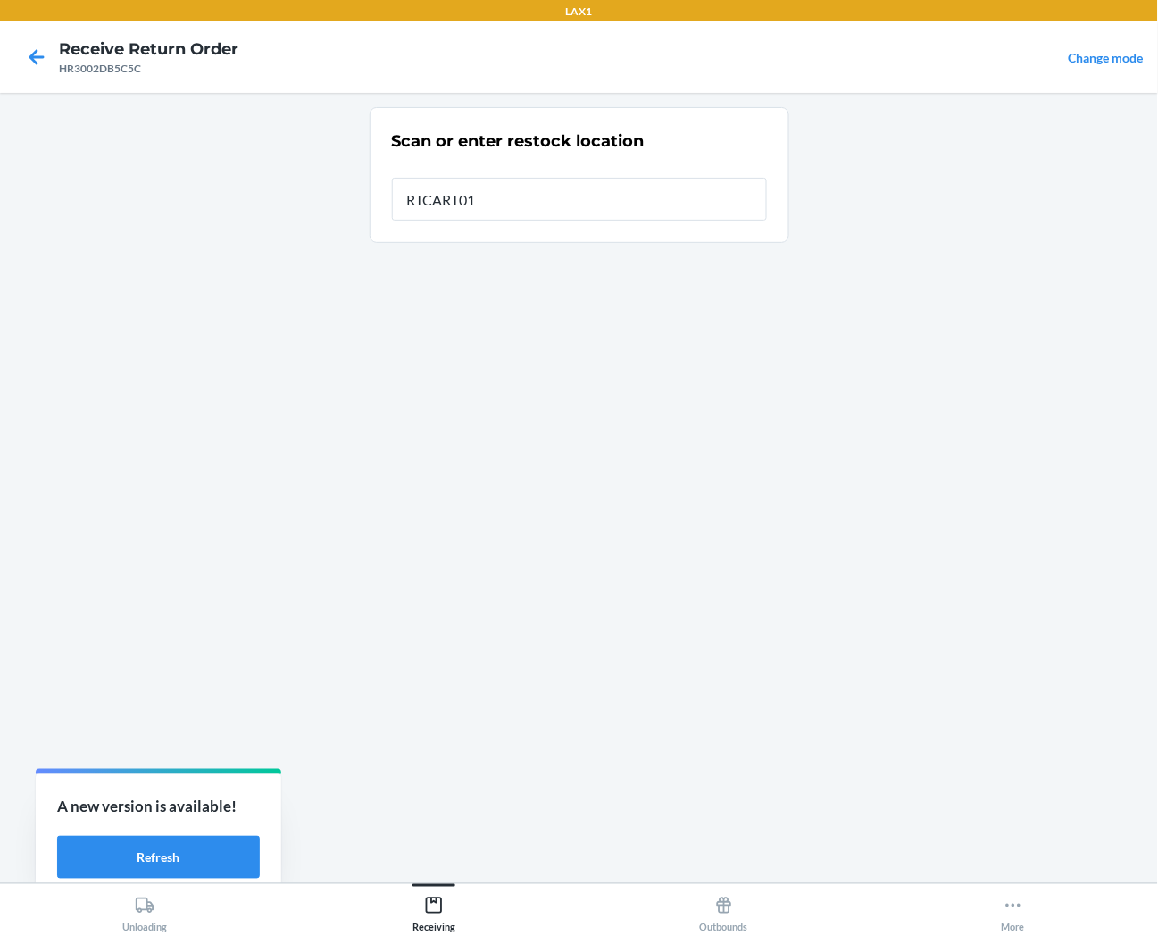
type input "RTCART013"
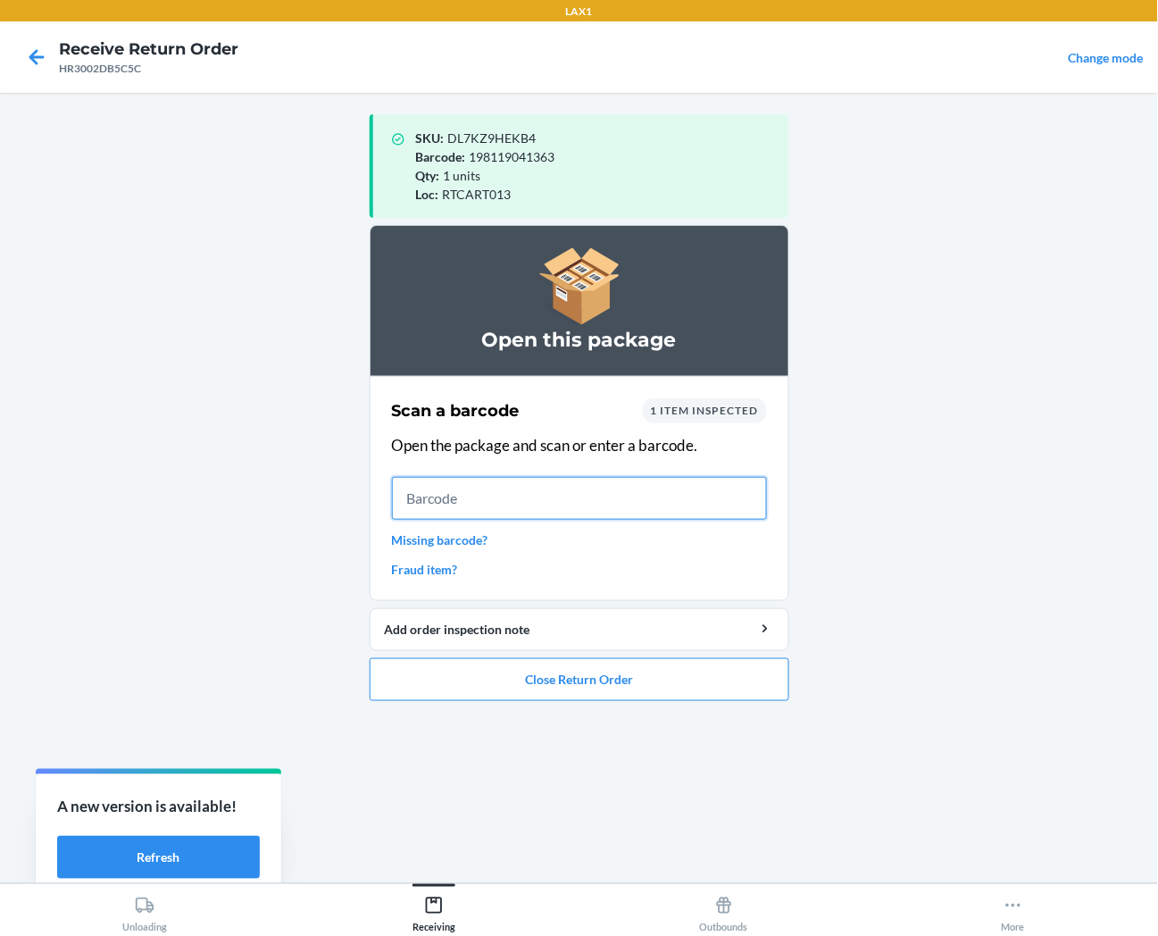
click at [663, 497] on input "text" at bounding box center [579, 498] width 375 height 43
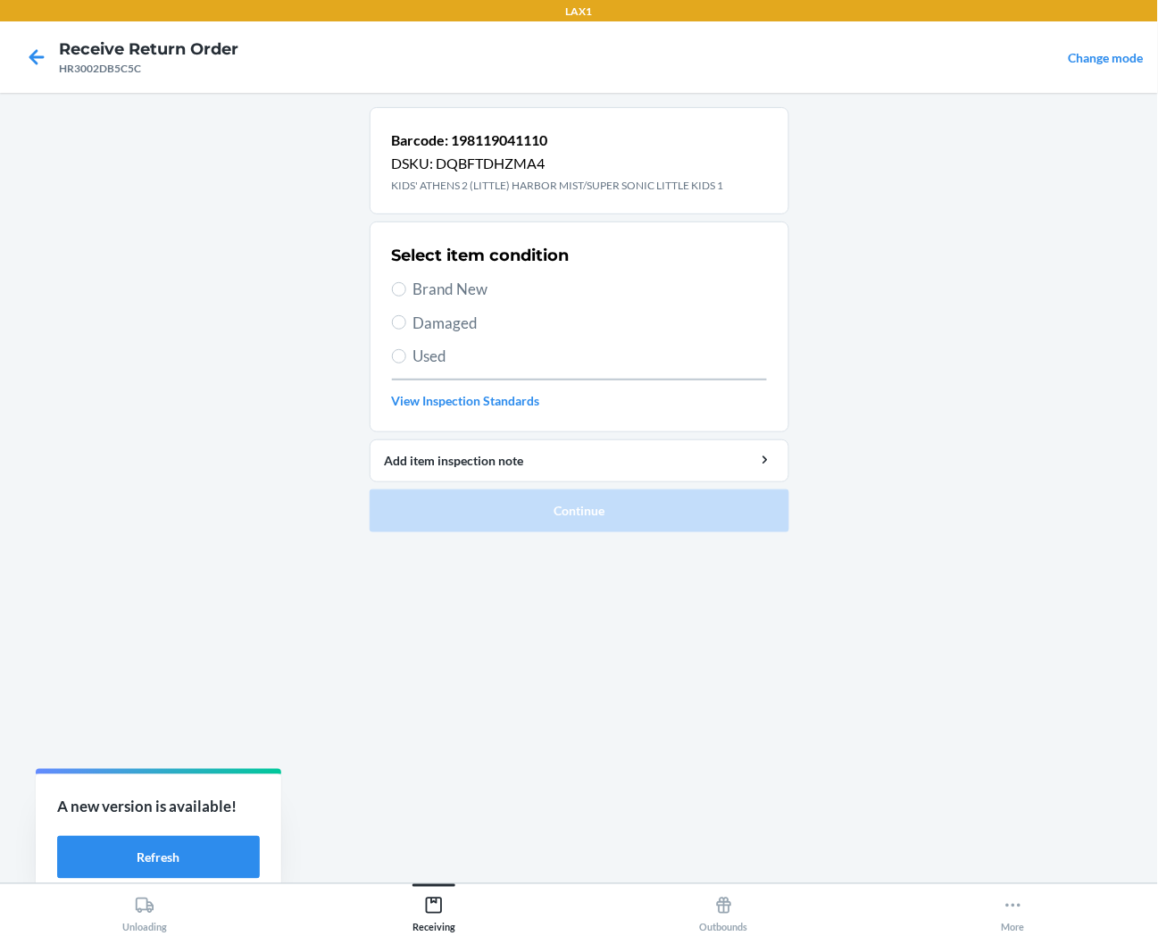
click at [387, 291] on section "Select item condition Brand New Damaged Used View Inspection Standards" at bounding box center [580, 326] width 420 height 211
click at [403, 288] on input "Brand New" at bounding box center [399, 289] width 14 height 14
radio input "true"
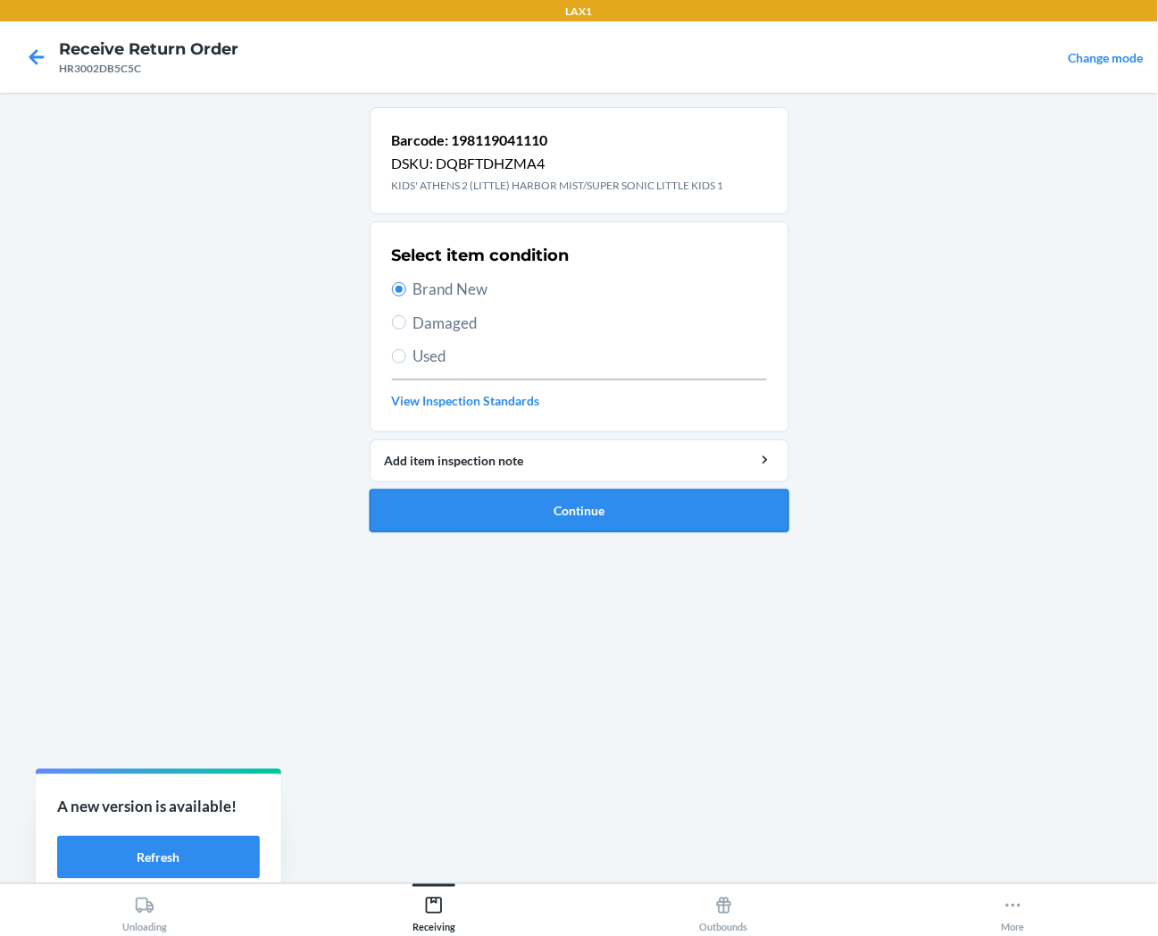
click at [440, 516] on button "Continue" at bounding box center [580, 510] width 420 height 43
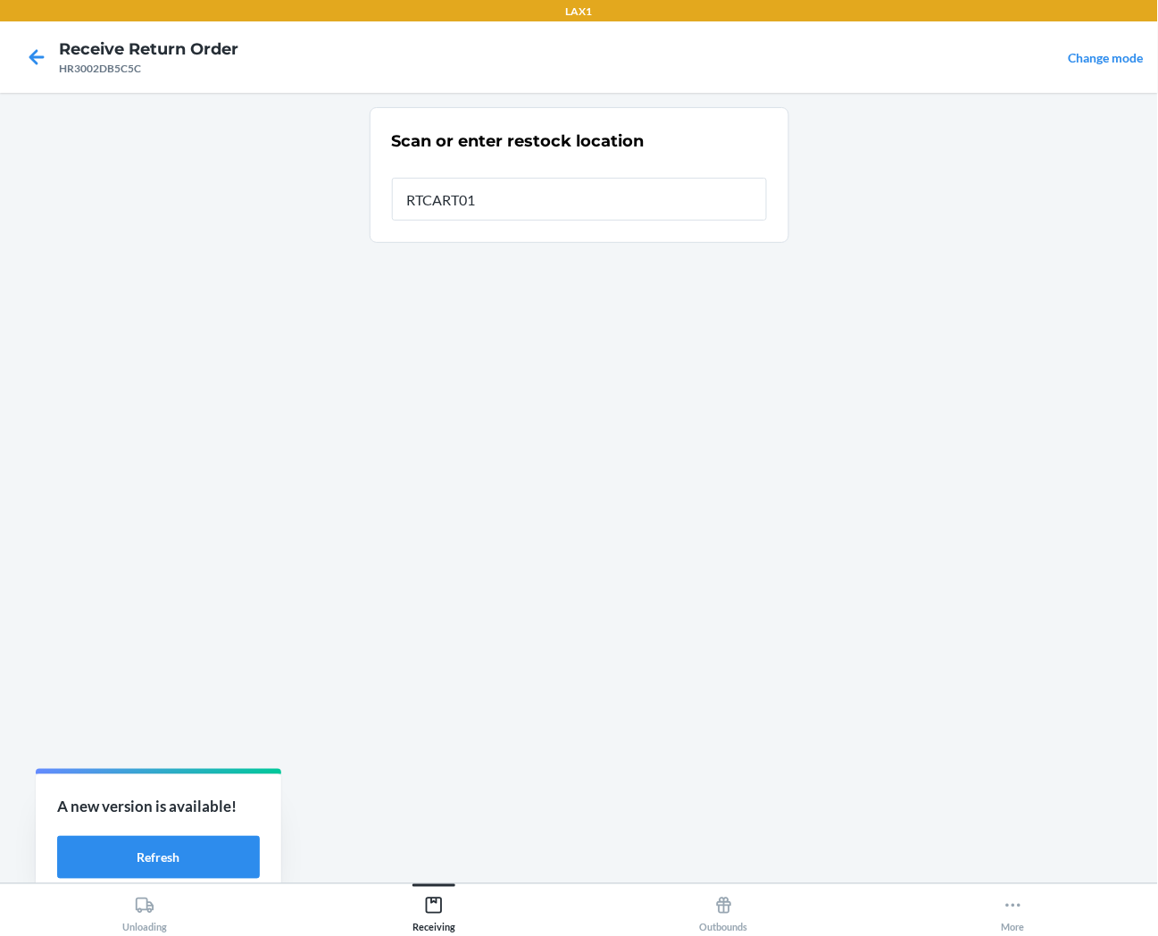
type input "RTCART013"
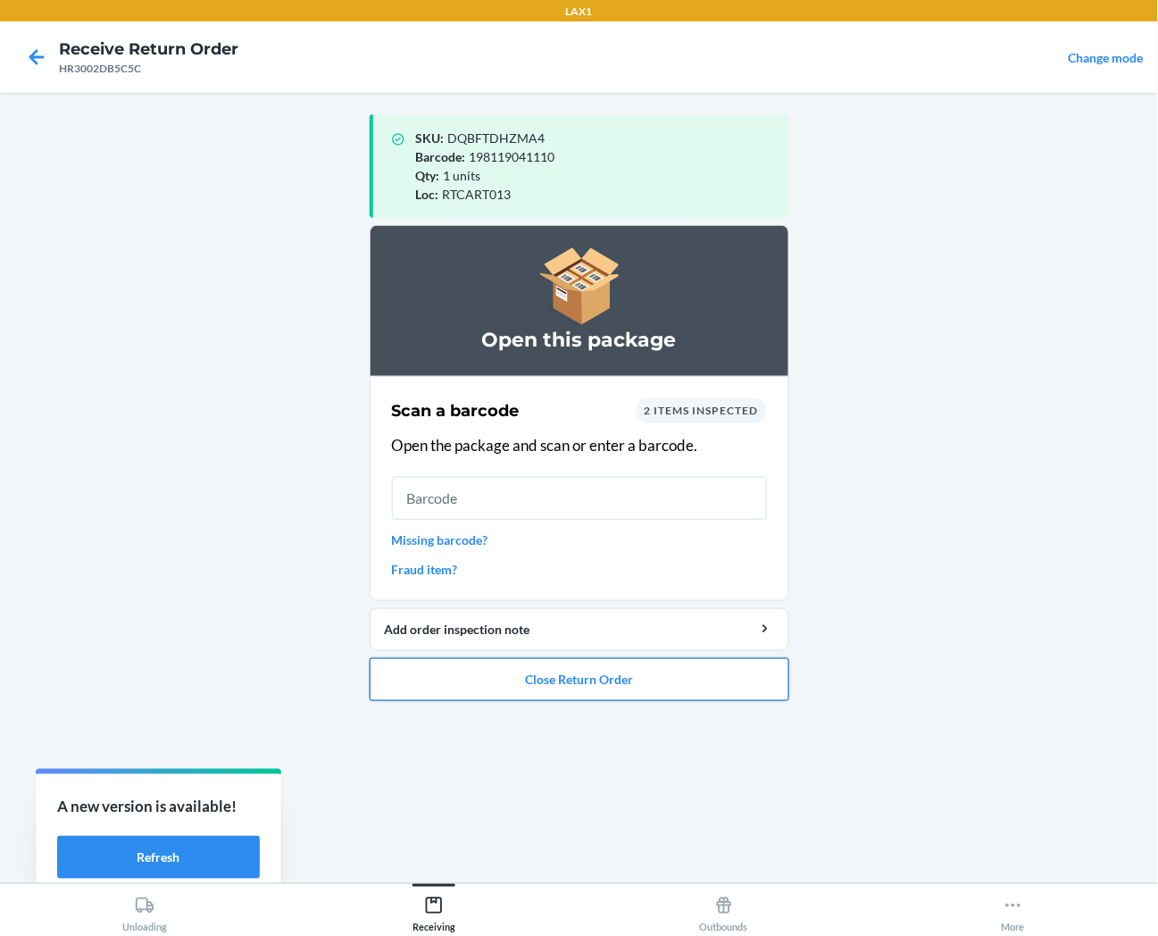
click at [474, 666] on button "Close Return Order" at bounding box center [580, 679] width 420 height 43
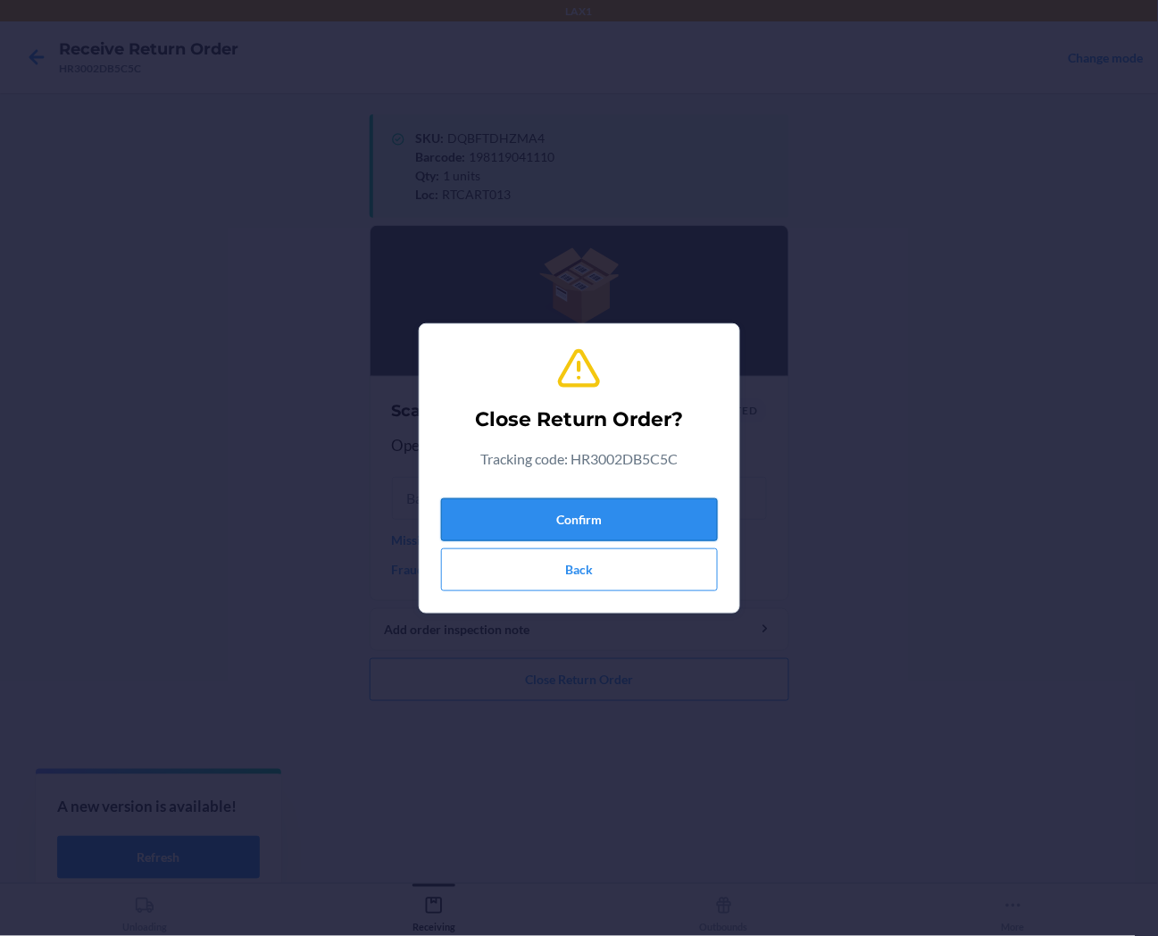
click at [500, 512] on button "Confirm" at bounding box center [579, 519] width 277 height 43
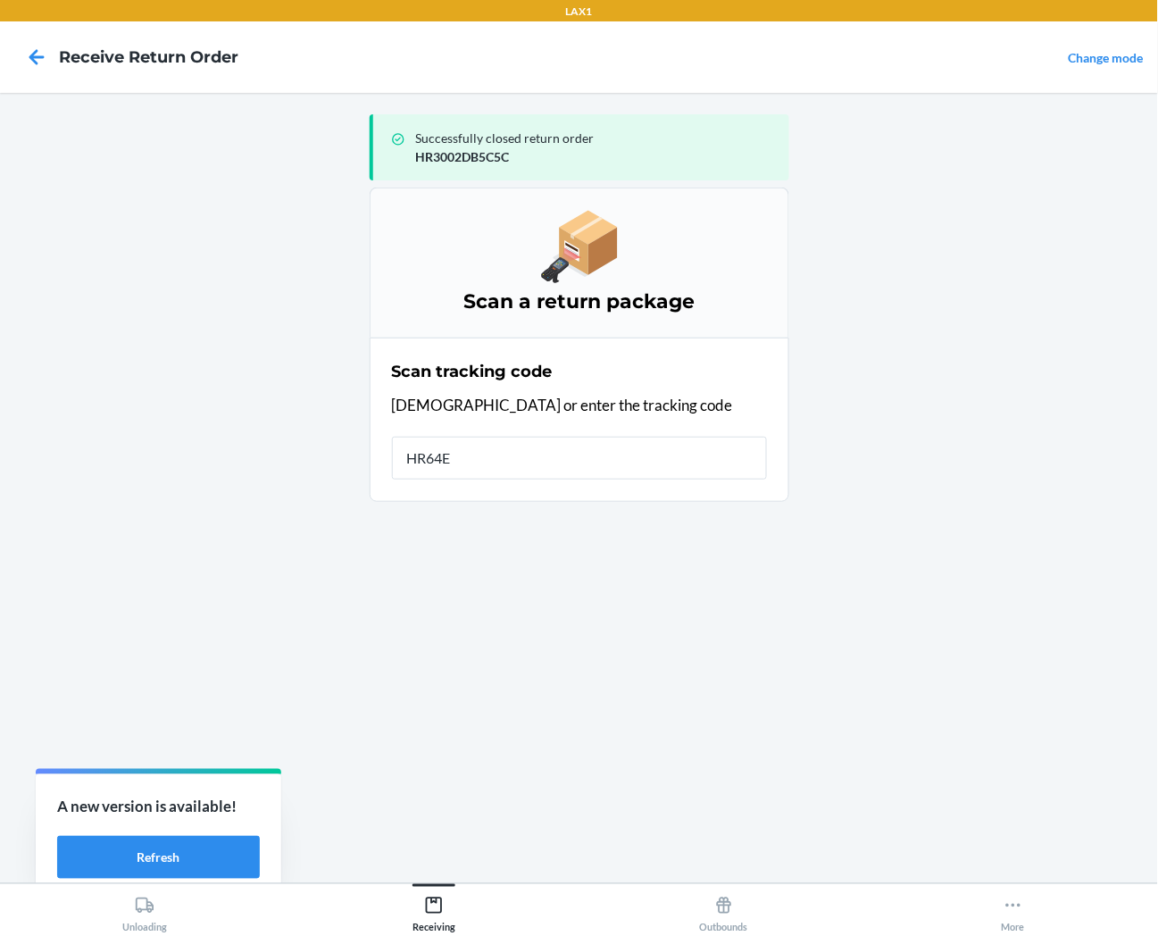
type input "HR64EU"
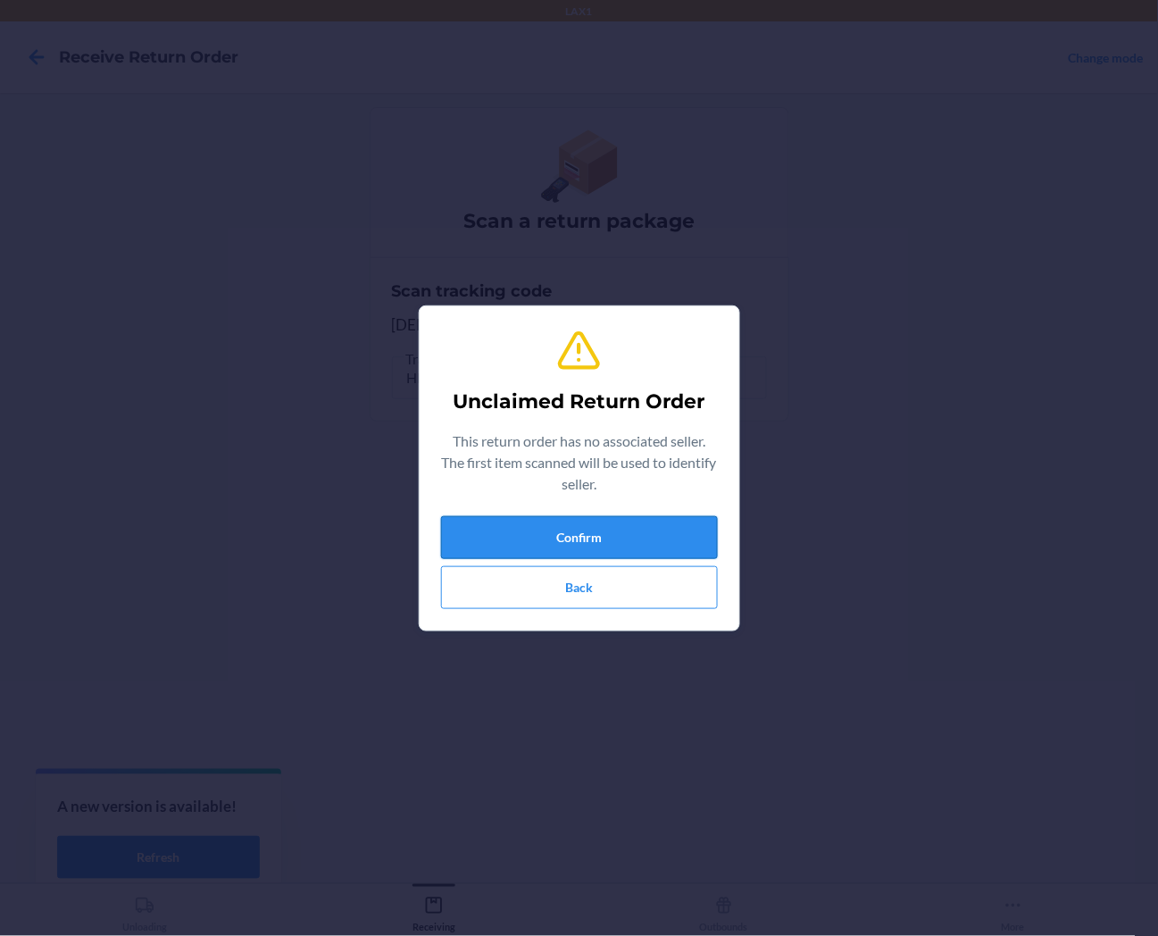
click at [515, 541] on button "Confirm" at bounding box center [579, 537] width 277 height 43
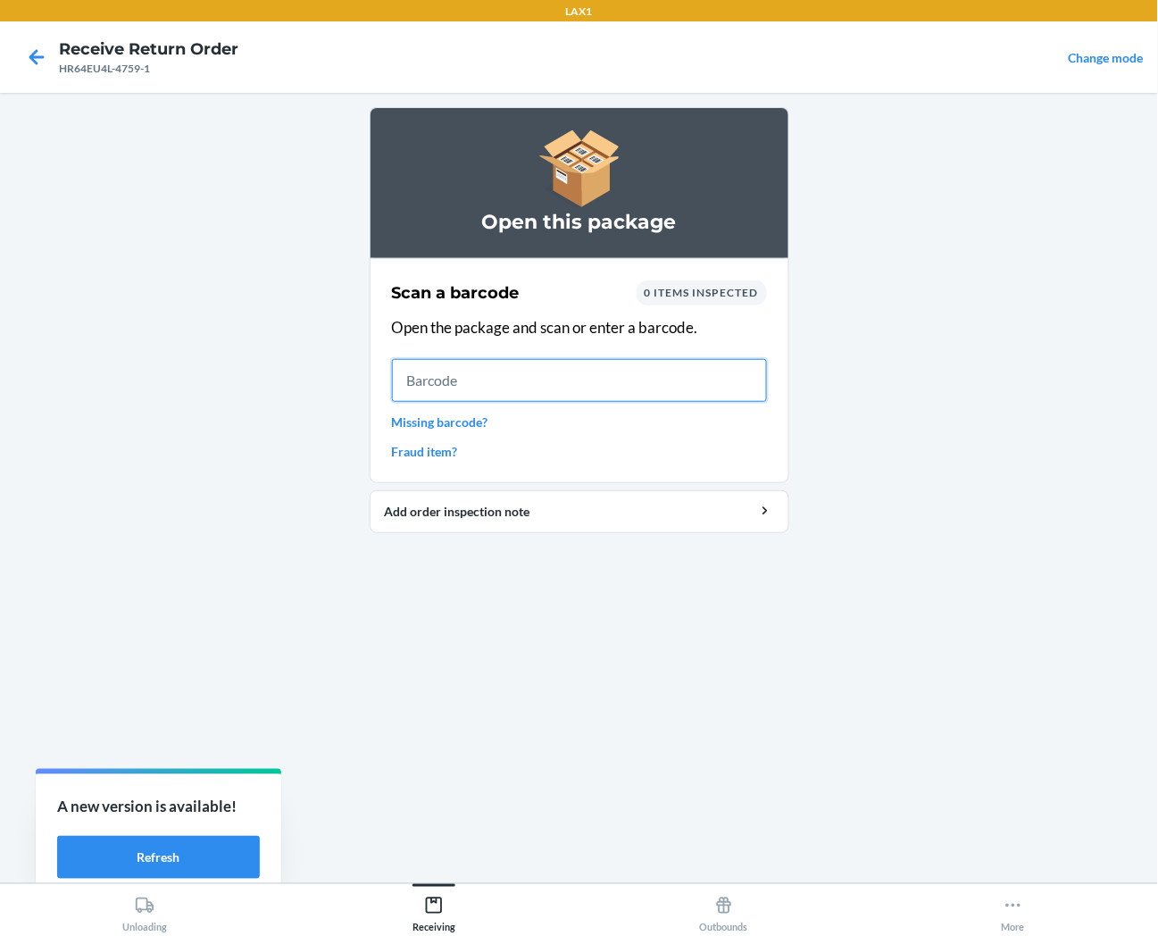
click at [736, 394] on input "text" at bounding box center [579, 380] width 375 height 43
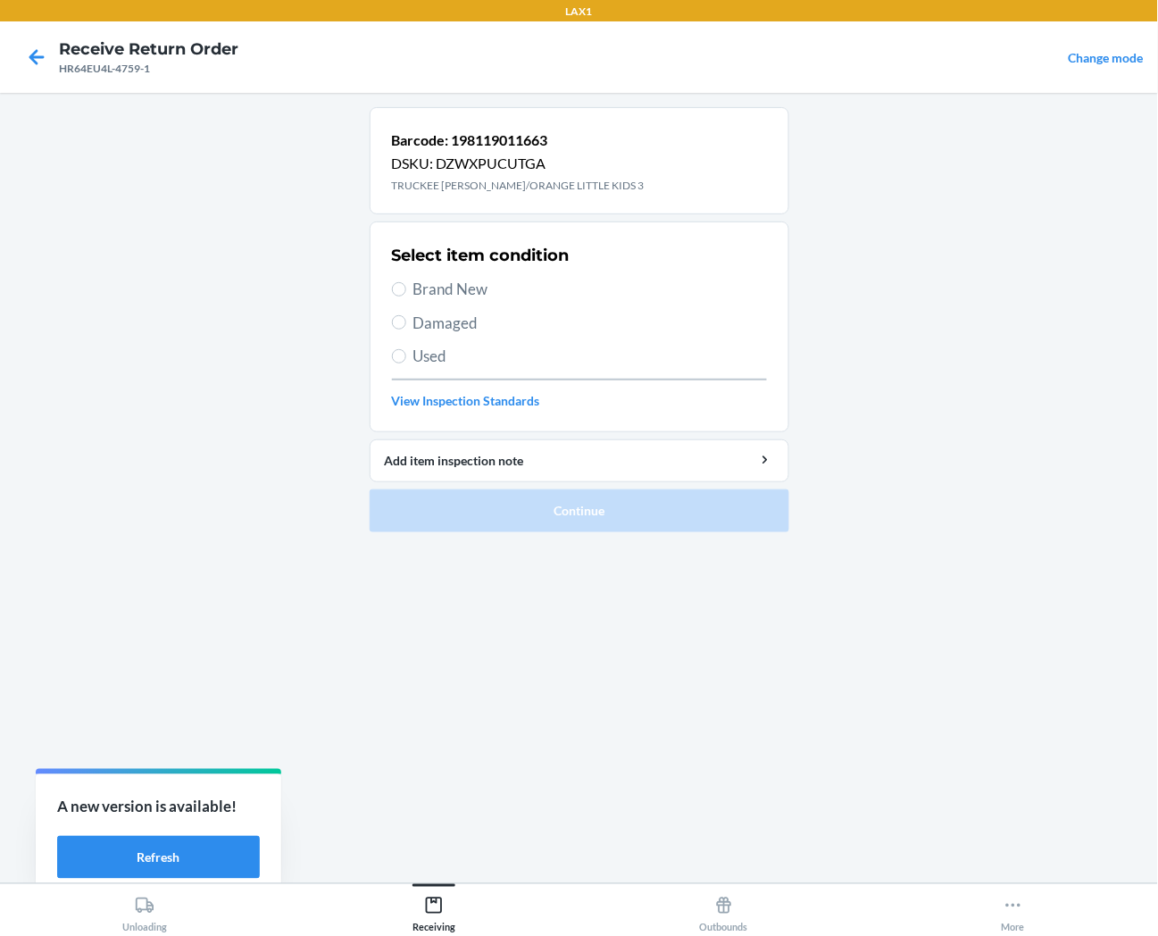
click at [443, 283] on span "Brand New" at bounding box center [591, 289] width 354 height 23
click at [406, 283] on input "Brand New" at bounding box center [399, 289] width 14 height 14
radio input "true"
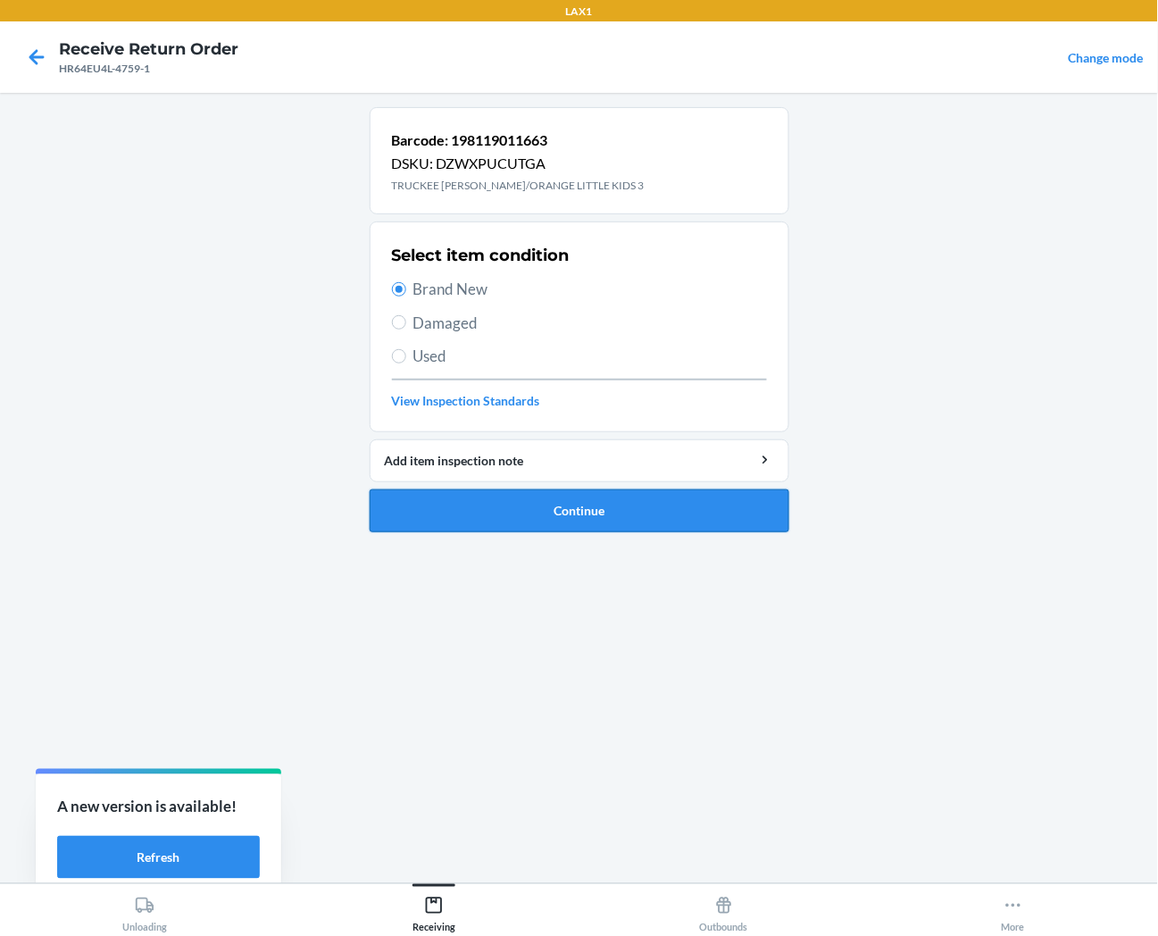
click at [521, 510] on button "Continue" at bounding box center [580, 510] width 420 height 43
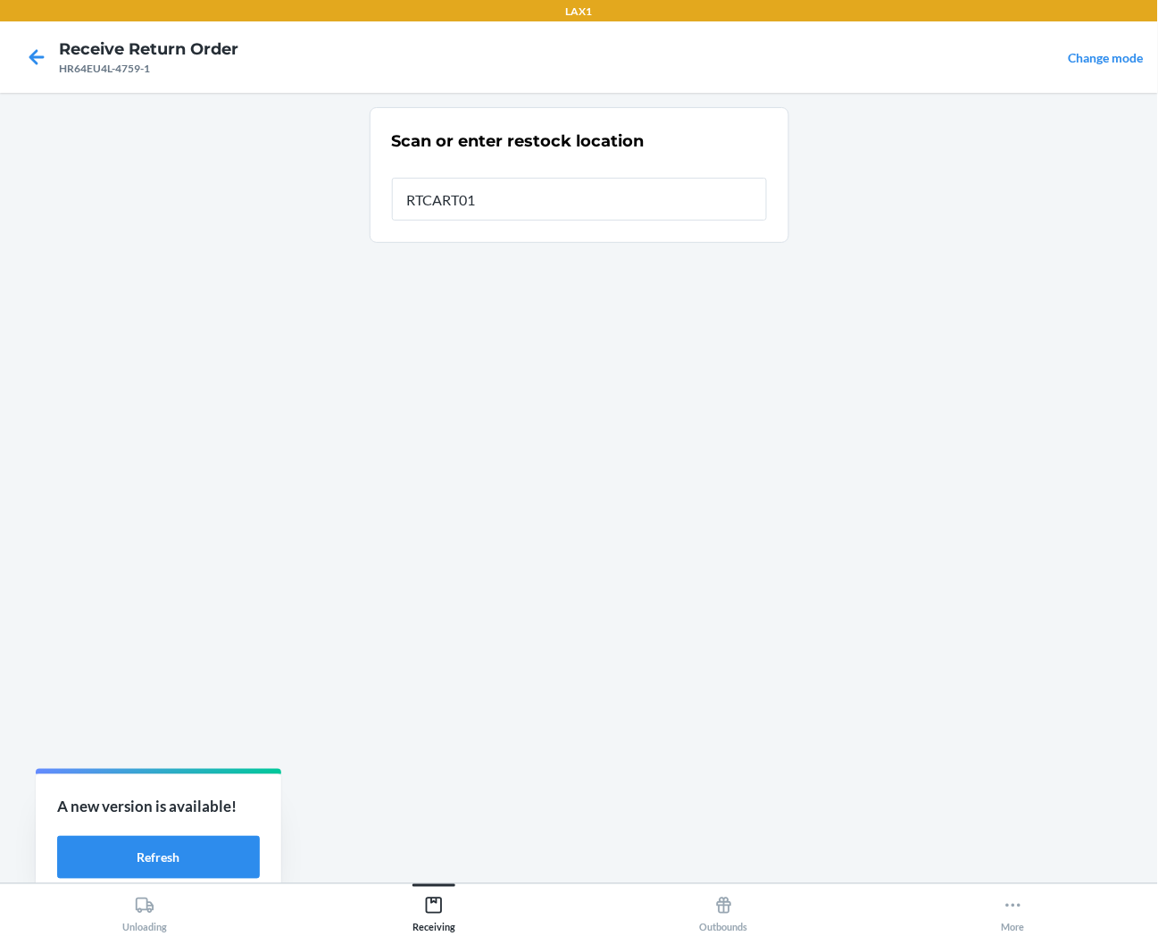
type input "RTCART013"
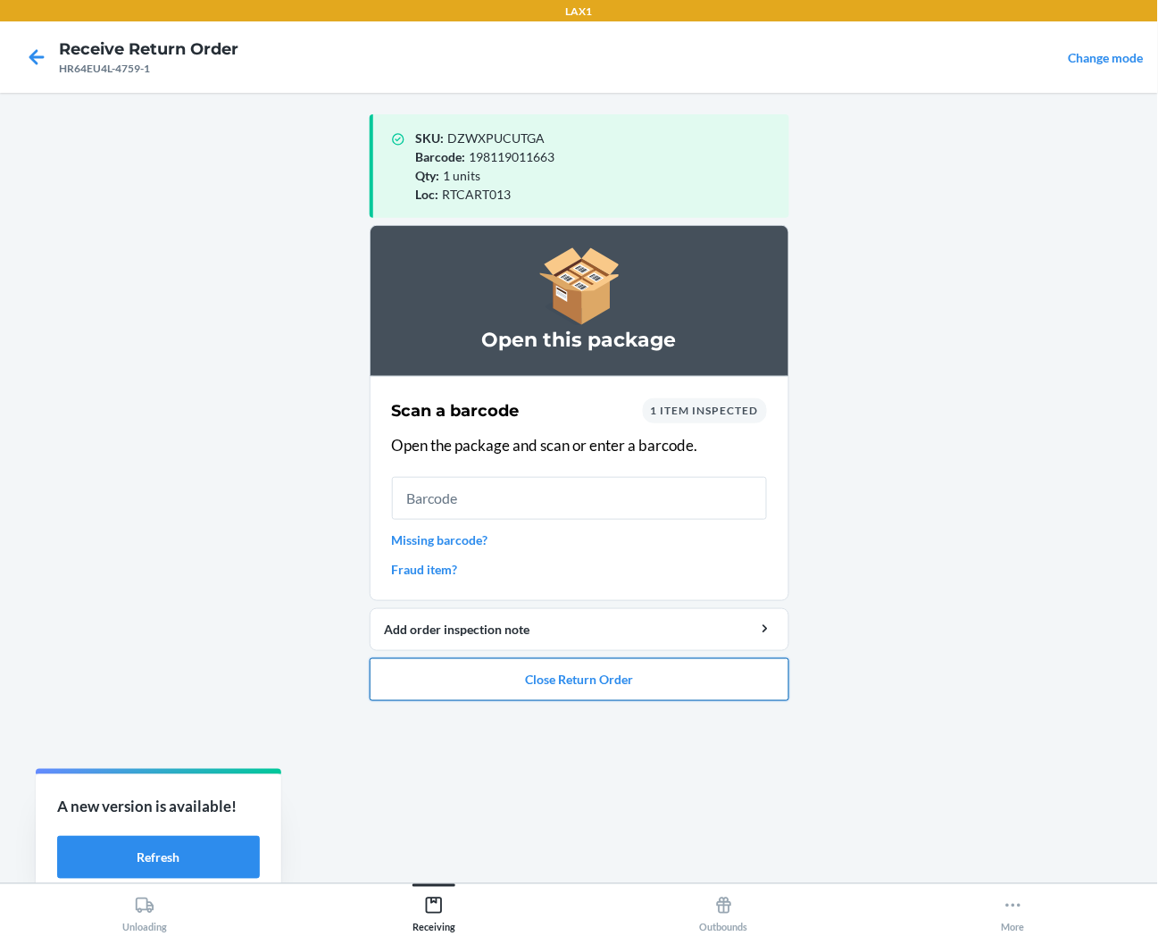
click at [569, 677] on button "Close Return Order" at bounding box center [580, 679] width 420 height 43
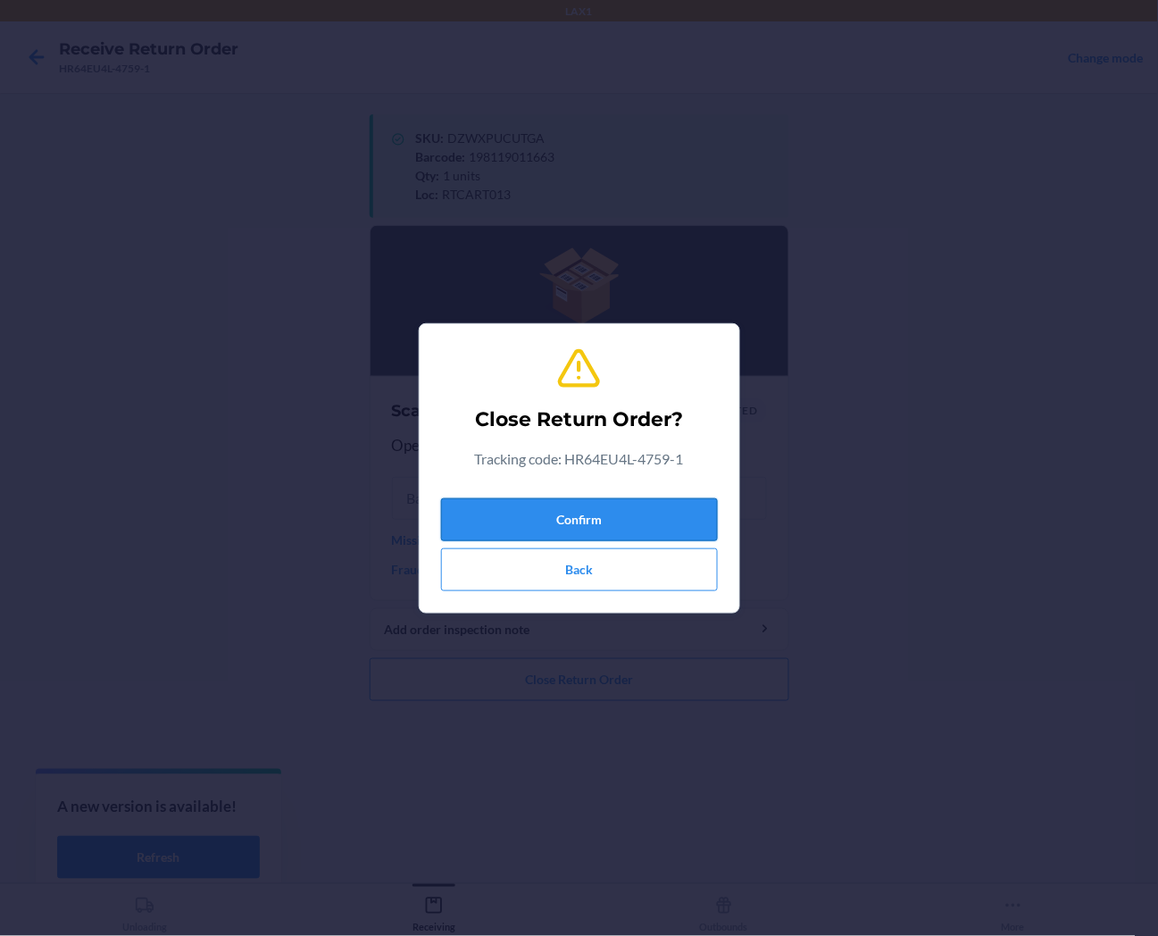
click at [631, 522] on button "Confirm" at bounding box center [579, 519] width 277 height 43
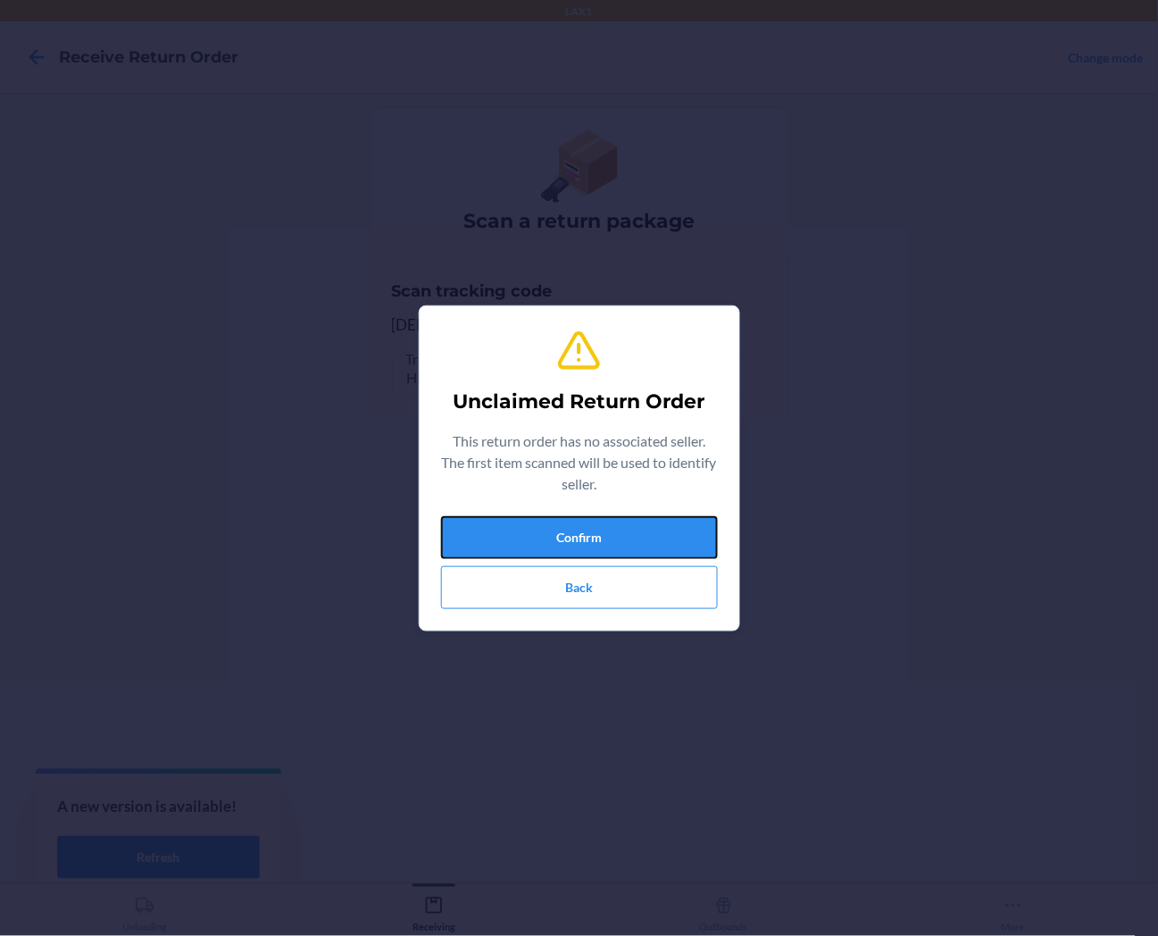
click at [631, 522] on button "Confirm" at bounding box center [579, 537] width 277 height 43
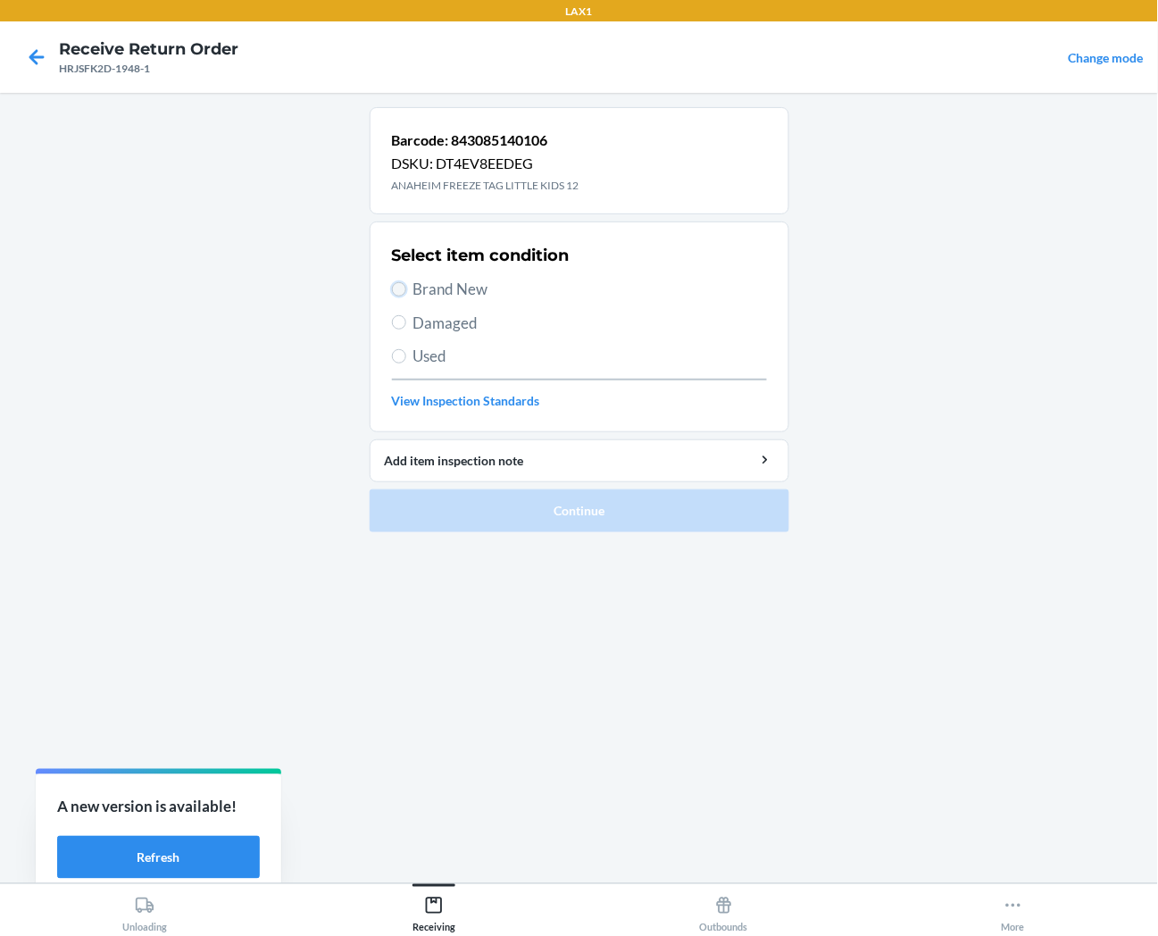
click at [399, 289] on input "Brand New" at bounding box center [399, 289] width 14 height 14
radio input "true"
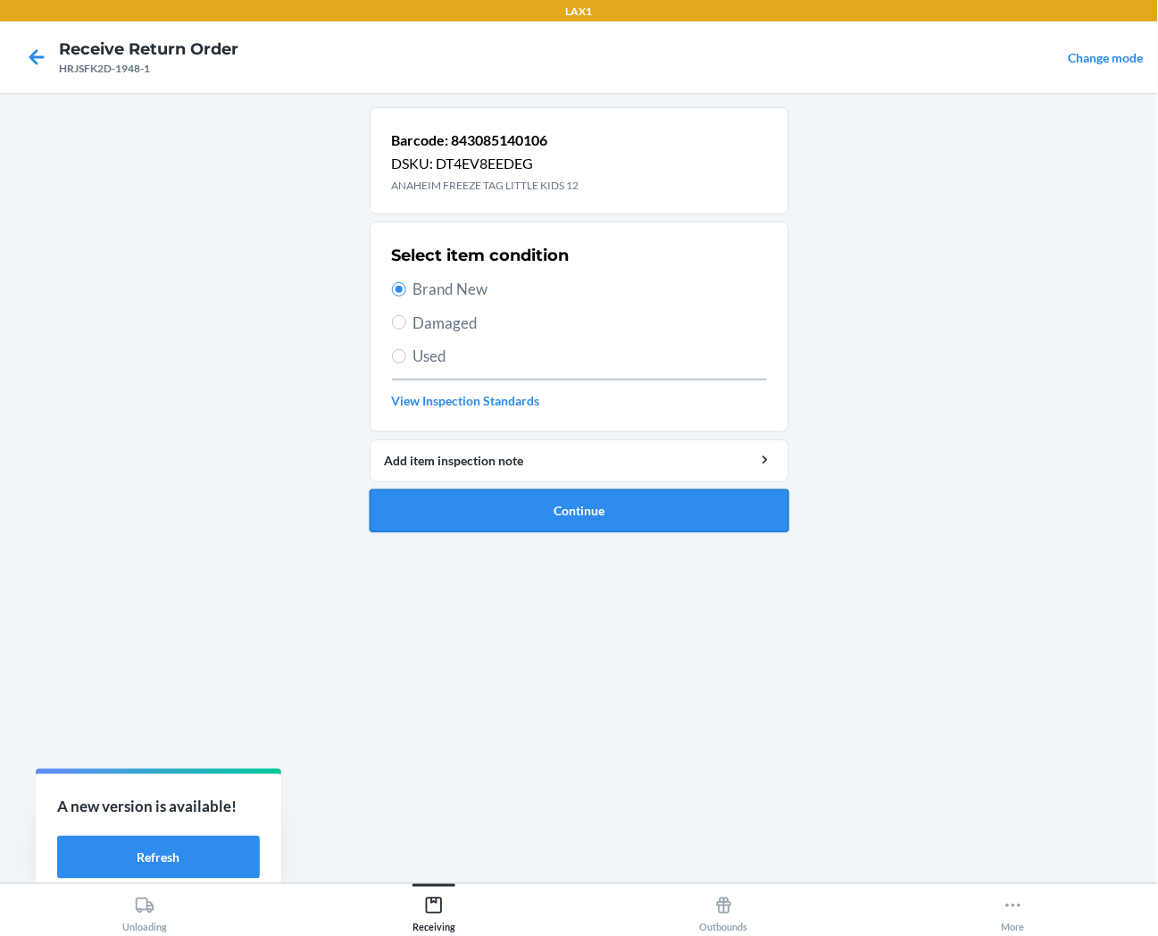
click at [461, 523] on button "Continue" at bounding box center [580, 510] width 420 height 43
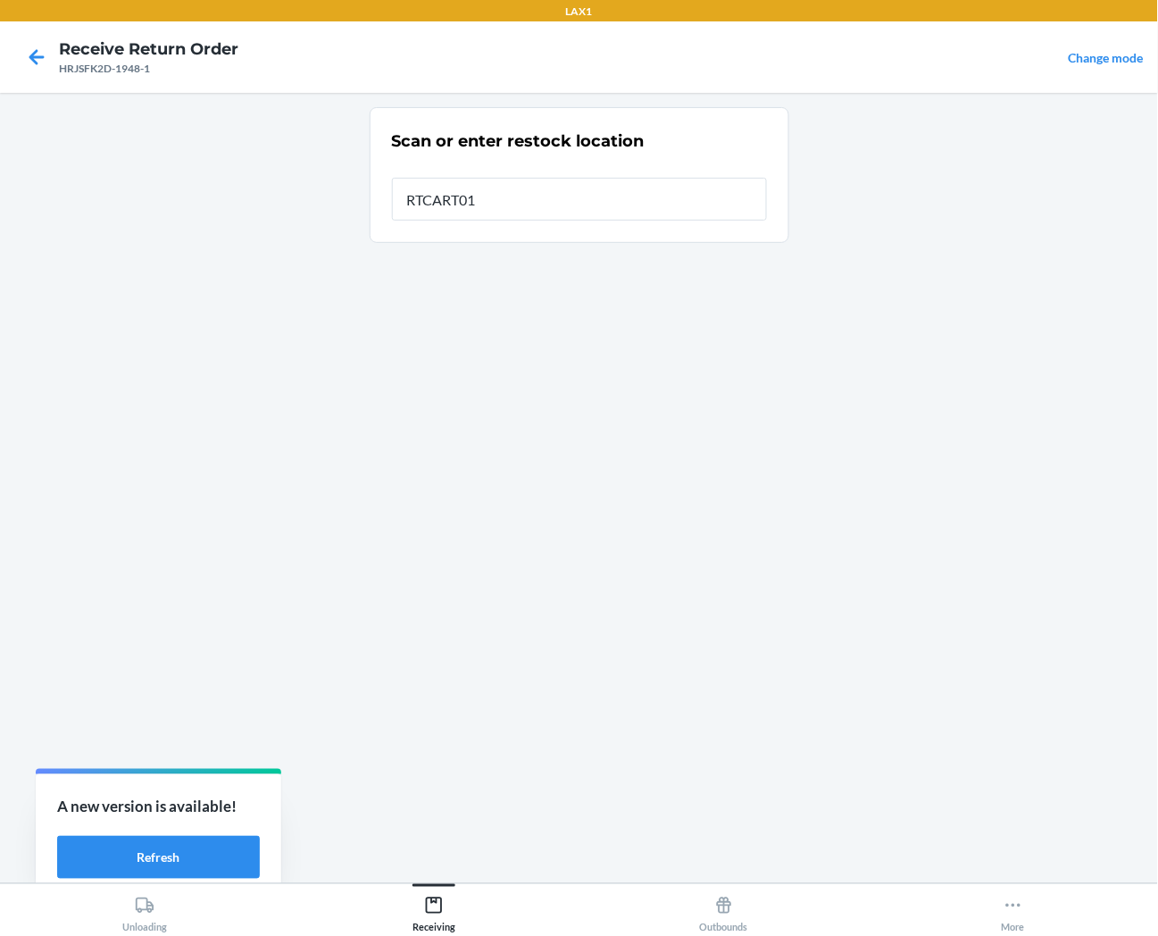
type input "RTCART013"
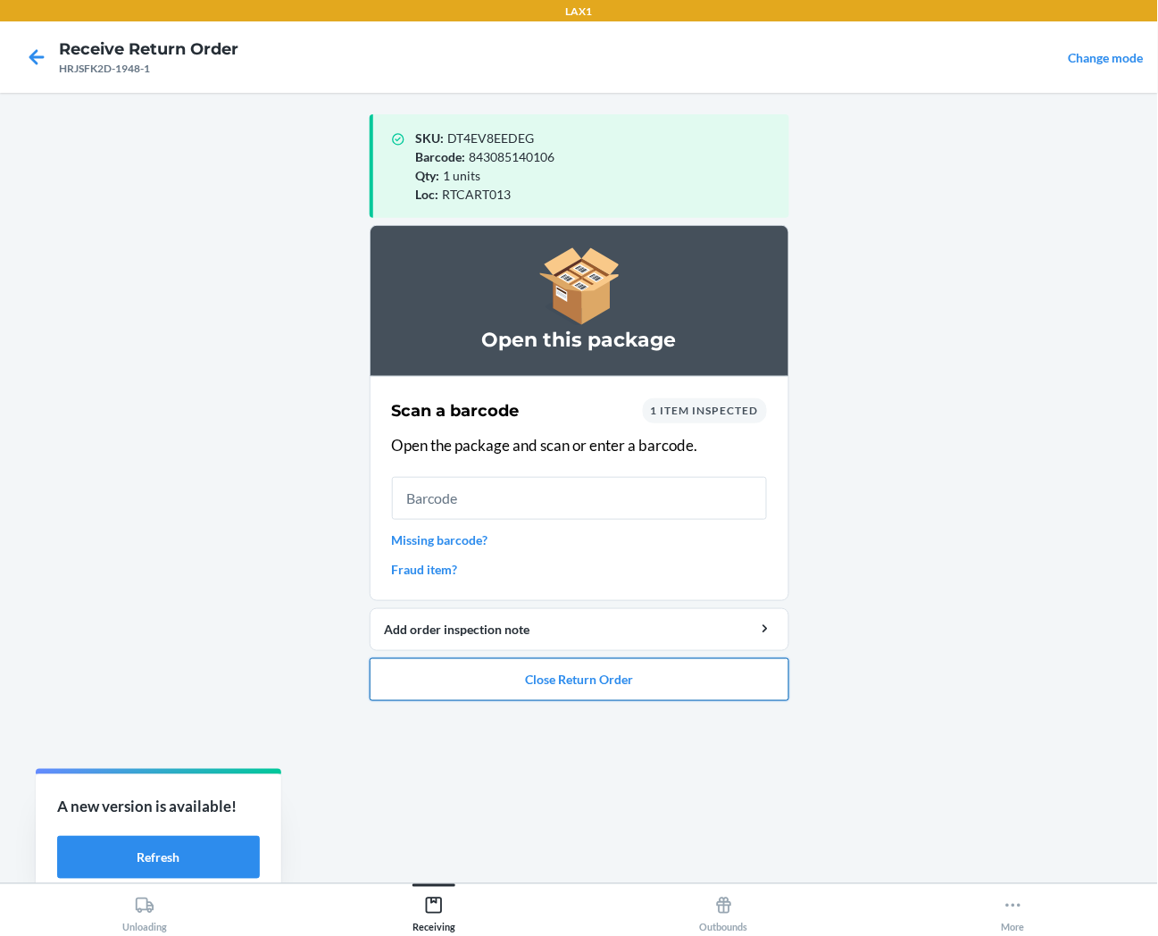
click at [529, 670] on button "Close Return Order" at bounding box center [580, 679] width 420 height 43
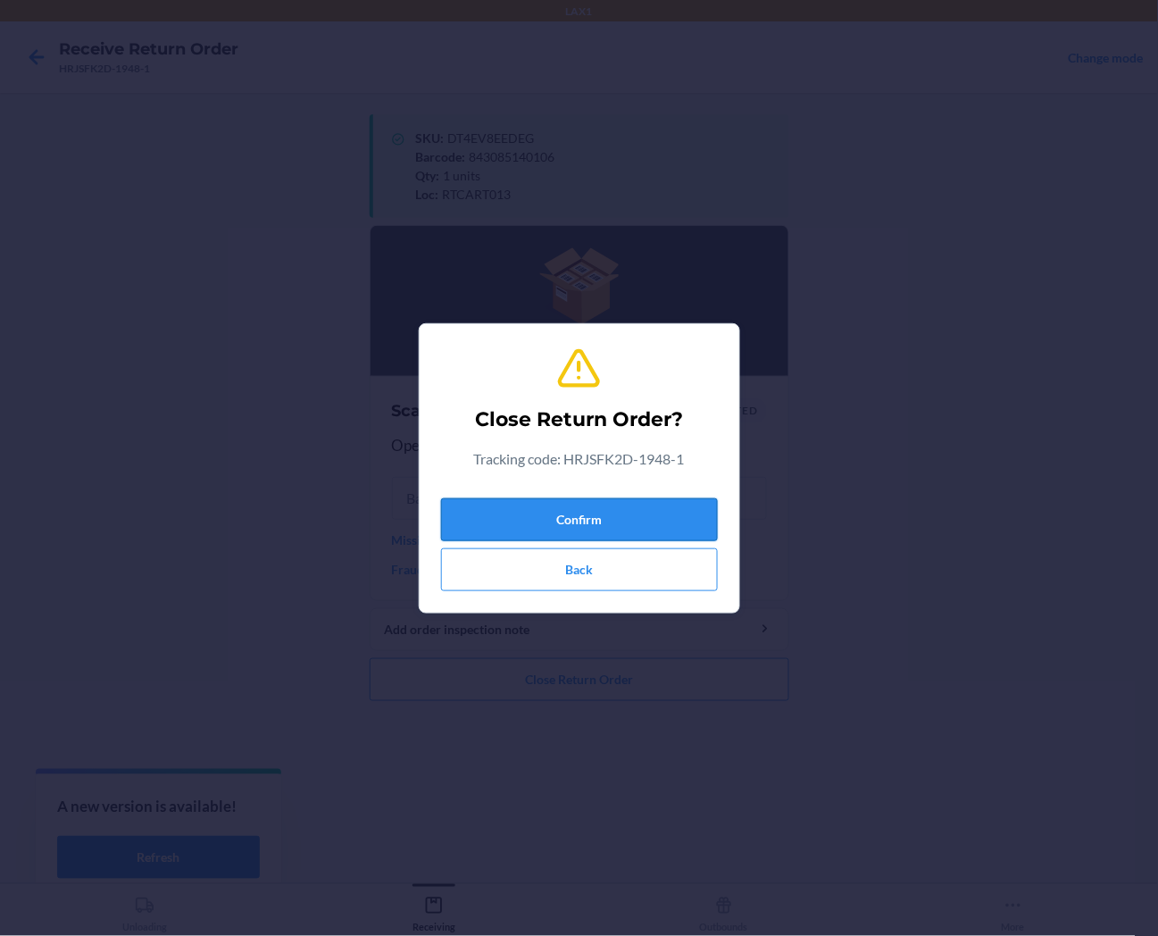
click at [543, 522] on button "Confirm" at bounding box center [579, 519] width 277 height 43
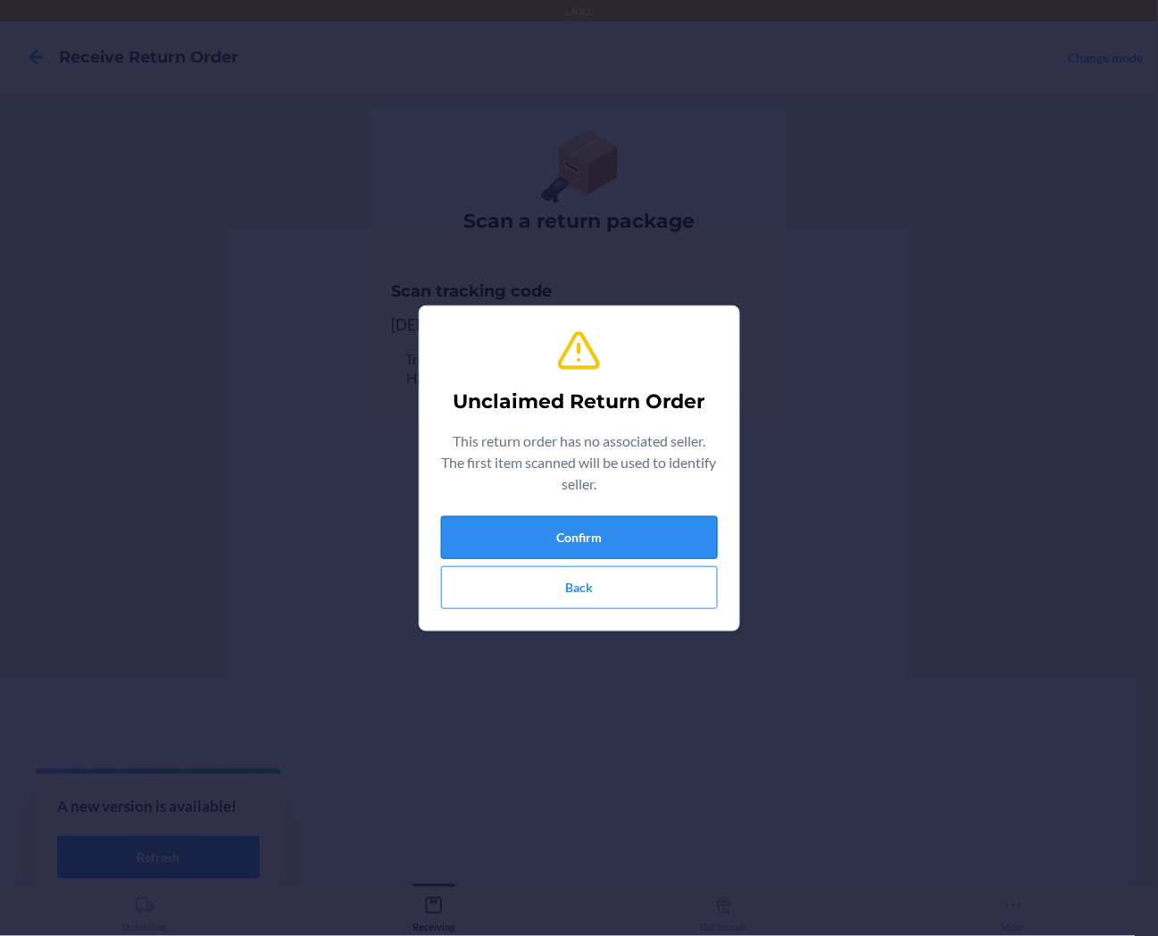
click at [557, 528] on button "Confirm" at bounding box center [579, 537] width 277 height 43
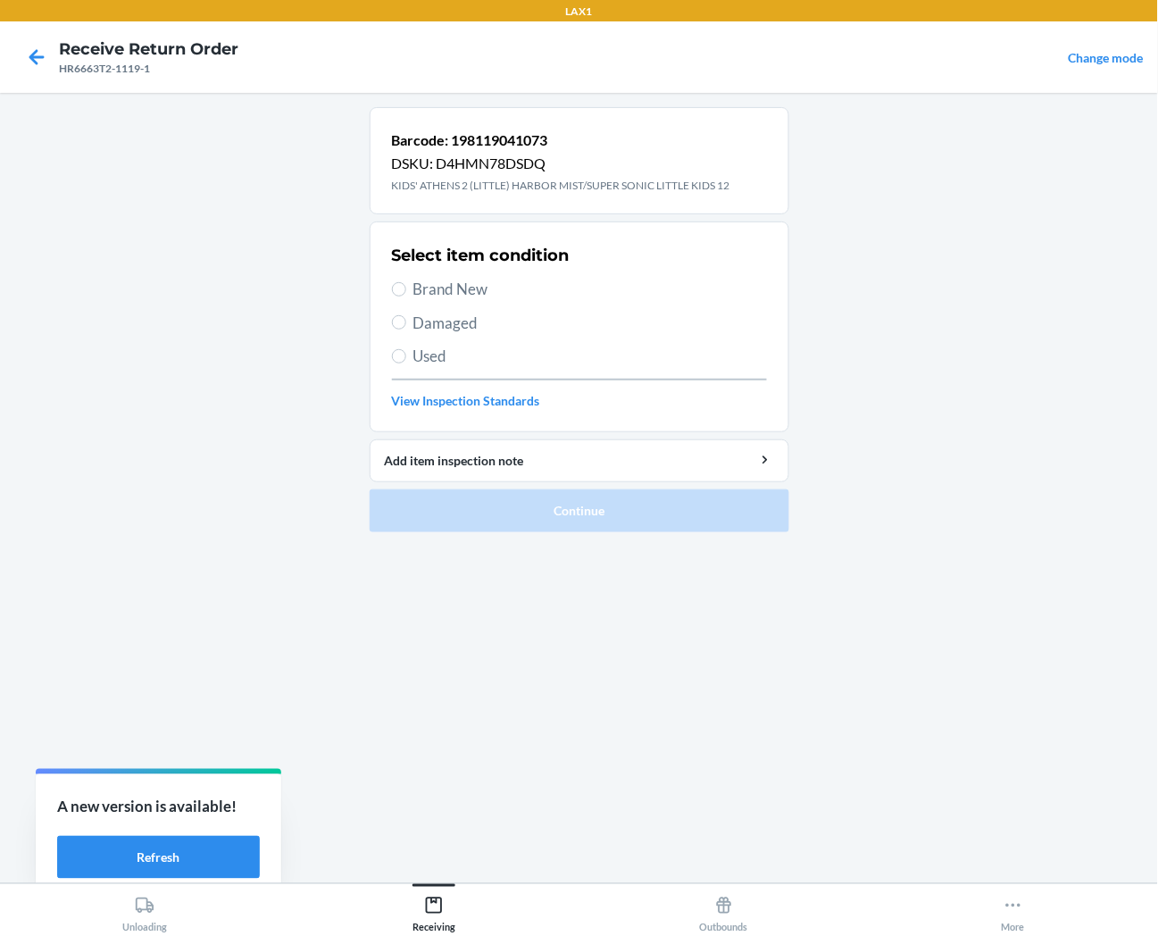
drag, startPoint x: 420, startPoint y: 290, endPoint x: 422, endPoint y: 305, distance: 15.3
click at [420, 290] on span "Brand New" at bounding box center [591, 289] width 354 height 23
click at [406, 290] on input "Brand New" at bounding box center [399, 289] width 14 height 14
radio input "true"
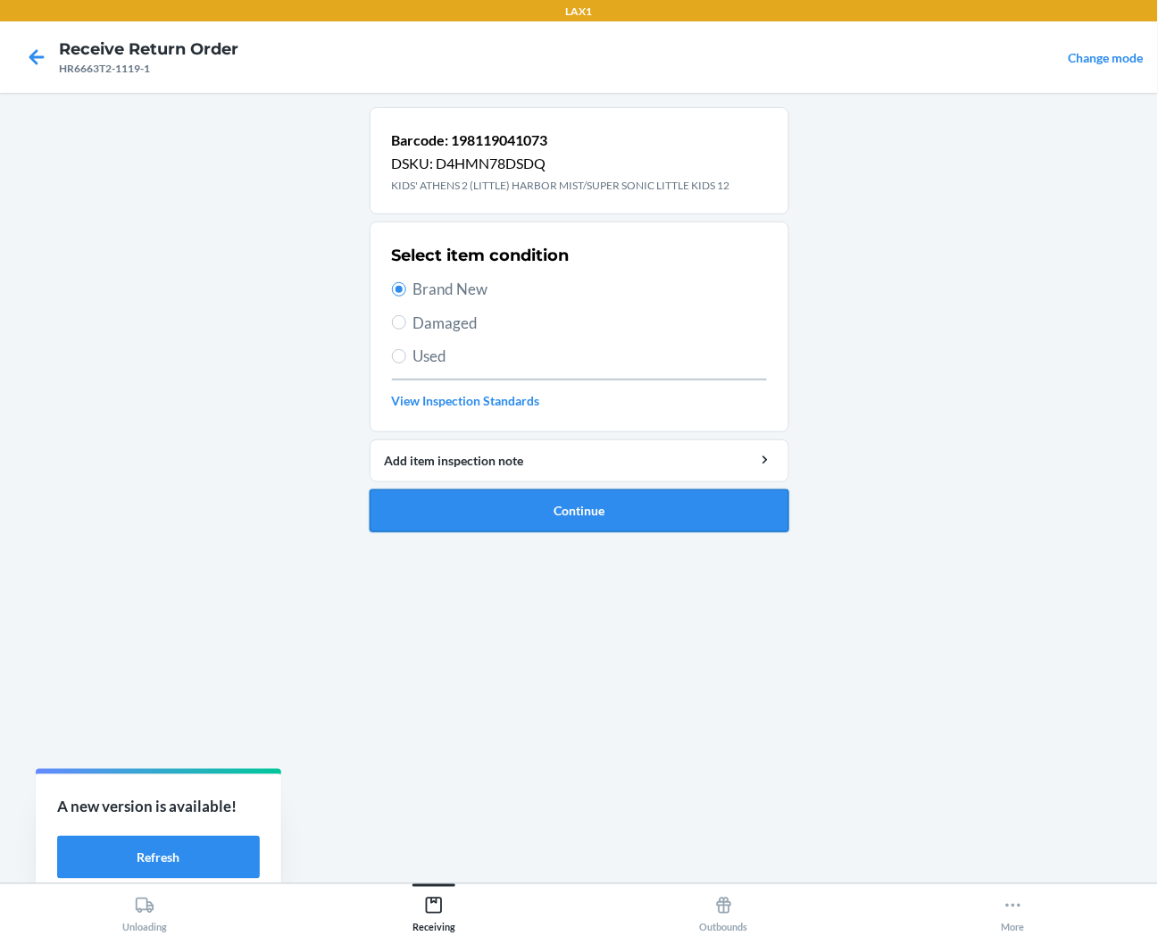
click at [447, 511] on button "Continue" at bounding box center [580, 510] width 420 height 43
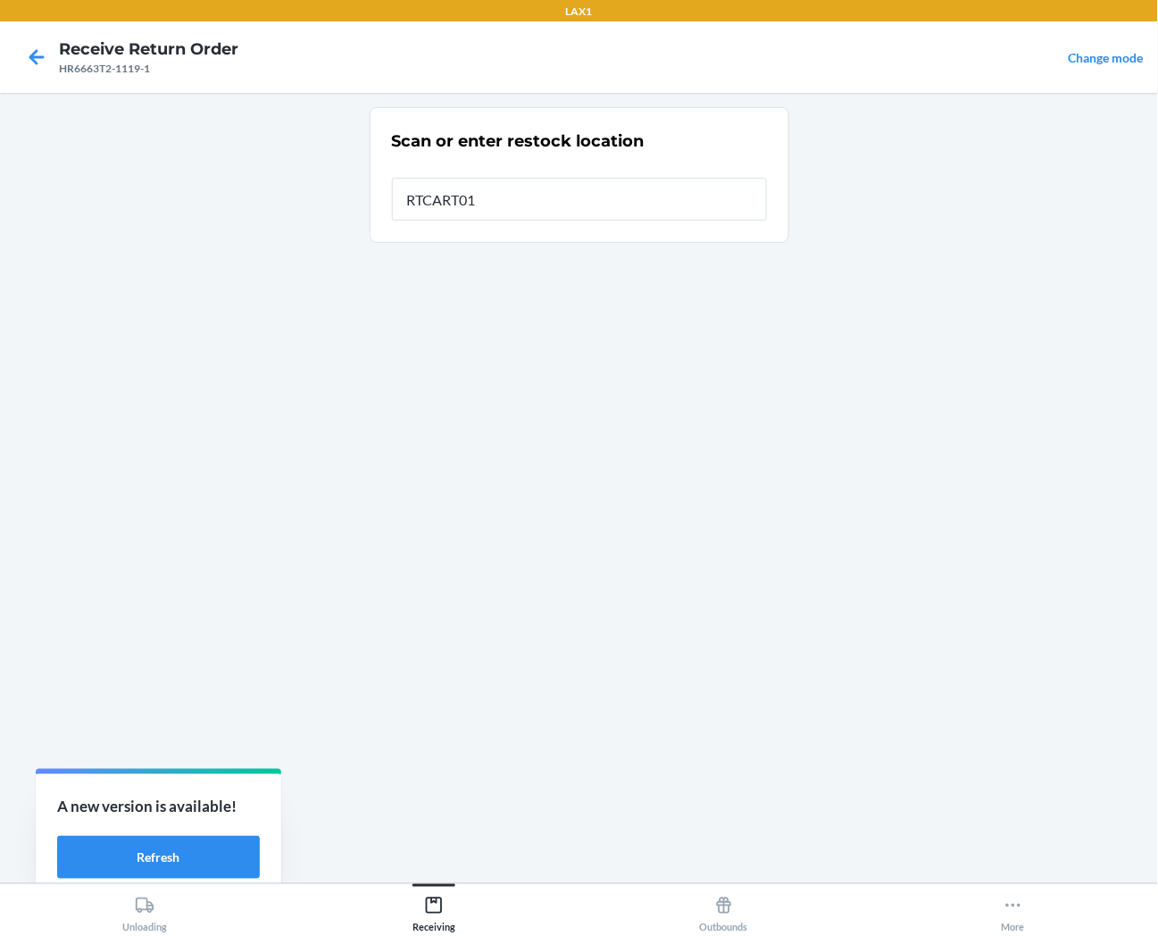
type input "RTCART013"
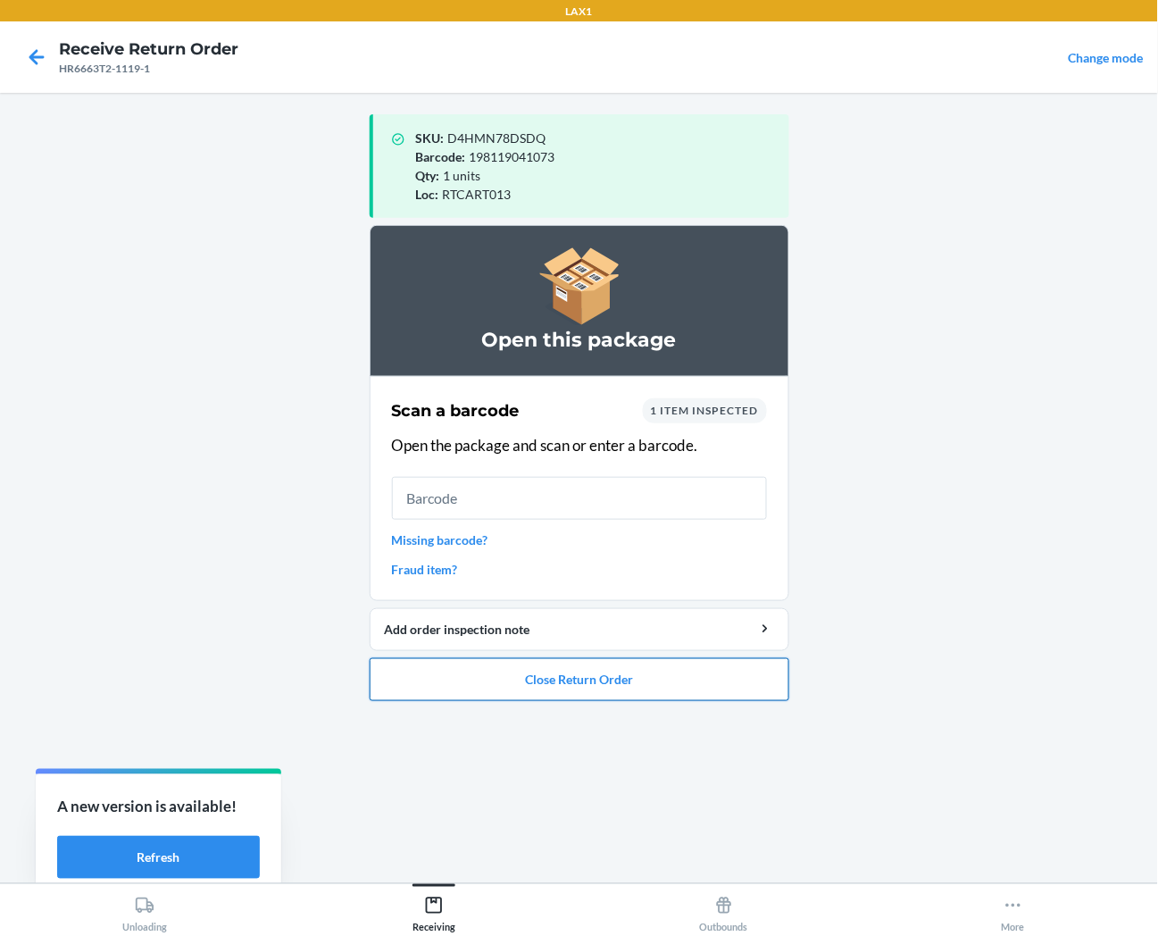
click at [637, 681] on button "Close Return Order" at bounding box center [580, 679] width 420 height 43
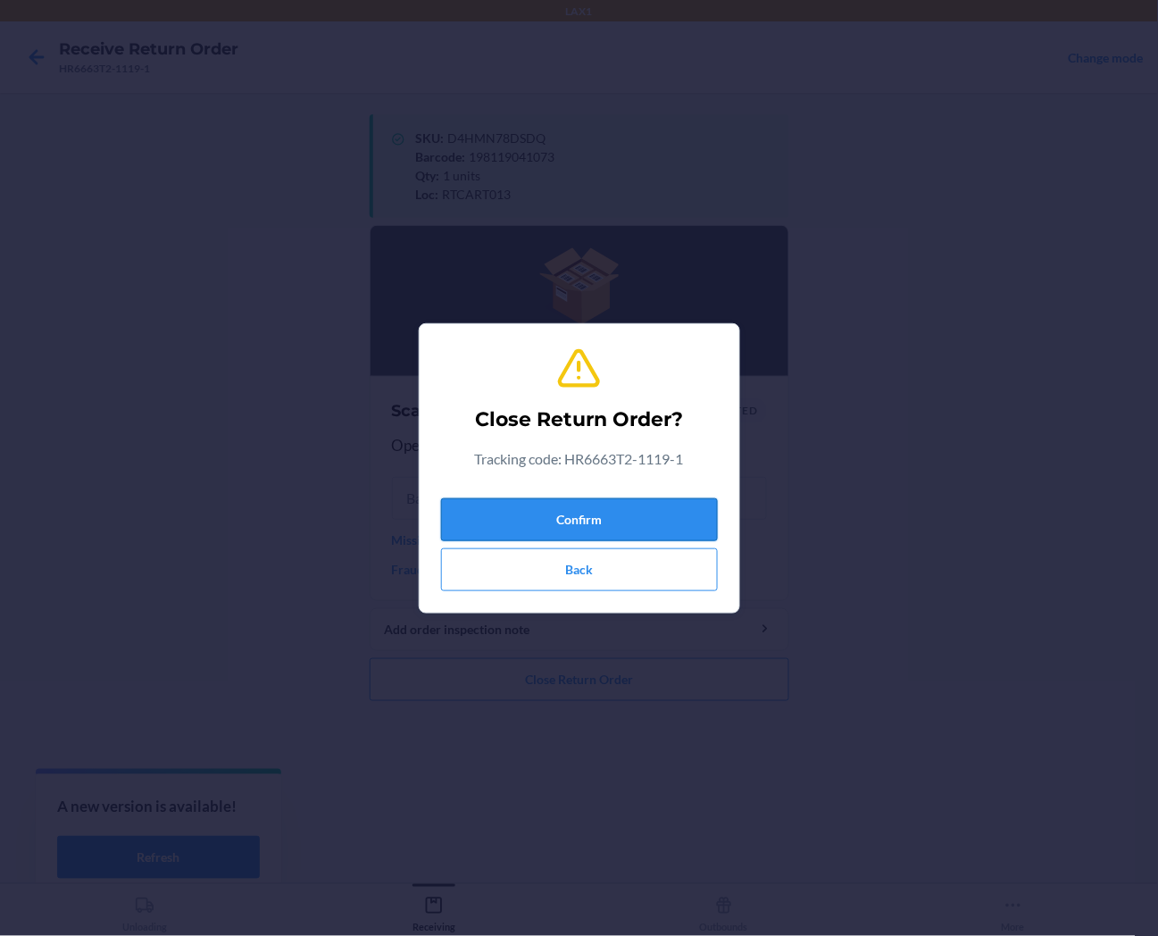
click at [656, 519] on button "Confirm" at bounding box center [579, 519] width 277 height 43
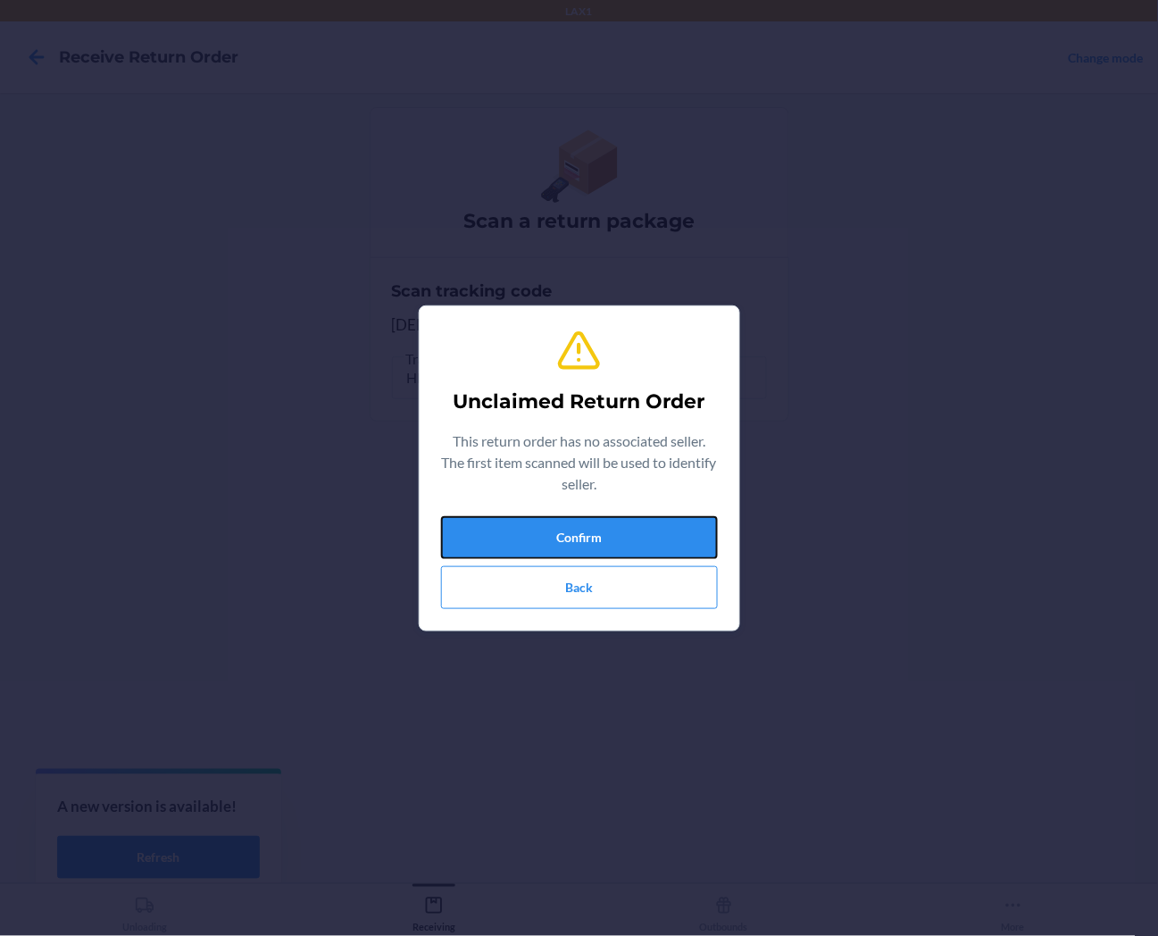
click at [645, 520] on button "Confirm" at bounding box center [579, 537] width 277 height 43
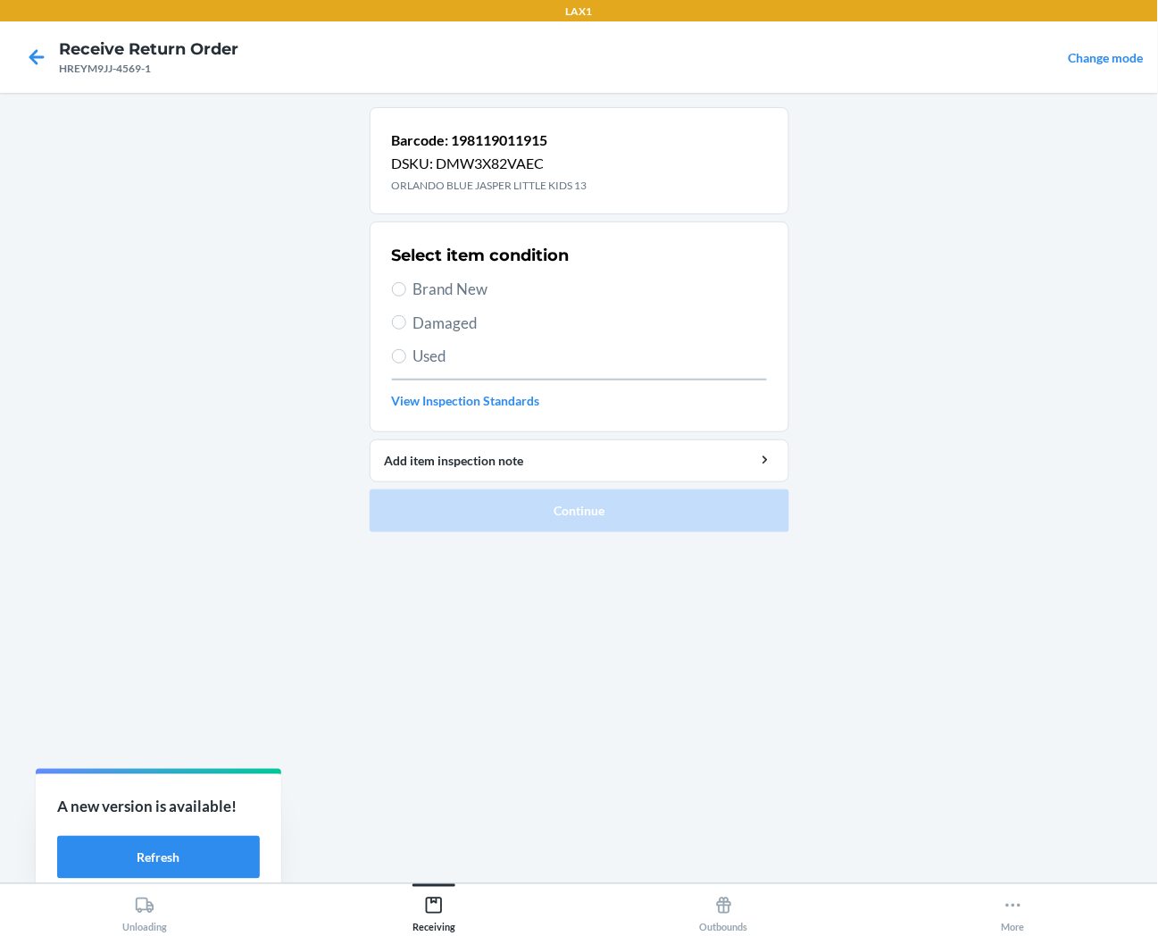
click at [463, 289] on span "Brand New" at bounding box center [591, 289] width 354 height 23
click at [406, 289] on input "Brand New" at bounding box center [399, 289] width 14 height 14
radio input "true"
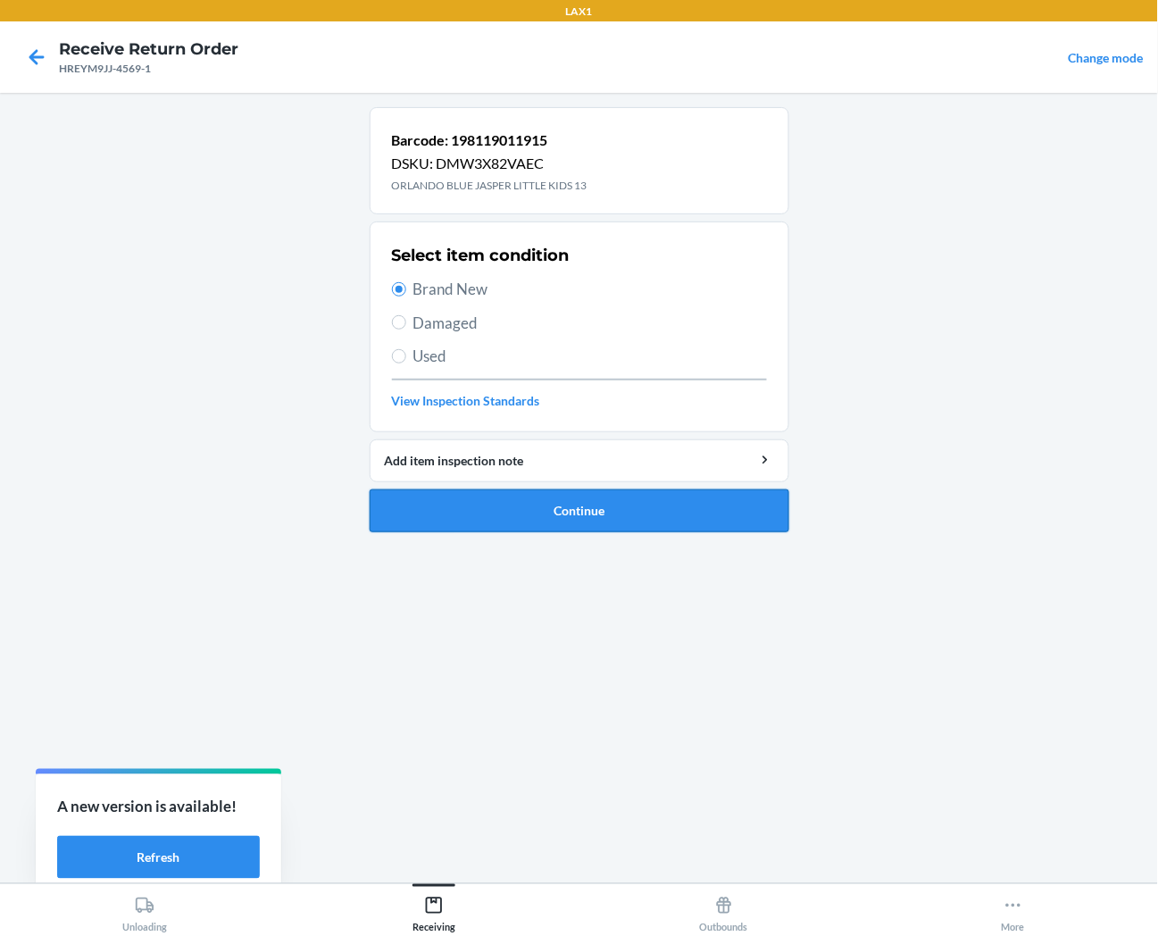
click at [480, 495] on button "Continue" at bounding box center [580, 510] width 420 height 43
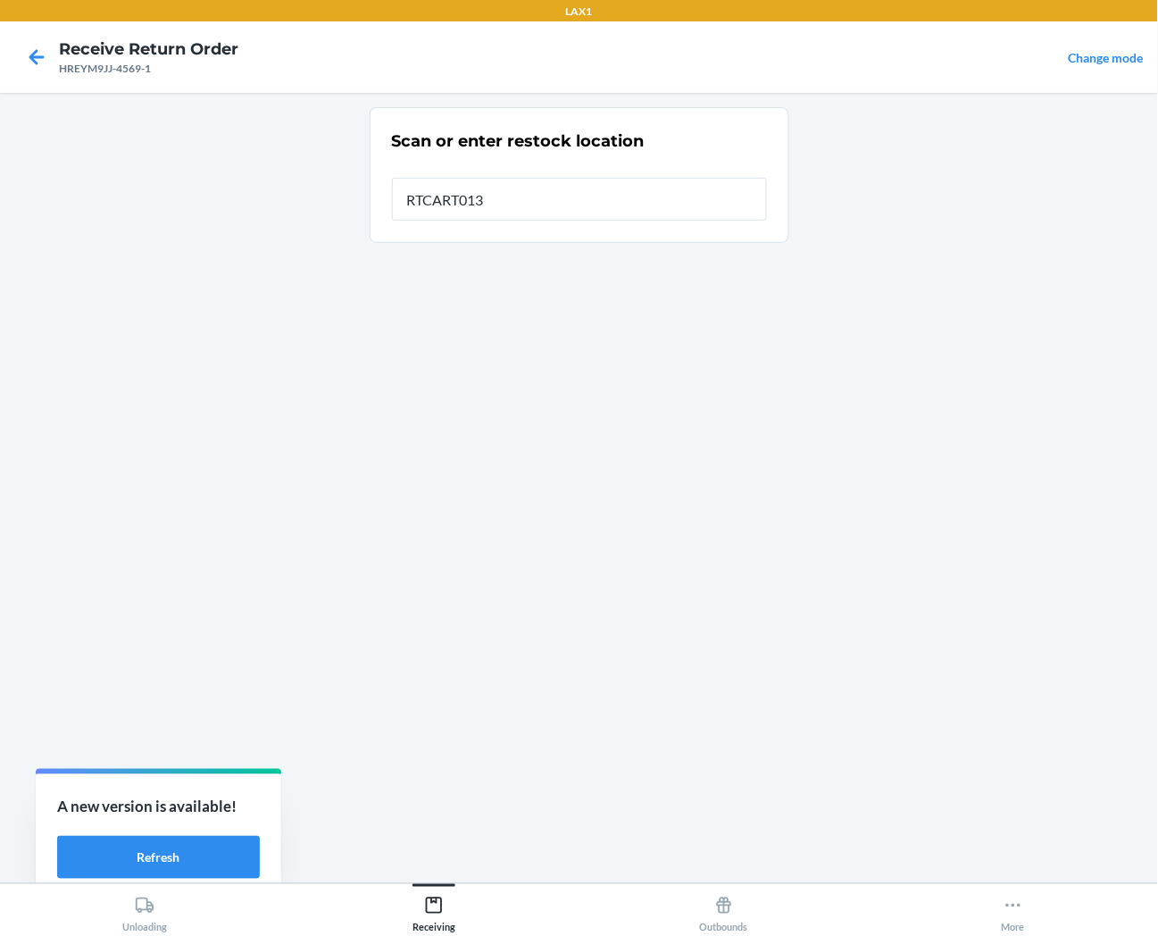
type input "RTCART013"
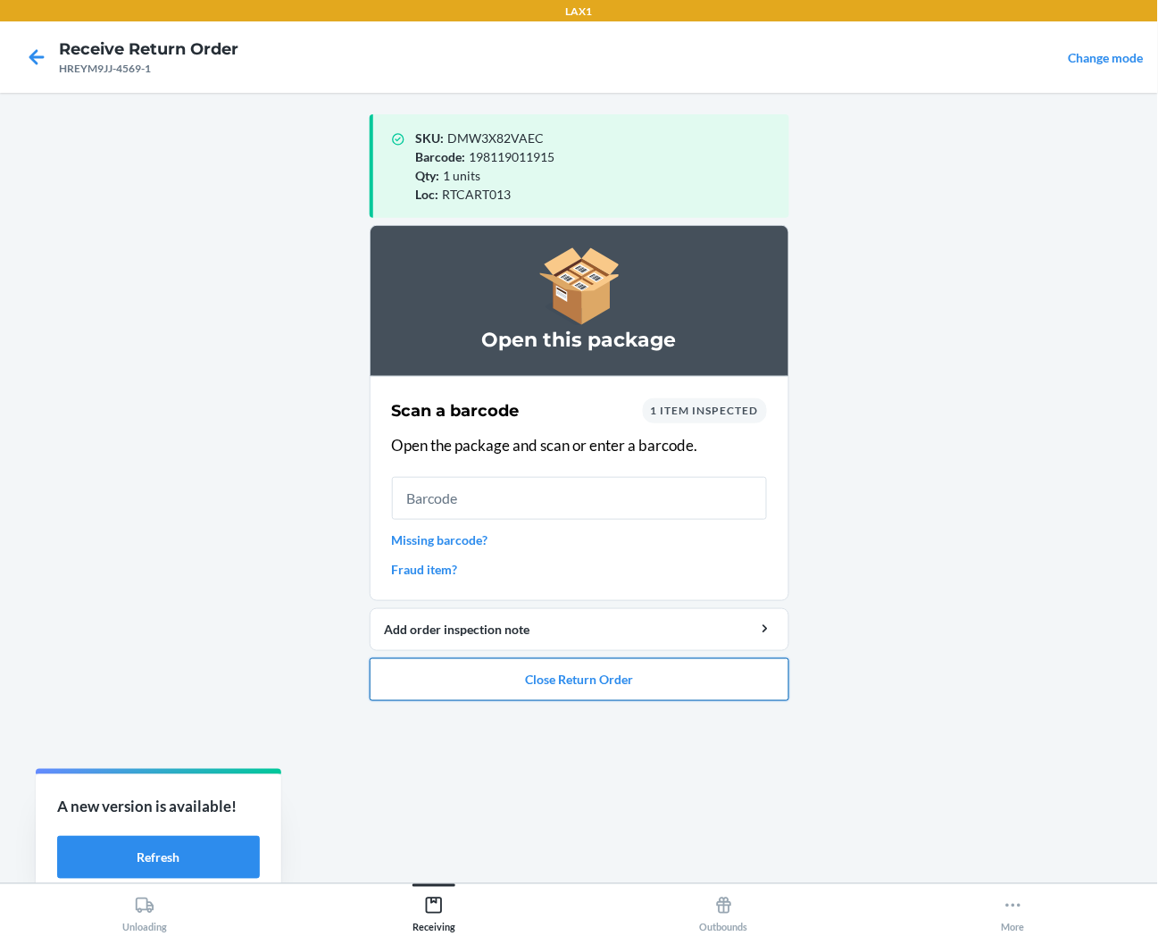
click at [525, 681] on button "Close Return Order" at bounding box center [580, 679] width 420 height 43
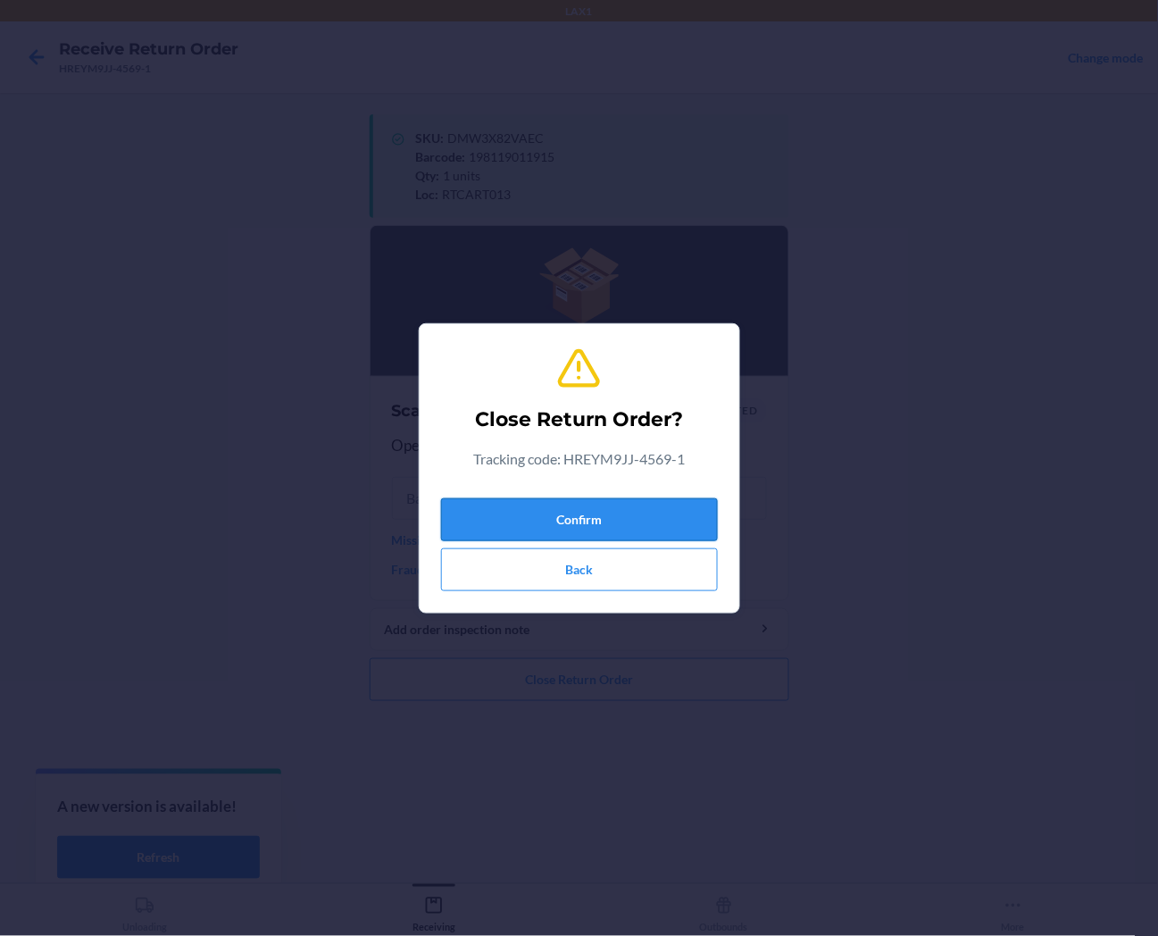
click at [573, 509] on button "Confirm" at bounding box center [579, 519] width 277 height 43
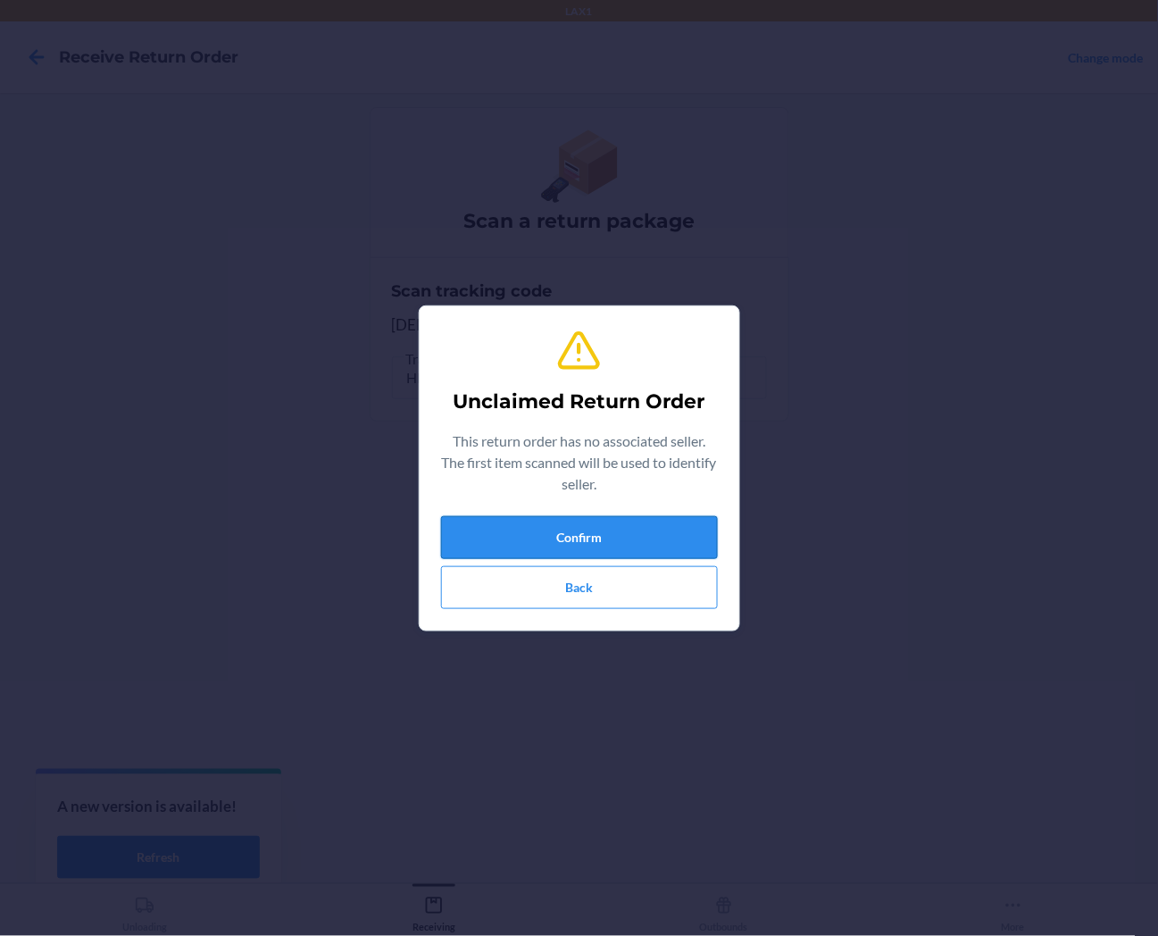
click at [555, 534] on button "Confirm" at bounding box center [579, 537] width 277 height 43
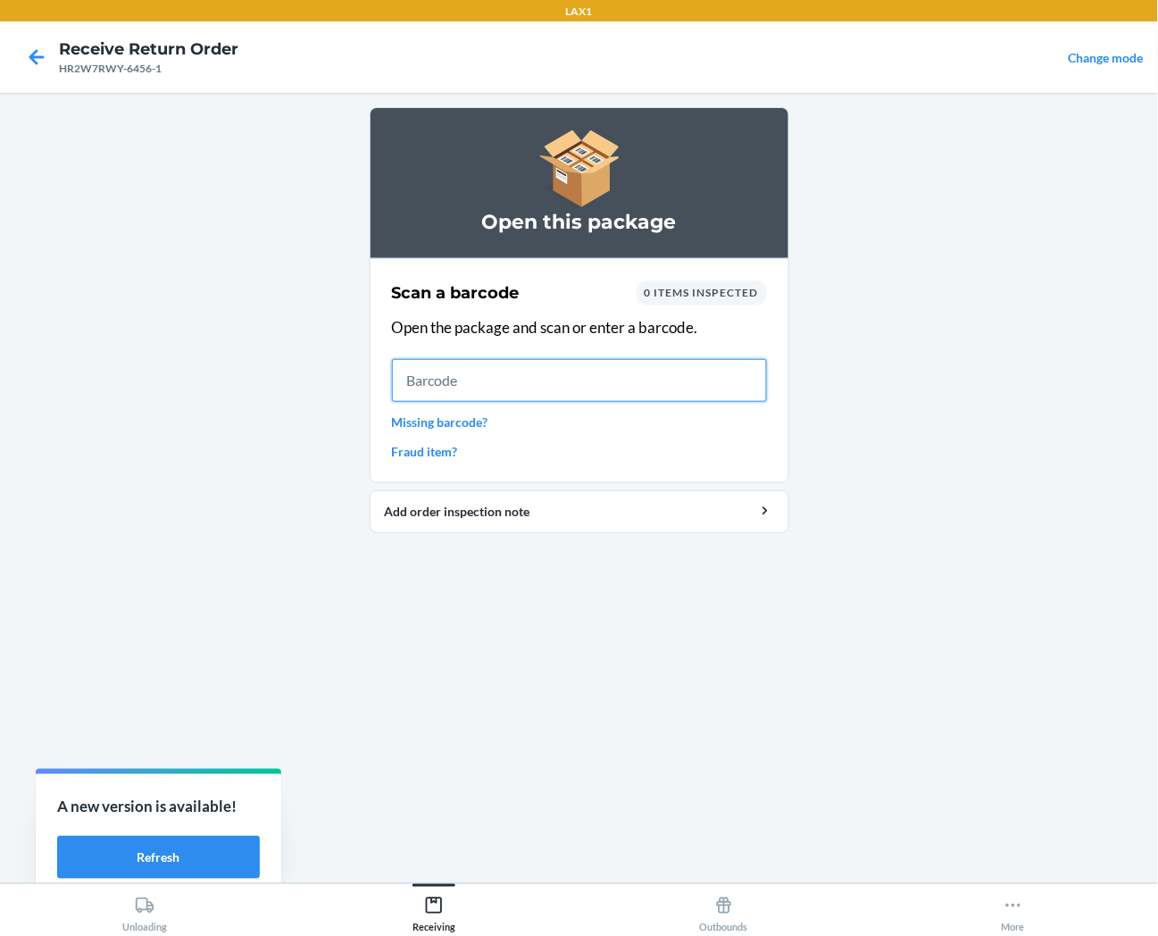
click at [679, 388] on input "text" at bounding box center [579, 380] width 375 height 43
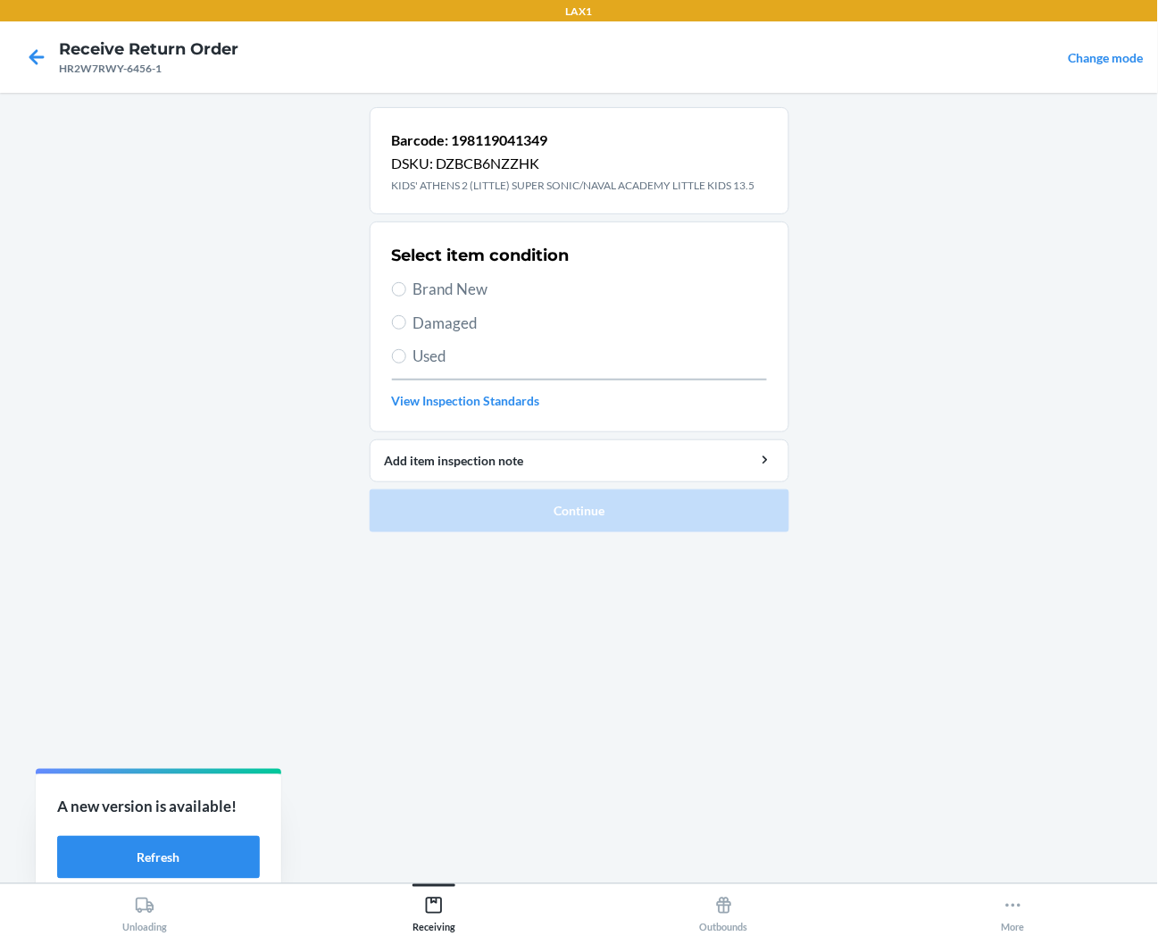
click at [473, 293] on span "Brand New" at bounding box center [591, 289] width 354 height 23
click at [406, 293] on input "Brand New" at bounding box center [399, 289] width 14 height 14
radio input "true"
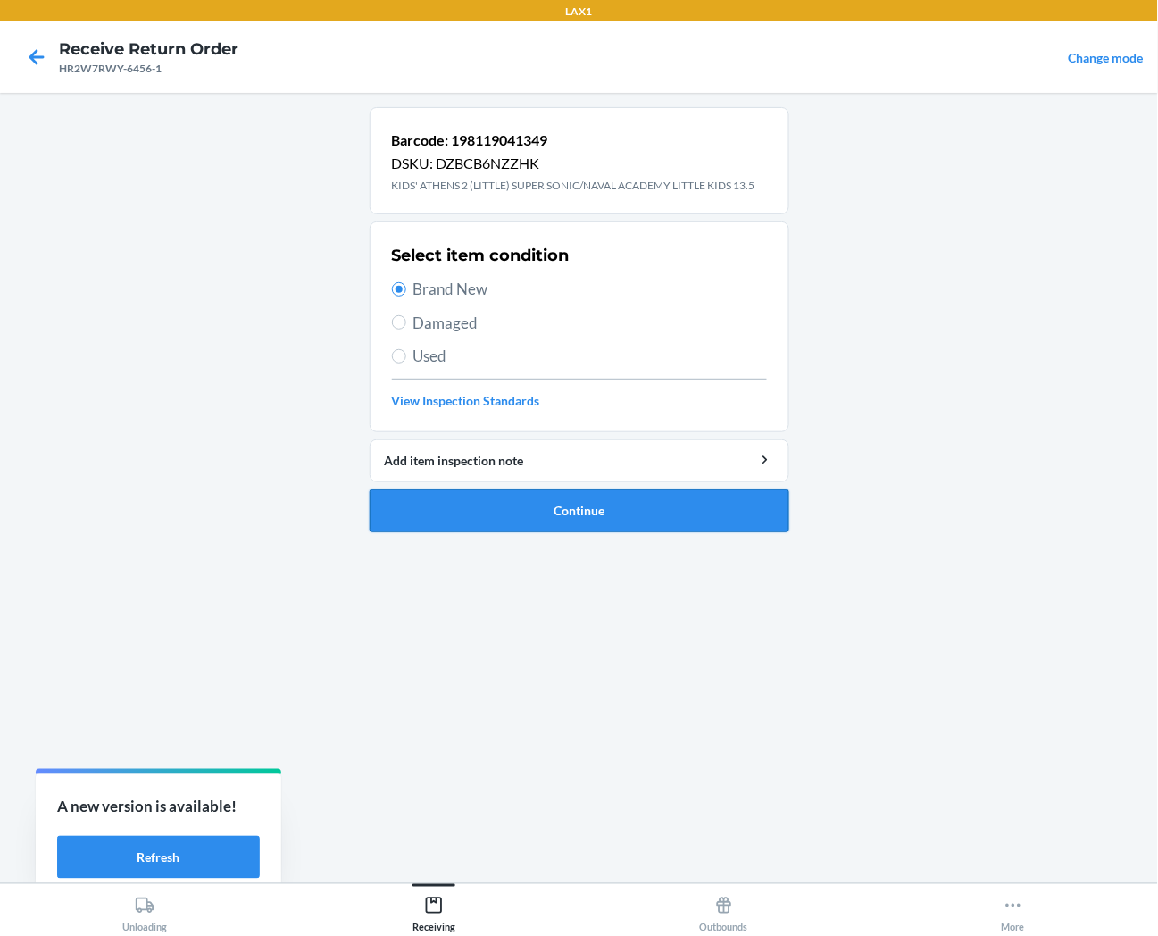
click at [541, 518] on button "Continue" at bounding box center [580, 510] width 420 height 43
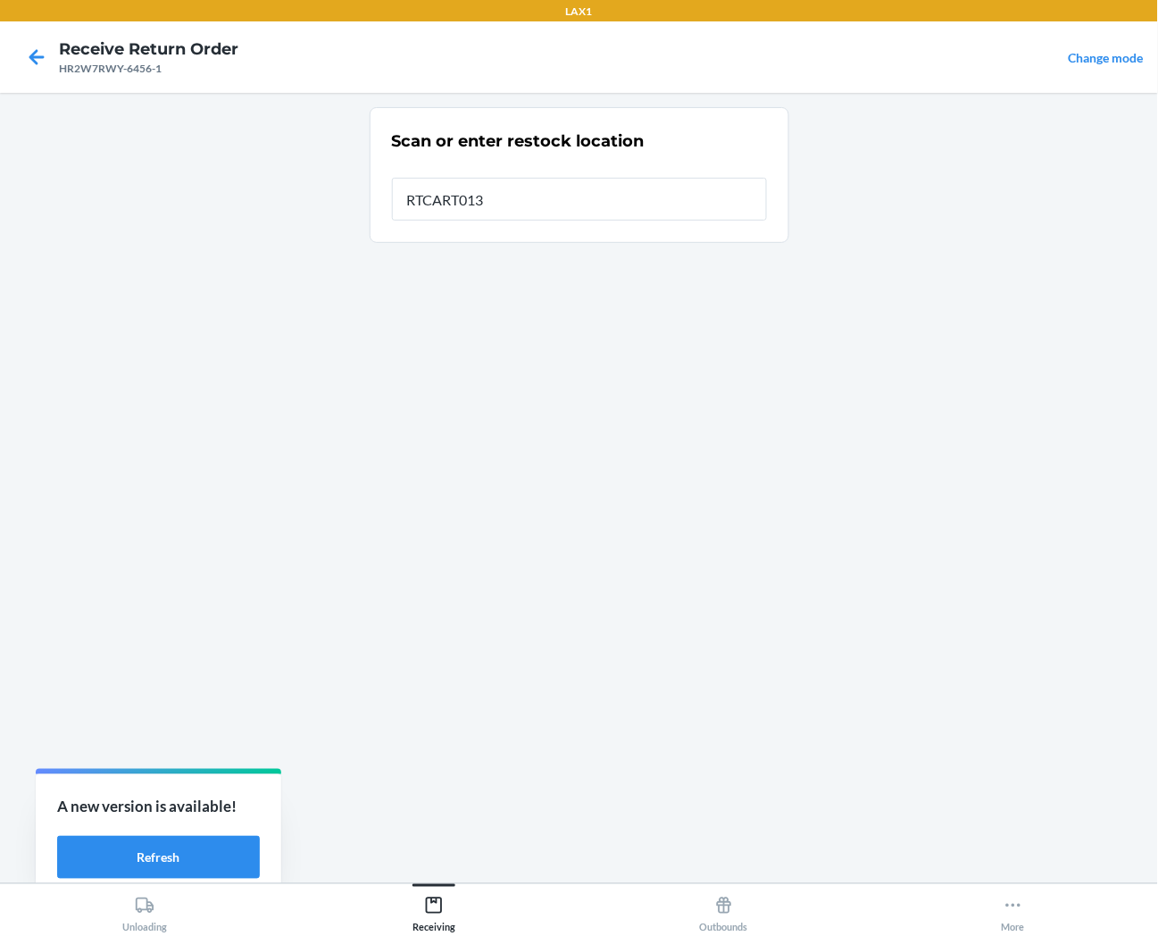
type input "RTCART013"
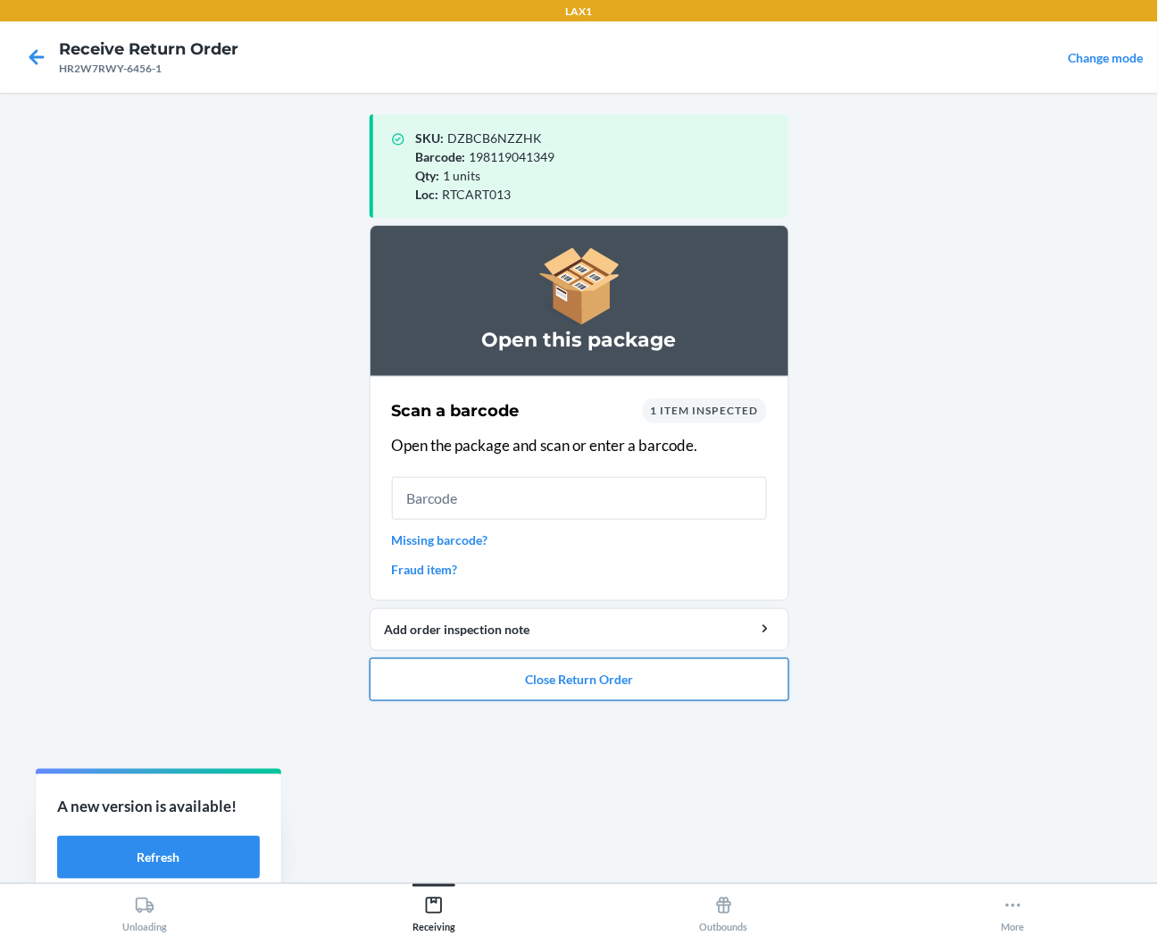
click at [679, 677] on button "Close Return Order" at bounding box center [580, 679] width 420 height 43
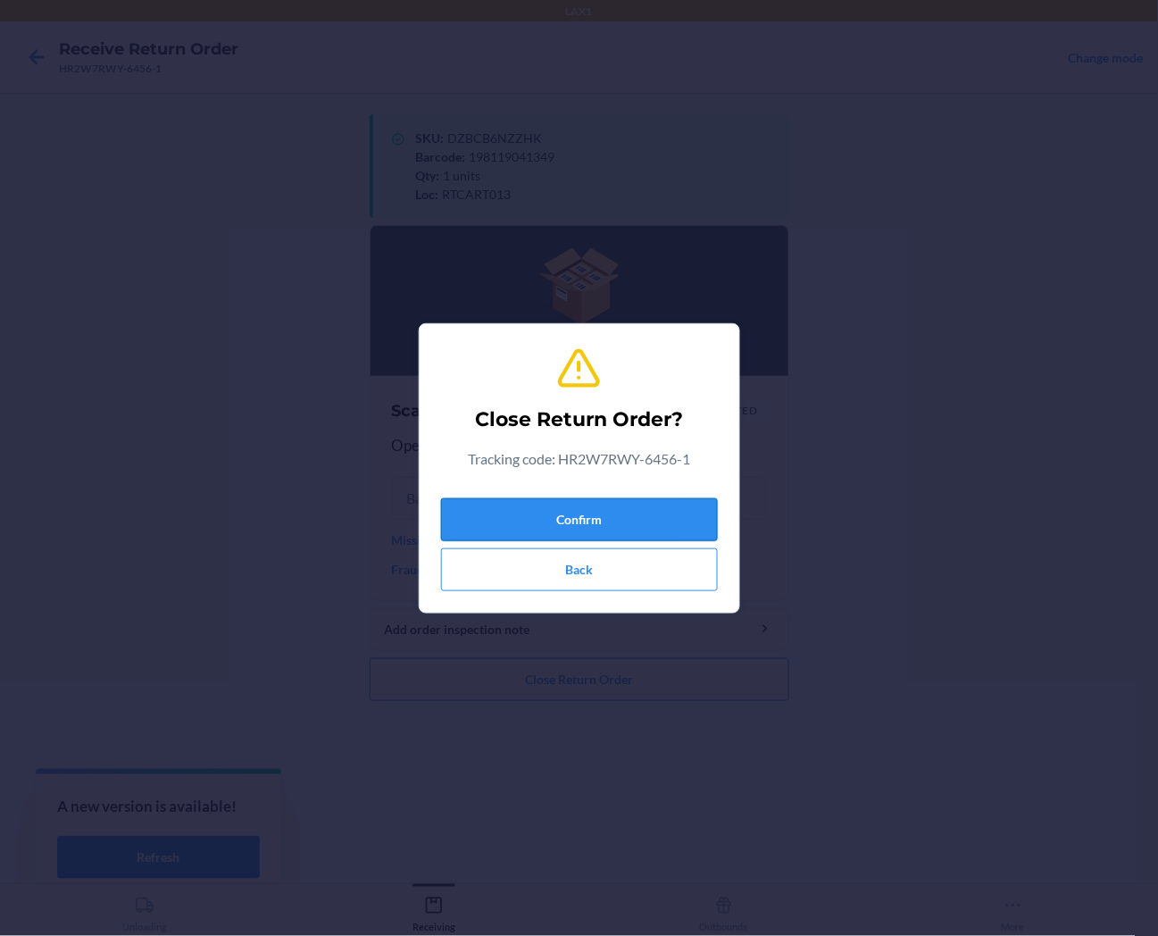
click at [695, 516] on button "Confirm" at bounding box center [579, 519] width 277 height 43
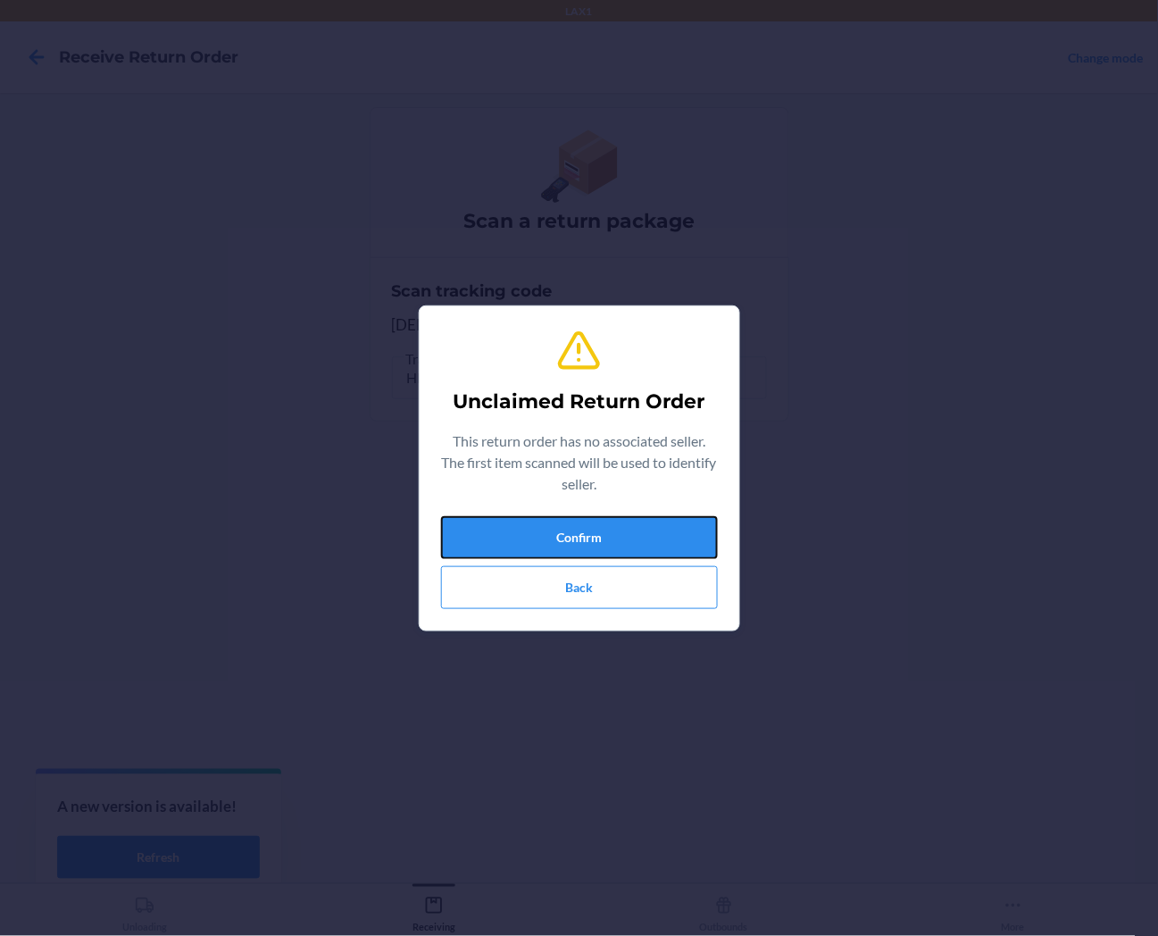
click at [695, 516] on button "Confirm" at bounding box center [579, 537] width 277 height 43
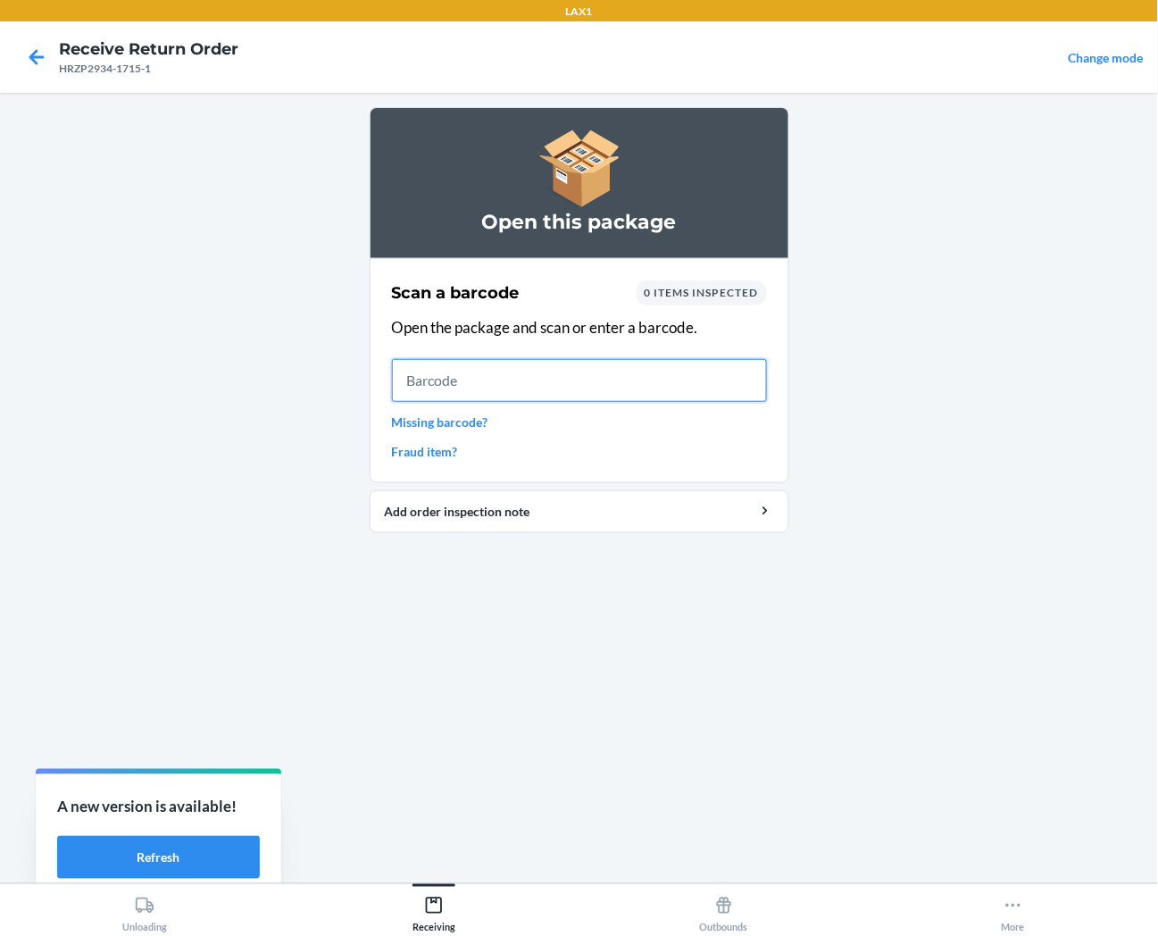
click at [711, 380] on input "text" at bounding box center [579, 380] width 375 height 43
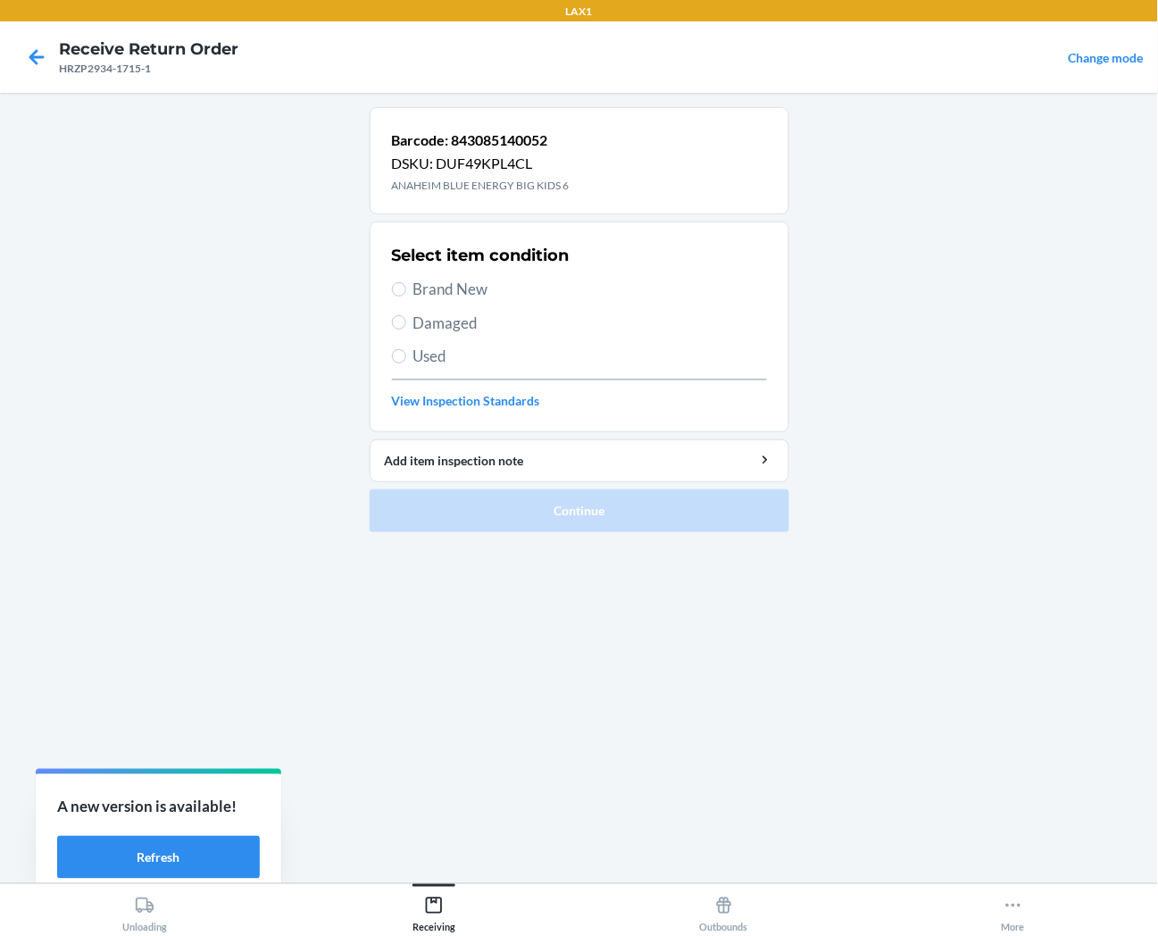
click at [445, 288] on span "Brand New" at bounding box center [591, 289] width 354 height 23
click at [406, 288] on input "Brand New" at bounding box center [399, 289] width 14 height 14
radio input "true"
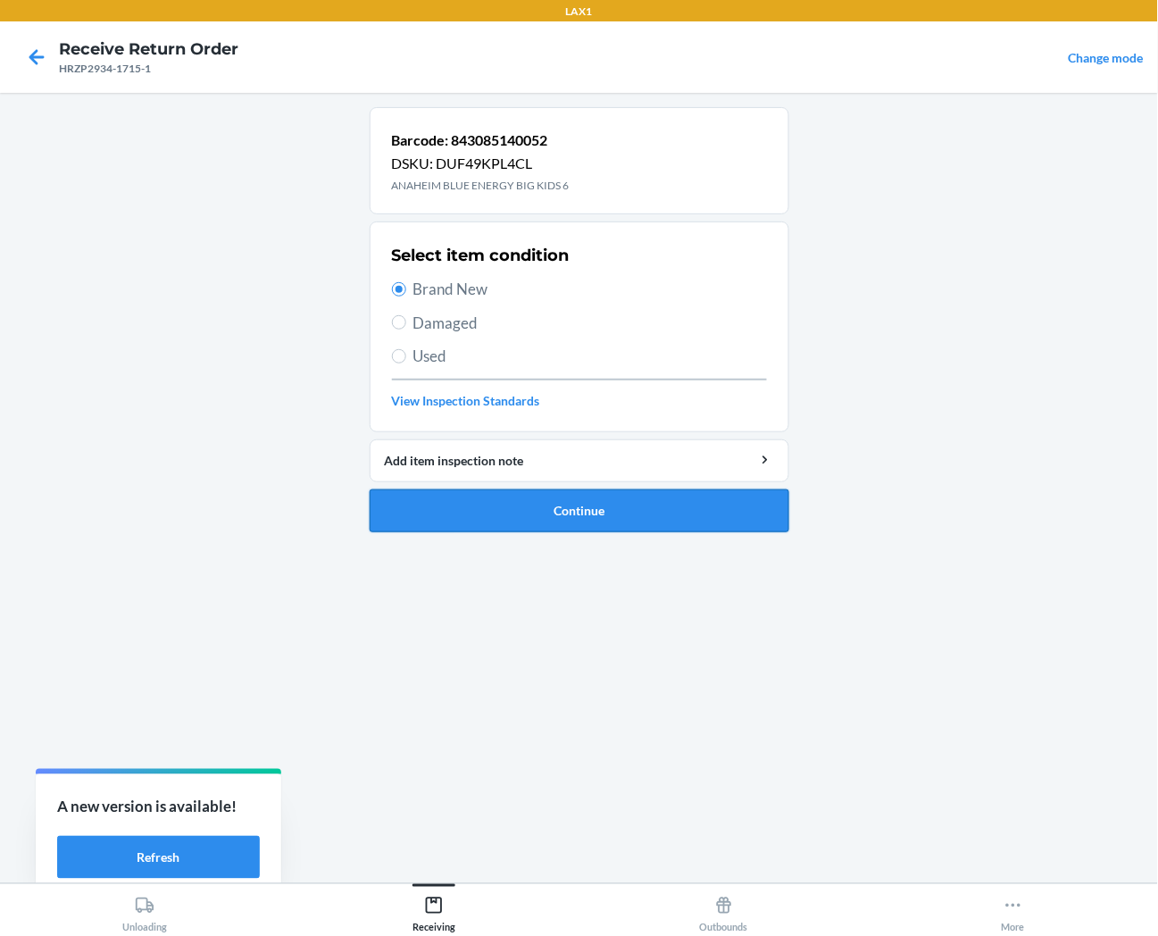
click at [496, 513] on button "Continue" at bounding box center [580, 510] width 420 height 43
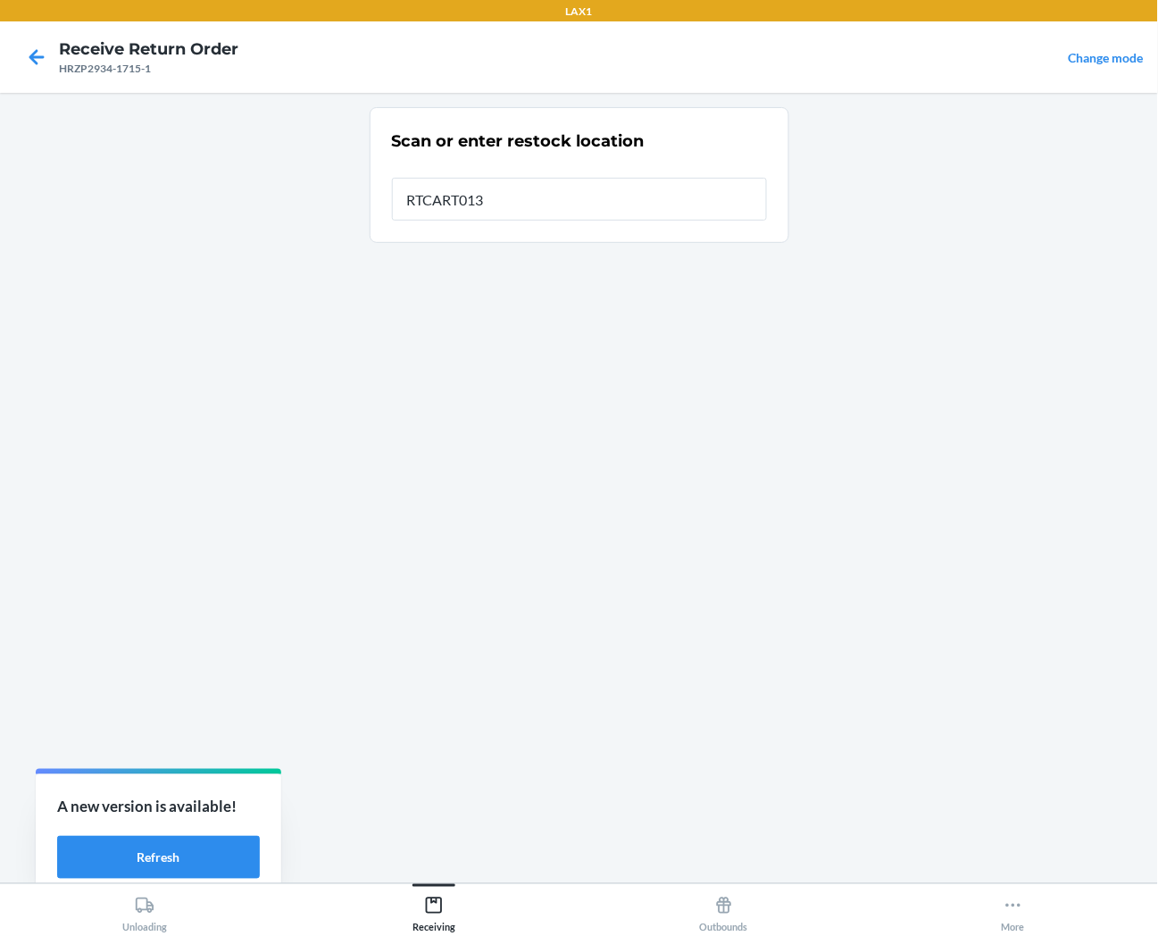
type input "RTCART013"
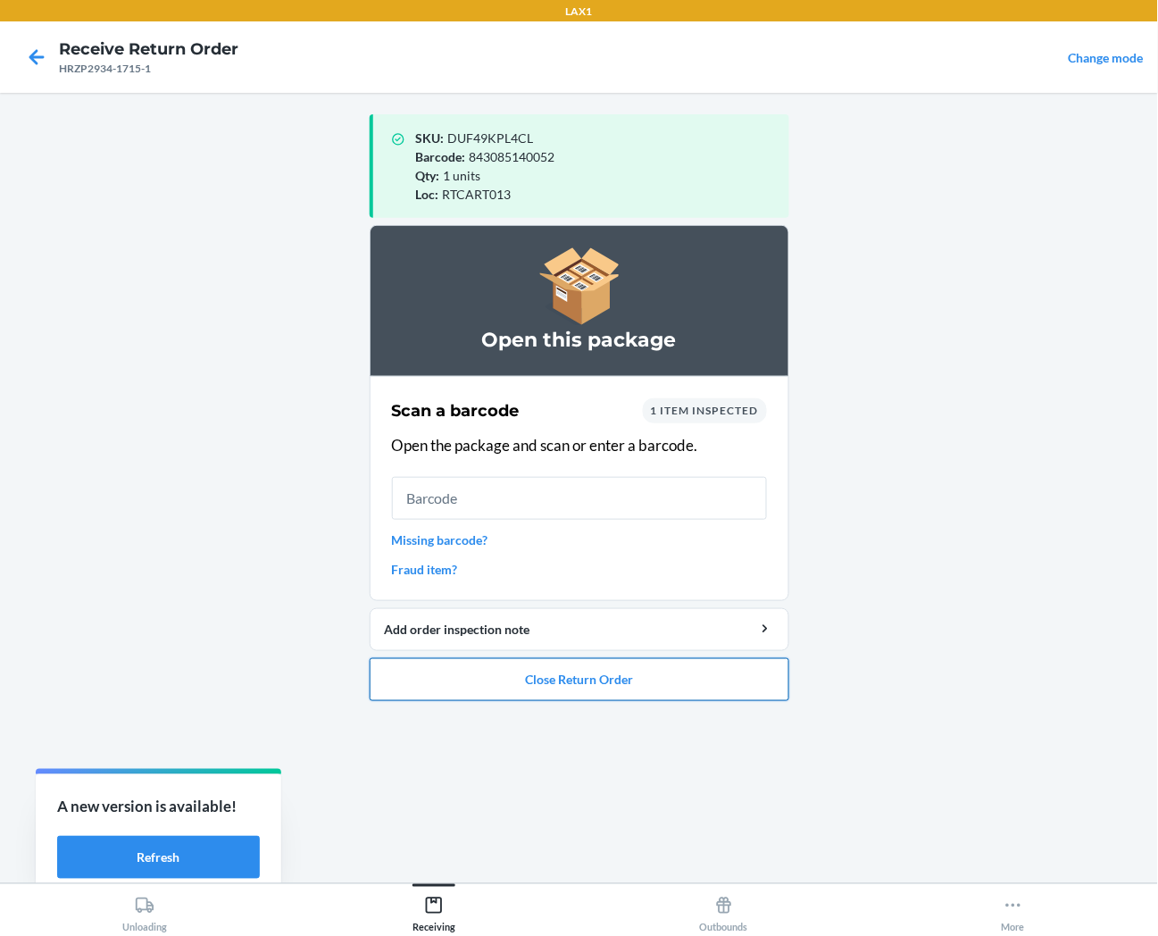
click at [556, 686] on button "Close Return Order" at bounding box center [580, 679] width 420 height 43
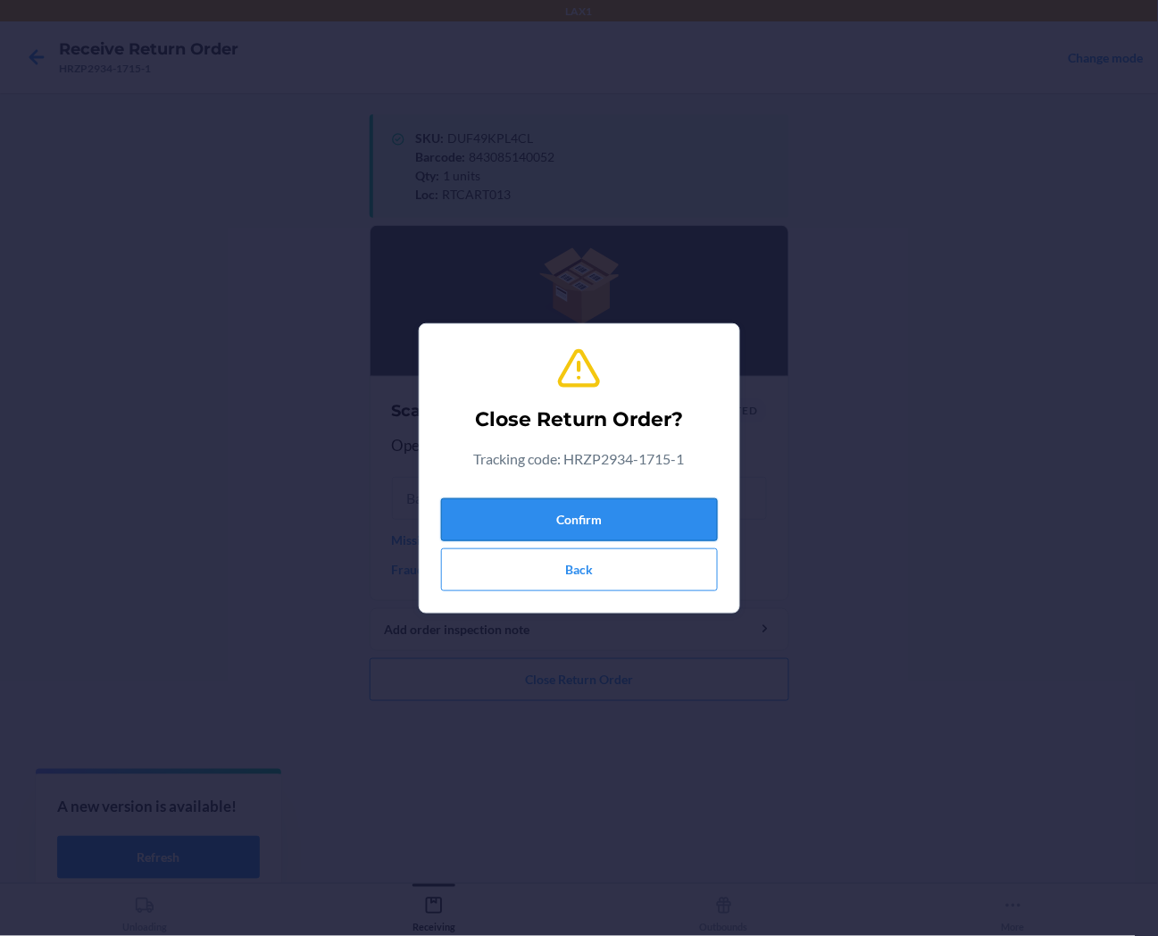
click at [555, 524] on button "Confirm" at bounding box center [579, 519] width 277 height 43
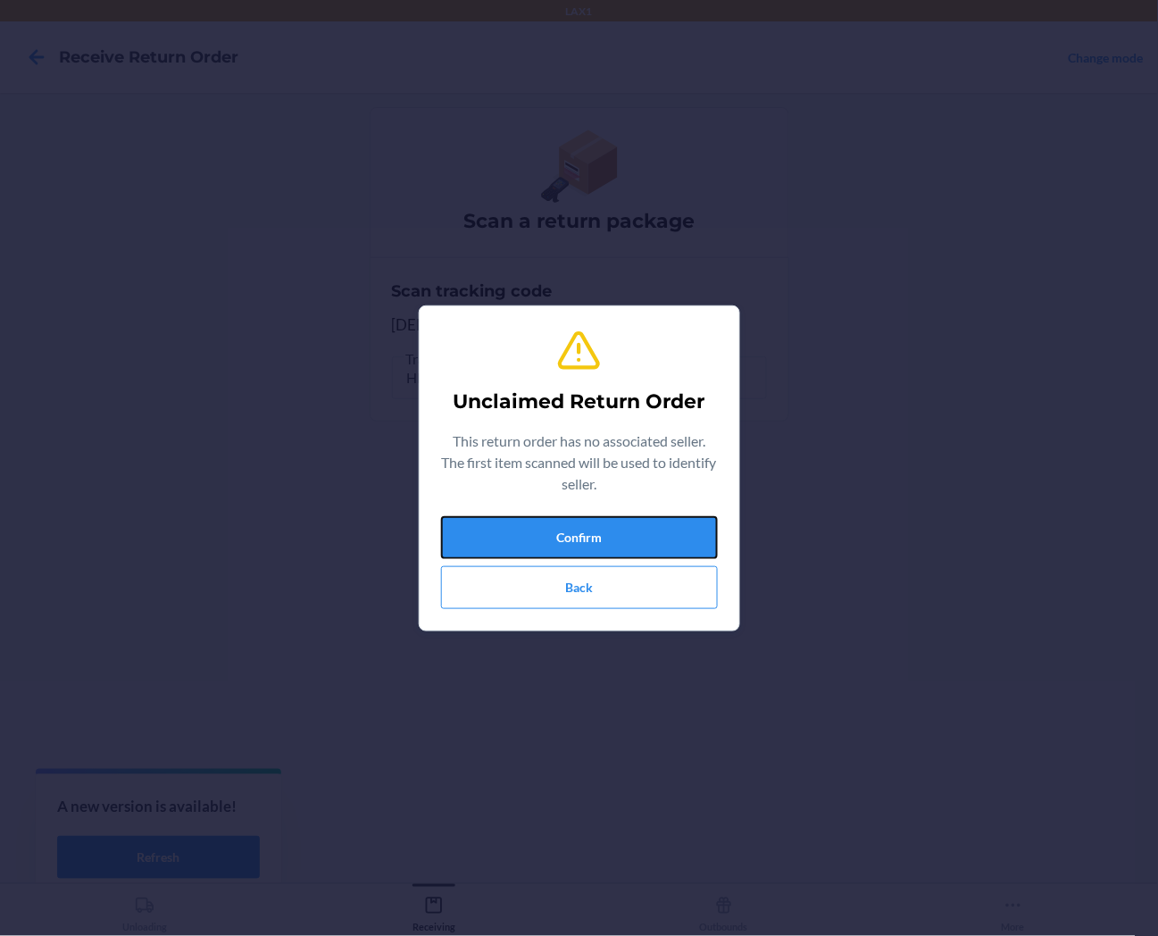
click at [522, 530] on button "Confirm" at bounding box center [579, 537] width 277 height 43
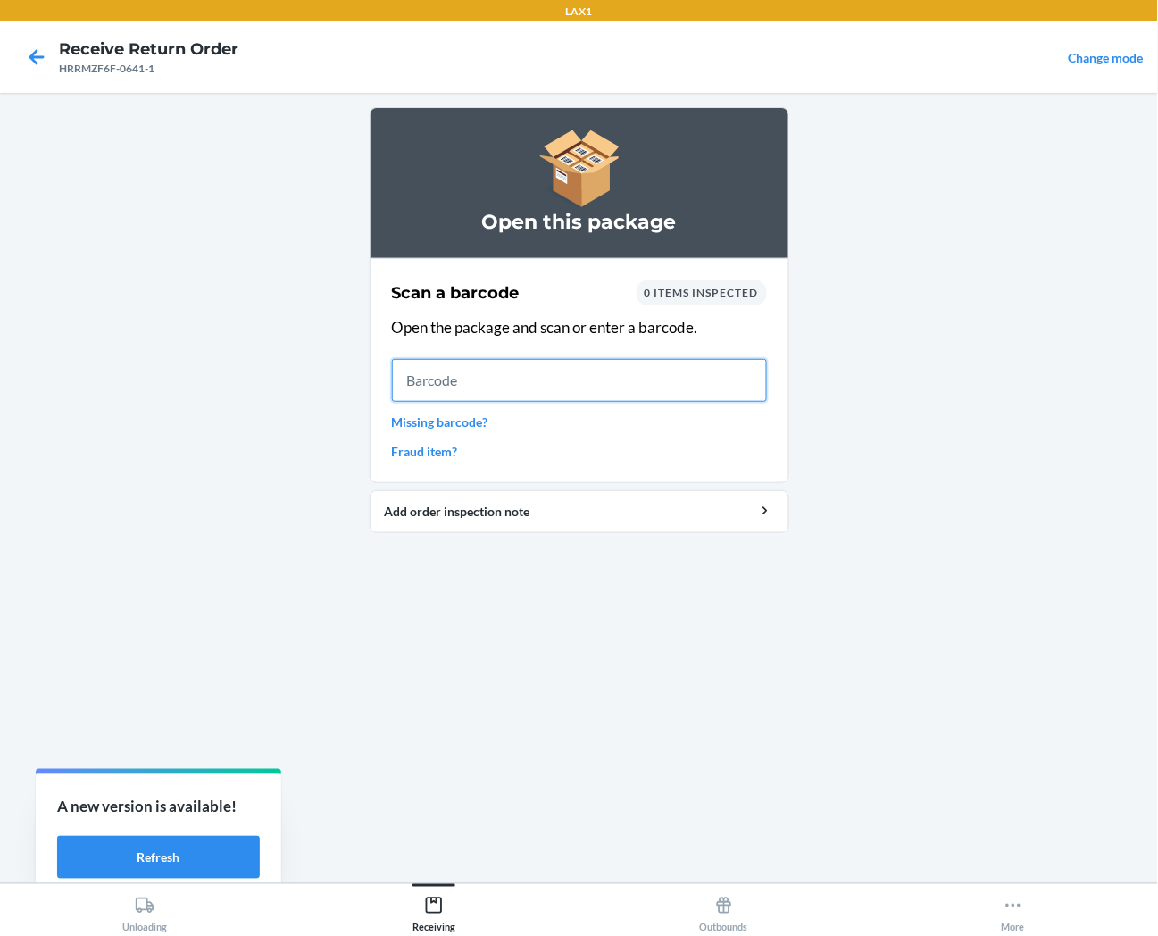
click at [626, 375] on input "text" at bounding box center [579, 380] width 375 height 43
click at [652, 381] on input "text" at bounding box center [579, 380] width 375 height 43
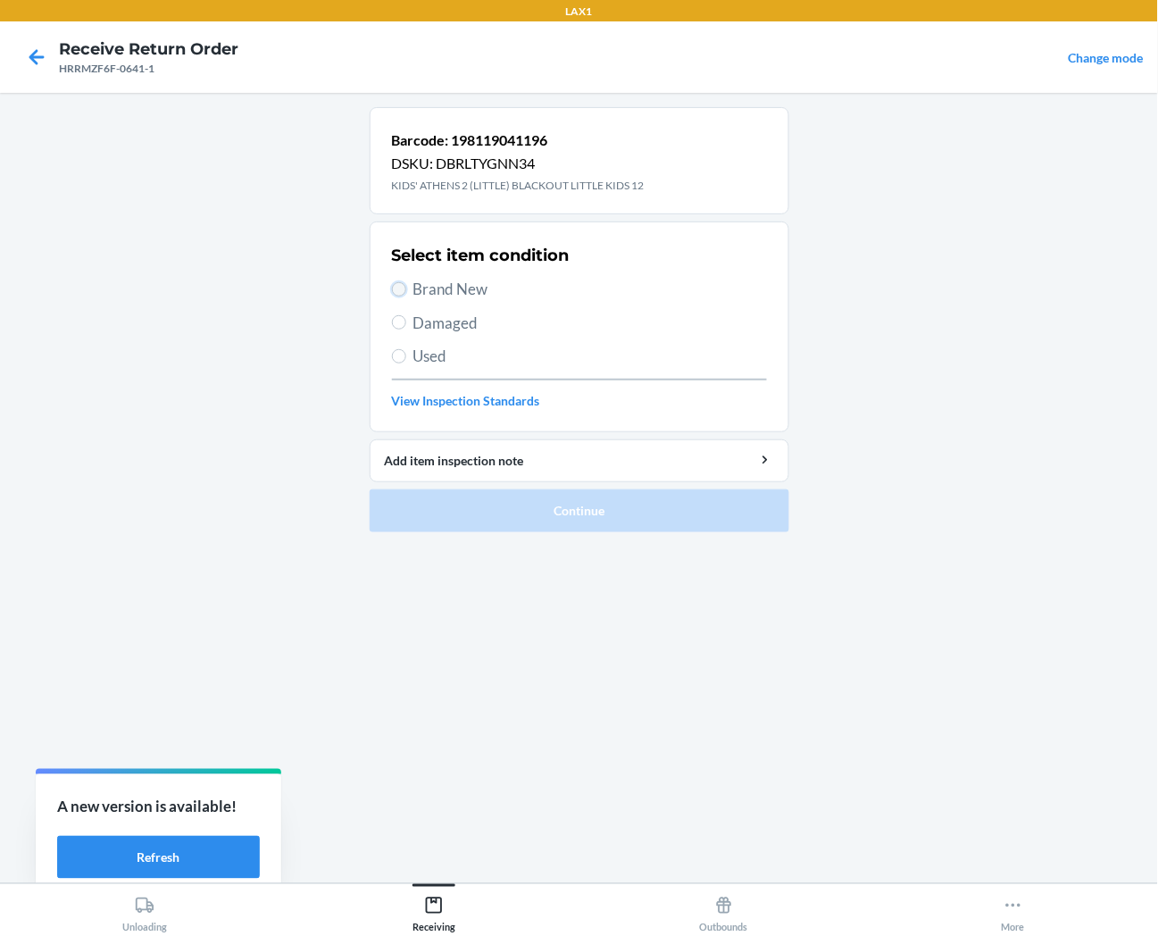
click at [403, 293] on input "Brand New" at bounding box center [399, 289] width 14 height 14
radio input "true"
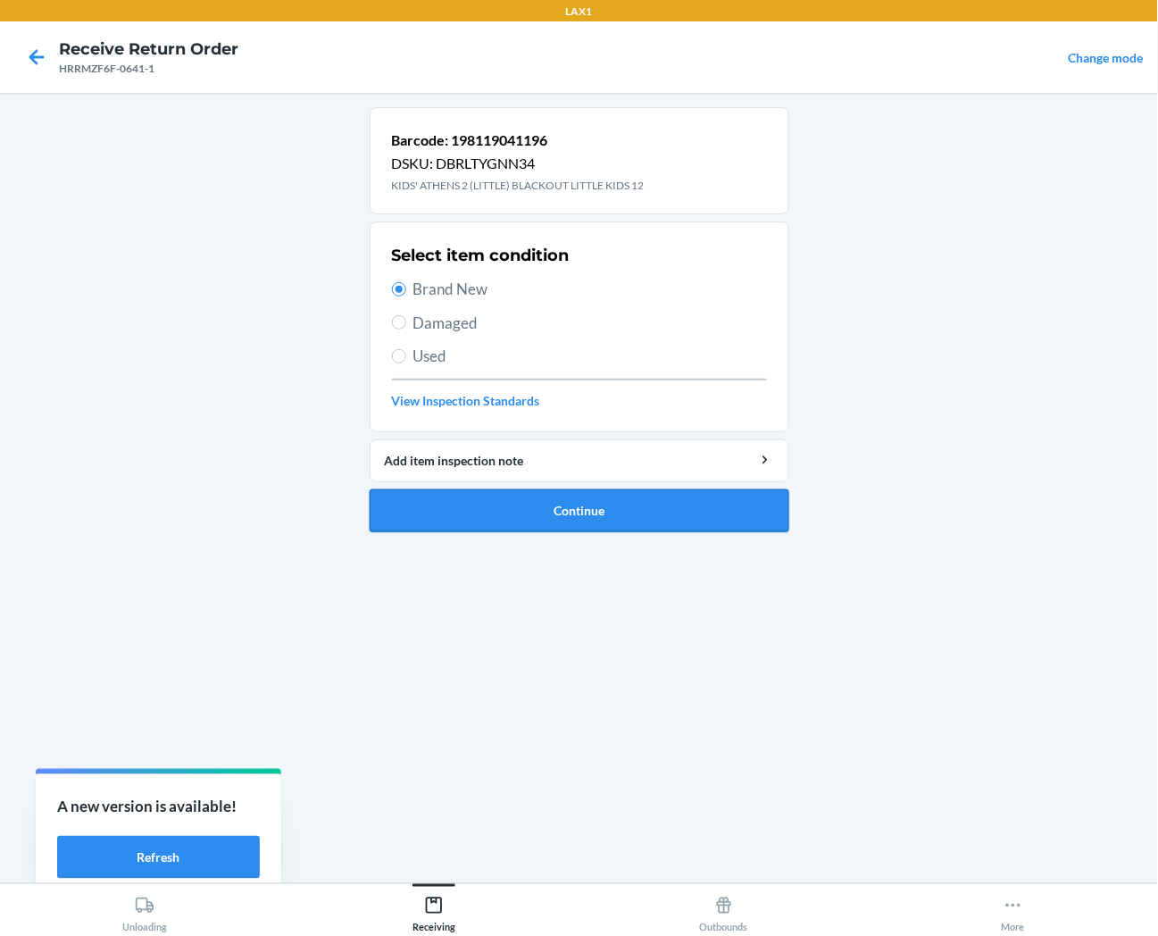
click at [459, 507] on button "Continue" at bounding box center [580, 510] width 420 height 43
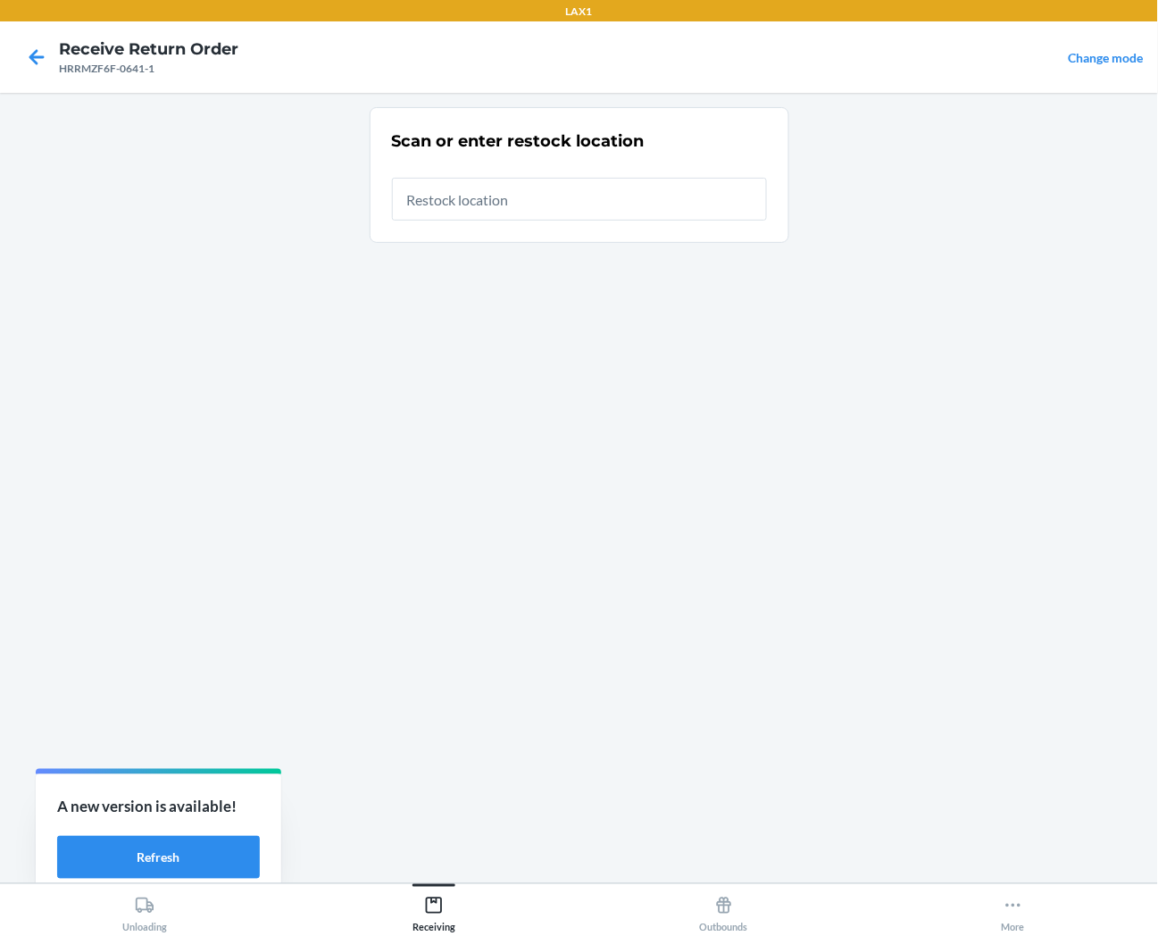
click at [486, 207] on input "text" at bounding box center [579, 199] width 375 height 43
type input "RTCART013"
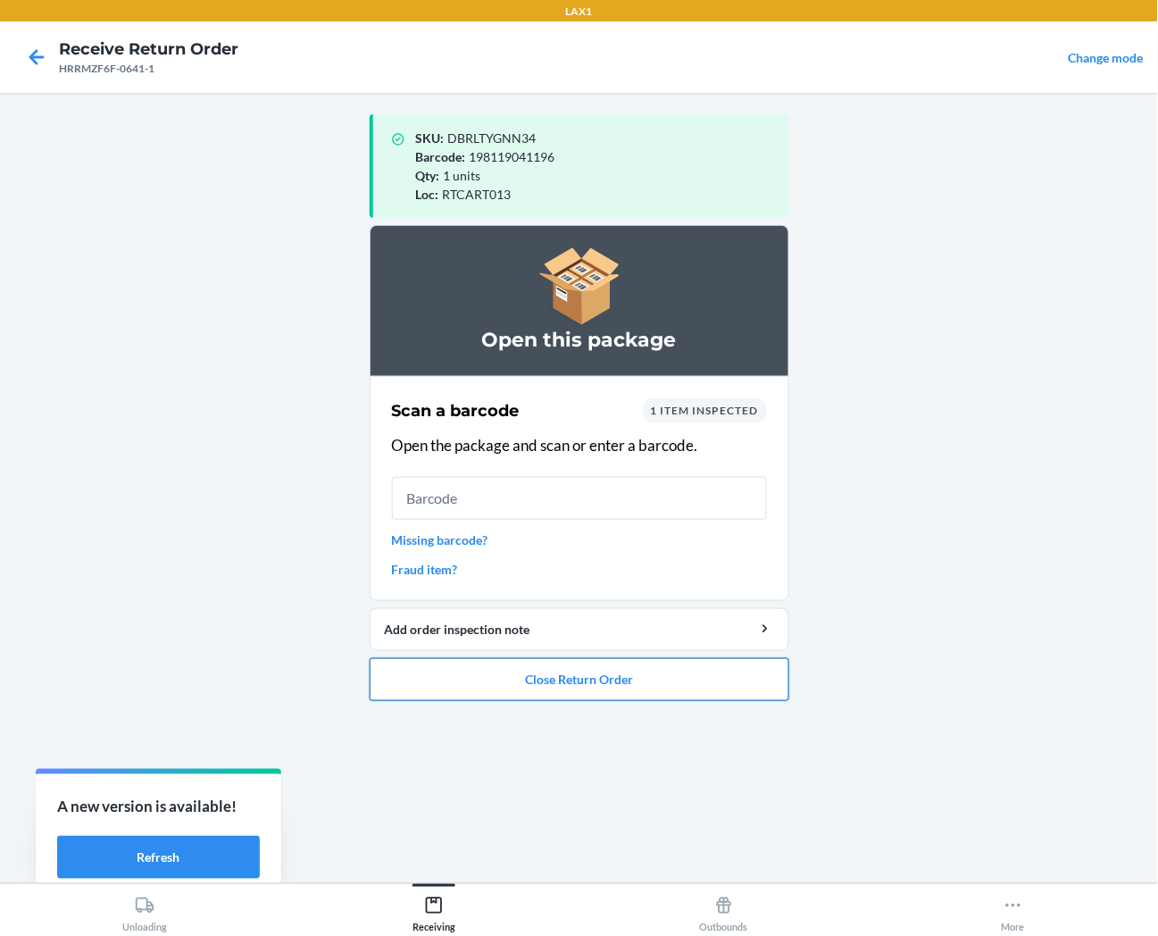
click at [522, 683] on button "Close Return Order" at bounding box center [580, 679] width 420 height 43
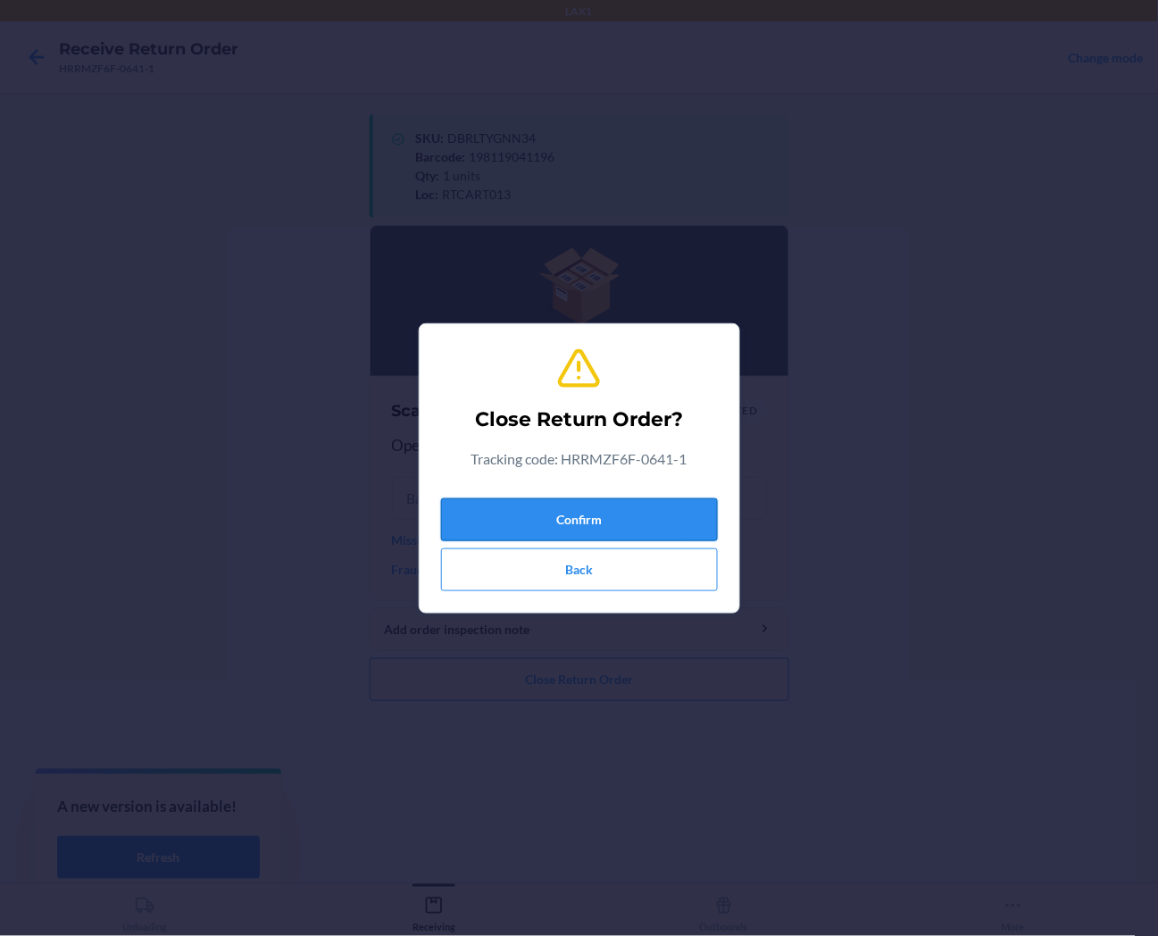
click at [557, 525] on button "Confirm" at bounding box center [579, 519] width 277 height 43
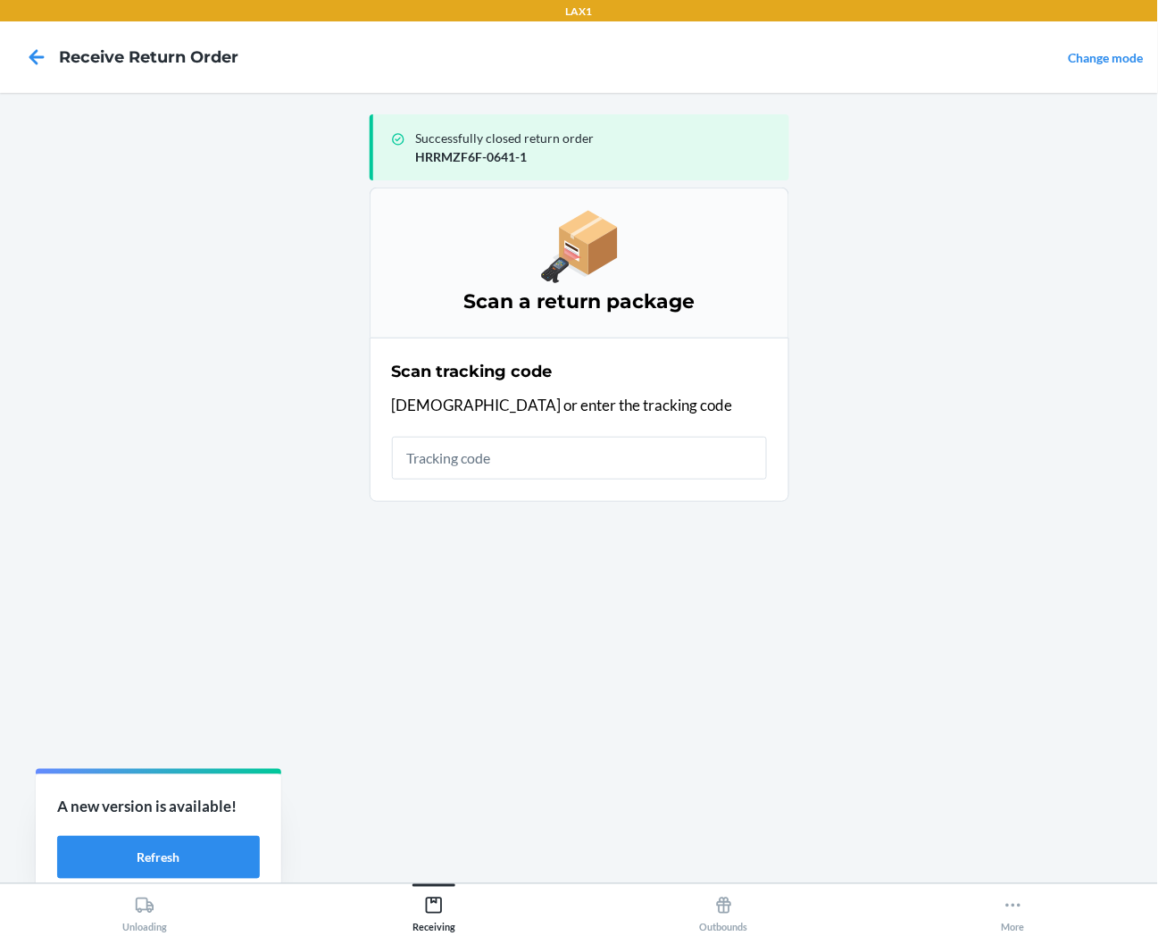
click at [586, 447] on input "text" at bounding box center [579, 458] width 375 height 43
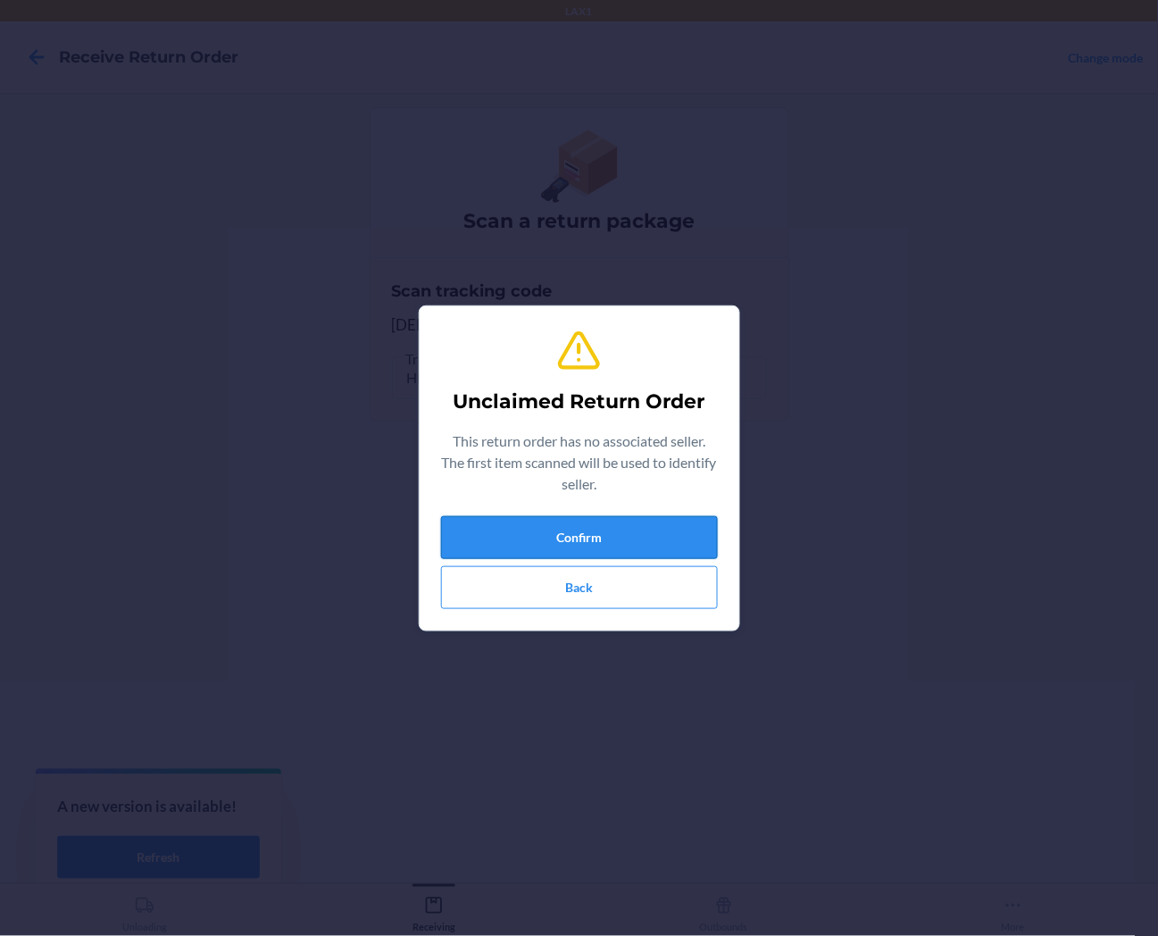
click at [605, 524] on button "Confirm" at bounding box center [579, 537] width 277 height 43
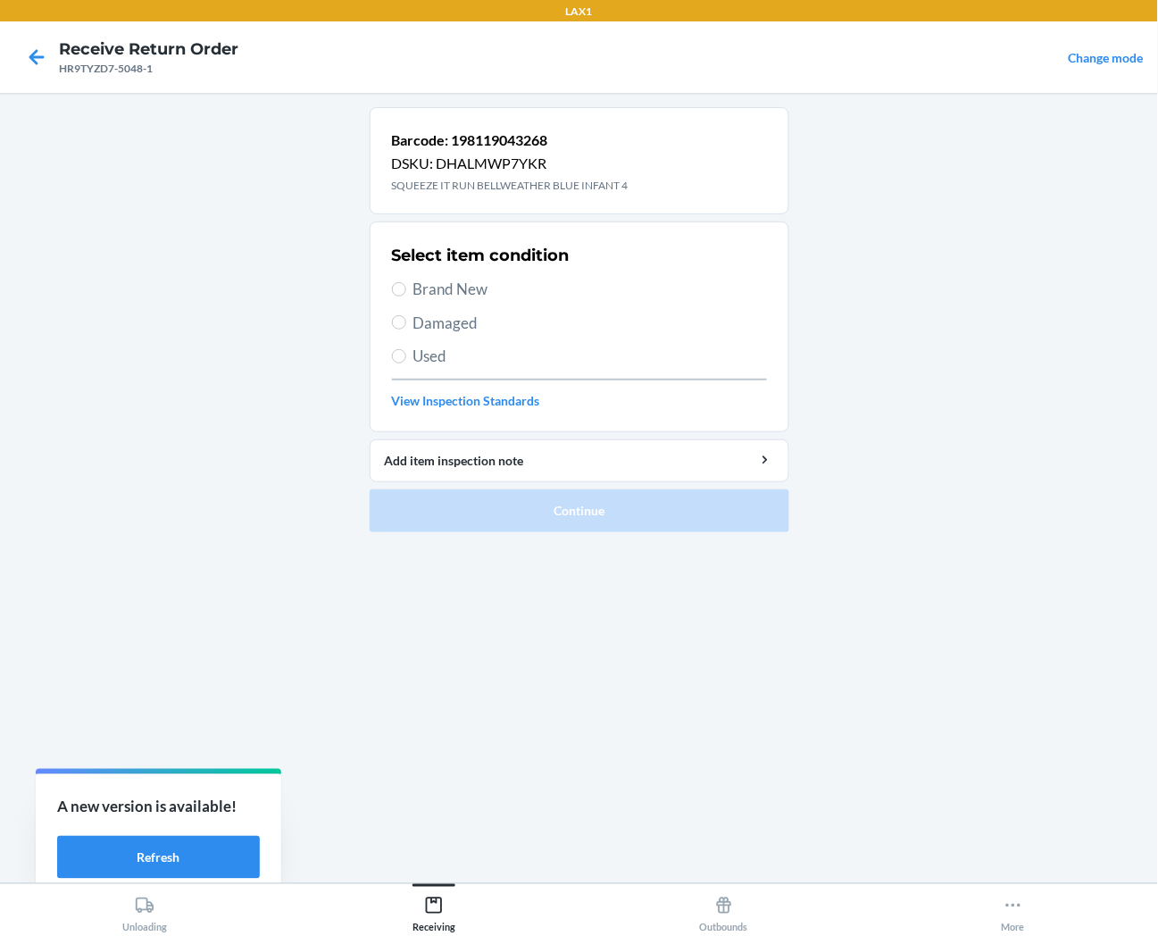
click at [447, 297] on span "Brand New" at bounding box center [591, 289] width 354 height 23
click at [406, 297] on input "Brand New" at bounding box center [399, 289] width 14 height 14
radio input "true"
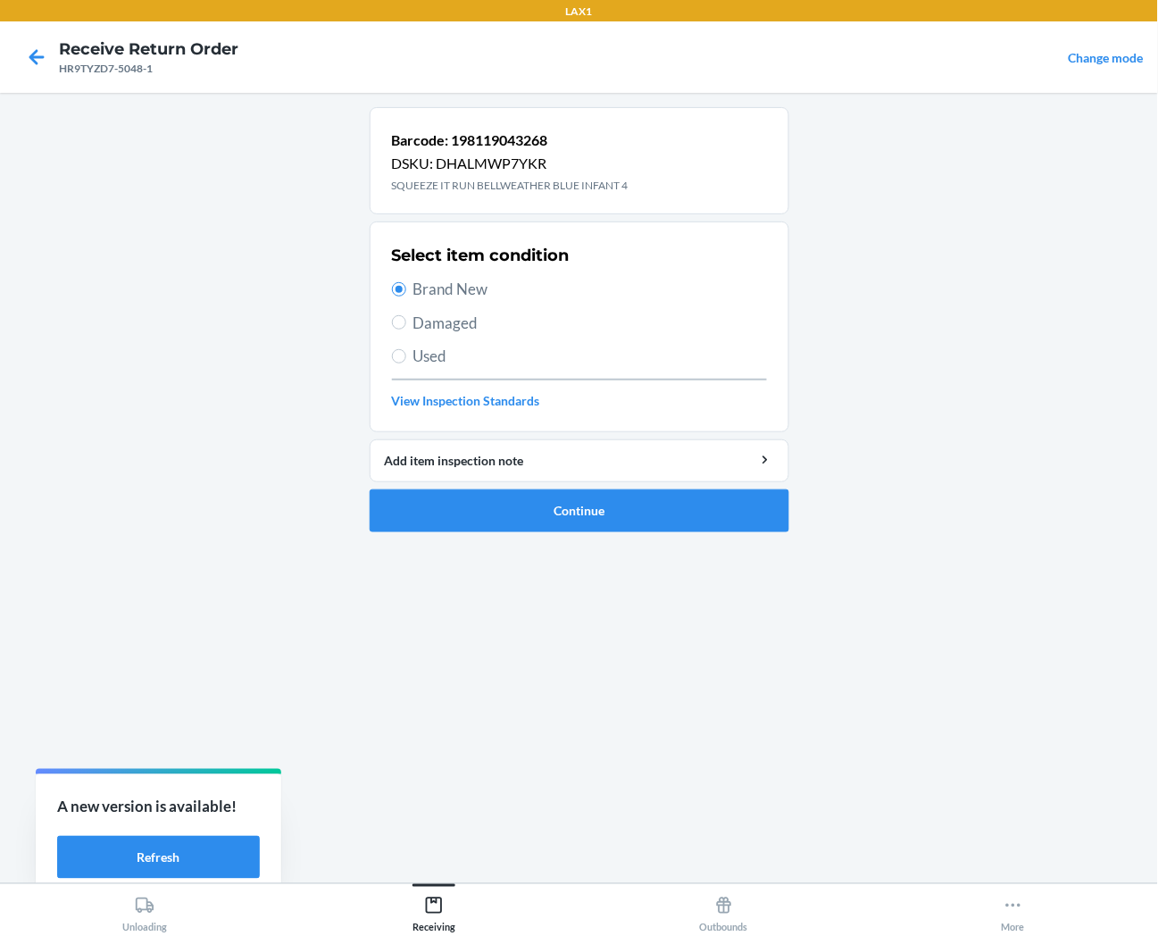
click at [469, 539] on ol "Barcode: 198119043268 DSKU: DHALMWP7YKR SQUEEZE IT RUN BELLWEATHER BLUE INFANT …" at bounding box center [580, 326] width 420 height 439
click at [469, 522] on button "Continue" at bounding box center [580, 510] width 420 height 43
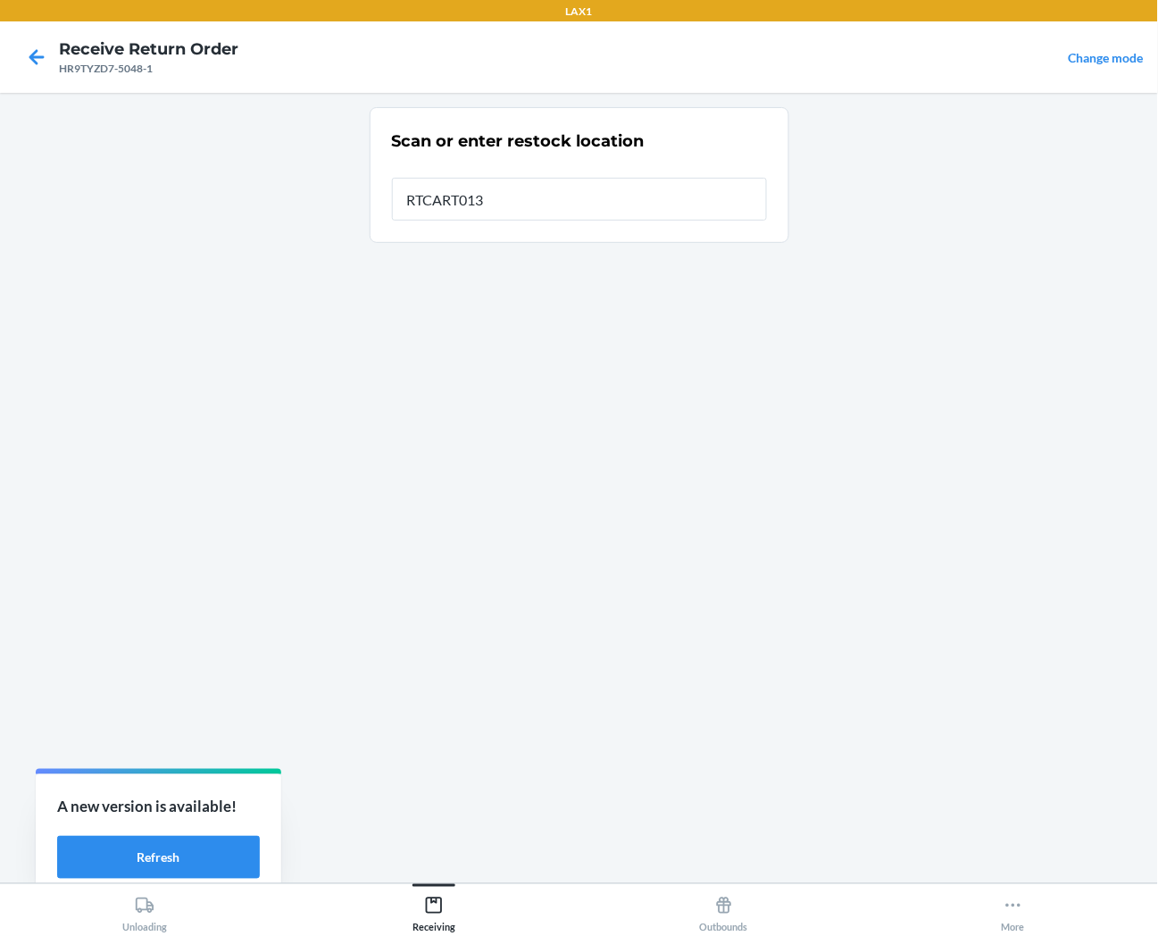
type input "RTCART013"
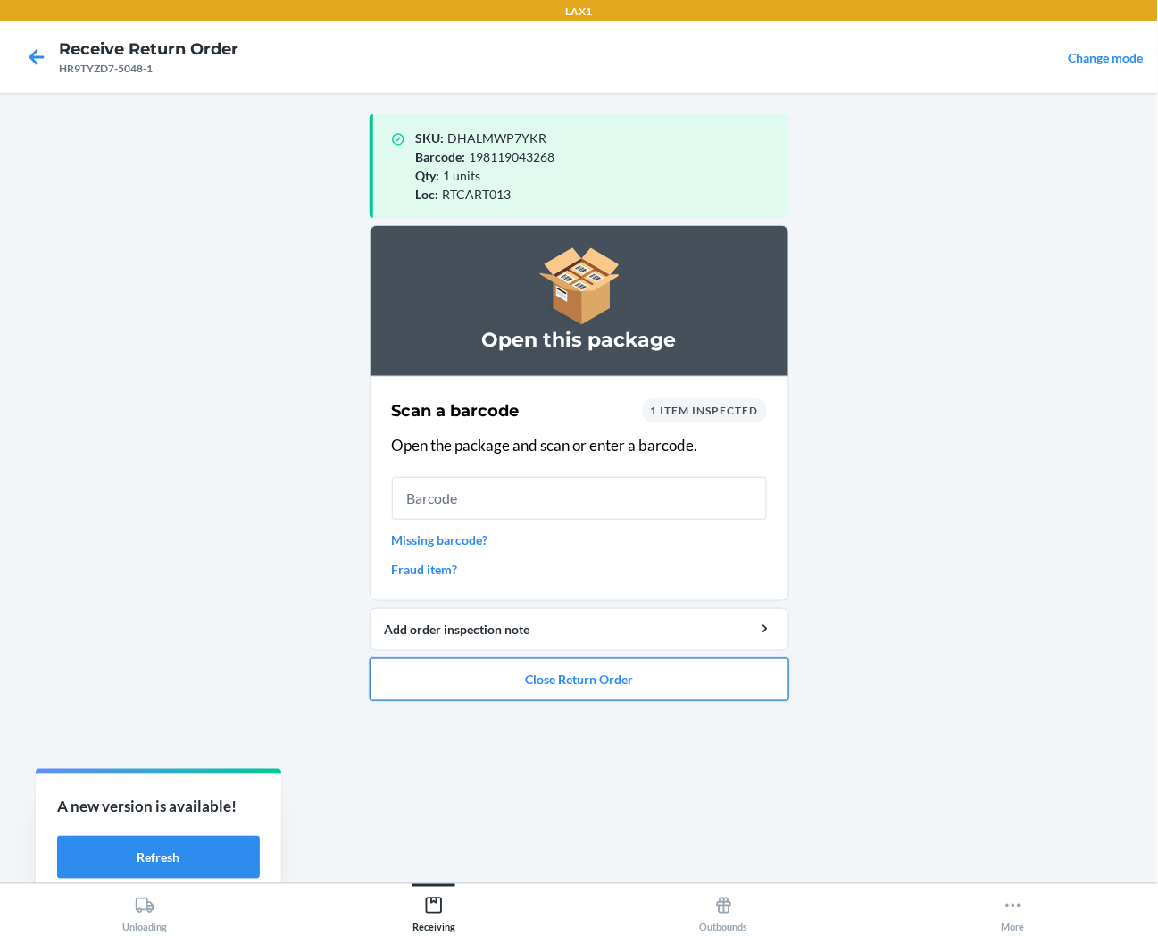
click at [568, 673] on button "Close Return Order" at bounding box center [580, 679] width 420 height 43
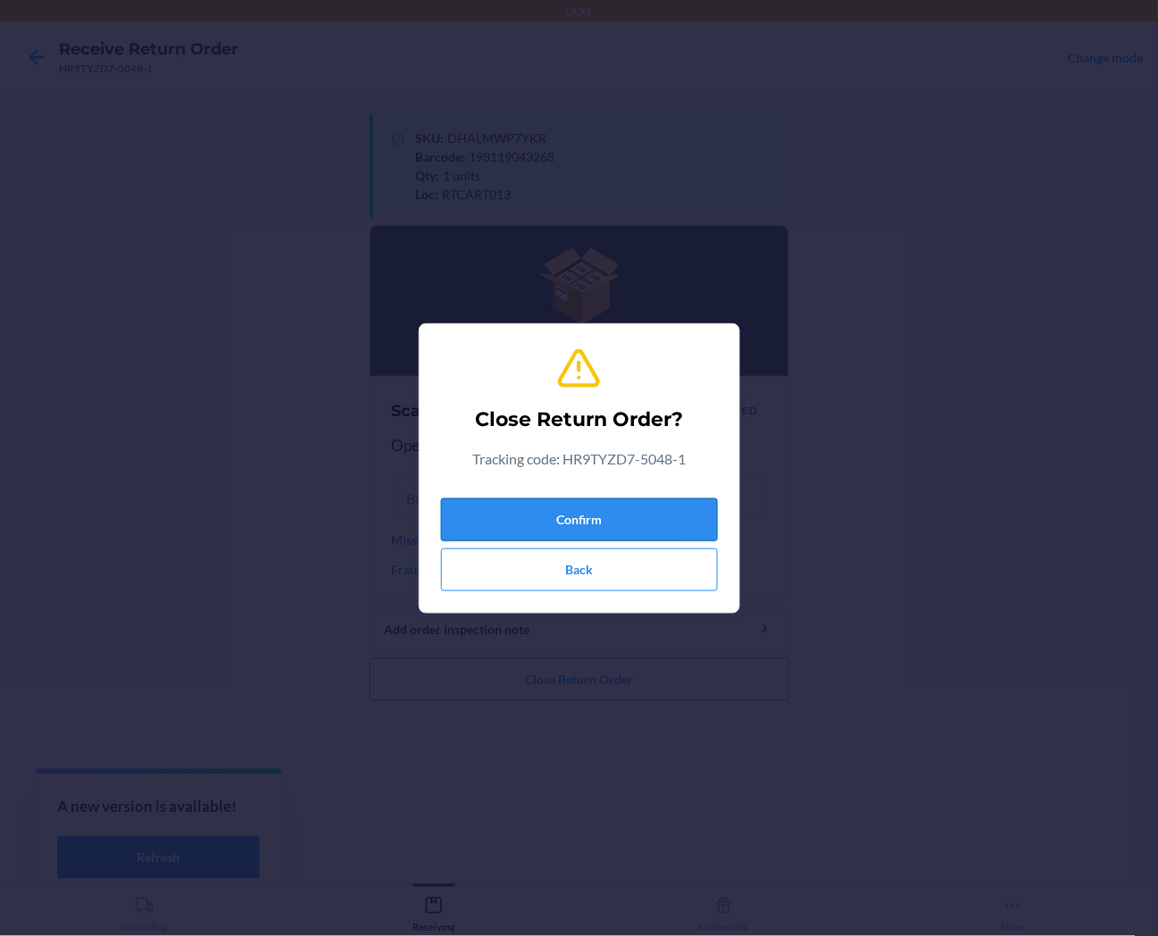
click at [610, 522] on button "Confirm" at bounding box center [579, 519] width 277 height 43
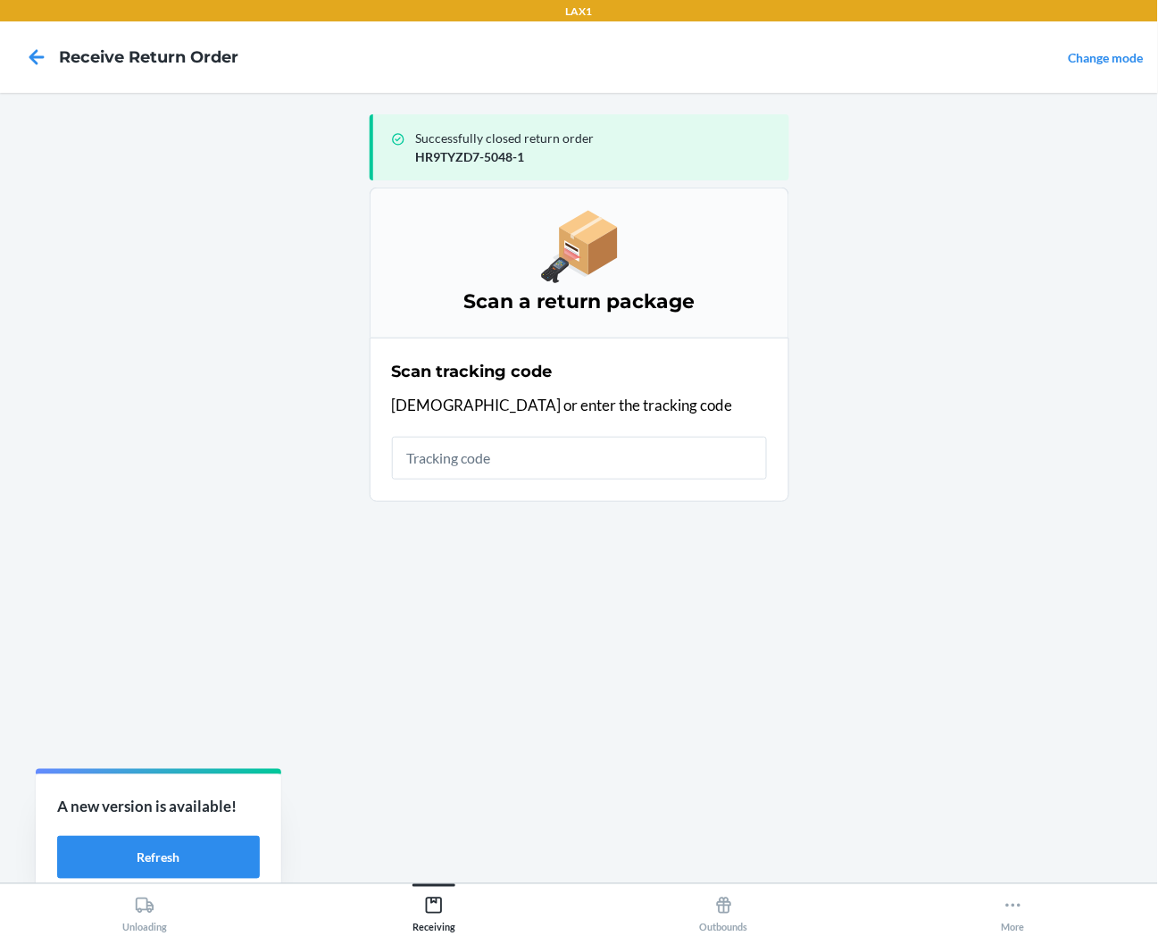
click at [647, 462] on input "text" at bounding box center [579, 458] width 375 height 43
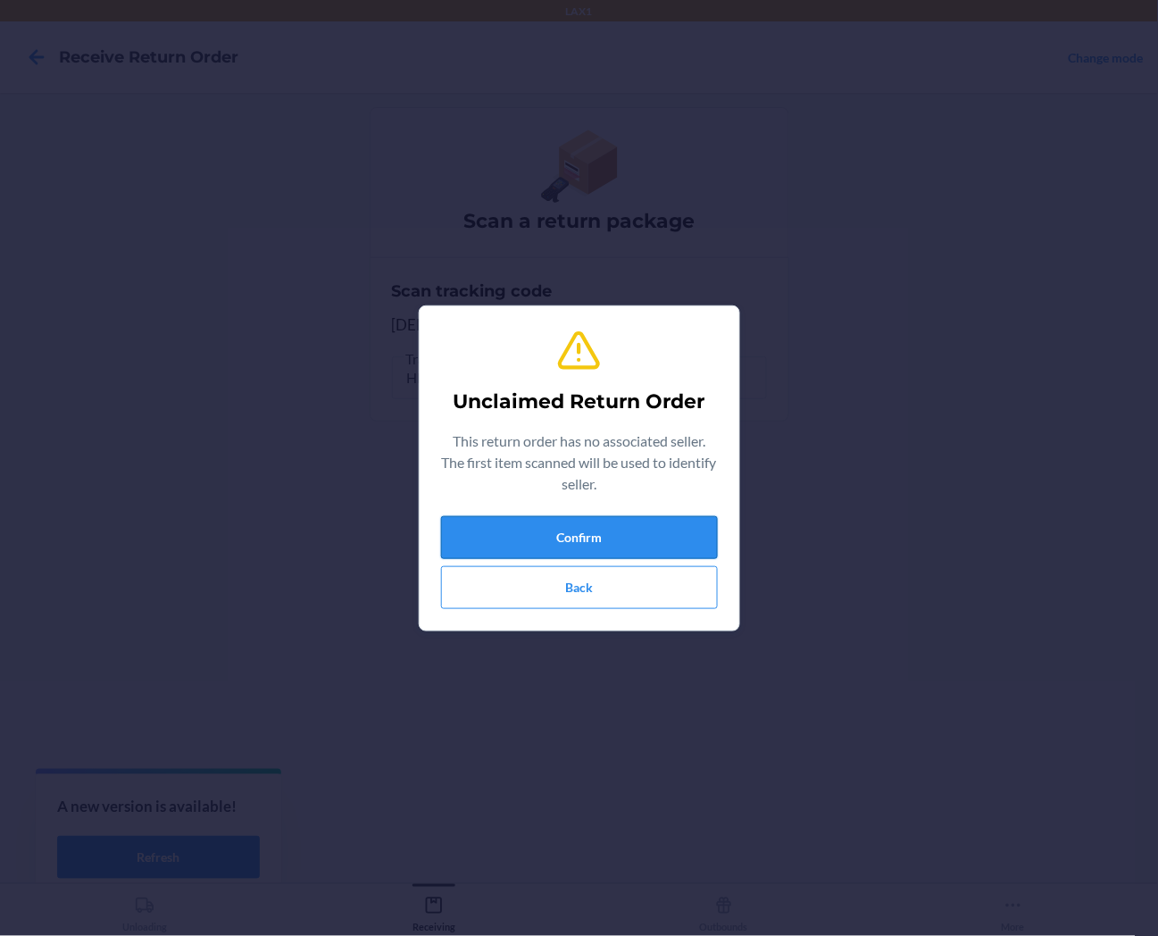
click at [635, 531] on button "Confirm" at bounding box center [579, 537] width 277 height 43
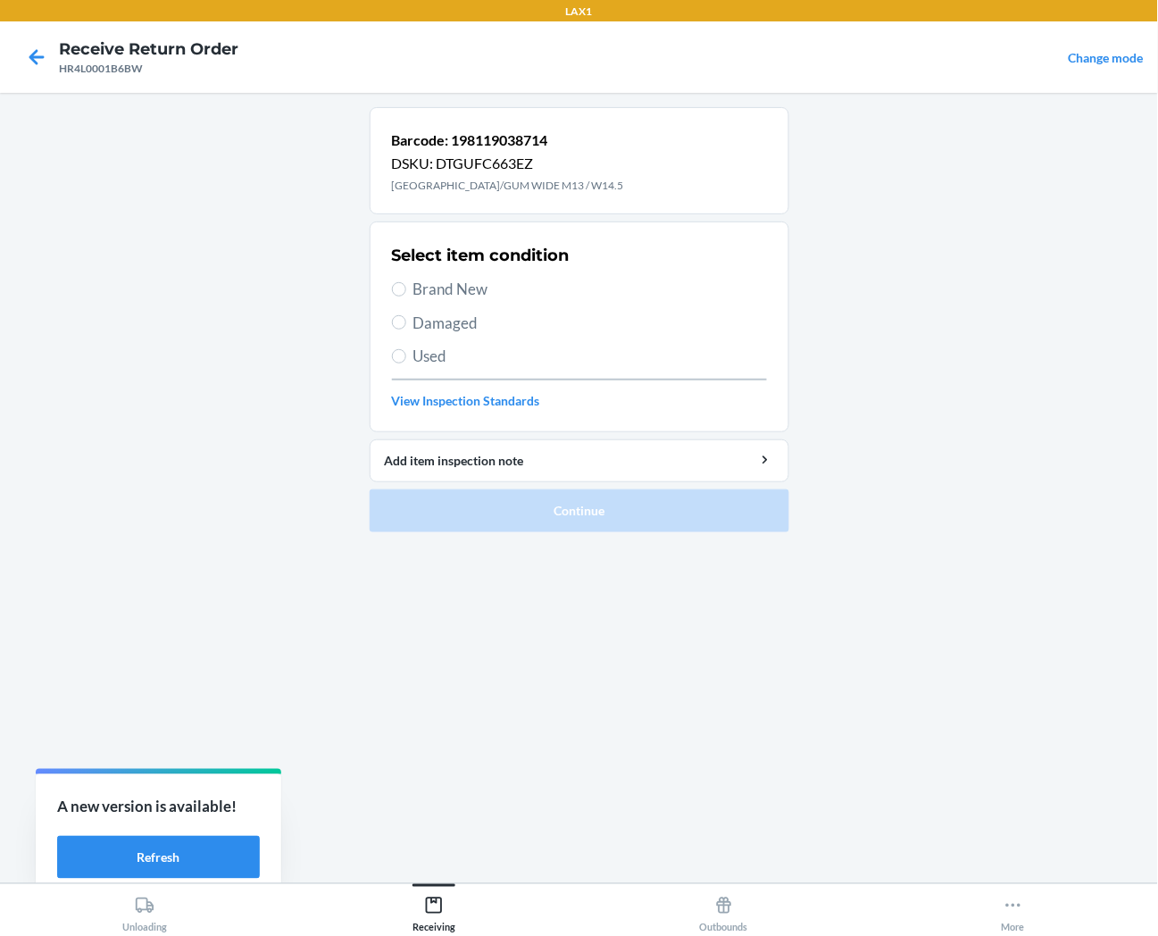
click at [456, 288] on span "Brand New" at bounding box center [591, 289] width 354 height 23
click at [406, 288] on input "Brand New" at bounding box center [399, 289] width 14 height 14
radio input "true"
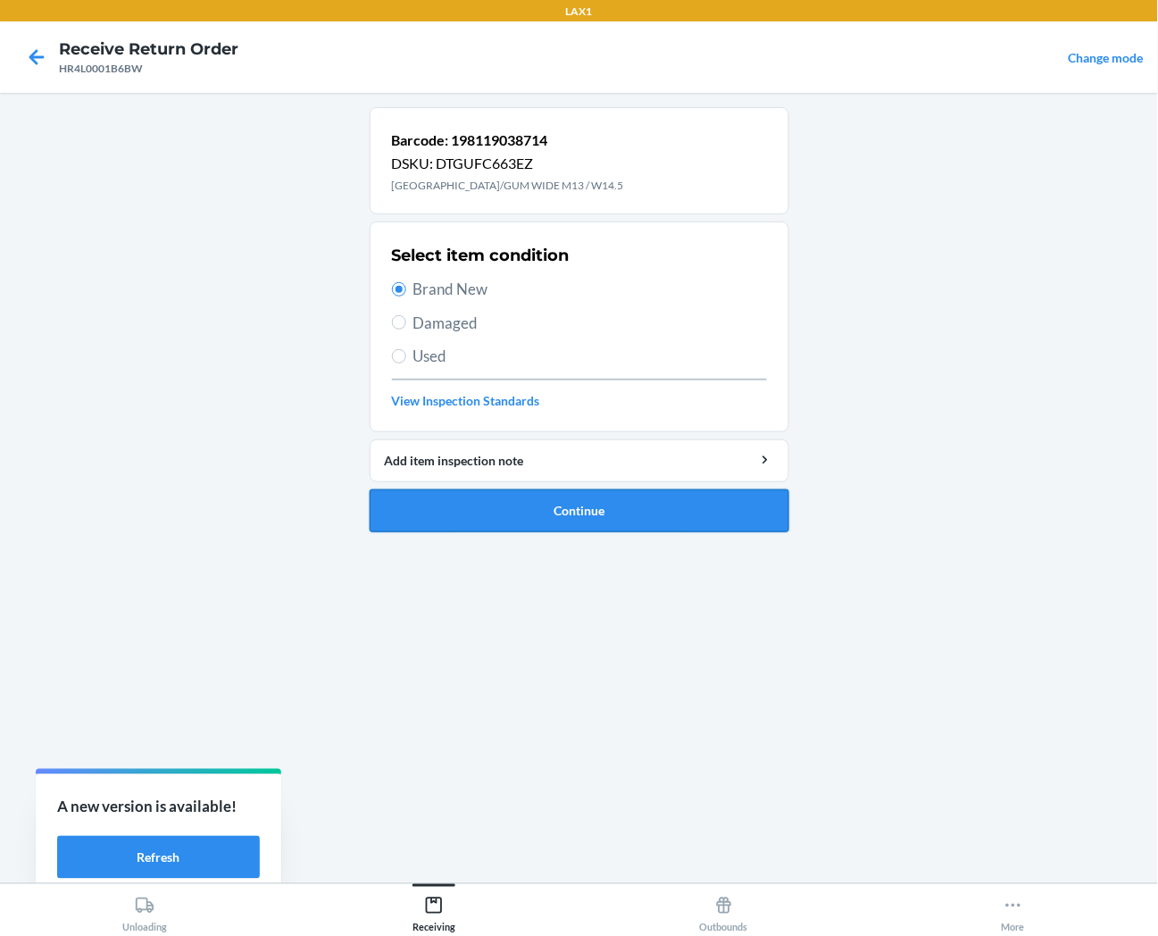
click at [478, 525] on button "Continue" at bounding box center [580, 510] width 420 height 43
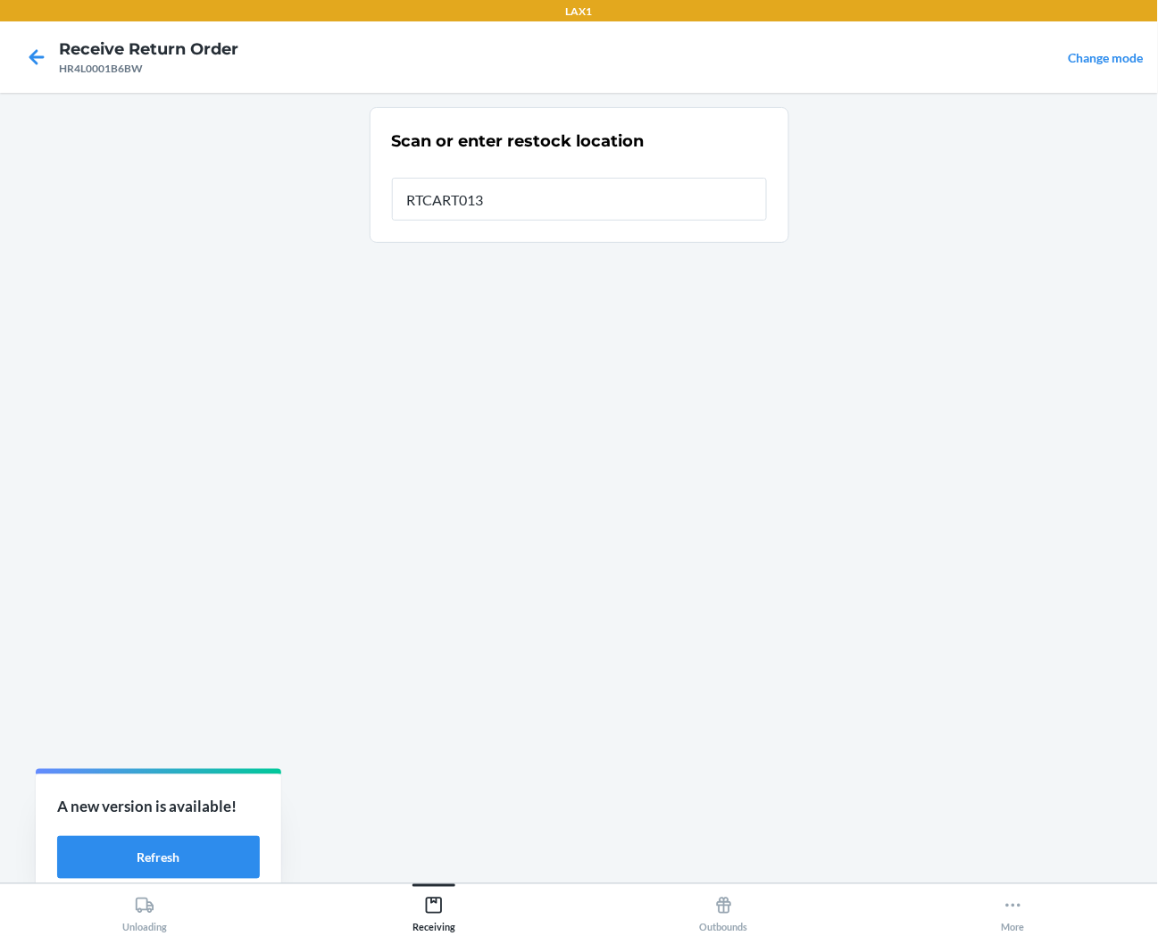
type input "RTCART013"
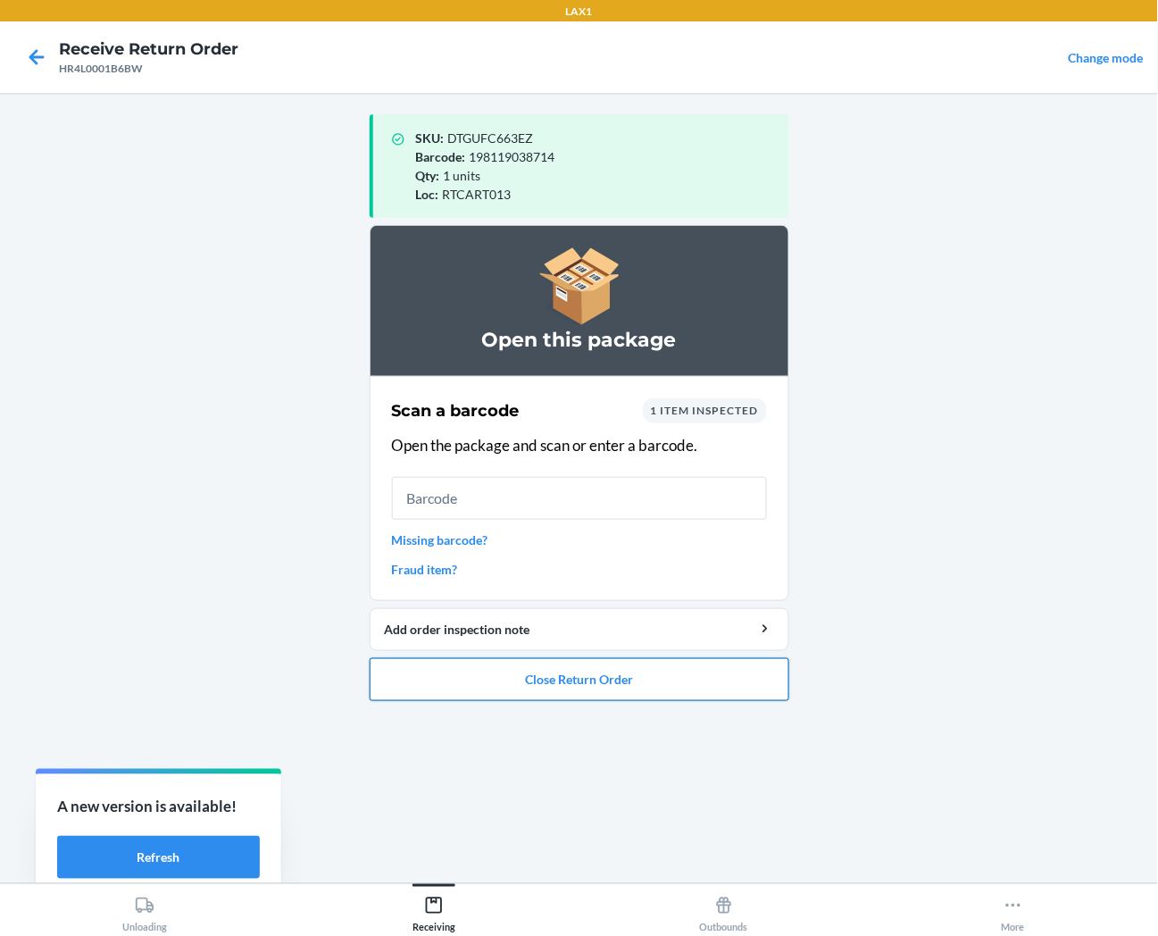
click at [542, 681] on button "Close Return Order" at bounding box center [580, 679] width 420 height 43
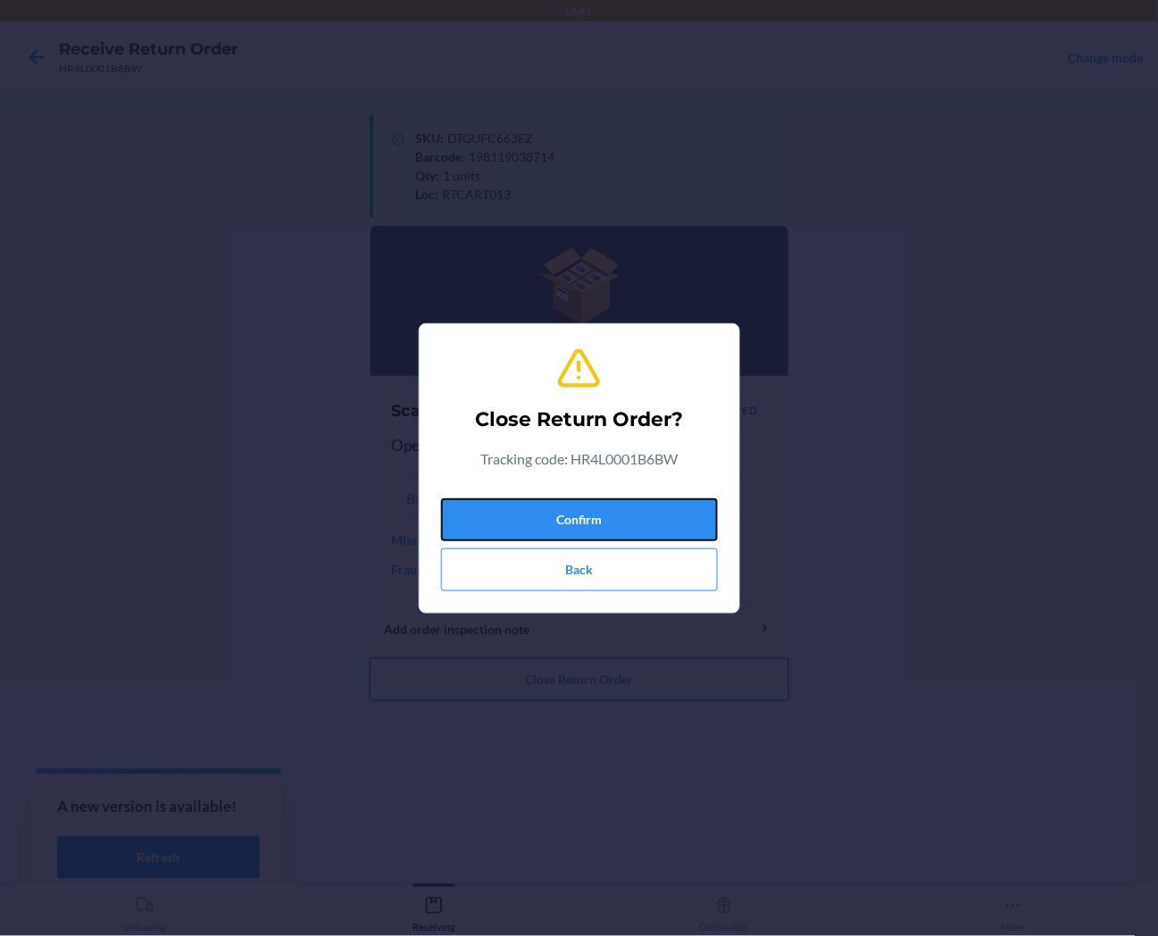
click at [581, 514] on button "Confirm" at bounding box center [579, 519] width 277 height 43
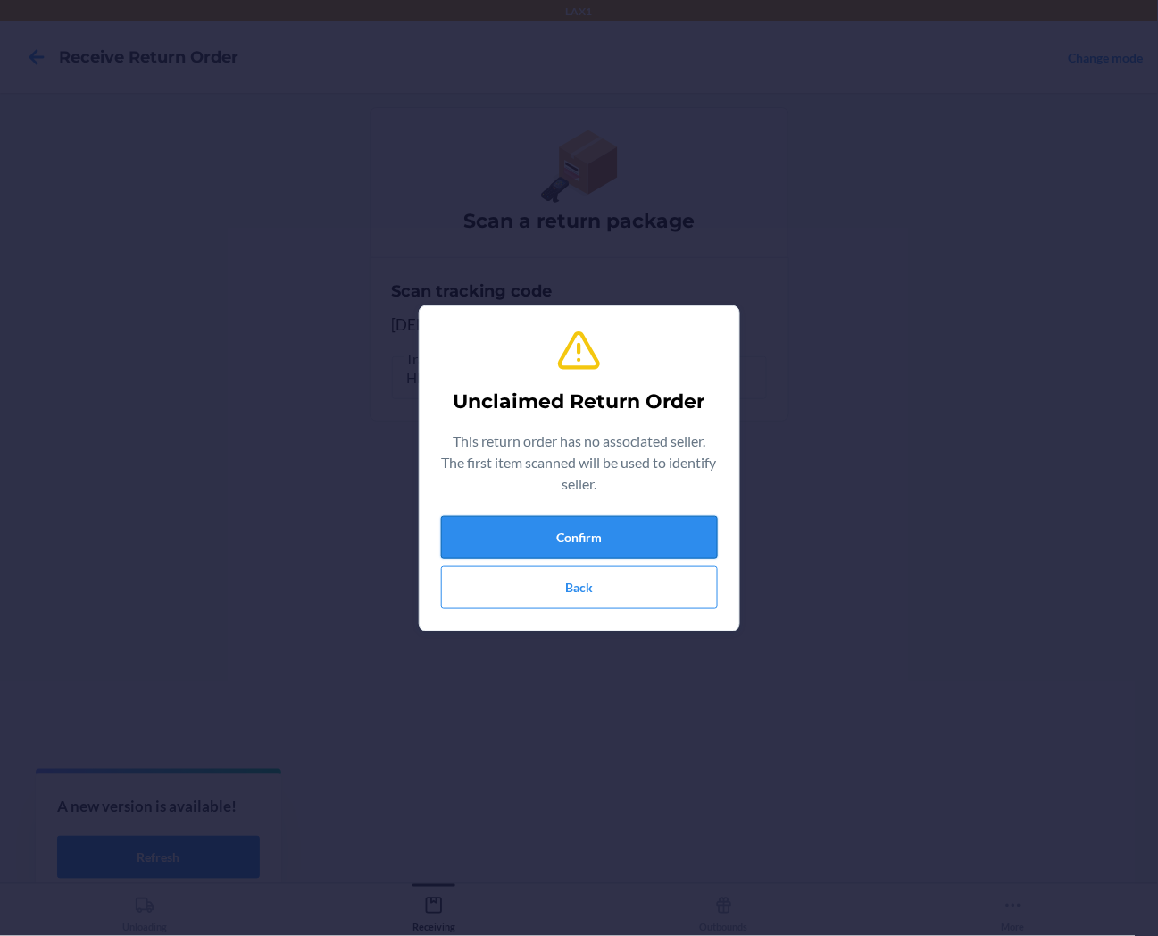
click at [578, 540] on button "Confirm" at bounding box center [579, 537] width 277 height 43
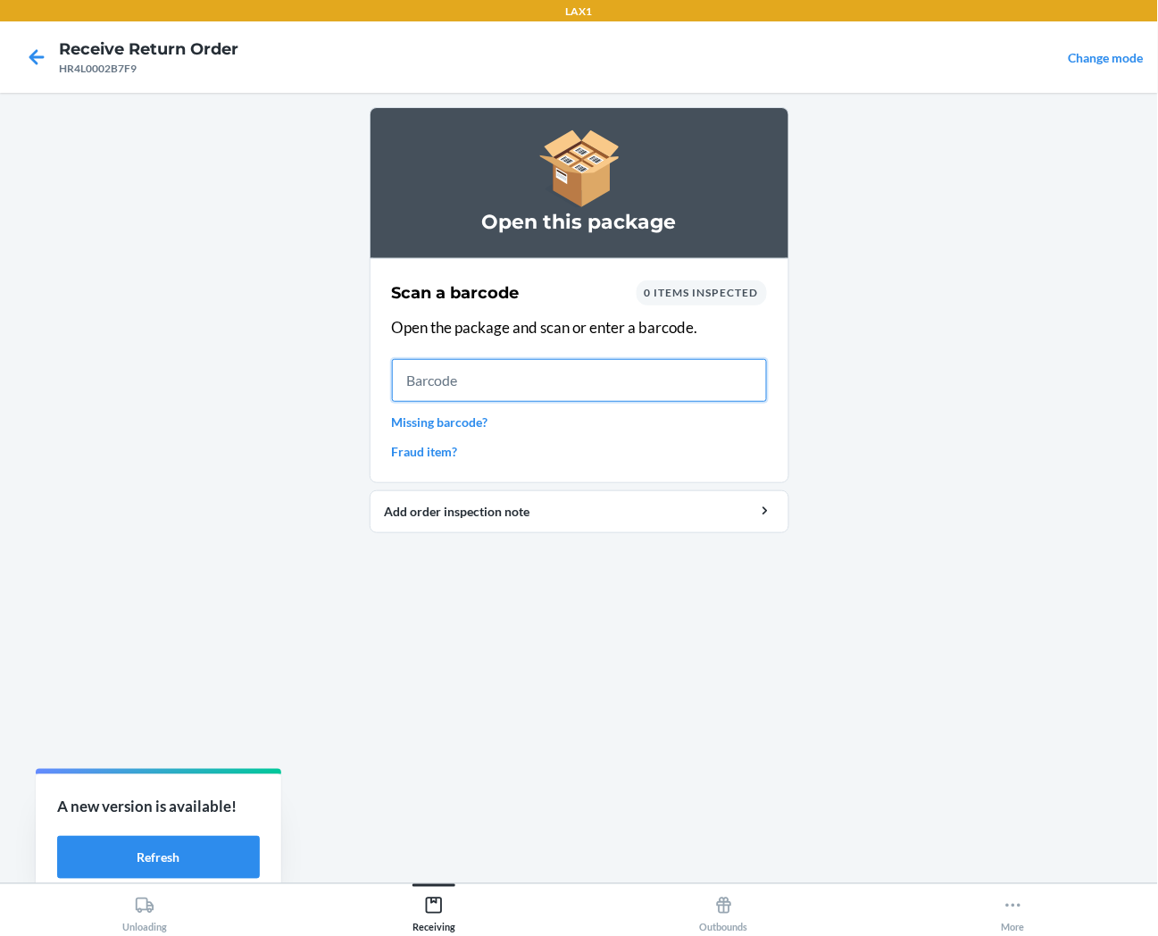
click at [631, 384] on input "text" at bounding box center [579, 380] width 375 height 43
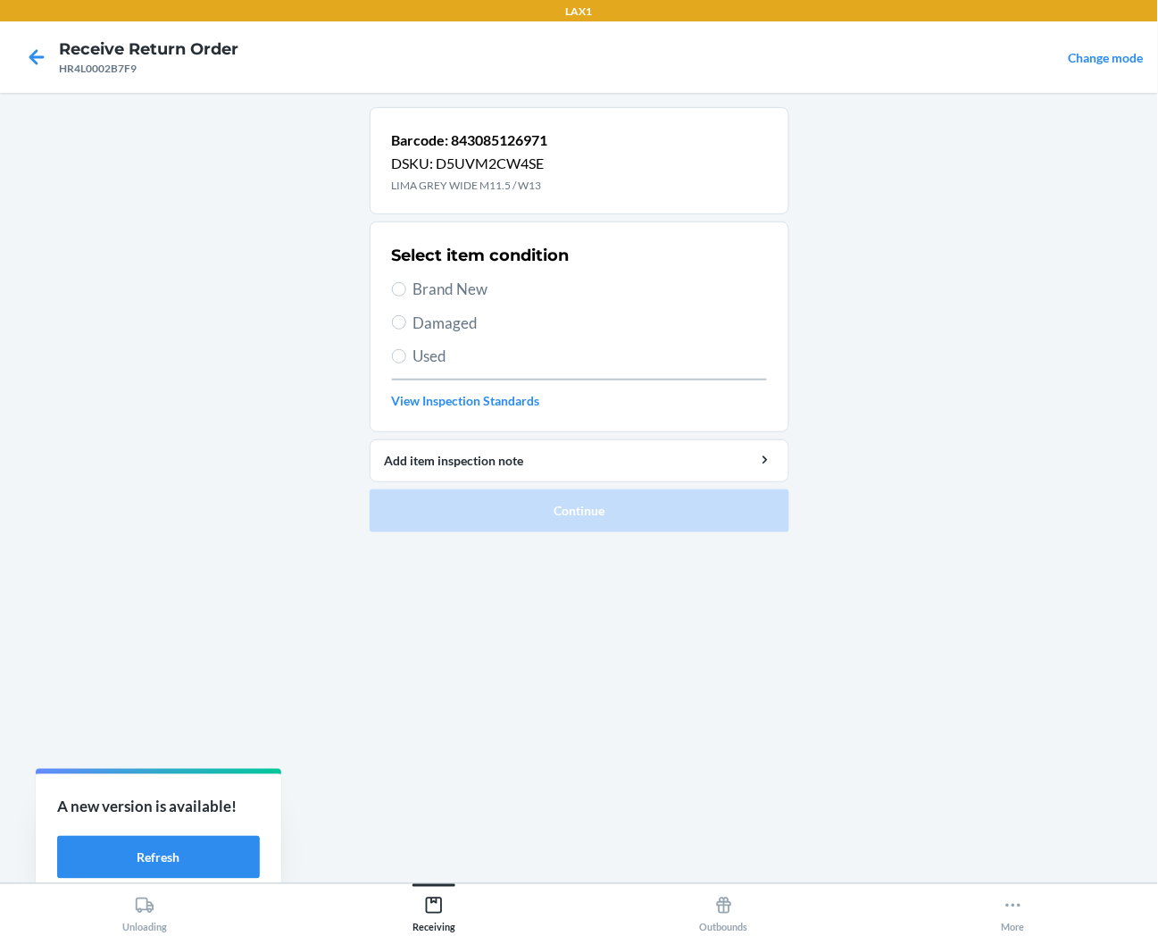
click at [475, 297] on span "Brand New" at bounding box center [591, 289] width 354 height 23
click at [406, 297] on input "Brand New" at bounding box center [399, 289] width 14 height 14
radio input "true"
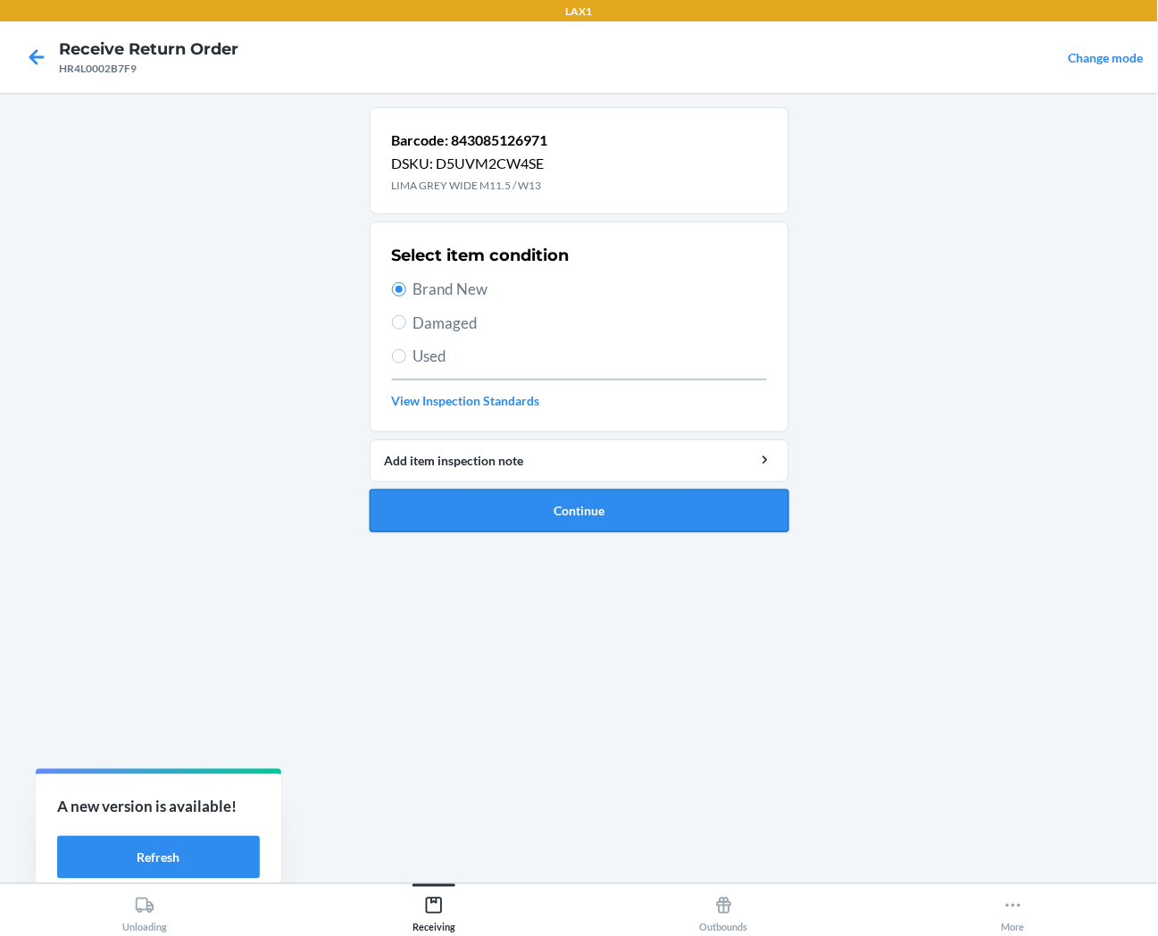
click at [506, 512] on button "Continue" at bounding box center [580, 510] width 420 height 43
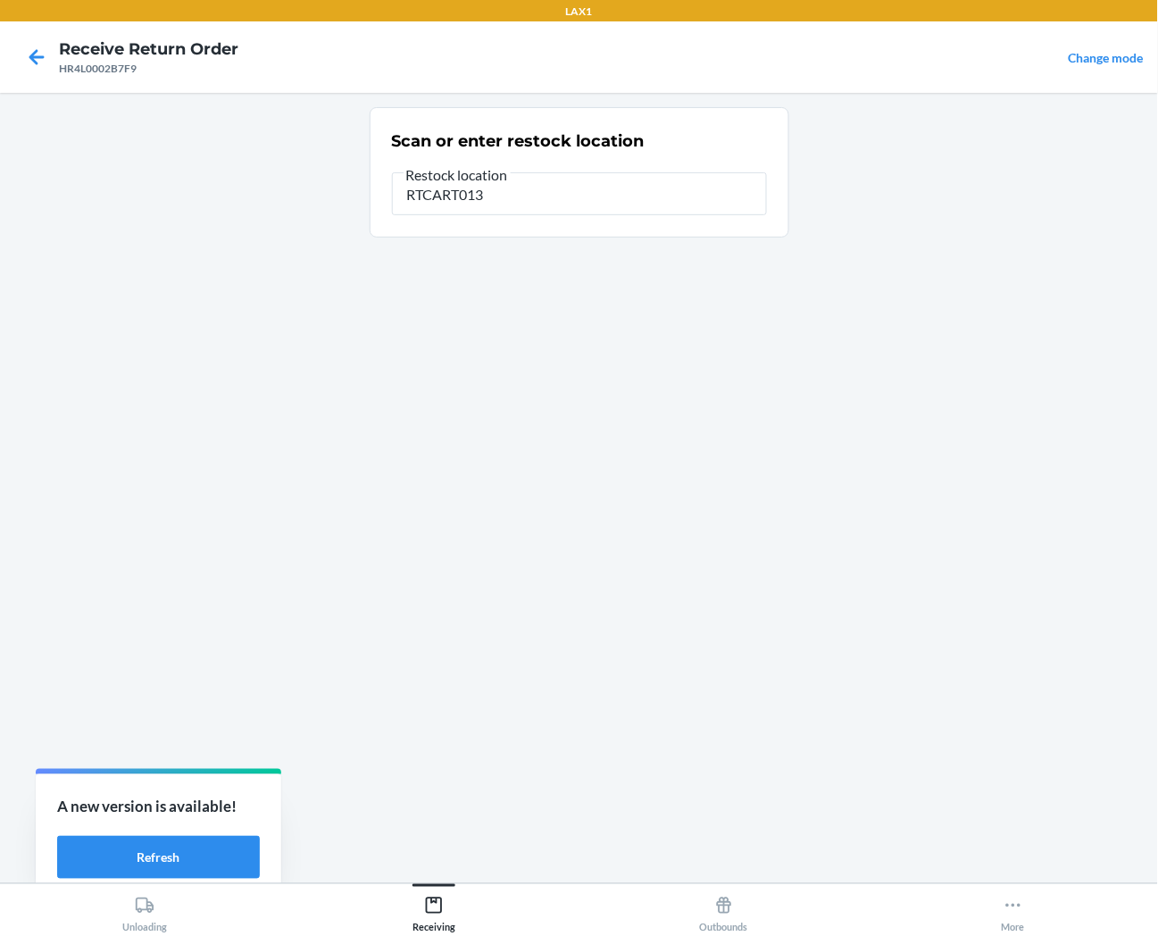
type input "RTCART013"
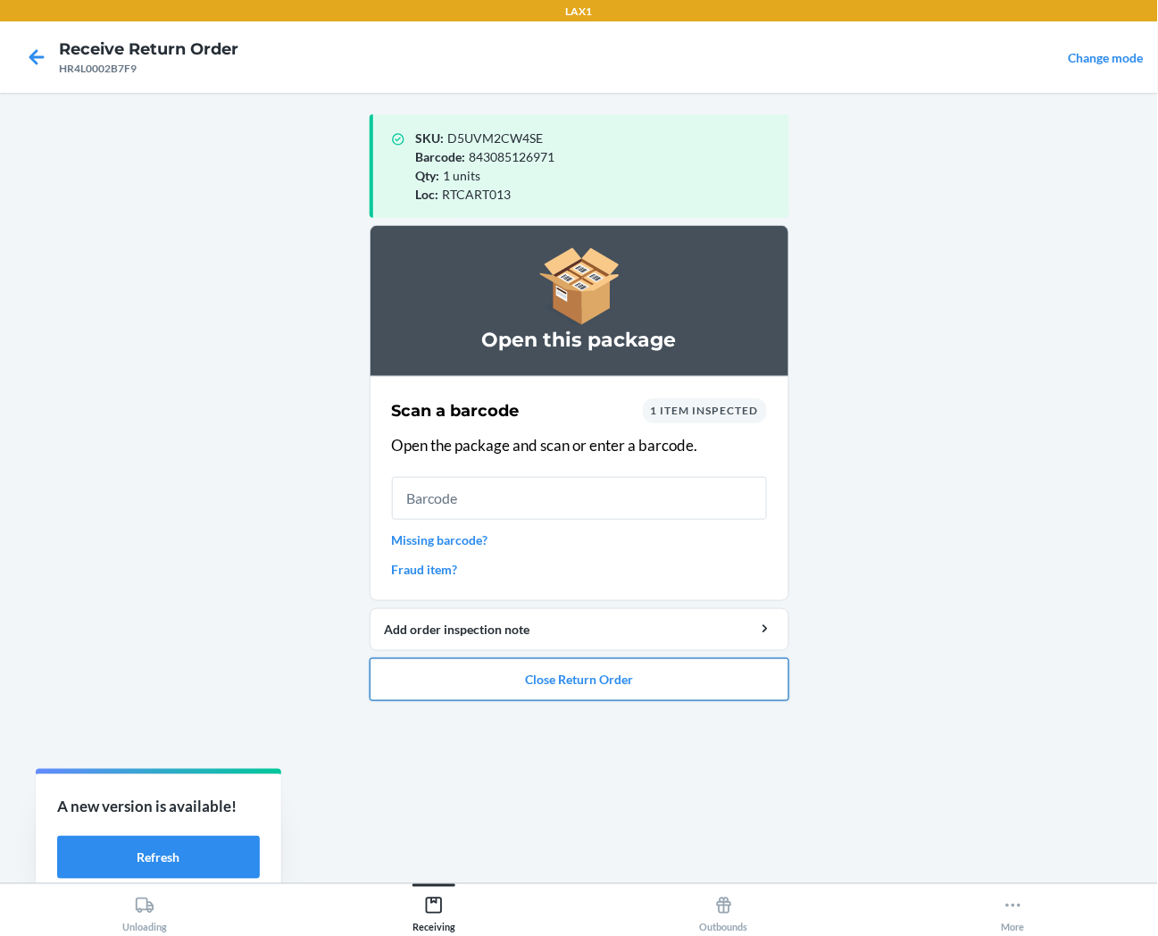
click at [567, 671] on button "Close Return Order" at bounding box center [580, 679] width 420 height 43
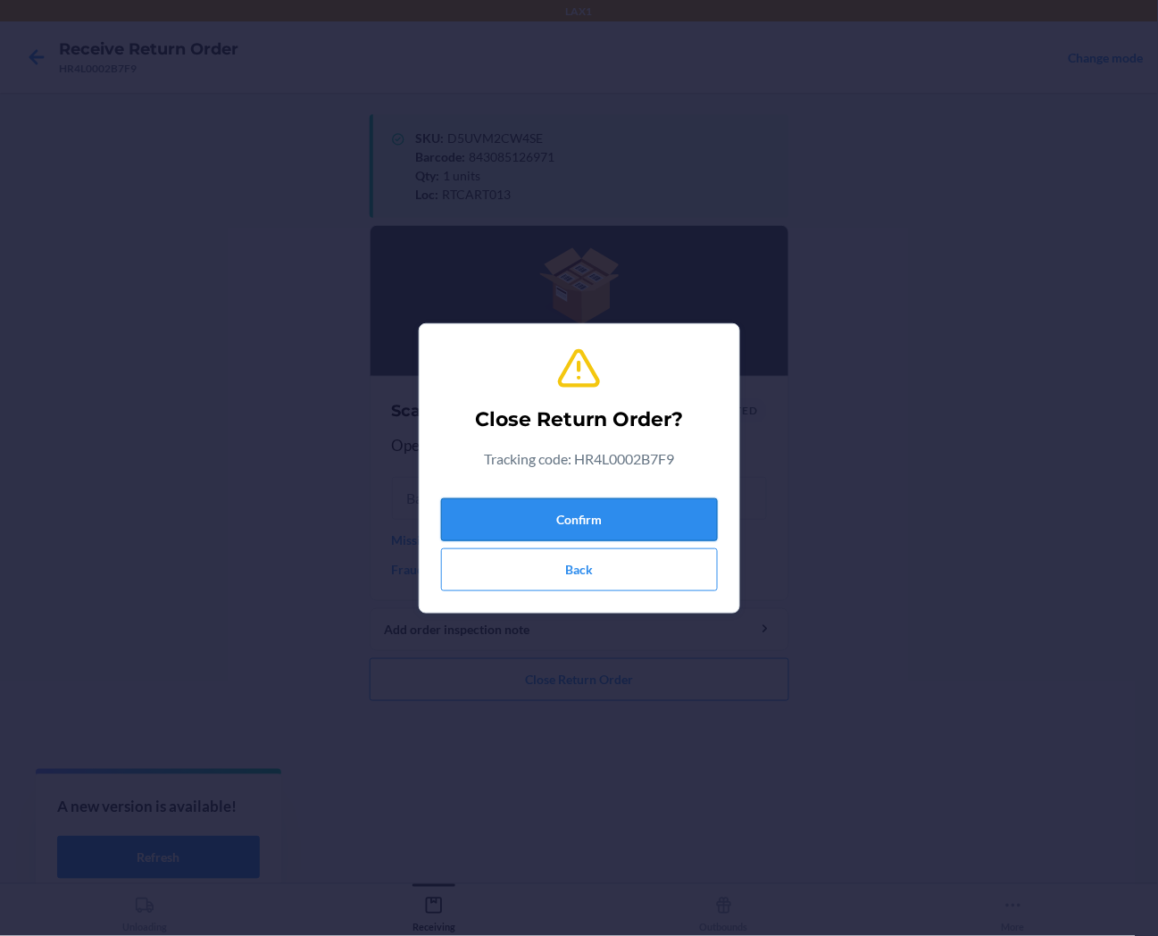
click at [586, 509] on button "Confirm" at bounding box center [579, 519] width 277 height 43
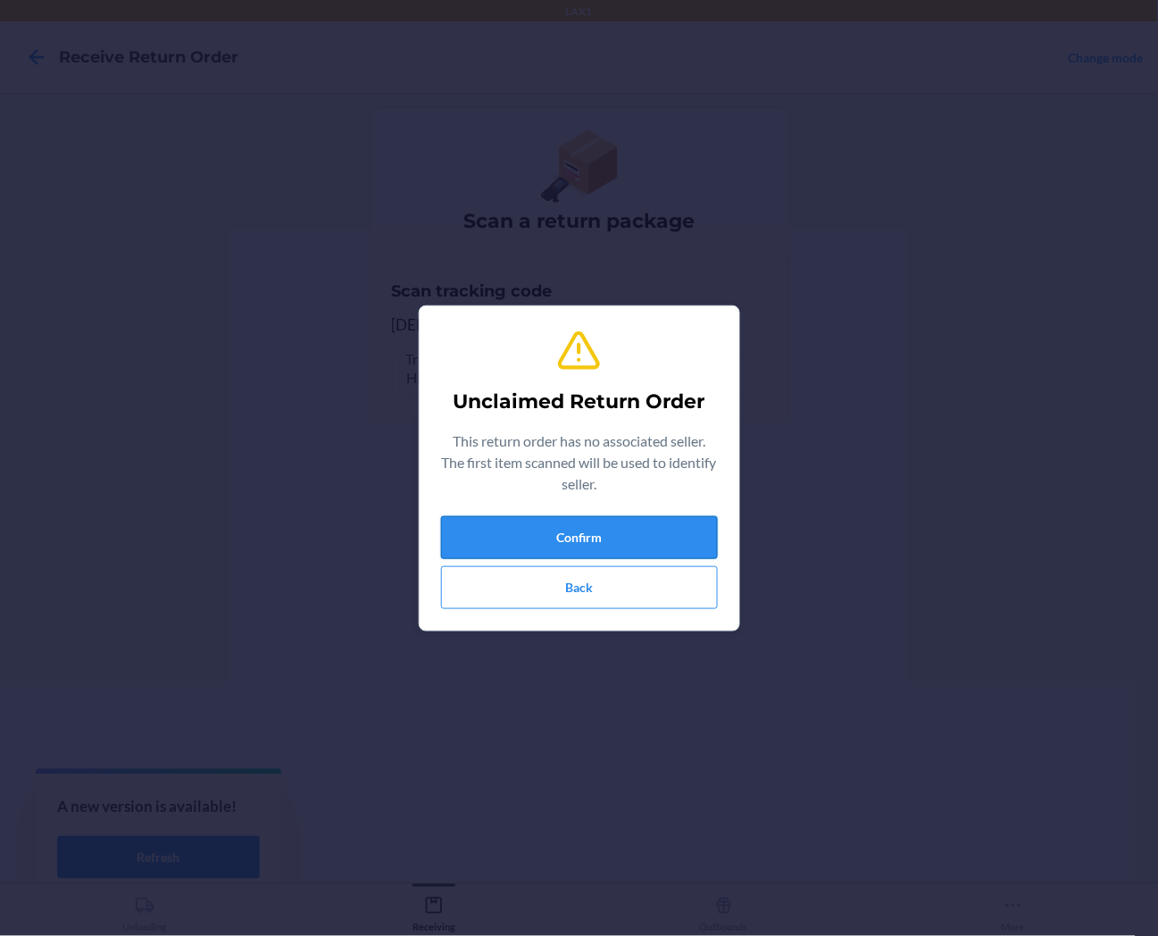
click at [590, 554] on button "Confirm" at bounding box center [579, 537] width 277 height 43
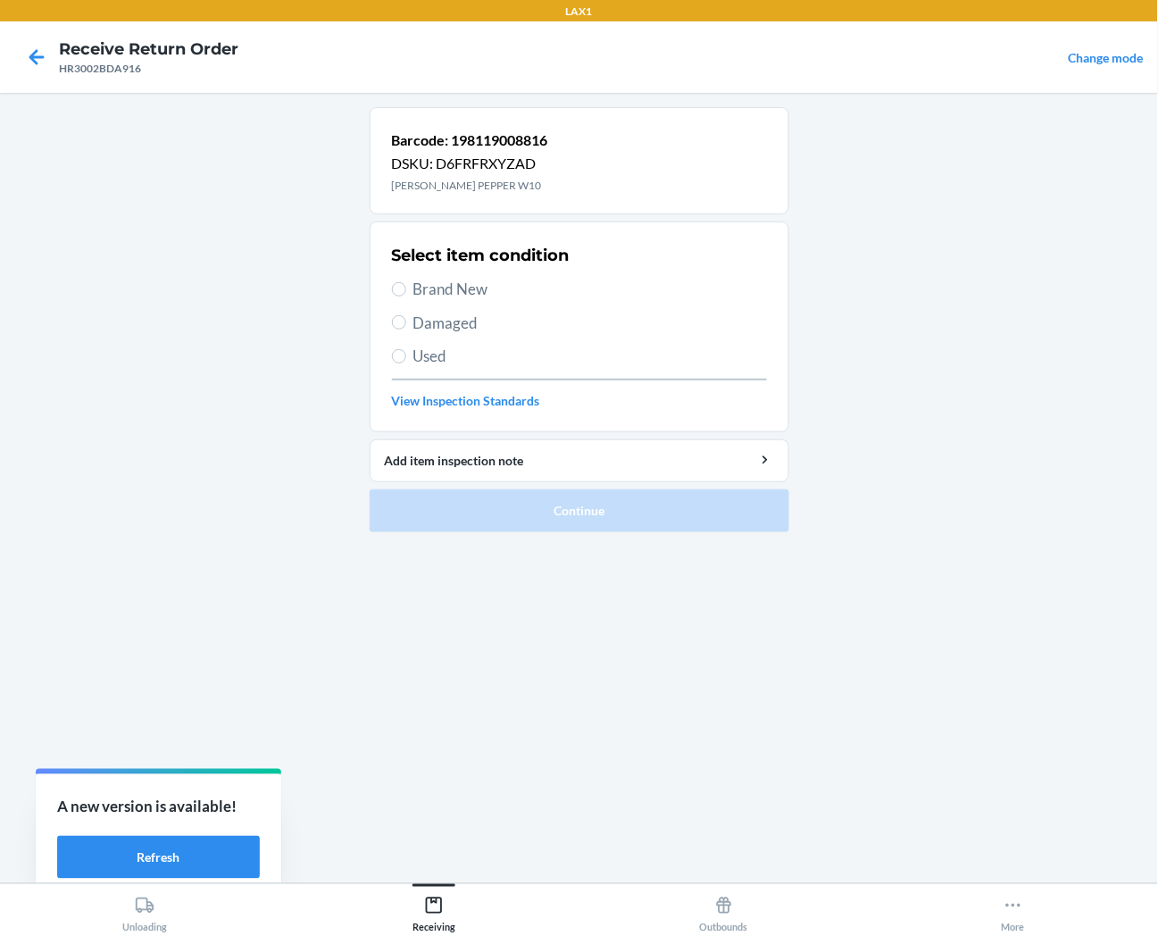
click at [456, 300] on span "Brand New" at bounding box center [591, 289] width 354 height 23
click at [406, 297] on input "Brand New" at bounding box center [399, 289] width 14 height 14
radio input "true"
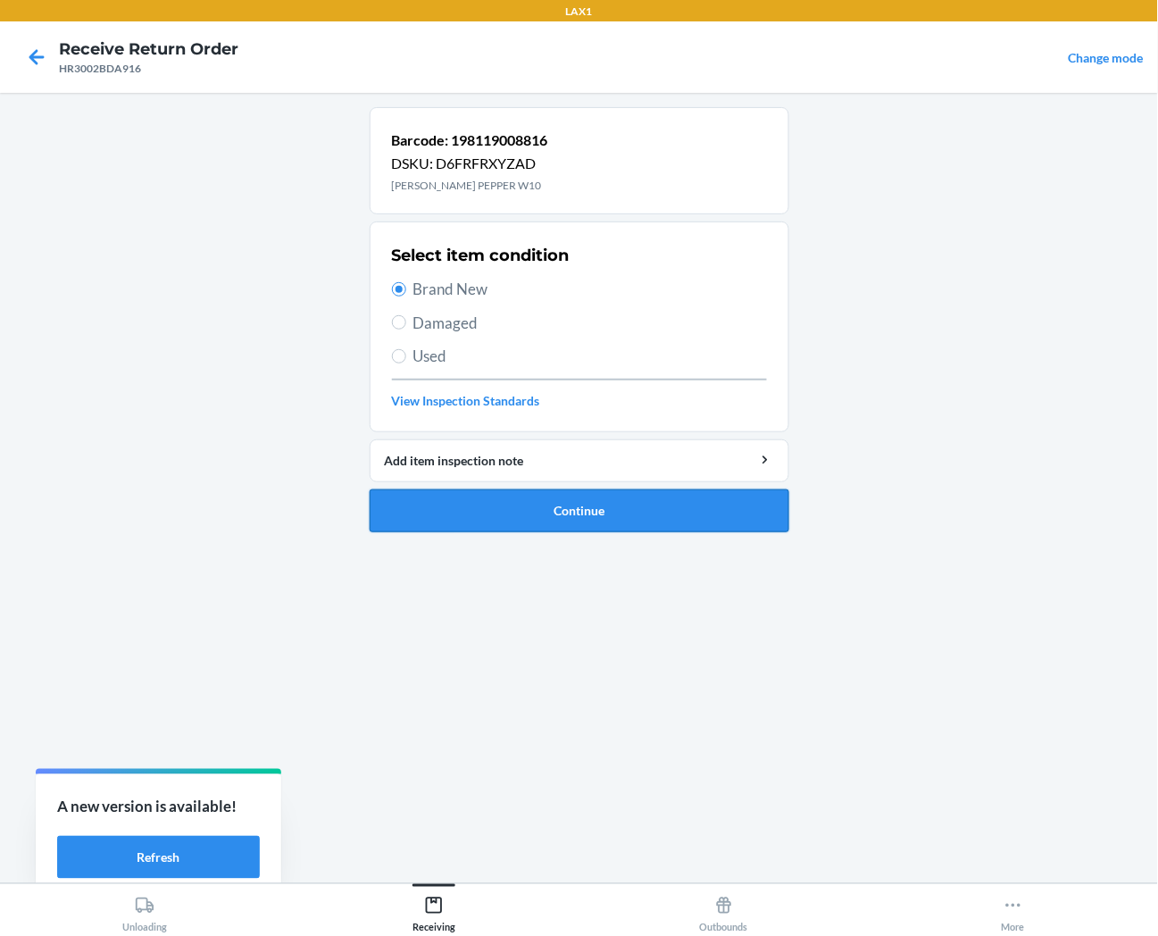
click at [501, 507] on button "Continue" at bounding box center [580, 510] width 420 height 43
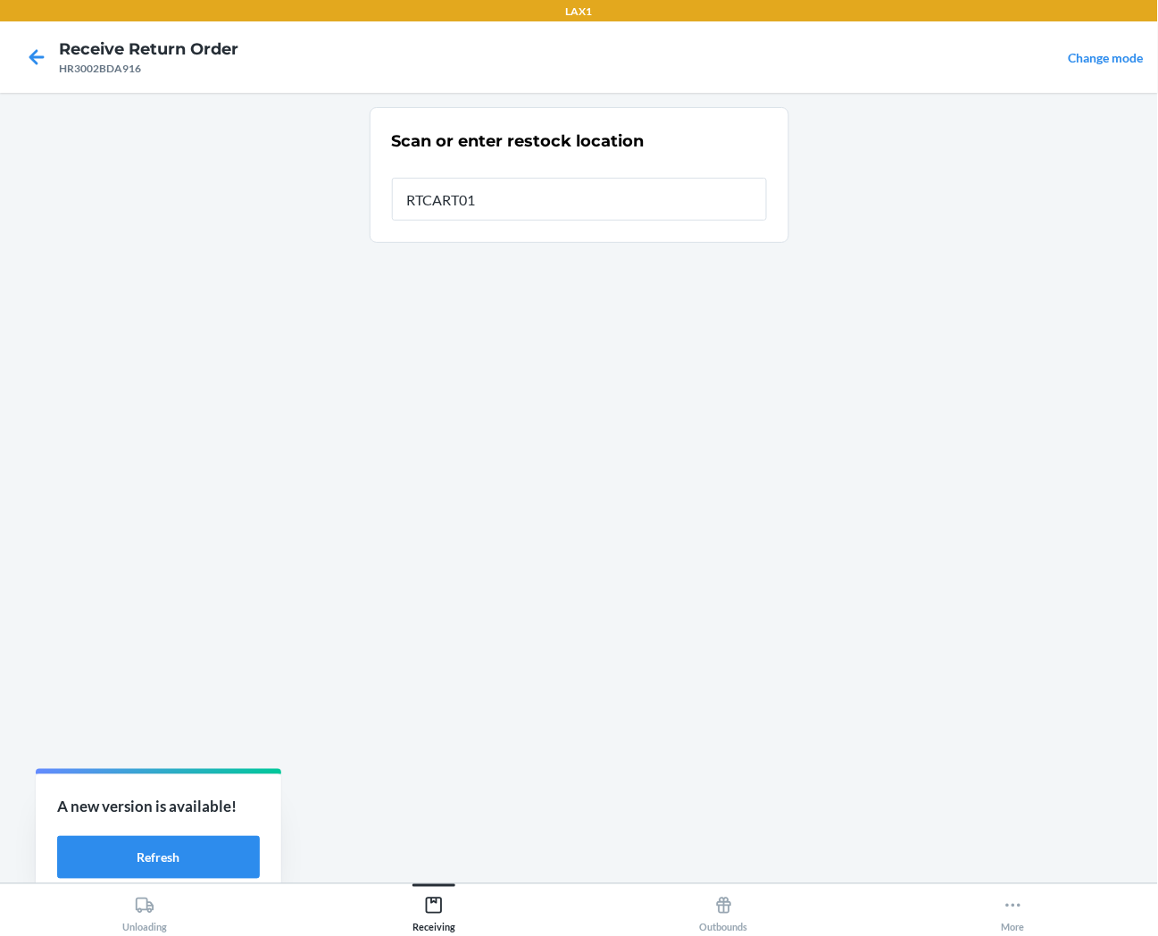
type input "RTCART013"
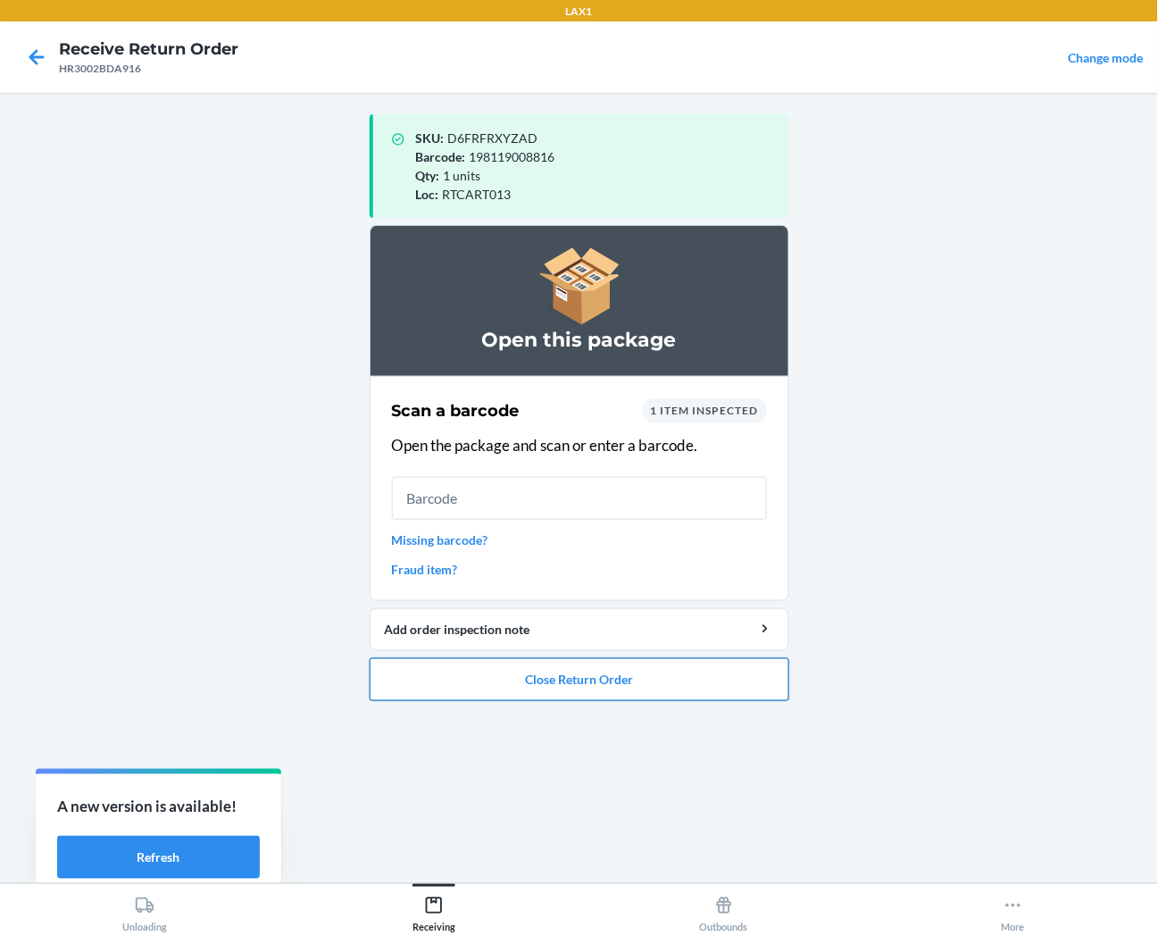
click at [520, 683] on button "Close Return Order" at bounding box center [580, 679] width 420 height 43
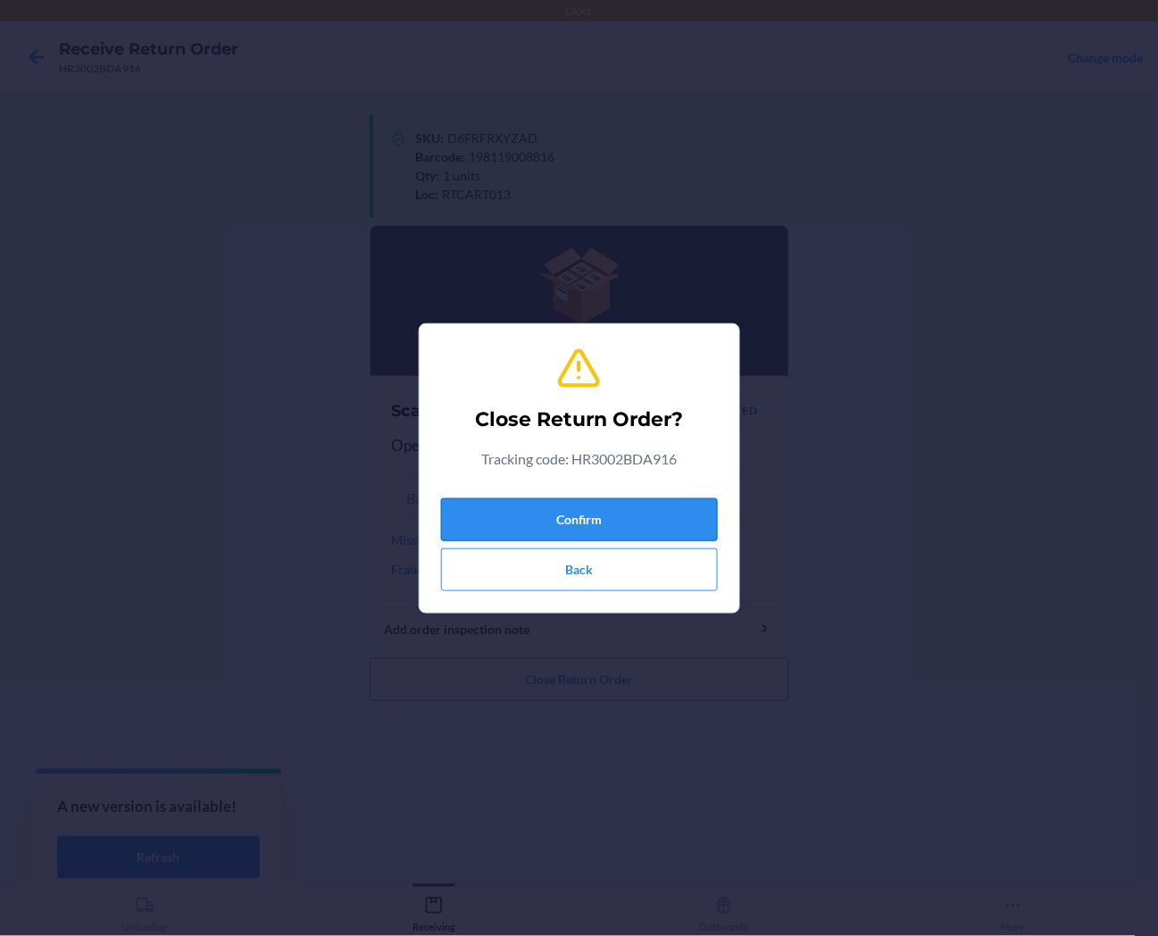
click at [552, 524] on button "Confirm" at bounding box center [579, 519] width 277 height 43
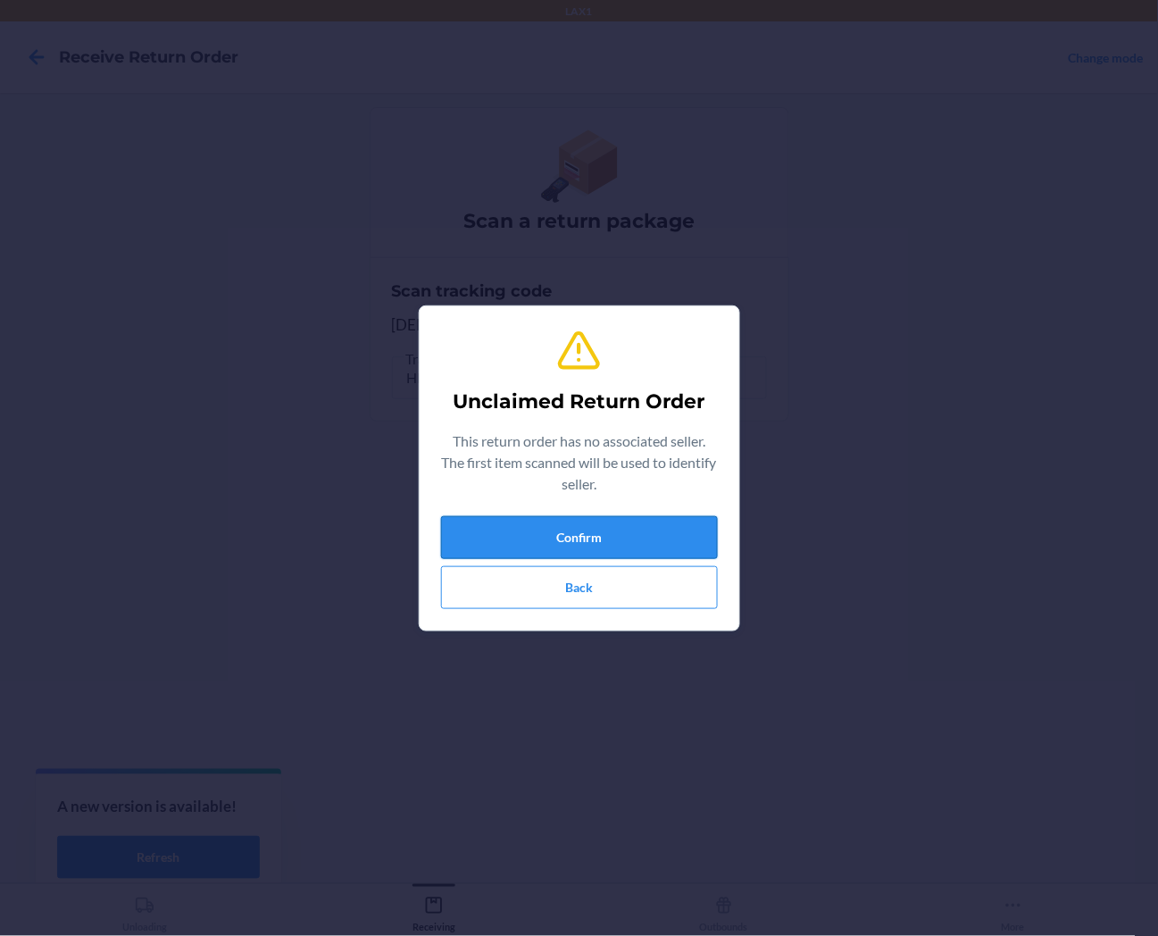
click at [699, 525] on button "Confirm" at bounding box center [579, 537] width 277 height 43
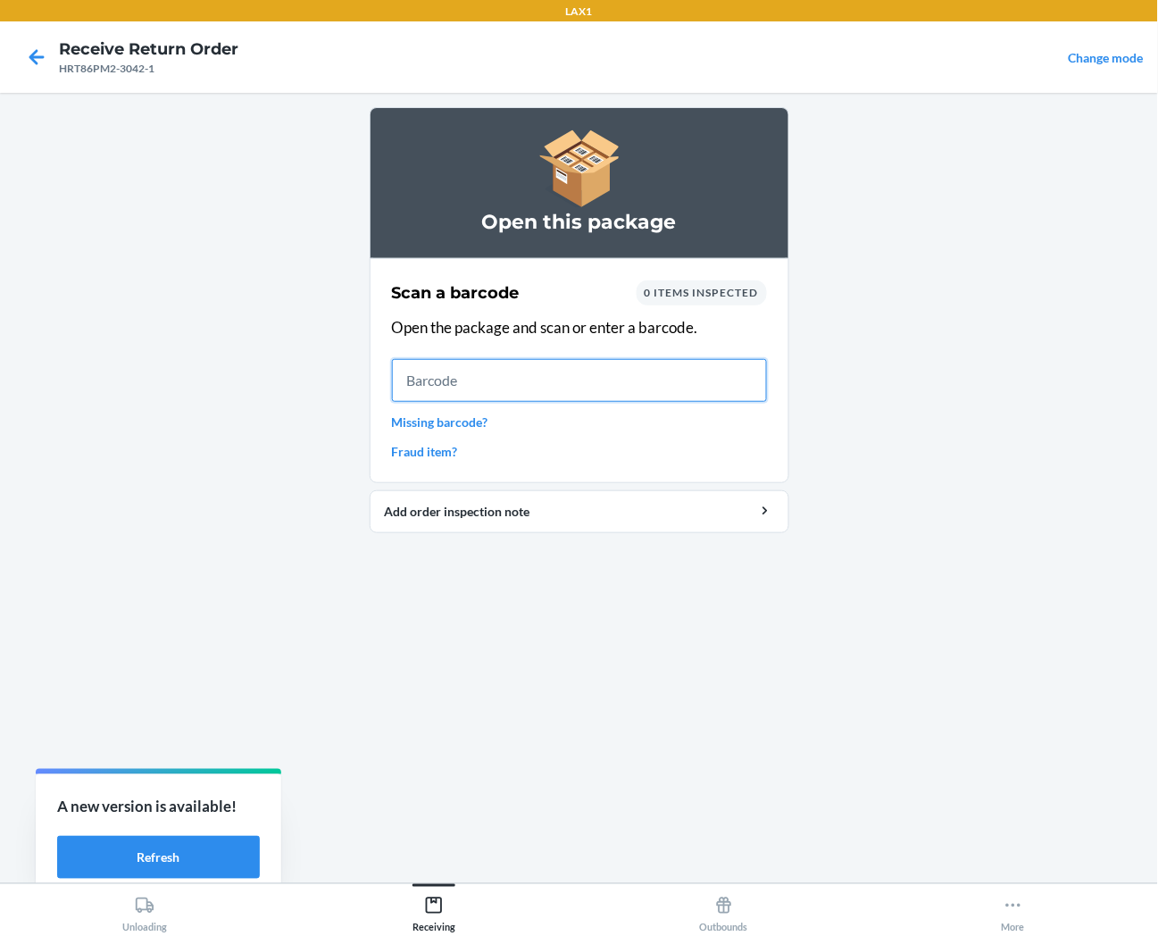
click at [731, 377] on input "text" at bounding box center [579, 380] width 375 height 43
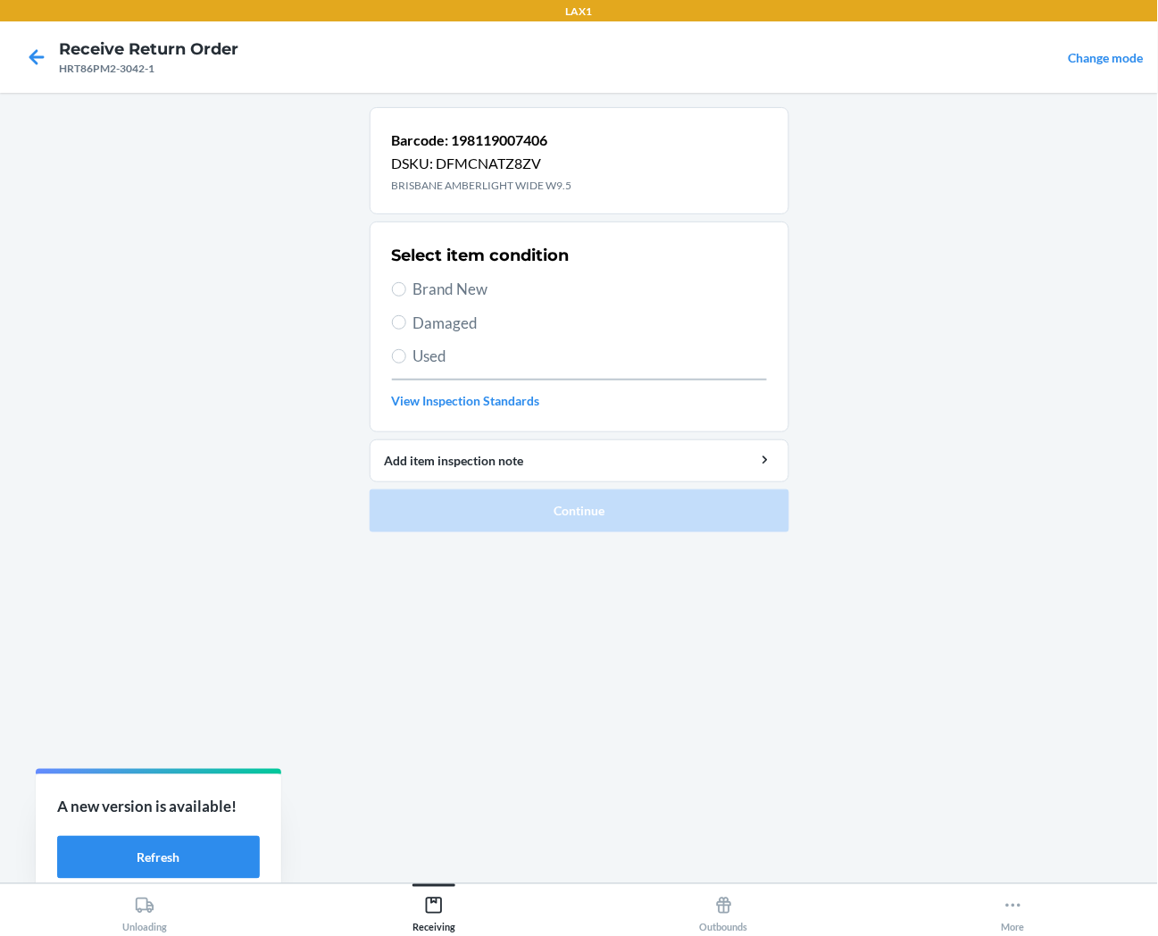
click at [455, 288] on span "Brand New" at bounding box center [591, 289] width 354 height 23
click at [406, 288] on input "Brand New" at bounding box center [399, 289] width 14 height 14
radio input "true"
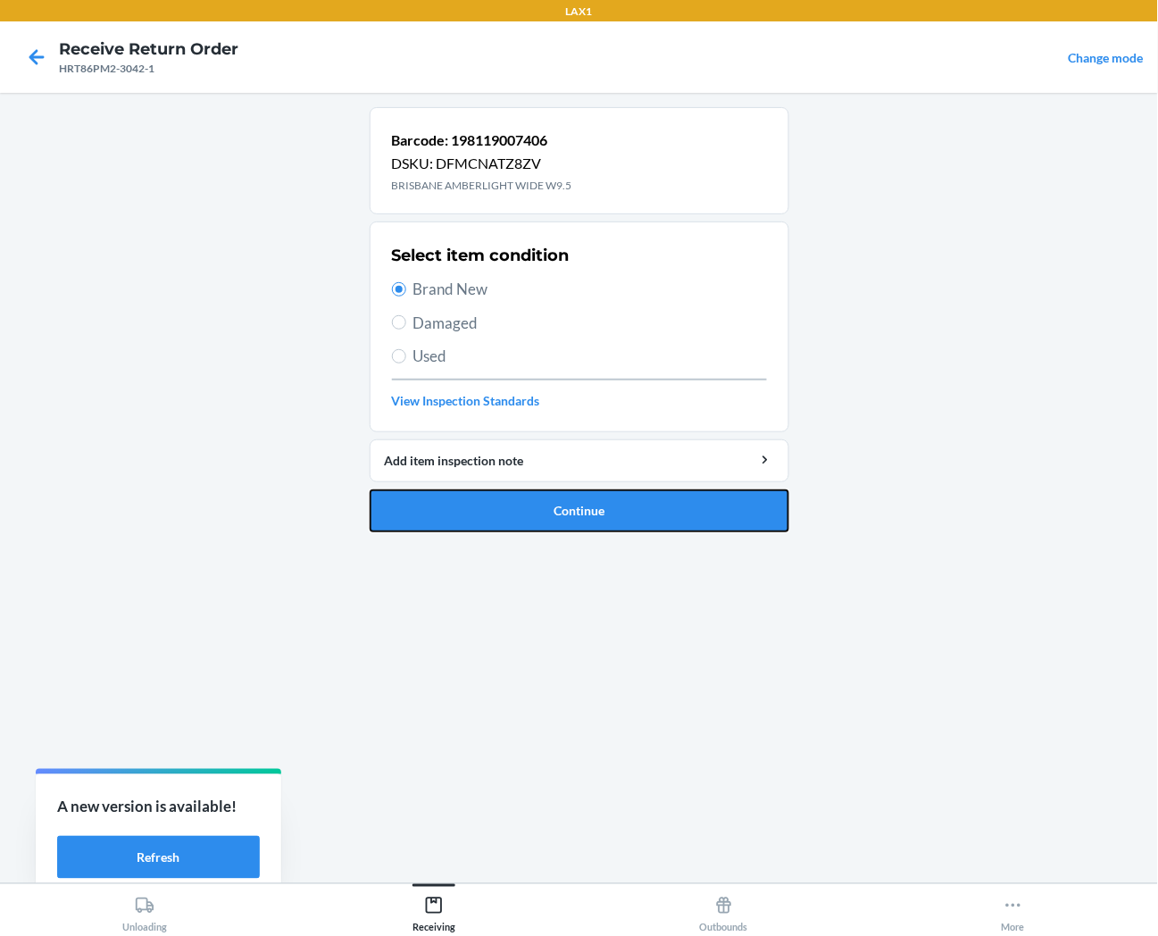
drag, startPoint x: 483, startPoint y: 513, endPoint x: 449, endPoint y: 493, distance: 39.2
click at [476, 509] on button "Continue" at bounding box center [580, 510] width 420 height 43
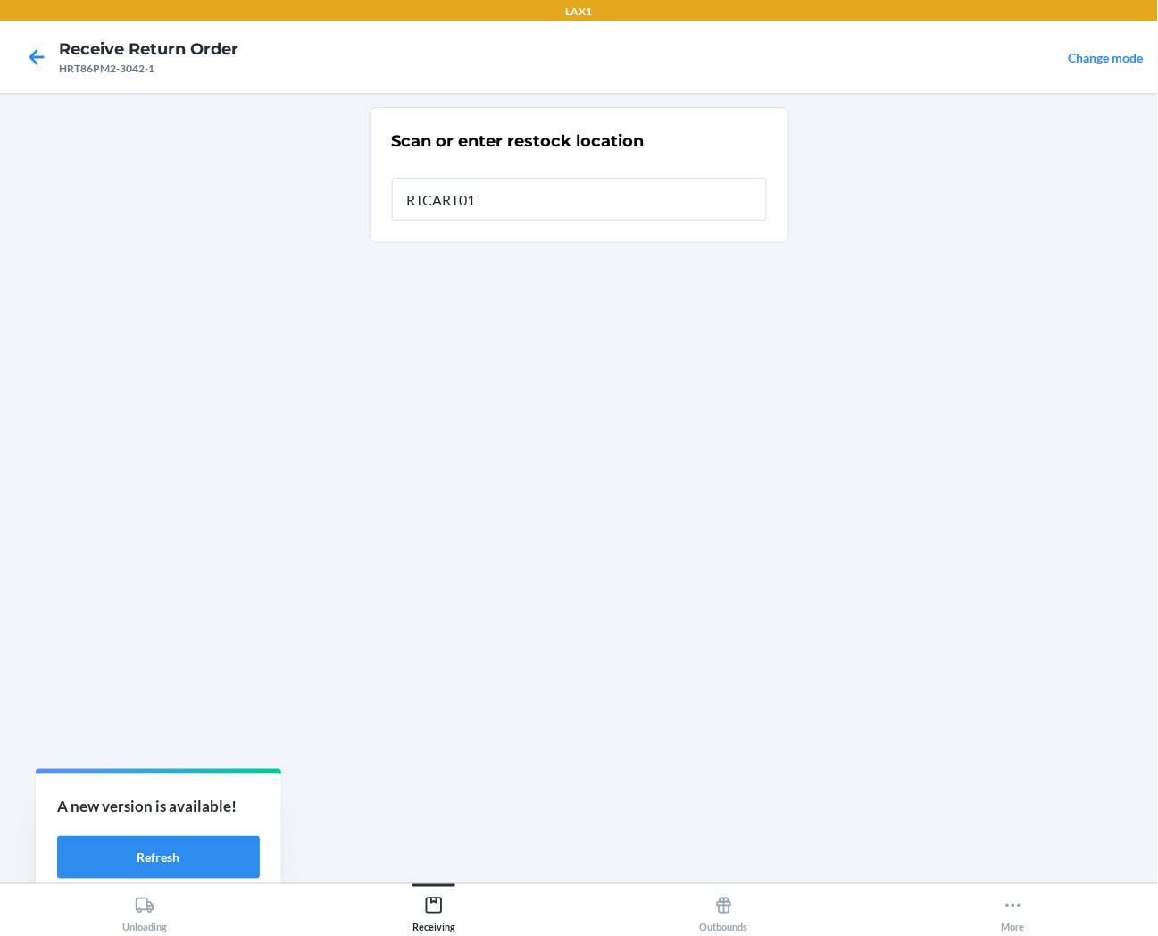
type input "RTCART013"
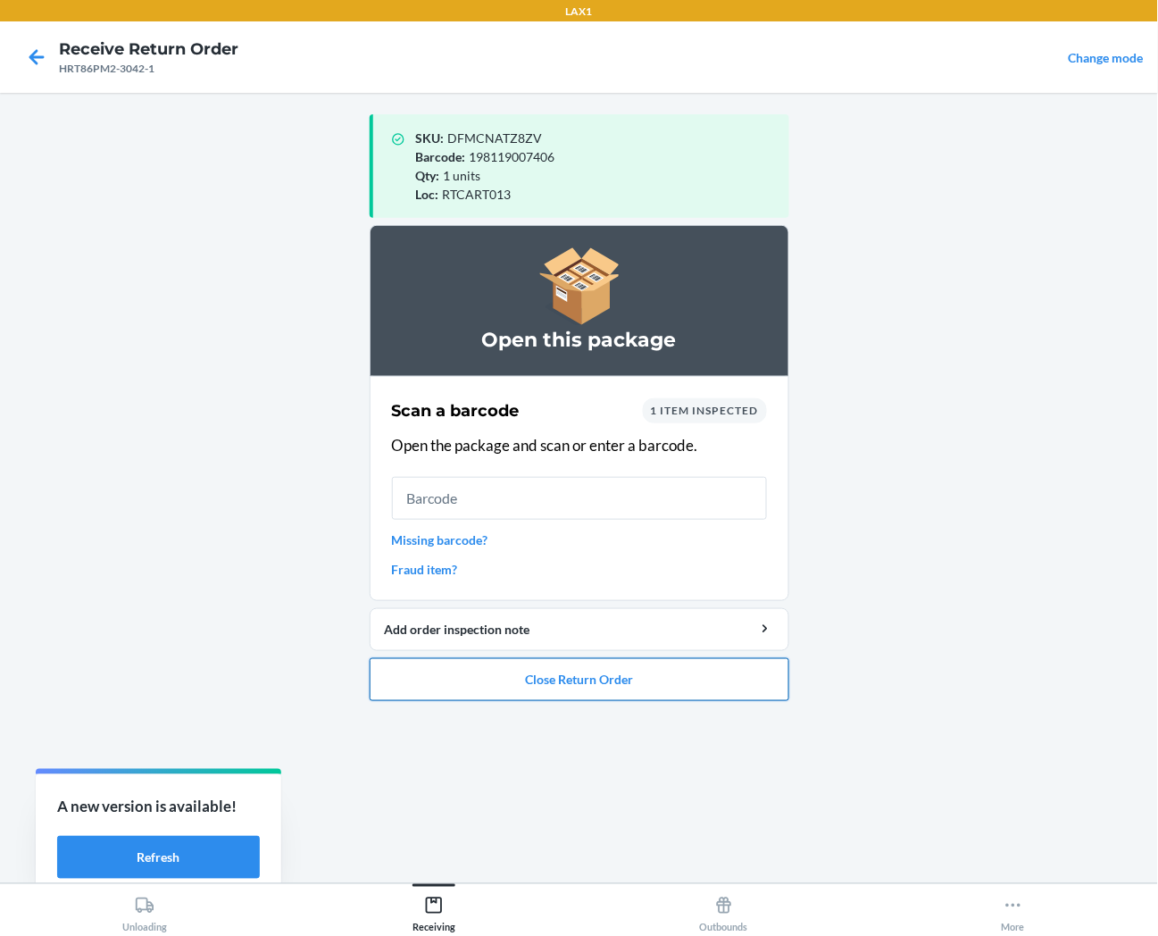
click at [584, 693] on button "Close Return Order" at bounding box center [580, 679] width 420 height 43
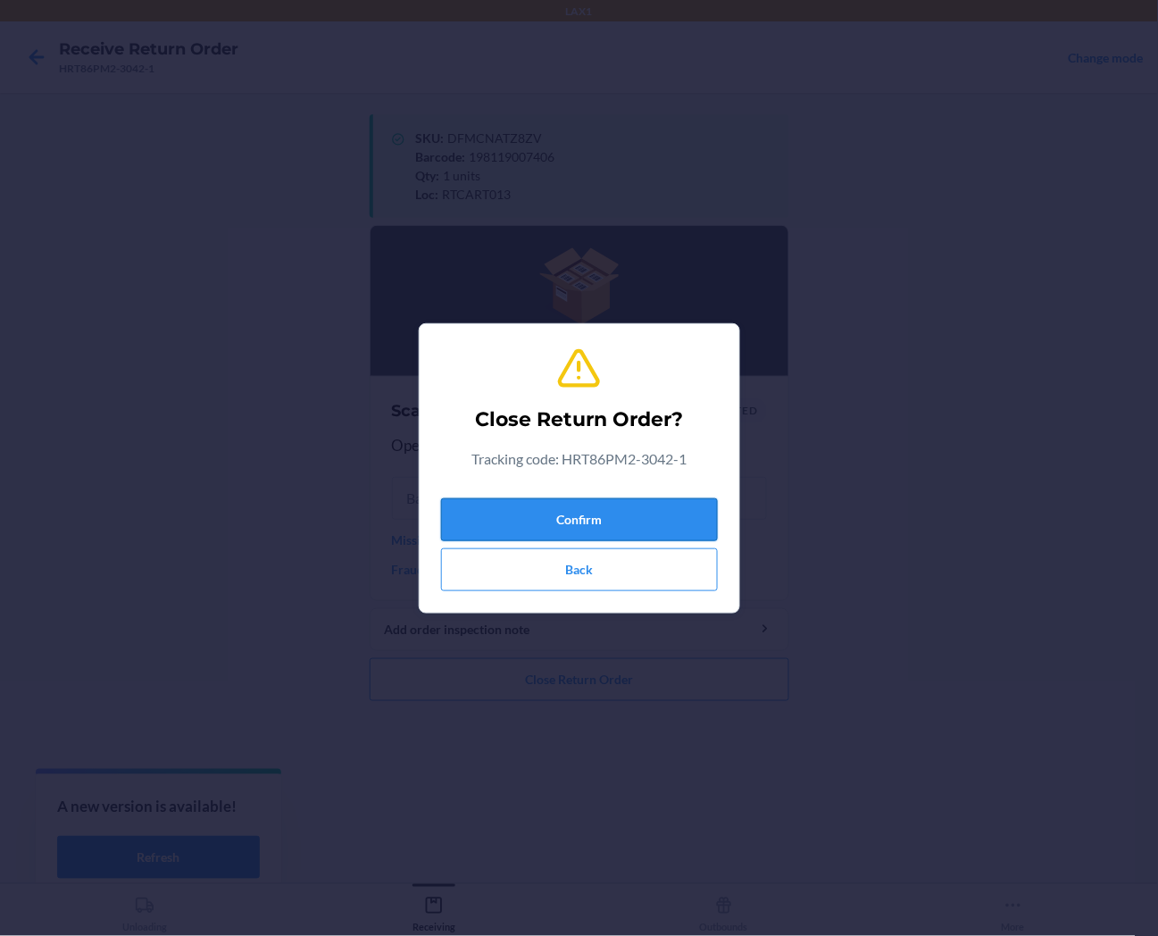
click at [628, 519] on button "Confirm" at bounding box center [579, 519] width 277 height 43
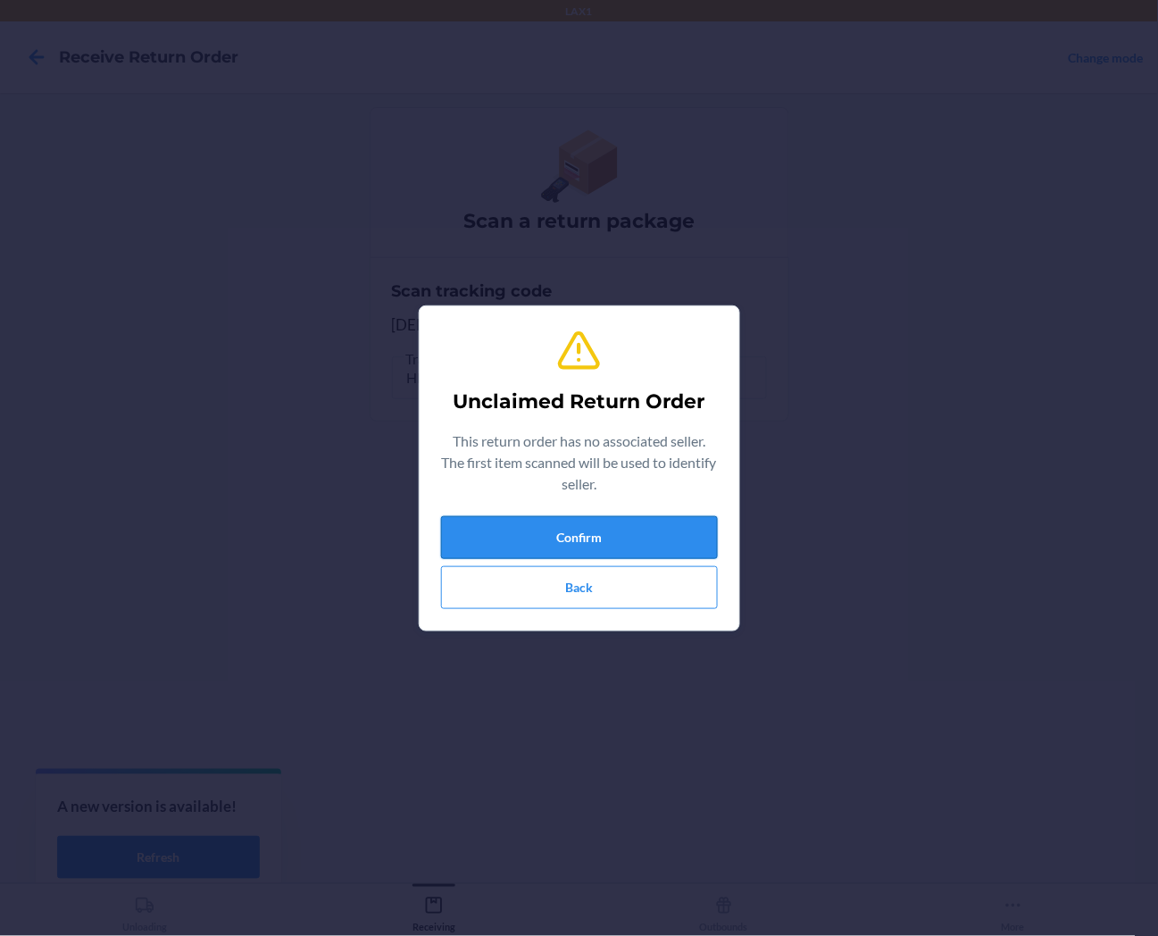
click at [684, 530] on button "Confirm" at bounding box center [579, 537] width 277 height 43
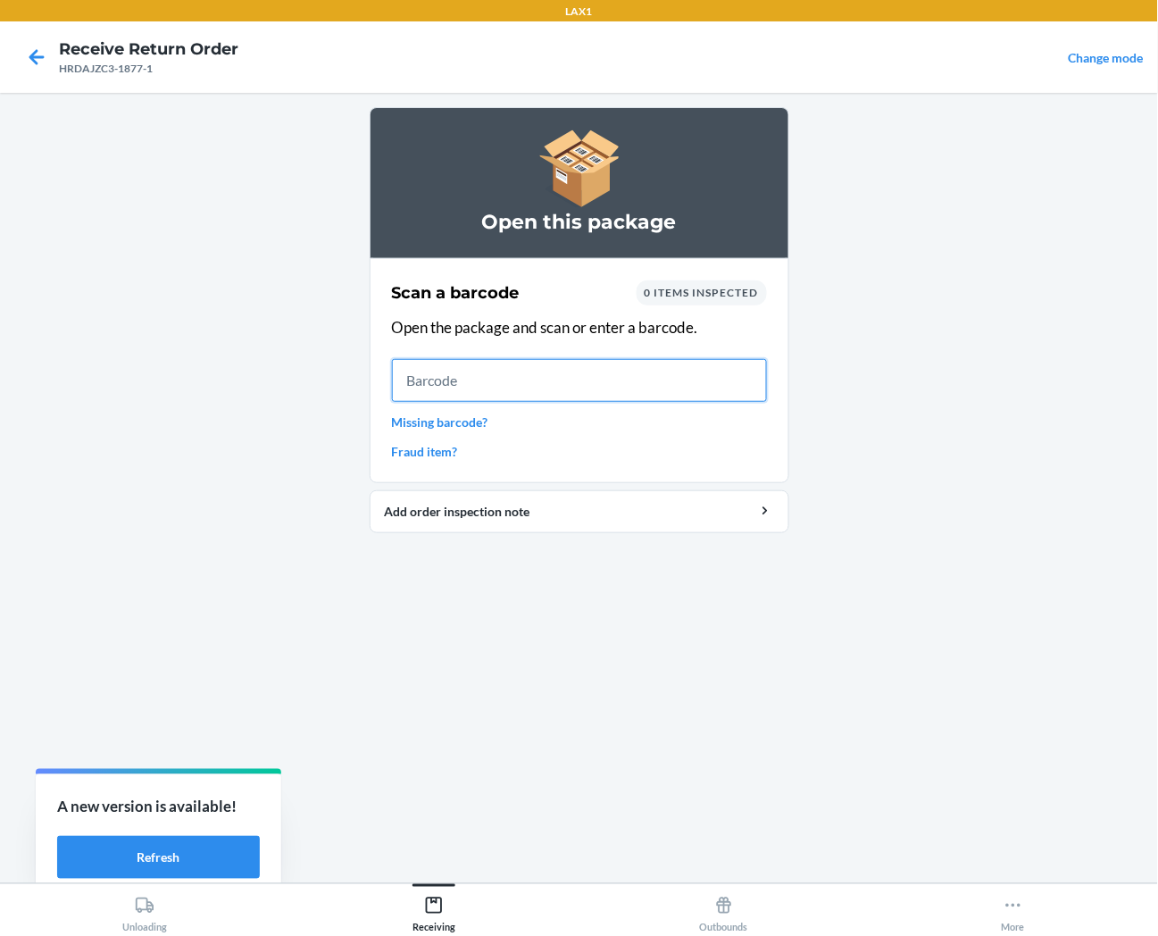
click at [744, 388] on input "text" at bounding box center [579, 380] width 375 height 43
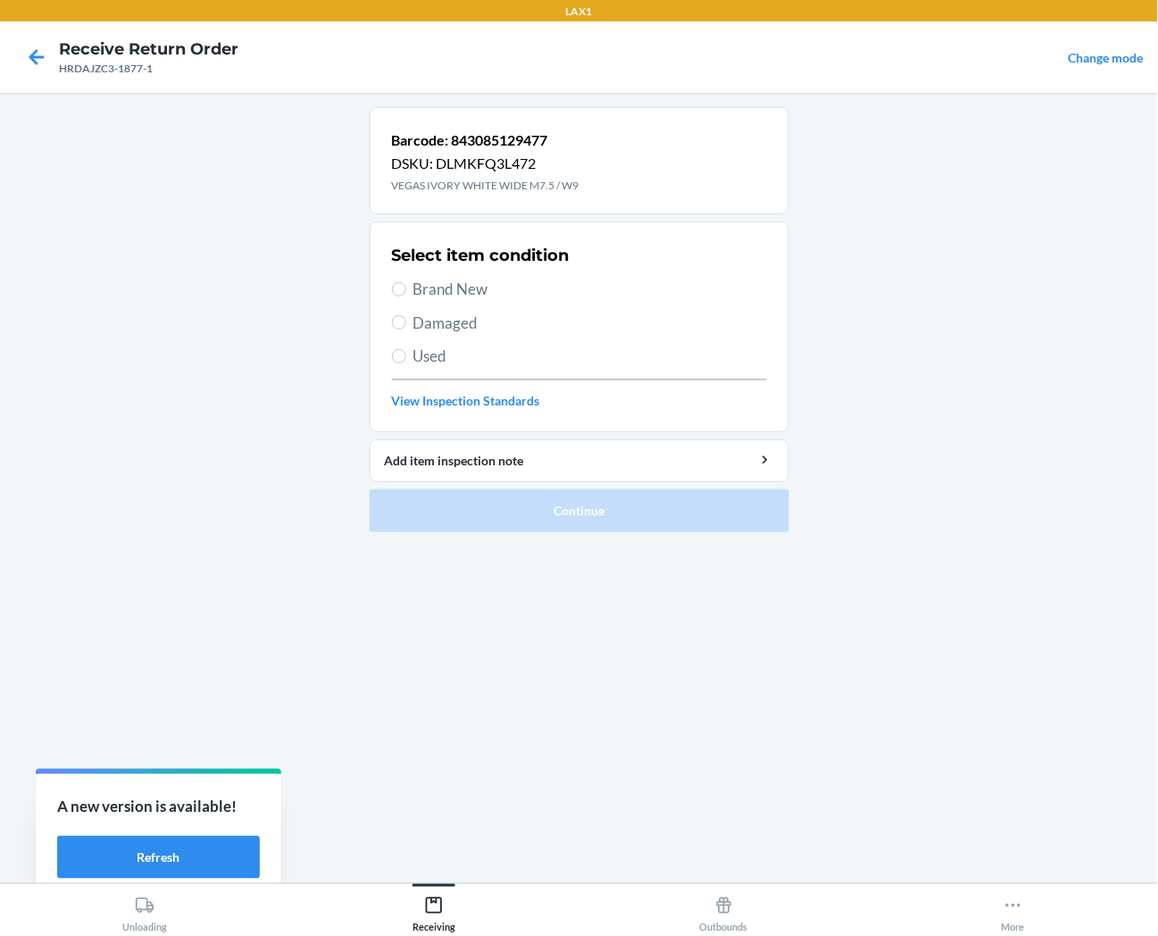
click at [441, 288] on span "Brand New" at bounding box center [591, 289] width 354 height 23
click at [406, 288] on input "Brand New" at bounding box center [399, 289] width 14 height 14
radio input "true"
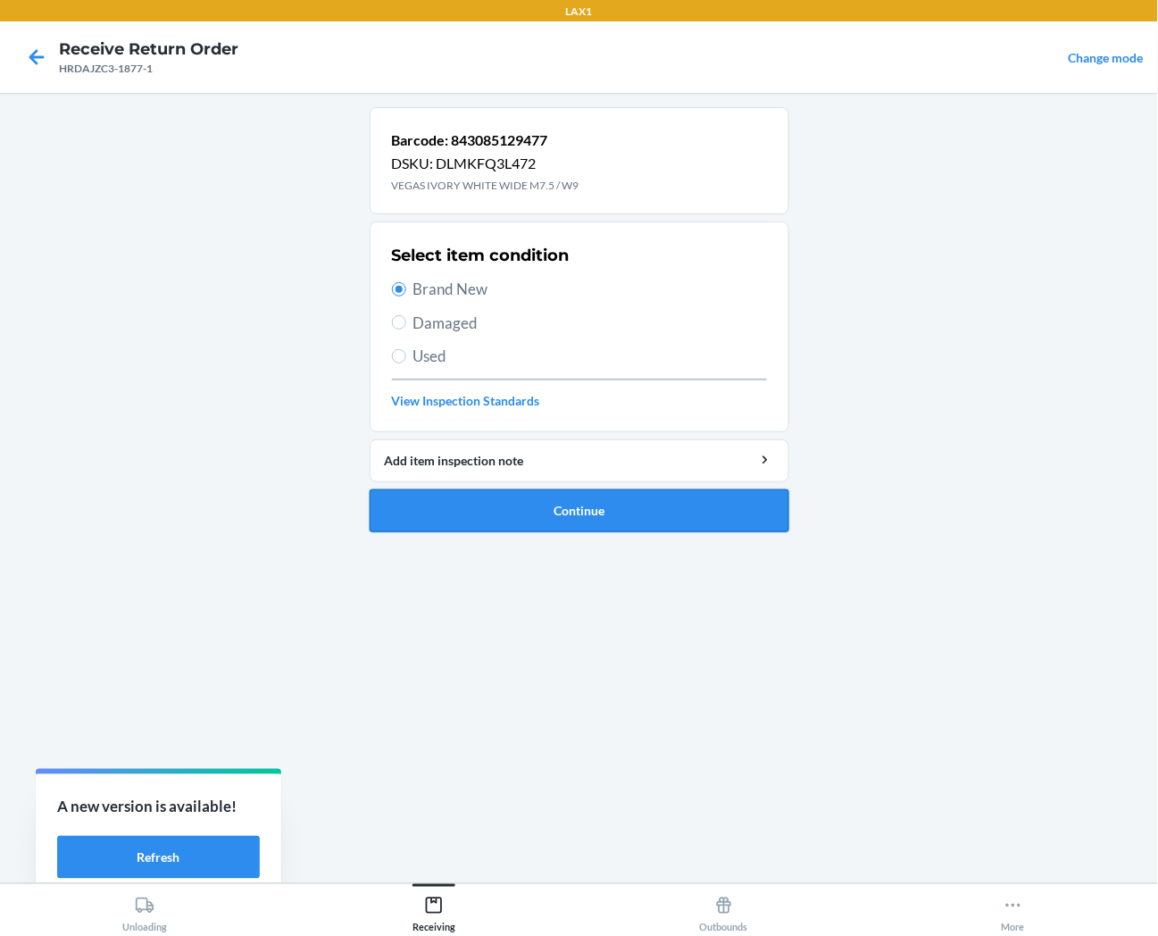
click at [451, 510] on button "Continue" at bounding box center [580, 510] width 420 height 43
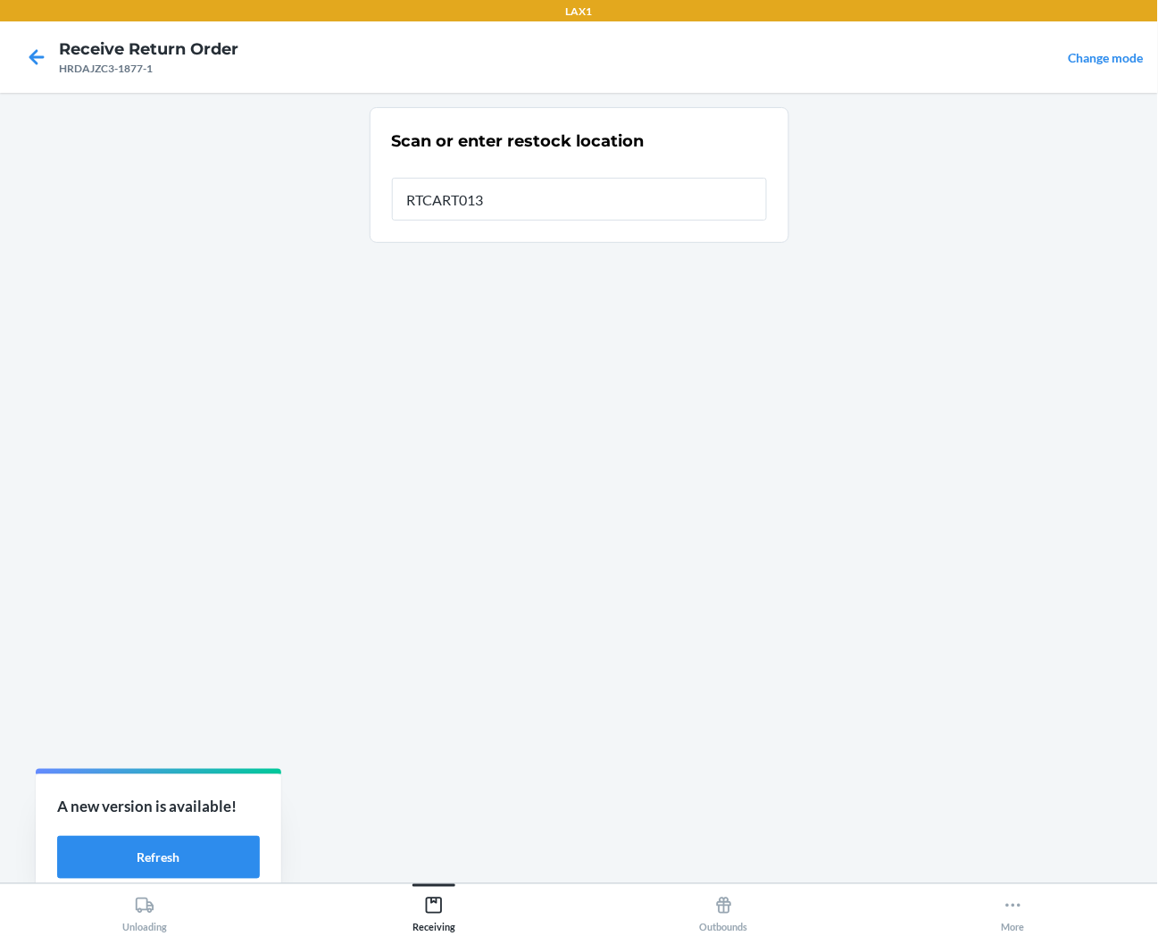
type input "RTCART013"
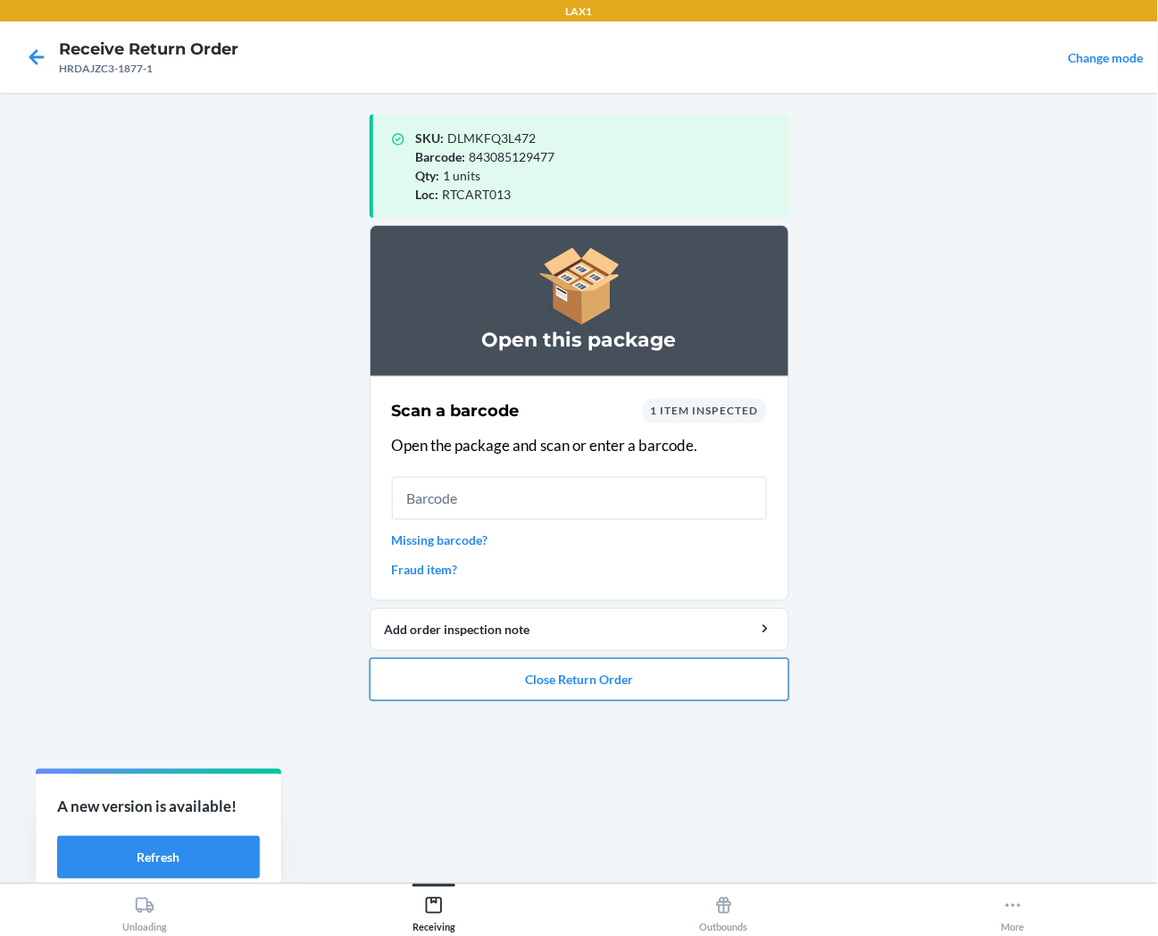
click at [414, 676] on button "Close Return Order" at bounding box center [580, 679] width 420 height 43
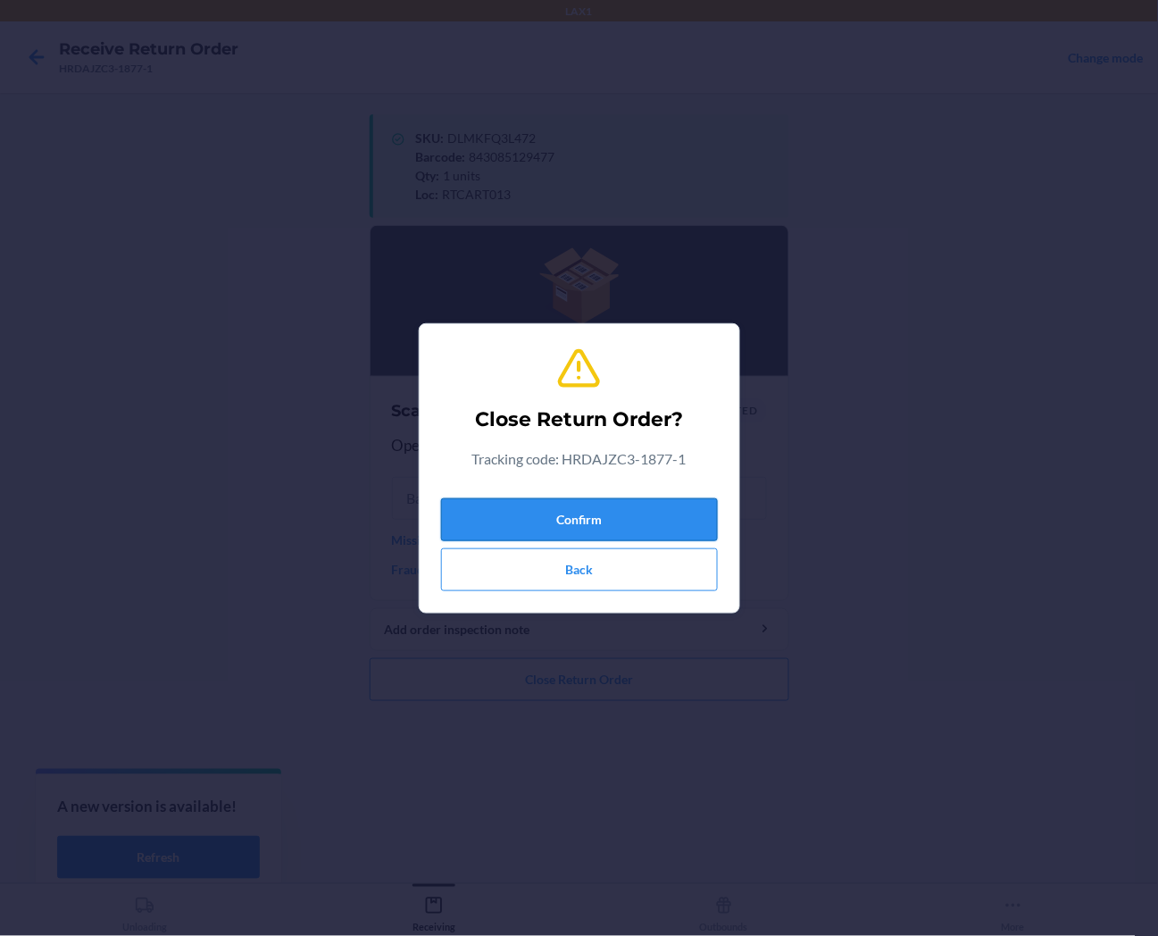
drag, startPoint x: 683, startPoint y: 512, endPoint x: 664, endPoint y: 501, distance: 21.6
click at [683, 512] on button "Confirm" at bounding box center [579, 519] width 277 height 43
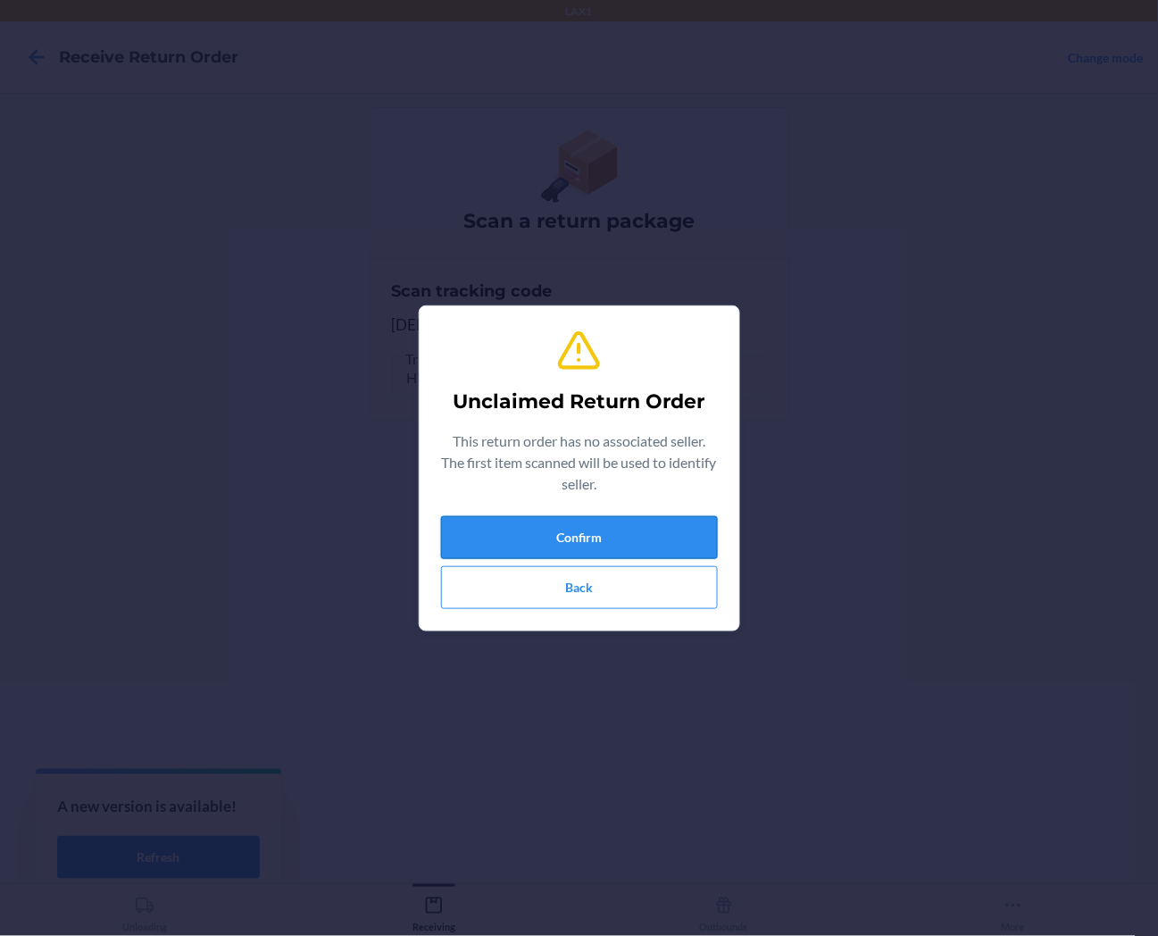
click at [676, 539] on button "Confirm" at bounding box center [579, 537] width 277 height 43
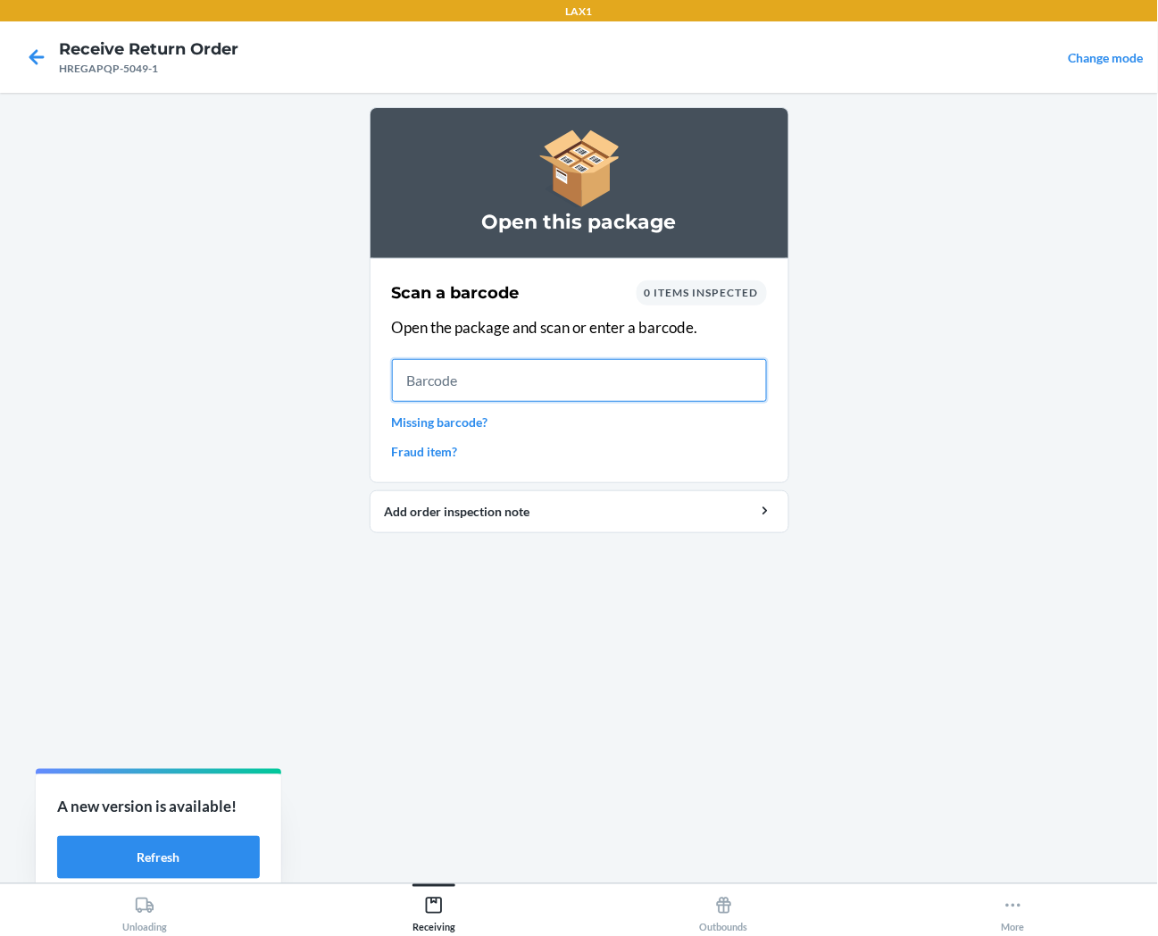
click at [748, 381] on input "text" at bounding box center [579, 380] width 375 height 43
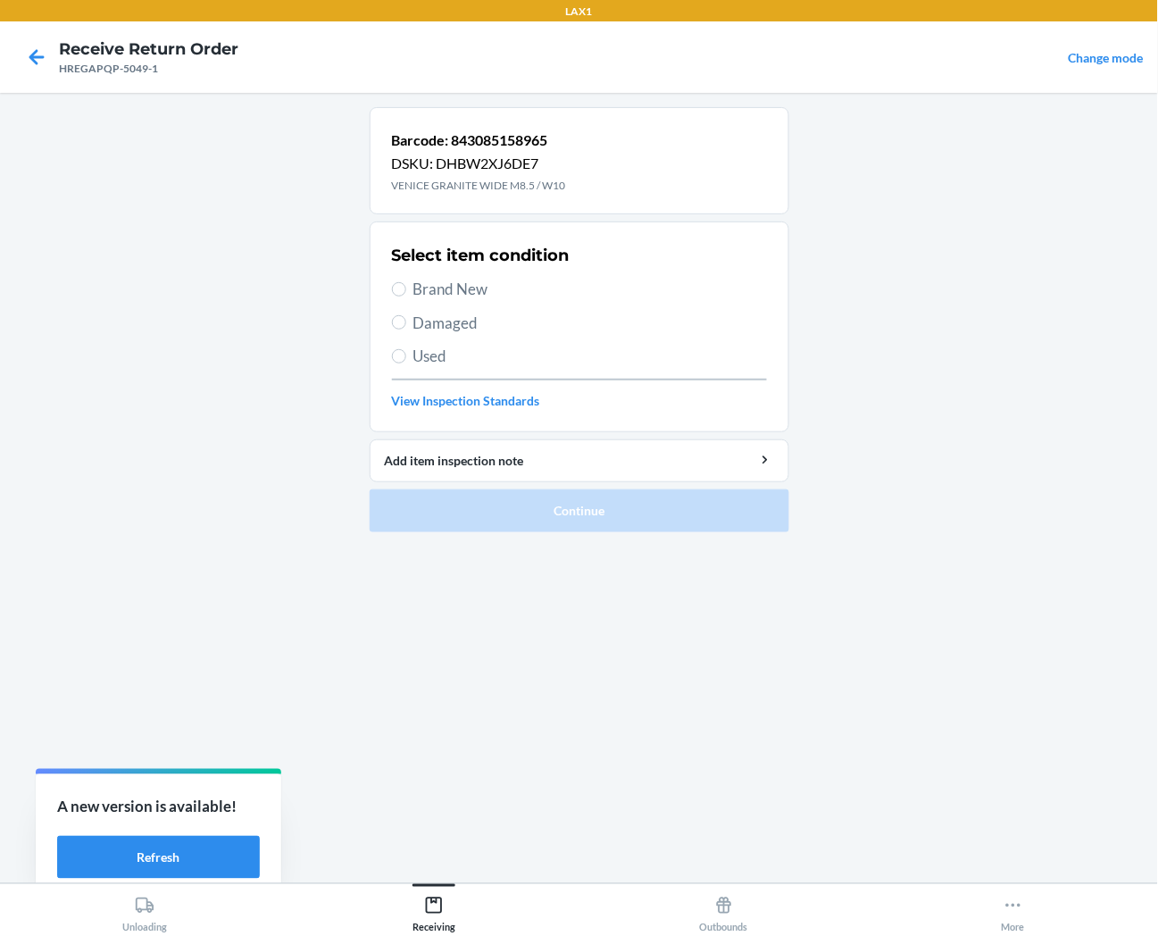
click at [457, 282] on span "Brand New" at bounding box center [591, 289] width 354 height 23
click at [406, 282] on input "Brand New" at bounding box center [399, 289] width 14 height 14
radio input "true"
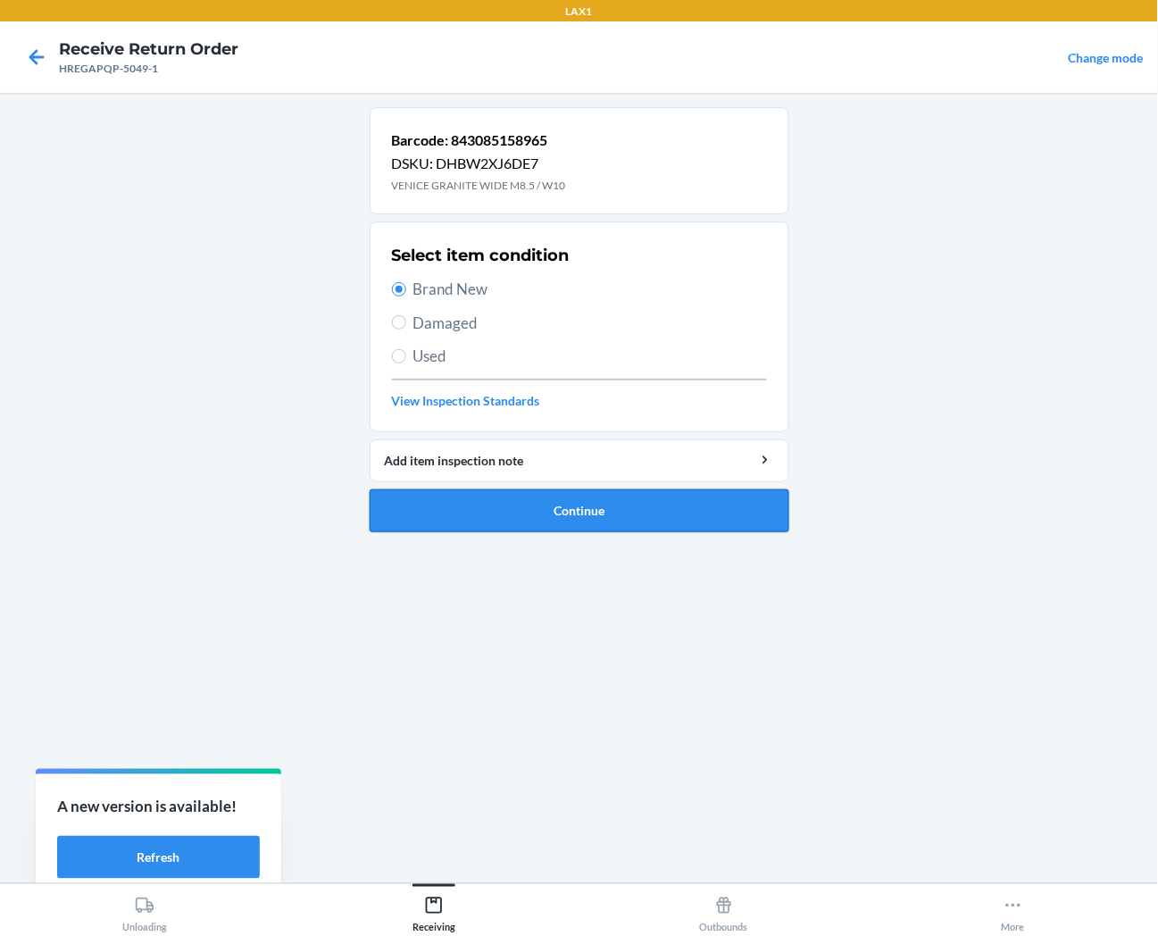
click at [487, 502] on button "Continue" at bounding box center [580, 510] width 420 height 43
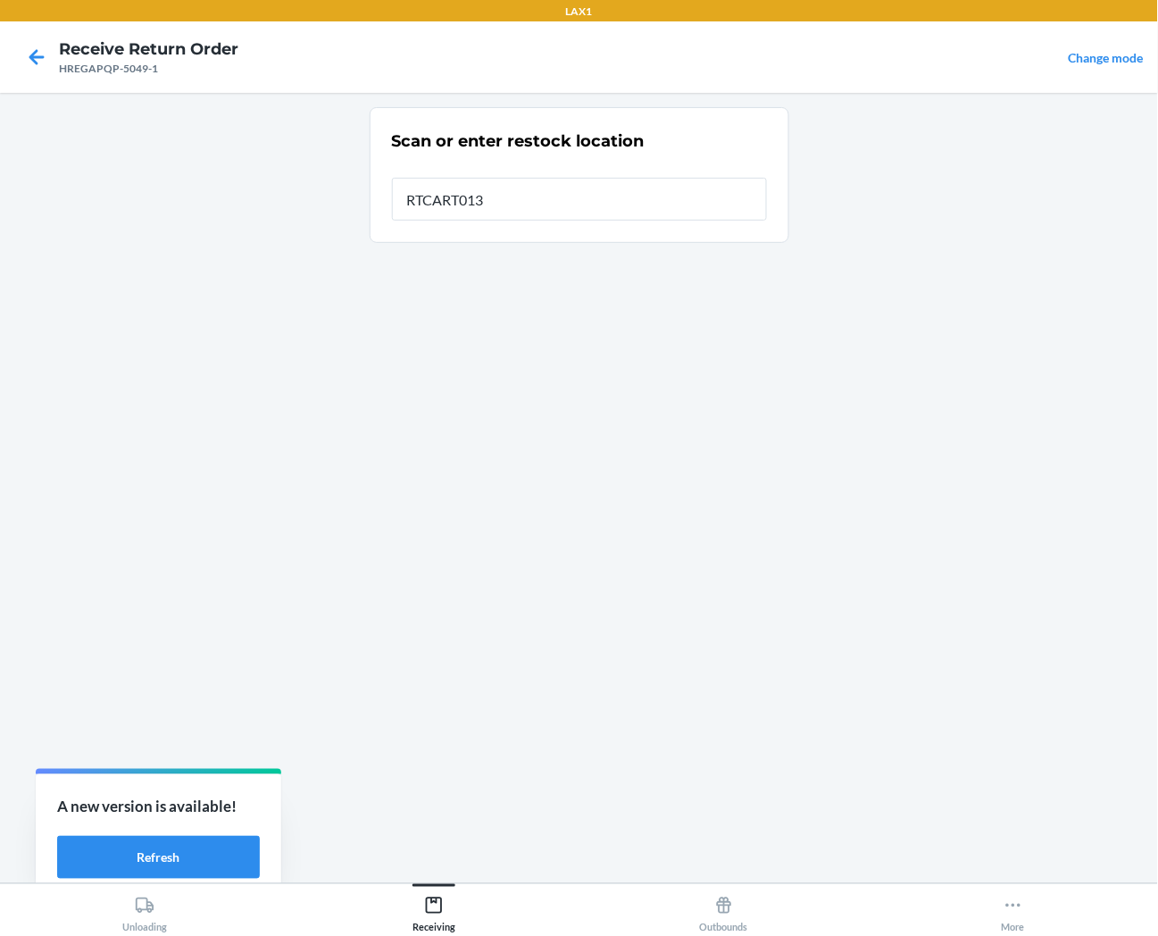
type input "RTCART013"
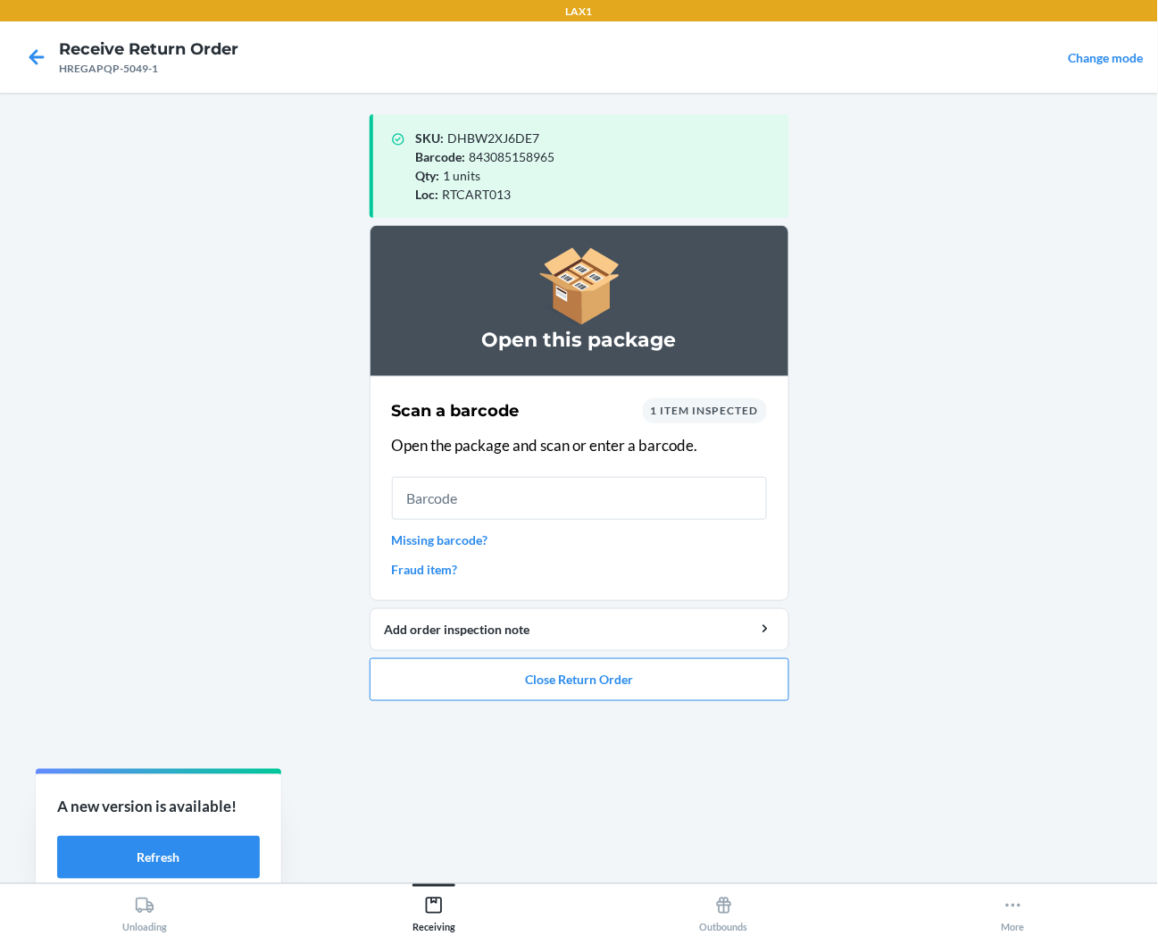
click at [550, 701] on ol "Open this package Scan a barcode 1 item inspected Open the package and scan or …" at bounding box center [580, 470] width 420 height 490
click at [550, 685] on button "Close Return Order" at bounding box center [580, 679] width 420 height 43
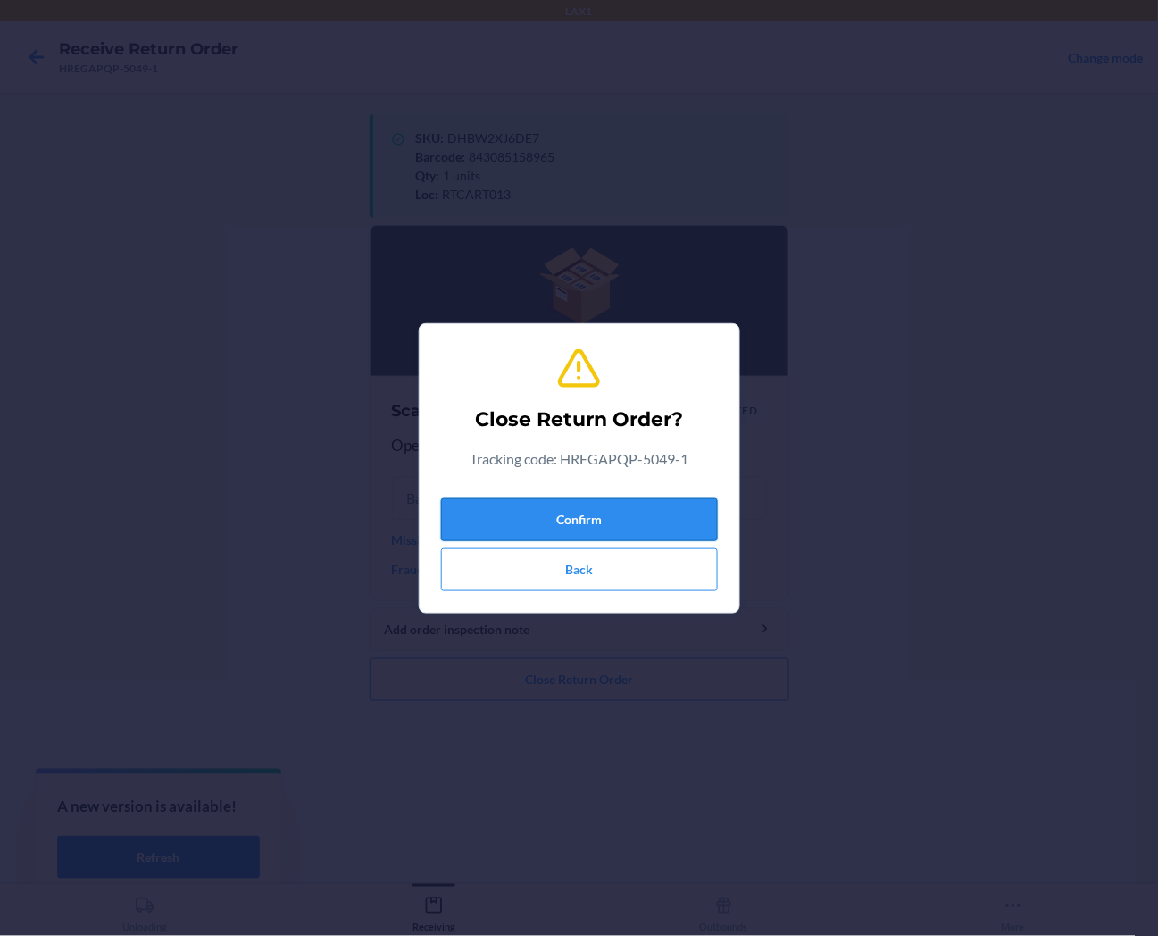
click at [609, 506] on button "Confirm" at bounding box center [579, 519] width 277 height 43
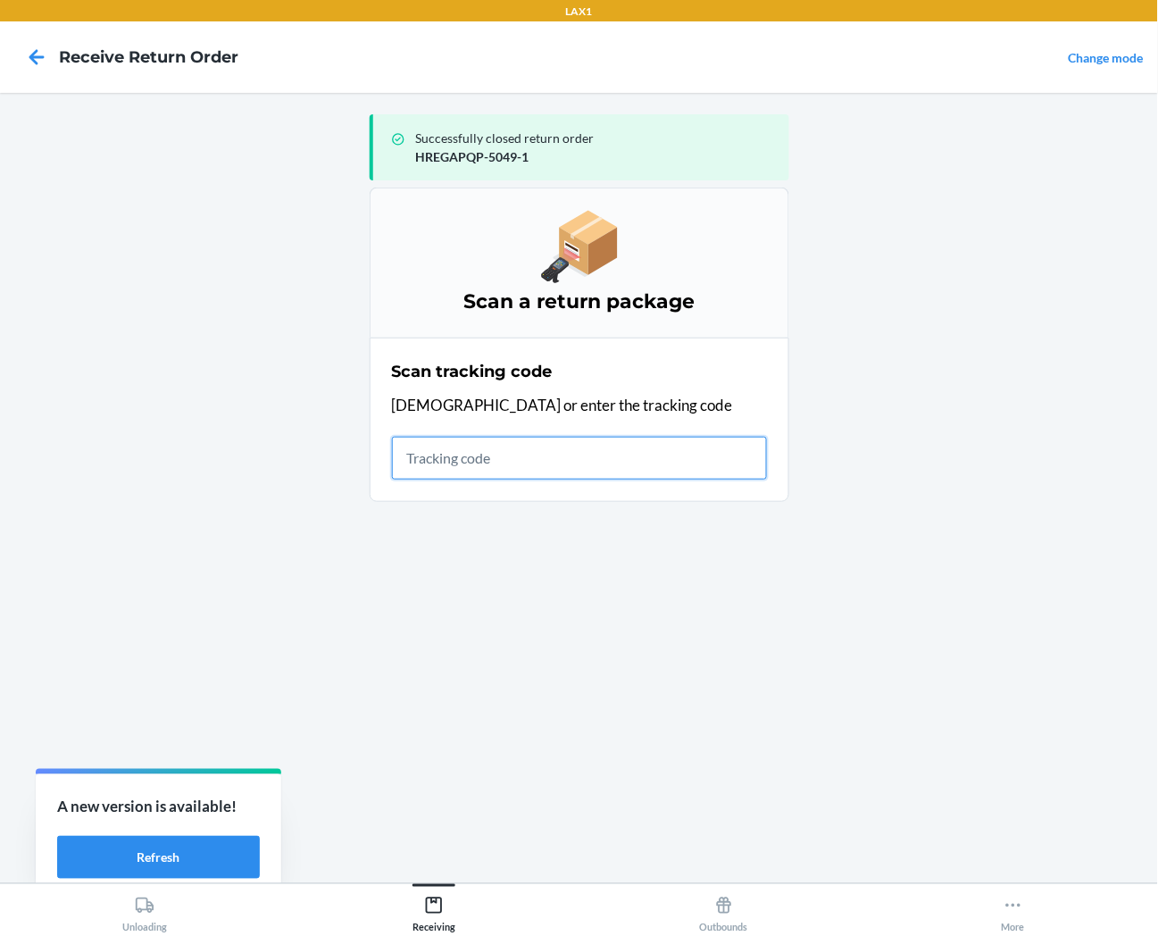
click at [744, 450] on input "text" at bounding box center [579, 458] width 375 height 43
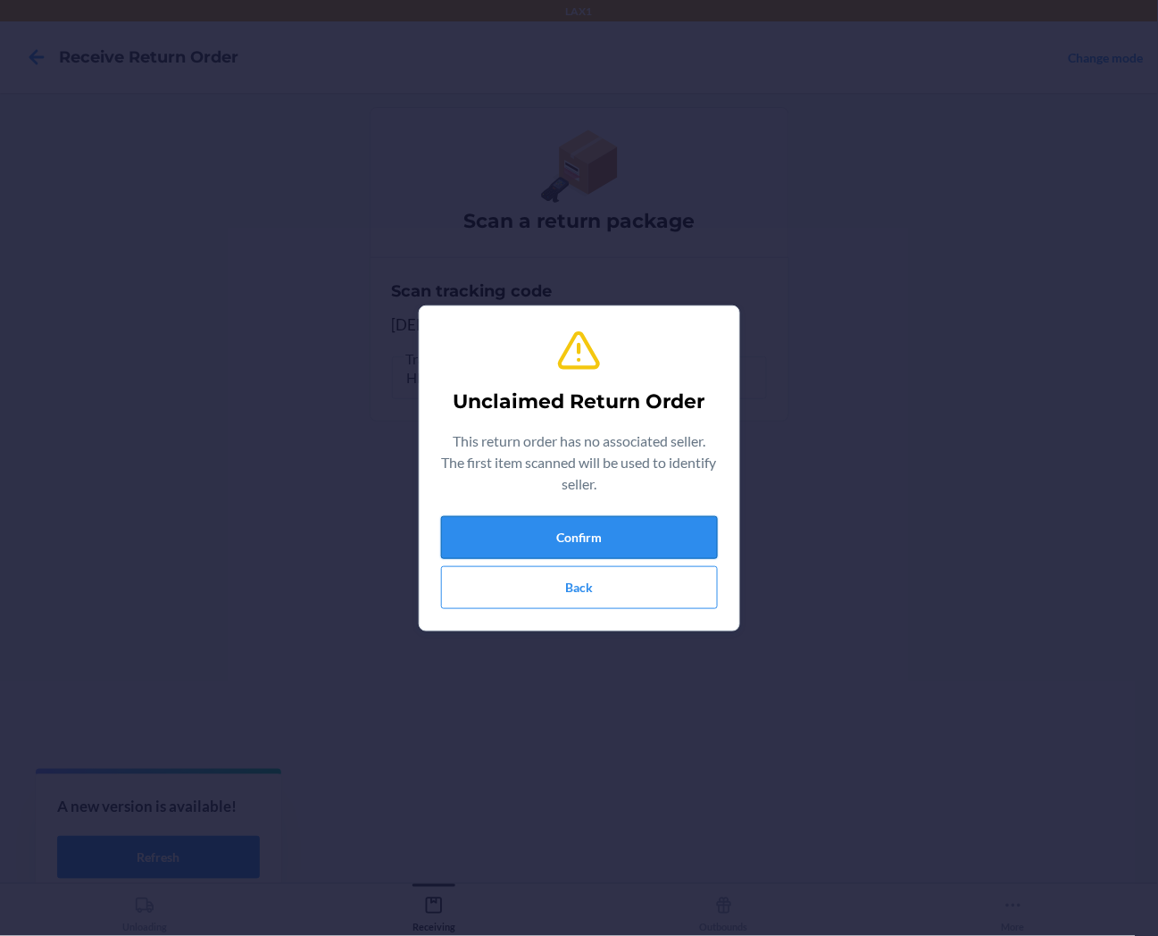
click at [547, 541] on button "Confirm" at bounding box center [579, 537] width 277 height 43
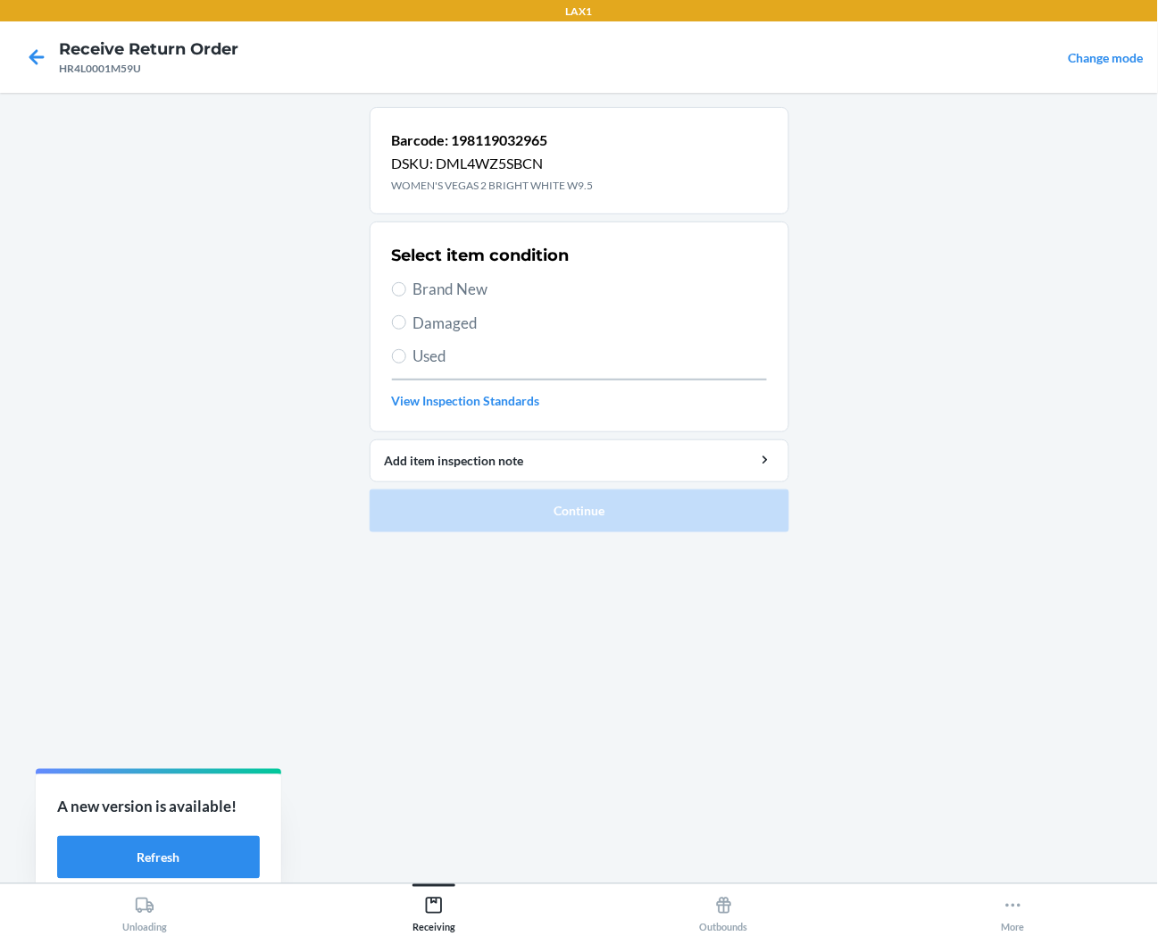
click at [456, 277] on div "Select item condition Brand New Damaged Used View Inspection Standards" at bounding box center [579, 326] width 375 height 177
click at [469, 305] on div "Select item condition Brand New Damaged Used View Inspection Standards" at bounding box center [579, 326] width 375 height 177
drag, startPoint x: 470, startPoint y: 291, endPoint x: 496, endPoint y: 342, distance: 57.1
click at [473, 297] on span "Brand New" at bounding box center [591, 289] width 354 height 23
click at [418, 296] on span "Brand New" at bounding box center [591, 289] width 354 height 23
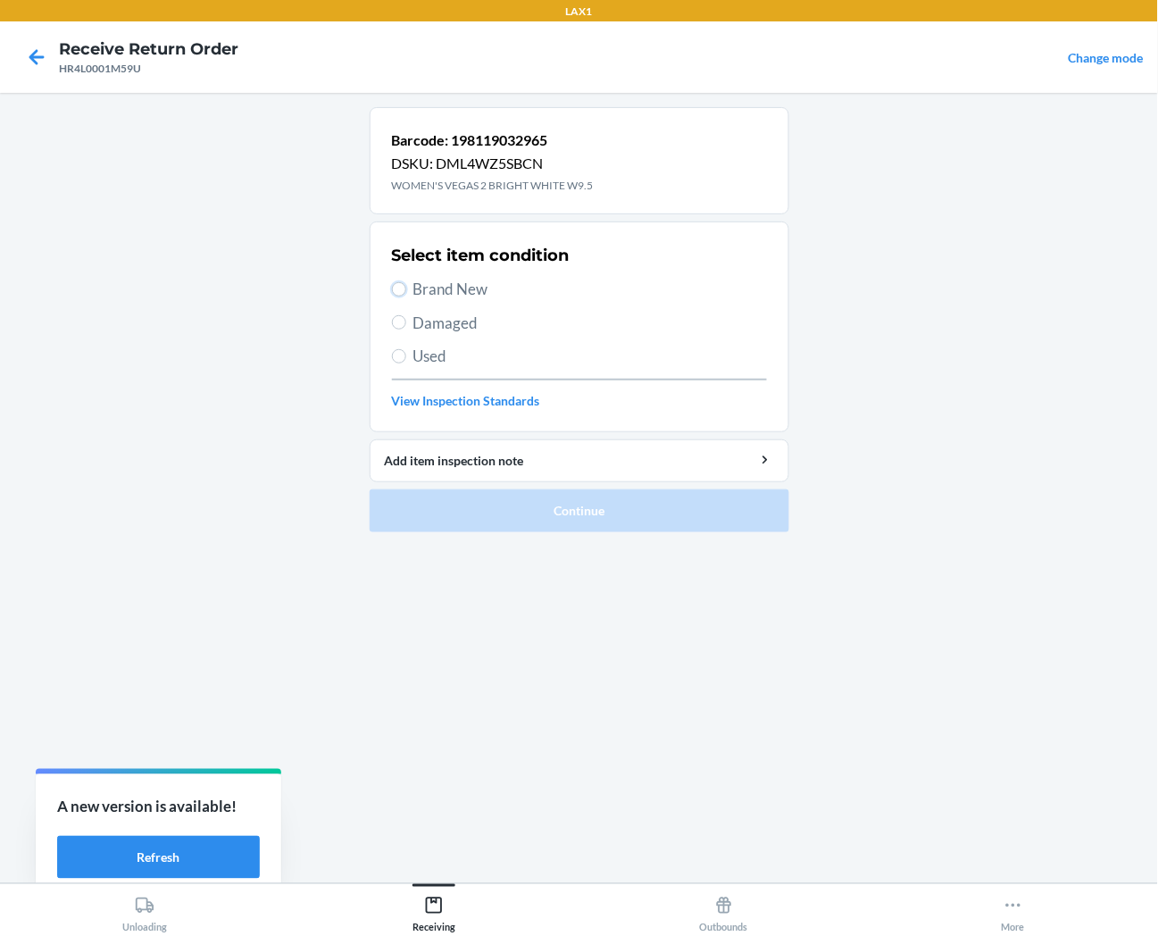
click at [406, 296] on input "Brand New" at bounding box center [399, 289] width 14 height 14
radio input "true"
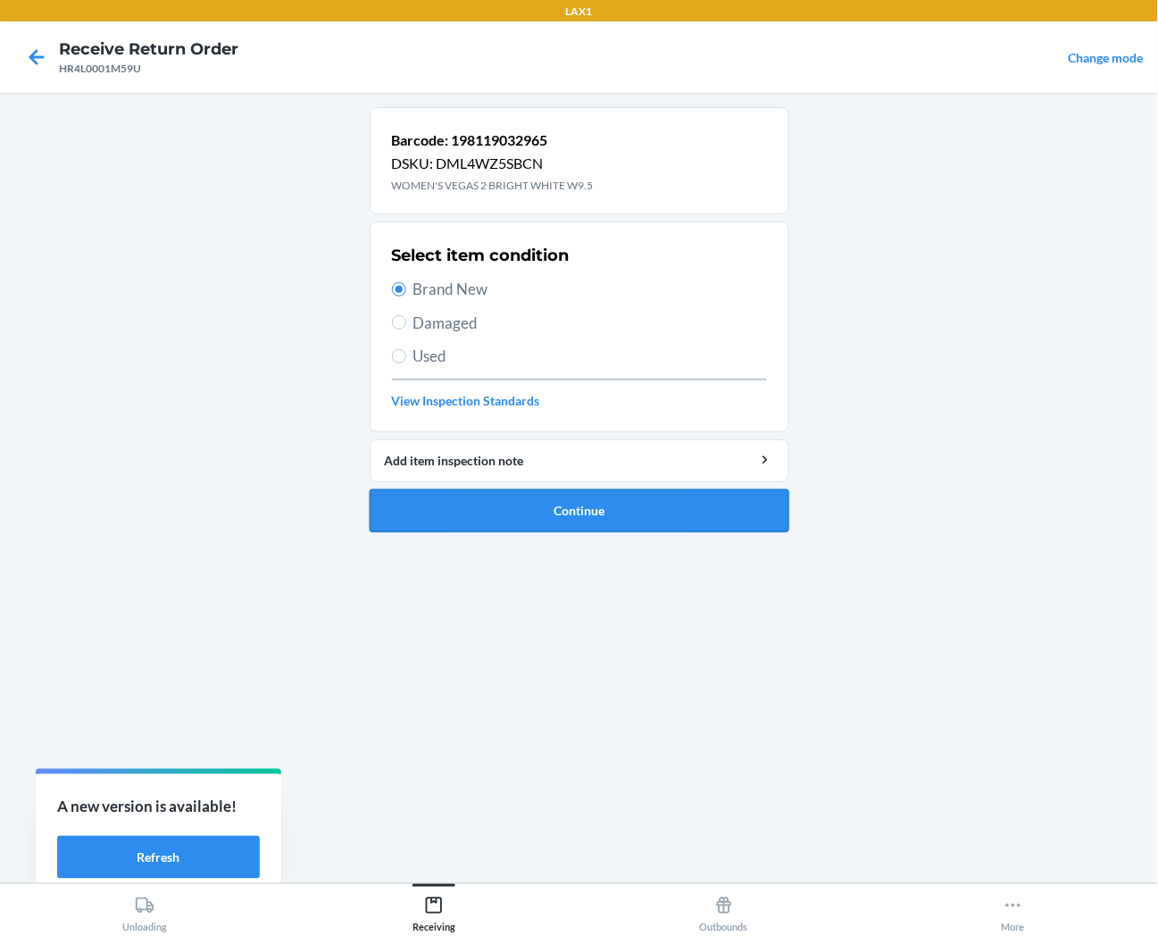
click at [483, 506] on button "Continue" at bounding box center [580, 510] width 420 height 43
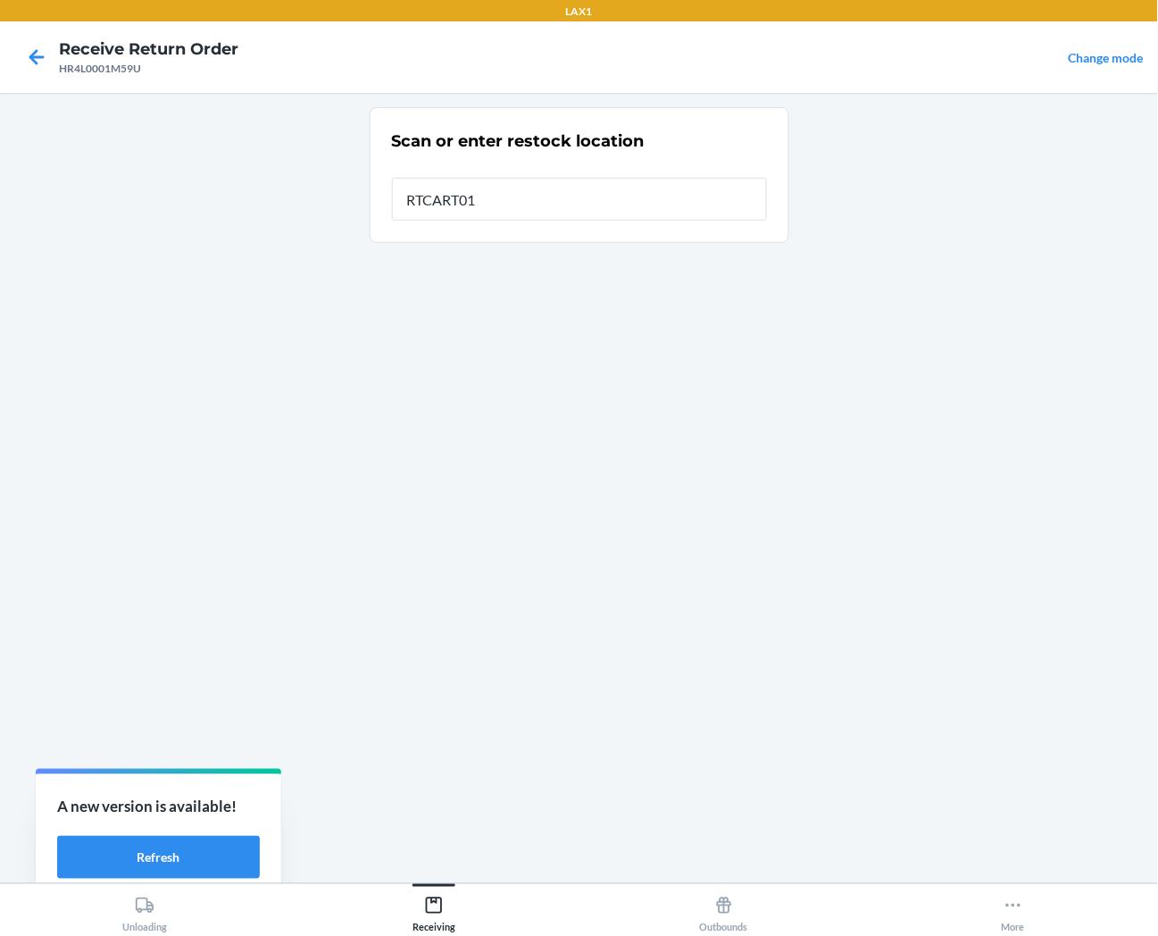
type input "RTCART013"
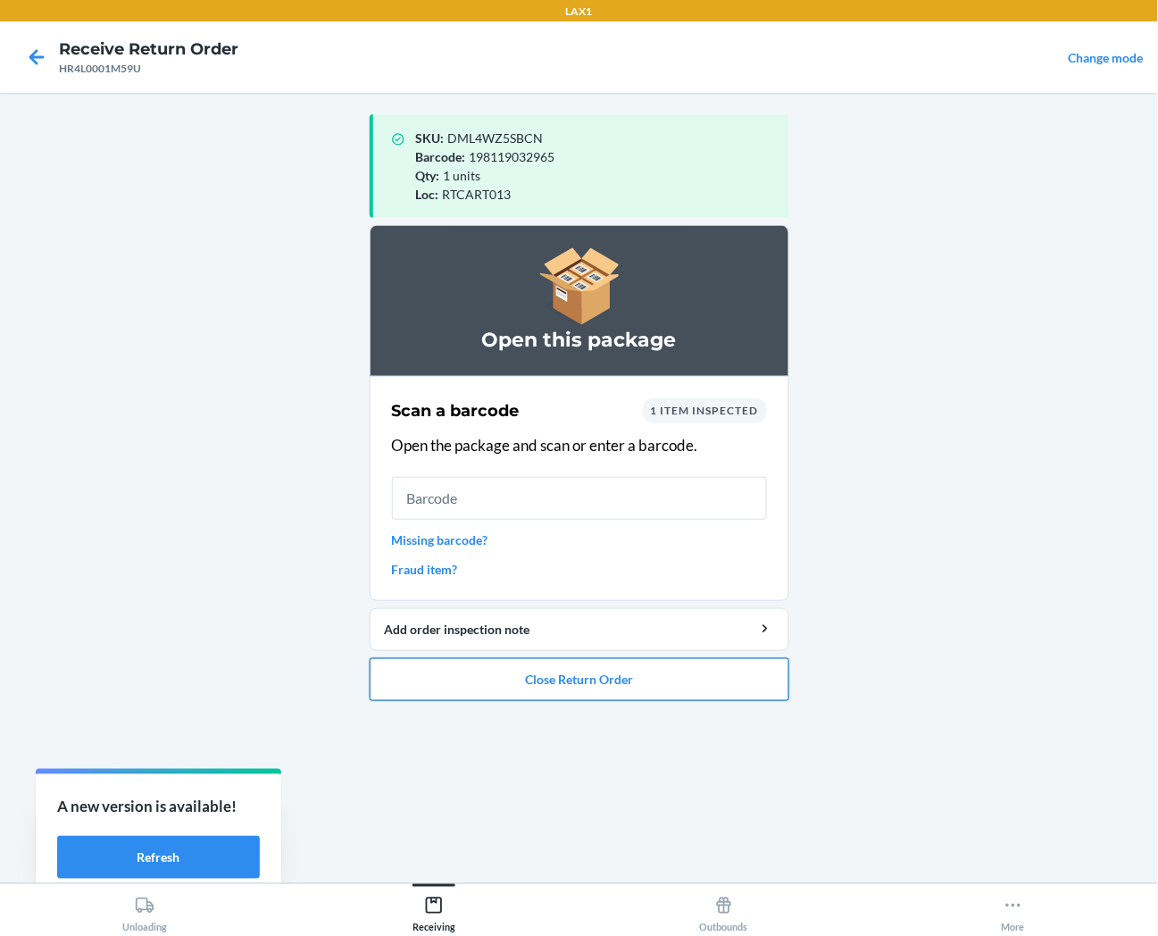
click at [572, 691] on button "Close Return Order" at bounding box center [580, 679] width 420 height 43
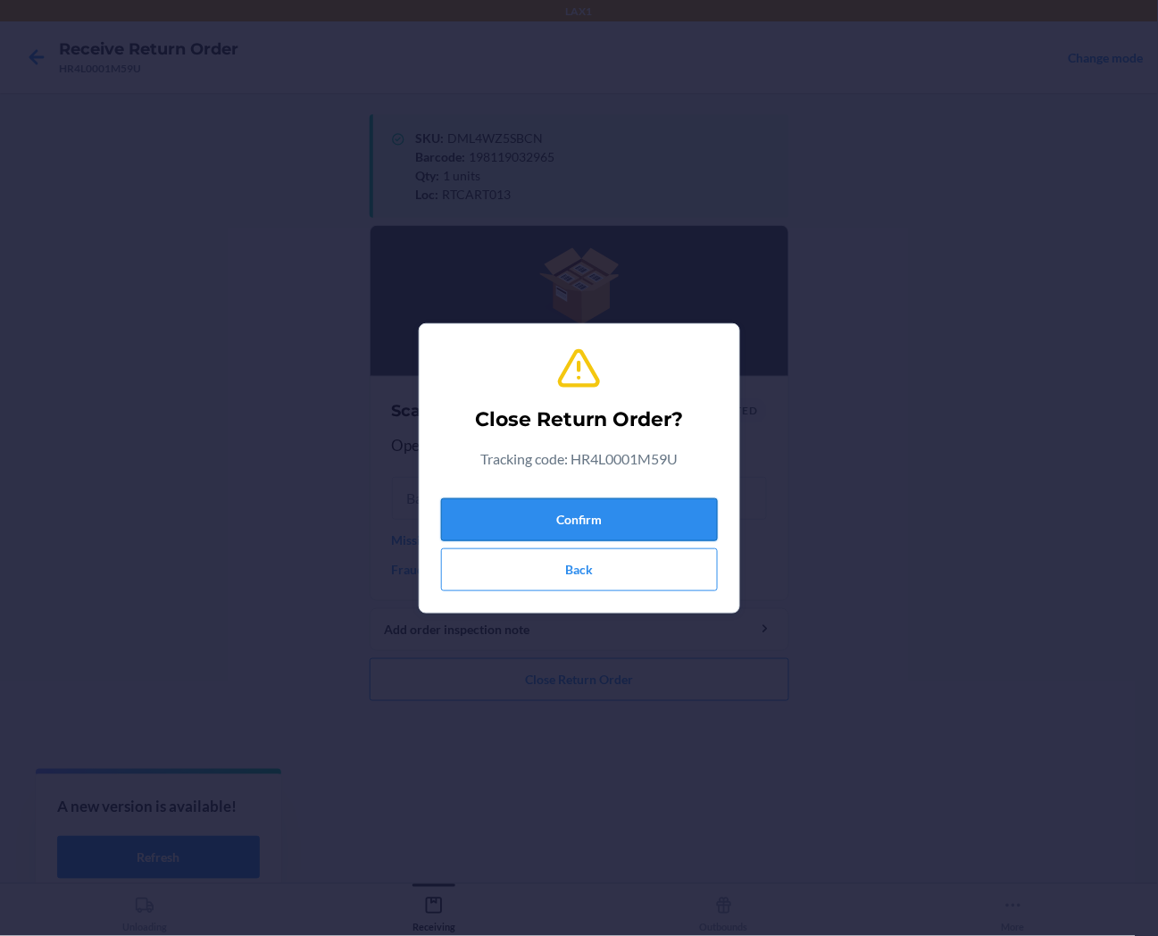
click at [586, 521] on button "Confirm" at bounding box center [579, 519] width 277 height 43
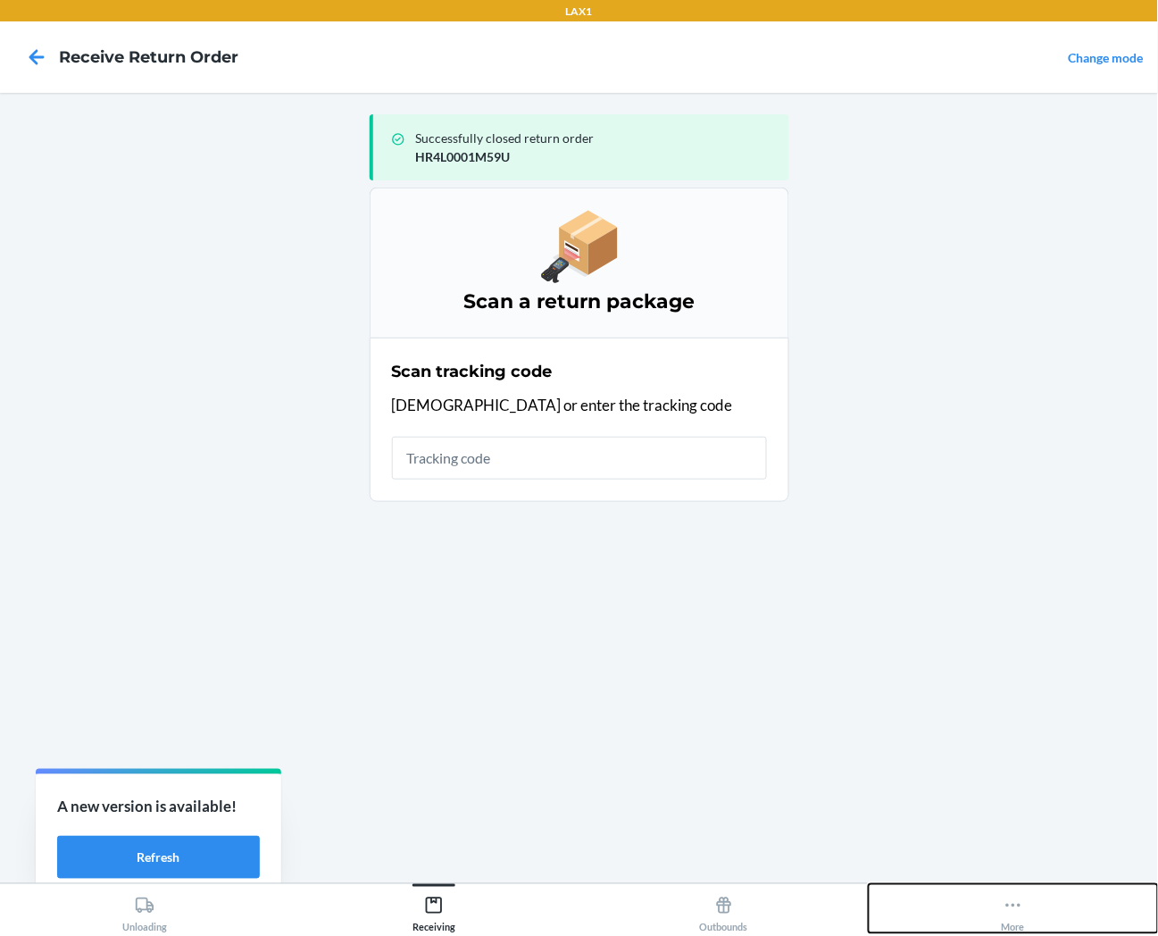
click at [1013, 924] on div "More" at bounding box center [1013, 911] width 23 height 45
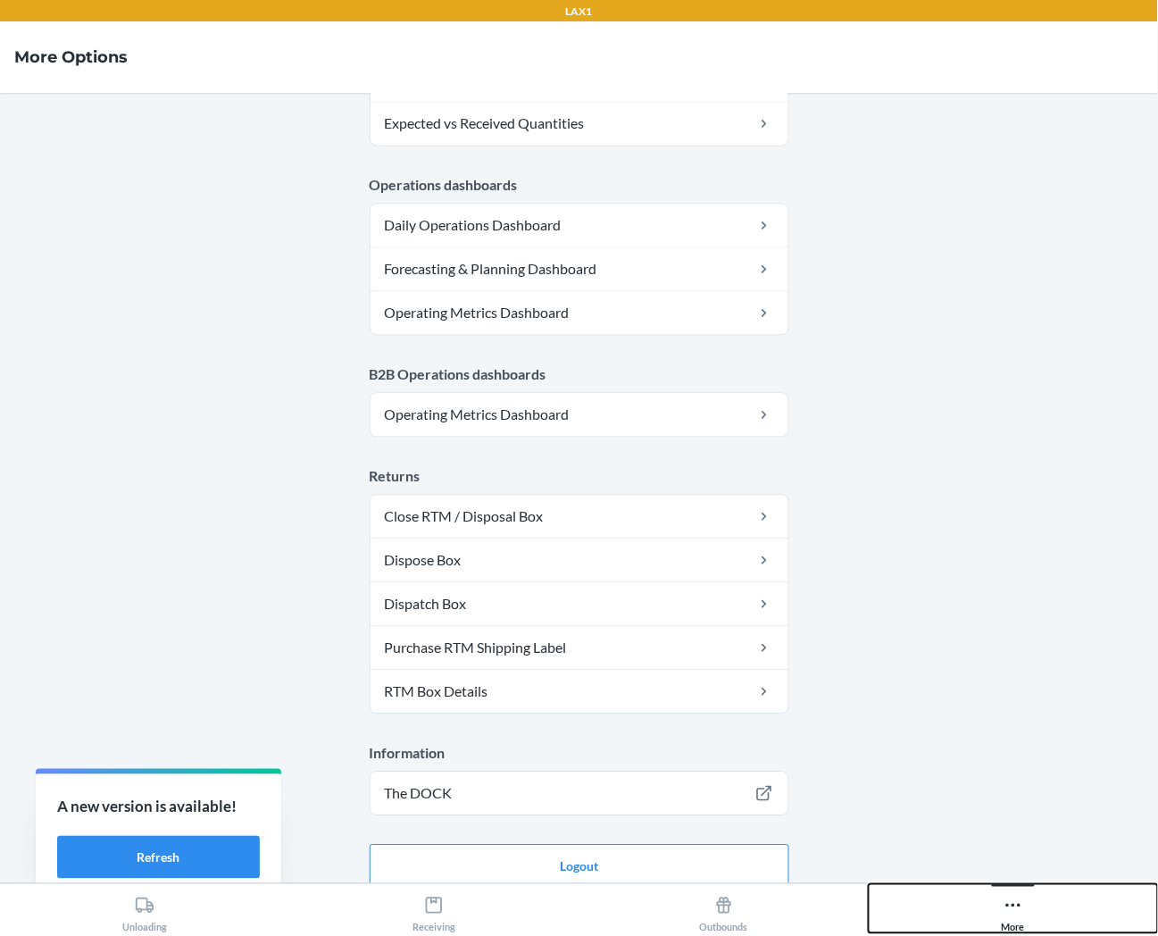
scroll to position [781, 0]
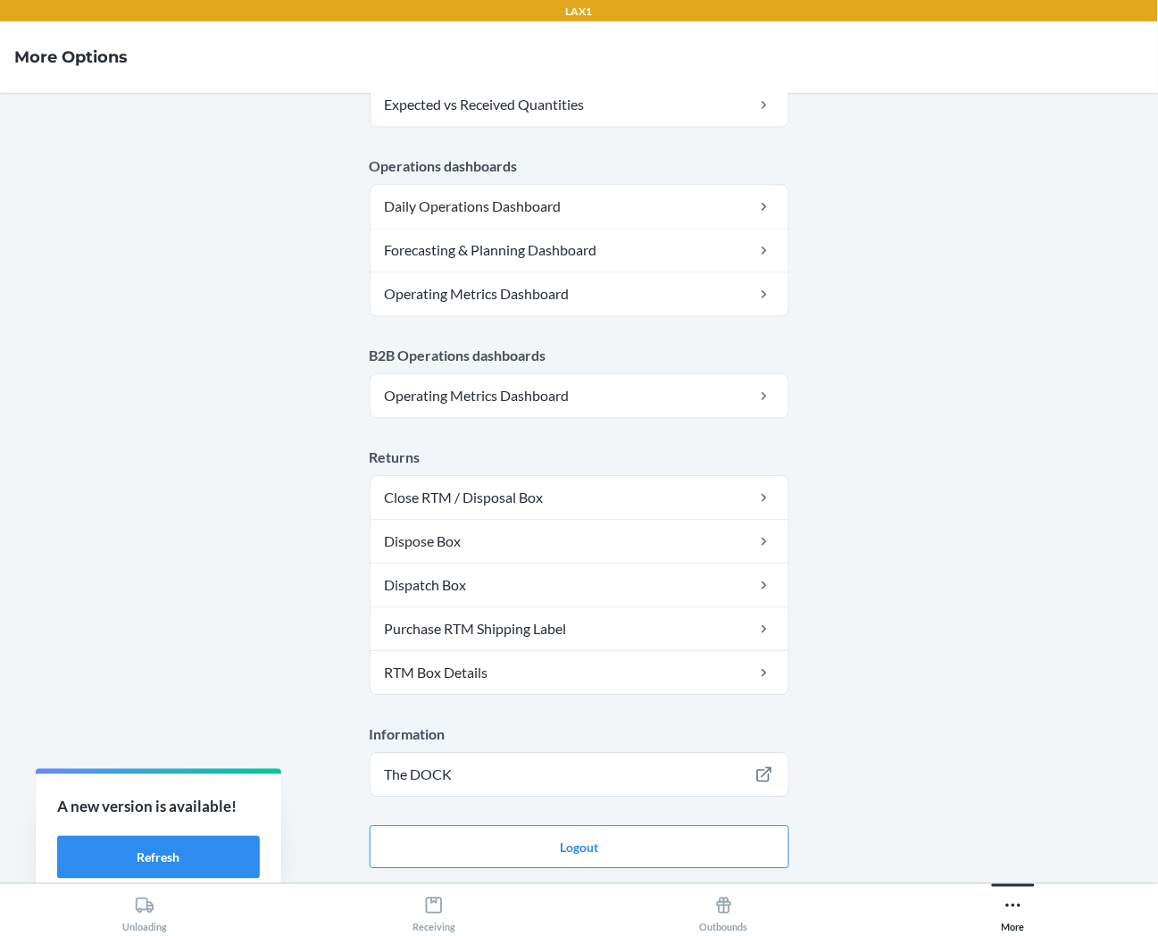
click at [691, 881] on main "Account Account areyes Warehouse ID LAX1 Language English Tools Carton Sort Too…" at bounding box center [579, 488] width 1158 height 790
click at [715, 837] on button "Logout" at bounding box center [580, 847] width 420 height 43
